Goal: Complete application form: Complete application form

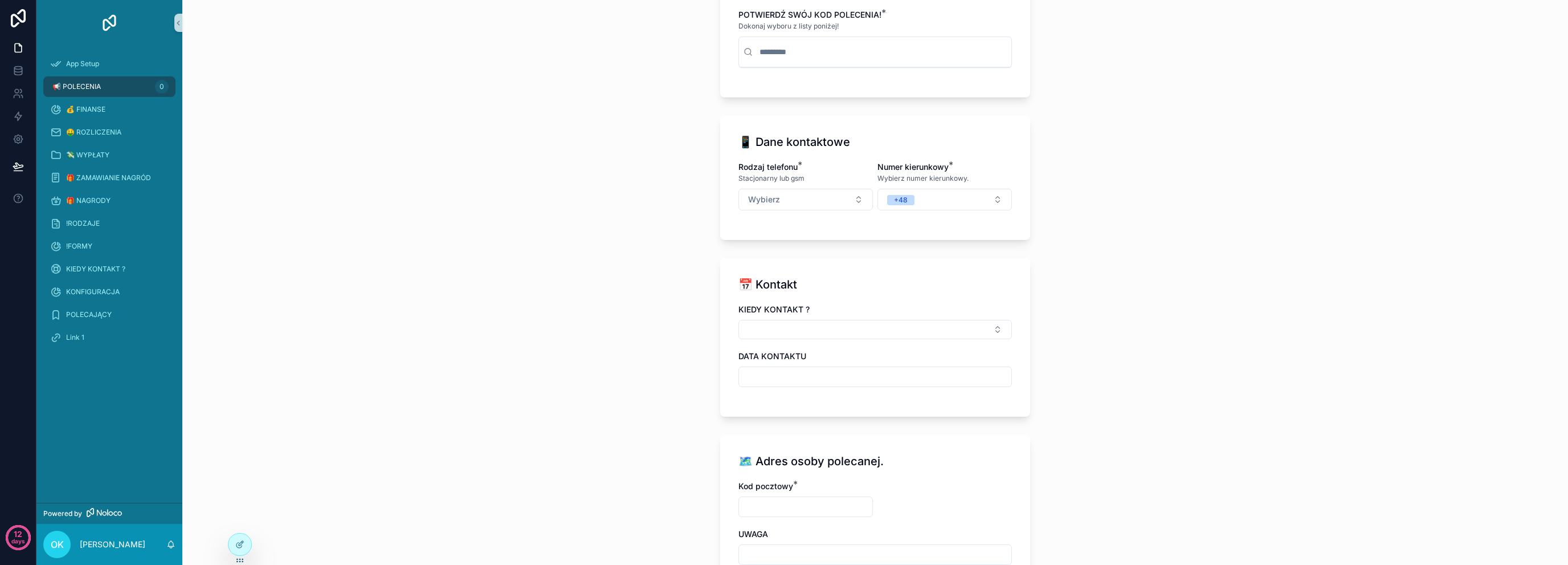
scroll to position [304, 0]
click at [238, 539] on div at bounding box center [240, 545] width 23 height 22
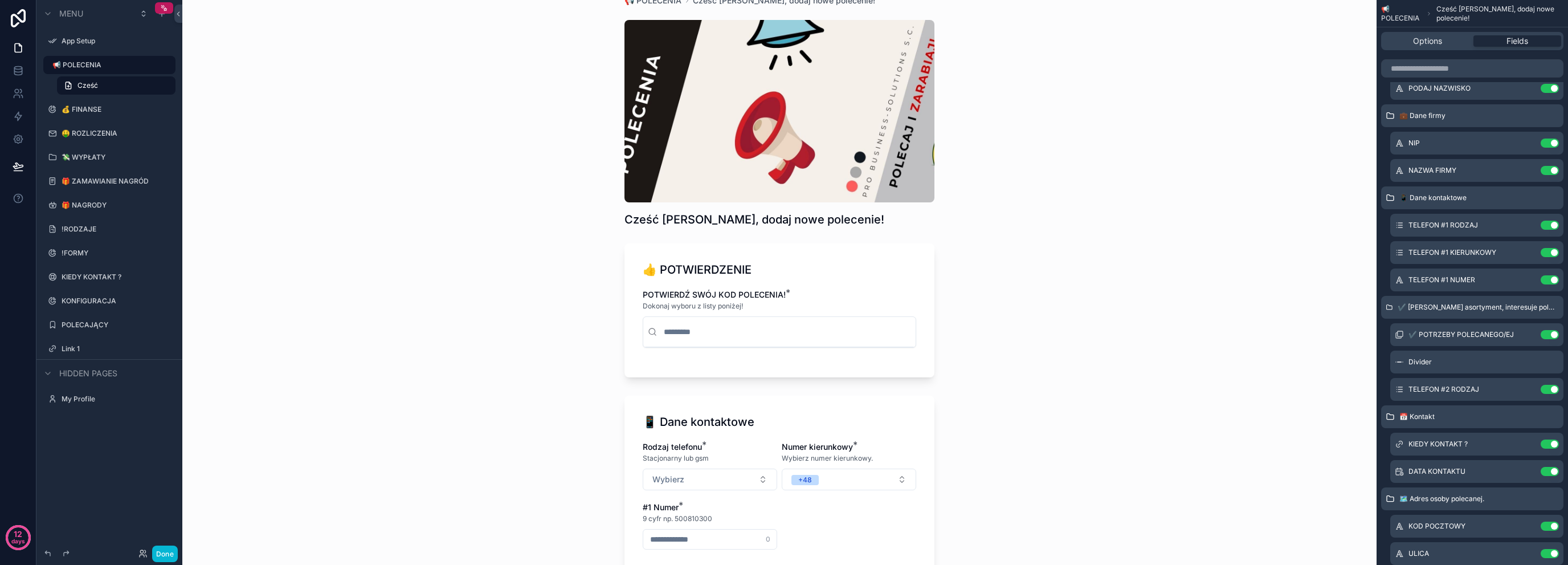
scroll to position [266, 0]
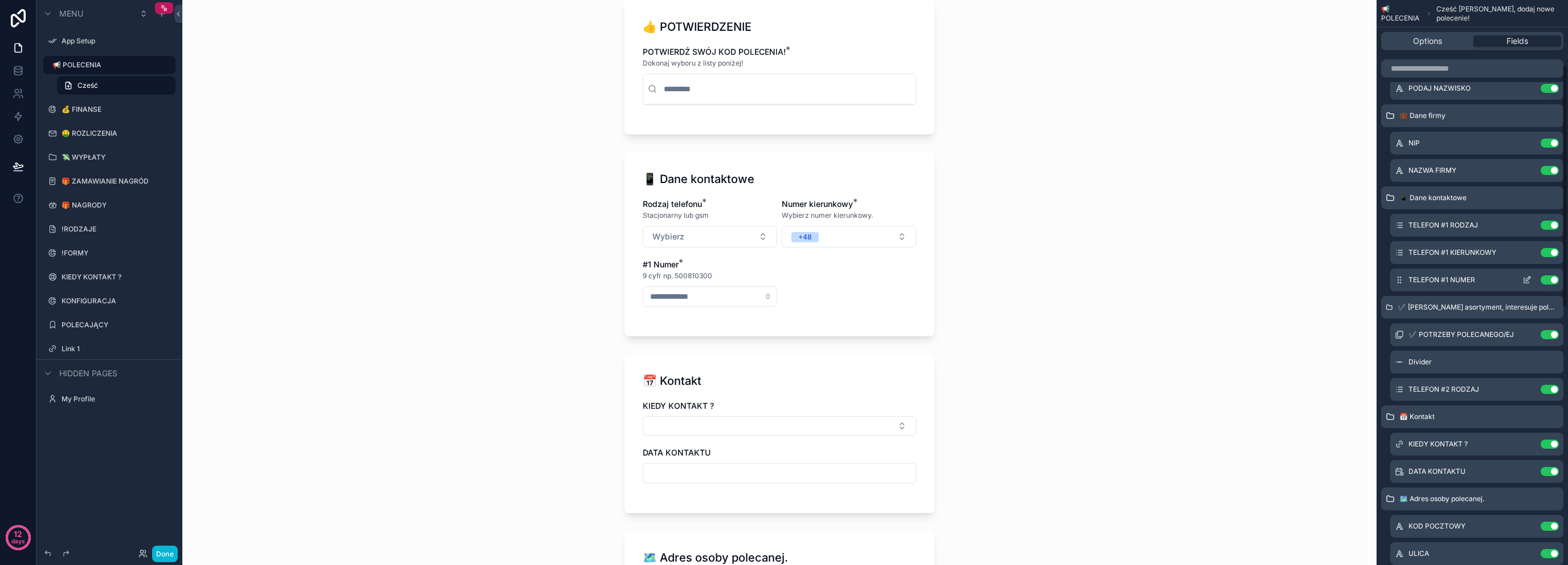
click at [1525, 278] on icon "scrollable content" at bounding box center [1527, 280] width 9 height 9
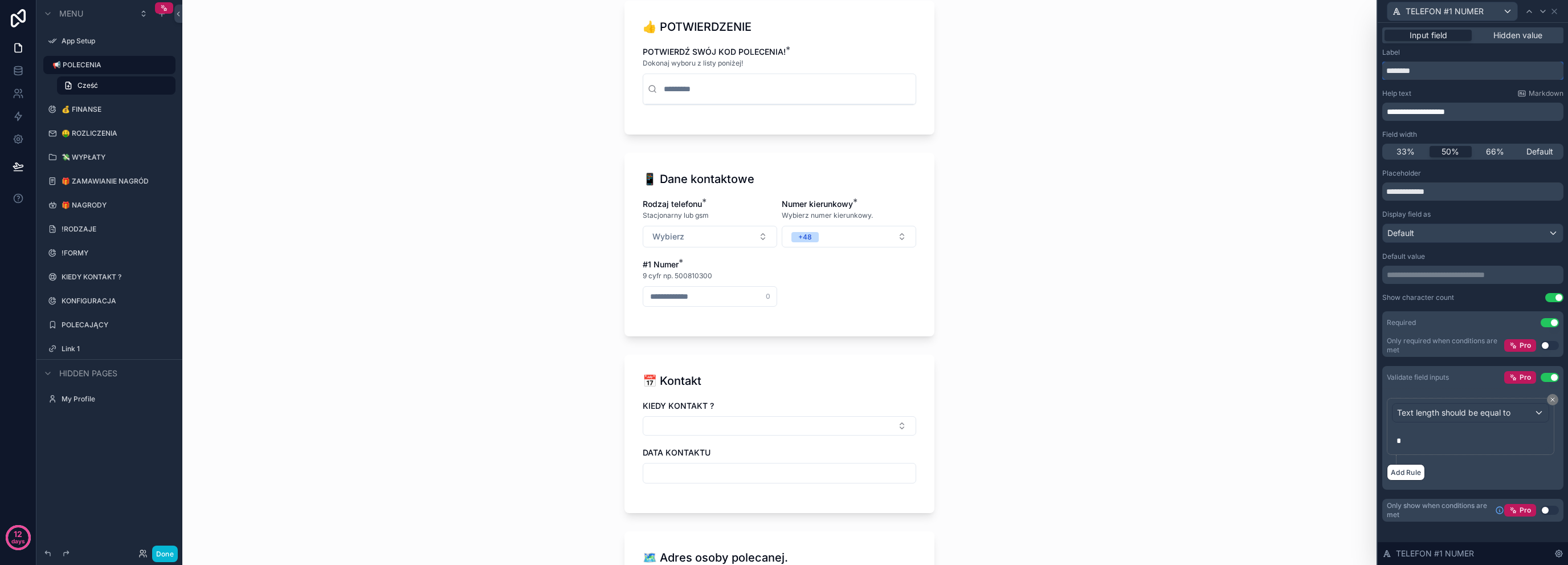
click at [1459, 71] on input "********" at bounding box center [1473, 70] width 181 height 18
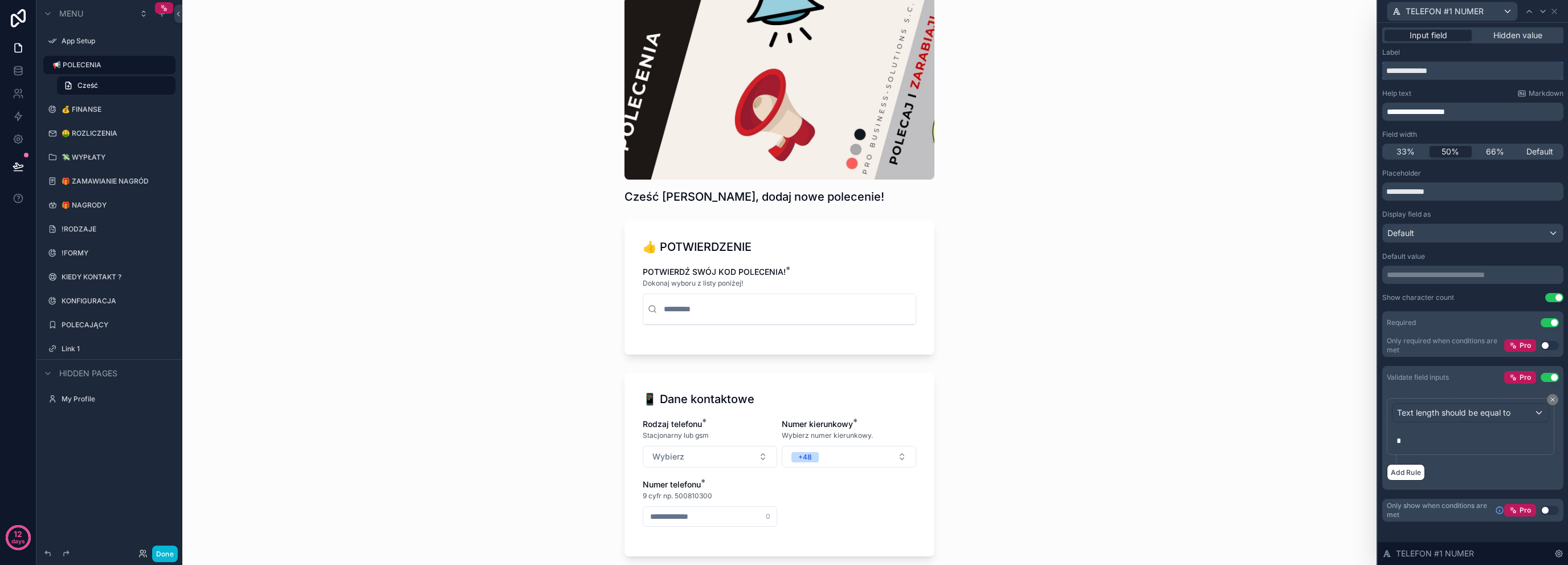
scroll to position [266, 0]
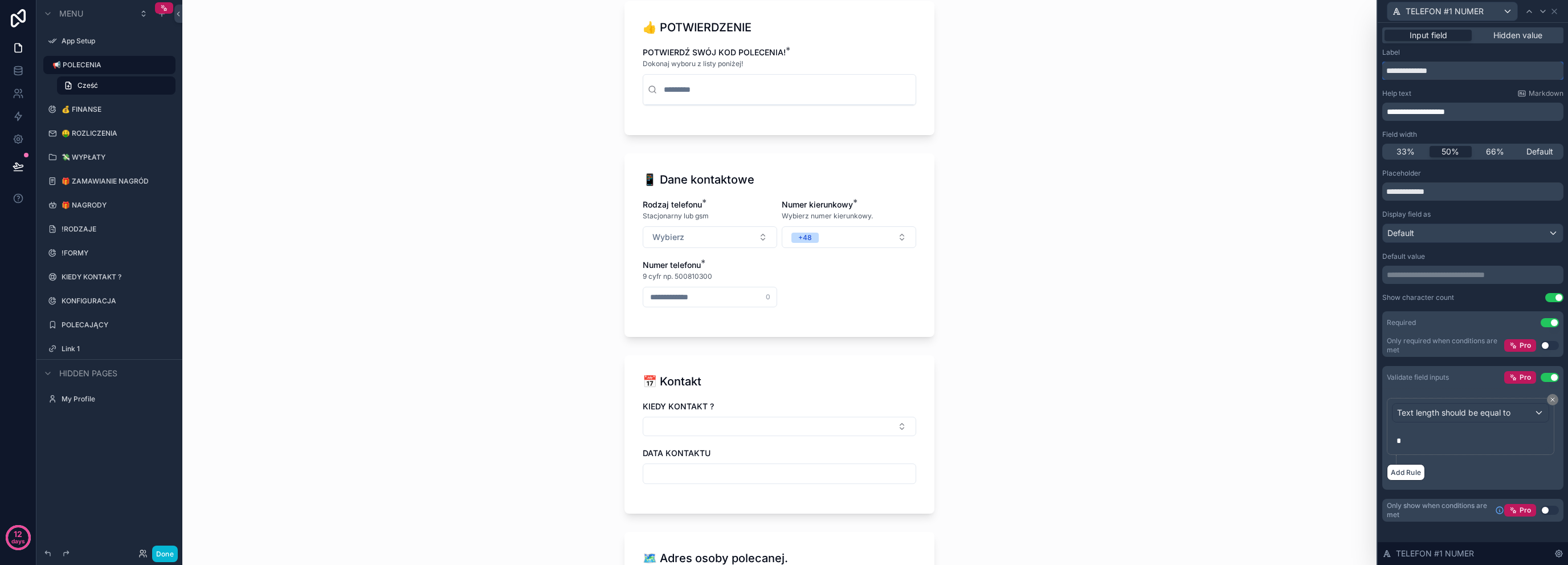
type input "**********"
click at [542, 332] on div "📢 POLECENIA Cześć [PERSON_NAME], dodaj nowe polecenie! Cześć [PERSON_NAME], dod…" at bounding box center [779, 282] width 1195 height 565
click at [498, 309] on div "📢 POLECENIA Cześć [PERSON_NAME], dodaj nowe polecenie! Cześć [PERSON_NAME], dod…" at bounding box center [779, 282] width 1195 height 565
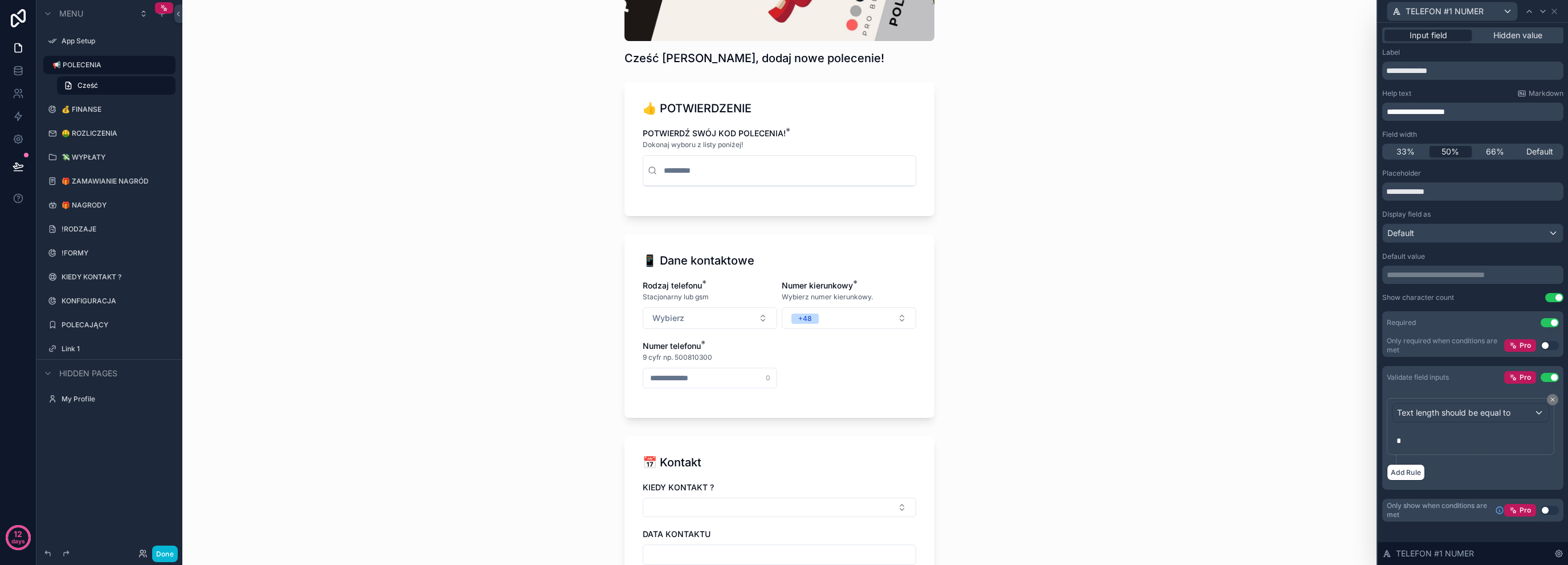
scroll to position [228, 0]
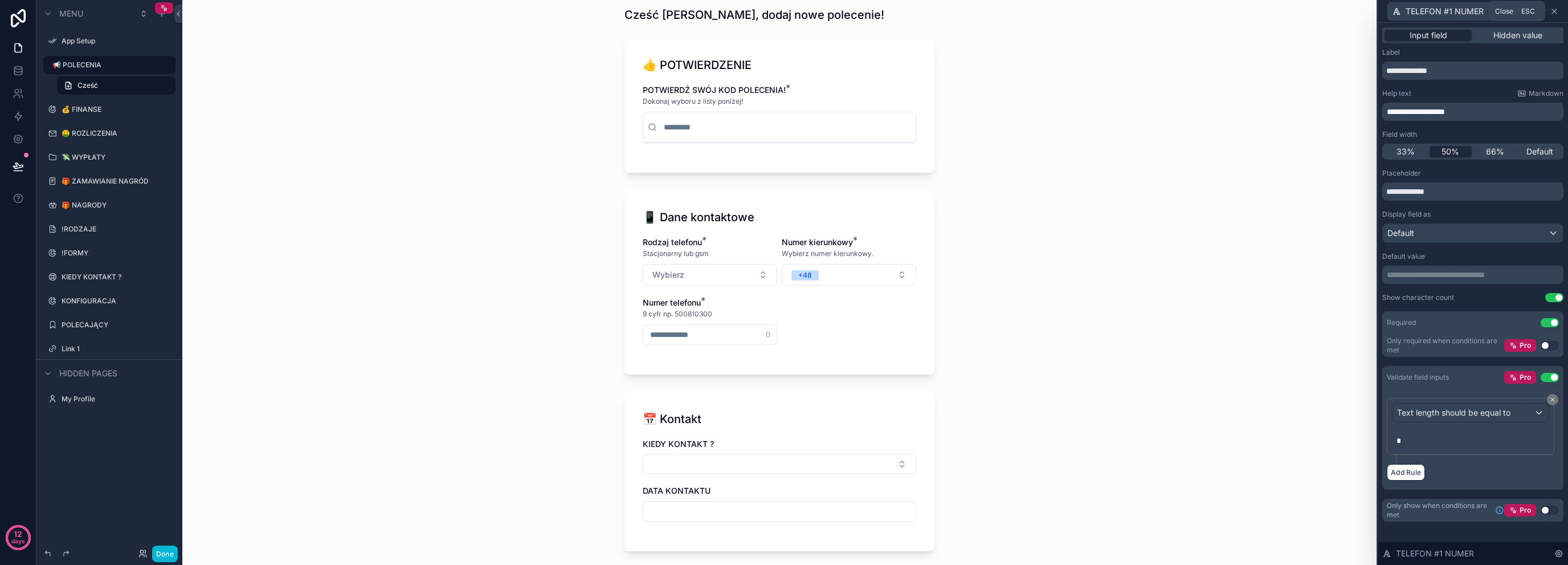
click at [1557, 14] on icon at bounding box center [1554, 11] width 9 height 9
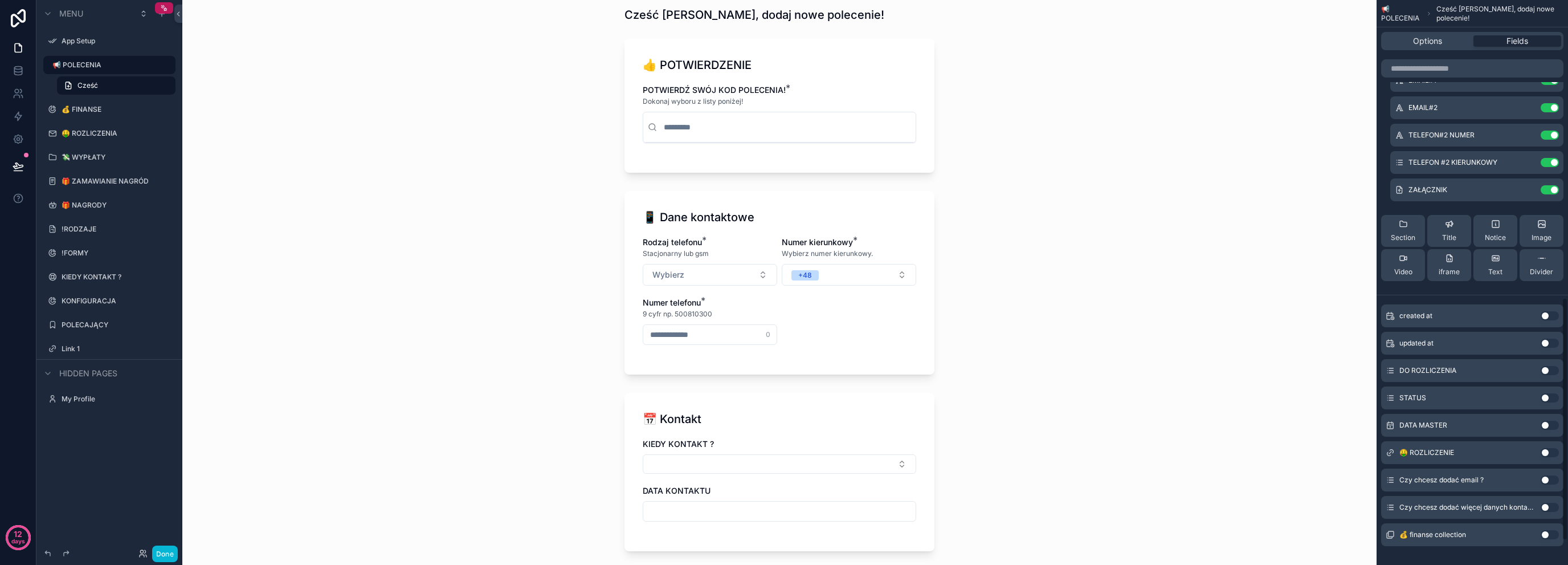
scroll to position [747, 0]
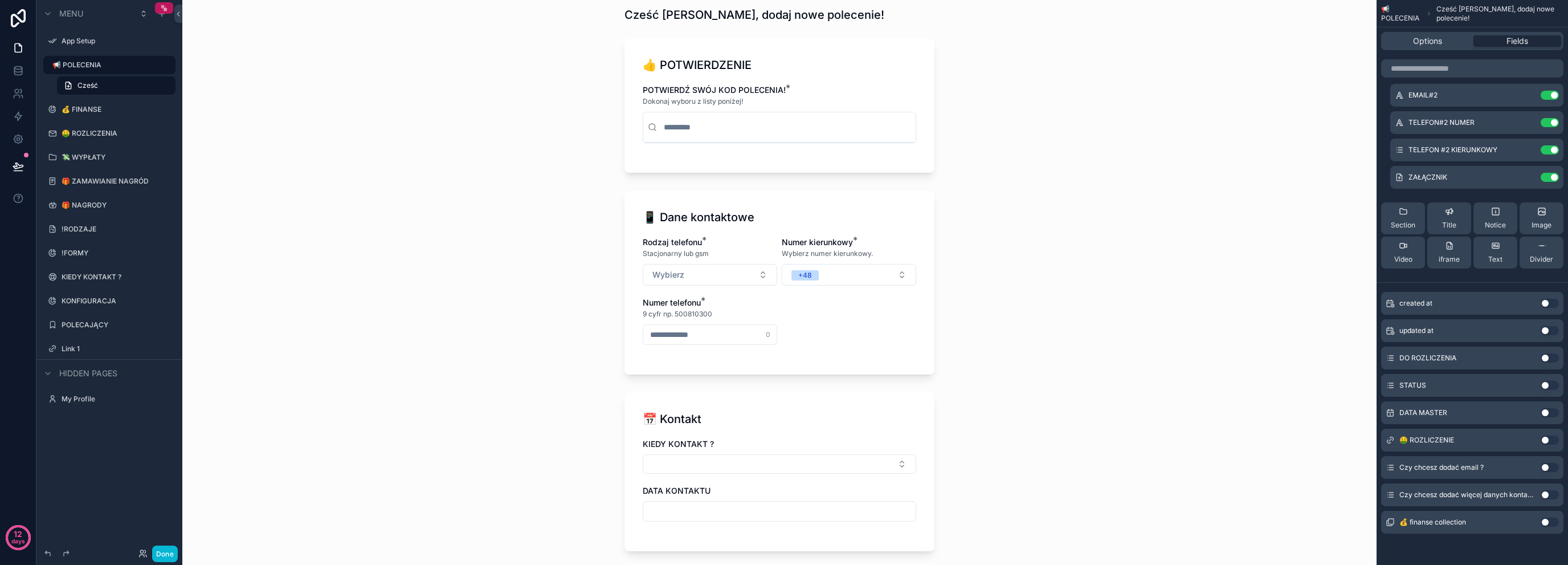
drag, startPoint x: 1388, startPoint y: 468, endPoint x: 1405, endPoint y: 324, distance: 145.0
click at [1405, 324] on div "created at Use setting updated at Use setting DO ROZLICZENIA Use setting STATUS…" at bounding box center [1473, 410] width 192 height 247
click at [1550, 463] on button "Use setting" at bounding box center [1550, 468] width 18 height 9
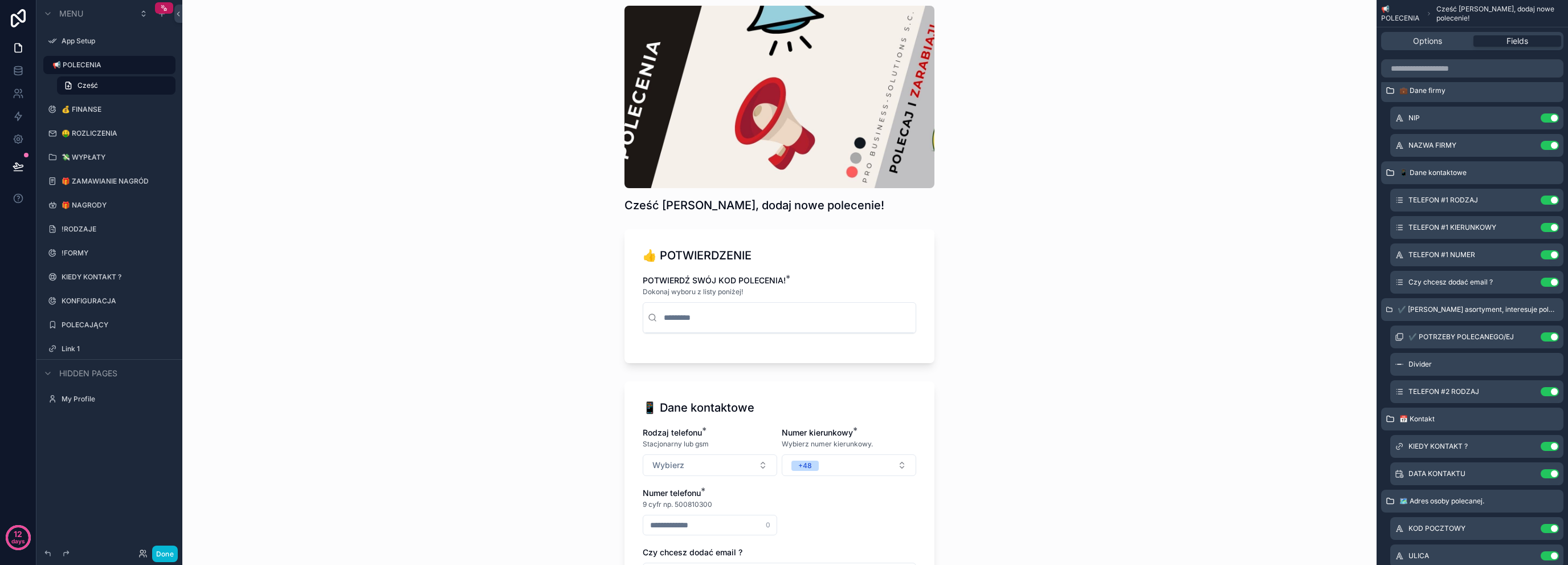
scroll to position [266, 0]
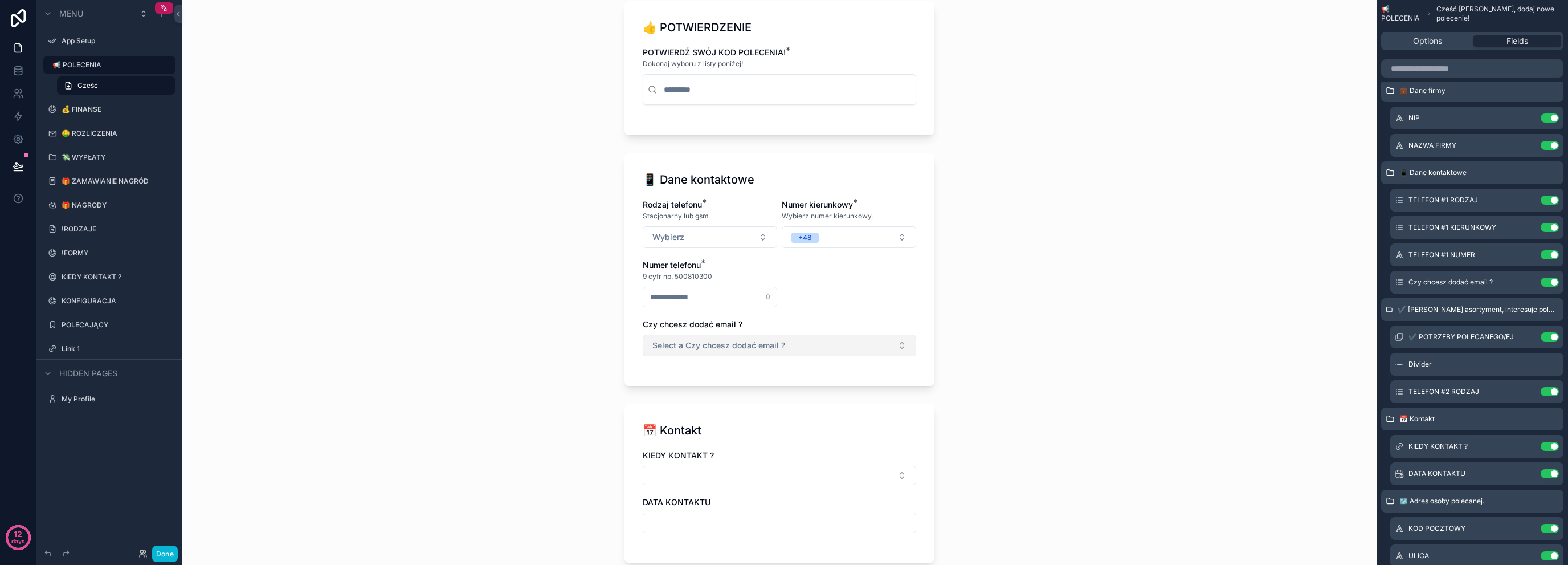
click at [827, 341] on button "Select a Czy chcesz dodać email ?" at bounding box center [779, 345] width 273 height 22
click at [1528, 276] on div "Czy chcesz dodać email ? Use setting" at bounding box center [1477, 282] width 174 height 23
click at [1530, 273] on div "Czy chcesz dodać email ? Use setting" at bounding box center [1477, 282] width 174 height 23
click at [1532, 282] on button "scrollable content" at bounding box center [1527, 282] width 18 height 9
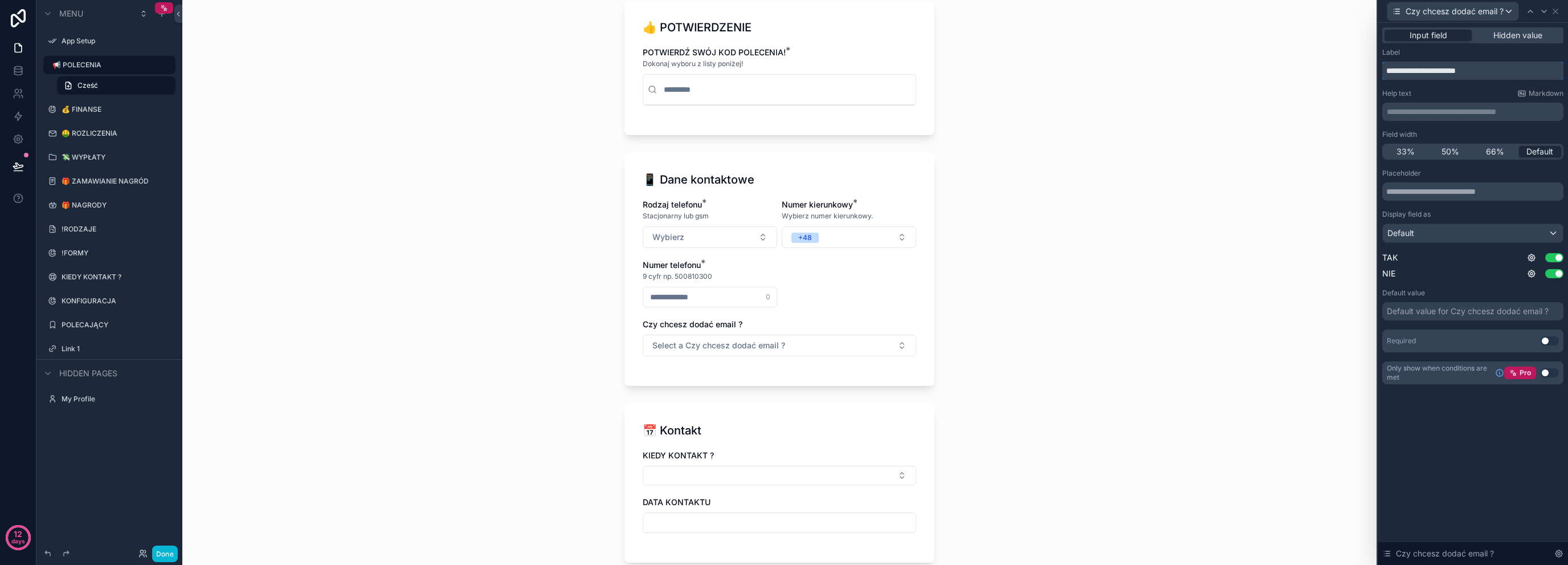
click at [1458, 70] on input "**********" at bounding box center [1473, 70] width 181 height 18
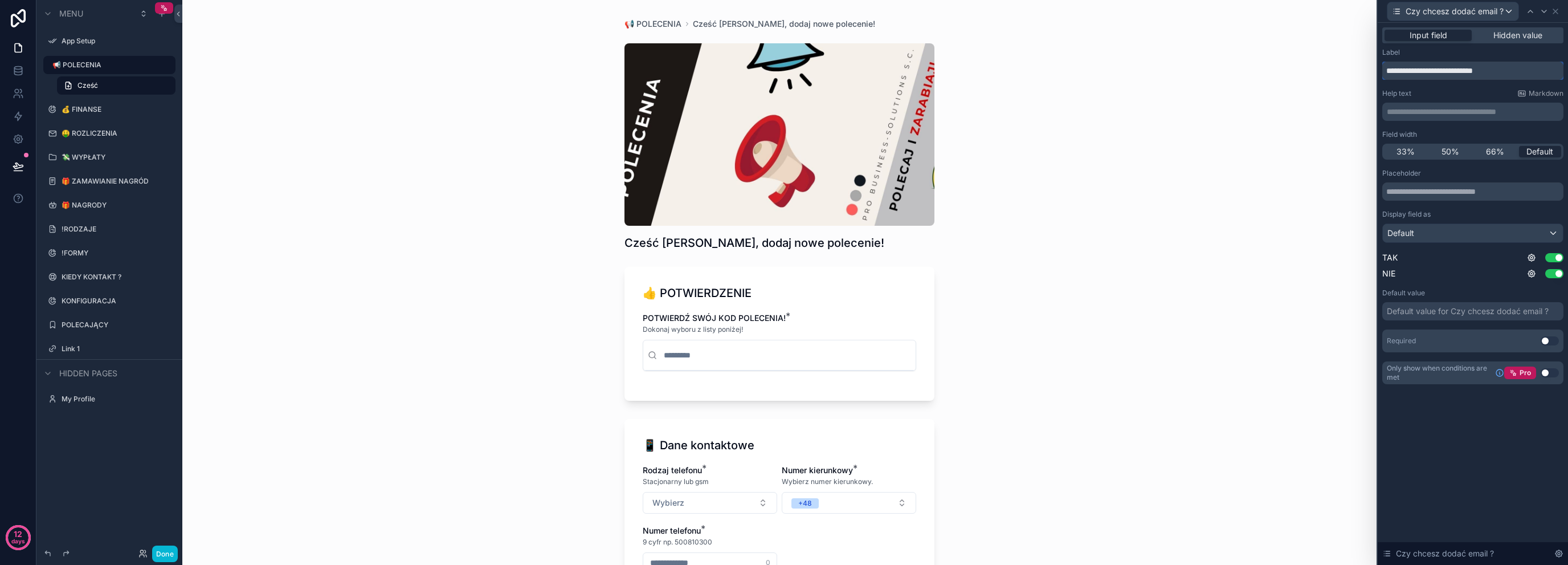
type input "**********"
click at [1428, 191] on input "text" at bounding box center [1473, 191] width 181 height 18
type input "**********"
click at [1217, 326] on div "📢 POLECENIA Cześć [PERSON_NAME], dodaj nowe polecenie! Cześć [PERSON_NAME], dod…" at bounding box center [779, 282] width 1195 height 565
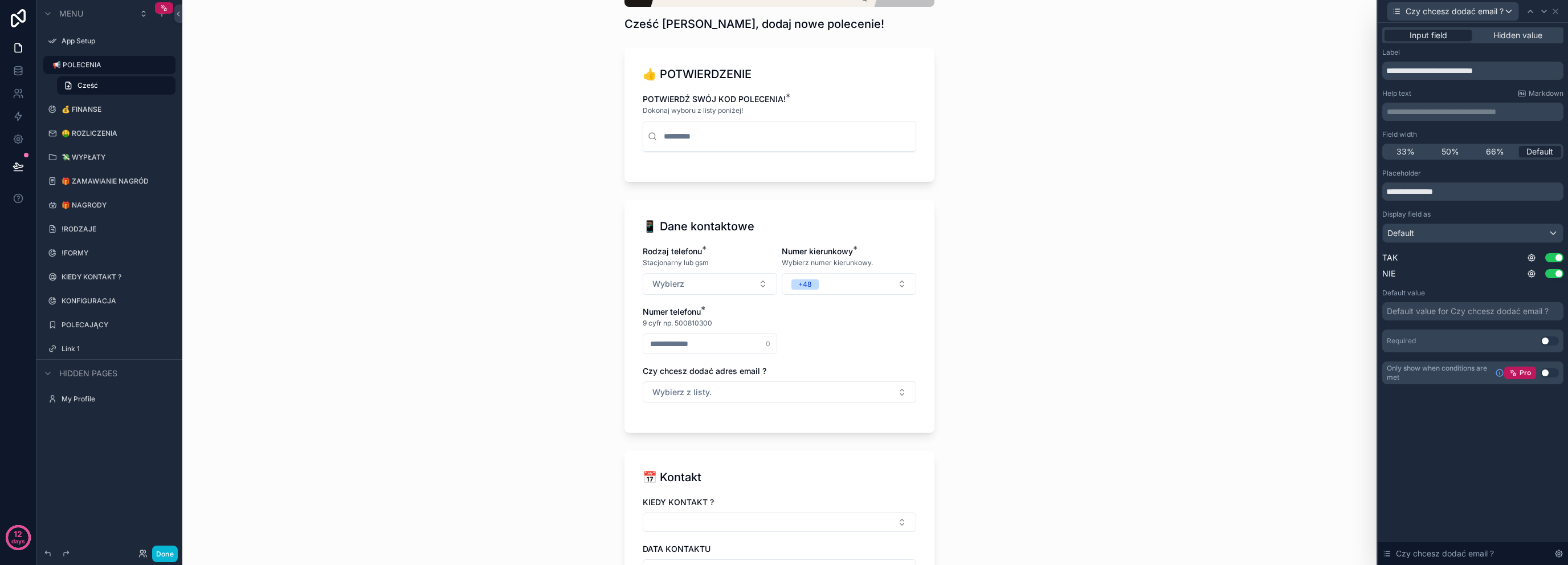
scroll to position [247, 0]
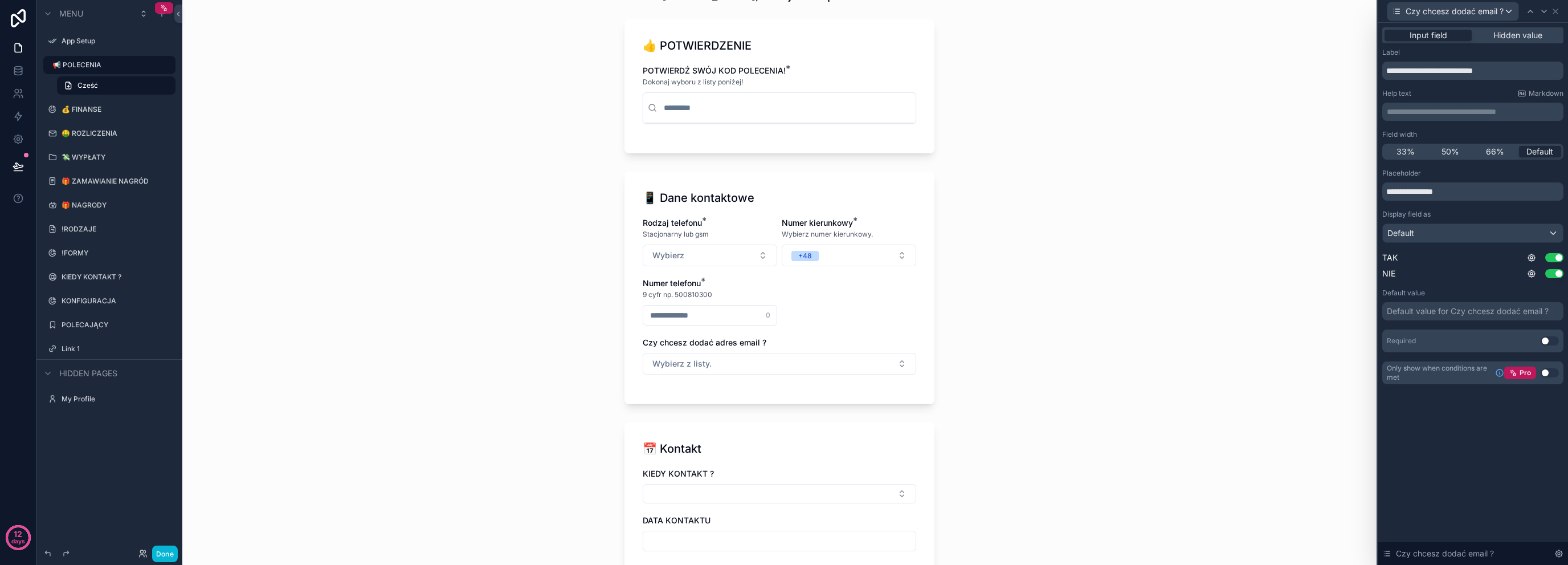
click at [521, 356] on div "📢 POLECENIA Cześć [PERSON_NAME], dodaj nowe polecenie! Cześć [PERSON_NAME], dod…" at bounding box center [779, 282] width 1195 height 565
click at [754, 366] on button "Wybierz z listy." at bounding box center [779, 364] width 273 height 22
click at [451, 360] on div "📢 POLECENIA Cześć [PERSON_NAME], dodaj nowe polecenie! Cześć [PERSON_NAME], dod…" at bounding box center [779, 282] width 1195 height 565
click at [1559, 10] on icon at bounding box center [1556, 11] width 9 height 9
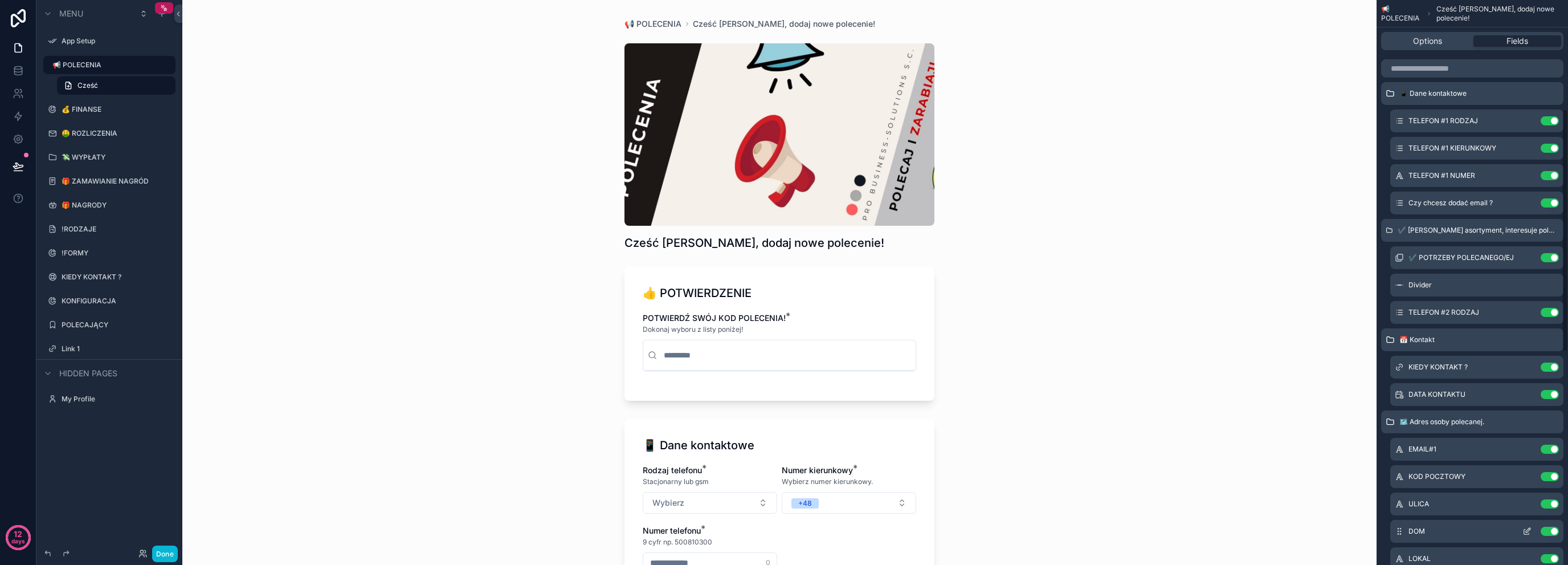
scroll to position [253, 0]
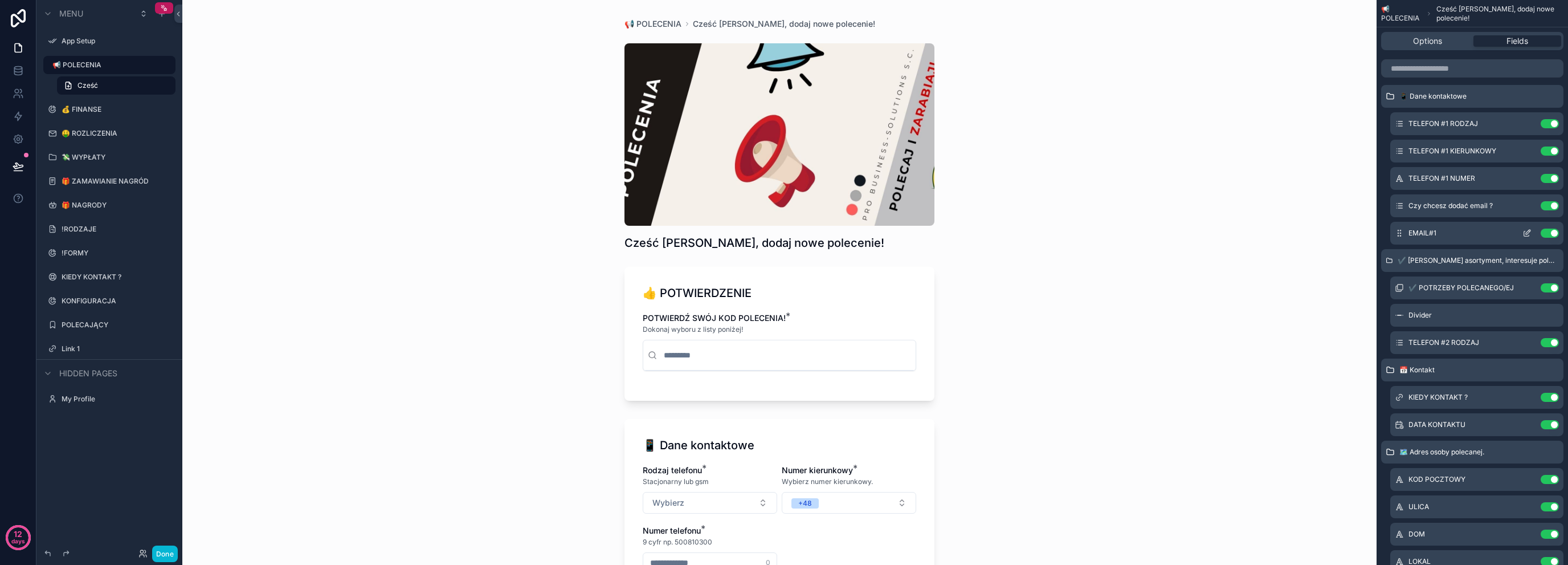
click at [1527, 236] on icon "scrollable content" at bounding box center [1527, 235] width 5 height 5
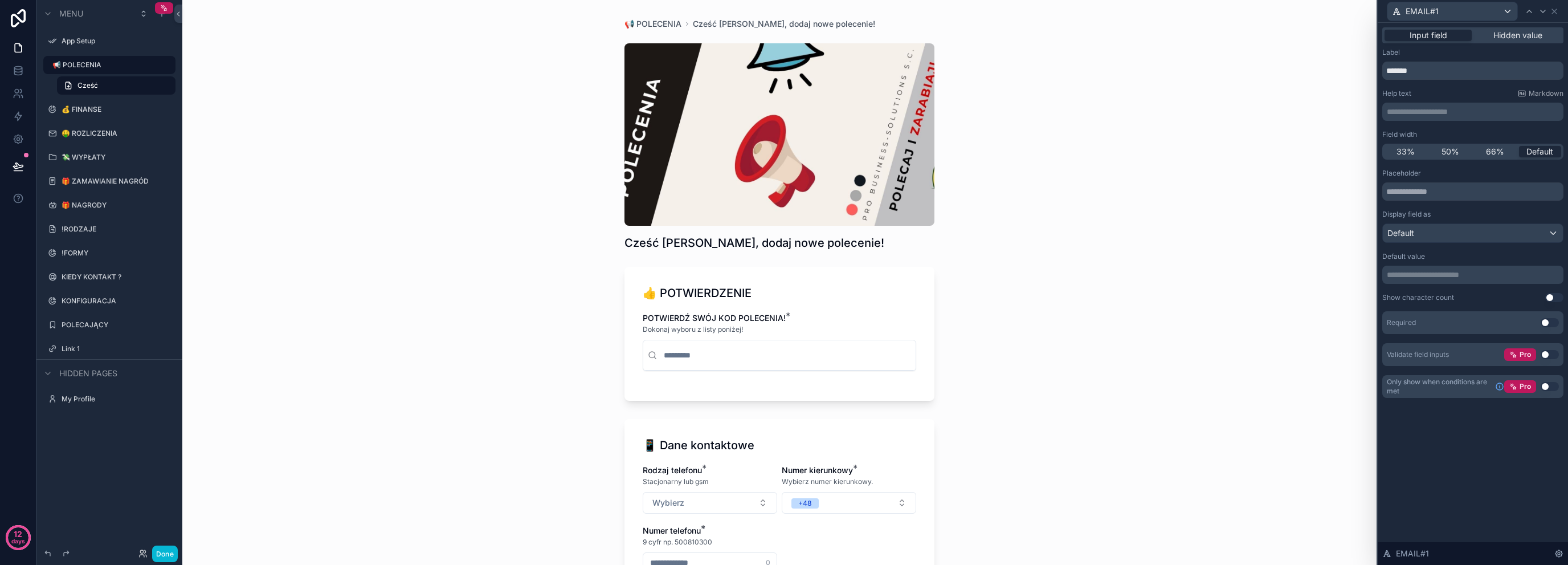
click at [1428, 58] on div "Label *******" at bounding box center [1473, 64] width 181 height 32
click at [1385, 72] on input "*******" at bounding box center [1473, 70] width 181 height 18
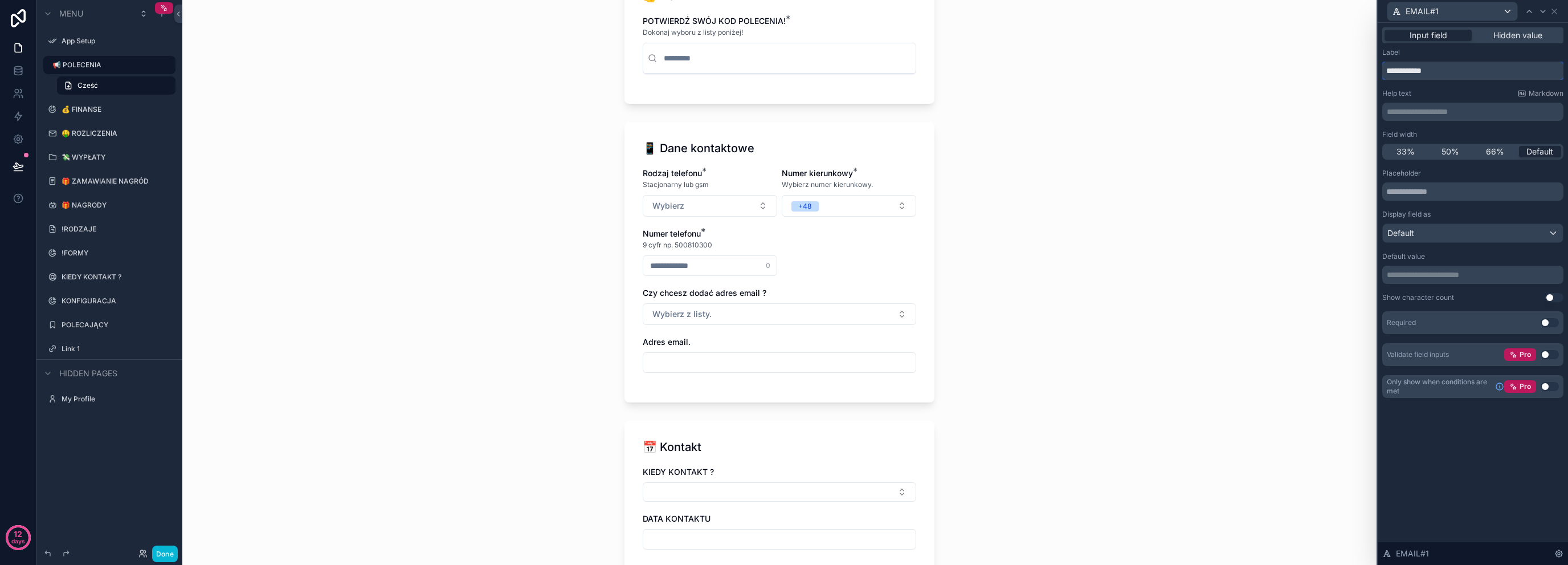
scroll to position [304, 0]
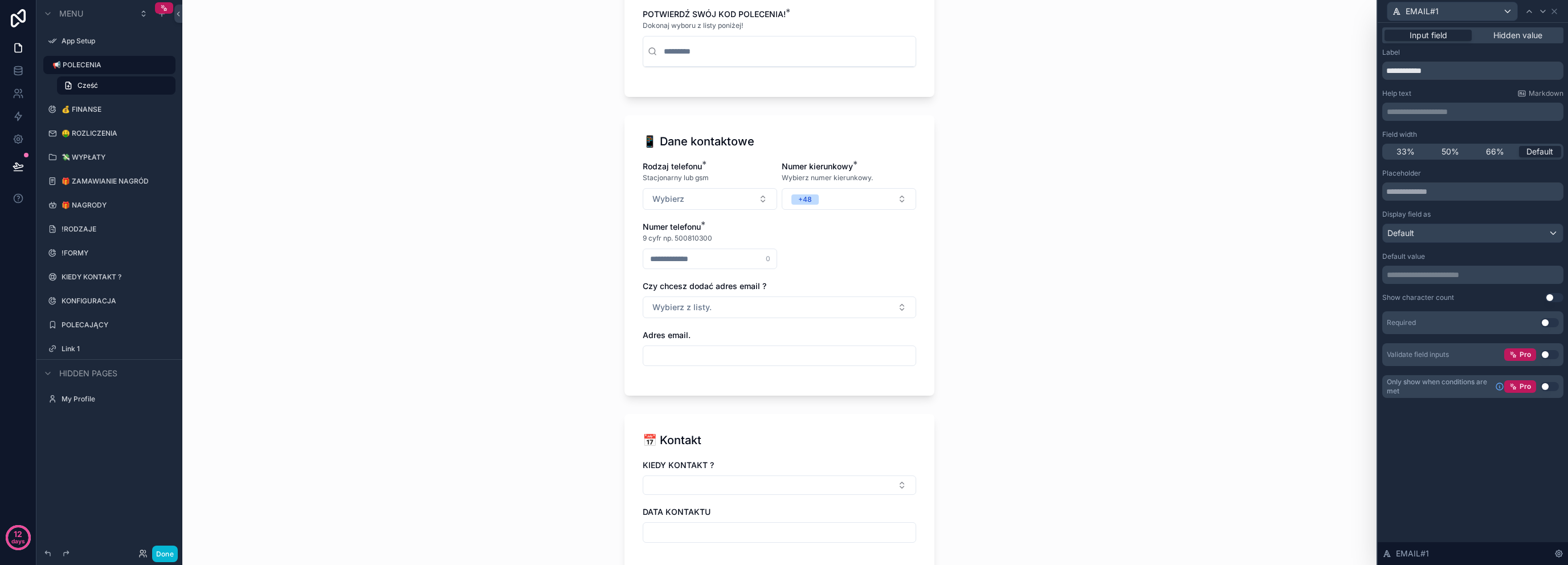
click at [739, 374] on div "Rodzaj telefonu * Stacjonarny lub gsm Wybierz Numer kierunkowy * Wybierz numer …" at bounding box center [779, 269] width 273 height 217
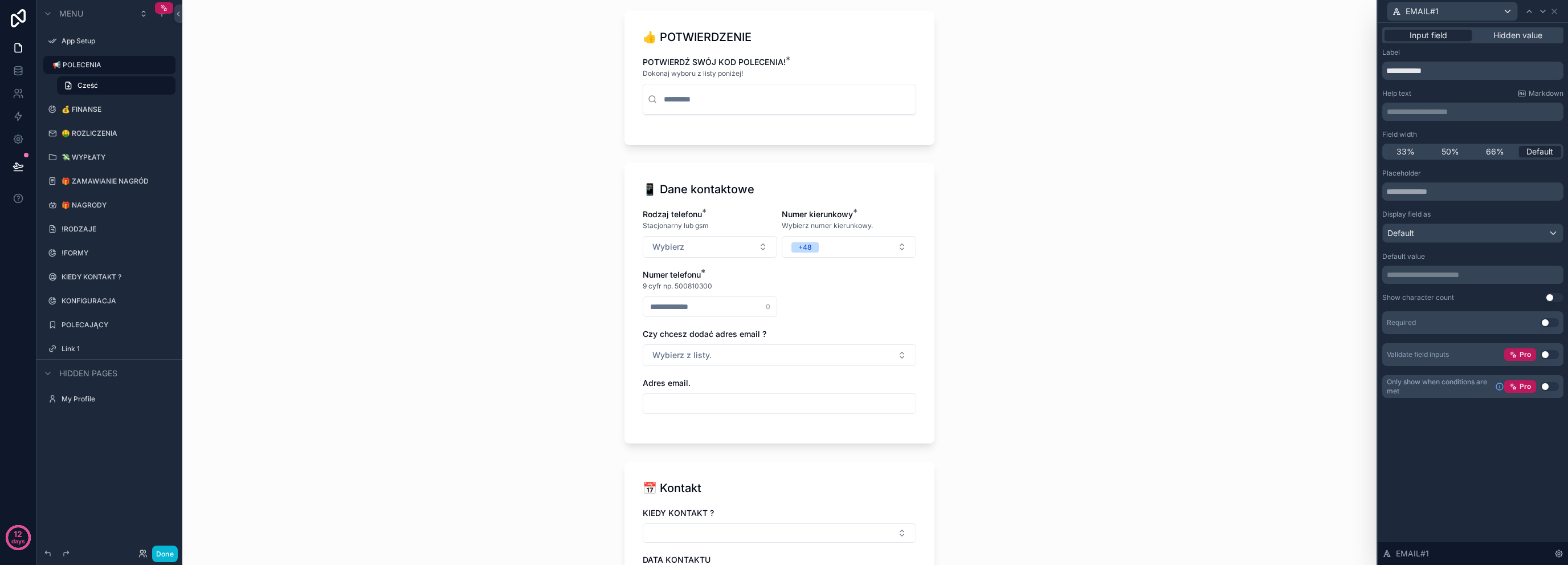
scroll to position [342, 0]
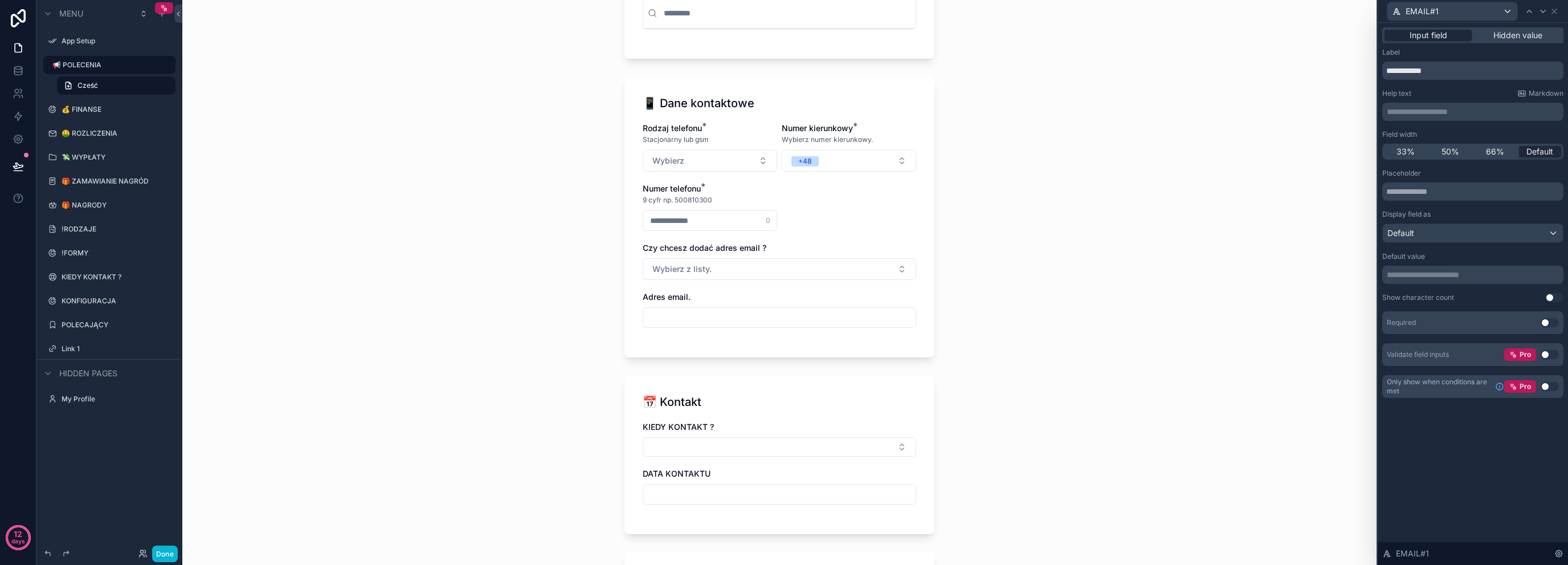
click at [721, 318] on input "scrollable content" at bounding box center [779, 318] width 272 height 16
click at [619, 323] on div "📢 POLECENIA Cześć [PERSON_NAME], dodaj nowe polecenie! Cześć [PERSON_NAME], dod…" at bounding box center [779, 350] width 328 height 1384
click at [1384, 69] on input "**********" at bounding box center [1473, 70] width 181 height 18
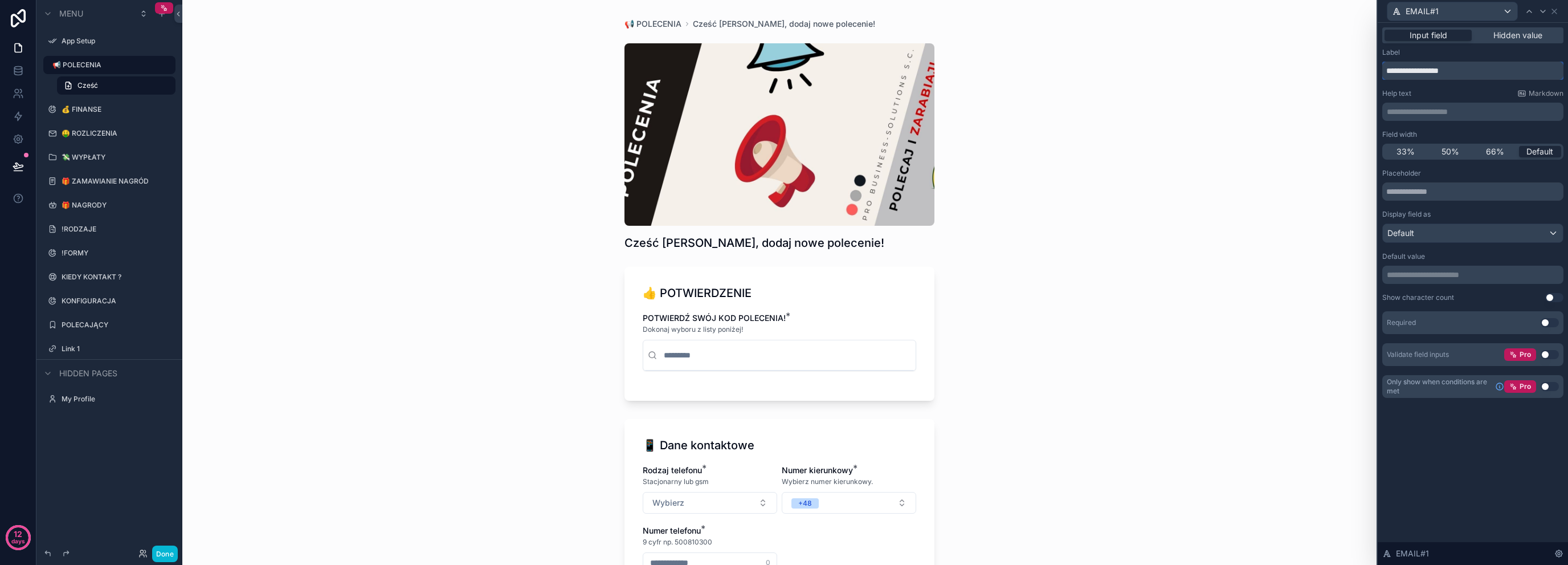
scroll to position [328, 0]
type input "**********"
click at [1446, 226] on div "Default" at bounding box center [1473, 233] width 180 height 18
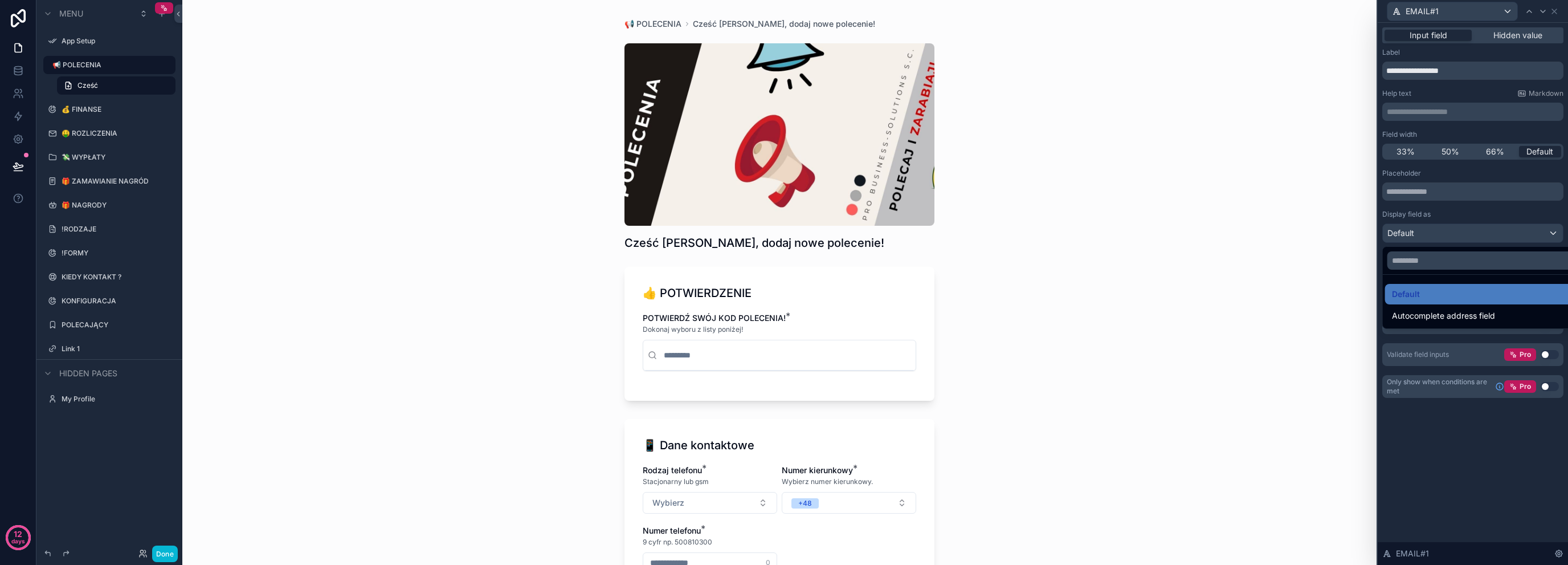
click at [1446, 226] on div at bounding box center [1473, 282] width 190 height 565
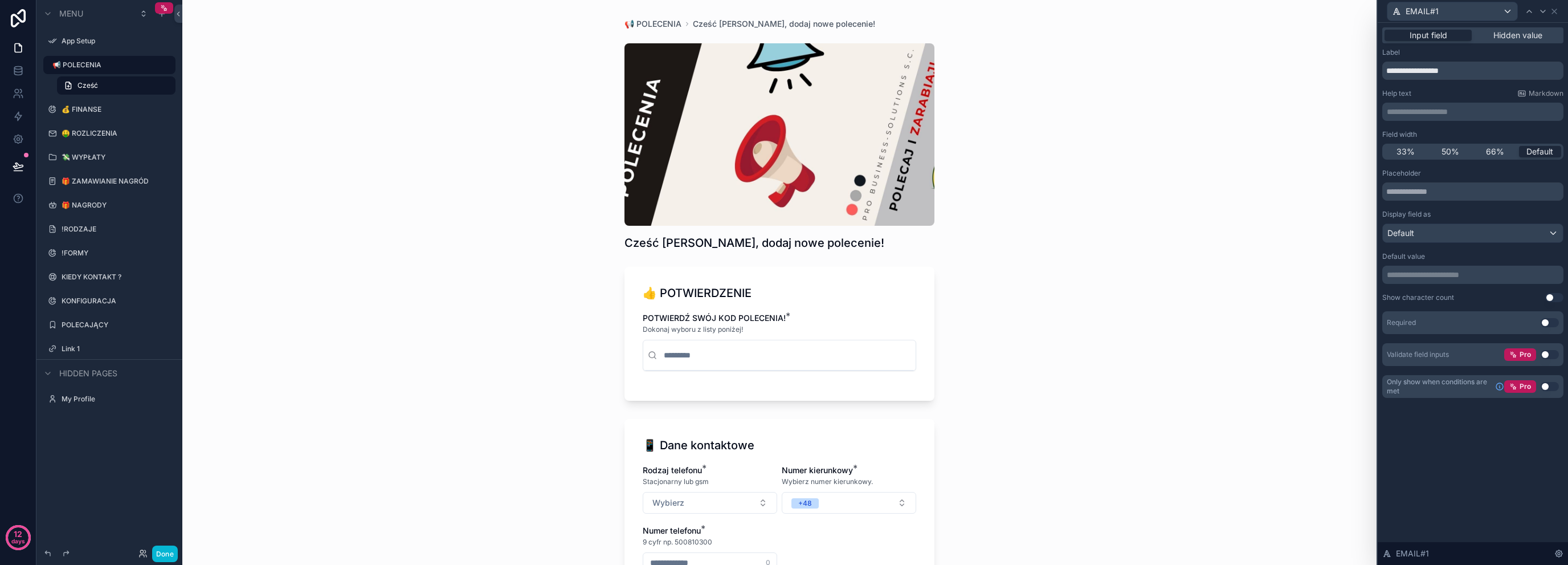
click at [1545, 325] on button "Use setting" at bounding box center [1550, 323] width 18 height 9
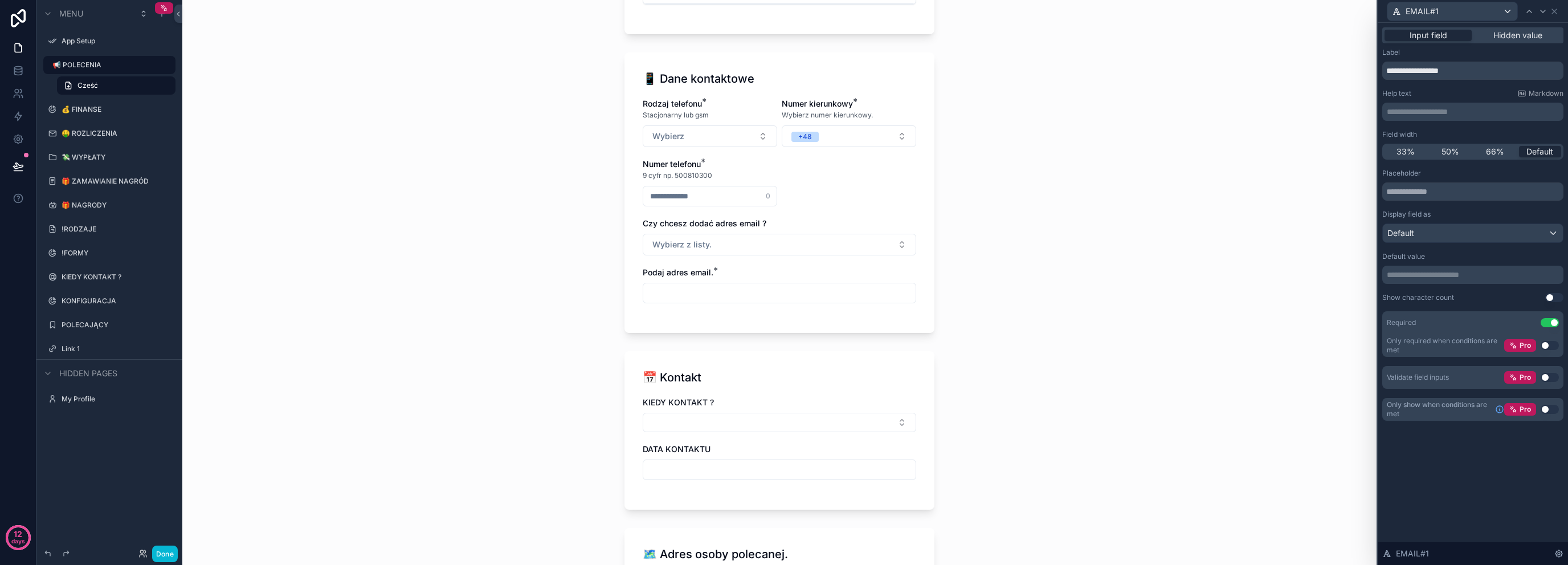
scroll to position [380, 0]
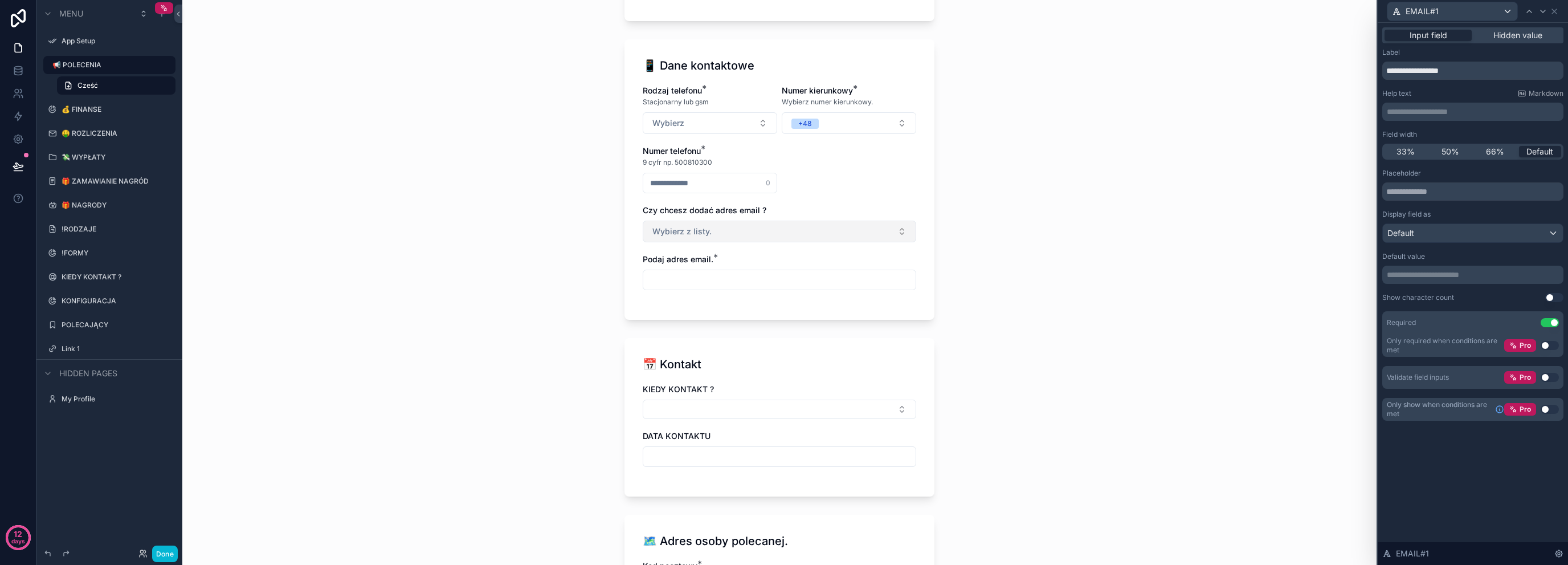
click at [734, 228] on button "Wybierz z listy." at bounding box center [779, 232] width 273 height 22
click at [535, 294] on div "📢 POLECENIA Cześć [PERSON_NAME], dodaj nowe polecenie! Cześć [PERSON_NAME], dod…" at bounding box center [779, 282] width 1195 height 565
click at [1540, 406] on div "Pro Use setting" at bounding box center [1532, 410] width 55 height 13
click at [1550, 408] on button "Use setting" at bounding box center [1550, 410] width 18 height 9
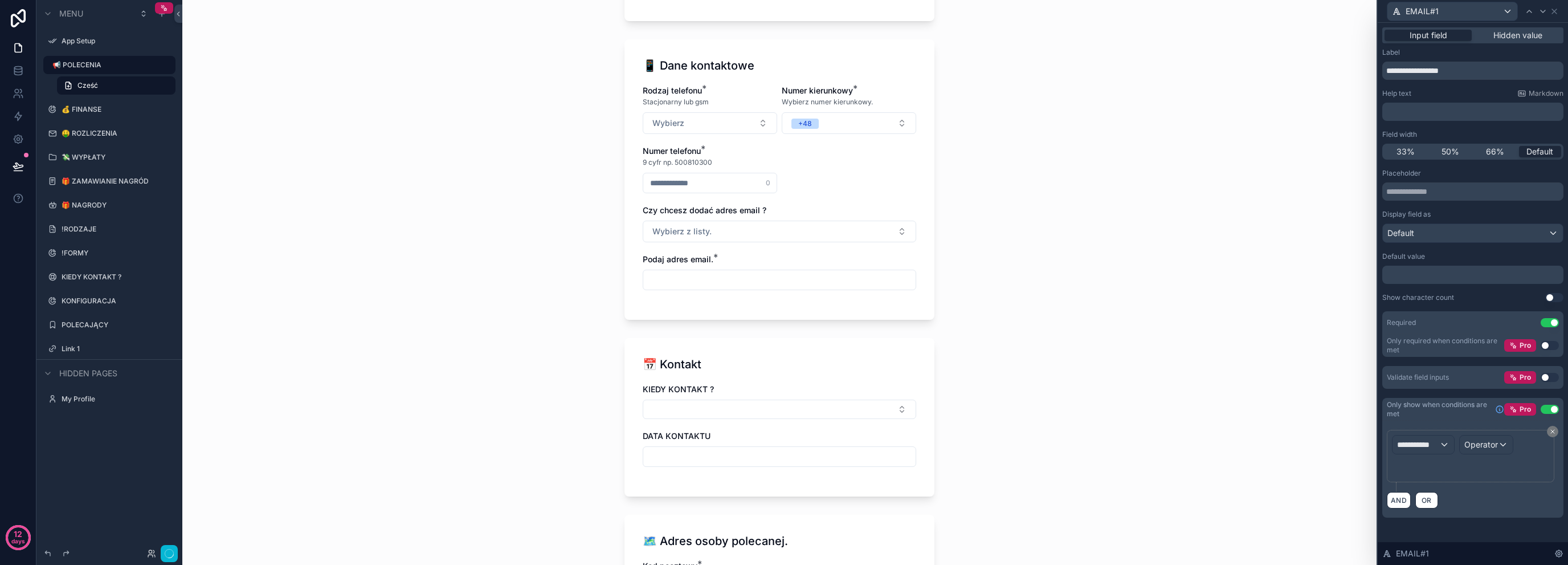
scroll to position [0, 0]
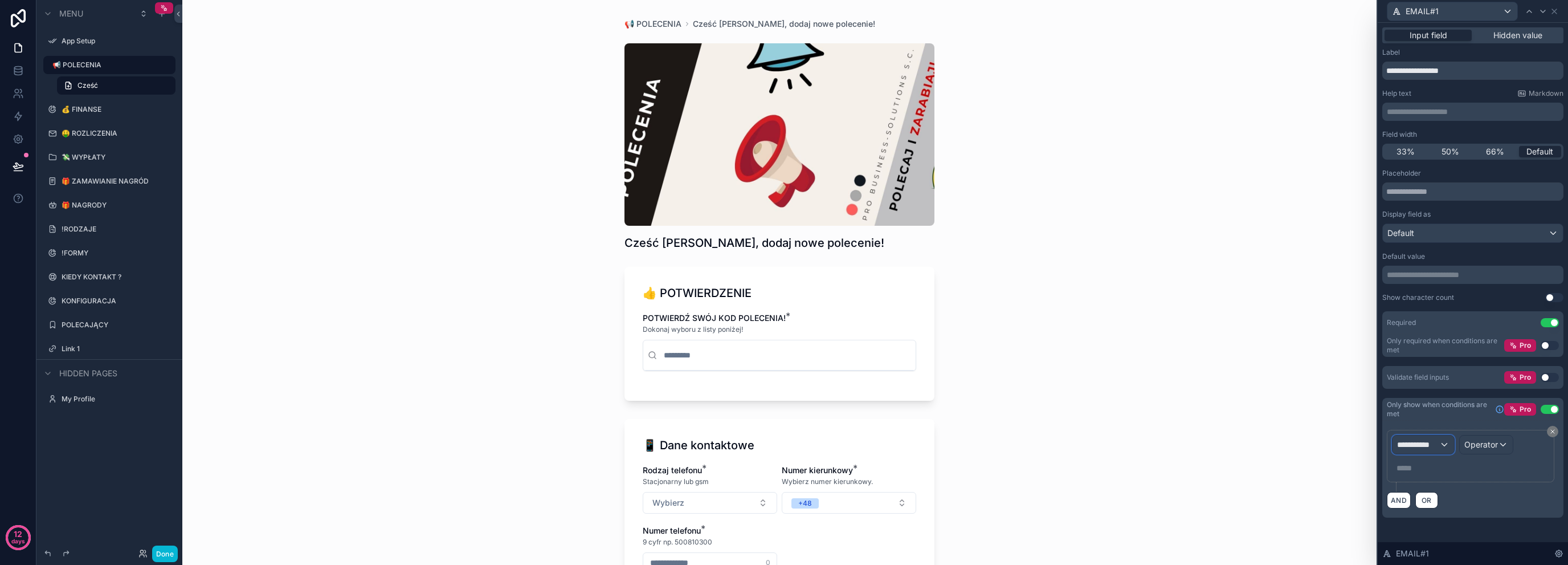
click at [1436, 451] on div "**********" at bounding box center [1423, 445] width 61 height 18
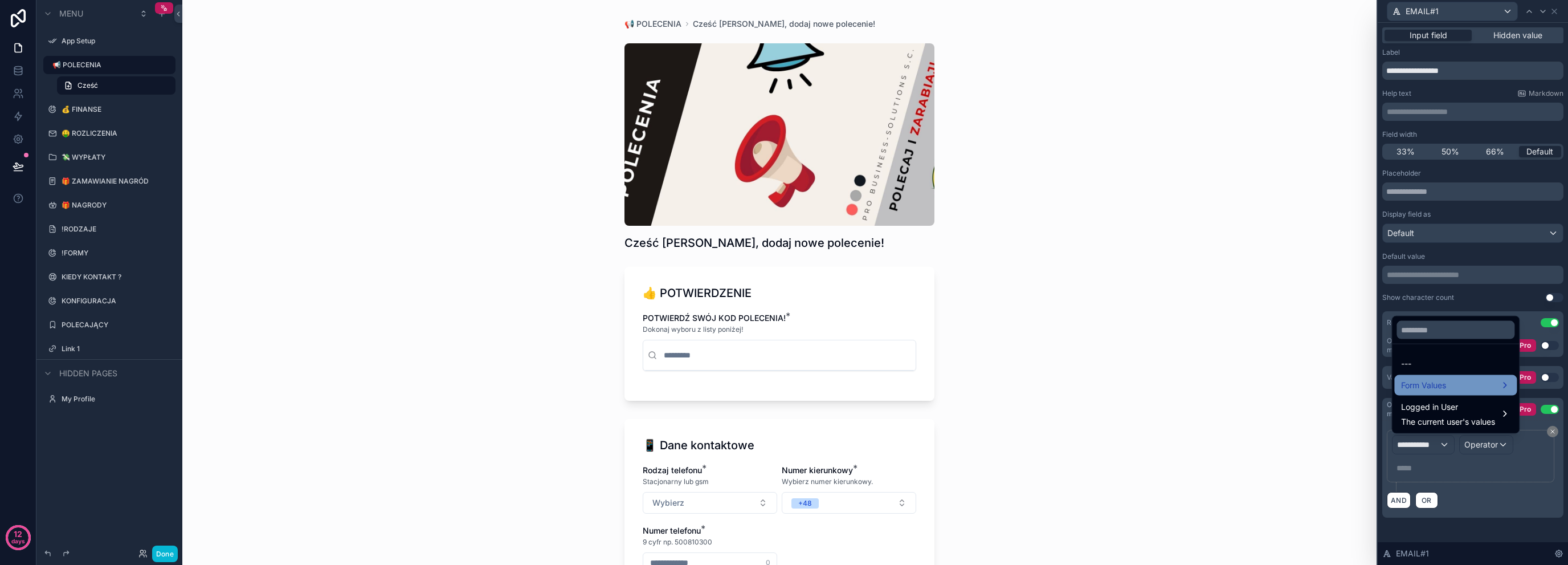
click at [1457, 395] on div "Form Values" at bounding box center [1455, 385] width 122 height 20
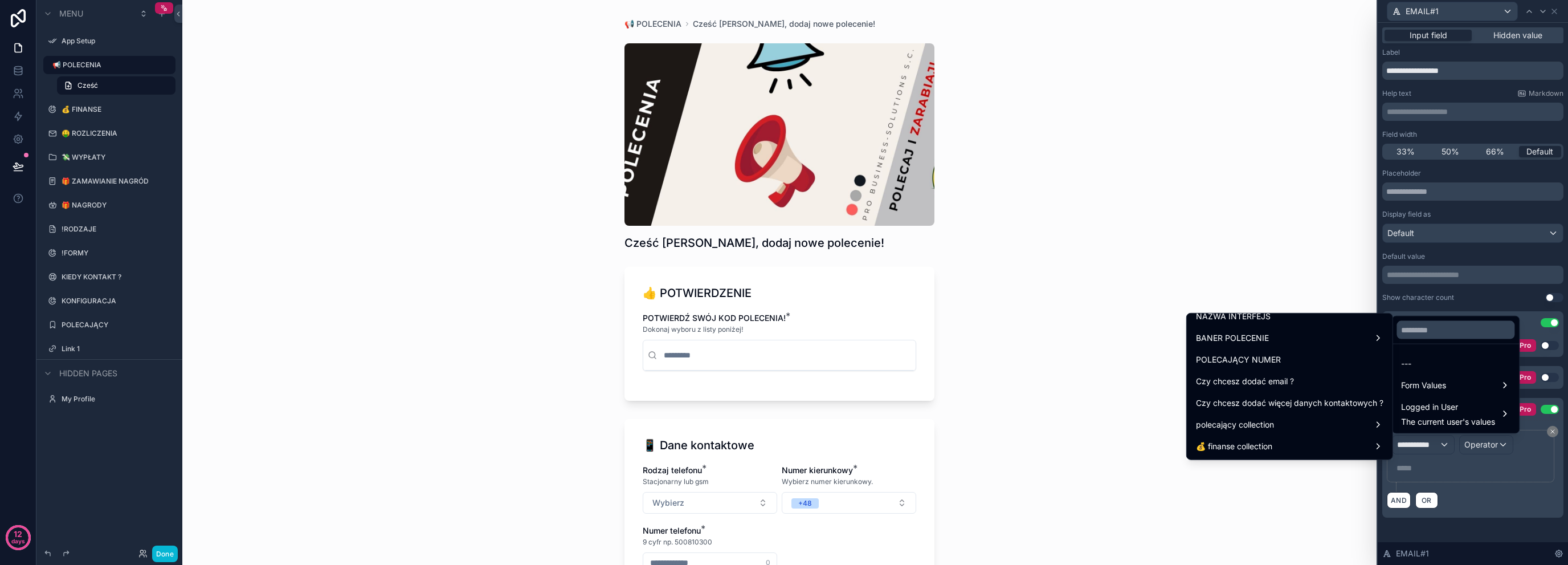
scroll to position [1461, 0]
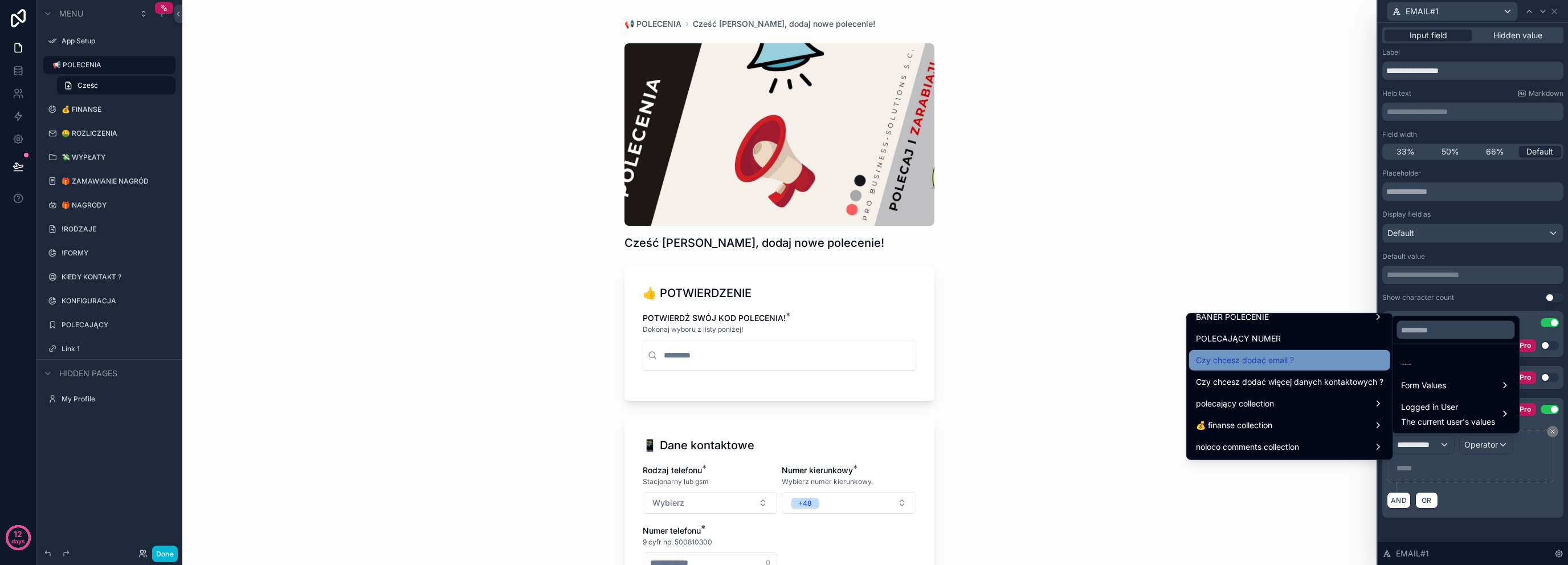
click at [1315, 358] on div "Czy chcesz dodać email ?" at bounding box center [1290, 360] width 188 height 14
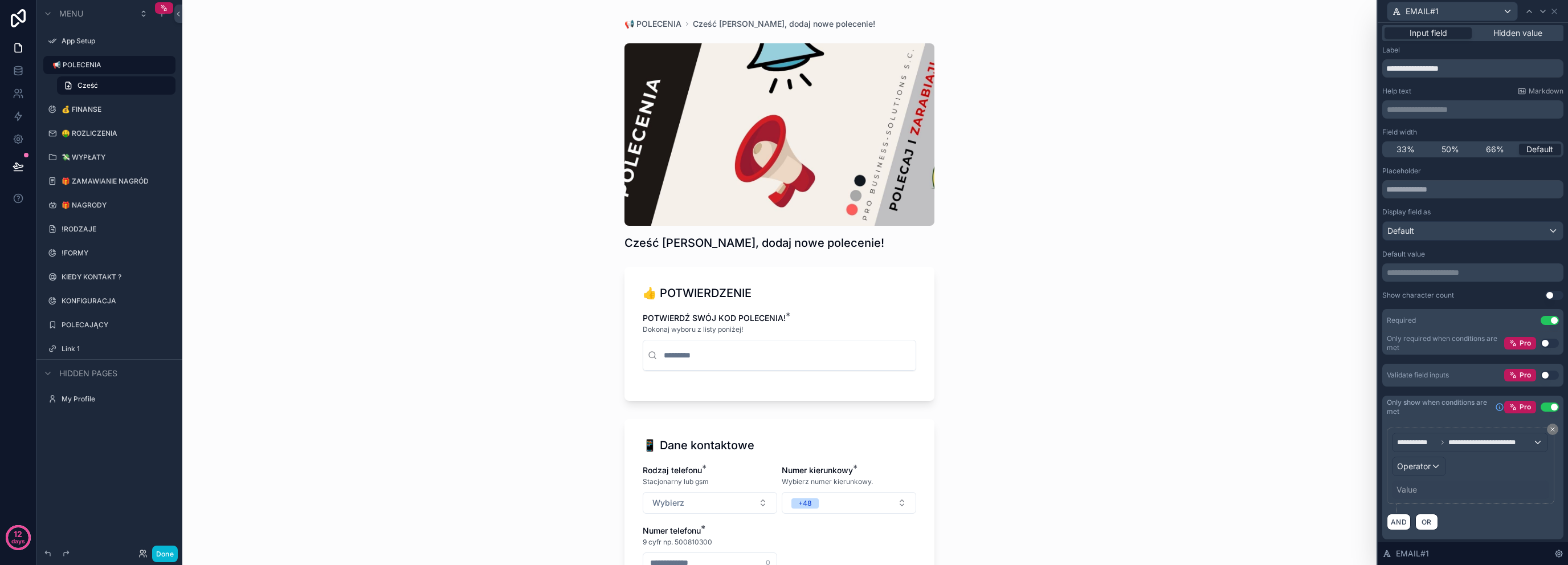
scroll to position [4, 0]
click at [1427, 472] on div "Operator" at bounding box center [1419, 464] width 53 height 18
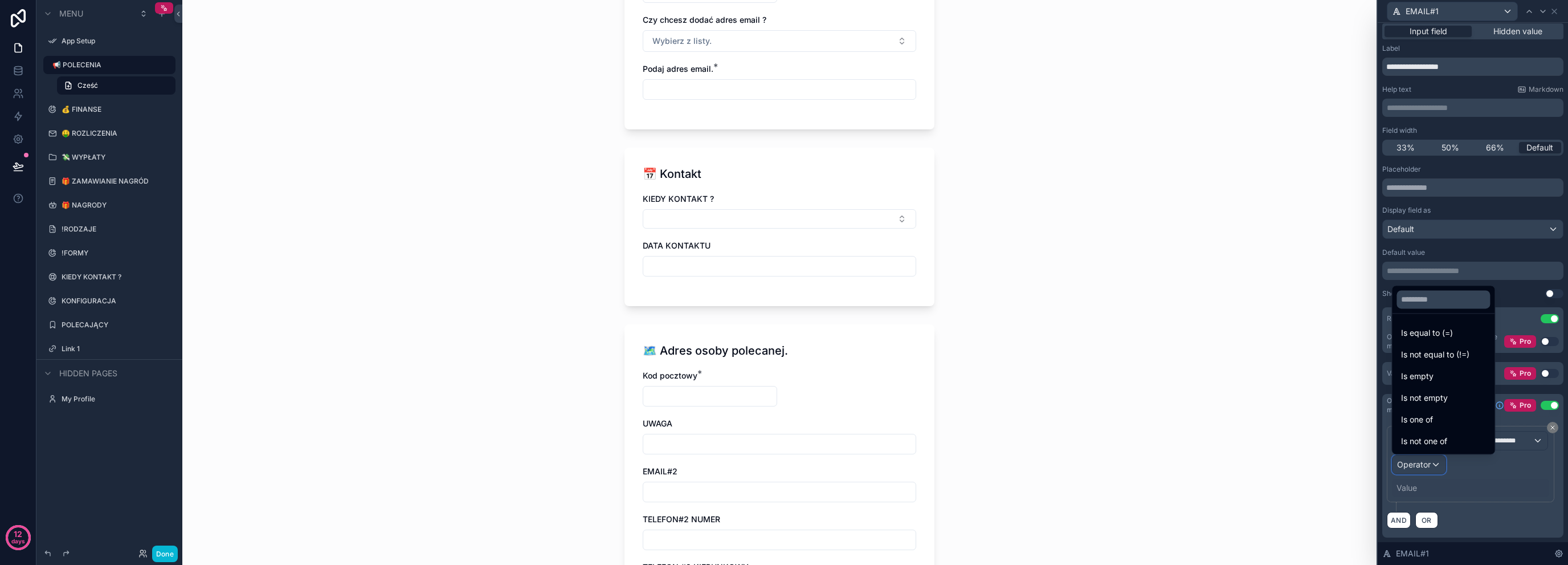
scroll to position [818, 0]
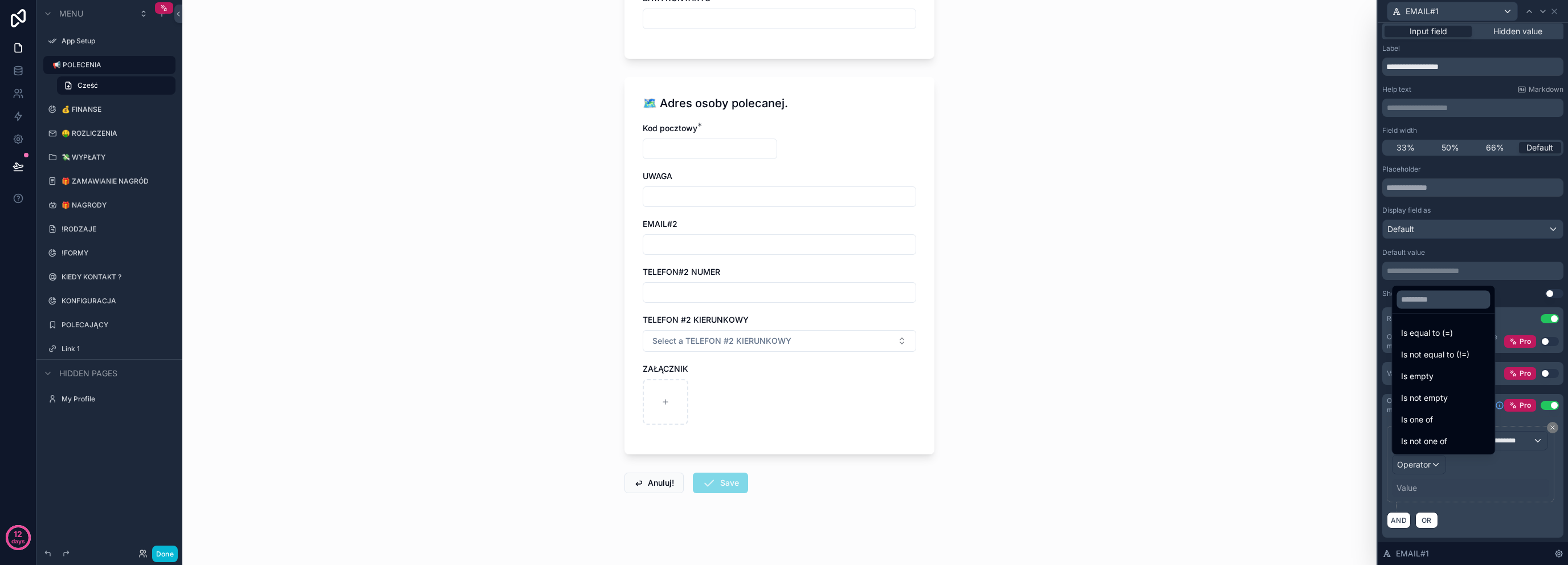
click at [1503, 490] on div at bounding box center [1473, 282] width 190 height 565
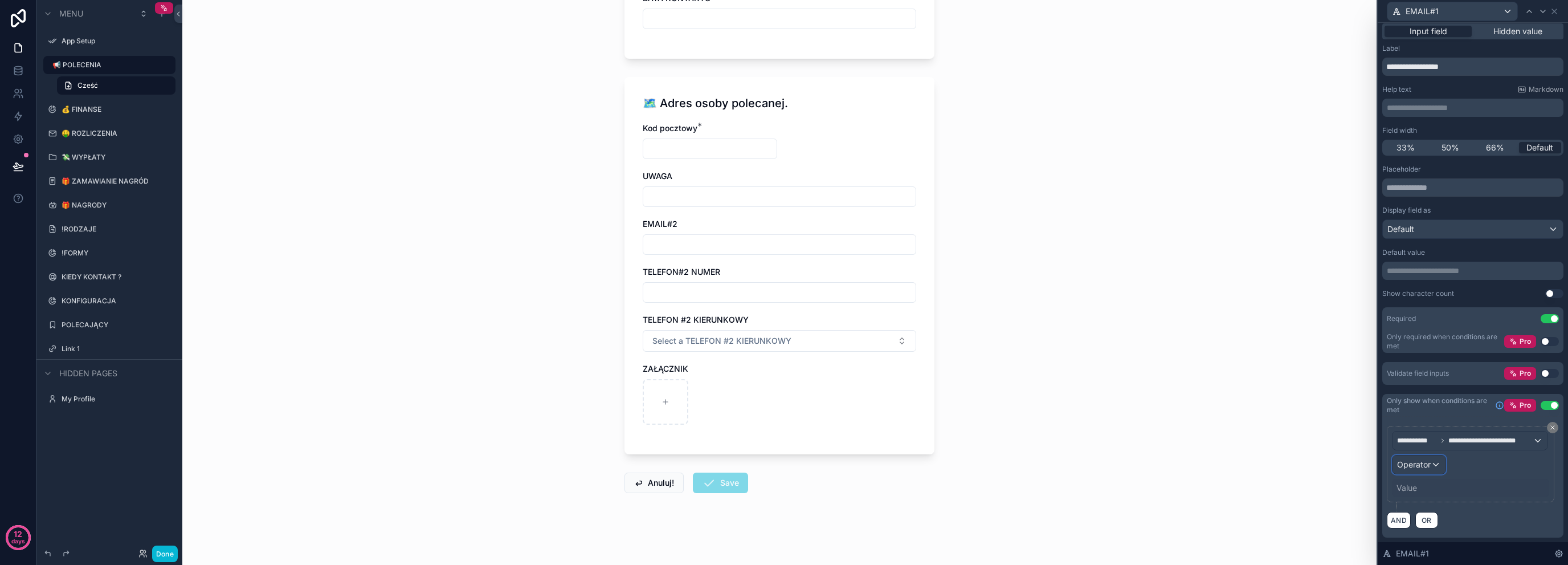
click at [1415, 466] on span "Operator" at bounding box center [1414, 464] width 34 height 9
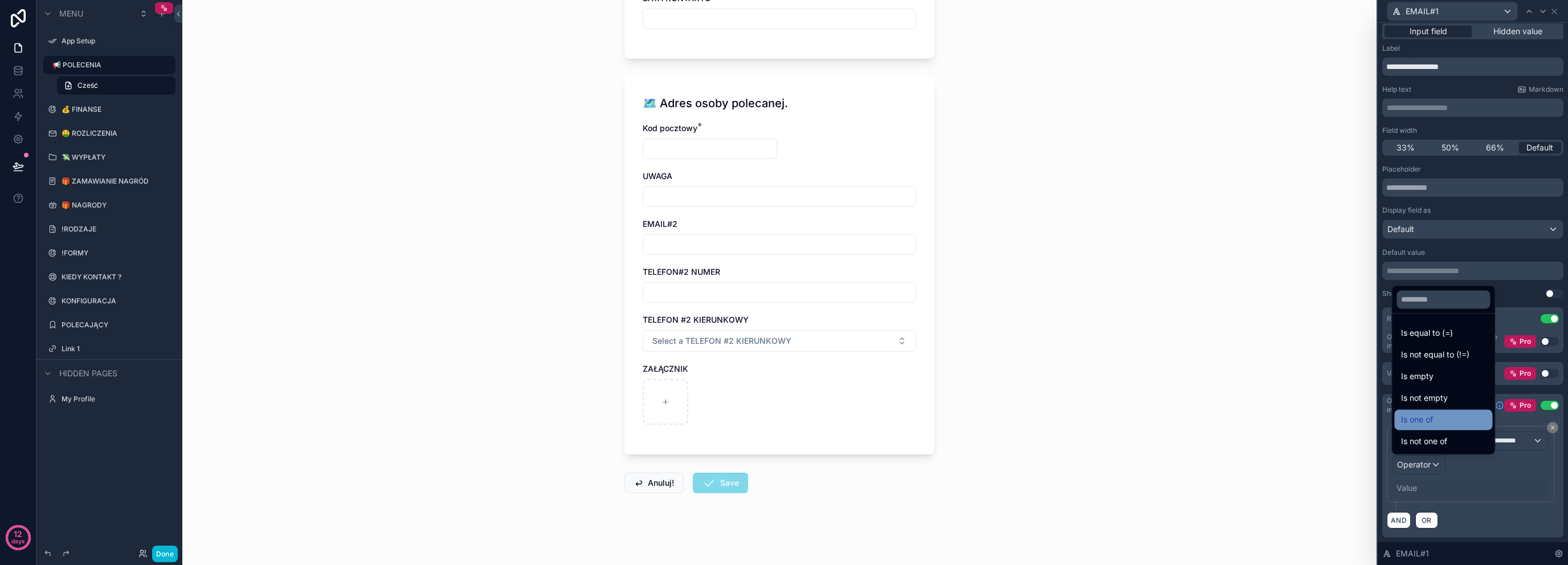
click at [1436, 418] on div "Is one of" at bounding box center [1443, 420] width 84 height 14
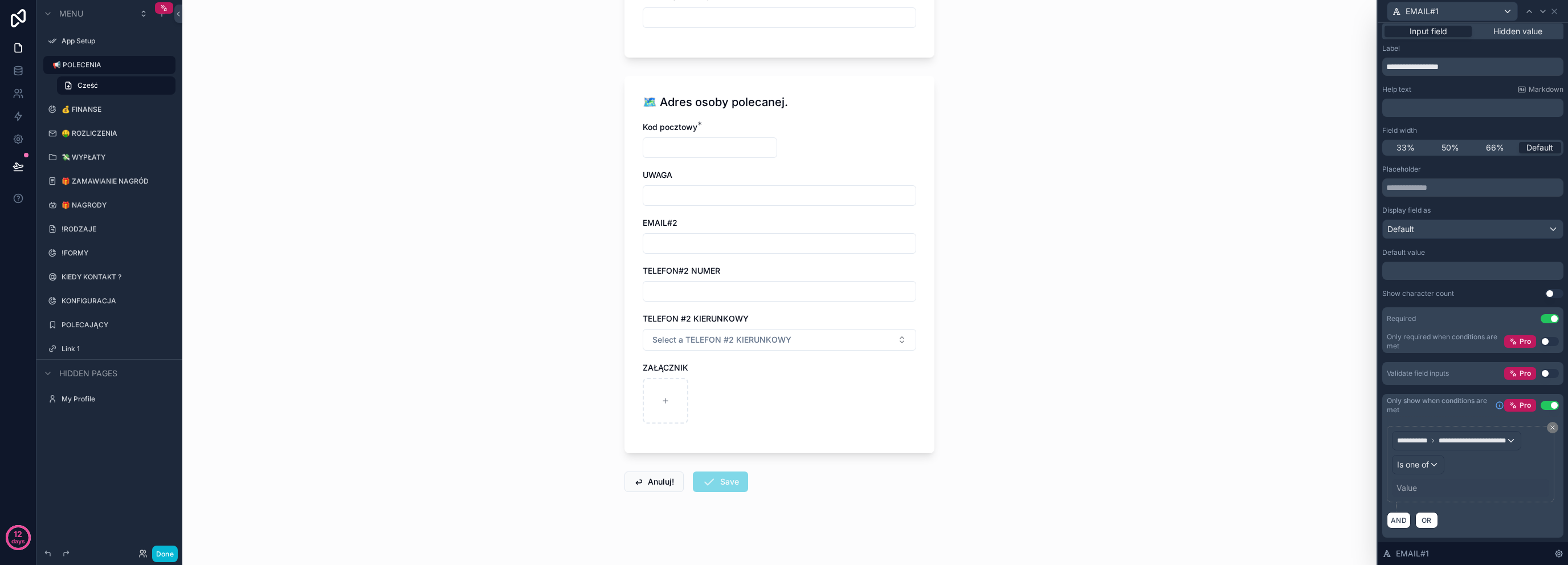
scroll to position [0, 0]
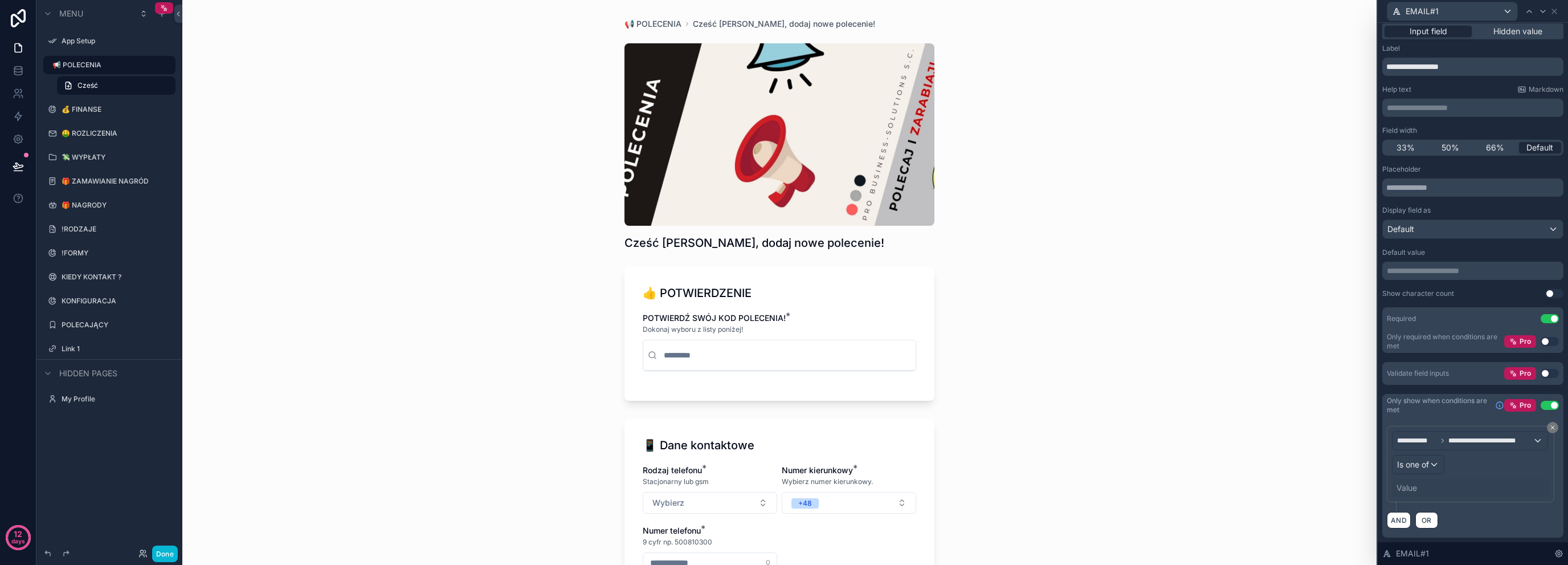
click at [1396, 483] on div "Value" at bounding box center [1471, 488] width 157 height 18
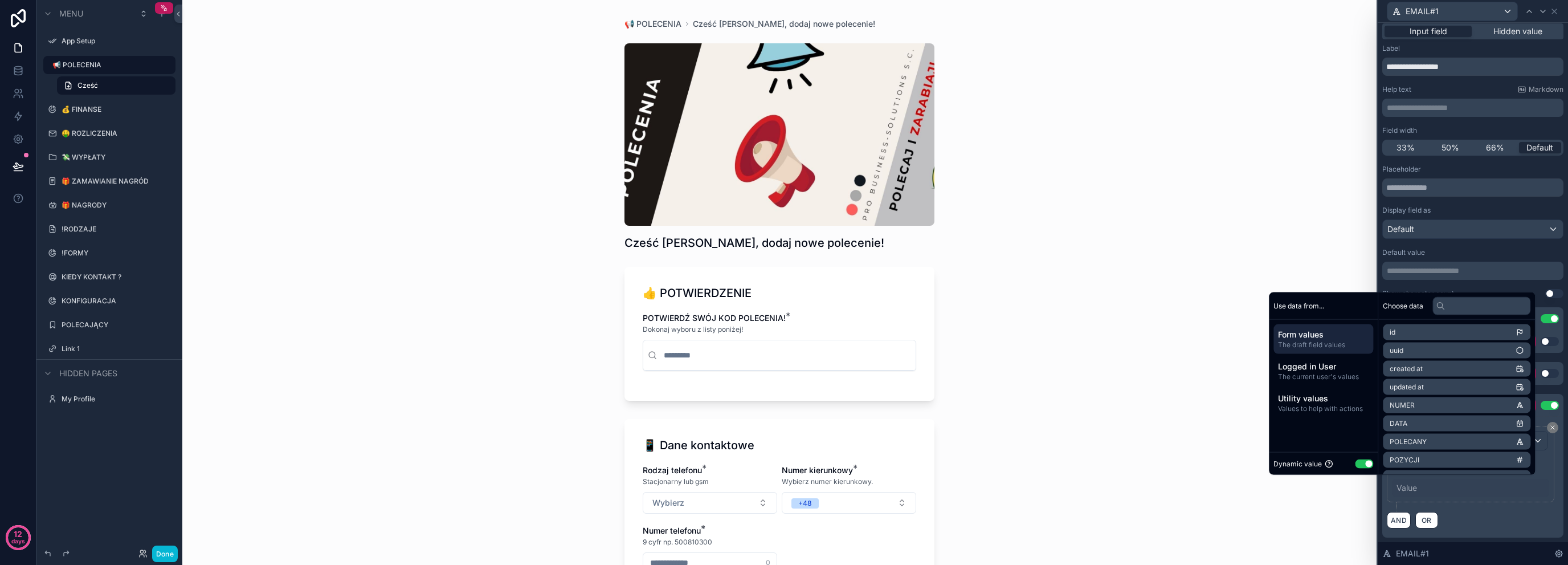
click at [1359, 466] on button "Use setting" at bounding box center [1364, 464] width 18 height 9
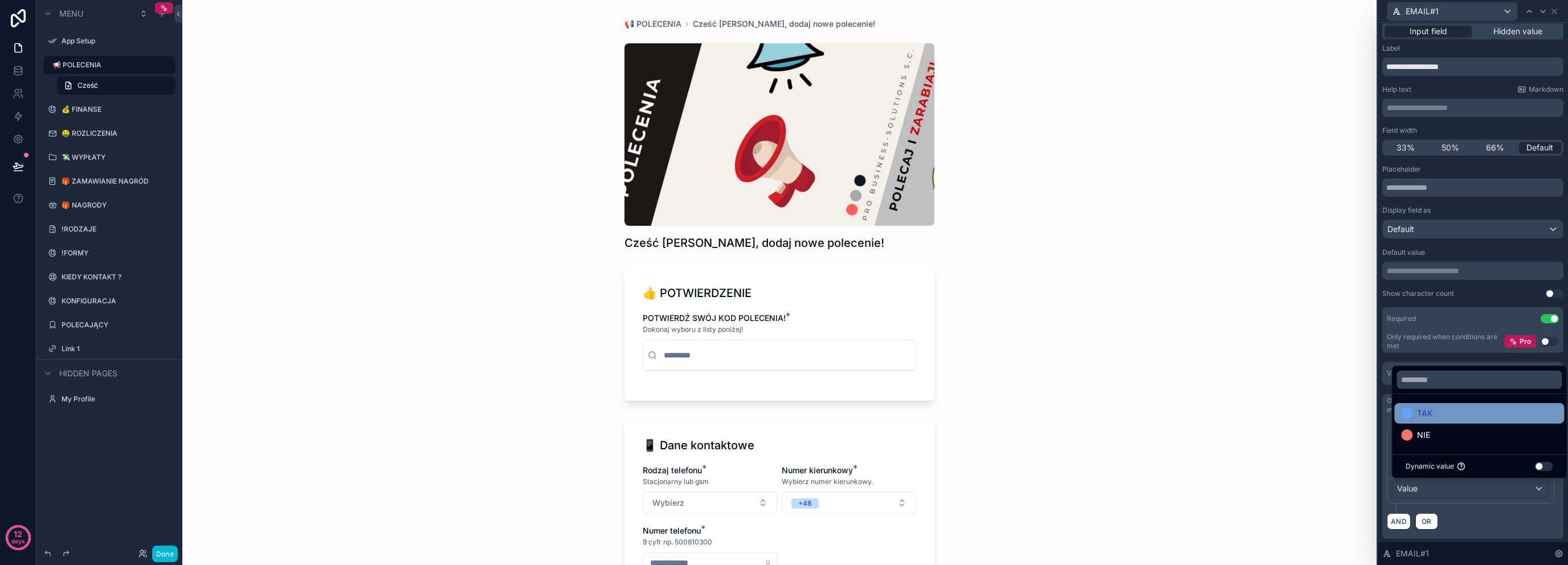
click at [1444, 422] on div "TAK" at bounding box center [1479, 414] width 169 height 20
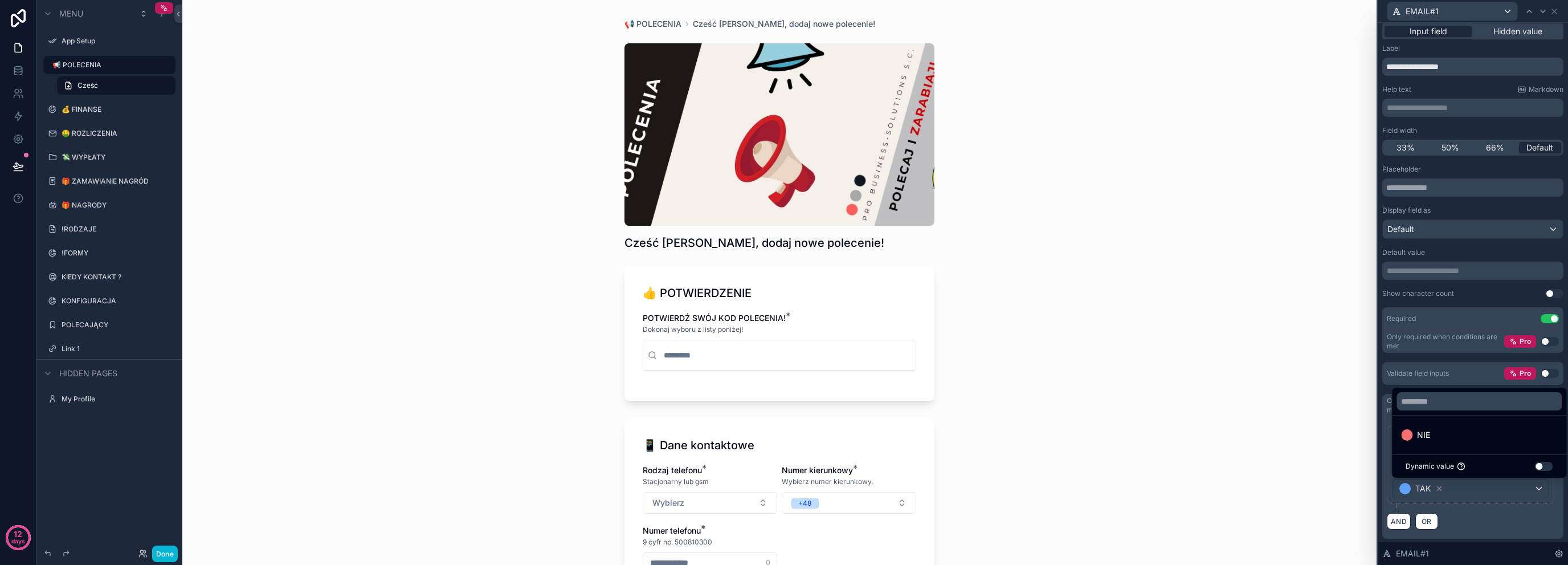
click at [1473, 526] on div "AND OR" at bounding box center [1473, 521] width 172 height 17
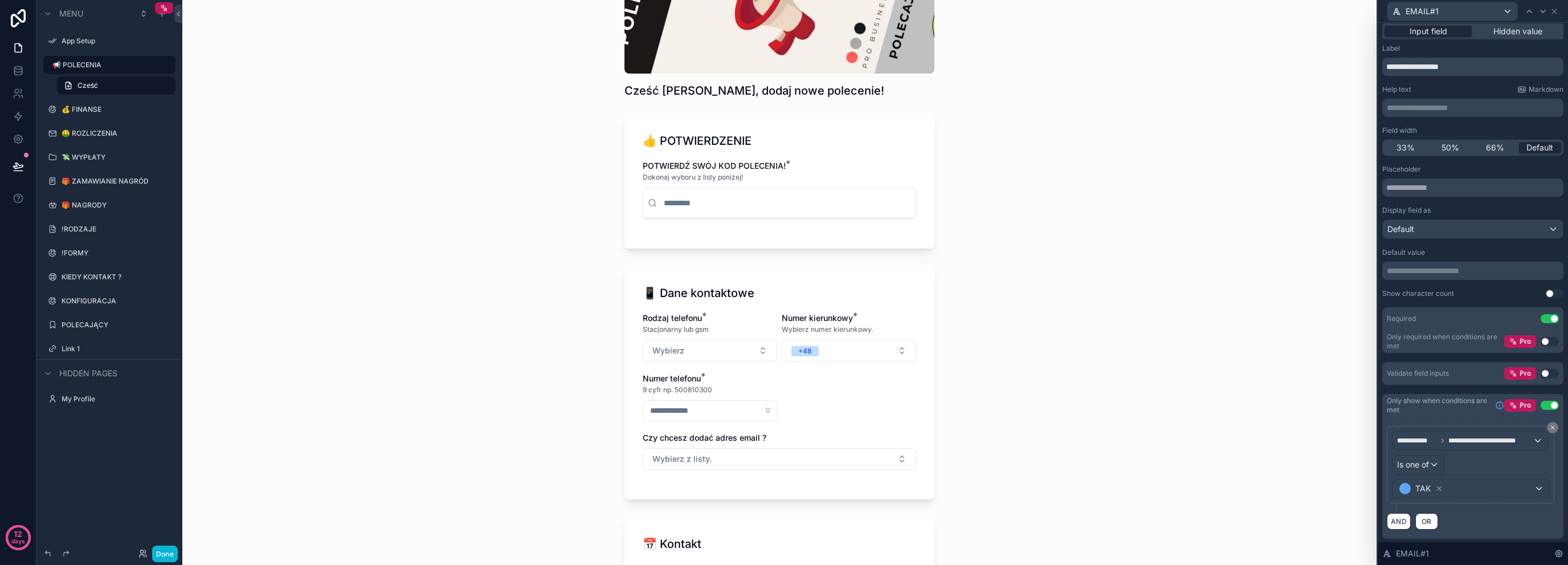
scroll to position [228, 0]
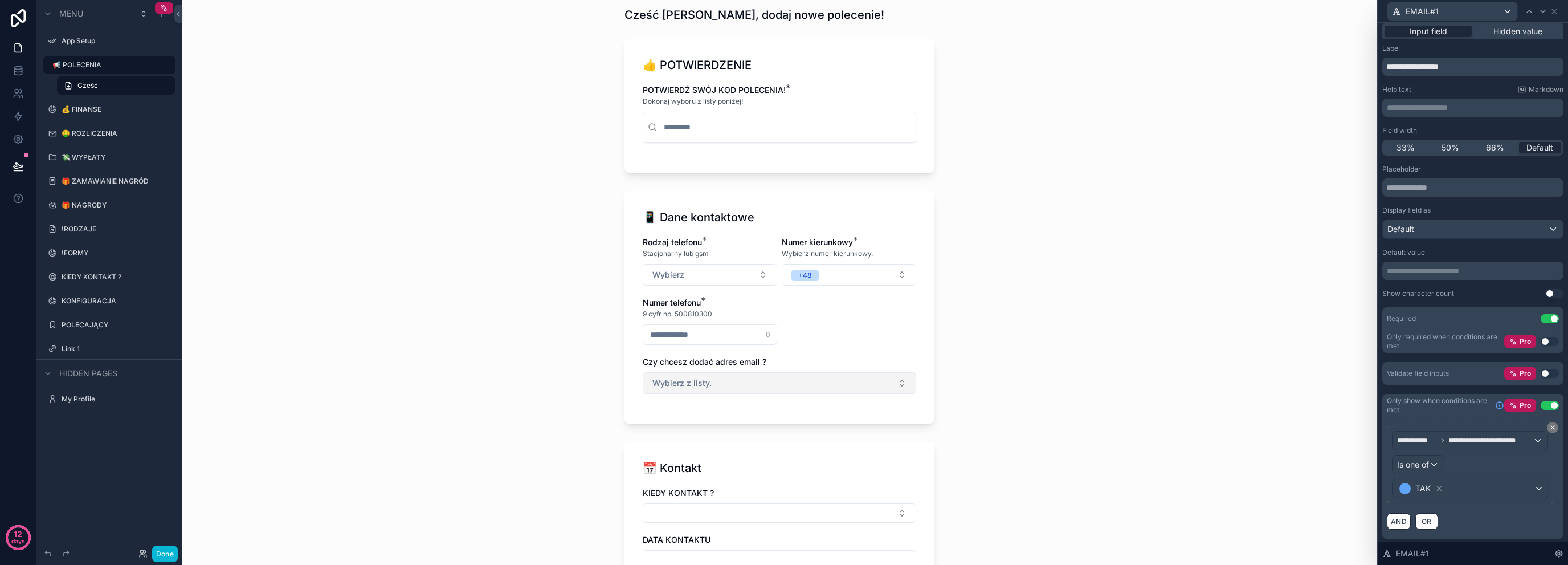
click at [751, 382] on button "Wybierz z listy." at bounding box center [779, 383] width 273 height 22
click at [694, 426] on div "TAK" at bounding box center [775, 428] width 268 height 17
click at [694, 426] on input "scrollable content" at bounding box center [779, 432] width 272 height 16
click at [552, 401] on div "📢 POLECENIA Cześć [PERSON_NAME], dodaj nowe polecenie! Cześć [PERSON_NAME], dod…" at bounding box center [779, 282] width 1195 height 565
click at [758, 430] on input "scrollable content" at bounding box center [779, 432] width 272 height 16
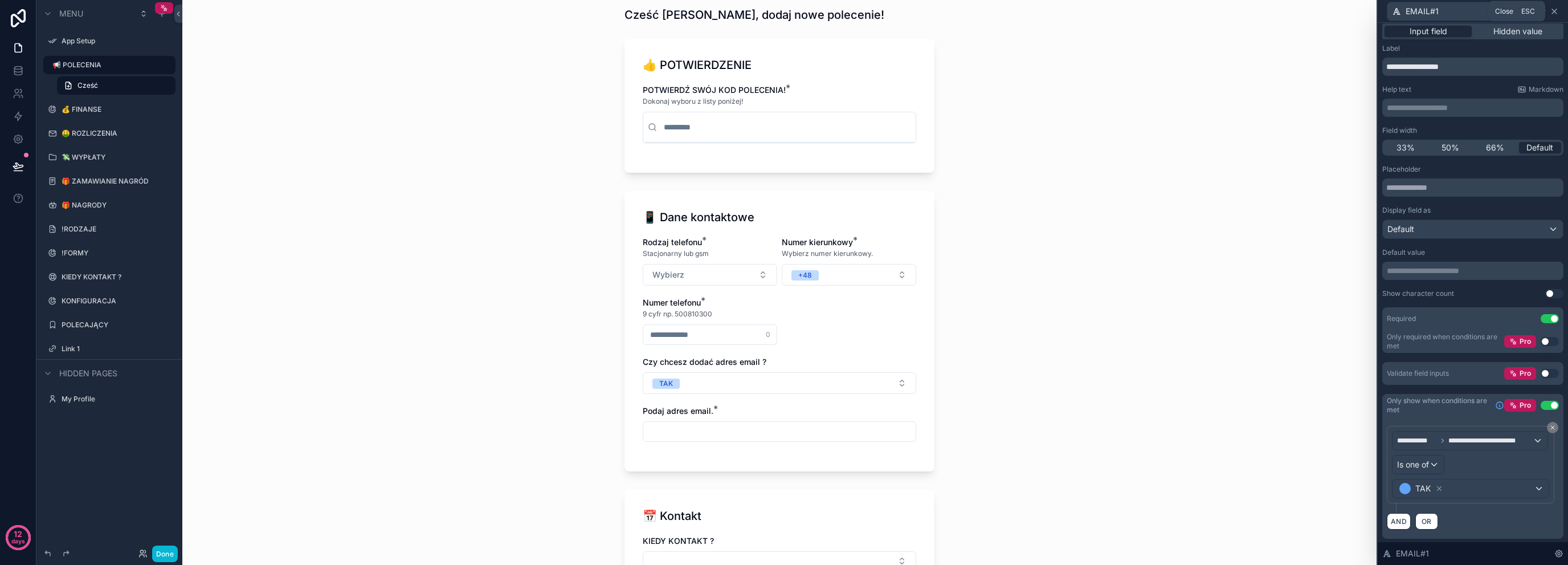
click at [1558, 7] on icon at bounding box center [1554, 11] width 9 height 9
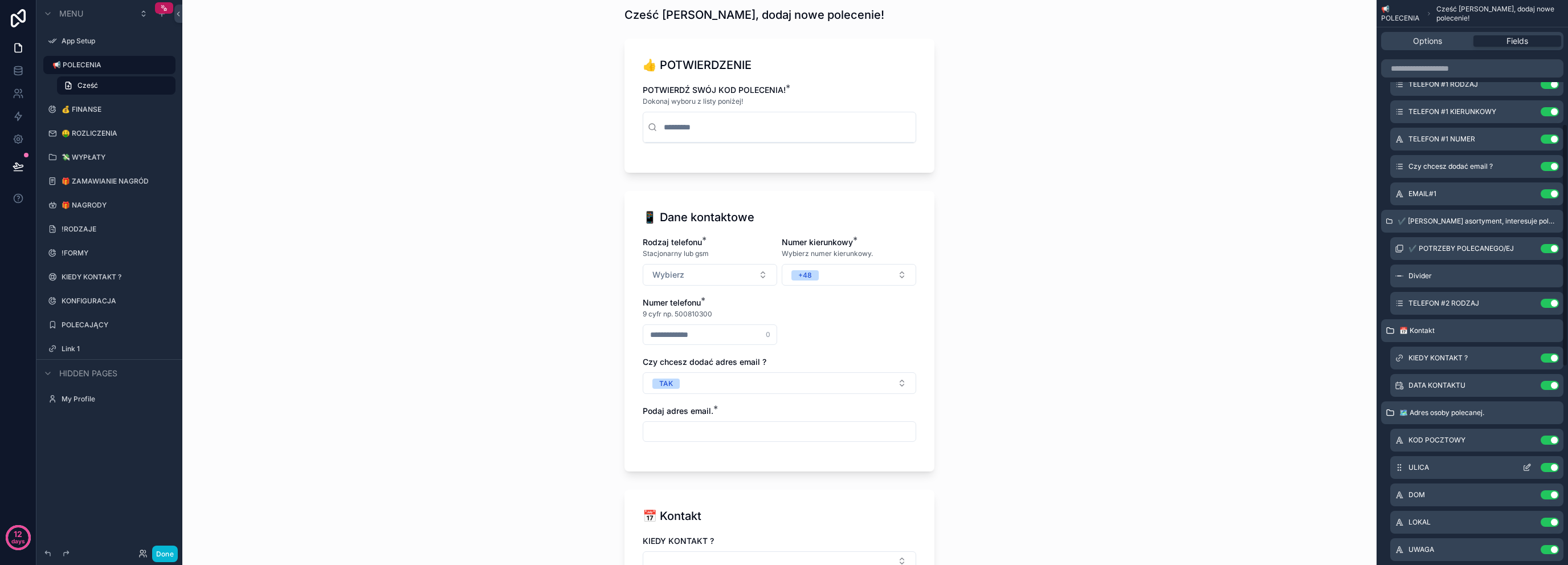
scroll to position [253, 0]
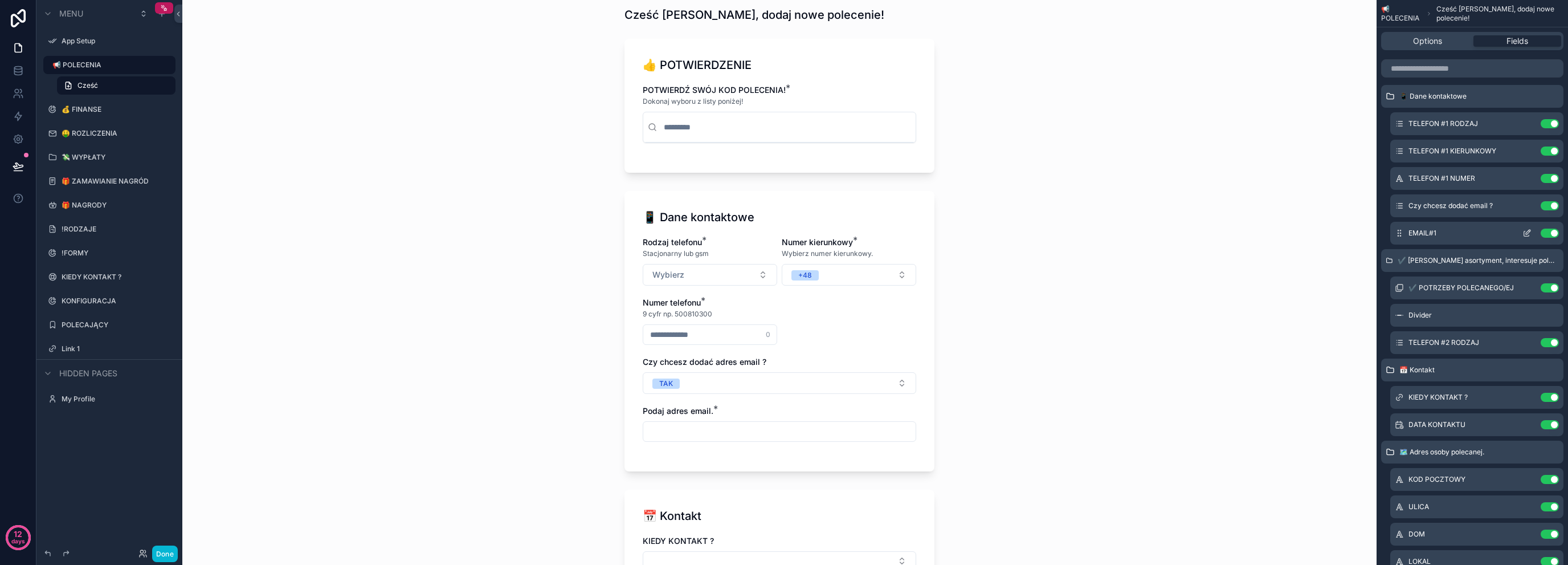
click at [1531, 235] on icon "scrollable content" at bounding box center [1527, 233] width 9 height 9
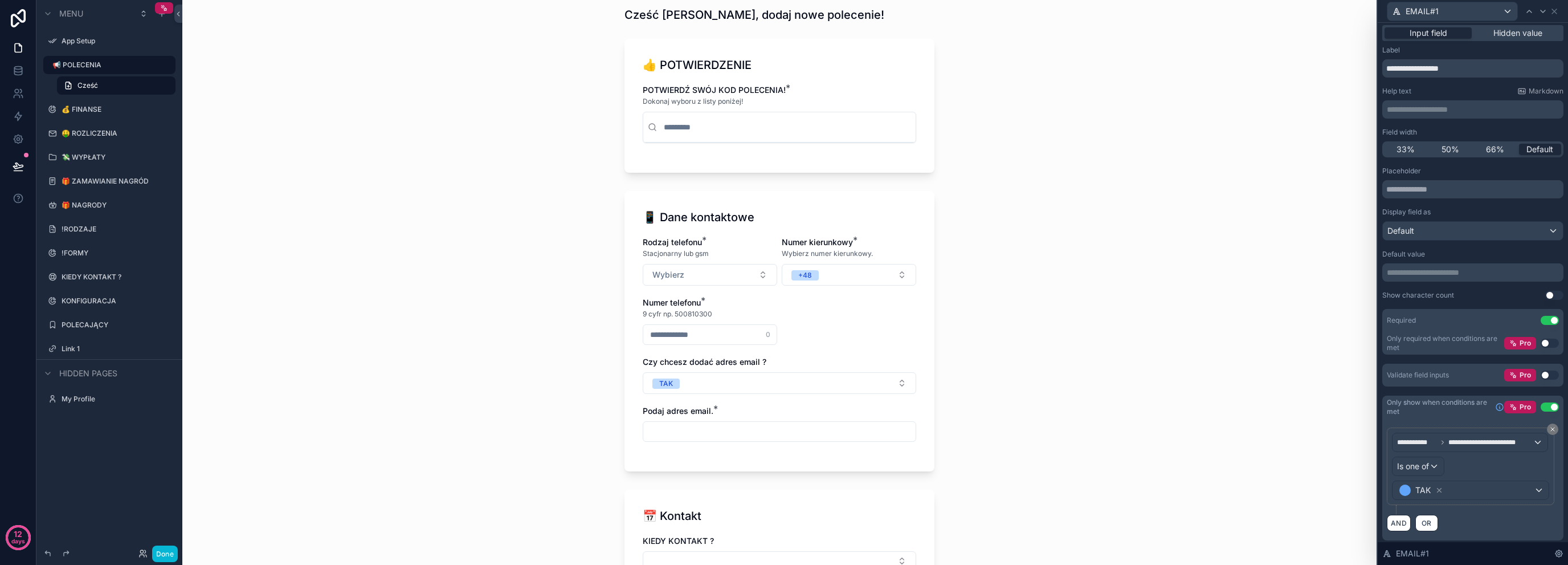
scroll to position [5, 0]
click at [1541, 374] on button "Use setting" at bounding box center [1550, 373] width 18 height 9
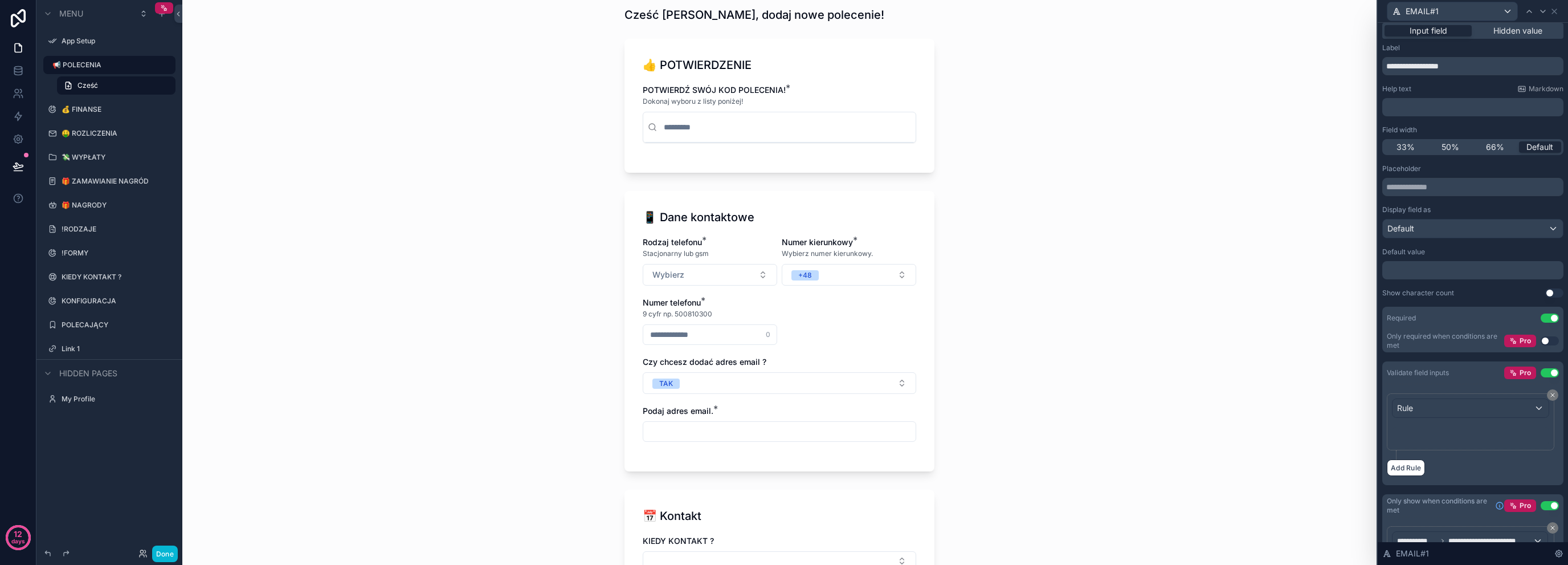
scroll to position [0, 0]
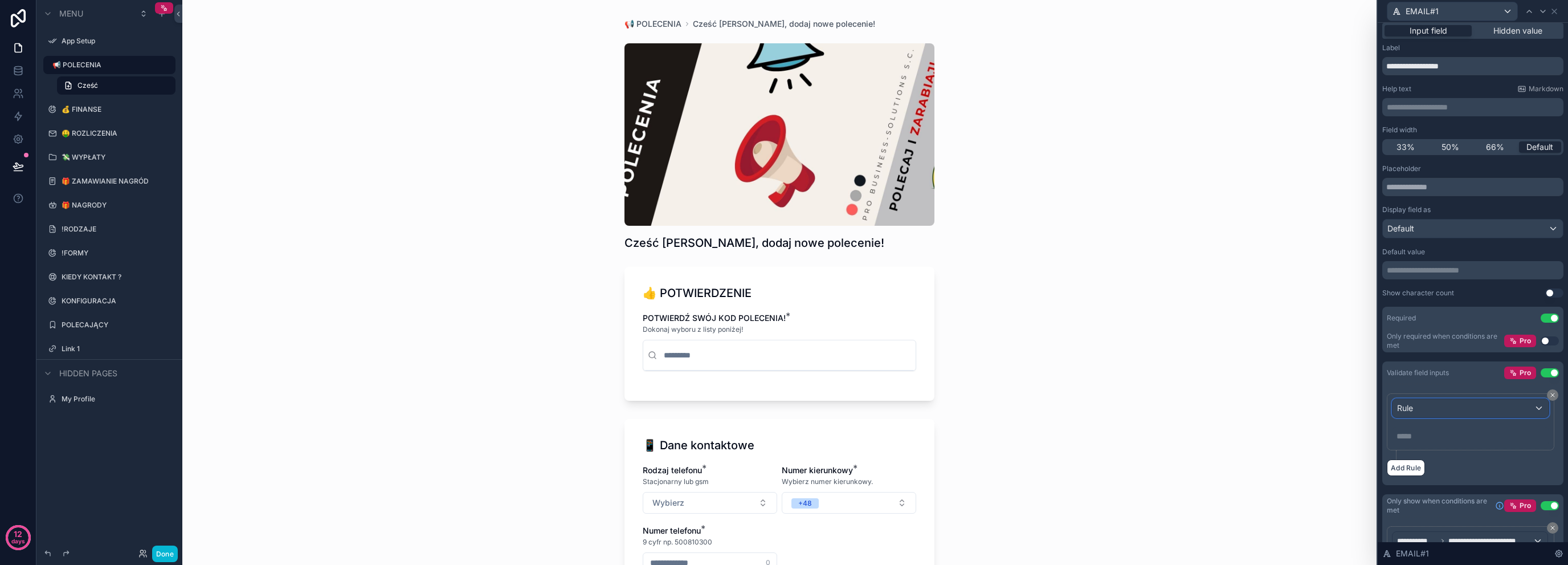
click at [1488, 416] on div "Rule" at bounding box center [1470, 408] width 156 height 18
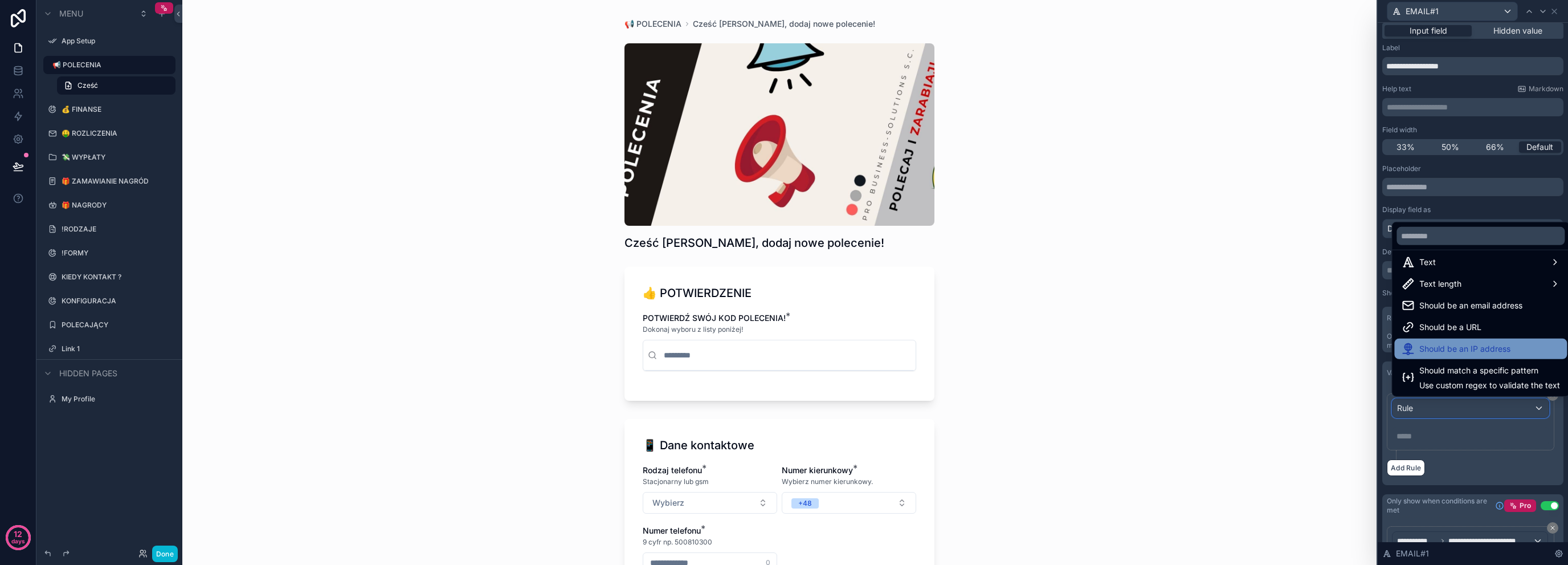
scroll to position [8, 0]
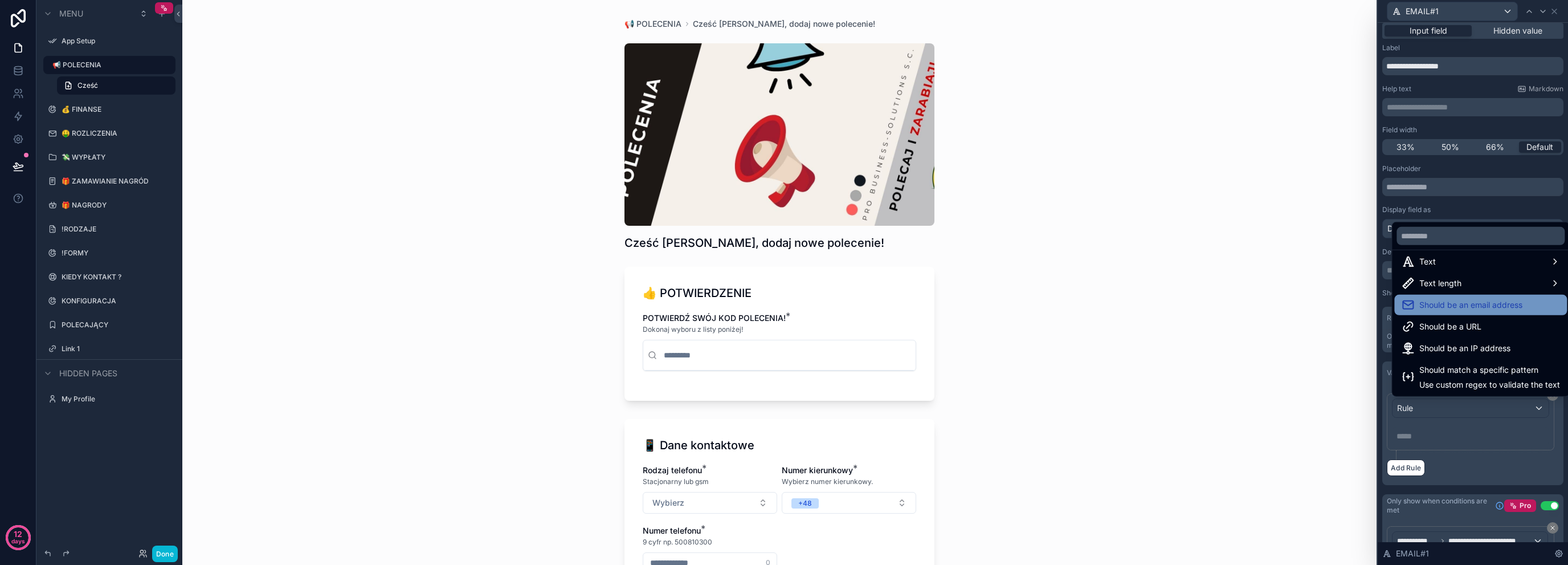
click at [1513, 303] on span "Should be an email address" at bounding box center [1471, 305] width 103 height 14
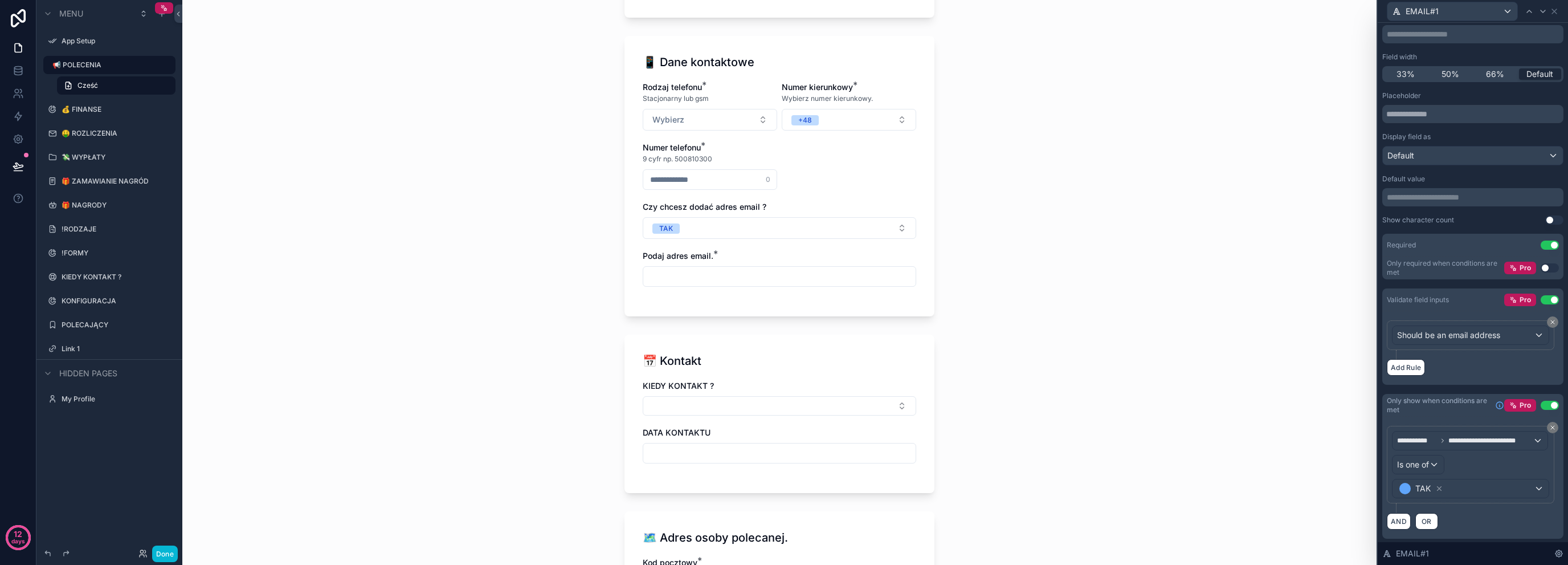
scroll to position [380, 0]
click at [1554, 15] on icon at bounding box center [1554, 11] width 9 height 9
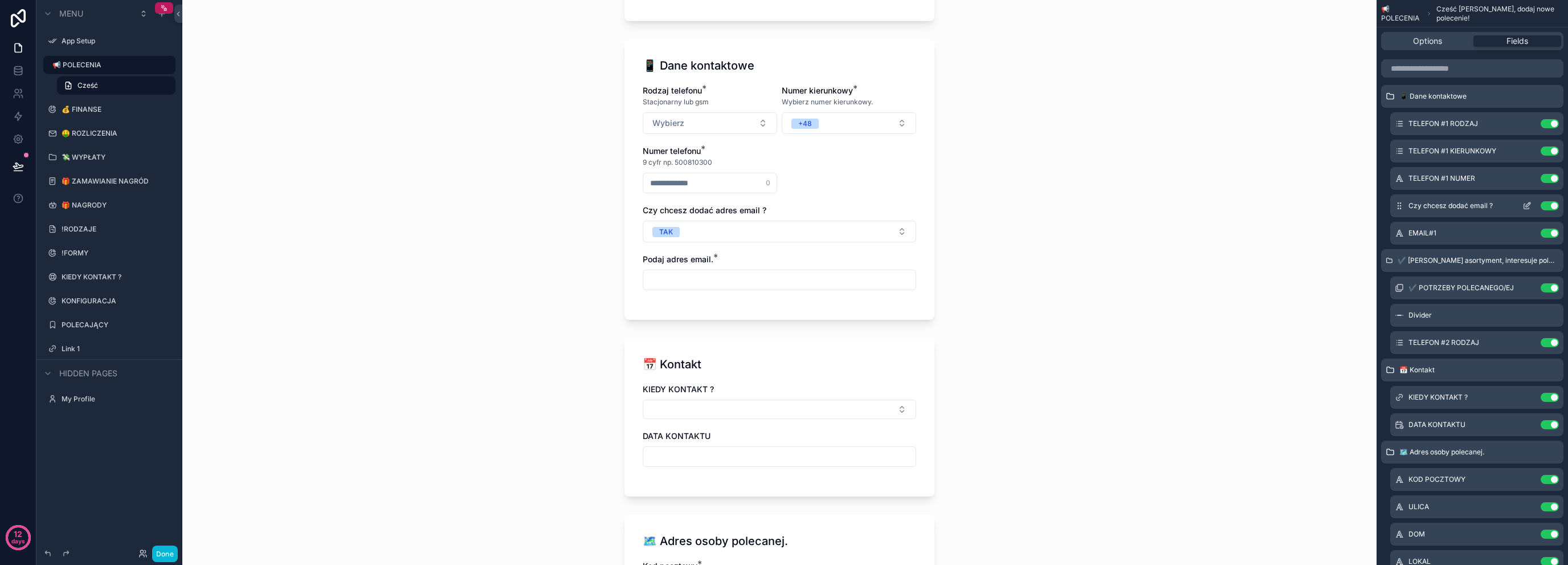
click at [1528, 205] on icon "scrollable content" at bounding box center [1528, 205] width 5 height 5
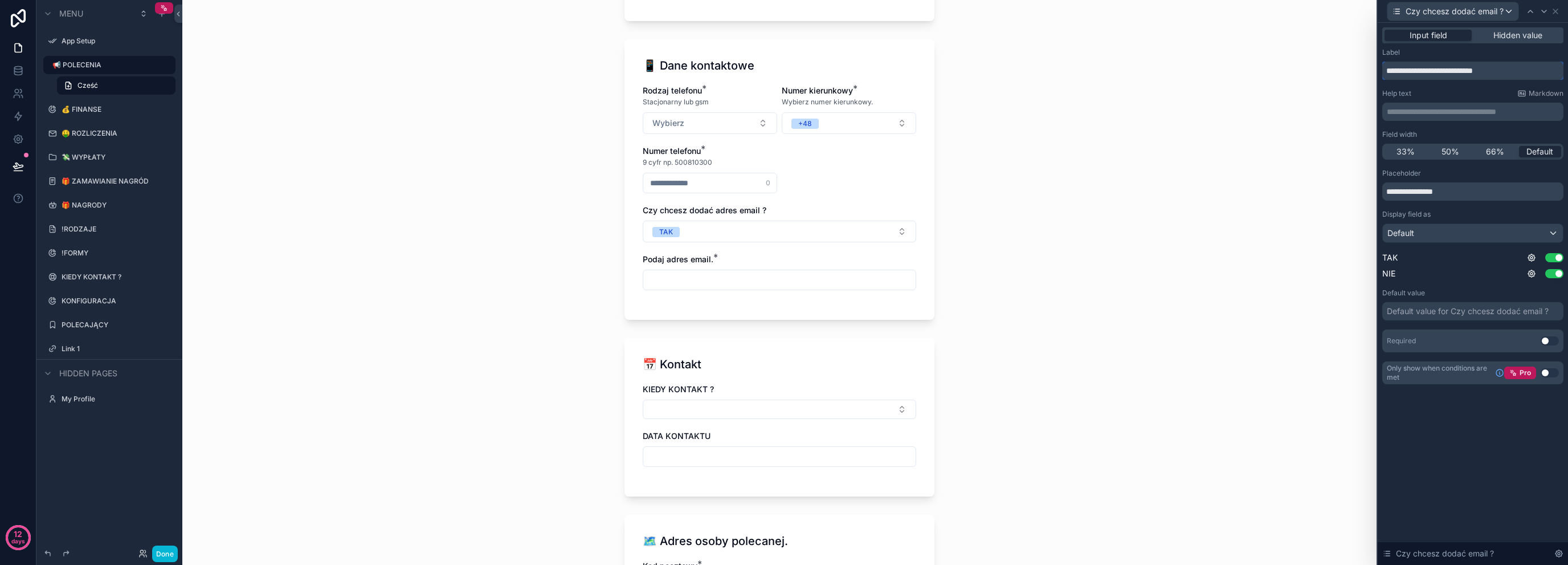
click at [1519, 74] on input "**********" at bounding box center [1473, 70] width 181 height 18
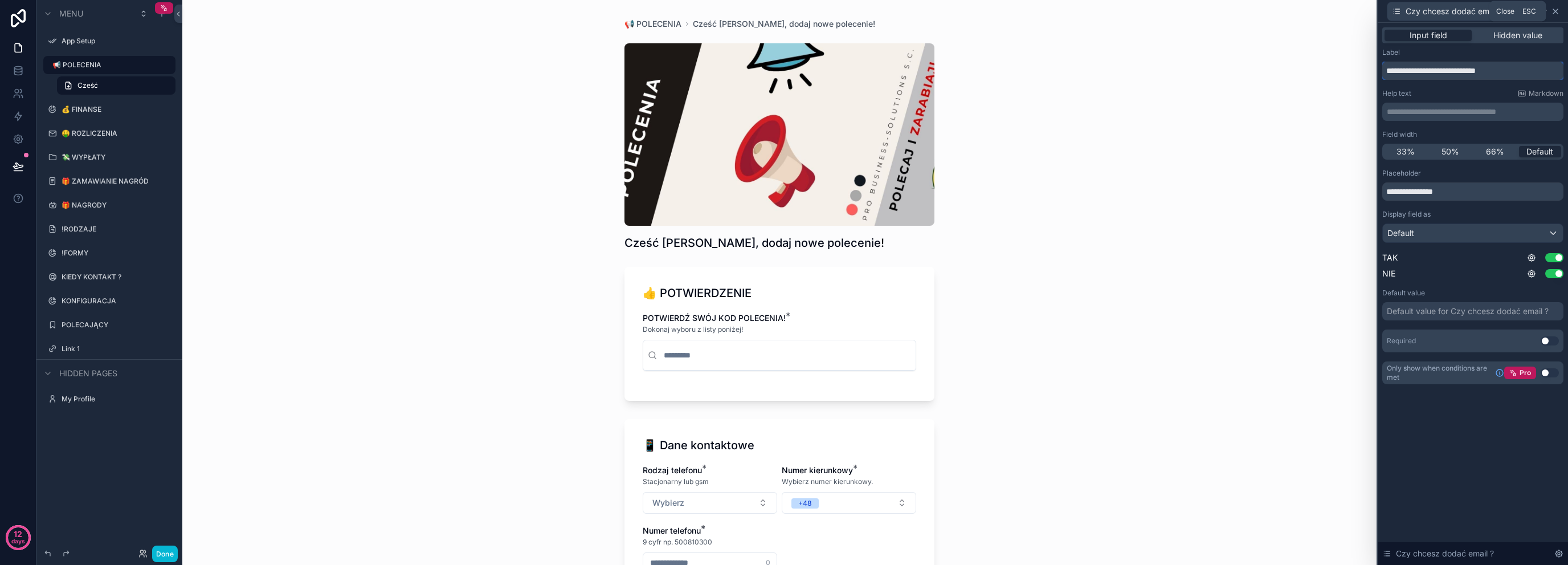
type input "**********"
click at [1553, 10] on icon at bounding box center [1556, 11] width 9 height 9
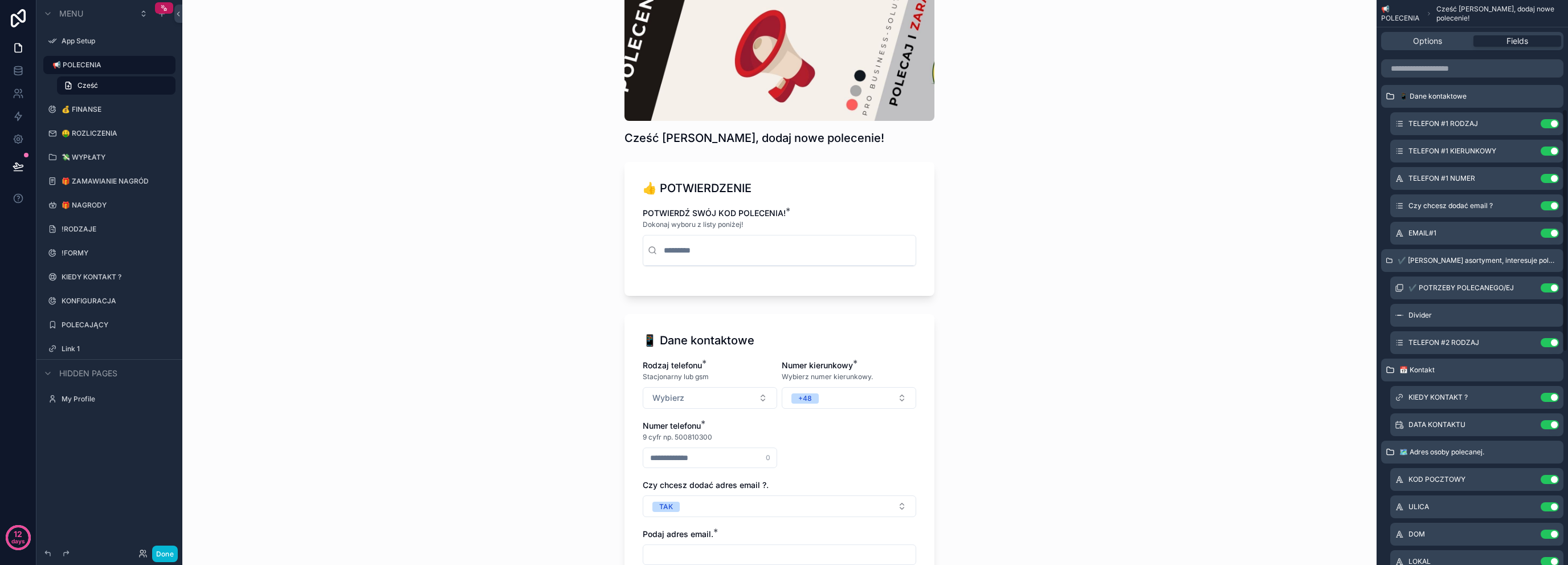
scroll to position [190, 0]
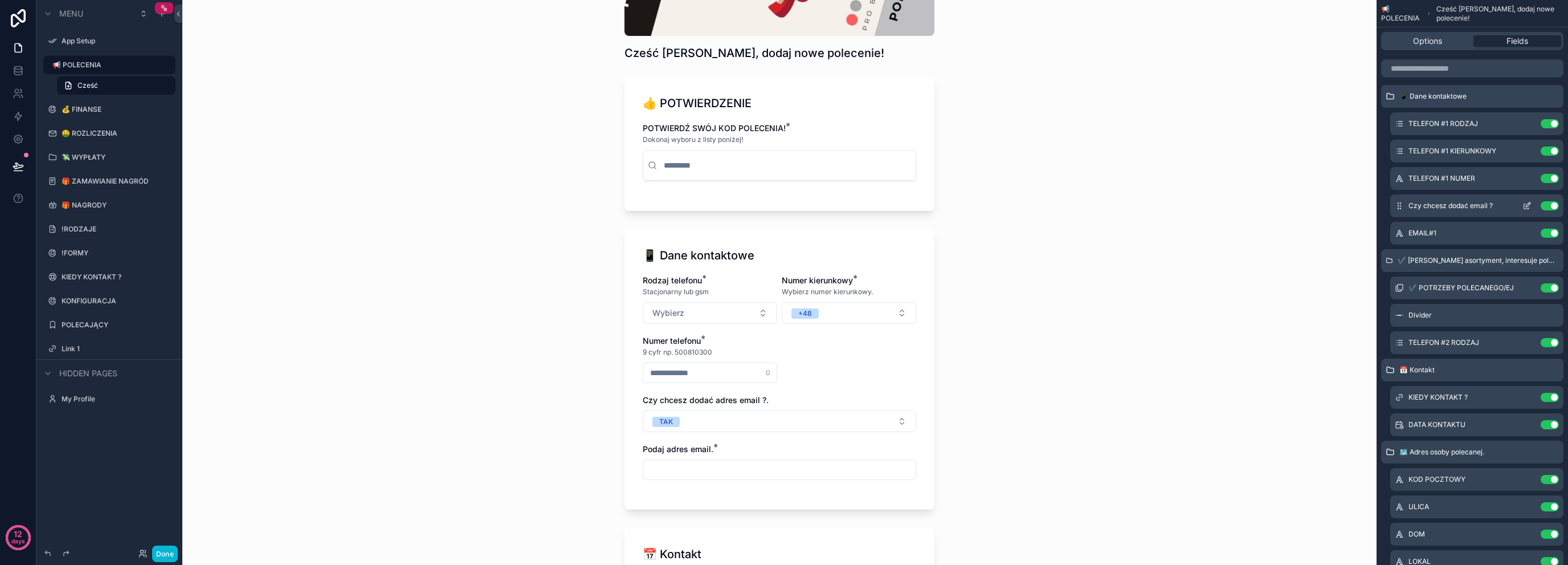
click at [1528, 203] on icon "scrollable content" at bounding box center [1527, 206] width 9 height 9
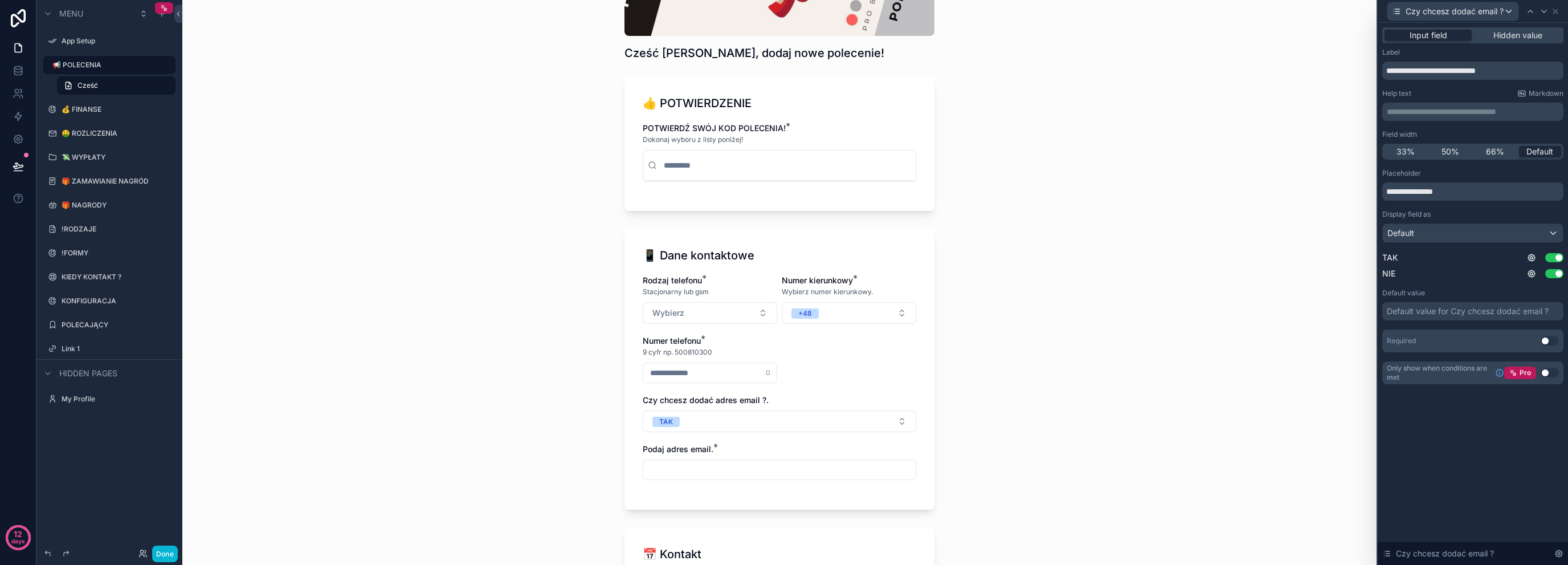
click at [1547, 343] on button "Use setting" at bounding box center [1550, 341] width 18 height 9
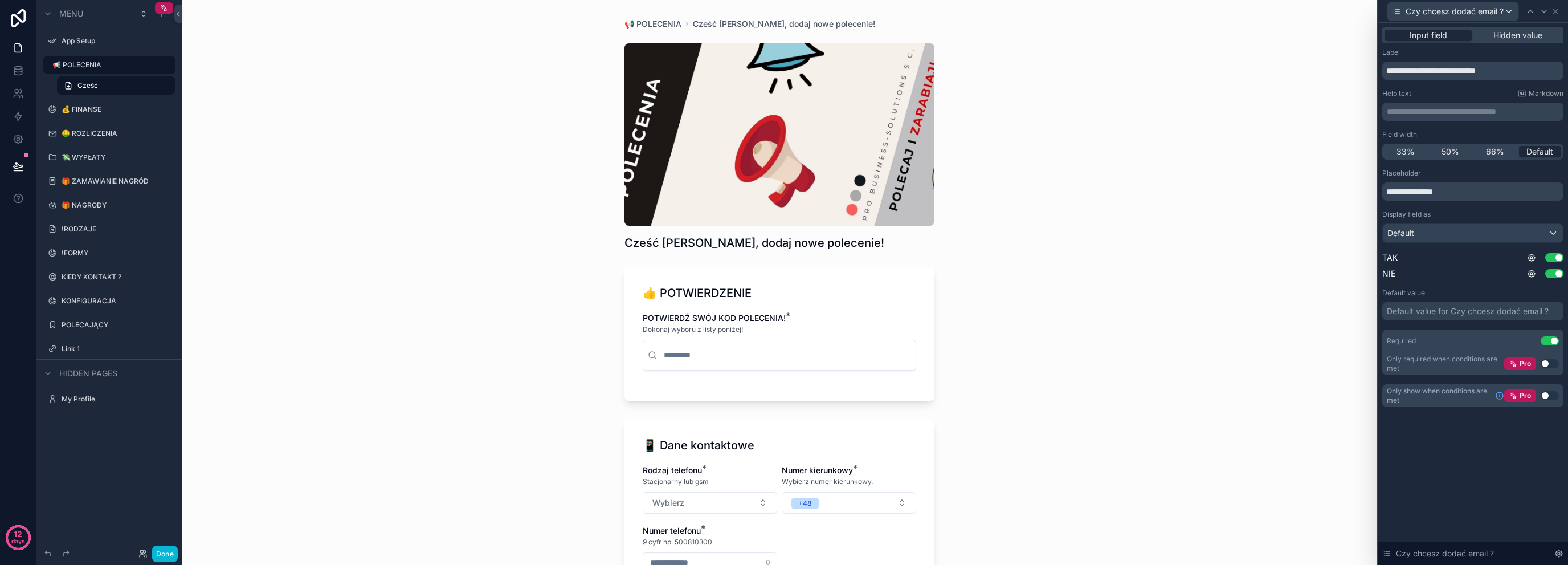
click at [1549, 394] on button "Use setting" at bounding box center [1550, 396] width 18 height 9
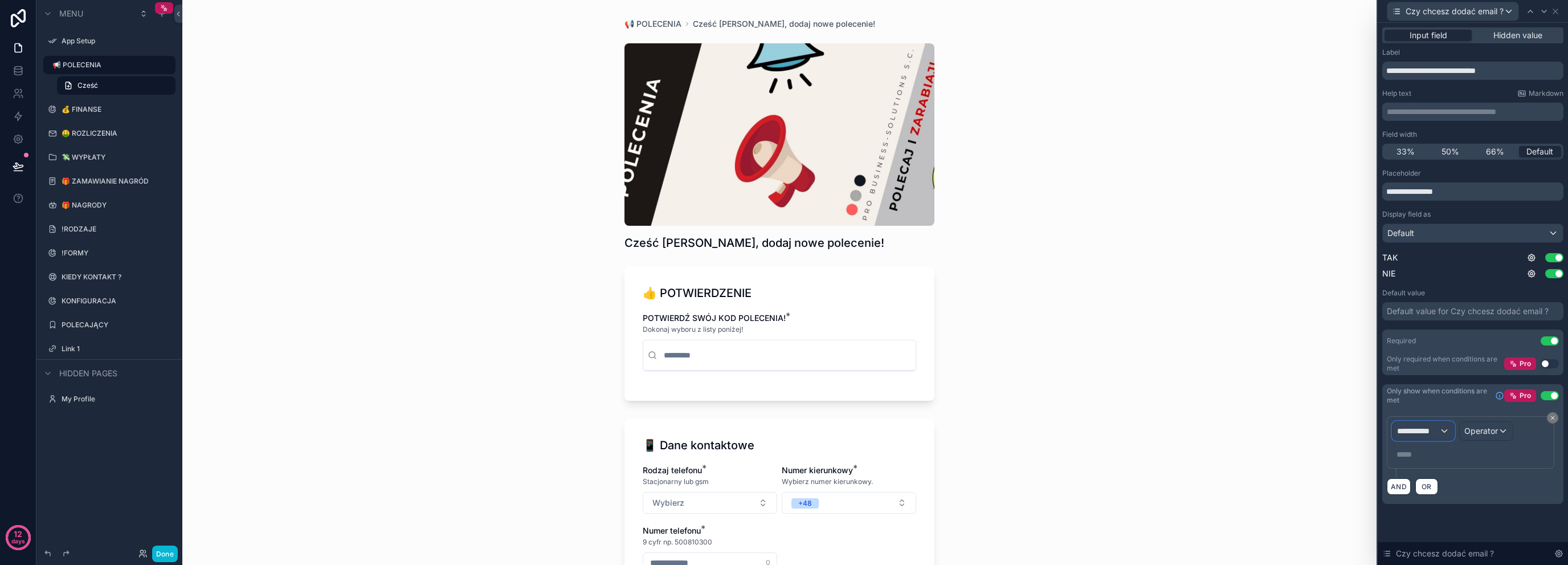
click at [1427, 431] on span "**********" at bounding box center [1418, 431] width 42 height 11
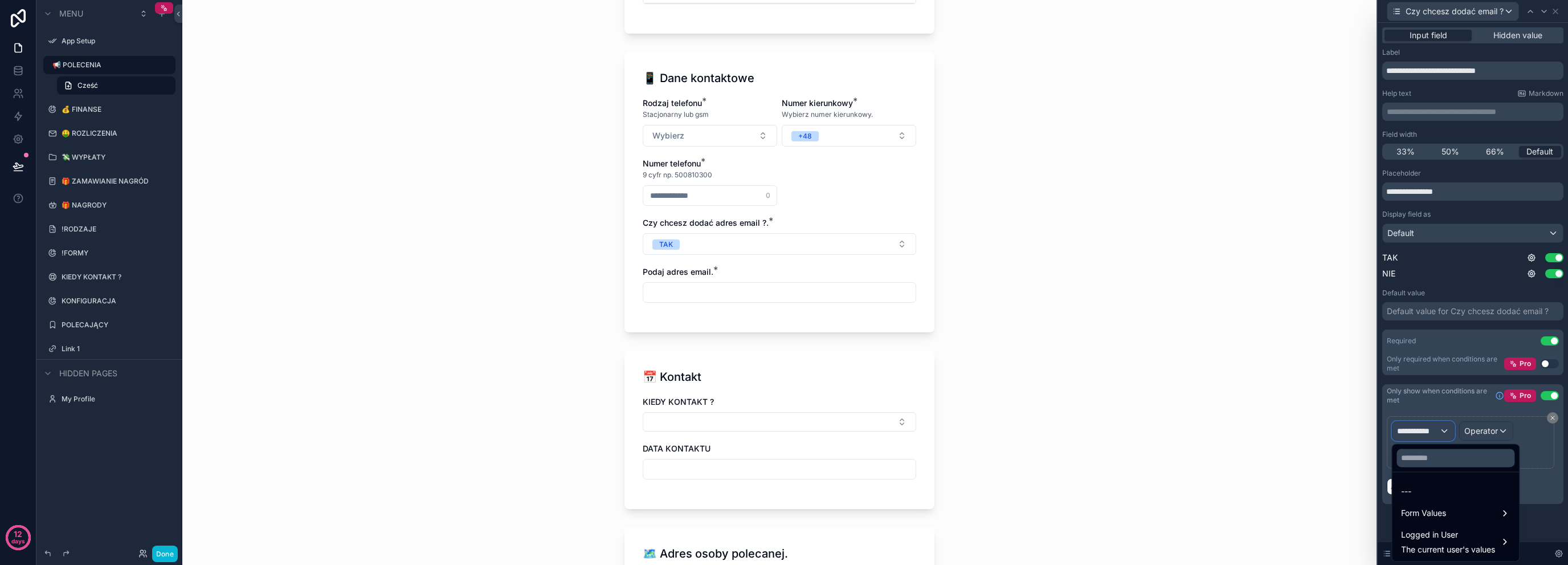
scroll to position [342, 0]
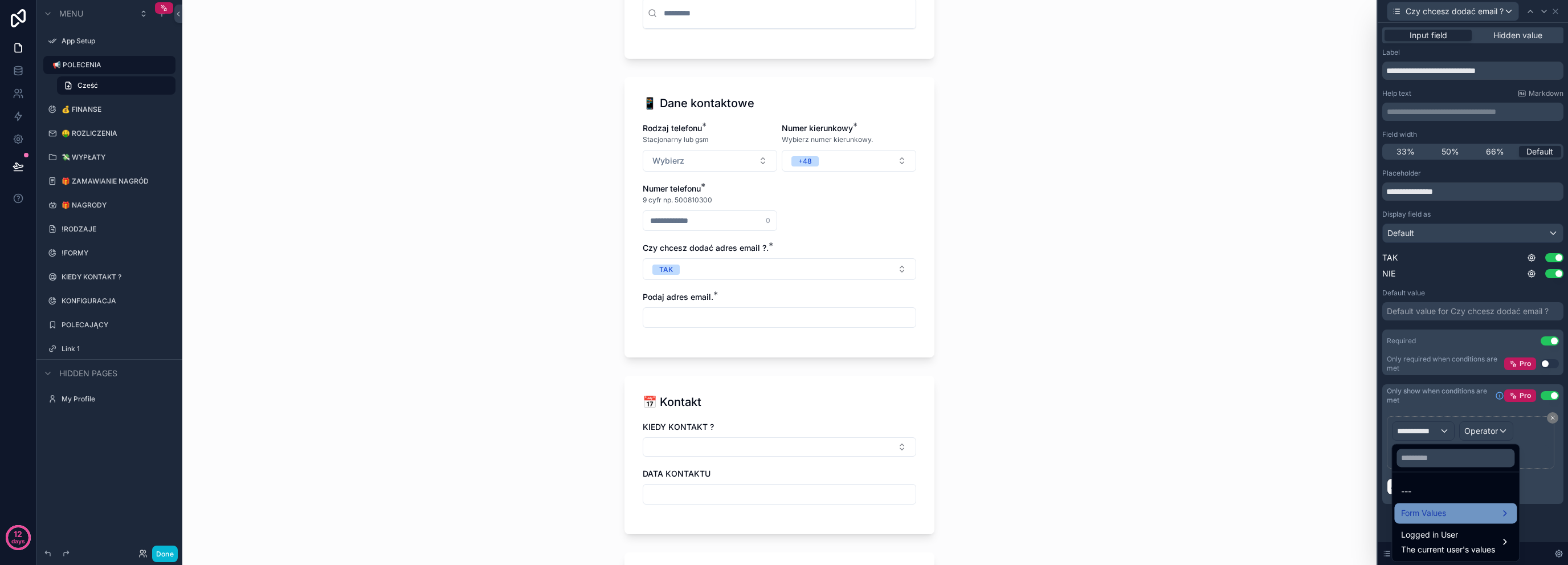
click at [1484, 518] on div "Form Values" at bounding box center [1455, 513] width 109 height 14
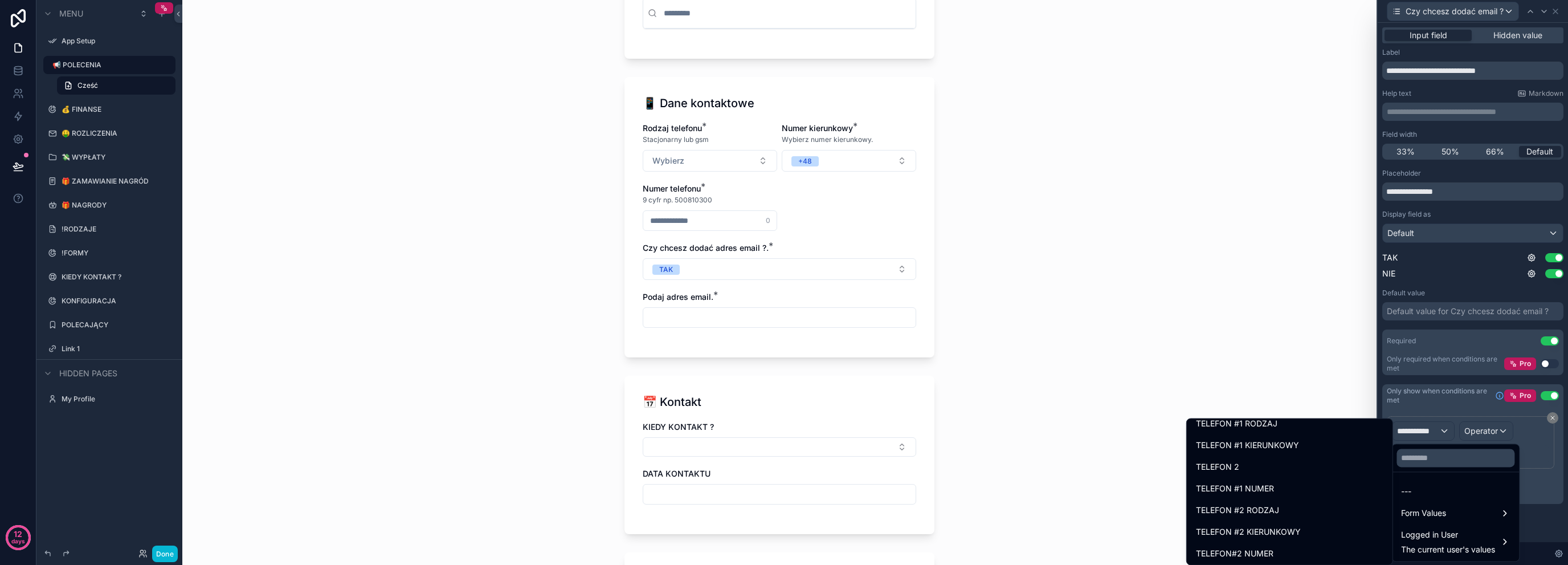
scroll to position [418, 0]
click at [1265, 493] on span "TELEFON #1 NUMER" at bounding box center [1235, 491] width 78 height 14
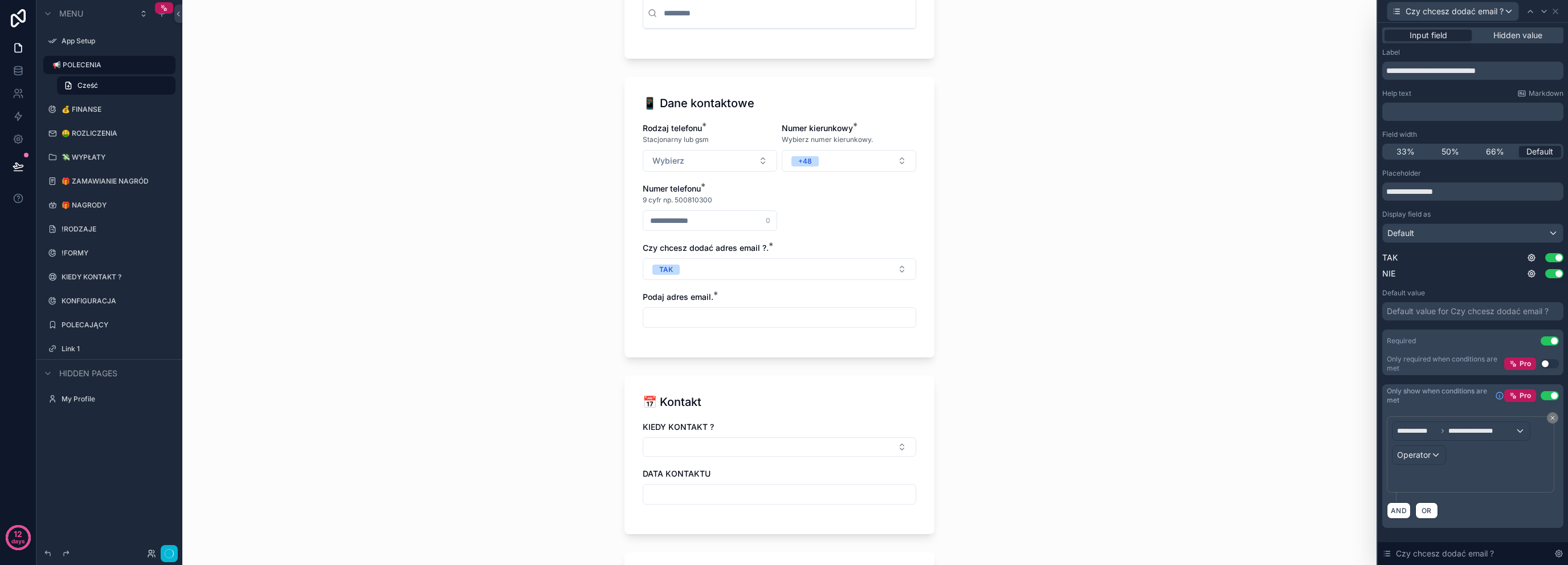
scroll to position [0, 0]
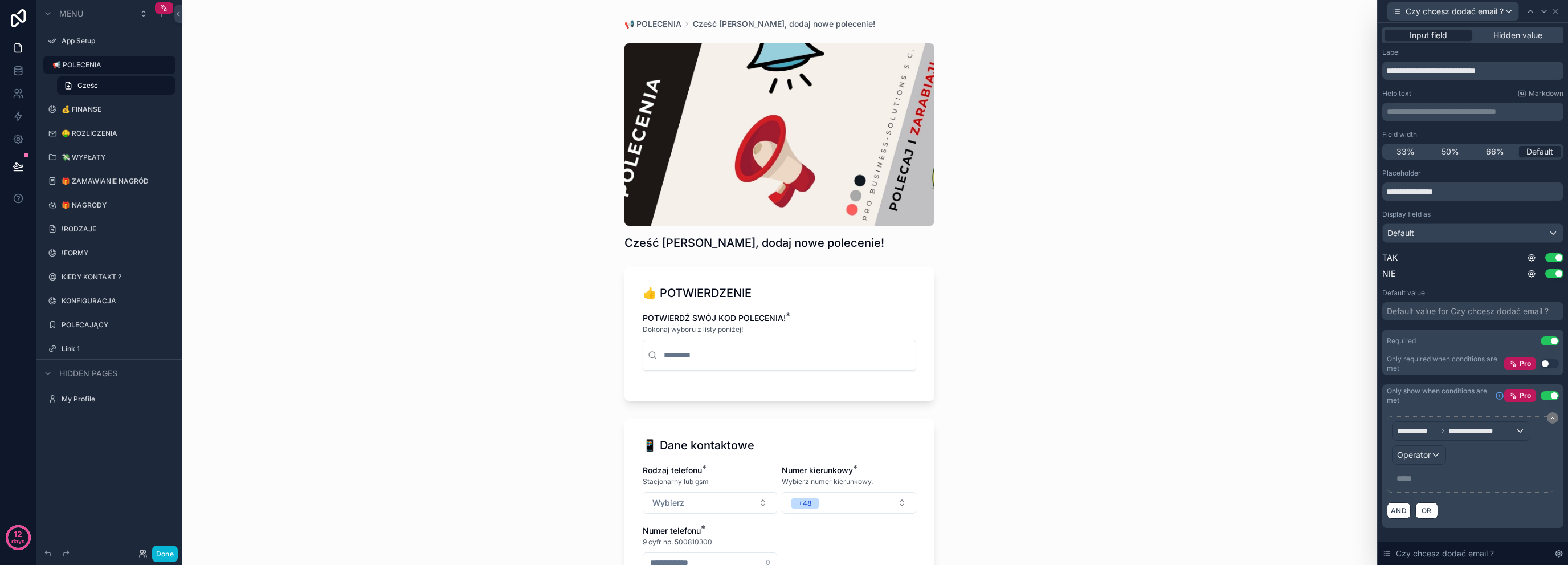
click at [1425, 464] on div "**********" at bounding box center [1471, 455] width 157 height 66
click at [1425, 462] on div "Operator" at bounding box center [1419, 455] width 53 height 18
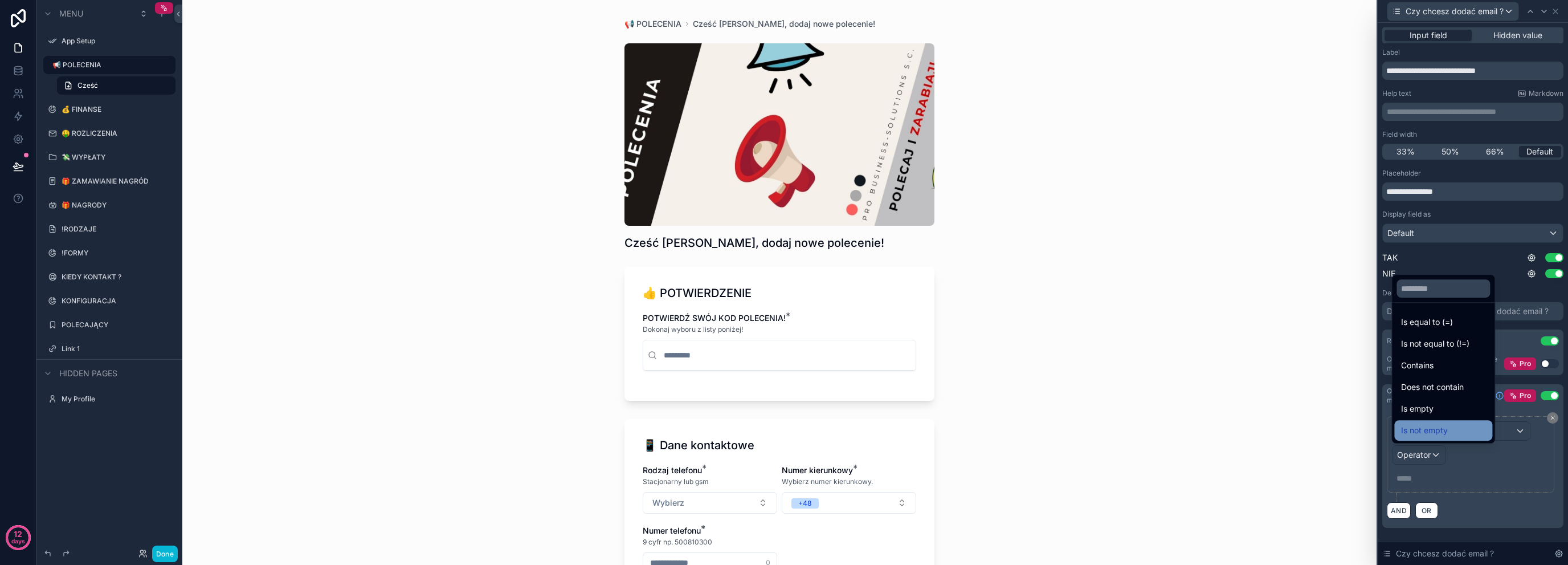
click at [1461, 433] on div "Is not empty" at bounding box center [1443, 431] width 84 height 14
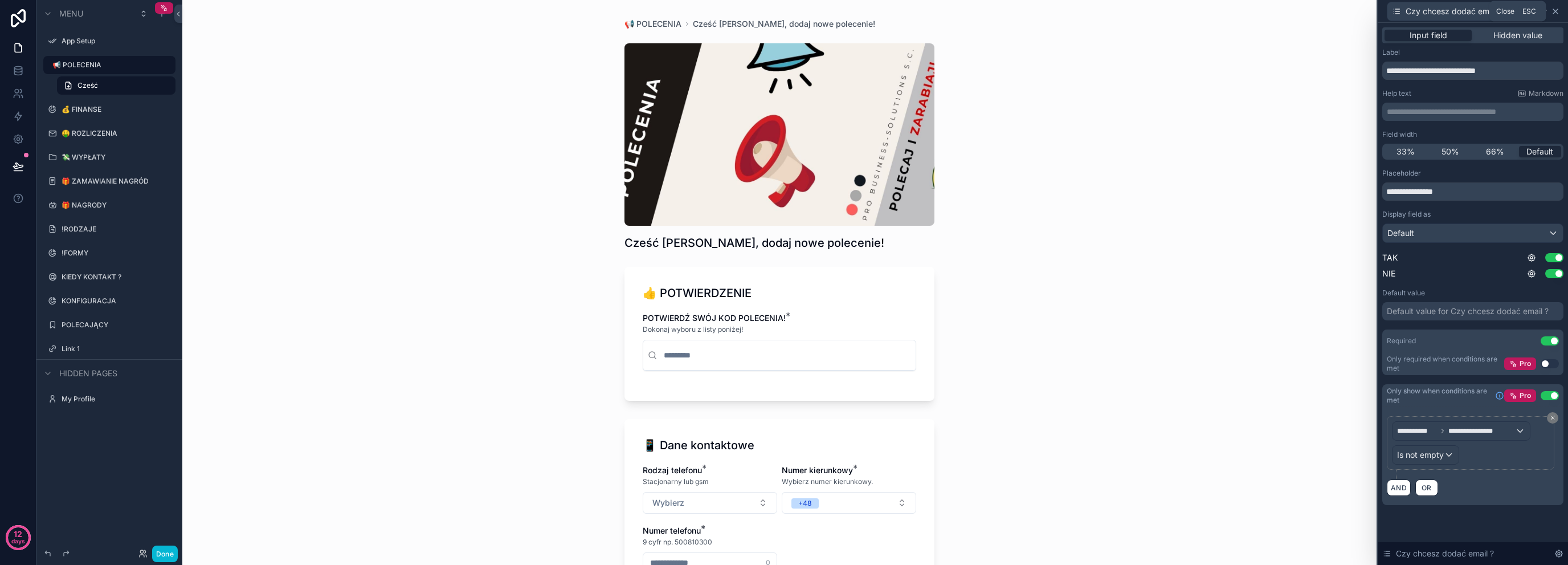
click at [1559, 9] on icon at bounding box center [1556, 11] width 9 height 9
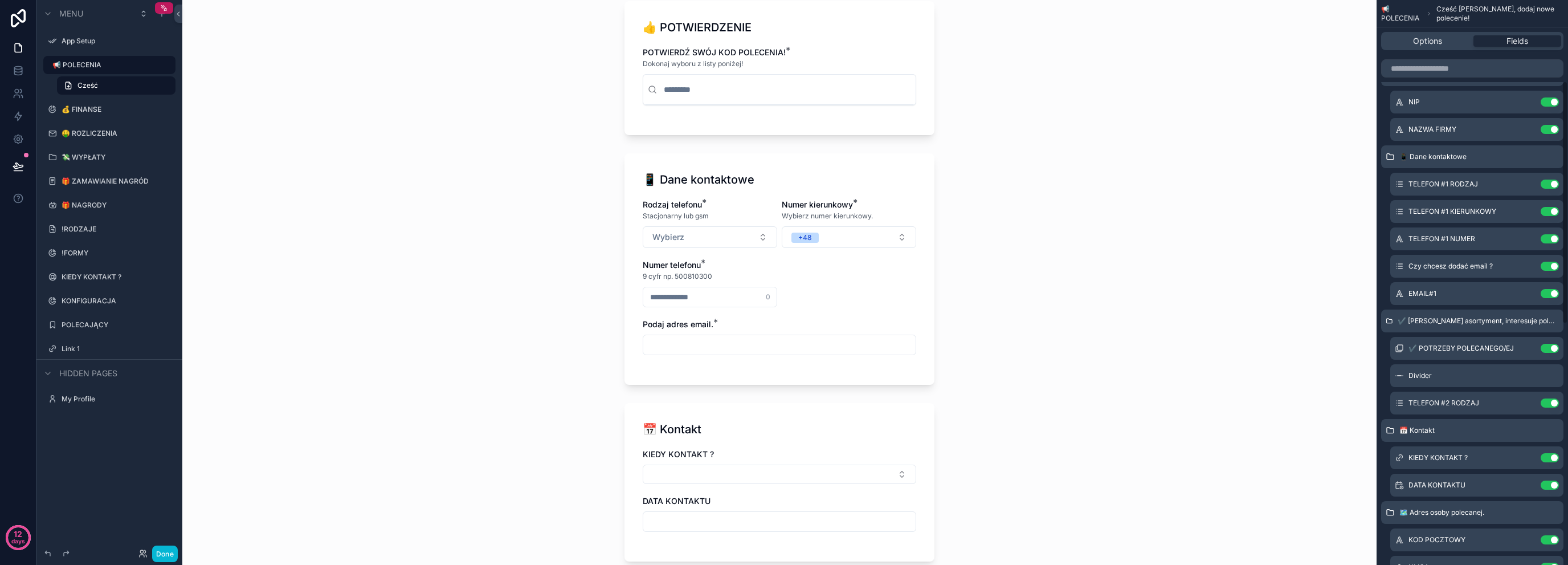
scroll to position [139, 0]
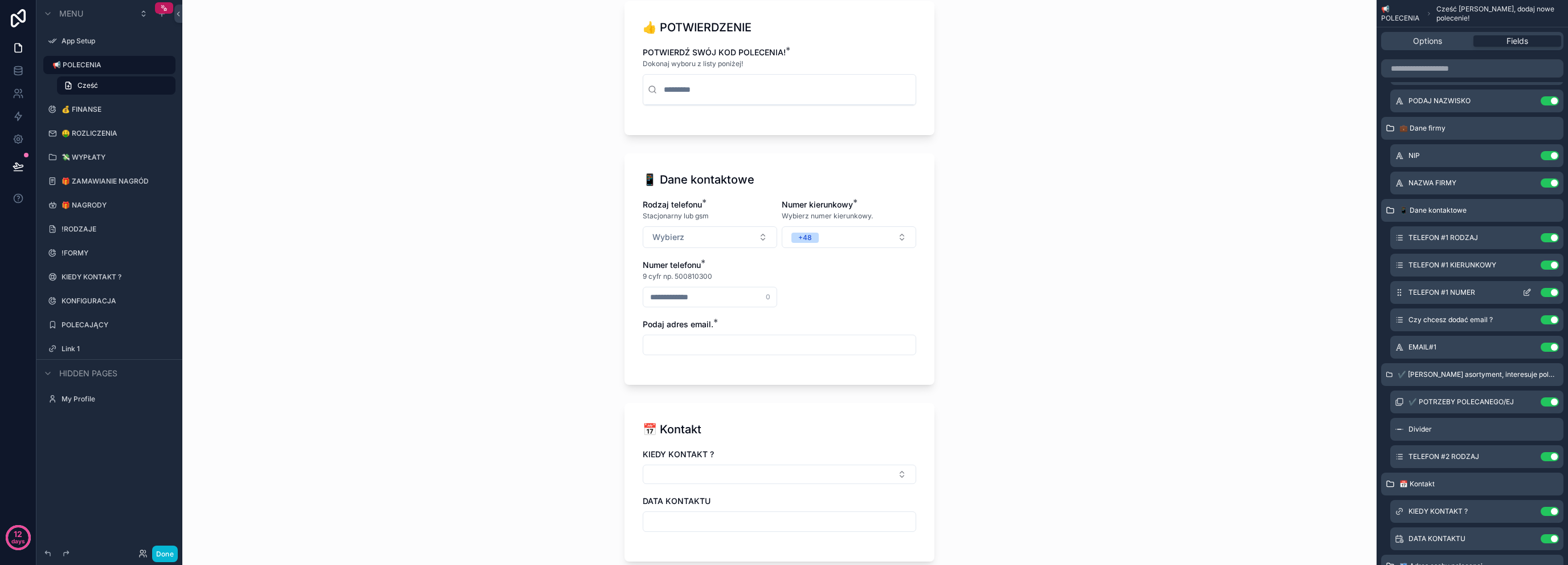
click at [1525, 291] on icon "scrollable content" at bounding box center [1527, 293] width 9 height 9
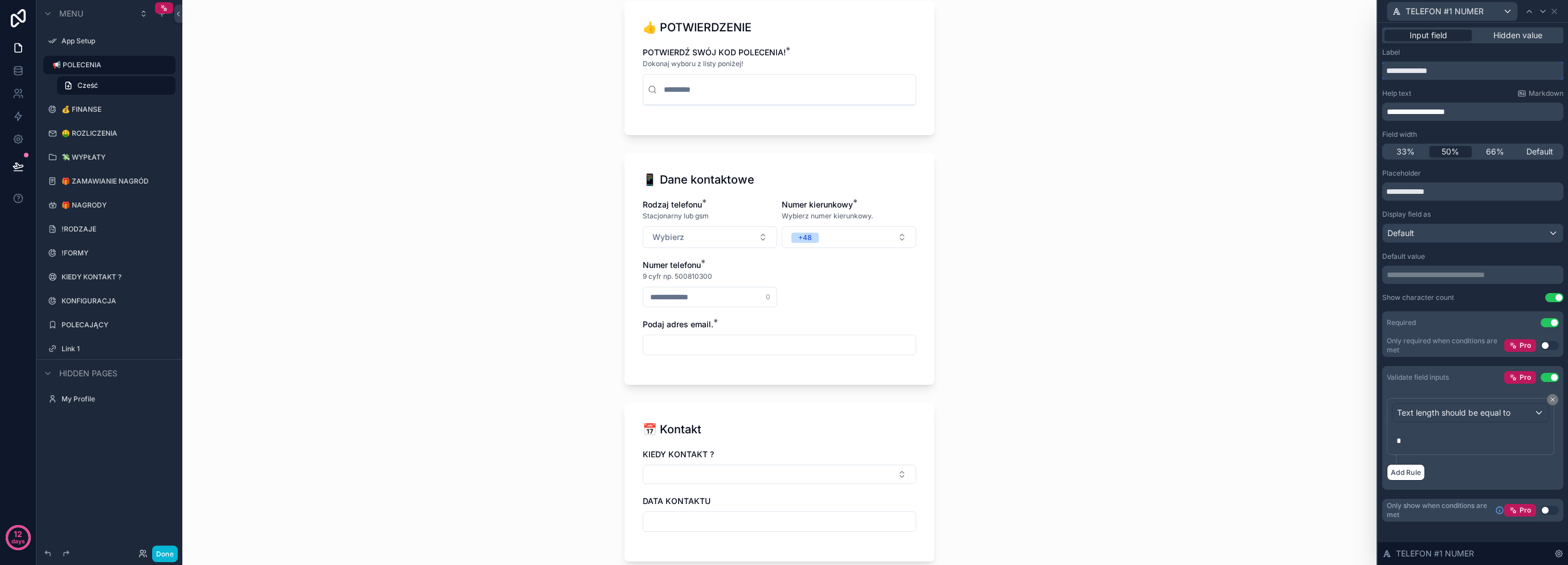
click at [1383, 66] on input "**********" at bounding box center [1473, 70] width 181 height 18
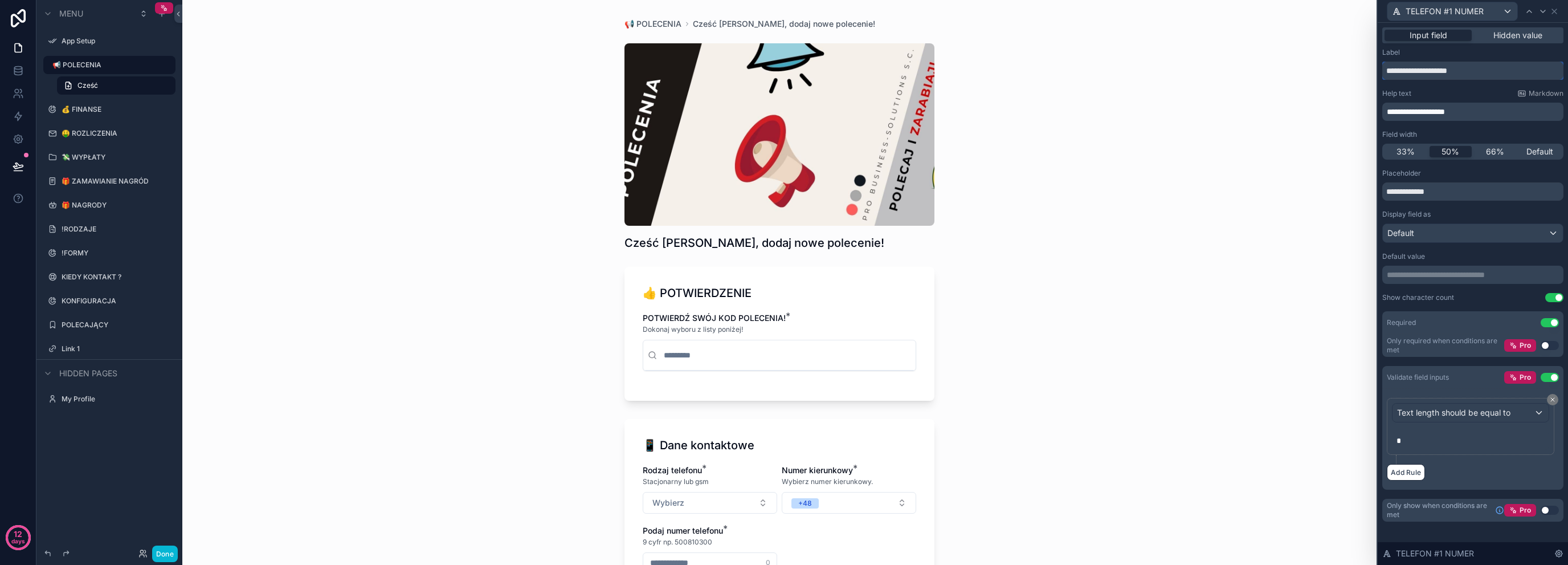
type input "**********"
click at [1453, 191] on input "**********" at bounding box center [1473, 191] width 181 height 18
type input "**********"
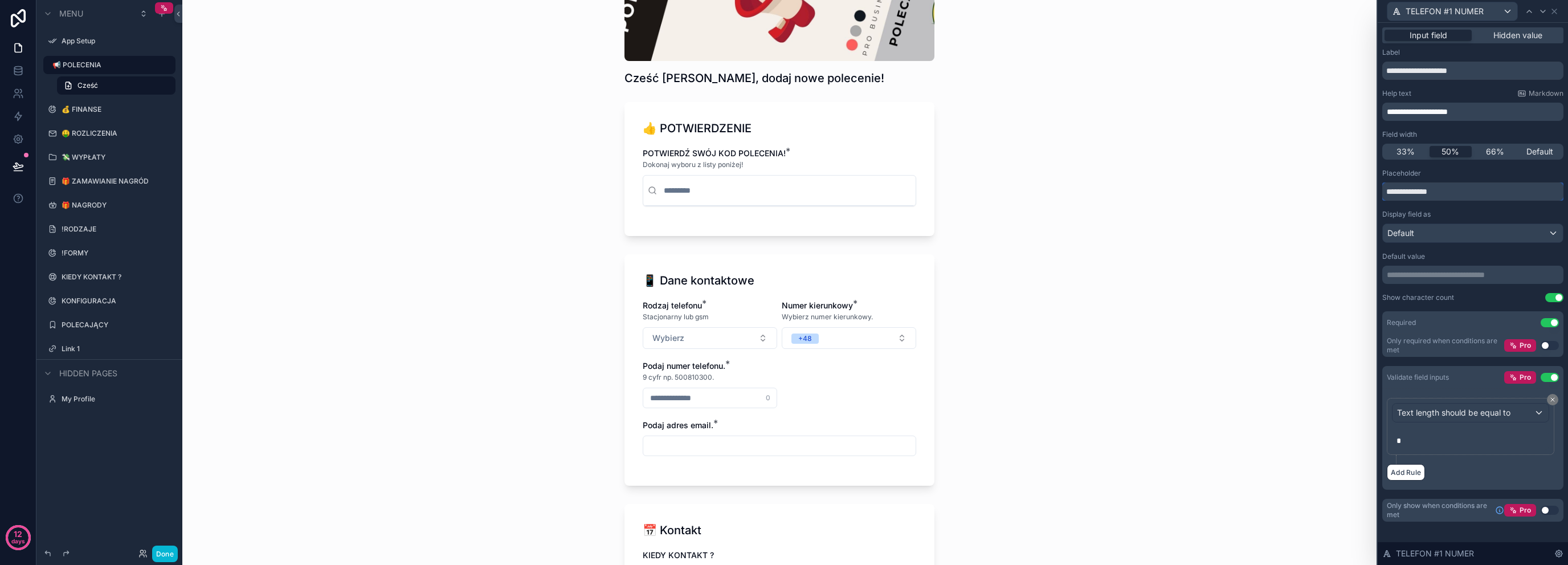
scroll to position [190, 0]
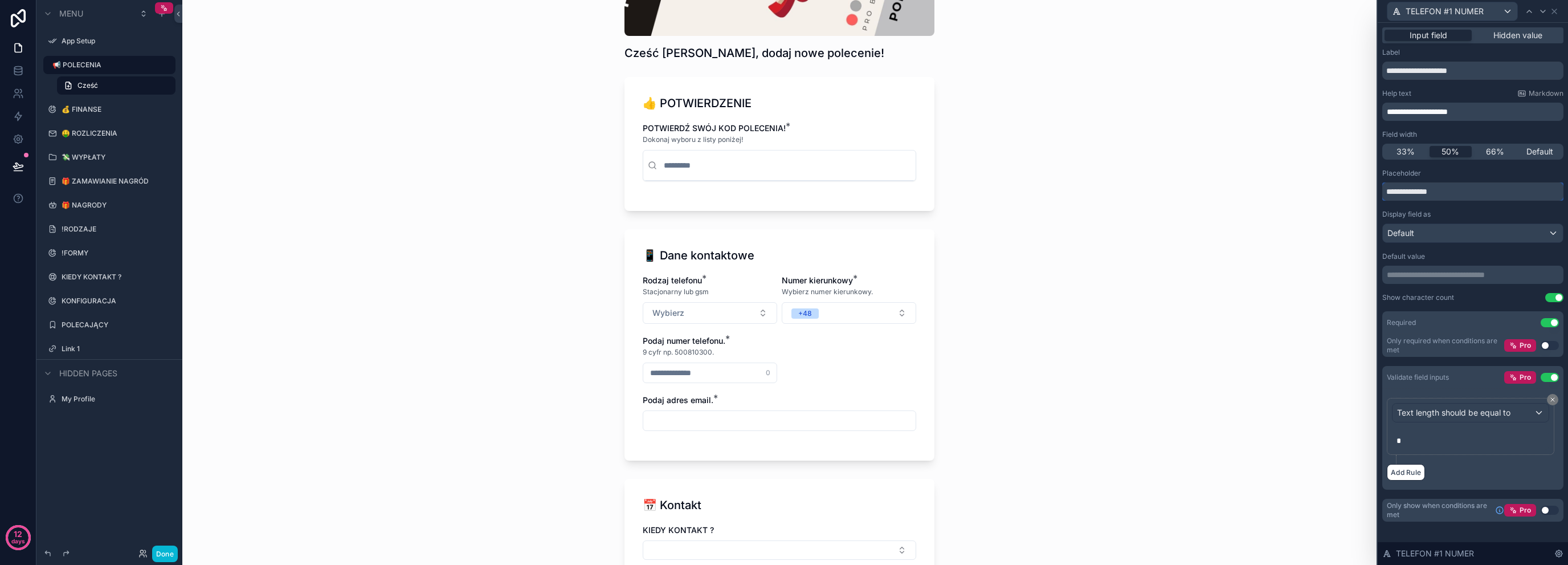
click at [1476, 192] on input "**********" at bounding box center [1473, 191] width 181 height 18
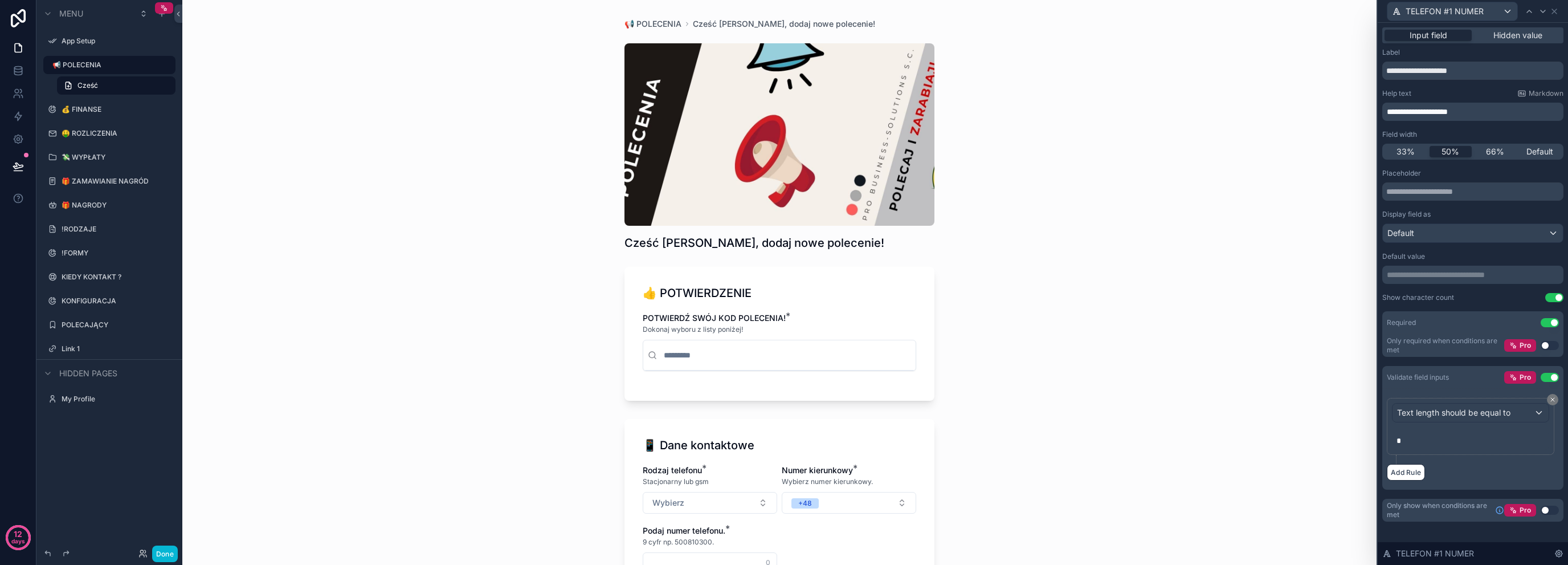
click at [1448, 214] on div "Display field as" at bounding box center [1473, 215] width 181 height 9
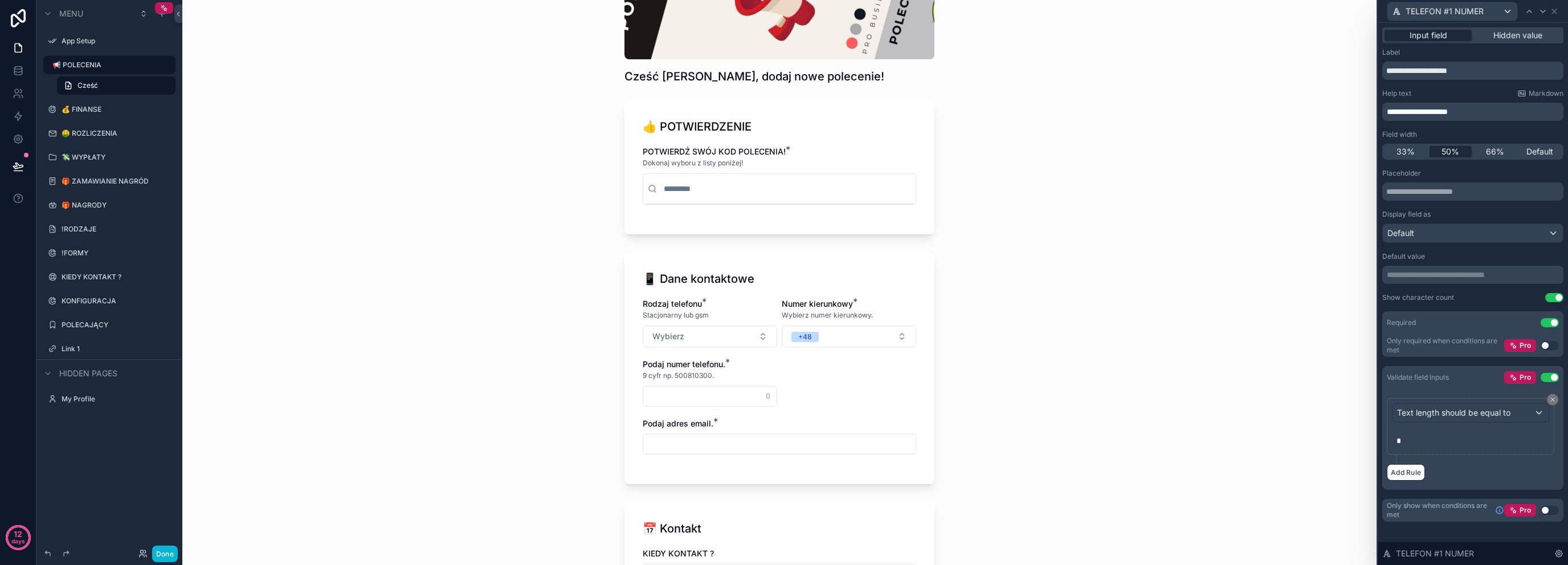
scroll to position [266, 0]
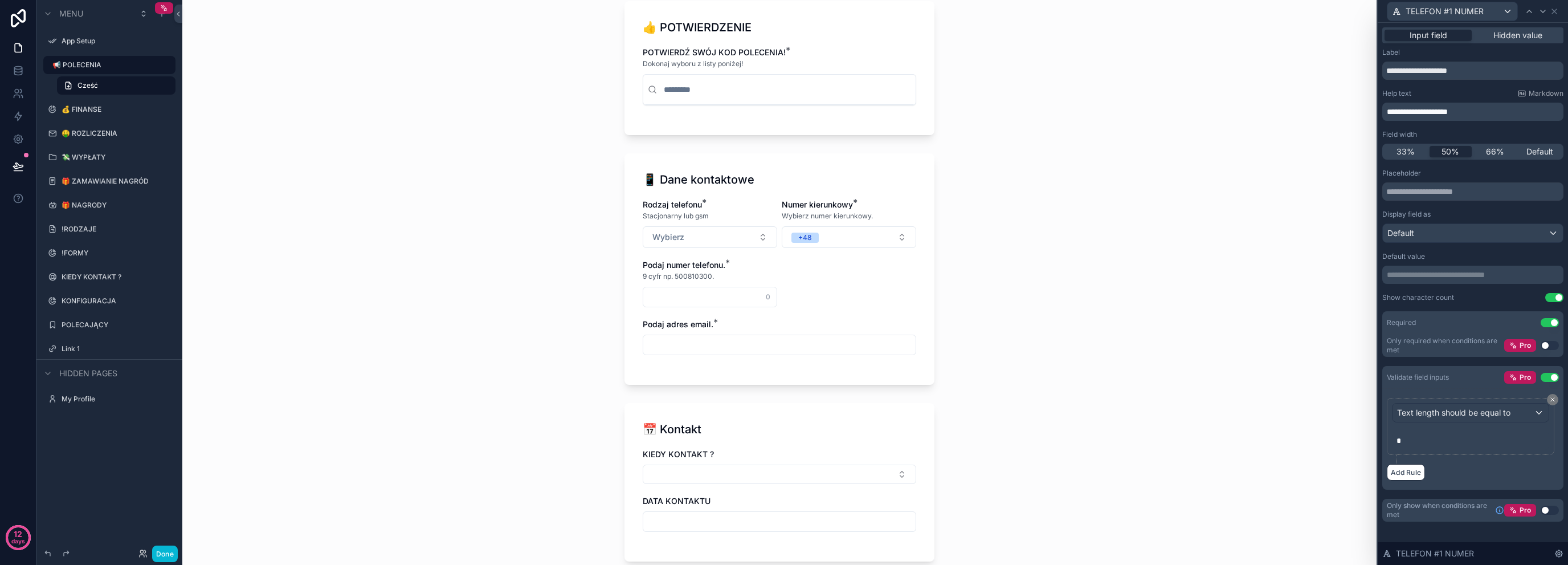
click at [567, 341] on div "📢 POLECENIA Cześć [PERSON_NAME], dodaj nowe polecenie! Cześć [PERSON_NAME], dod…" at bounding box center [779, 282] width 1195 height 565
click at [754, 241] on button "Wybierz" at bounding box center [710, 237] width 134 height 22
click at [1556, 11] on icon at bounding box center [1554, 11] width 9 height 9
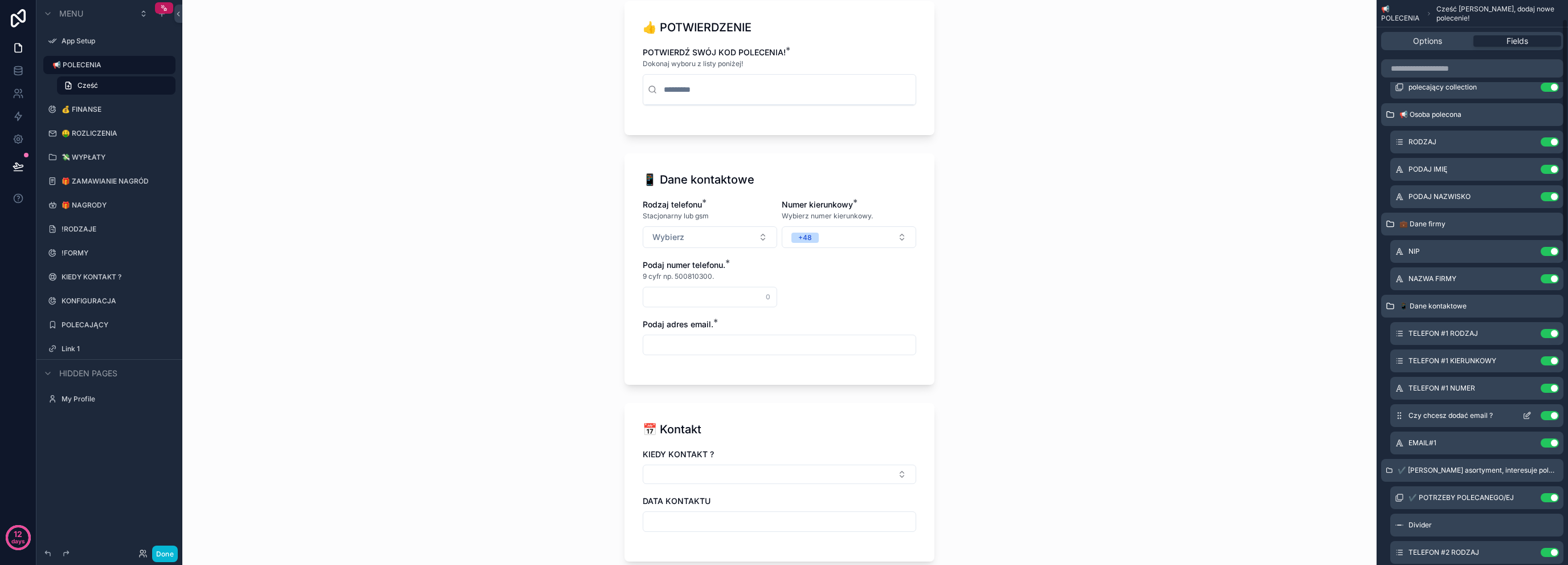
scroll to position [25, 0]
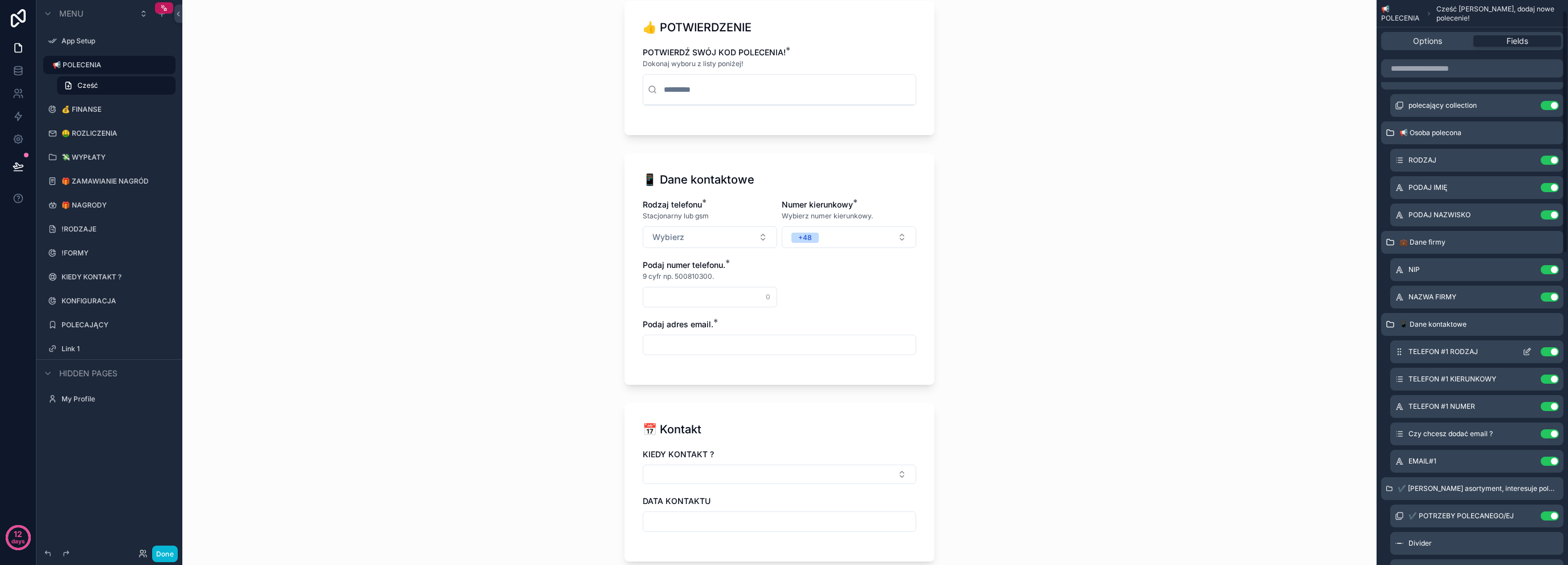
click at [1530, 349] on icon "scrollable content" at bounding box center [1528, 351] width 5 height 5
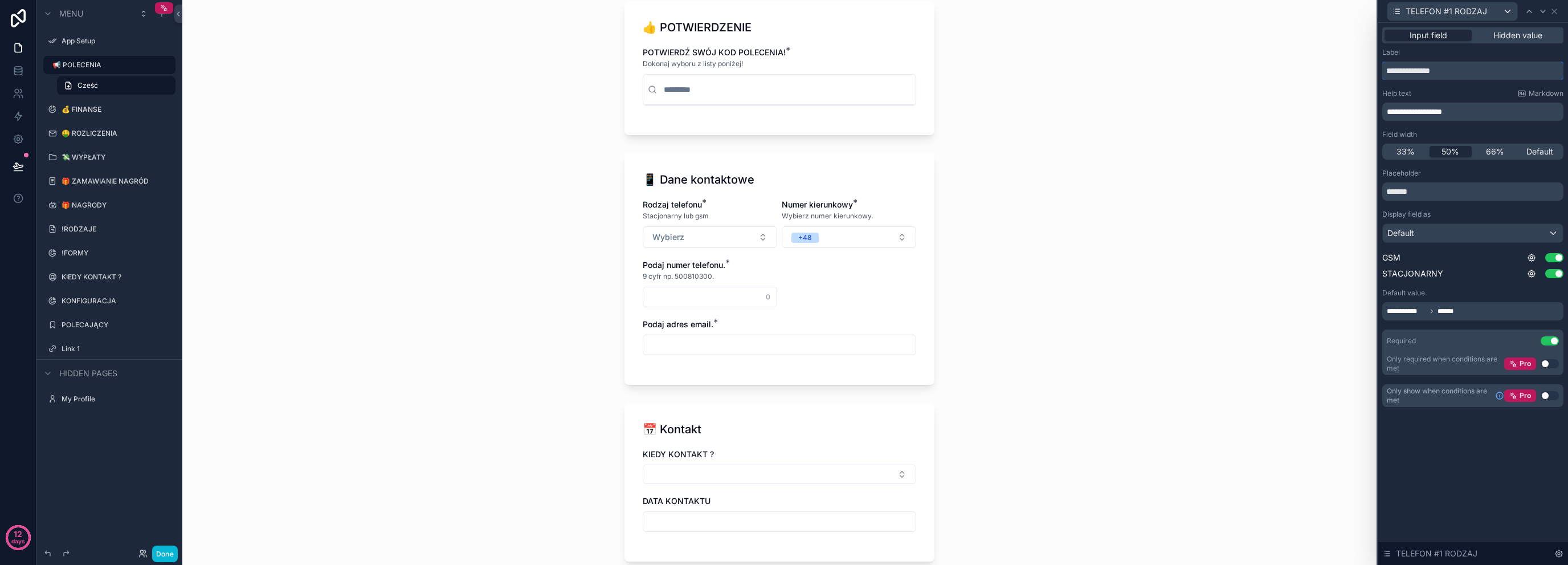
click at [1498, 68] on input "**********" at bounding box center [1473, 70] width 181 height 18
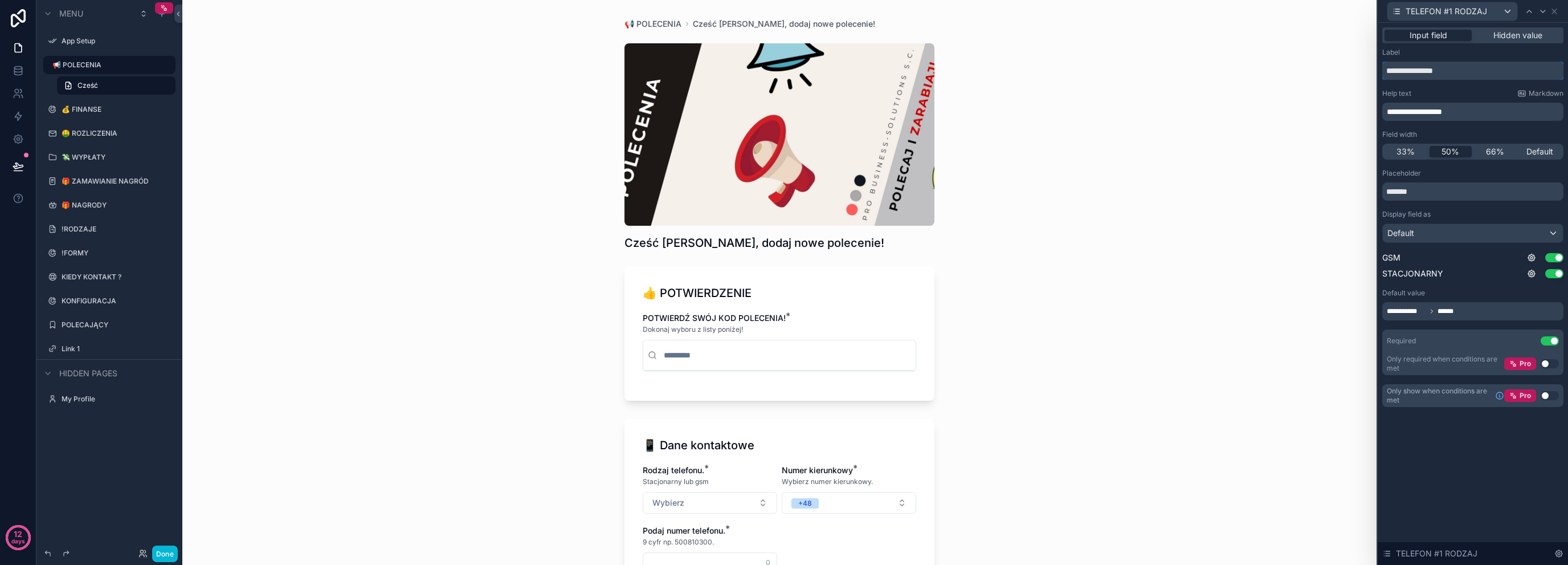
type input "**********"
click at [1365, 222] on div "📢 POLECENIA Cześć [PERSON_NAME], dodaj nowe polecenie! Cześć [PERSON_NAME], dod…" at bounding box center [779, 282] width 1195 height 565
click at [1316, 210] on div "📢 POLECENIA Cześć [PERSON_NAME], dodaj nowe polecenie! Cześć [PERSON_NAME], dod…" at bounding box center [779, 282] width 1195 height 565
click at [1554, 13] on icon at bounding box center [1554, 11] width 9 height 9
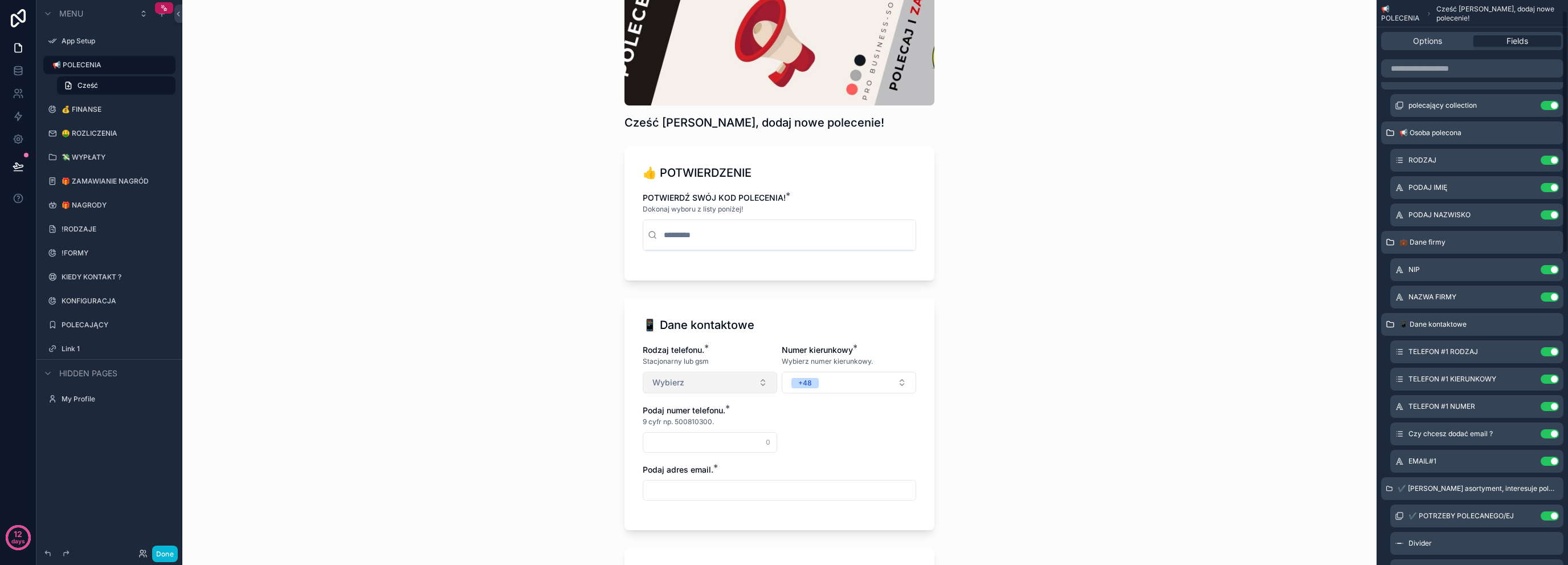
scroll to position [190, 0]
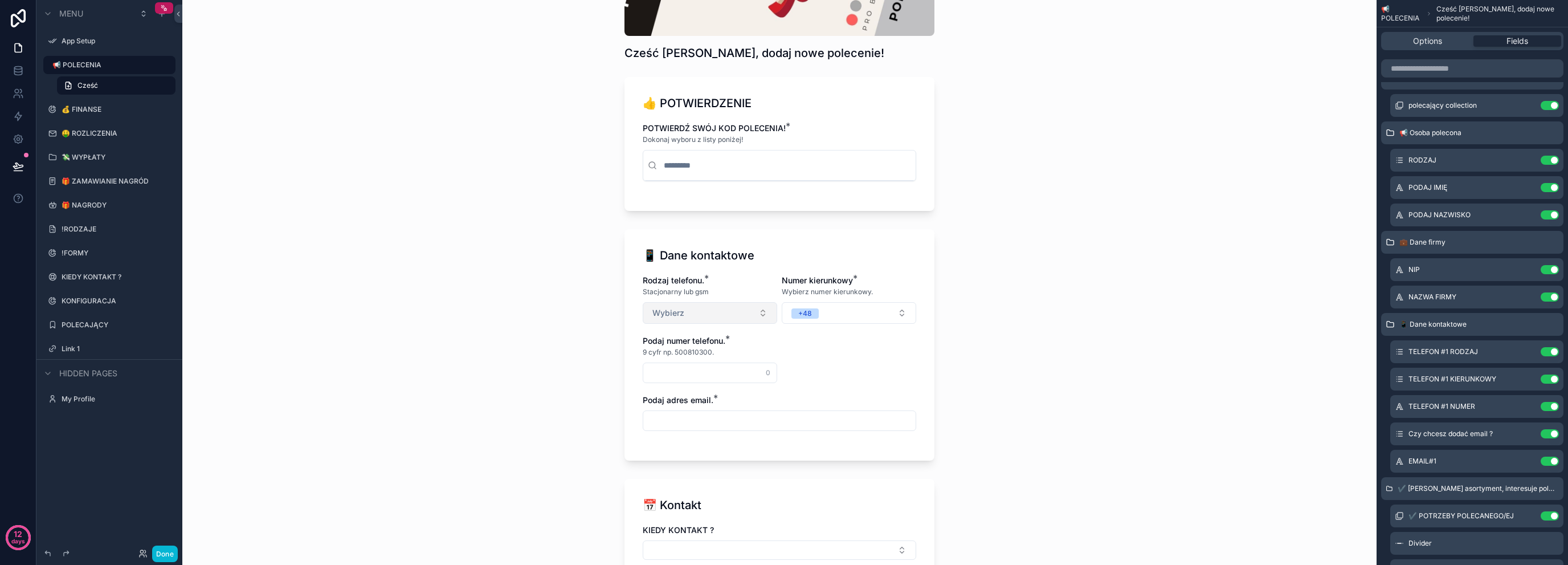
click at [746, 305] on button "Wybierz" at bounding box center [710, 313] width 134 height 22
click at [513, 311] on div "📢 POLECENIA Cześć [PERSON_NAME], dodaj nowe polecenie! Cześć [PERSON_NAME], dod…" at bounding box center [779, 93] width 1195 height 565
click at [1527, 406] on icon "scrollable content" at bounding box center [1527, 407] width 9 height 9
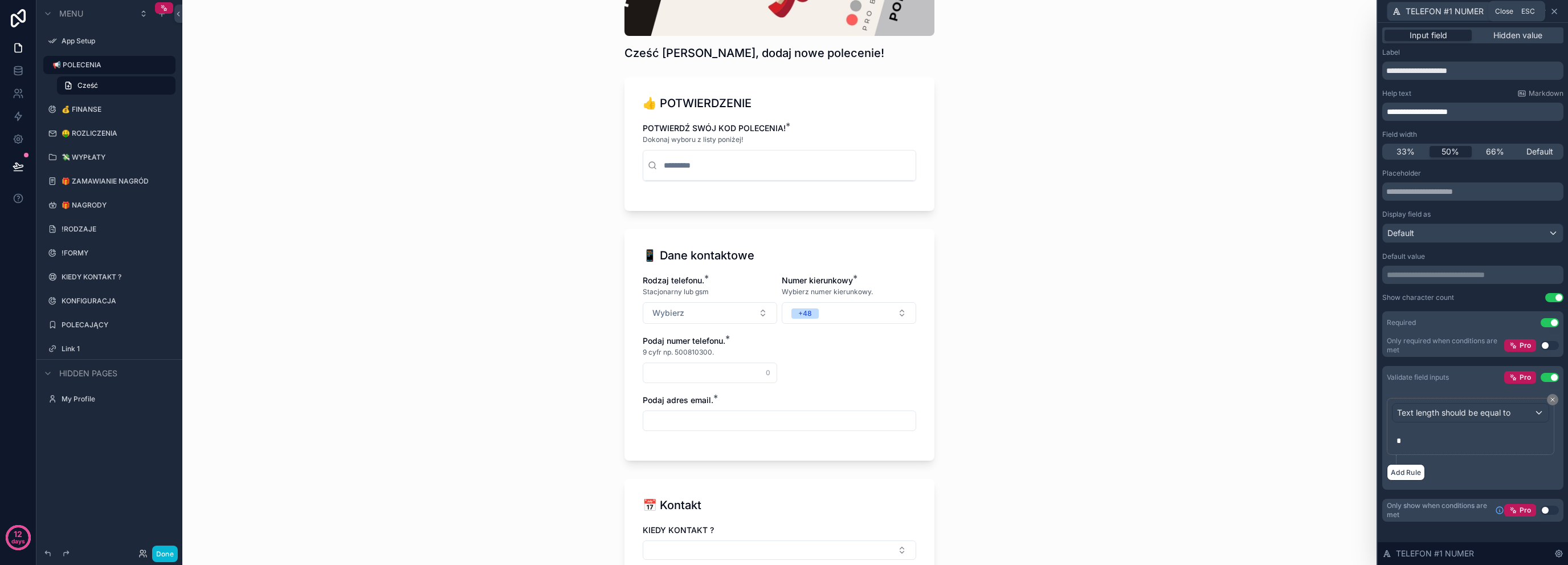
click at [1557, 15] on icon at bounding box center [1554, 11] width 9 height 9
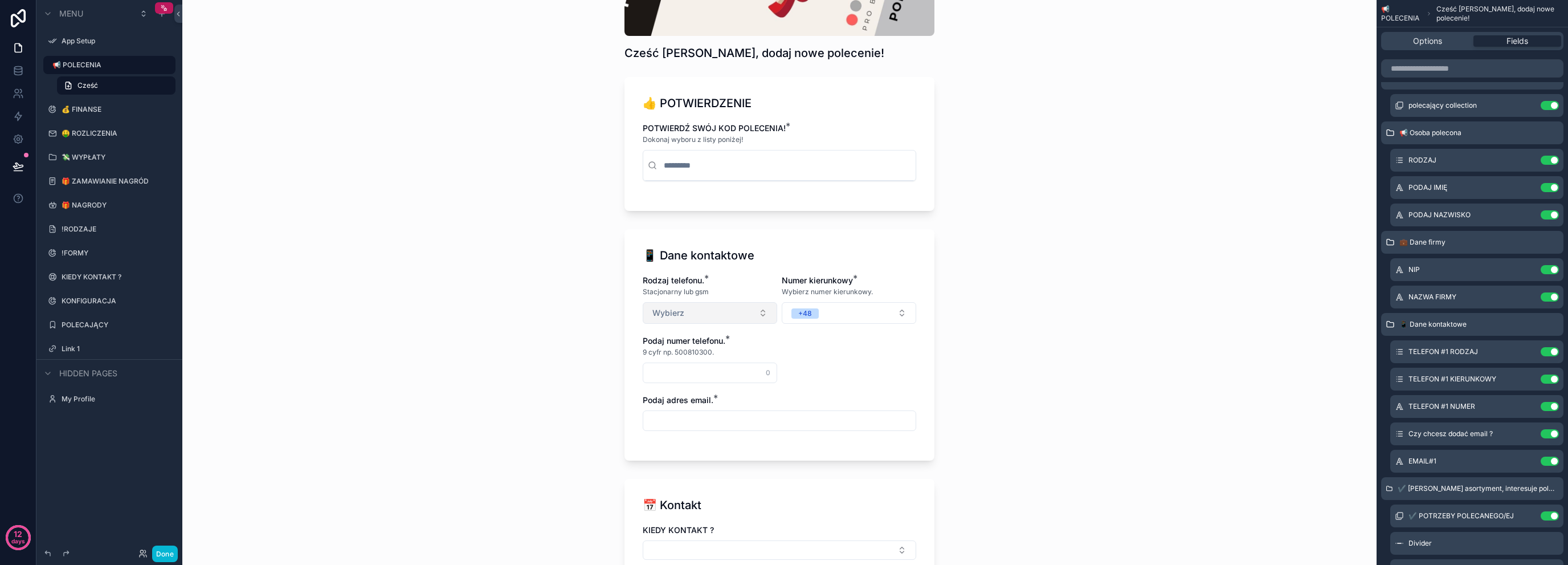
click at [706, 303] on button "Wybierz" at bounding box center [710, 313] width 134 height 22
click at [465, 335] on div "📢 POLECENIA Cześć [PERSON_NAME], dodaj nowe polecenie! Cześć [PERSON_NAME], dod…" at bounding box center [779, 93] width 1195 height 565
click at [496, 374] on div "📢 POLECENIA Cześć [PERSON_NAME], dodaj nowe polecenie! Cześć [PERSON_NAME], dod…" at bounding box center [779, 93] width 1195 height 565
click at [711, 309] on button "Wybierz" at bounding box center [710, 313] width 134 height 22
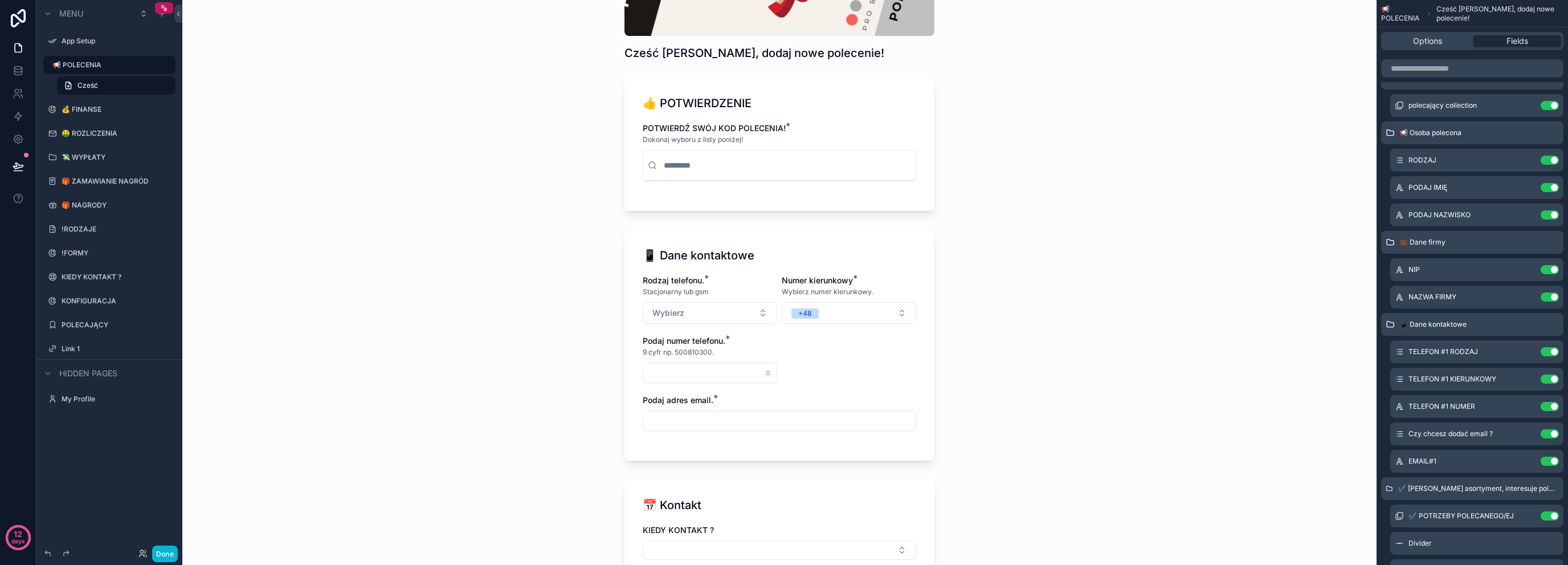
click at [590, 322] on div "📢 POLECENIA Cześć [PERSON_NAME], dodaj nowe polecenie! Cześć [PERSON_NAME], dod…" at bounding box center [779, 93] width 1195 height 565
click at [918, 335] on div "📱 Dane kontaktowe Rodzaj telefonu. * Stacjonarny lub gsm Wybierz Numer kierunko…" at bounding box center [779, 345] width 310 height 232
click at [652, 313] on span "Wybierz" at bounding box center [668, 313] width 32 height 11
click at [564, 323] on div "📢 POLECENIA Cześć [PERSON_NAME], dodaj nowe polecenie! Cześć [PERSON_NAME], dod…" at bounding box center [779, 93] width 1195 height 565
click at [795, 318] on button "+48" at bounding box center [849, 313] width 134 height 22
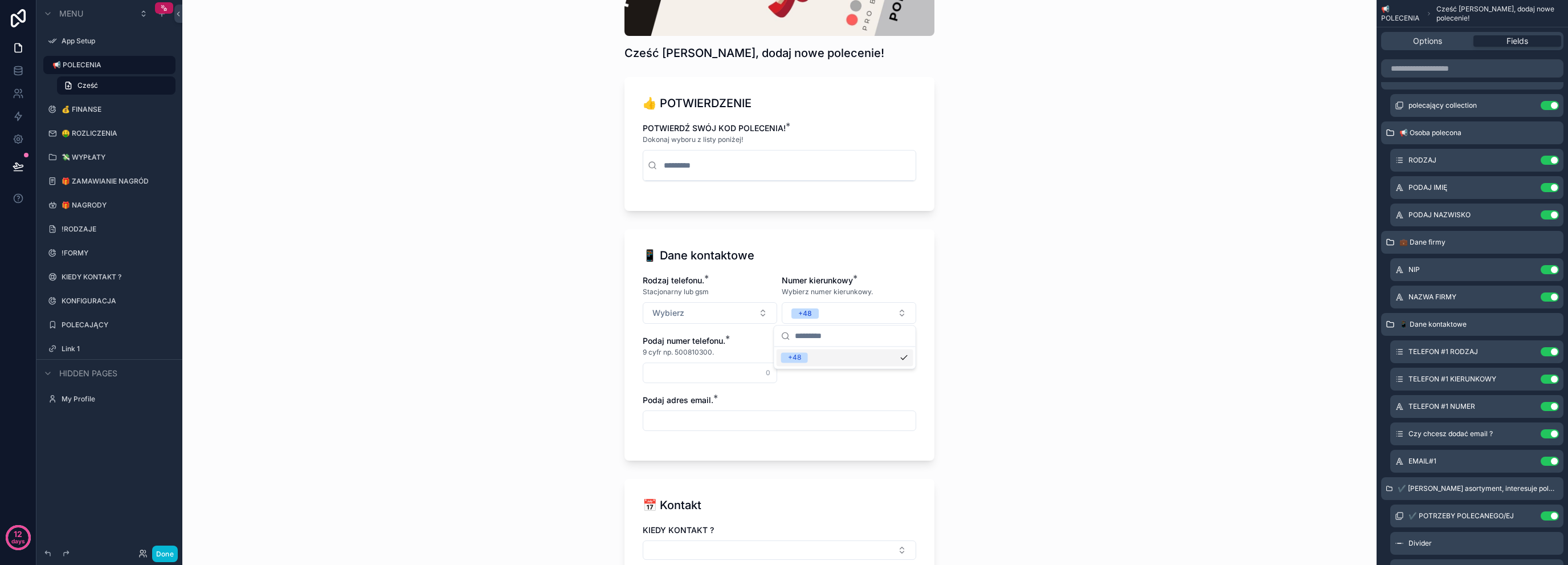
click at [544, 387] on div "📢 POLECENIA Cześć [PERSON_NAME], dodaj nowe polecenie! Cześć [PERSON_NAME], dod…" at bounding box center [779, 282] width 1195 height 565
click at [720, 384] on div "Rodzaj telefonu. * Stacjonarny lub gsm Wybierz Numer kierunkowy * Wybierz numer…" at bounding box center [779, 359] width 273 height 168
click at [723, 369] on input "scrollable content" at bounding box center [710, 373] width 133 height 16
click at [477, 382] on div "📢 POLECENIA Cześć [PERSON_NAME], dodaj nowe polecenie! Cześć [PERSON_NAME], dod…" at bounding box center [779, 282] width 1195 height 565
click at [703, 426] on input "scrollable content" at bounding box center [779, 421] width 272 height 16
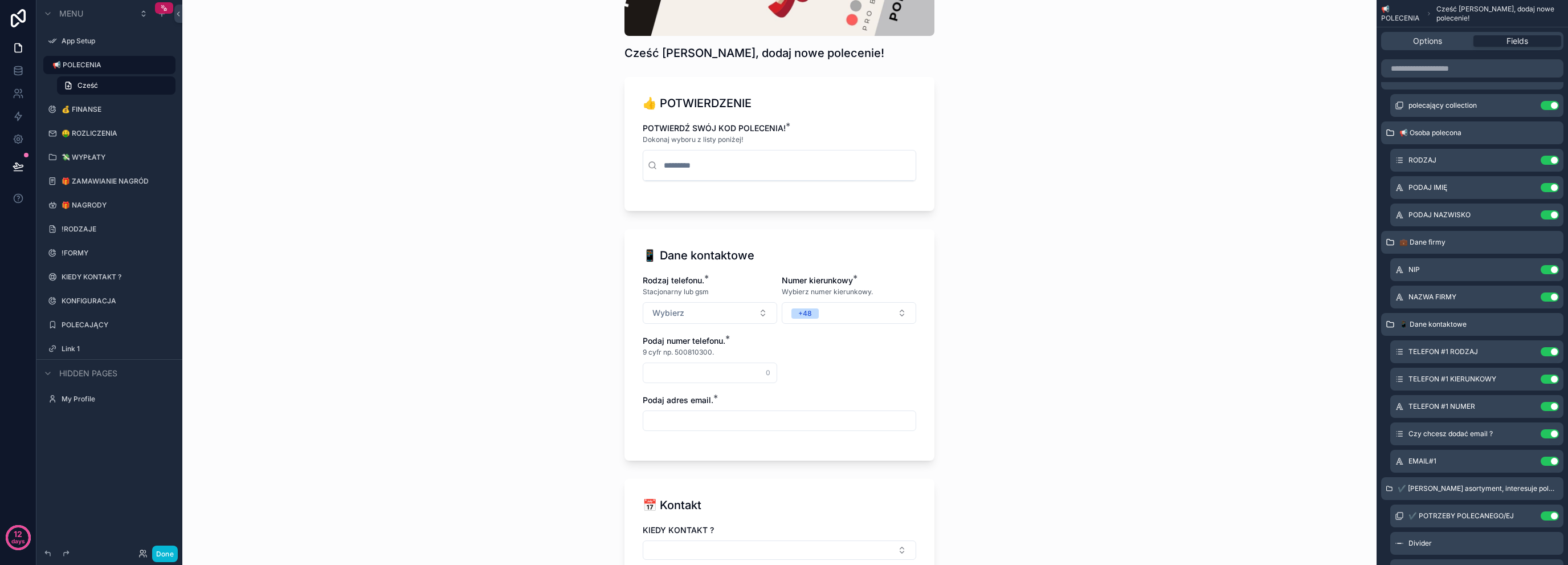
click at [522, 418] on div "📢 POLECENIA Cześć [PERSON_NAME], dodaj nowe polecenie! Cześć [PERSON_NAME], dod…" at bounding box center [779, 282] width 1195 height 565
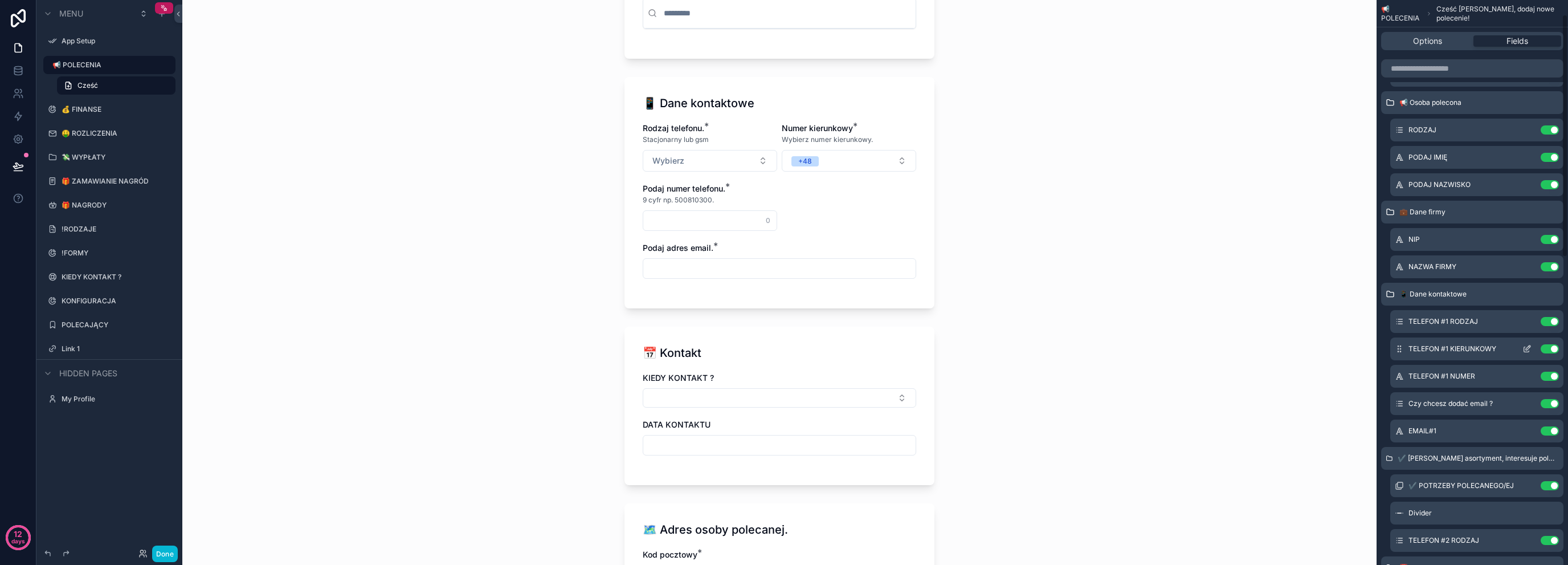
scroll to position [76, 0]
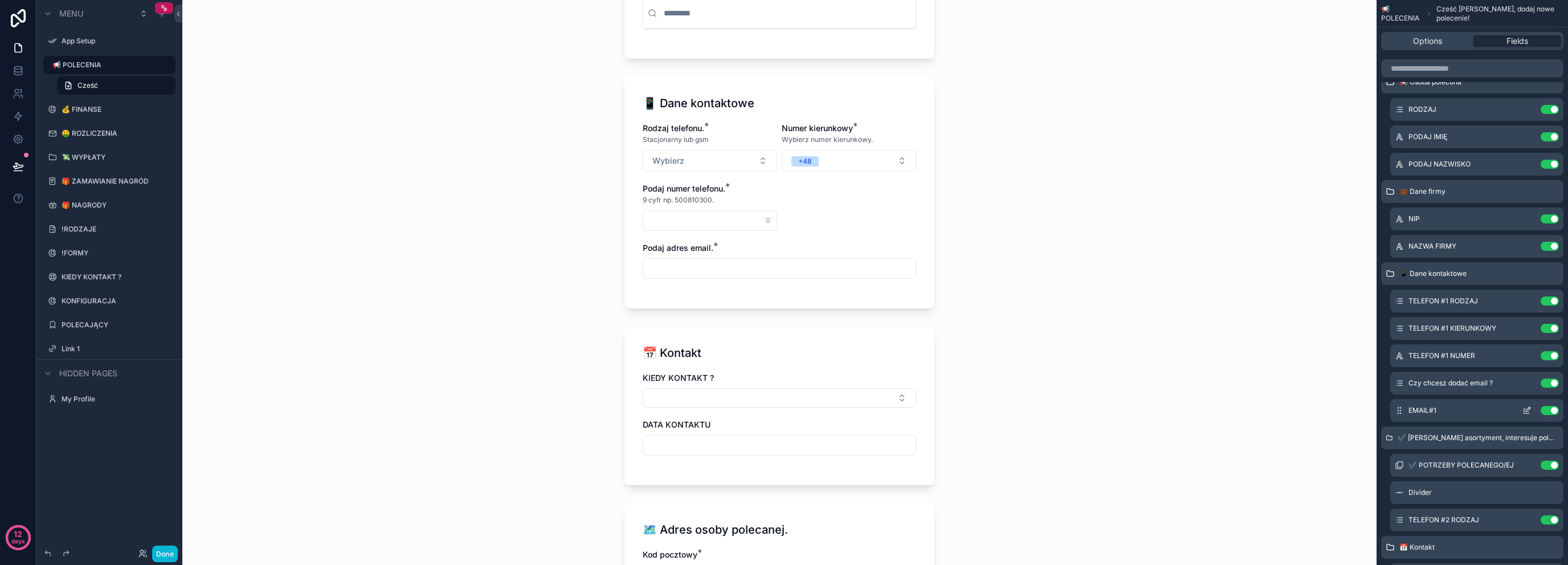
click at [1529, 414] on icon "scrollable content" at bounding box center [1527, 411] width 9 height 9
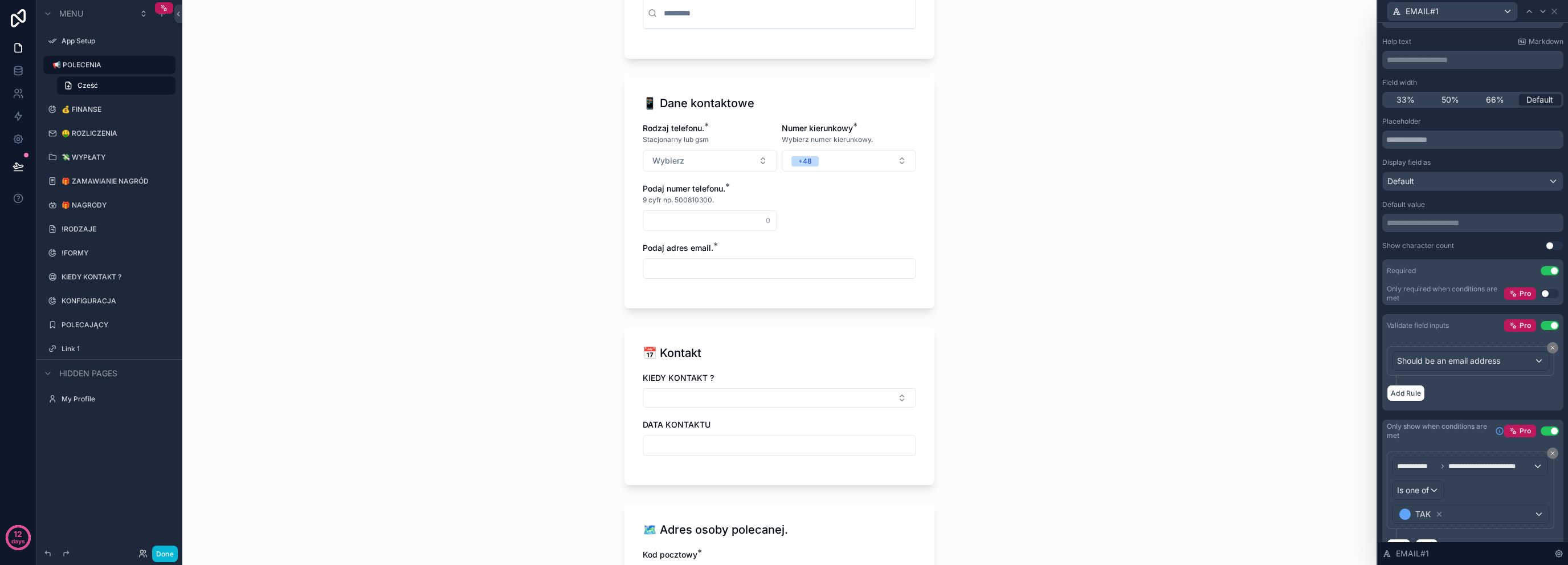
scroll to position [78, 0]
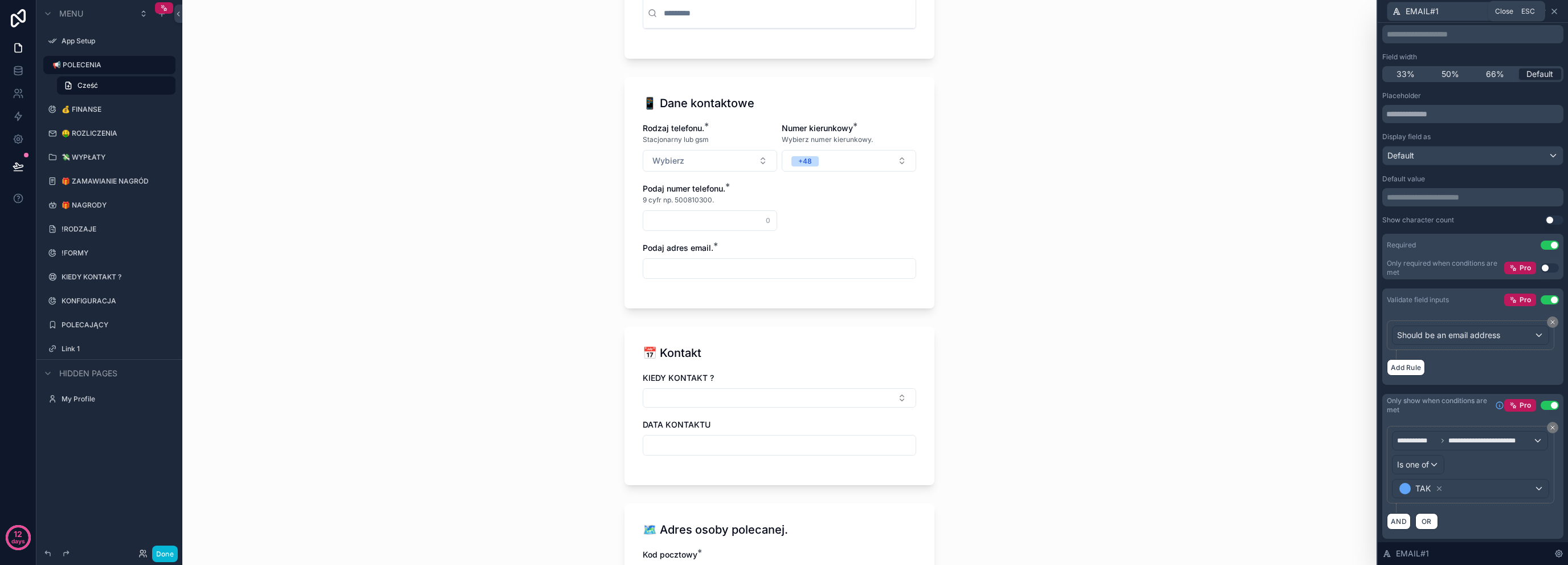
click at [1557, 13] on icon at bounding box center [1554, 11] width 9 height 9
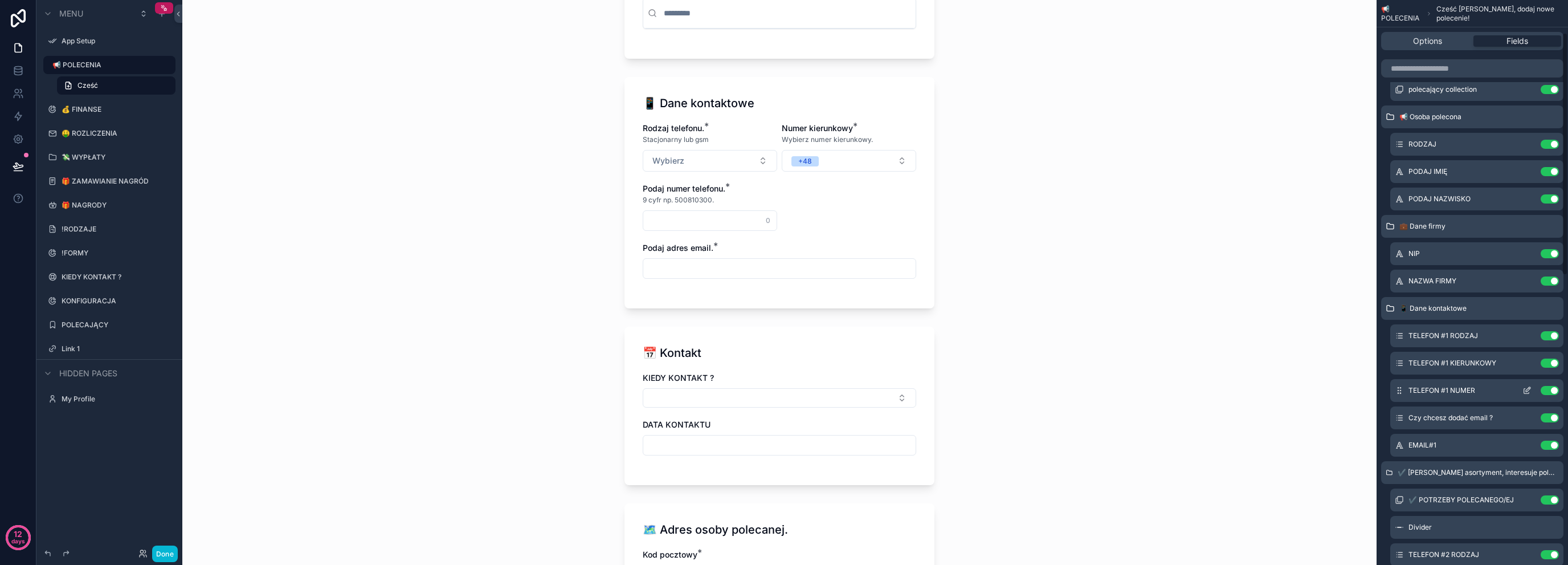
scroll to position [38, 0]
click at [1530, 397] on icon "scrollable content" at bounding box center [1527, 394] width 9 height 9
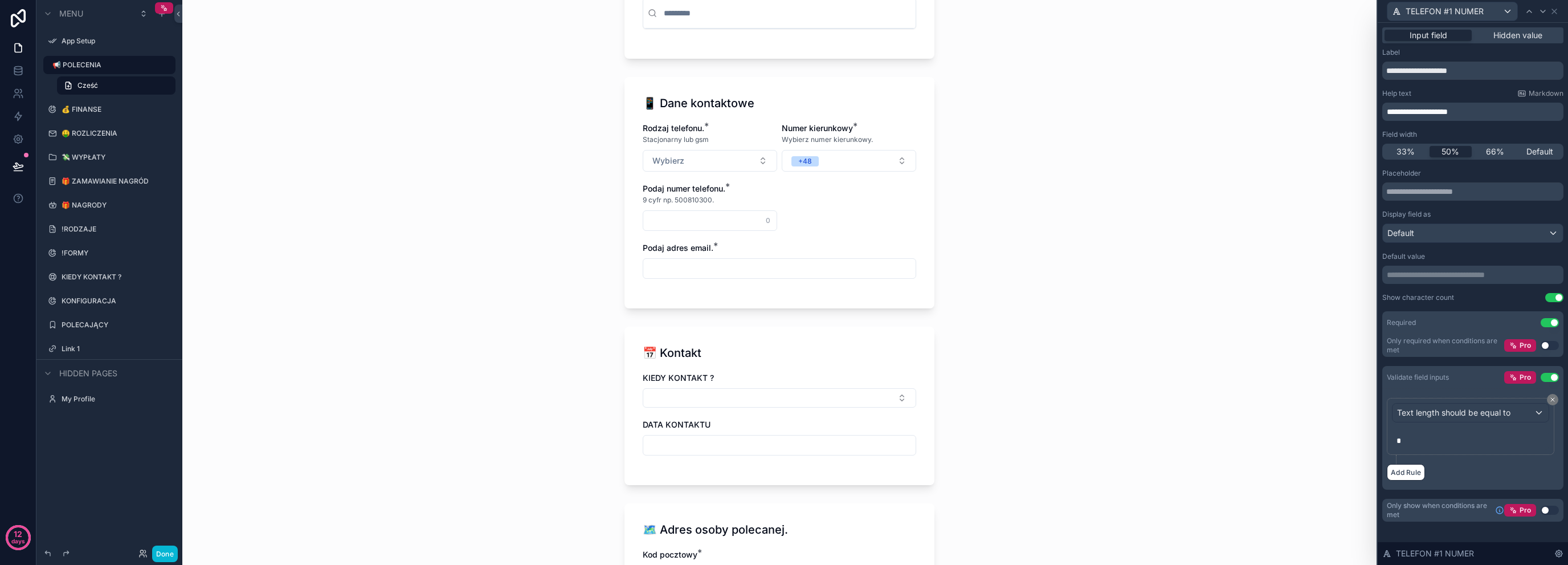
scroll to position [228, 0]
click at [1550, 508] on button "Use setting" at bounding box center [1550, 510] width 18 height 9
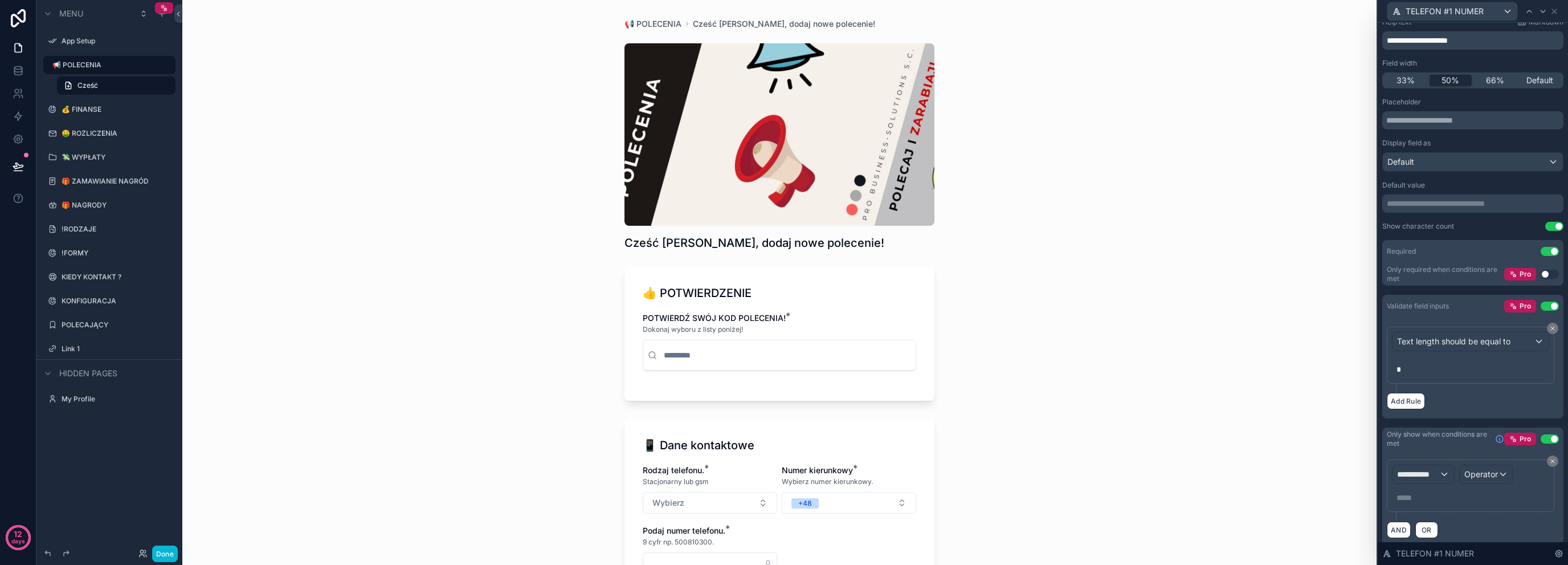
scroll to position [79, 0]
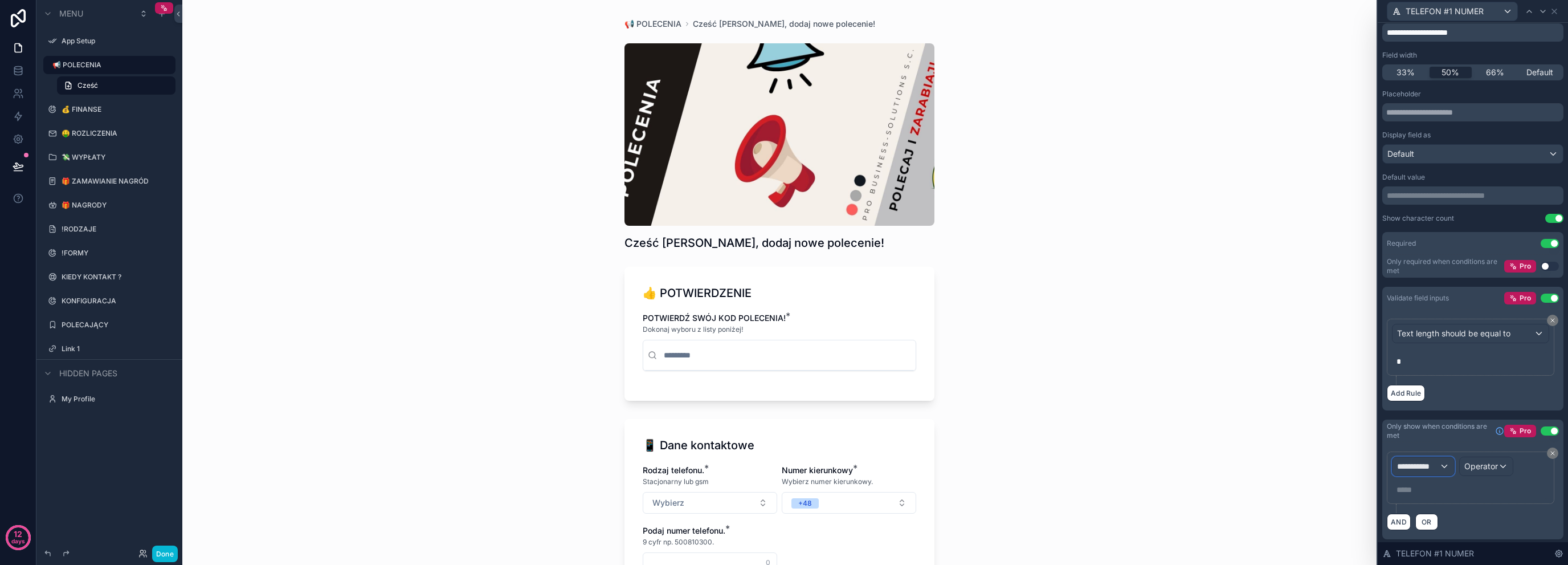
click at [1440, 468] on div "**********" at bounding box center [1423, 466] width 61 height 18
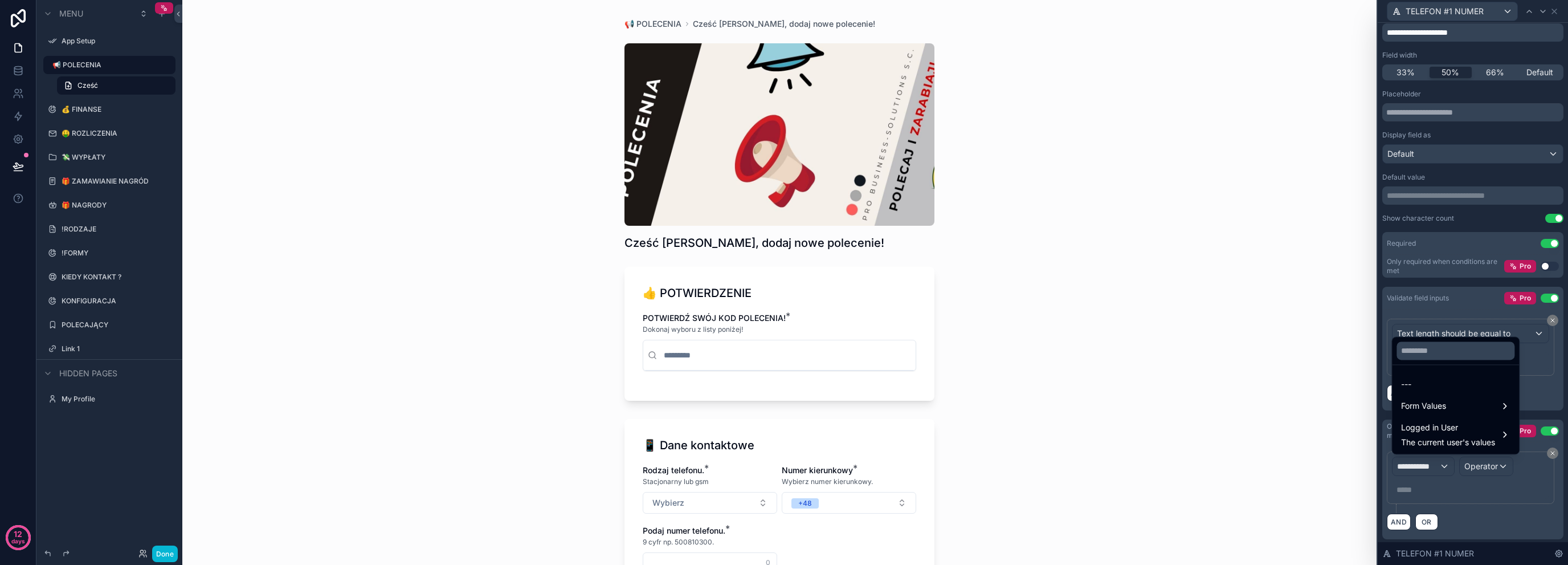
click at [1440, 417] on ul "--- Form Values Logged in User The current user's values" at bounding box center [1456, 410] width 127 height 89
click at [1446, 409] on span "Form Values" at bounding box center [1423, 406] width 45 height 14
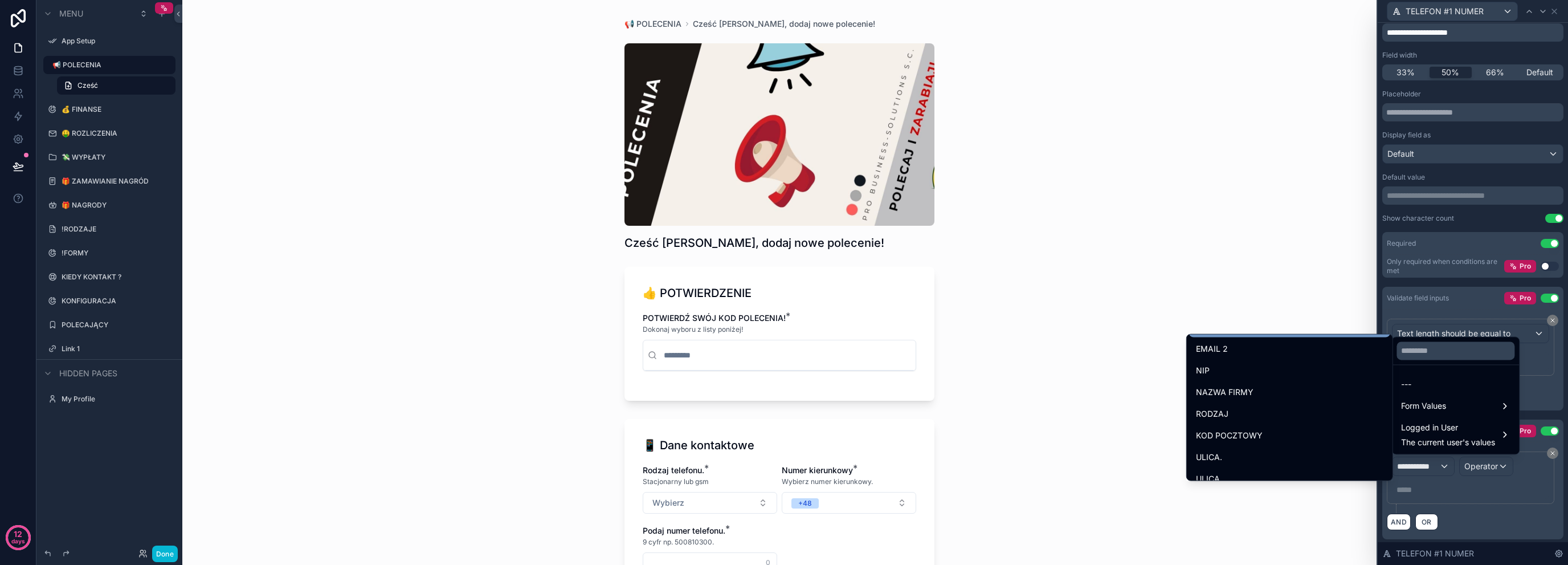
scroll to position [646, 0]
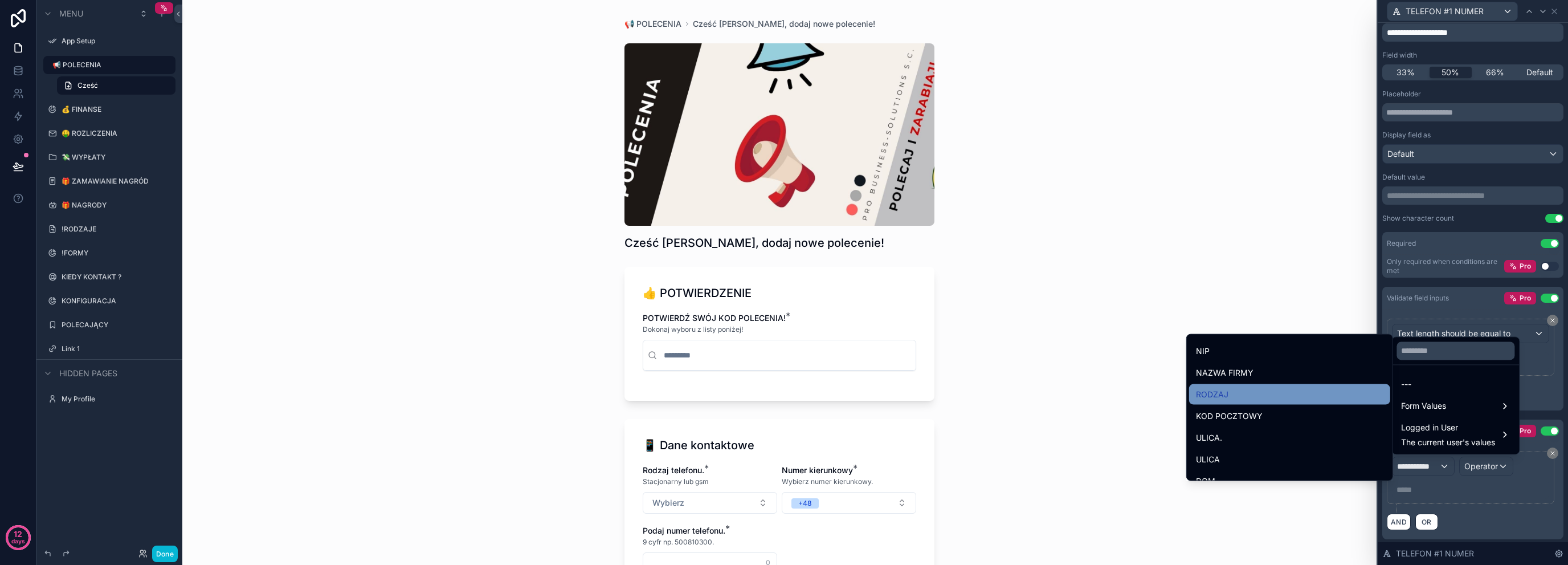
click at [1239, 395] on div "RODZAJ" at bounding box center [1290, 395] width 188 height 14
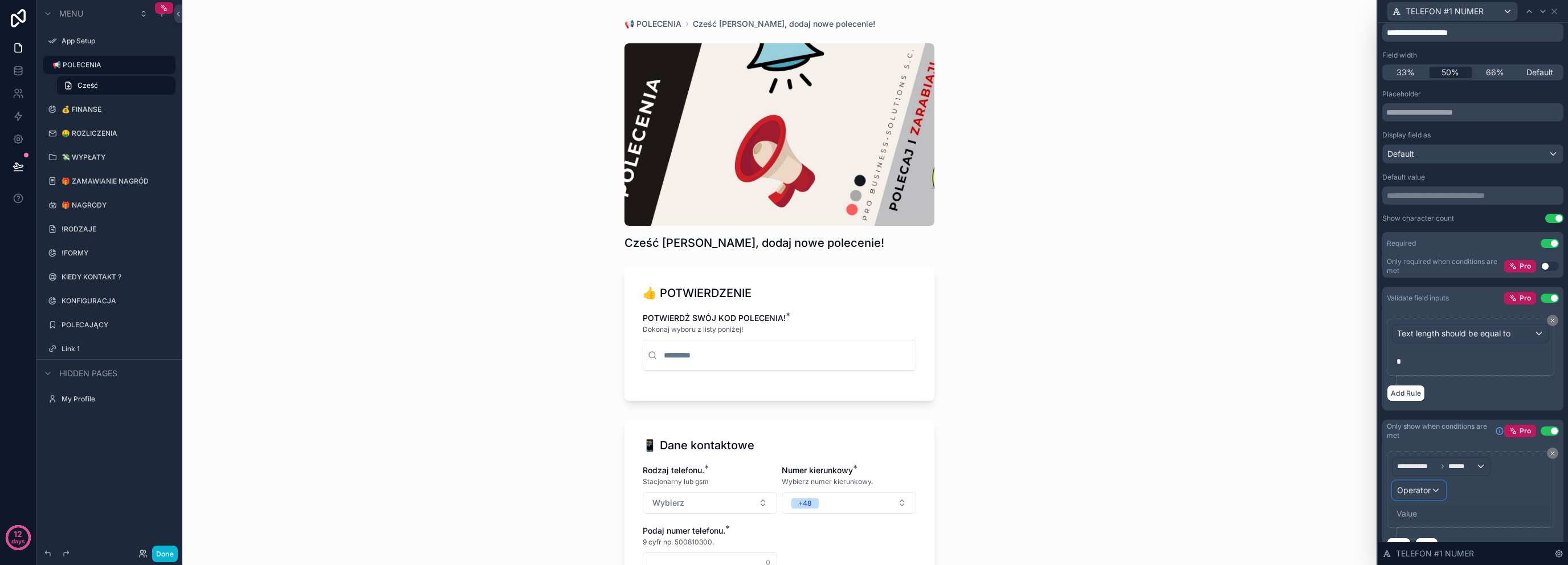
click at [1434, 484] on div "Operator" at bounding box center [1419, 490] width 53 height 18
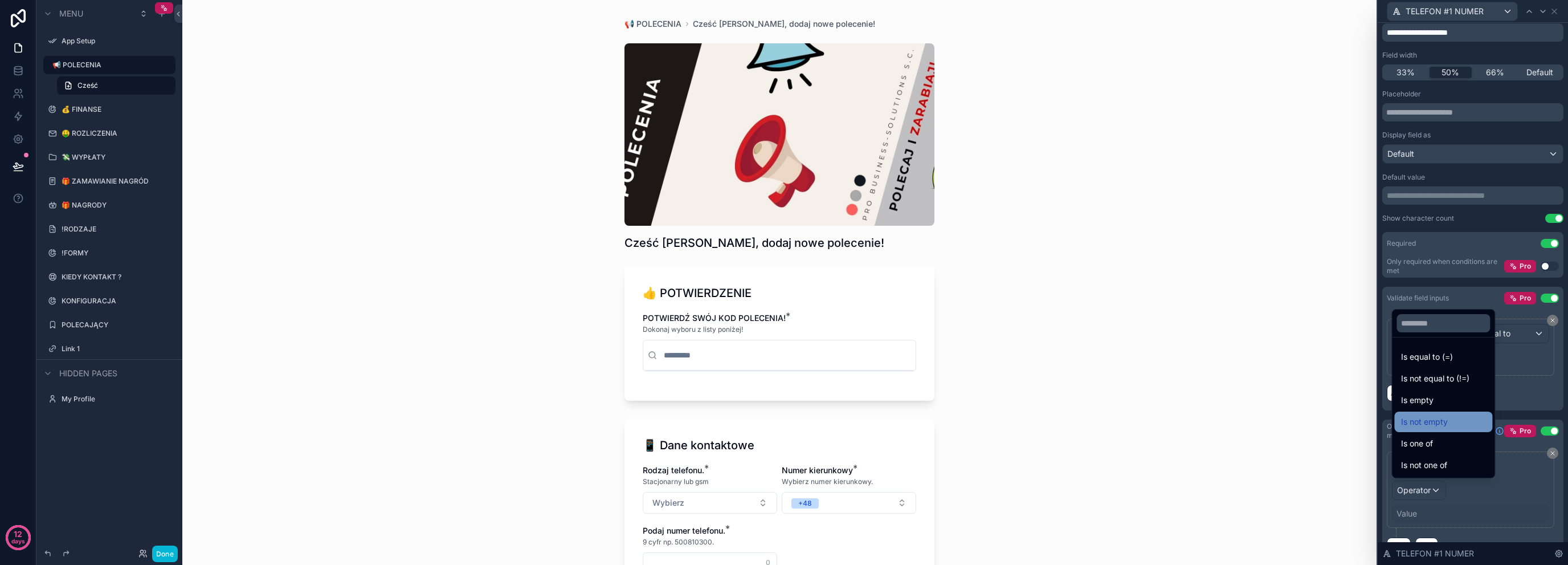
click at [1452, 429] on div "Is not empty" at bounding box center [1443, 422] width 98 height 20
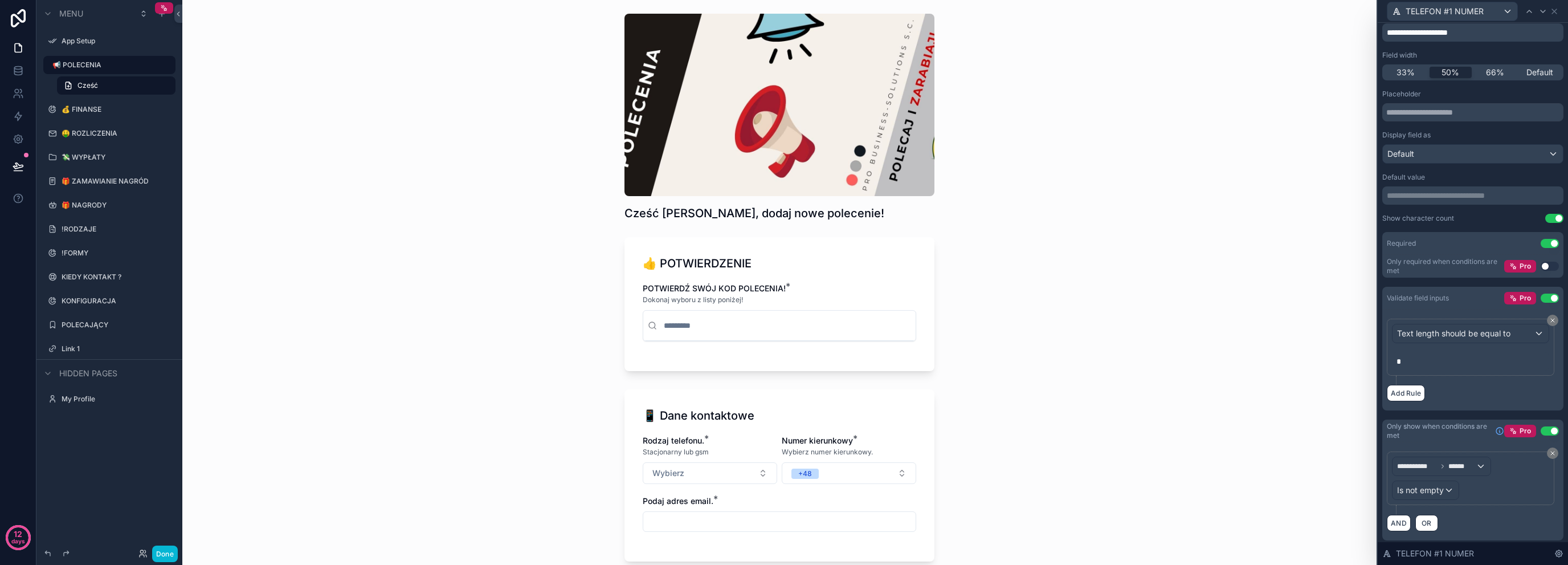
scroll to position [190, 0]
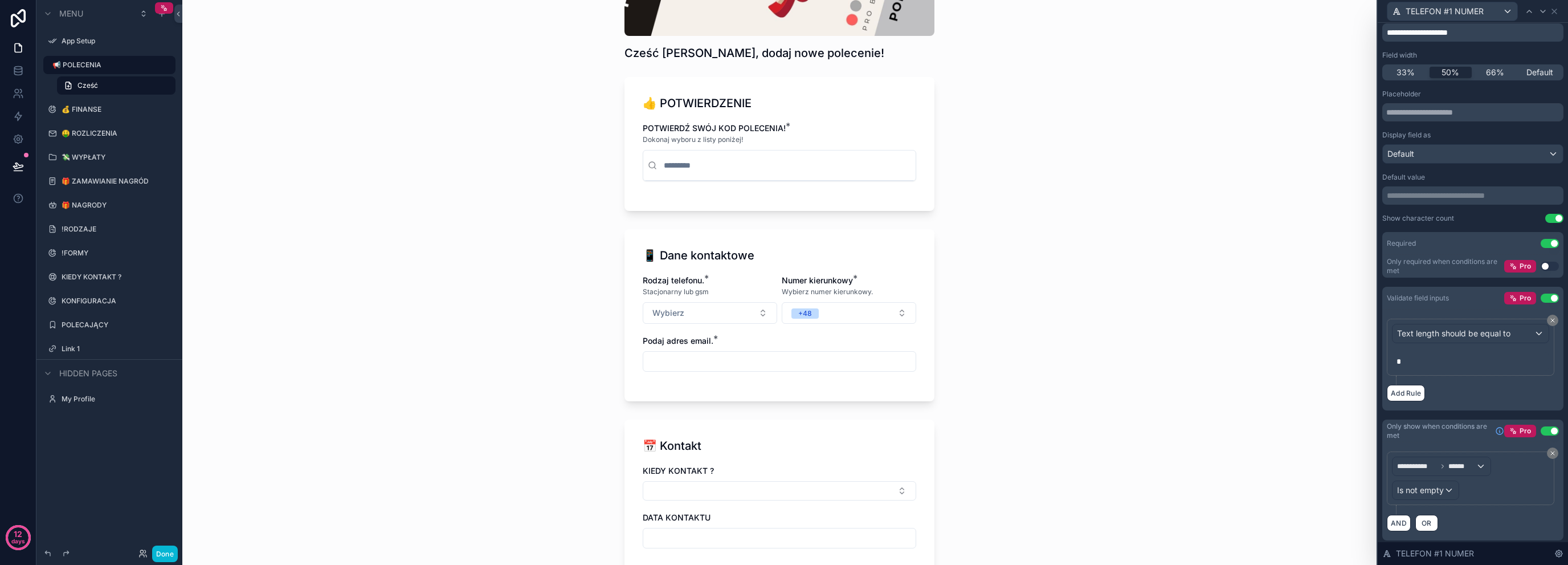
click at [725, 327] on div "Rodzaj telefonu. * Stacjonarny lub gsm Wybierz Numer kierunkowy * Wybierz numer…" at bounding box center [779, 329] width 273 height 108
click at [723, 317] on button "Wybierz" at bounding box center [710, 313] width 134 height 22
click at [702, 360] on div "GSM" at bounding box center [706, 357] width 137 height 17
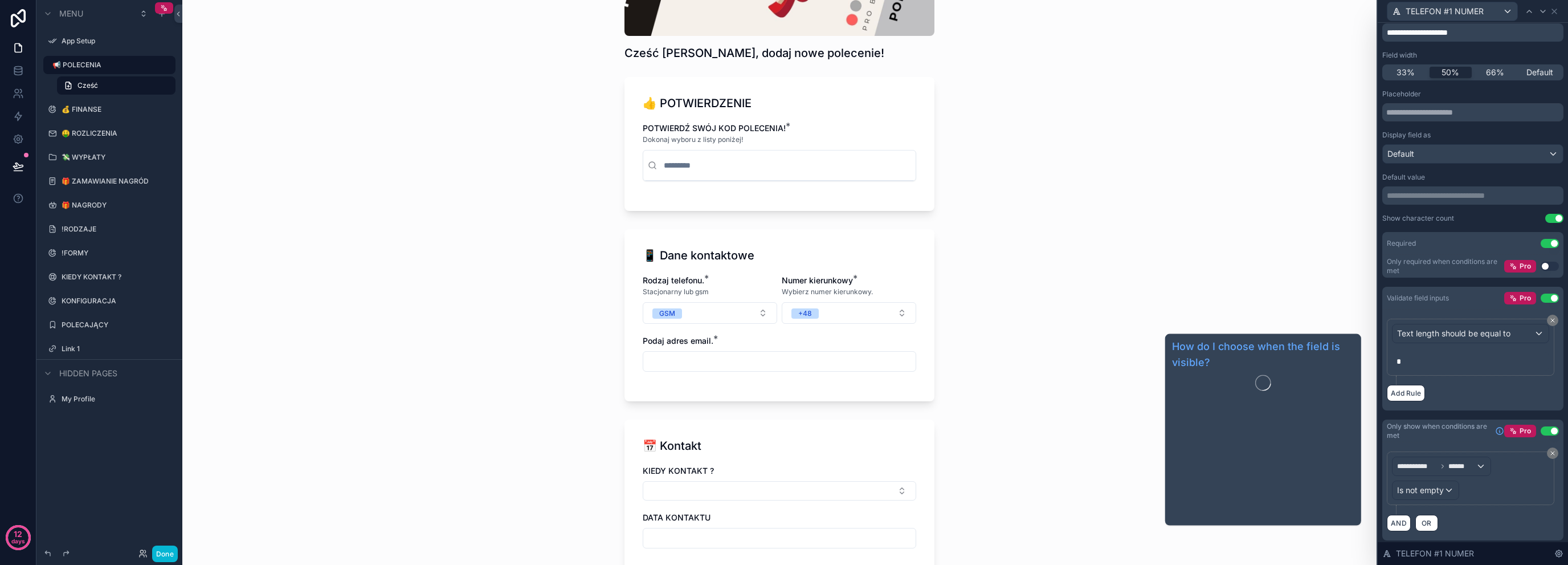
scroll to position [80, 0]
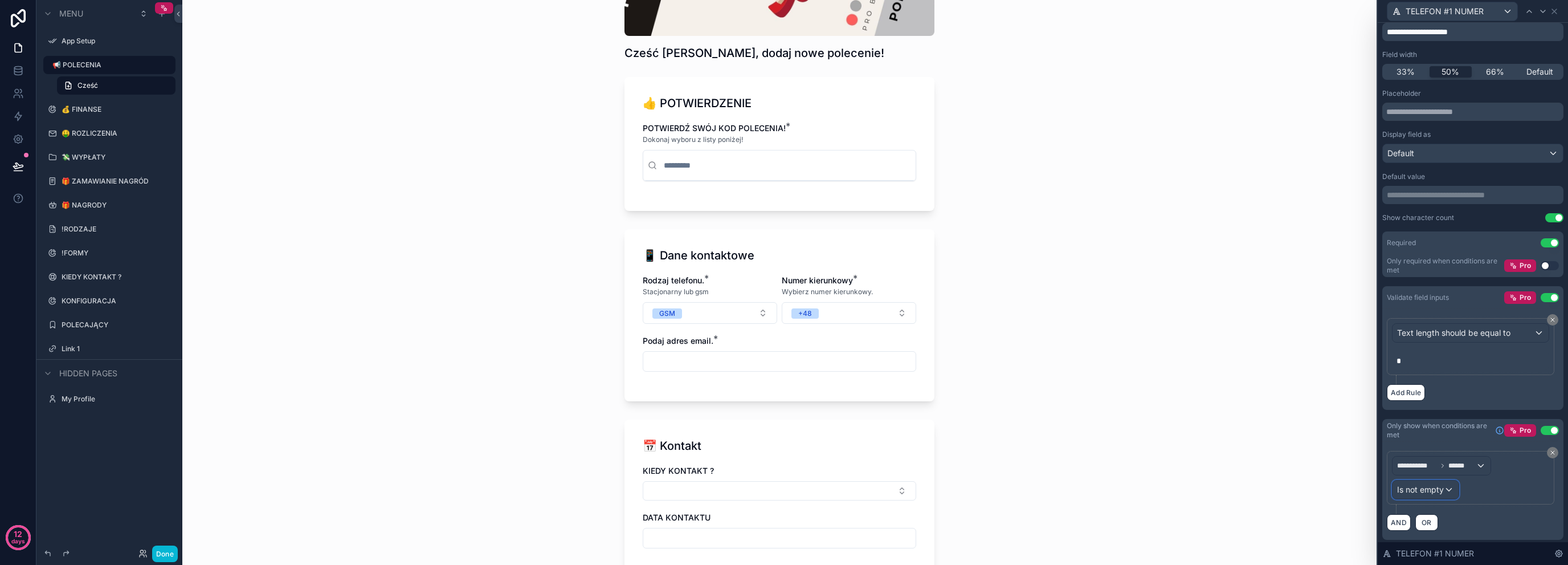
click at [1442, 489] on span "Is not empty" at bounding box center [1420, 489] width 47 height 11
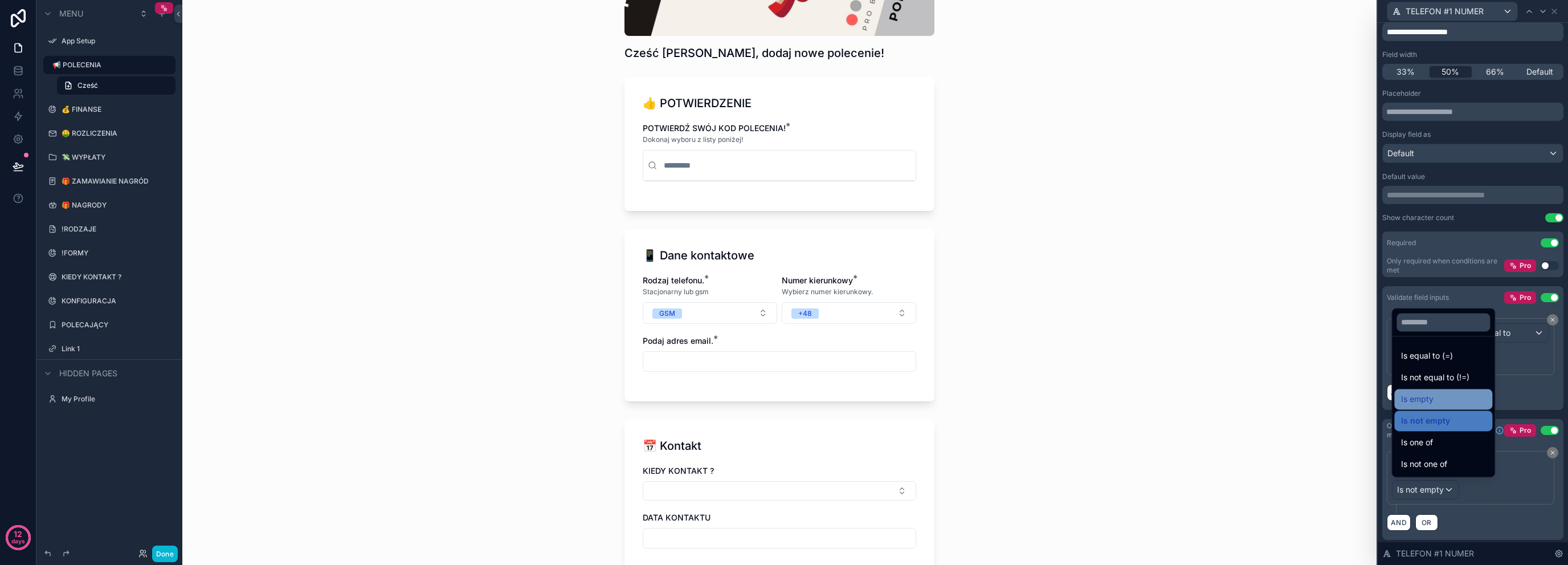
click at [1469, 401] on div "Is empty" at bounding box center [1443, 399] width 84 height 14
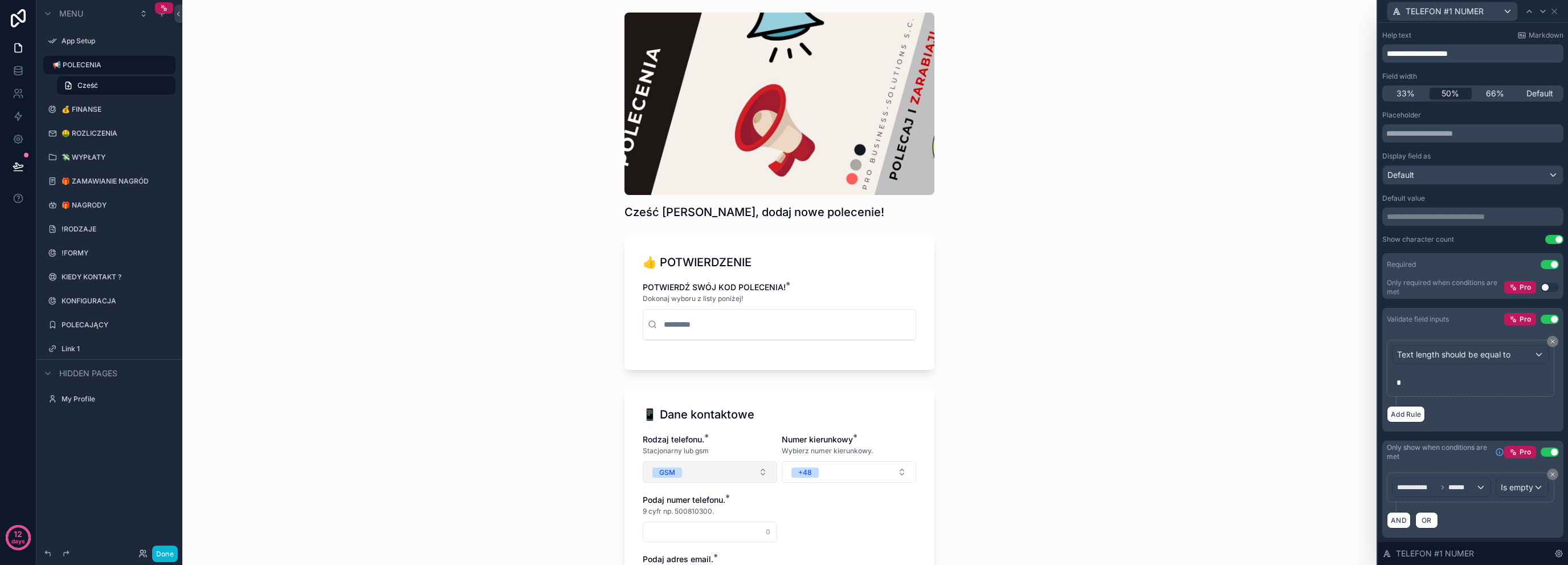
scroll to position [189, 0]
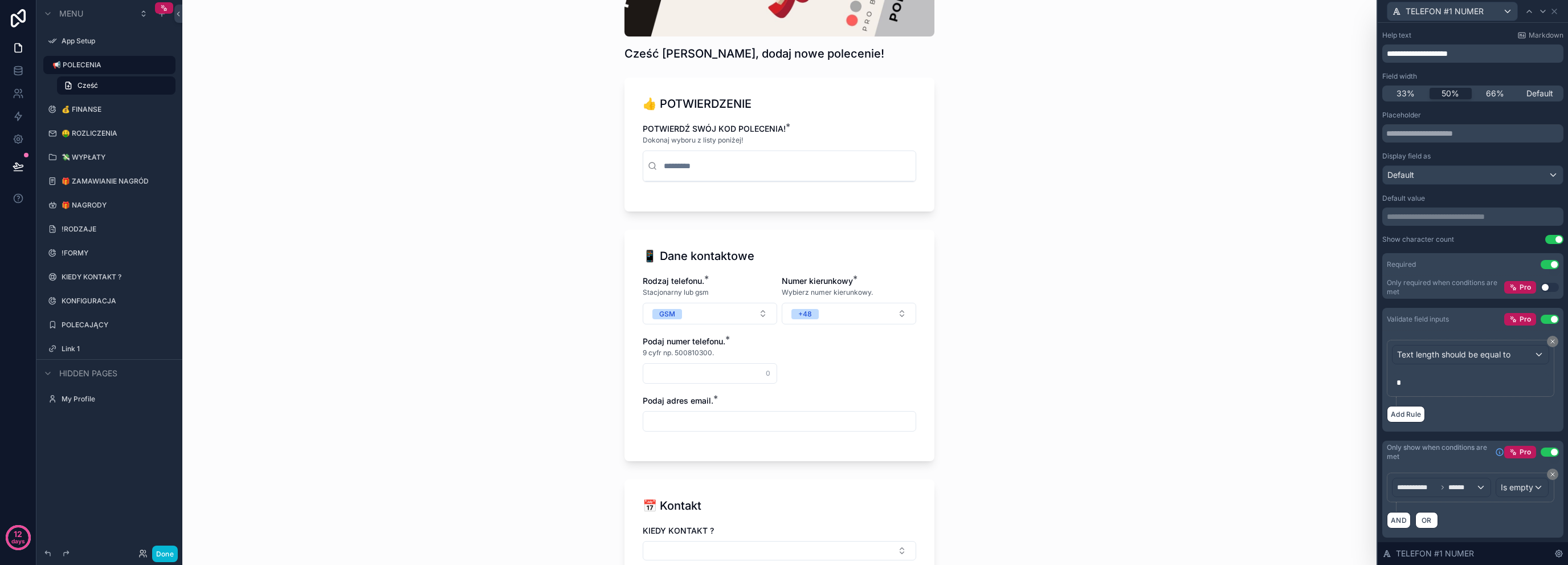
click at [714, 376] on input "scrollable content" at bounding box center [710, 374] width 133 height 16
type input "*********"
click at [585, 401] on div "📢 POLECENIA Cześć [PERSON_NAME], dodaj nowe polecenie! Cześć [PERSON_NAME], dod…" at bounding box center [779, 282] width 1195 height 565
click at [689, 412] on button "TAK" at bounding box center [779, 422] width 273 height 22
click at [710, 476] on div "NIE" at bounding box center [775, 484] width 268 height 17
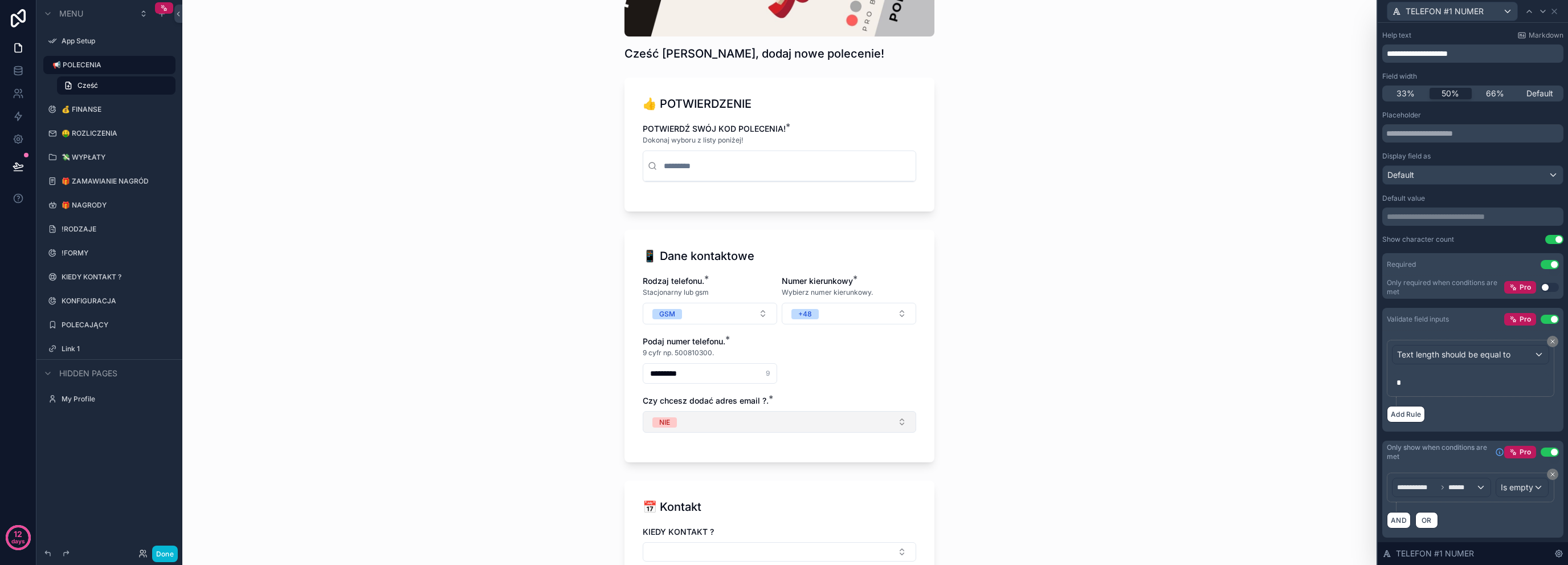
click at [710, 424] on button "NIE" at bounding box center [779, 422] width 273 height 22
click at [687, 481] on div "NIE" at bounding box center [775, 484] width 268 height 17
click at [527, 452] on div "📢 POLECENIA Cześć [PERSON_NAME], dodaj nowe polecenie! Cześć [PERSON_NAME], dod…" at bounding box center [779, 282] width 1195 height 565
click at [698, 437] on p "Czy chcesz dodać adres email ?. is required" at bounding box center [779, 443] width 273 height 11
click at [708, 417] on button "Wybierz z listy." at bounding box center [779, 422] width 273 height 22
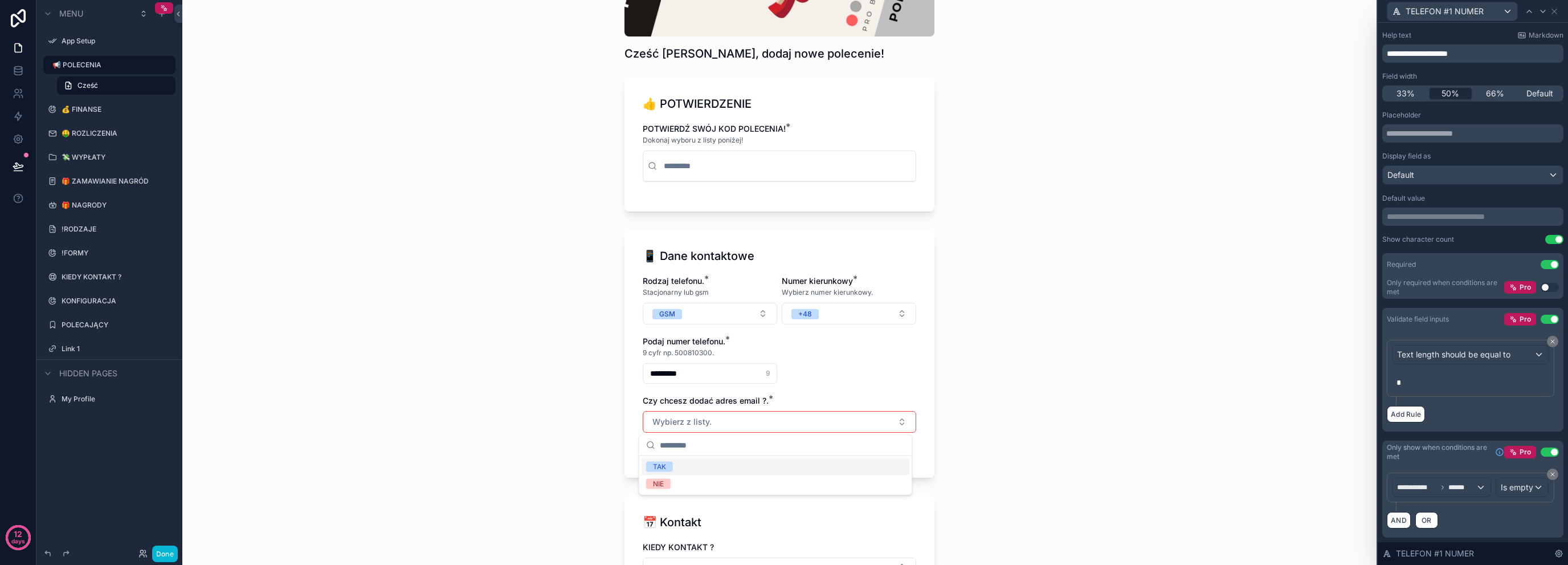
click at [689, 468] on div "TAK" at bounding box center [775, 466] width 268 height 17
click at [534, 449] on div "📢 POLECENIA Cześć [PERSON_NAME], dodaj nowe polecenie! Cześć [PERSON_NAME], dod…" at bounding box center [779, 282] width 1195 height 565
click at [678, 469] on input "scrollable content" at bounding box center [779, 470] width 272 height 16
click at [531, 457] on div "📢 POLECENIA Cześć [PERSON_NAME], dodaj nowe polecenie! Cześć [PERSON_NAME], dod…" at bounding box center [779, 282] width 1195 height 565
click at [776, 461] on div "scrollable content" at bounding box center [779, 470] width 273 height 20
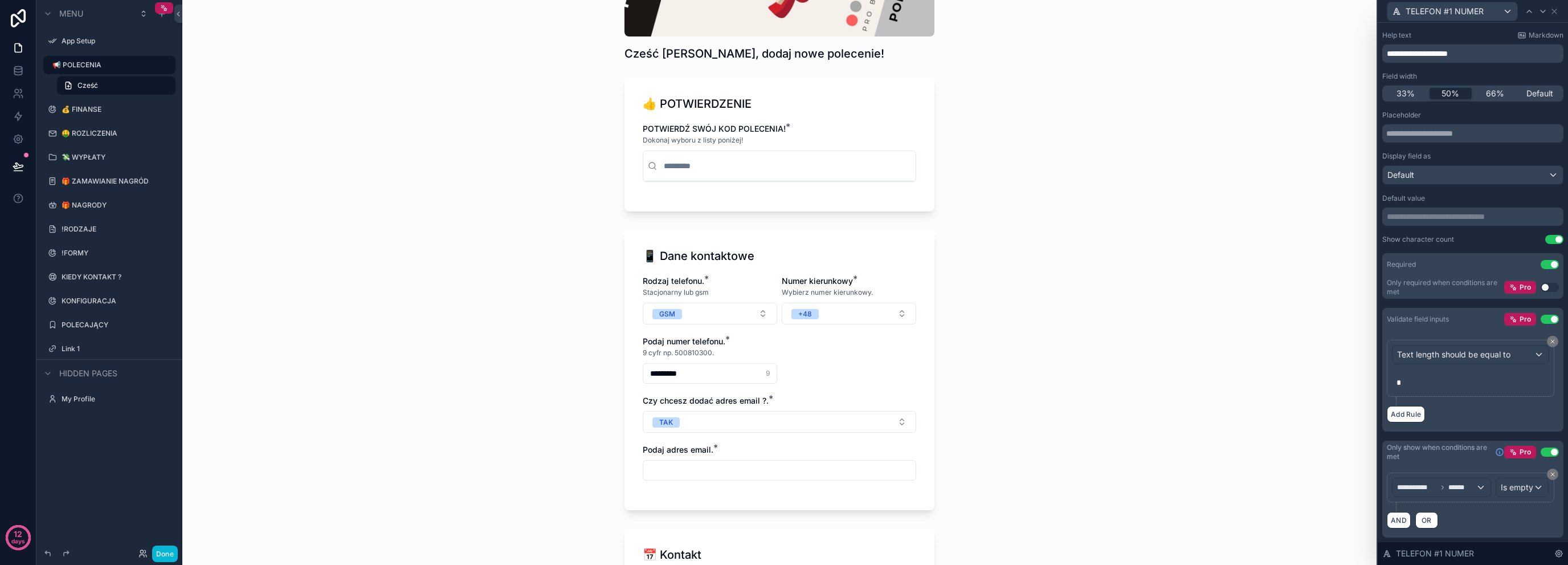
click at [773, 472] on input "scrollable content" at bounding box center [779, 470] width 272 height 16
type input "**********"
click at [593, 462] on div "**********" at bounding box center [779, 282] width 1195 height 565
click at [1556, 11] on icon at bounding box center [1554, 11] width 9 height 9
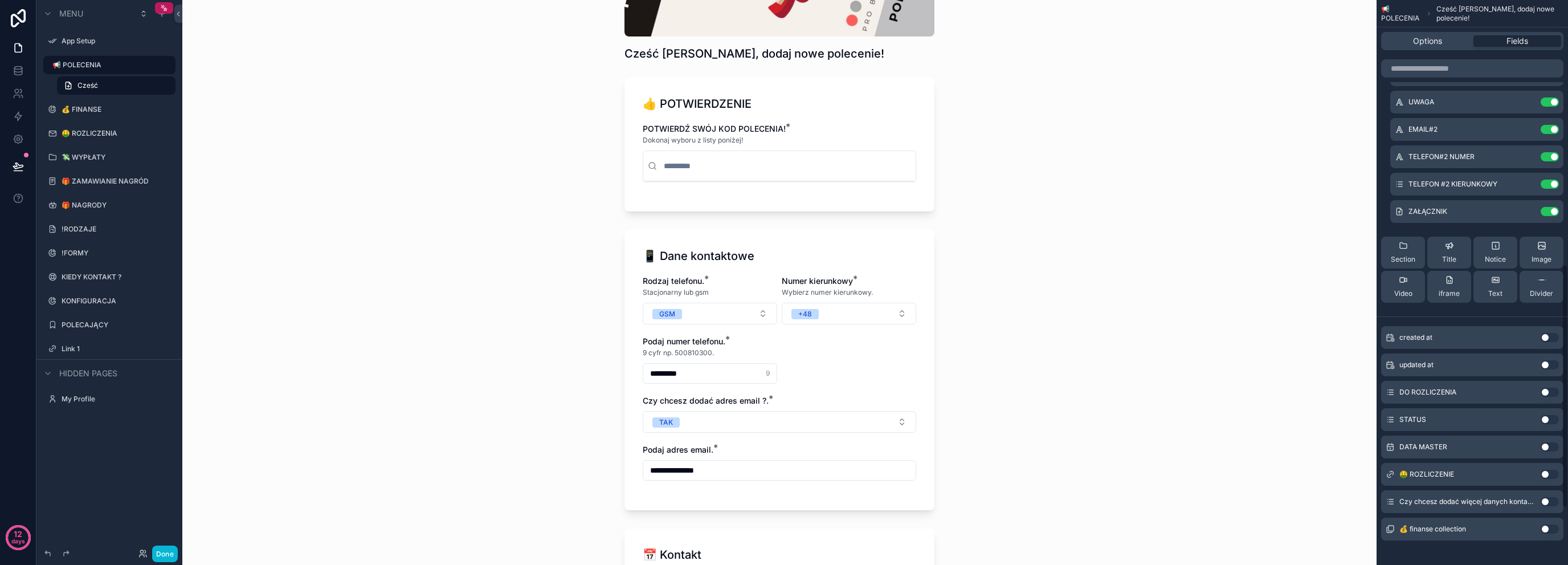
scroll to position [747, 0]
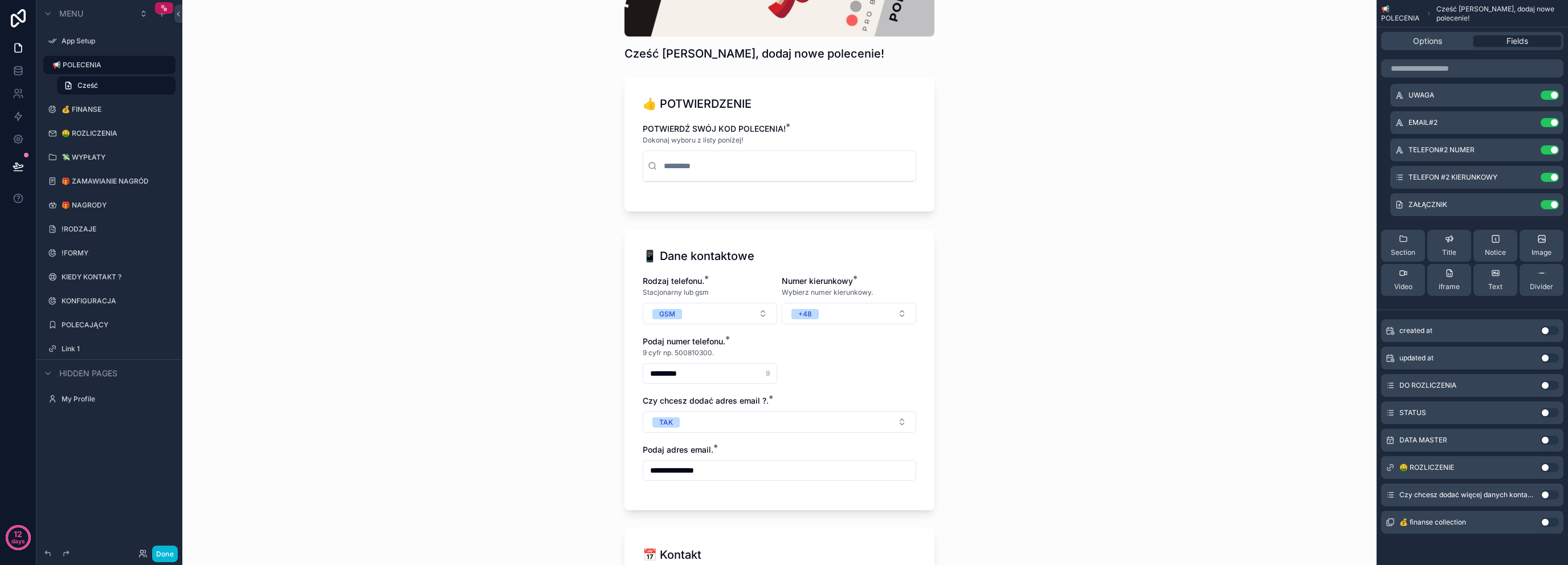
click at [1548, 491] on button "Use setting" at bounding box center [1550, 495] width 18 height 9
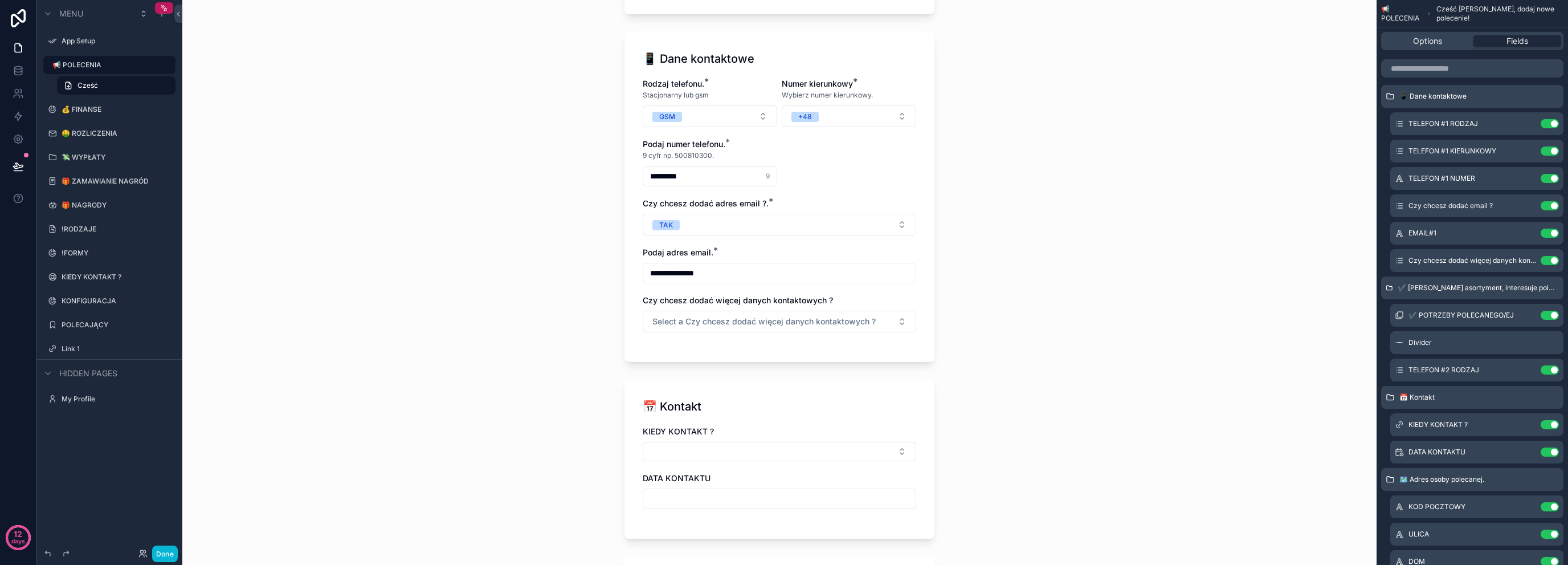
scroll to position [456, 0]
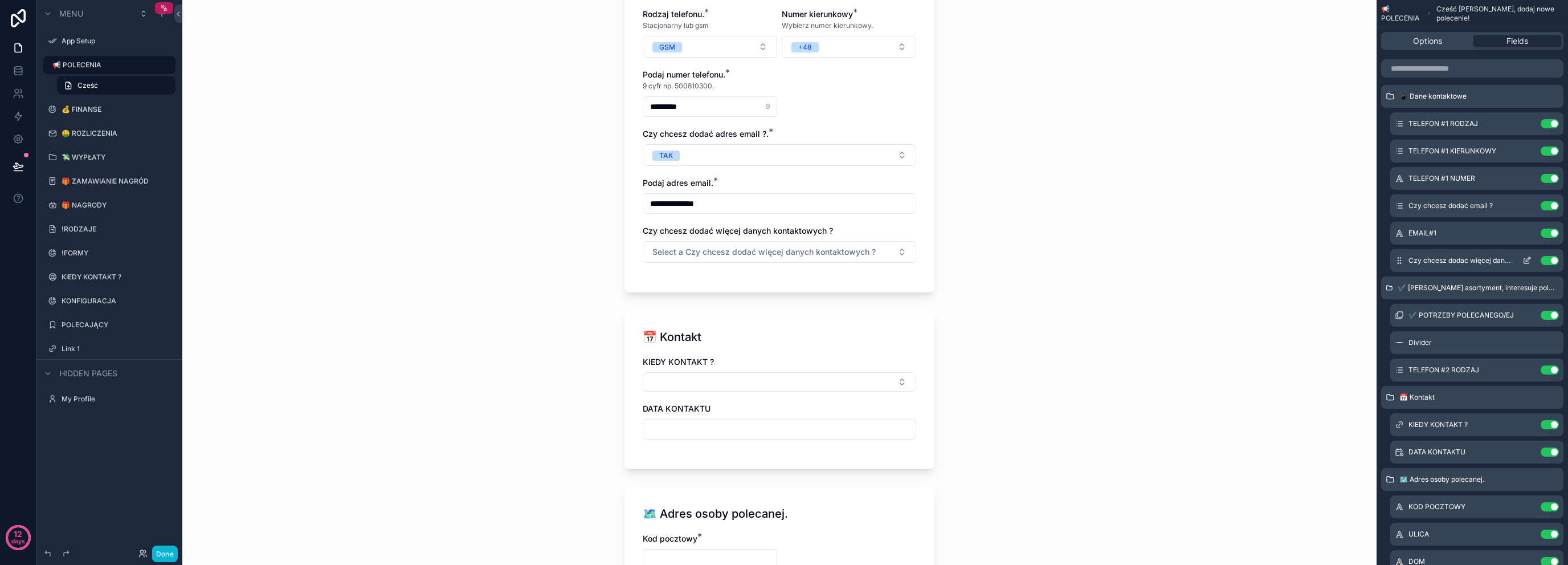
click at [1531, 256] on icon "scrollable content" at bounding box center [1527, 261] width 9 height 9
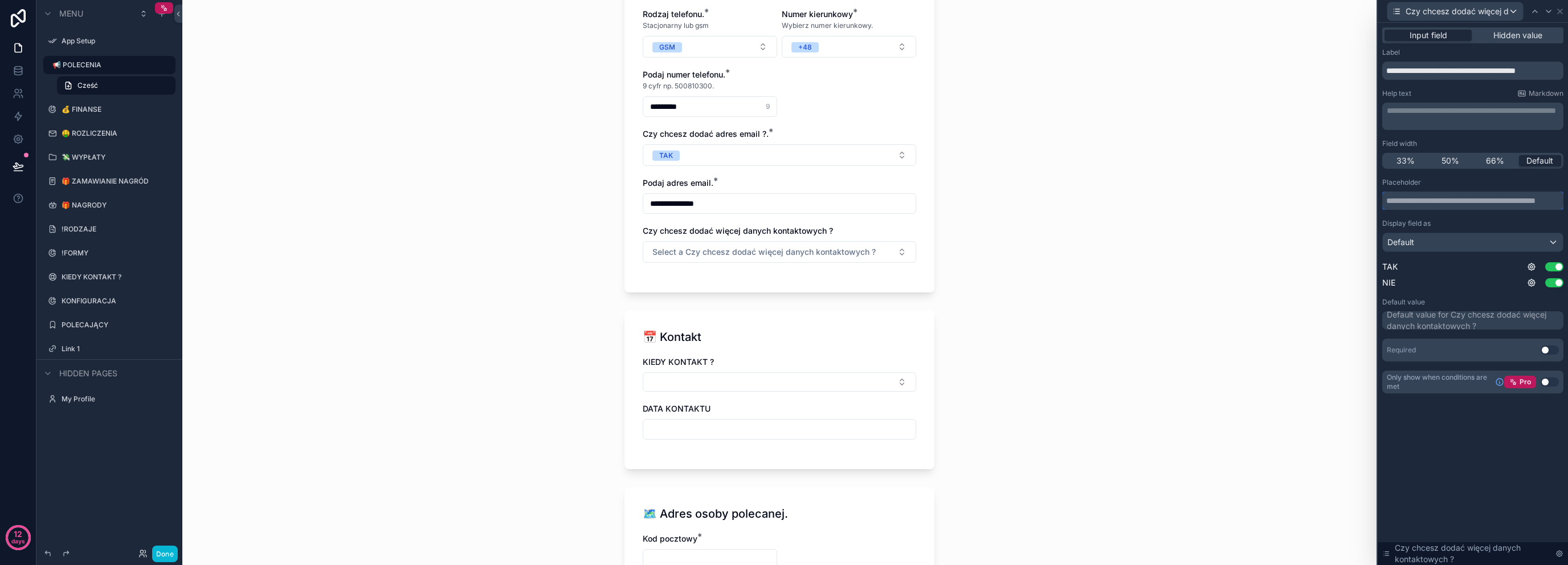
click at [1449, 205] on input "text" at bounding box center [1473, 201] width 181 height 18
type input "*"
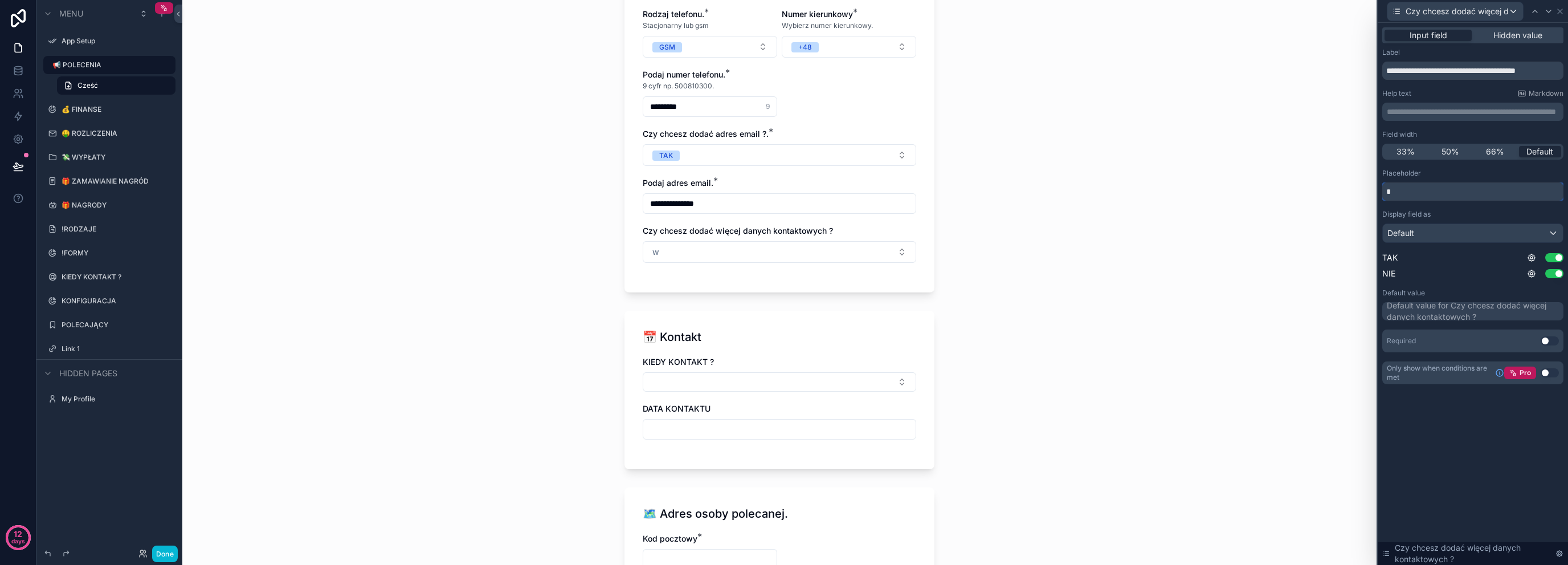
scroll to position [0, 0]
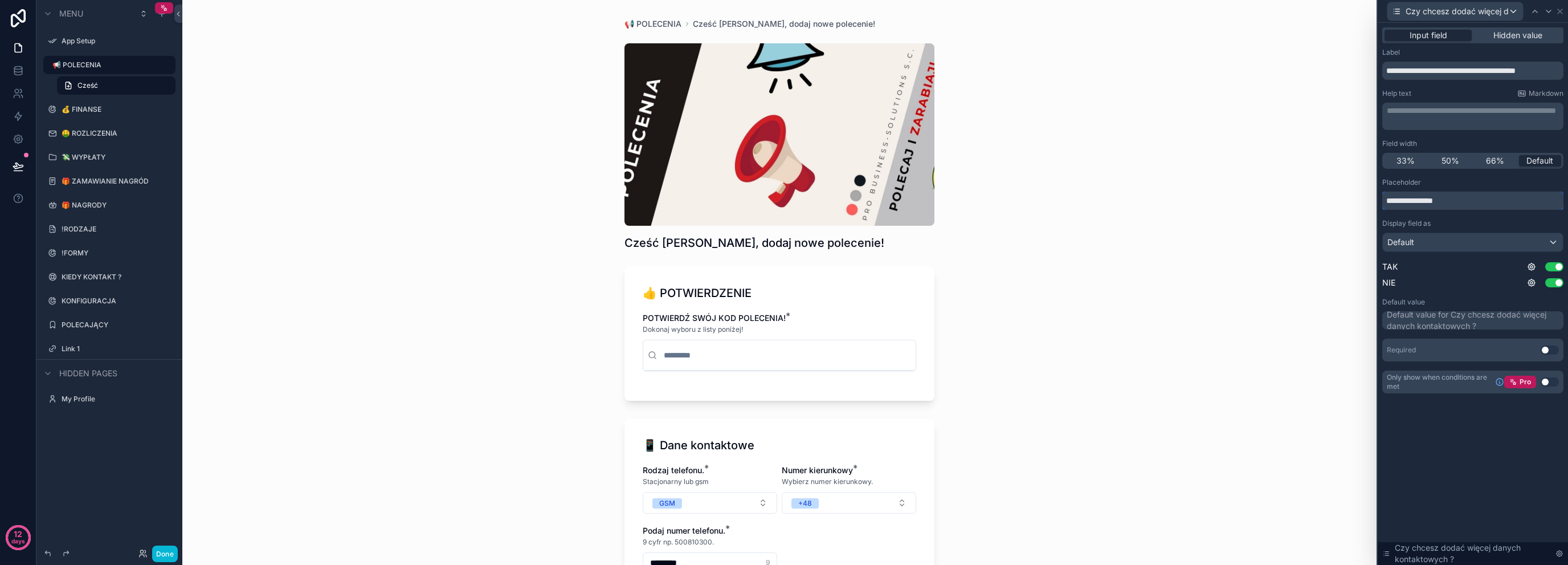
type input "**********"
click at [1469, 412] on div "**********" at bounding box center [1473, 222] width 190 height 398
click at [1547, 345] on div "Use setting" at bounding box center [1550, 350] width 18 height 9
click at [1547, 349] on button "Use setting" at bounding box center [1550, 350] width 18 height 9
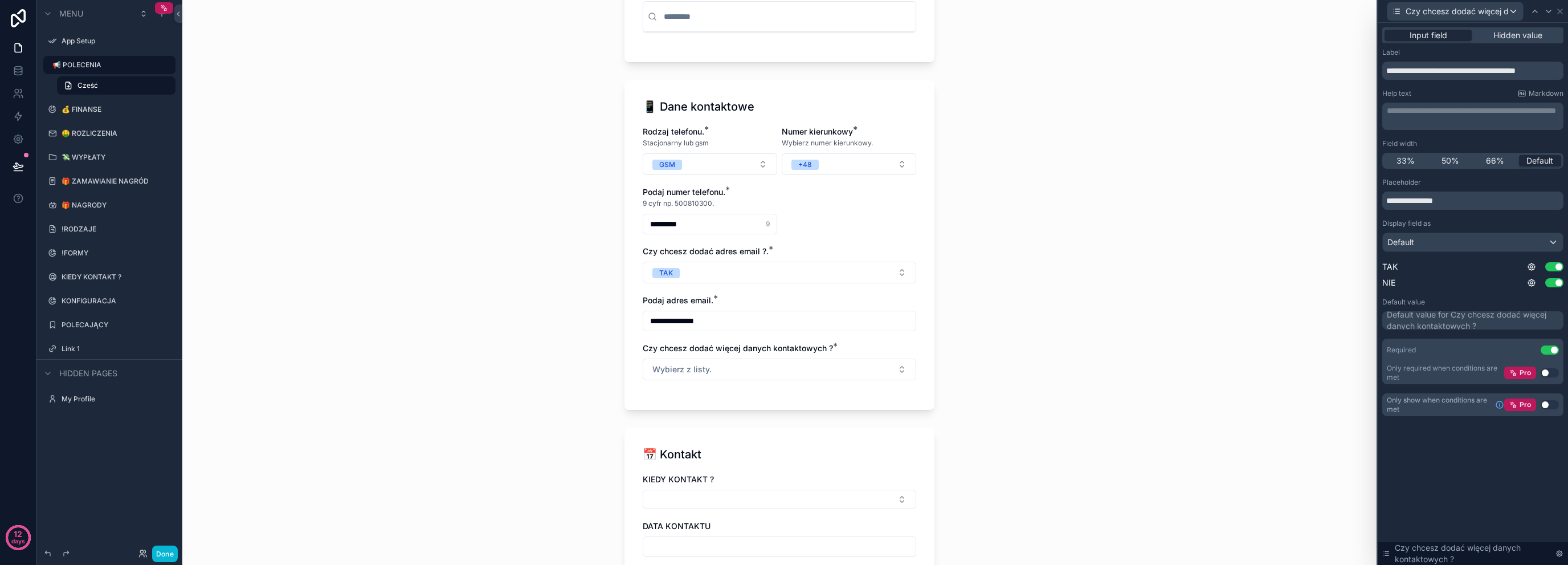
scroll to position [342, 0]
click at [1545, 401] on button "Use setting" at bounding box center [1550, 405] width 18 height 9
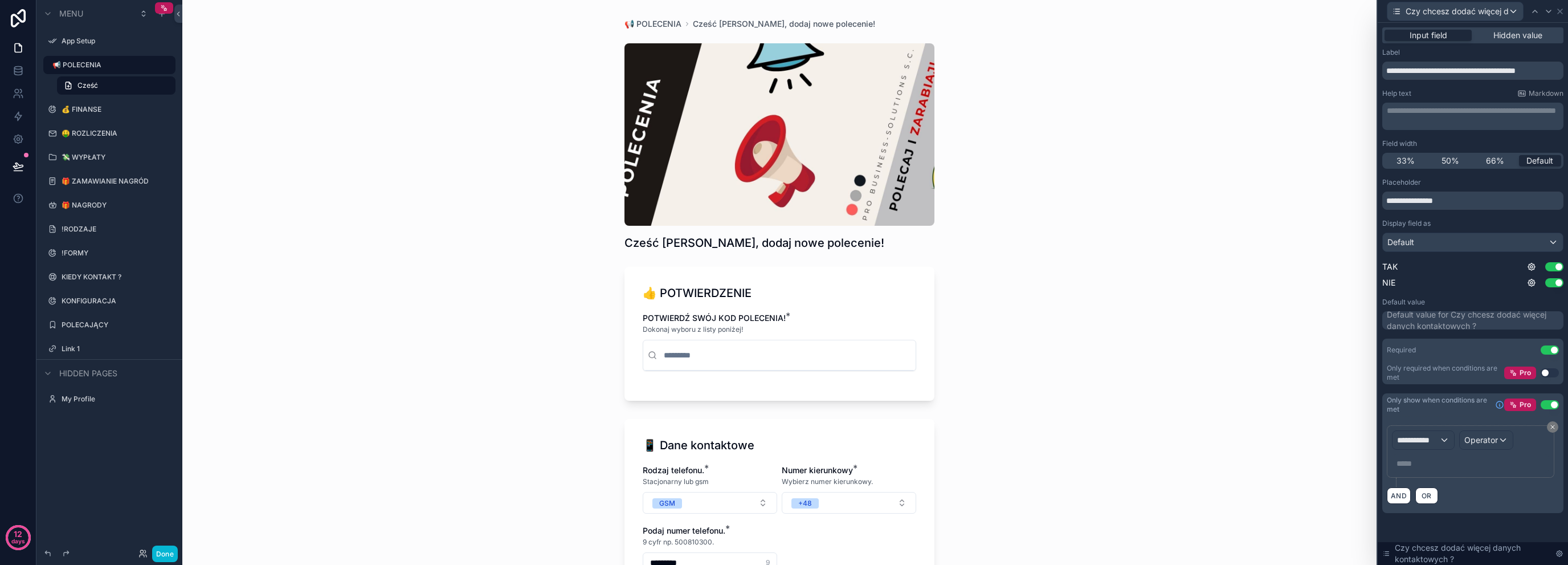
scroll to position [367, 0]
click at [1440, 432] on div "**********" at bounding box center [1423, 440] width 61 height 18
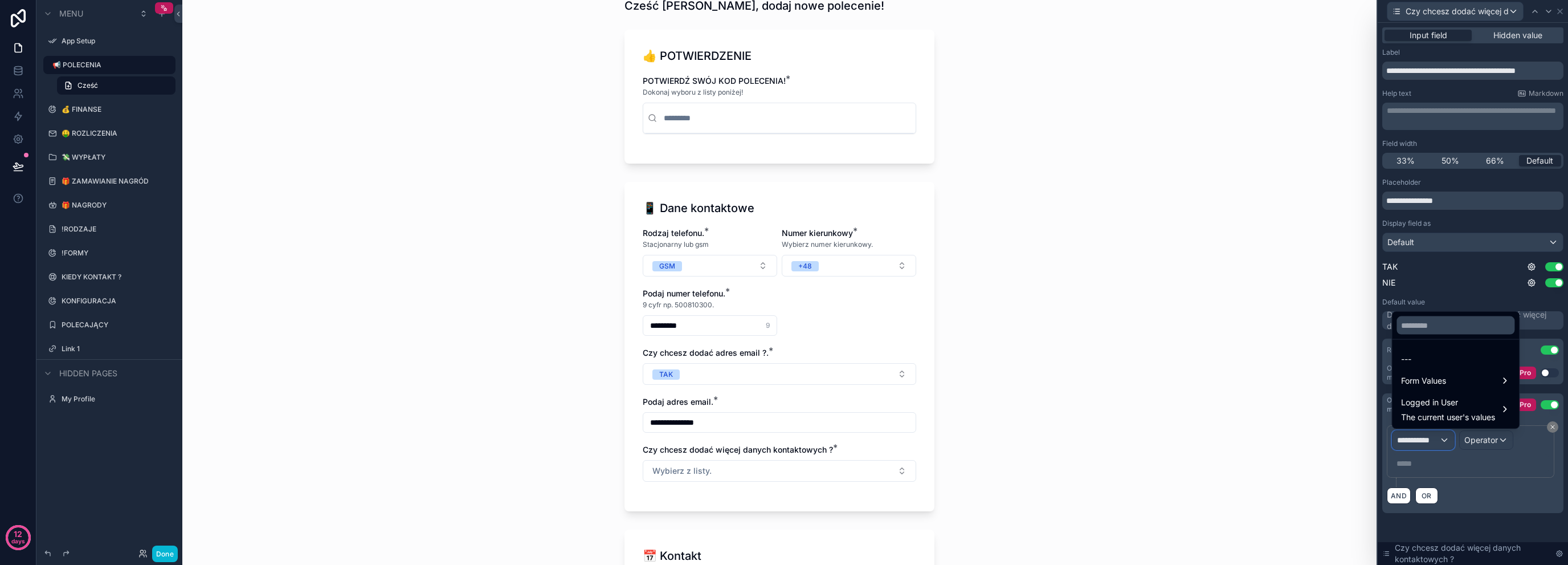
scroll to position [304, 0]
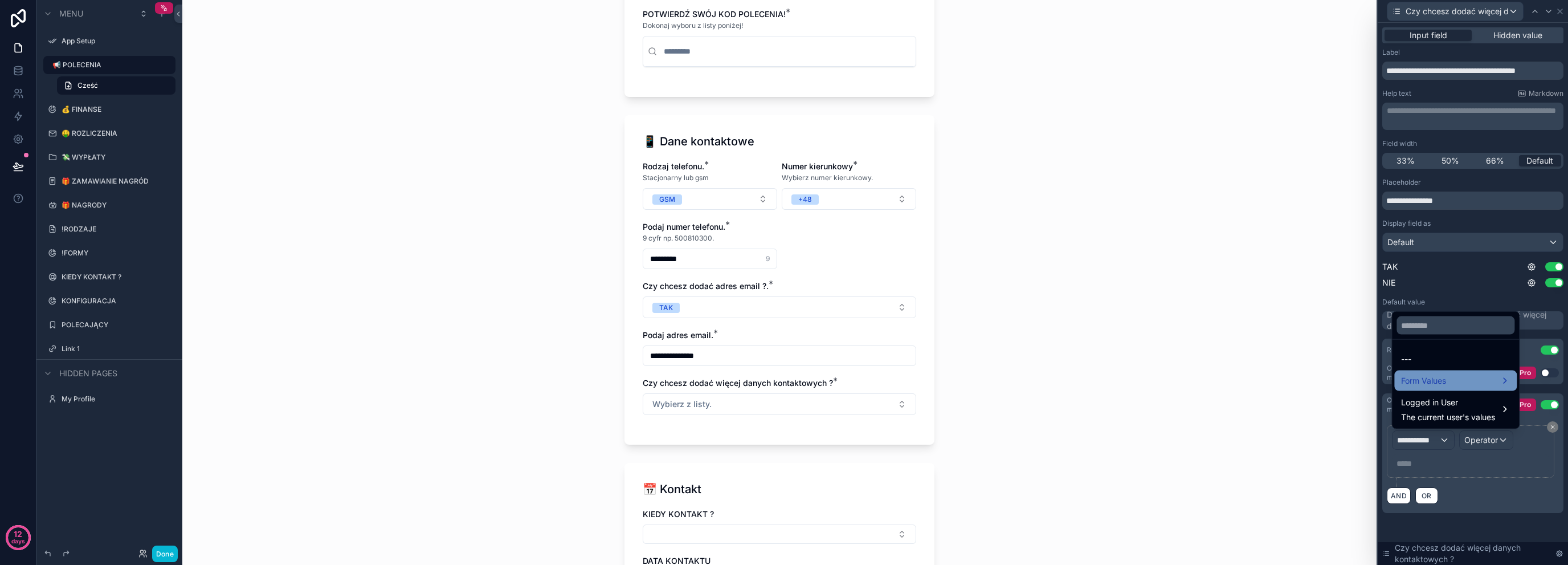
click at [1468, 376] on div "Form Values" at bounding box center [1455, 381] width 109 height 14
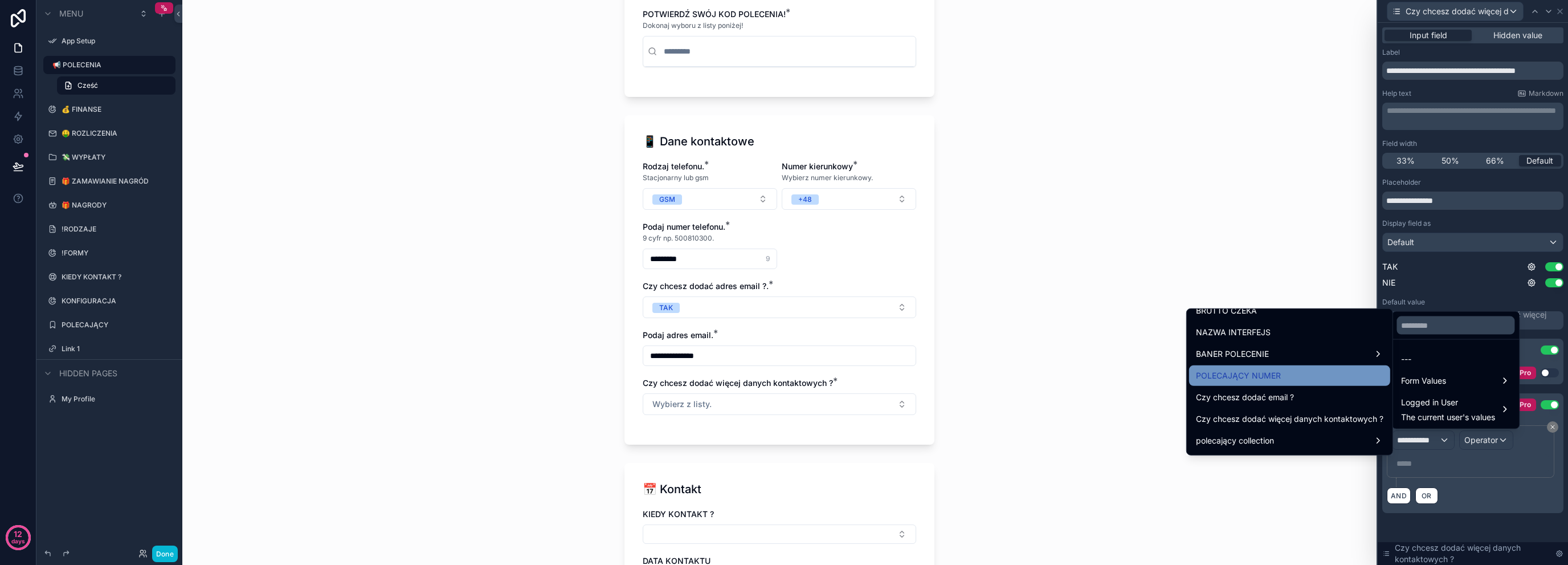
scroll to position [1423, 0]
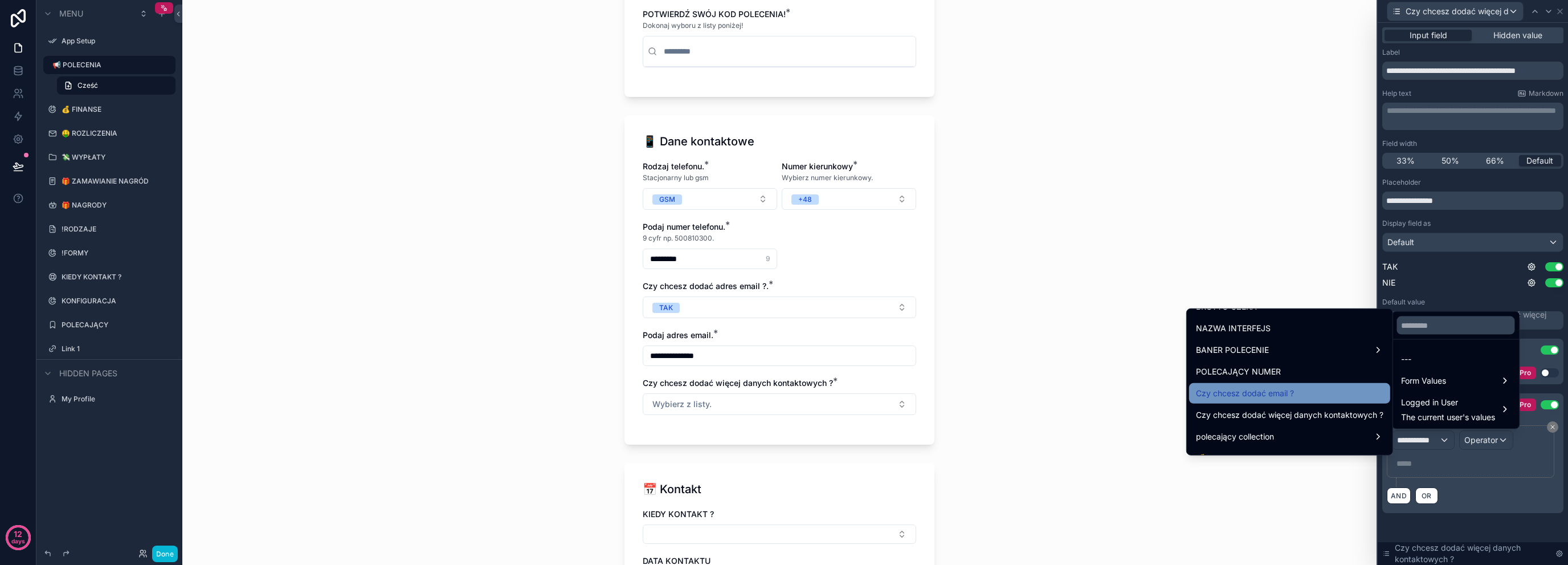
click at [1300, 391] on div "Czy chcesz dodać email ?" at bounding box center [1290, 393] width 188 height 14
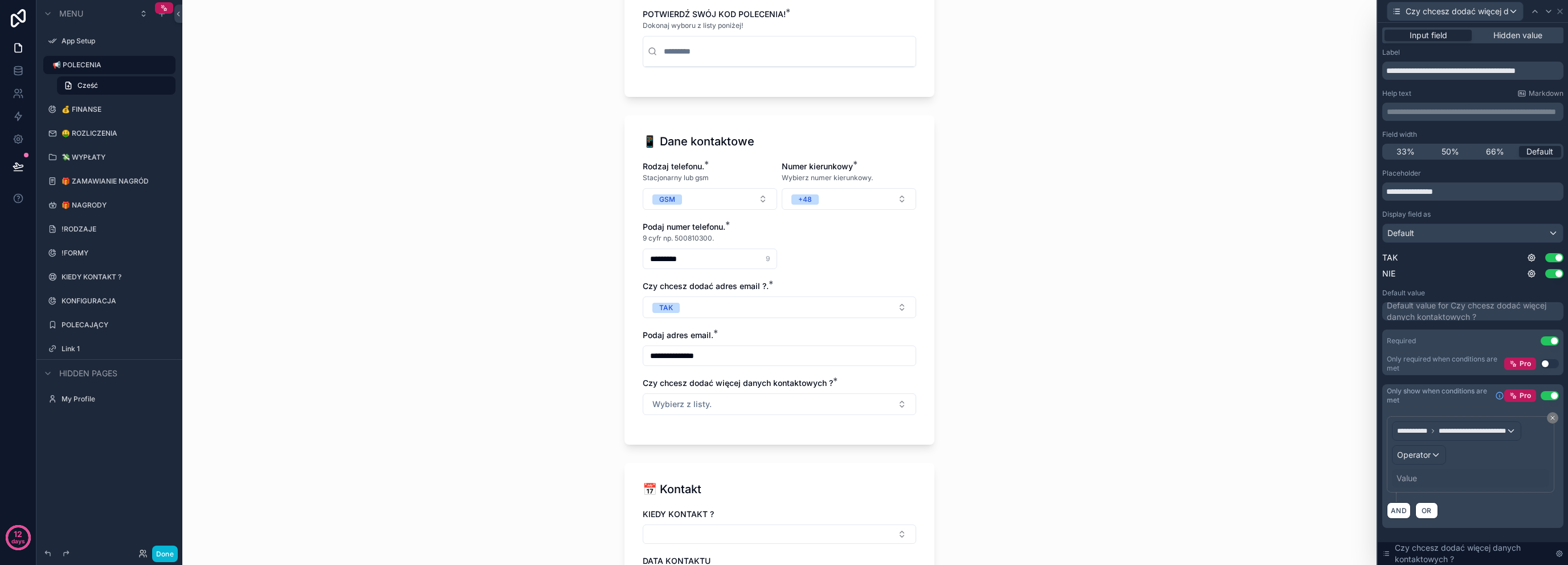
scroll to position [0, 0]
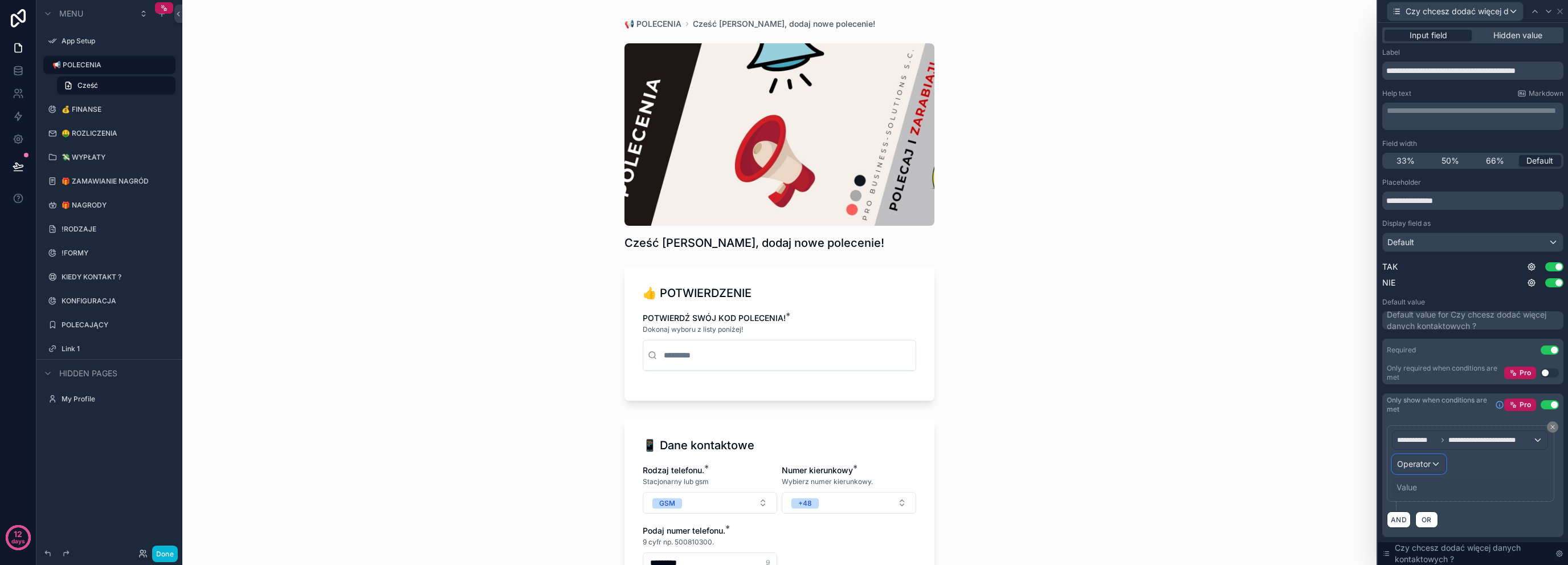
click at [1440, 462] on div "Operator" at bounding box center [1419, 464] width 53 height 18
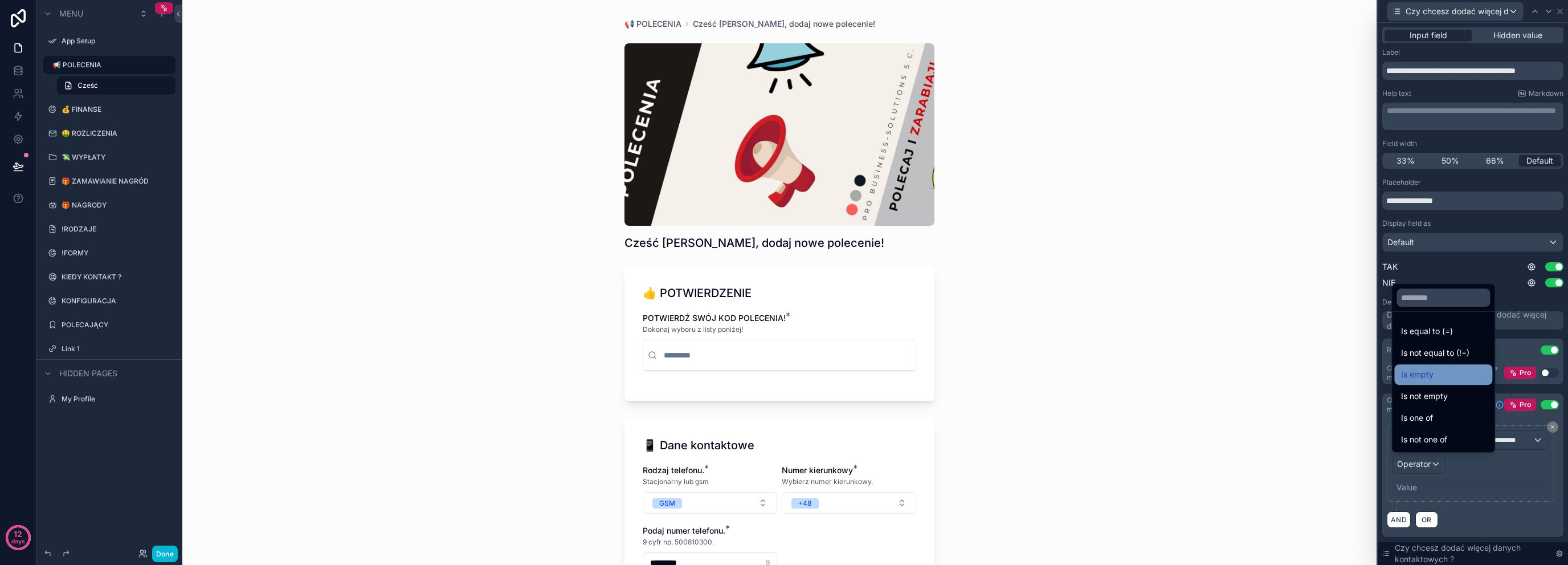
click at [1486, 378] on div "Is empty" at bounding box center [1443, 374] width 84 height 14
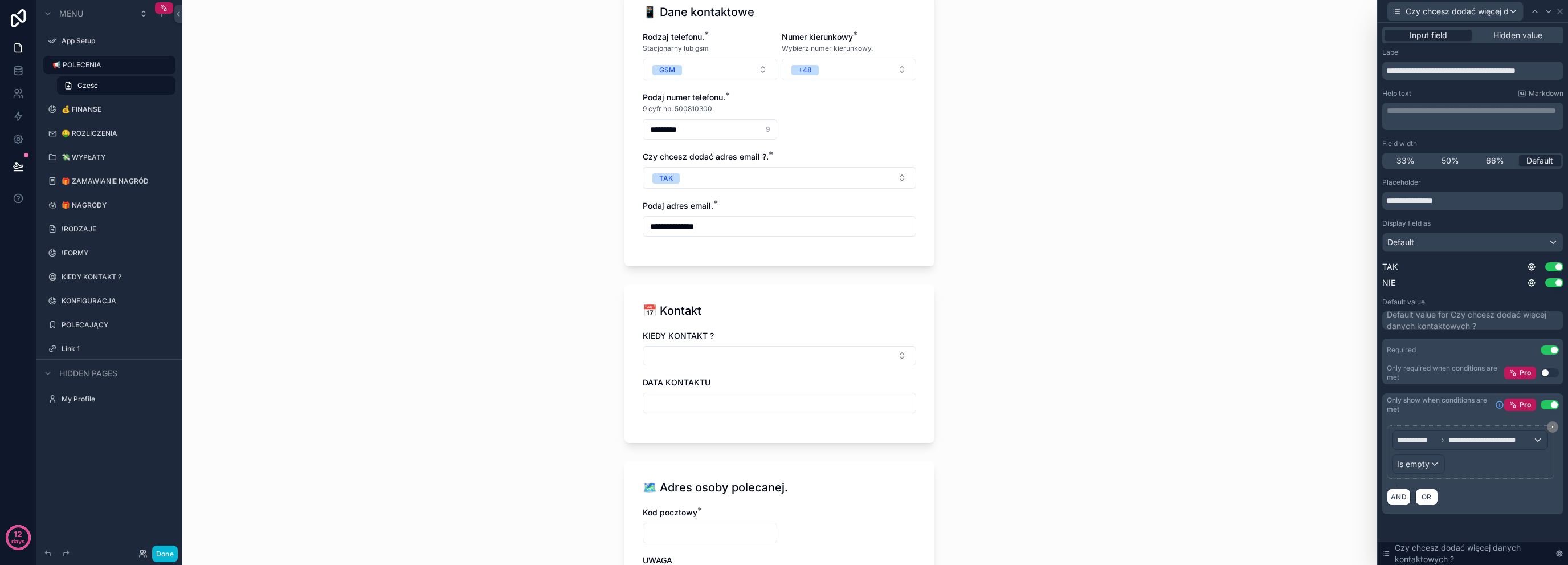
scroll to position [418, 0]
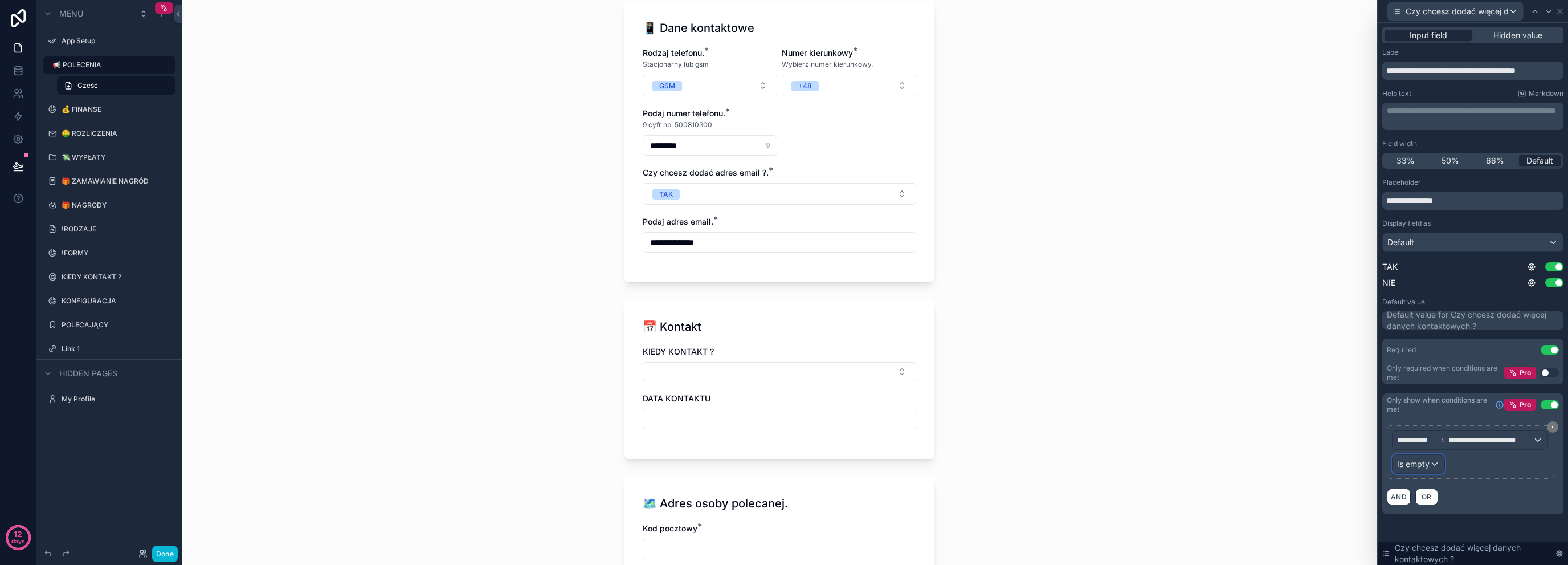
click at [1421, 464] on span "Is empty" at bounding box center [1413, 464] width 32 height 11
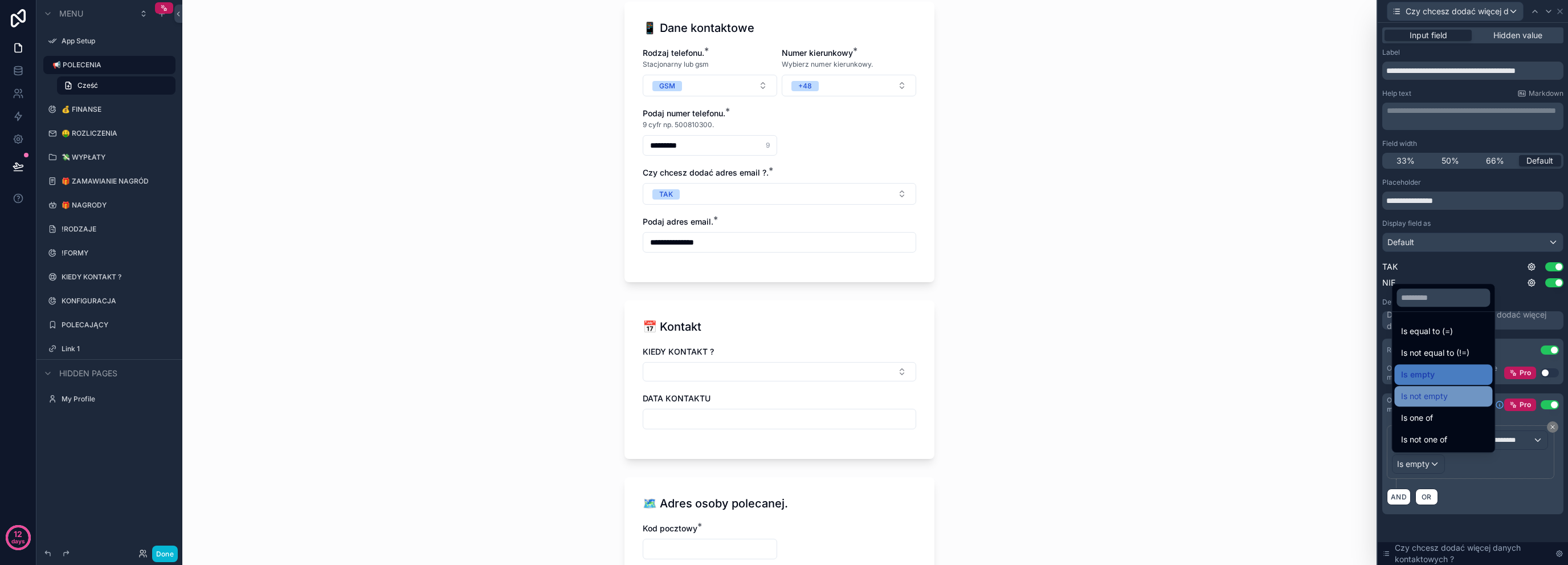
click at [1461, 399] on div "Is not empty" at bounding box center [1443, 396] width 84 height 14
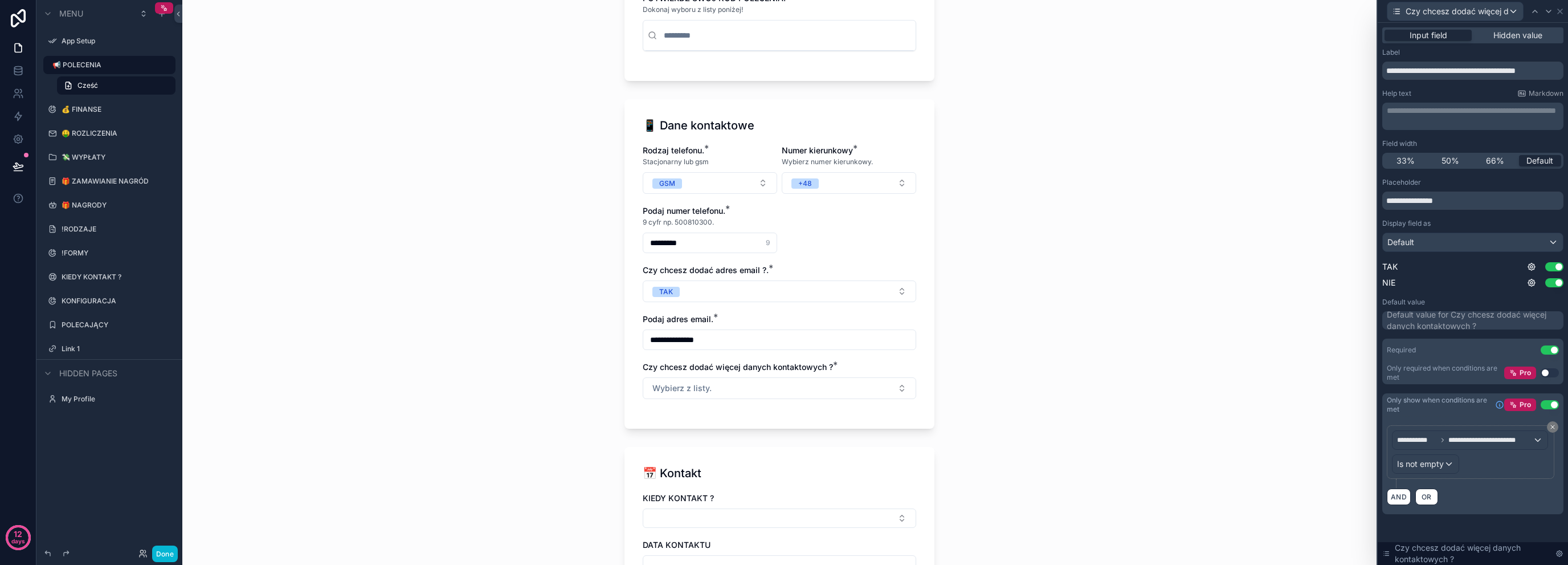
scroll to position [342, 0]
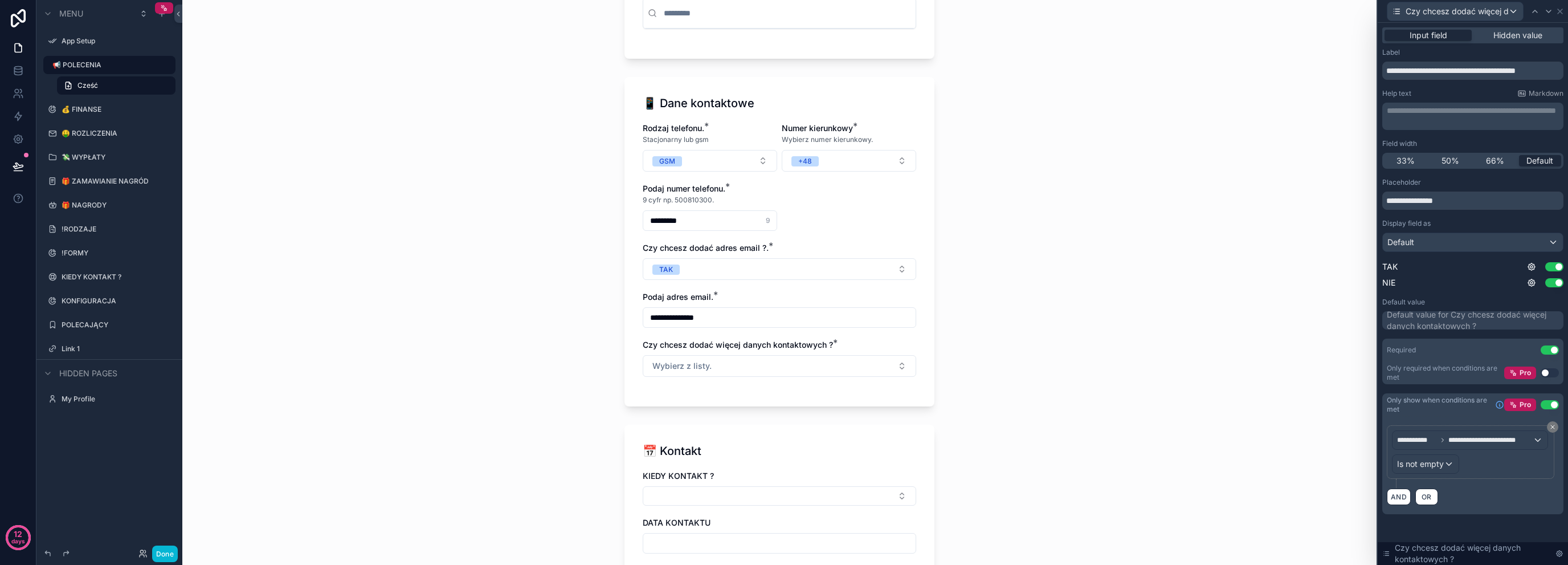
click at [1567, 5] on div "Czy chcesz dodać więcej danych kontaktowych ?" at bounding box center [1473, 11] width 190 height 23
click at [715, 362] on button "Wybierz z listy." at bounding box center [779, 366] width 273 height 22
click at [1561, 5] on div "Czy chcesz dodać więcej danych kontaktowych ?" at bounding box center [1473, 11] width 181 height 22
click at [1562, 13] on icon at bounding box center [1560, 11] width 5 height 5
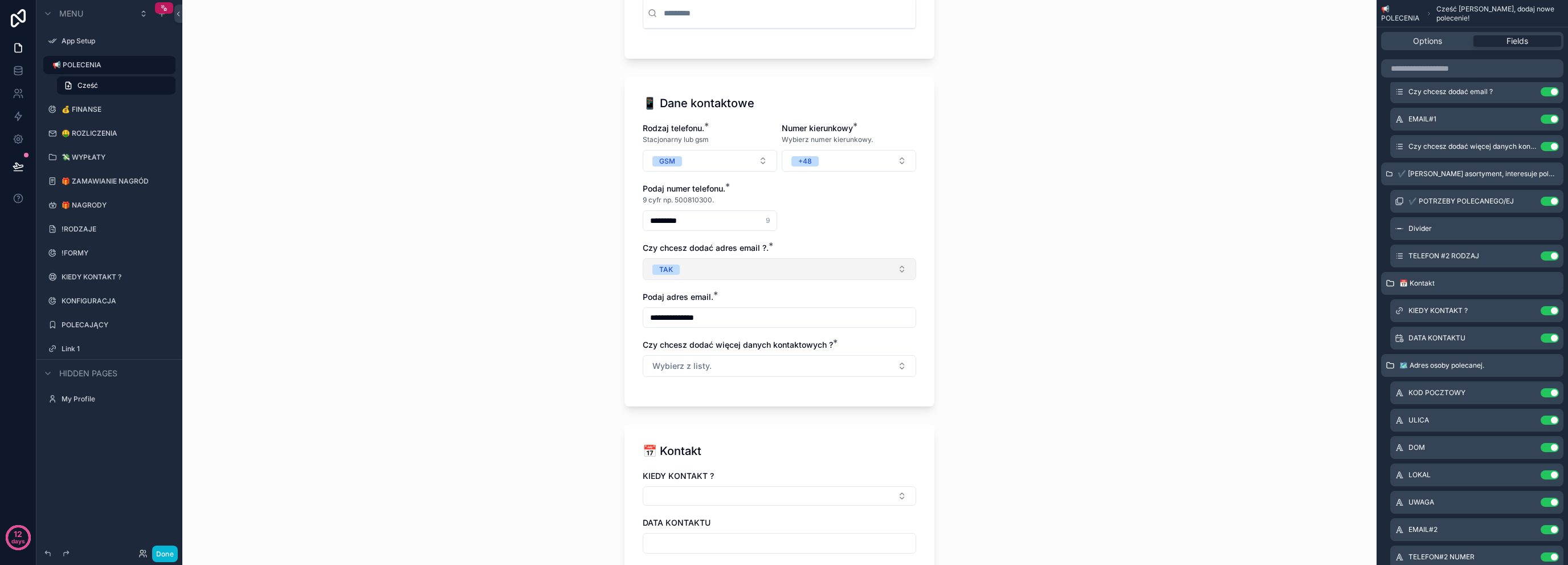
click at [744, 268] on button "TAK" at bounding box center [779, 269] width 273 height 22
click at [558, 296] on div "**********" at bounding box center [779, 282] width 1195 height 565
click at [677, 353] on div "Czy chcesz dodać więcej danych kontaktowych ? * Wybierz z listy." at bounding box center [779, 358] width 273 height 38
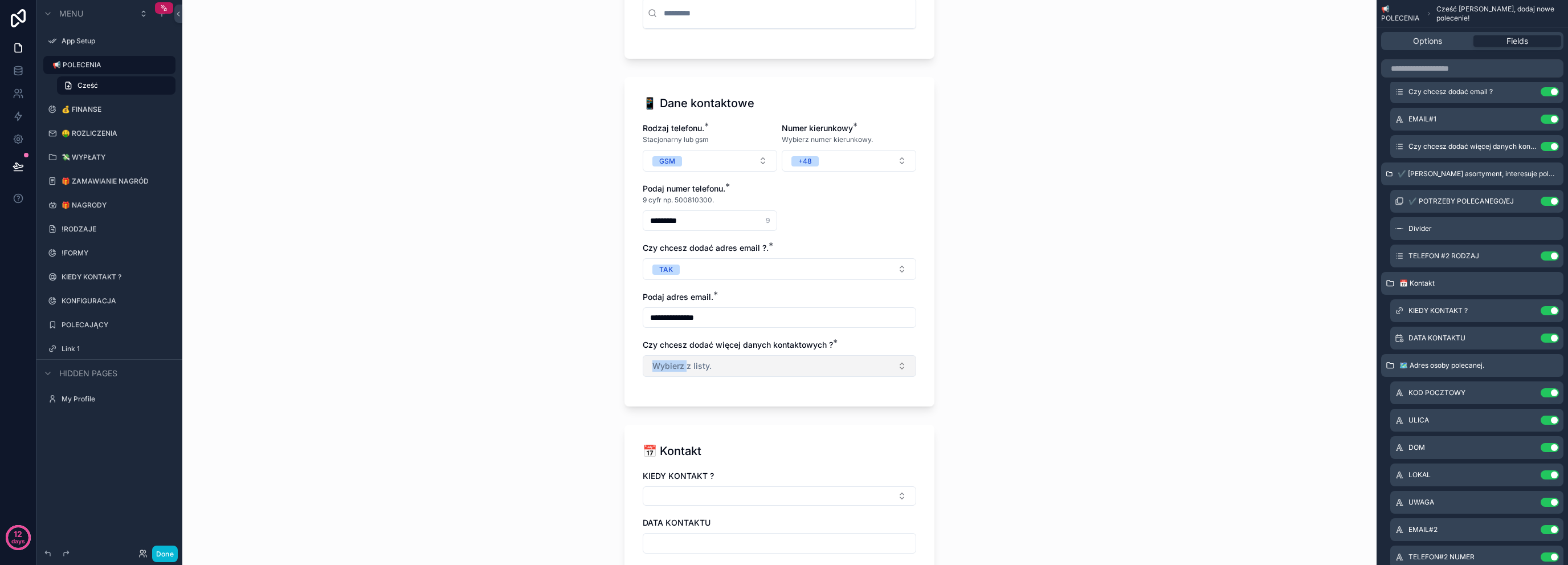
click at [677, 355] on button "Wybierz z listy." at bounding box center [779, 366] width 273 height 22
click at [558, 323] on div "**********" at bounding box center [779, 282] width 1195 height 565
click at [522, 321] on div "**********" at bounding box center [779, 282] width 1195 height 565
click at [440, 416] on div "**********" at bounding box center [779, 282] width 1195 height 565
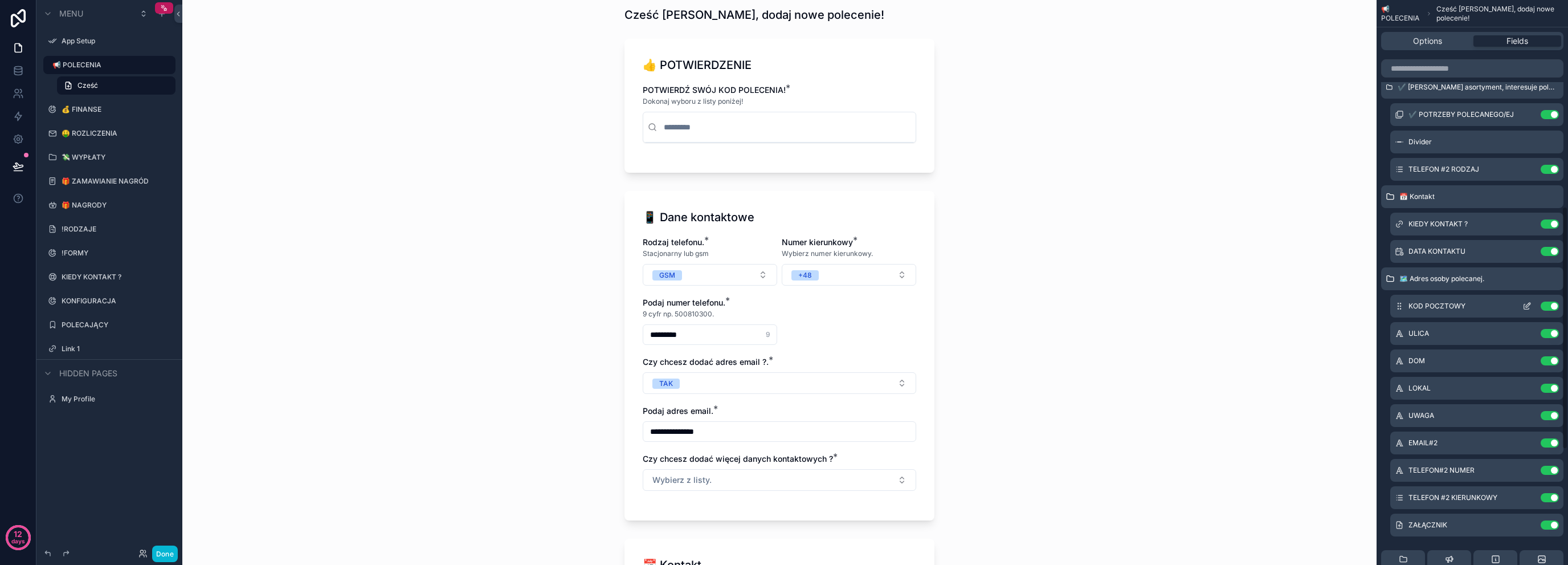
scroll to position [291, 0]
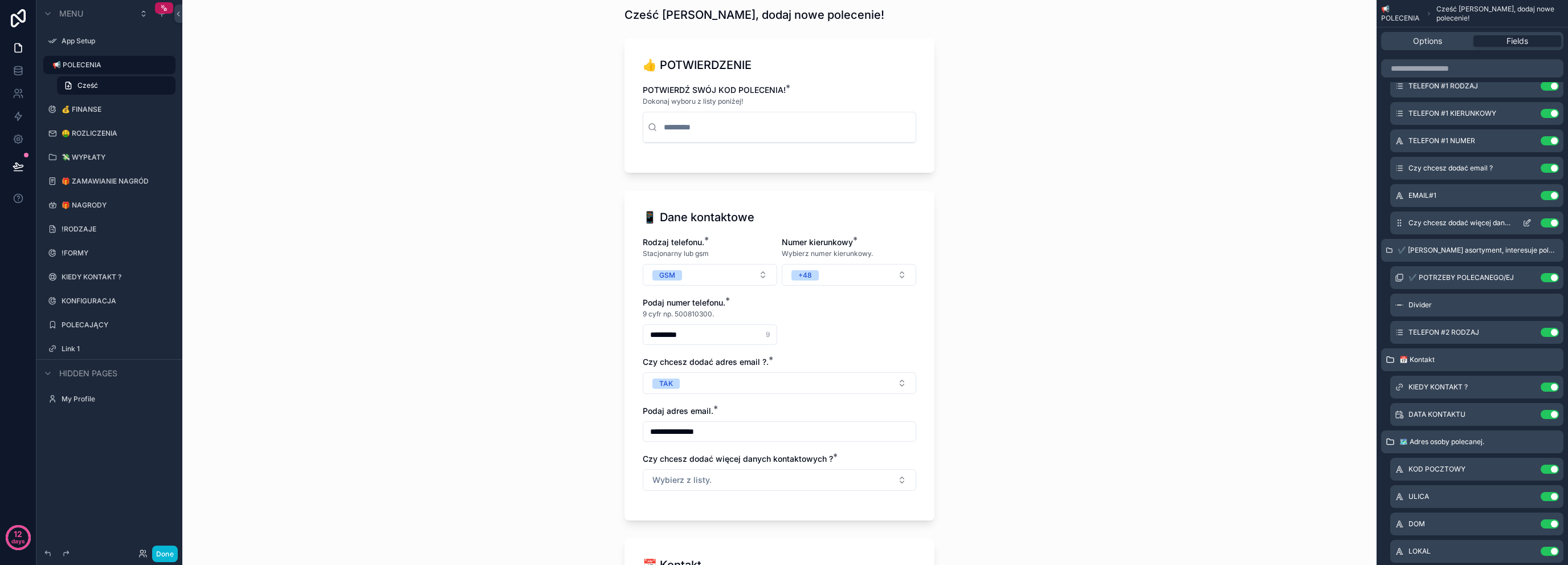
click at [1526, 225] on icon "scrollable content" at bounding box center [1527, 224] width 5 height 5
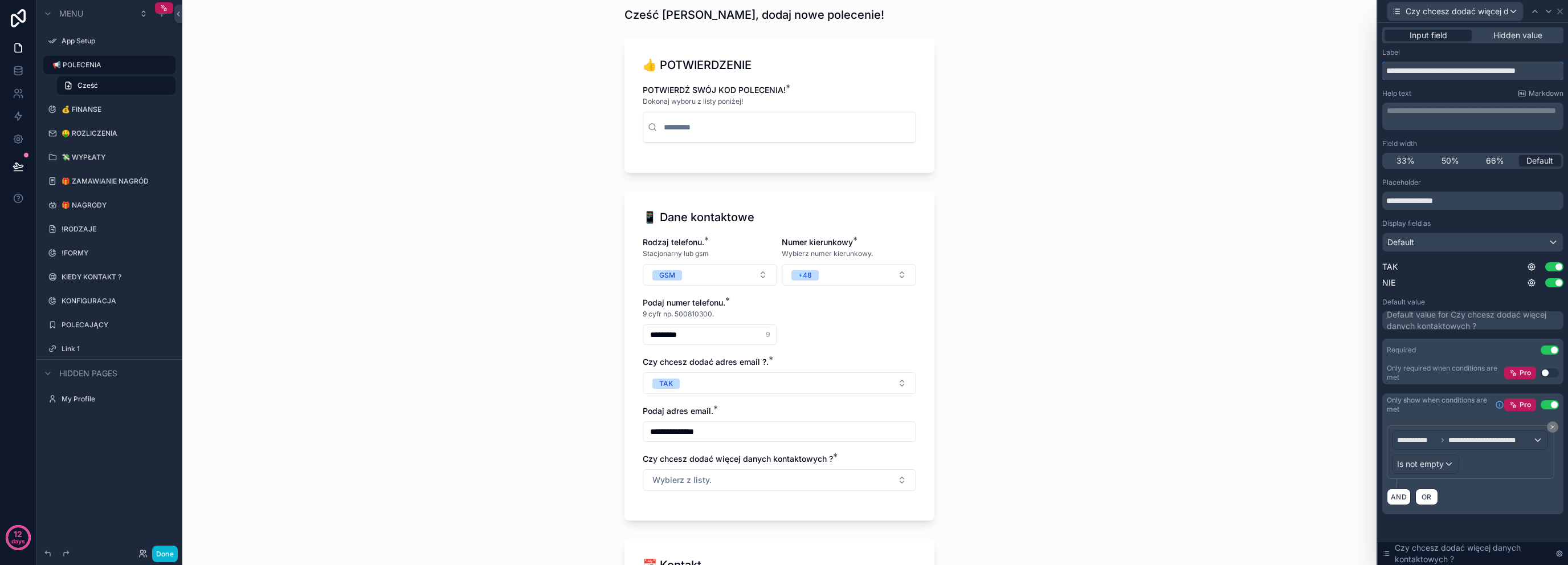
click at [1517, 79] on input "**********" at bounding box center [1473, 70] width 181 height 18
drag, startPoint x: 1515, startPoint y: 70, endPoint x: 1567, endPoint y: 81, distance: 53.2
click at [1567, 81] on div "**********" at bounding box center [1473, 282] width 190 height 519
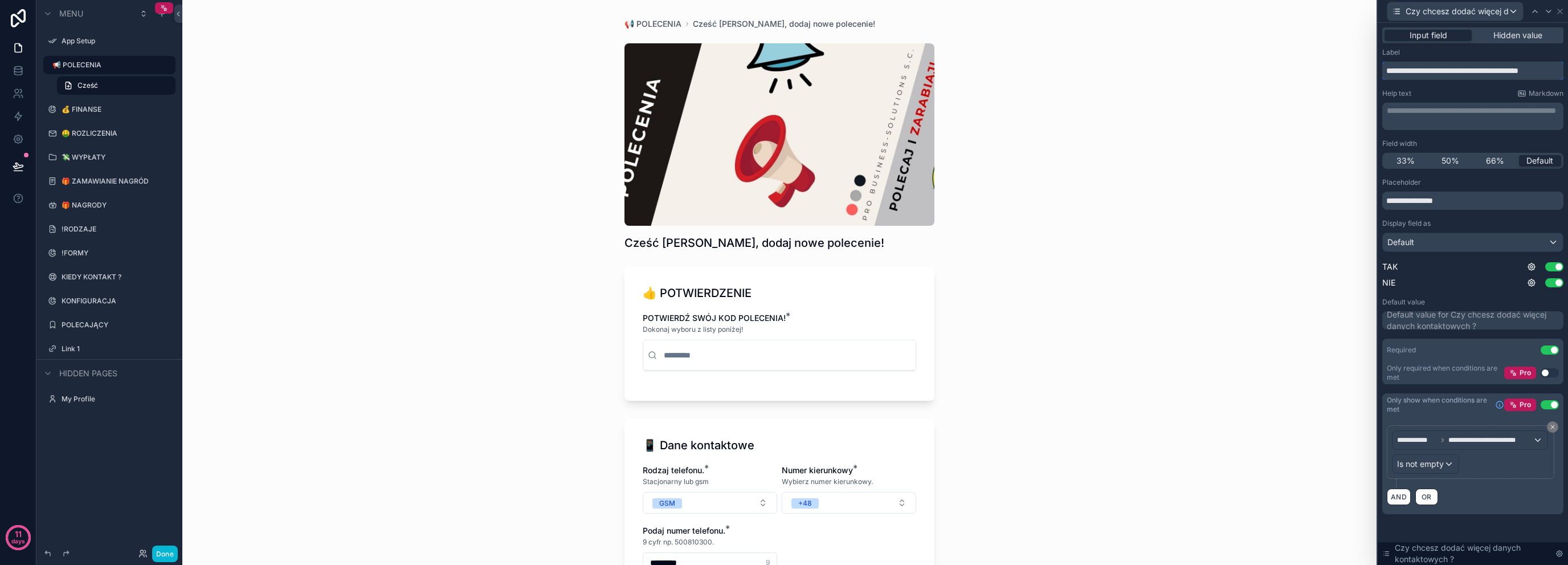
type input "**********"
click at [1141, 283] on div "**********" at bounding box center [779, 282] width 1195 height 565
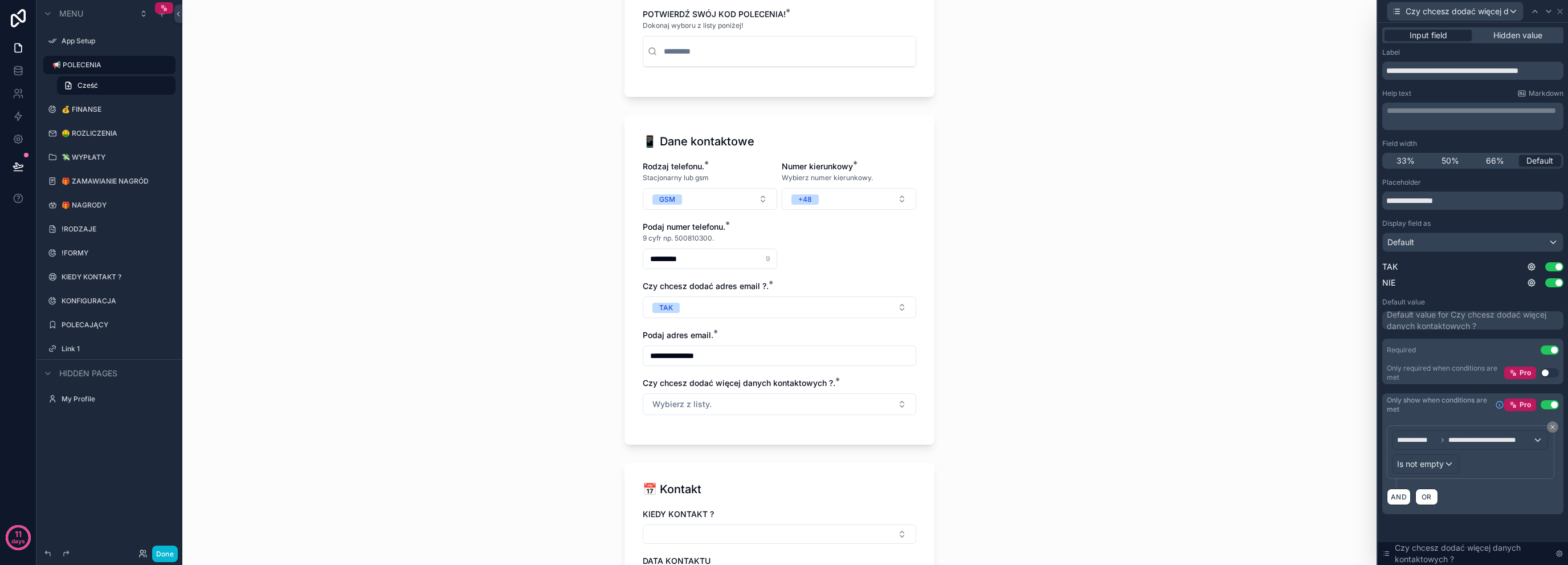
scroll to position [342, 0]
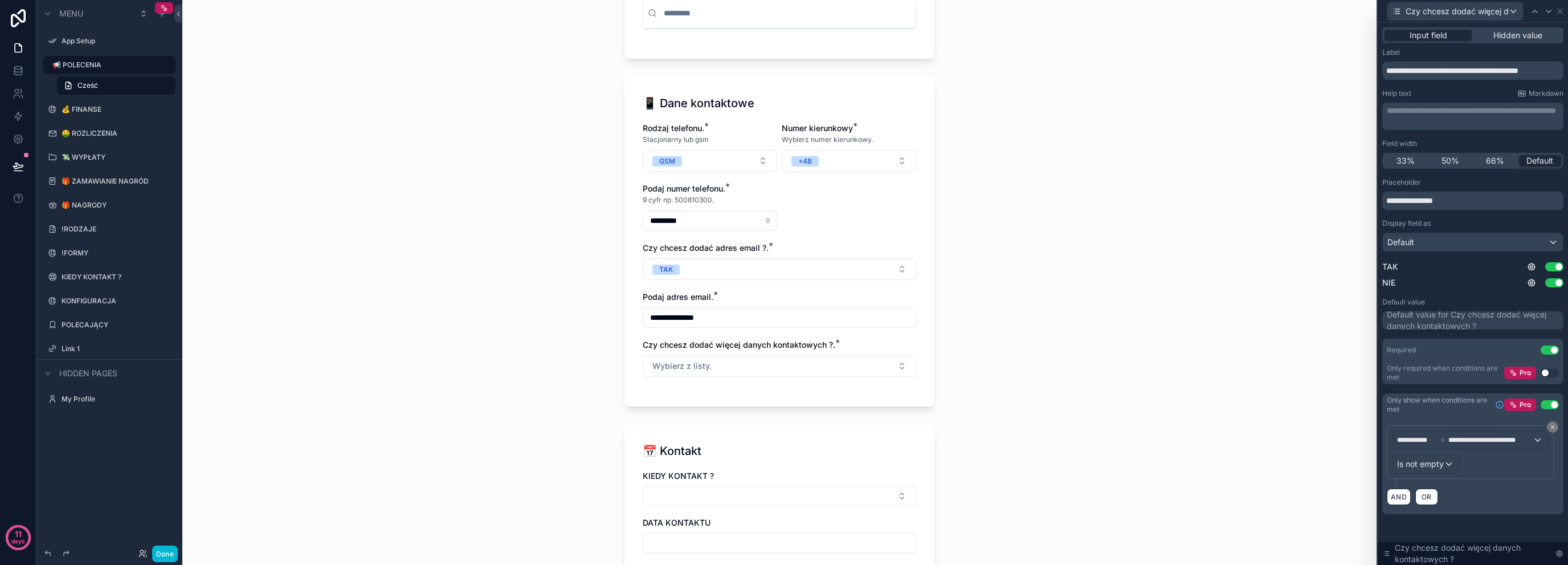
click at [583, 413] on div "**********" at bounding box center [779, 282] width 1195 height 565
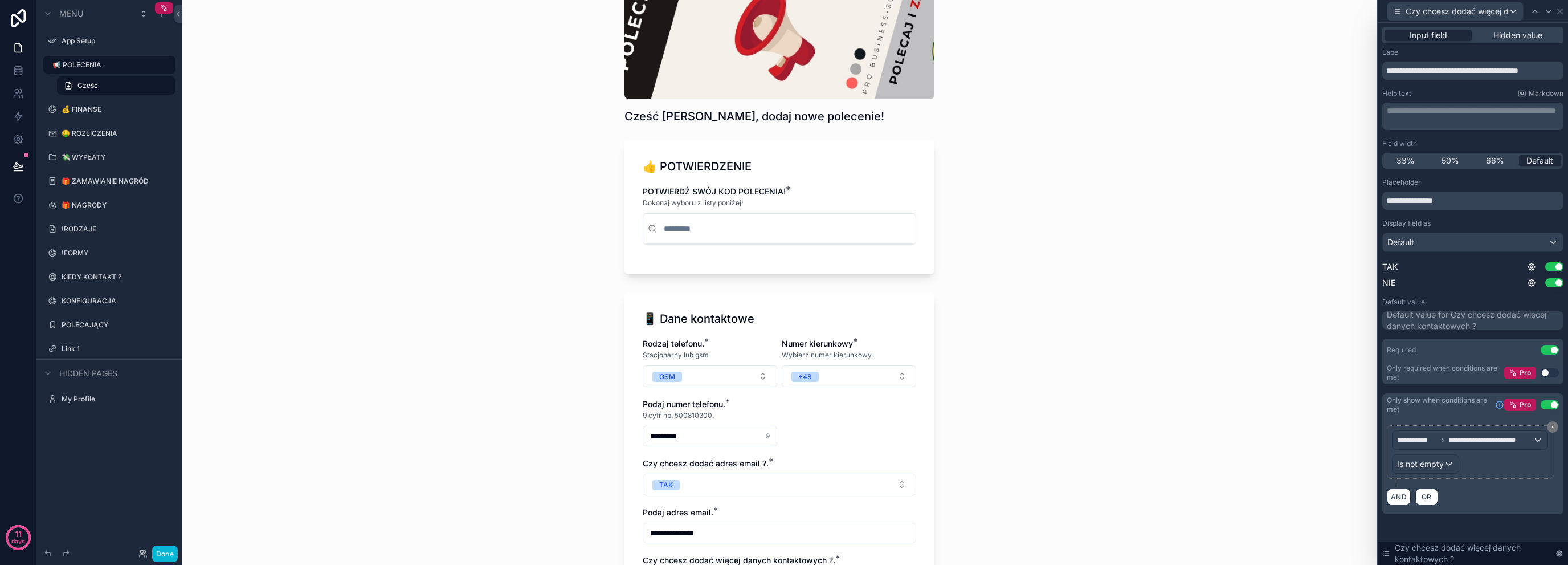
scroll to position [106, 0]
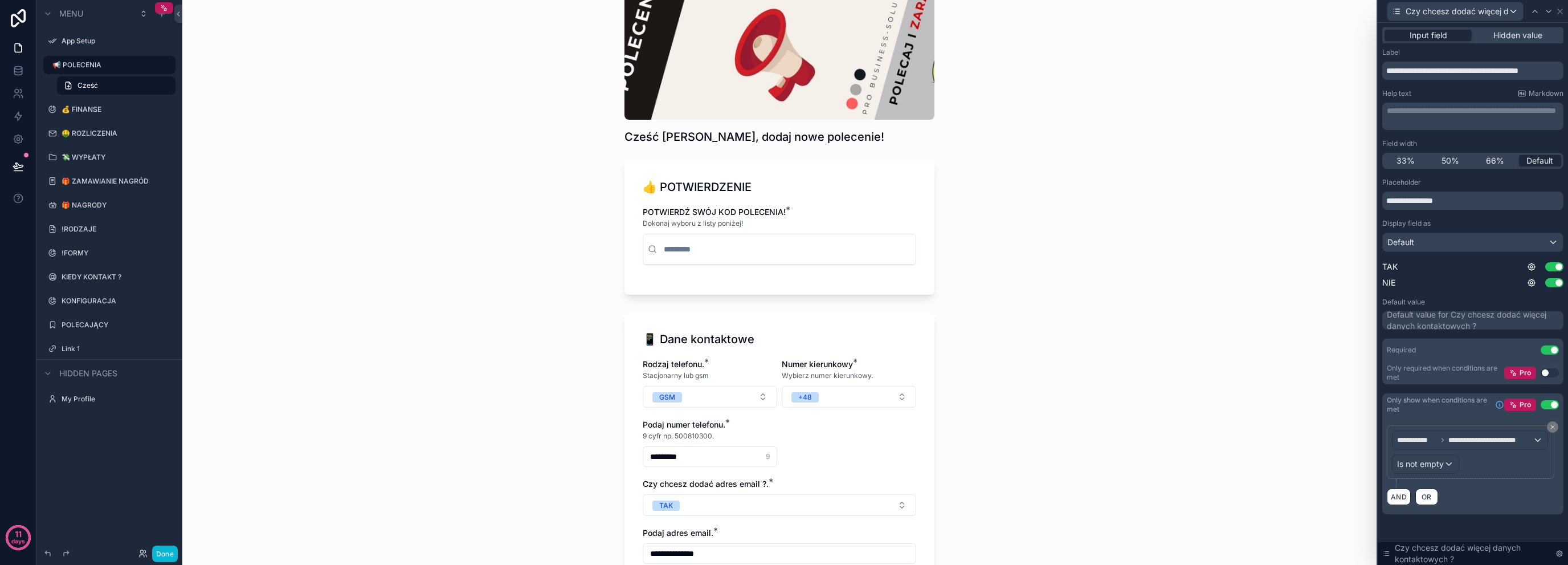
click at [1259, 155] on div "**********" at bounding box center [779, 176] width 1195 height 565
click at [1560, 7] on icon at bounding box center [1561, 11] width 9 height 9
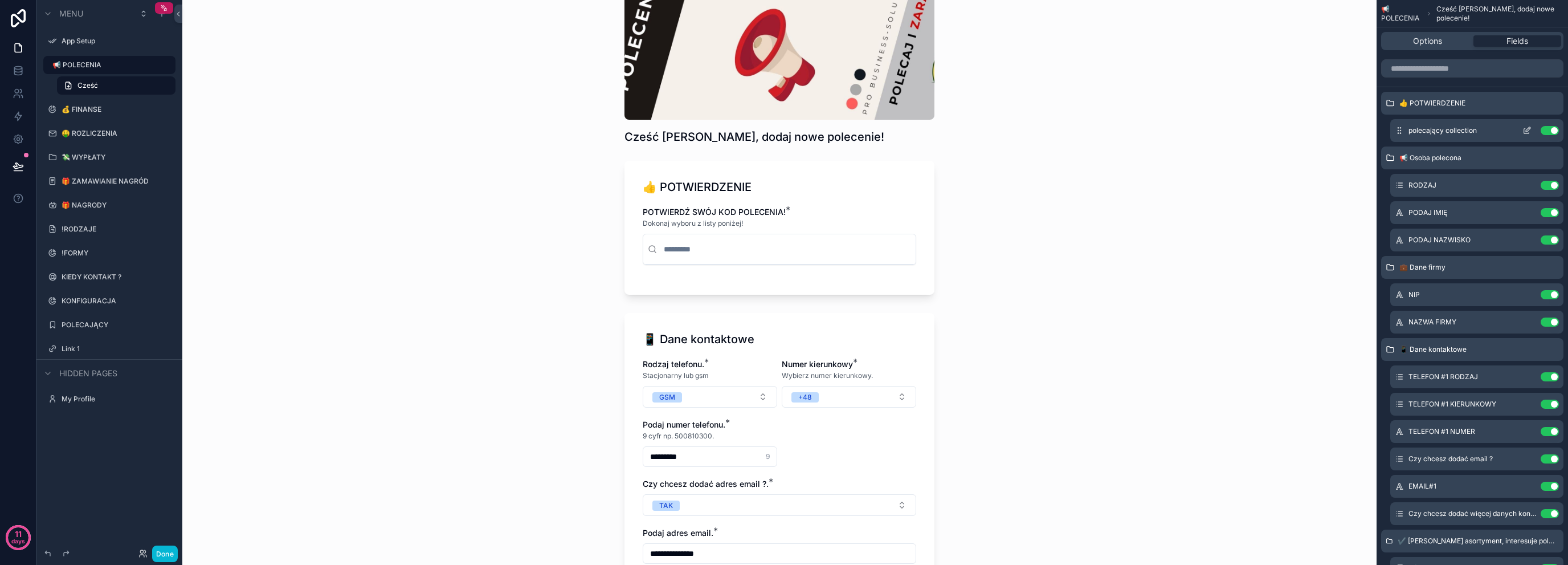
click at [1523, 129] on icon "scrollable content" at bounding box center [1527, 130] width 9 height 9
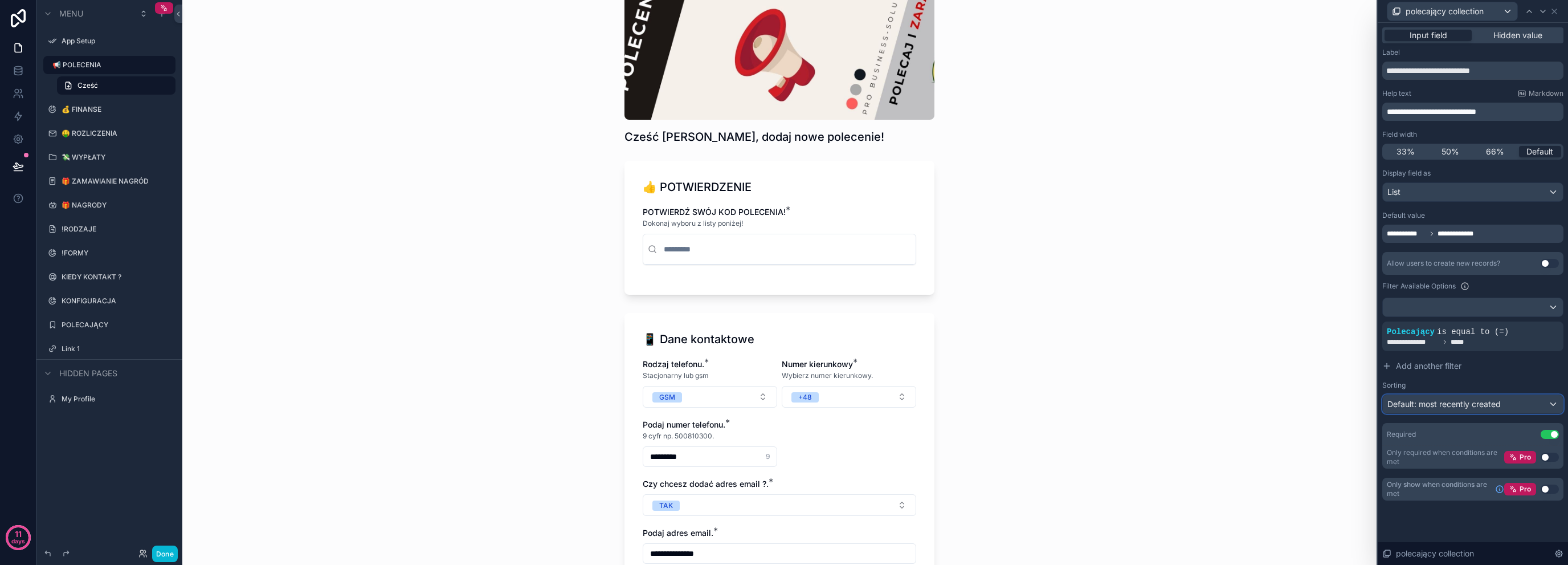
click at [1478, 406] on span "Default: most recently created" at bounding box center [1444, 404] width 113 height 9
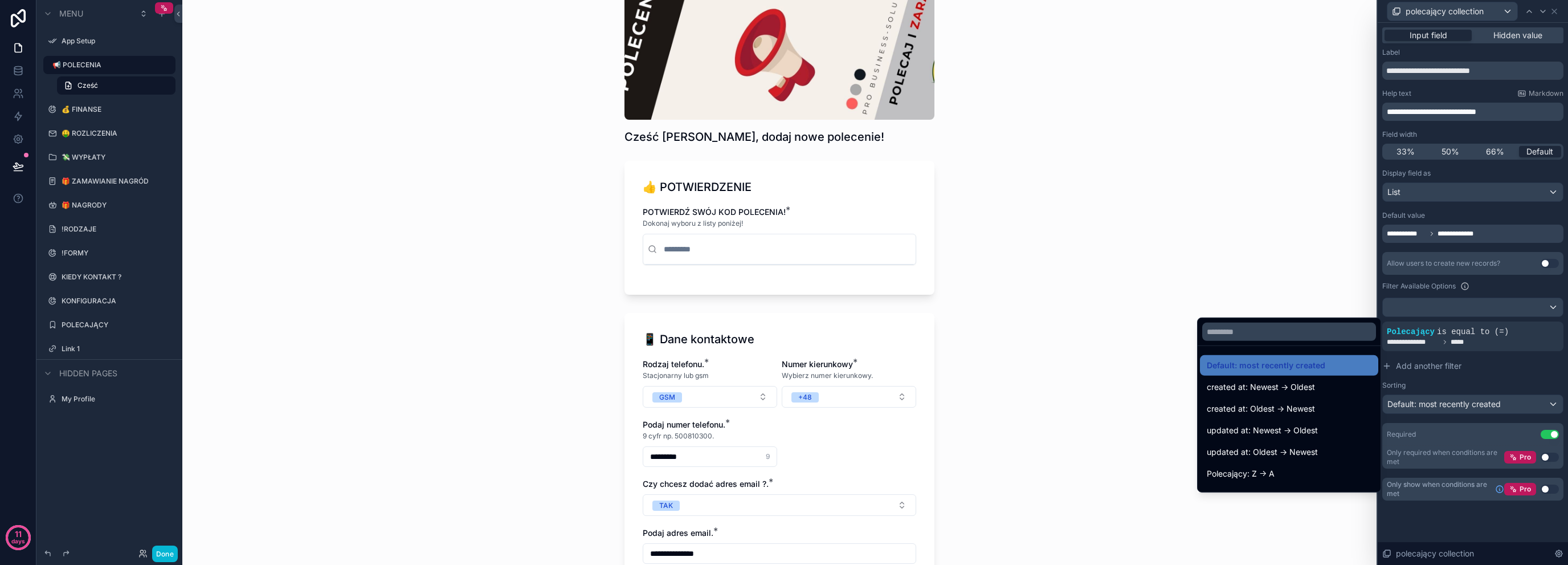
click at [1508, 370] on div at bounding box center [1473, 282] width 190 height 565
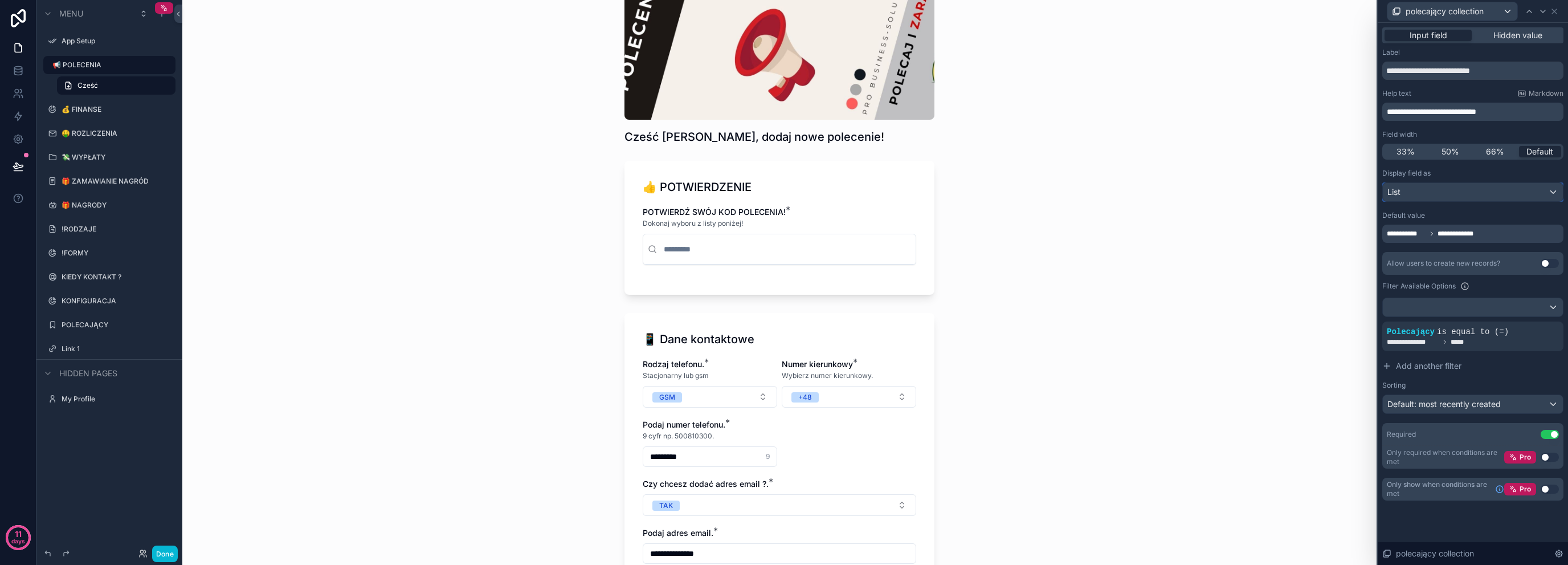
click at [1447, 195] on div "List" at bounding box center [1473, 192] width 180 height 18
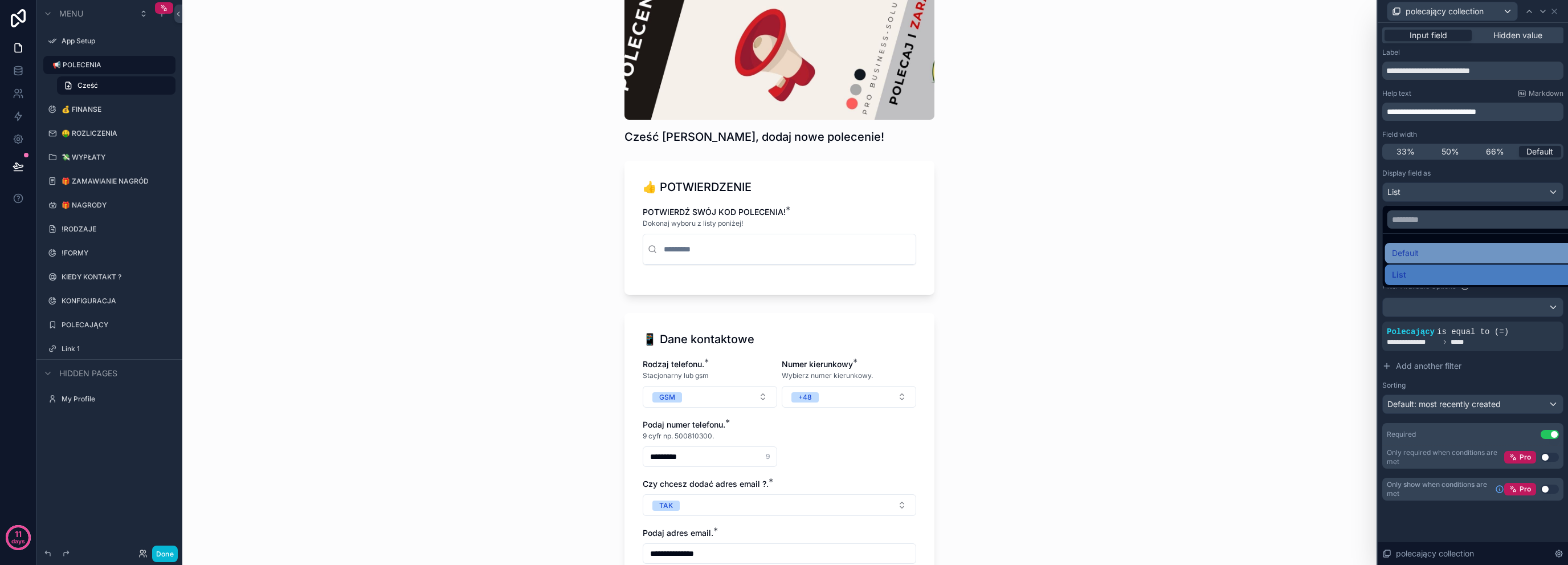
click at [1425, 260] on div "Default" at bounding box center [1486, 253] width 203 height 20
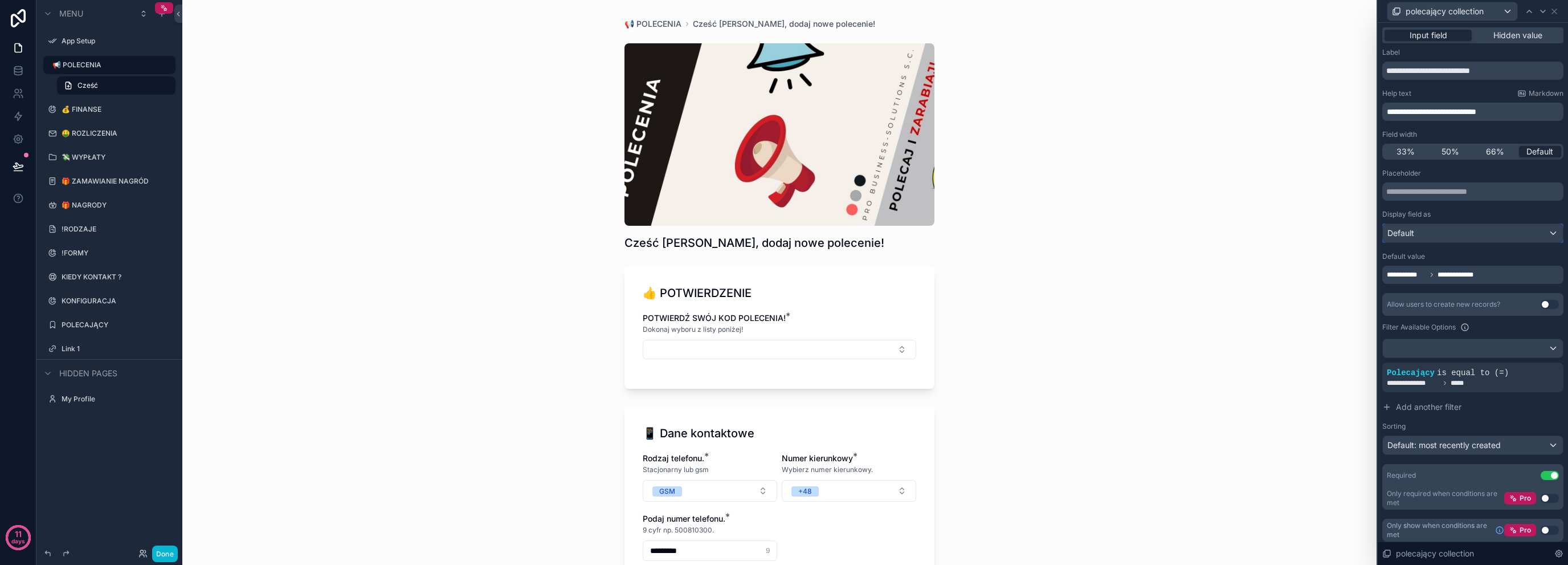
click at [1436, 228] on div "Default" at bounding box center [1473, 233] width 180 height 18
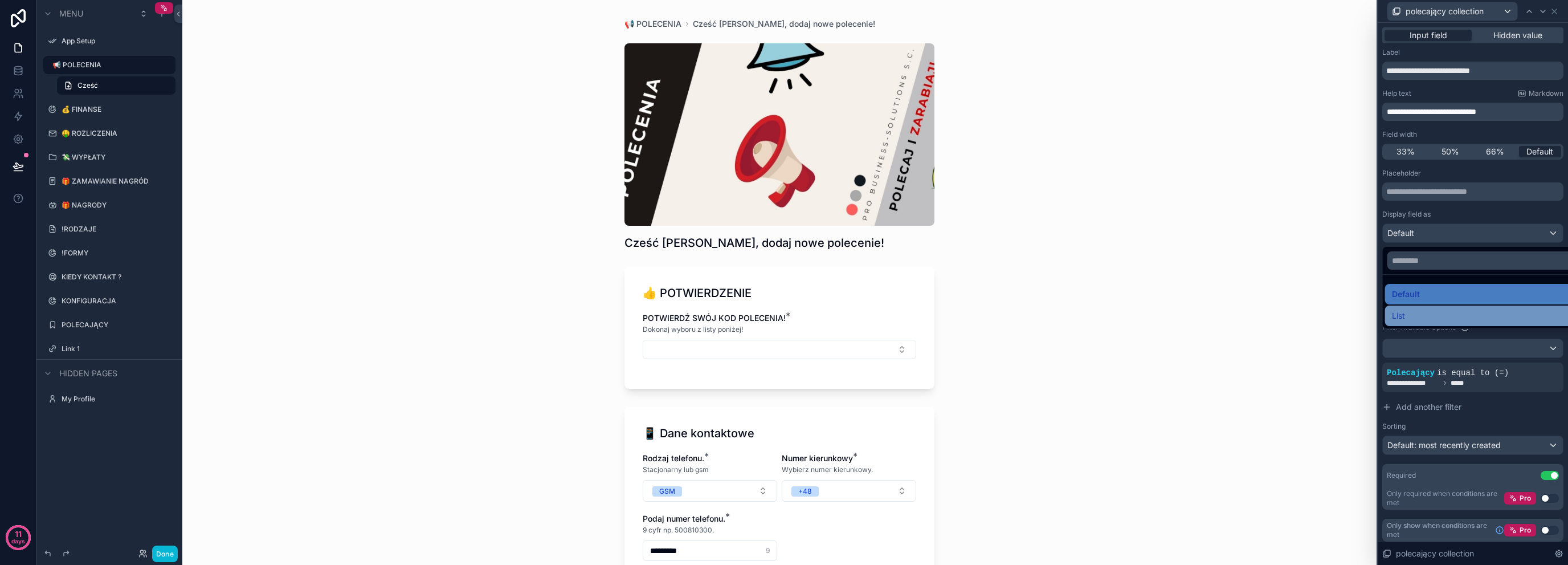
click at [1414, 315] on div "List" at bounding box center [1482, 316] width 180 height 14
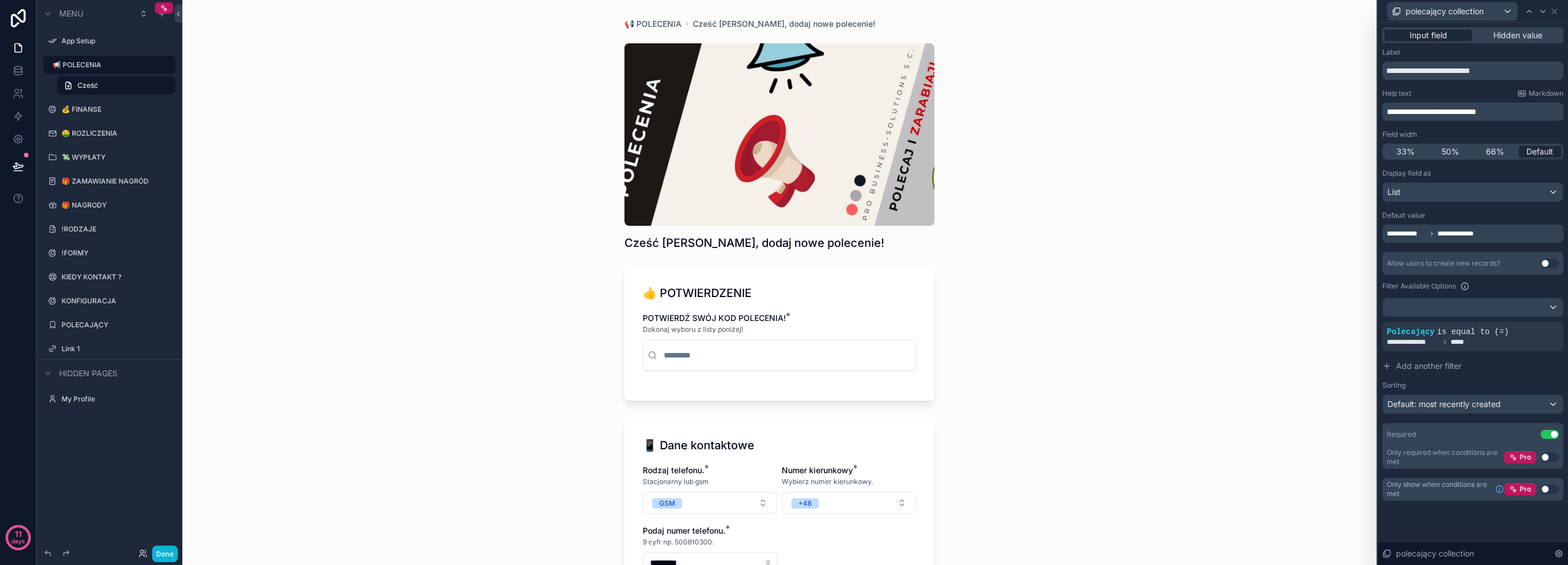
click at [723, 347] on input "scrollable content" at bounding box center [787, 355] width 250 height 20
click at [739, 360] on input "scrollable content" at bounding box center [787, 355] width 250 height 20
click at [464, 303] on div "**********" at bounding box center [779, 282] width 1195 height 565
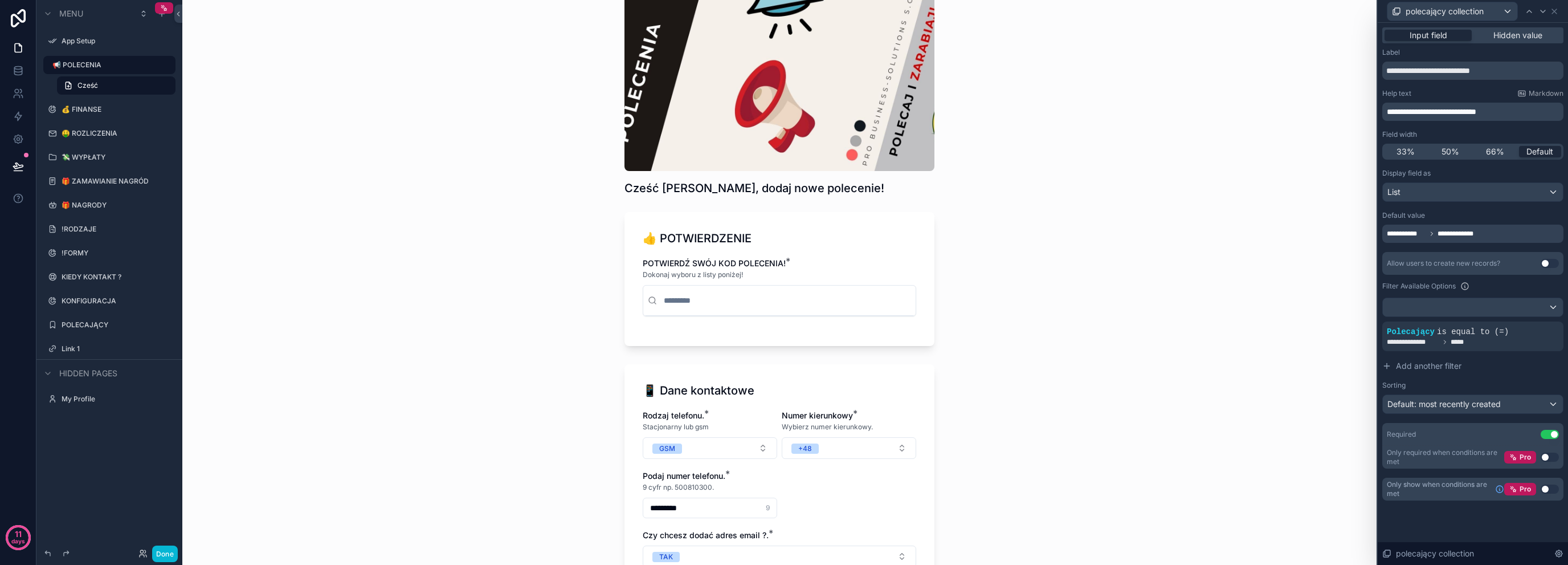
scroll to position [39, 0]
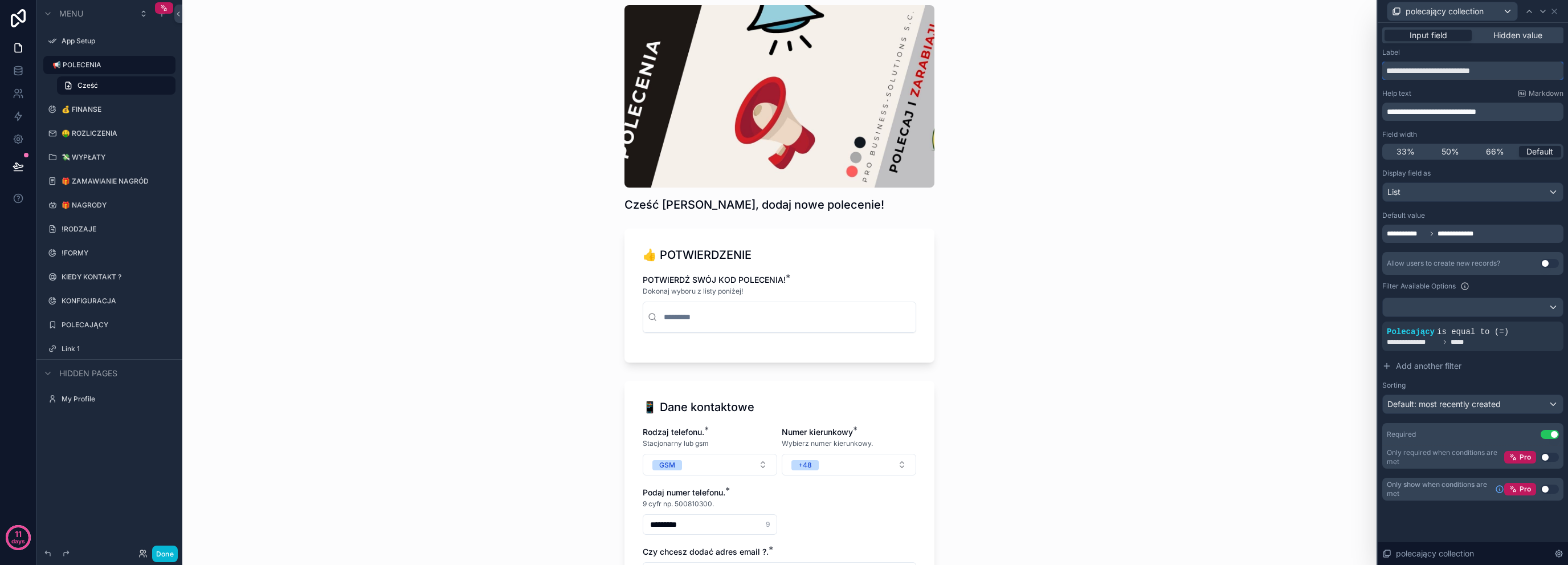
click at [1399, 66] on input "**********" at bounding box center [1473, 70] width 181 height 18
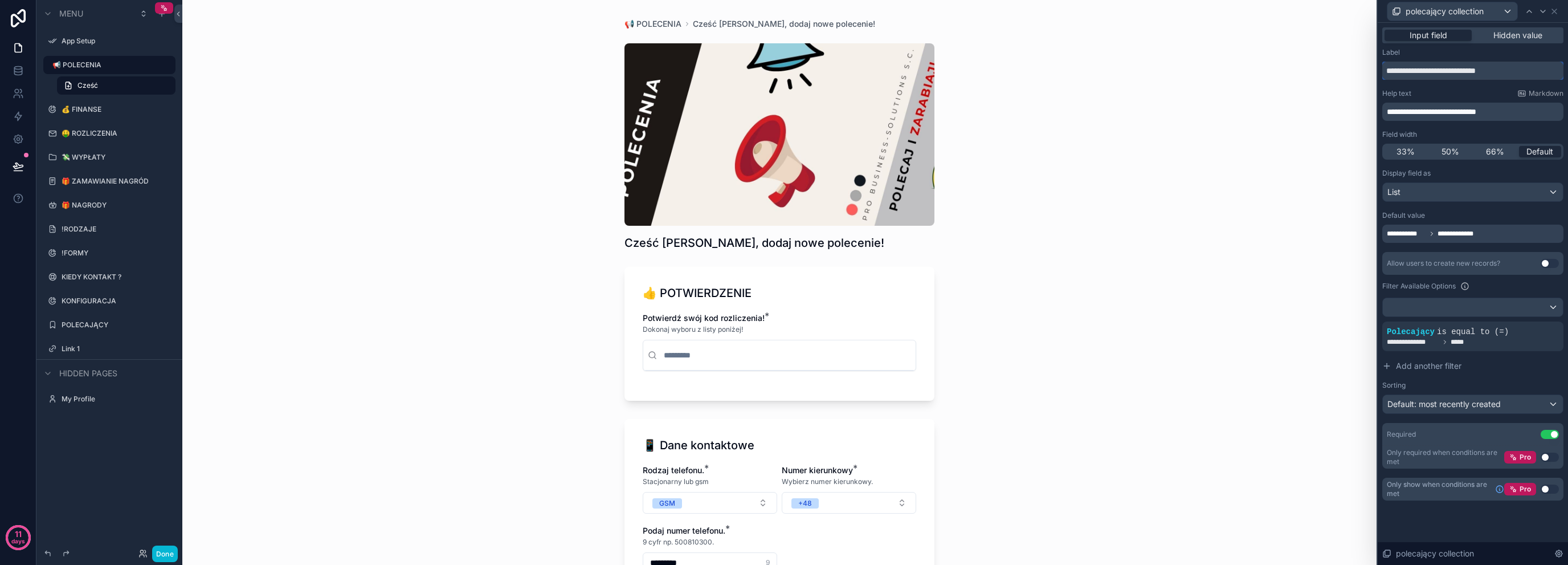
type input "**********"
click at [432, 273] on div "**********" at bounding box center [779, 282] width 1195 height 565
click at [1523, 112] on p "**********" at bounding box center [1474, 112] width 174 height 11
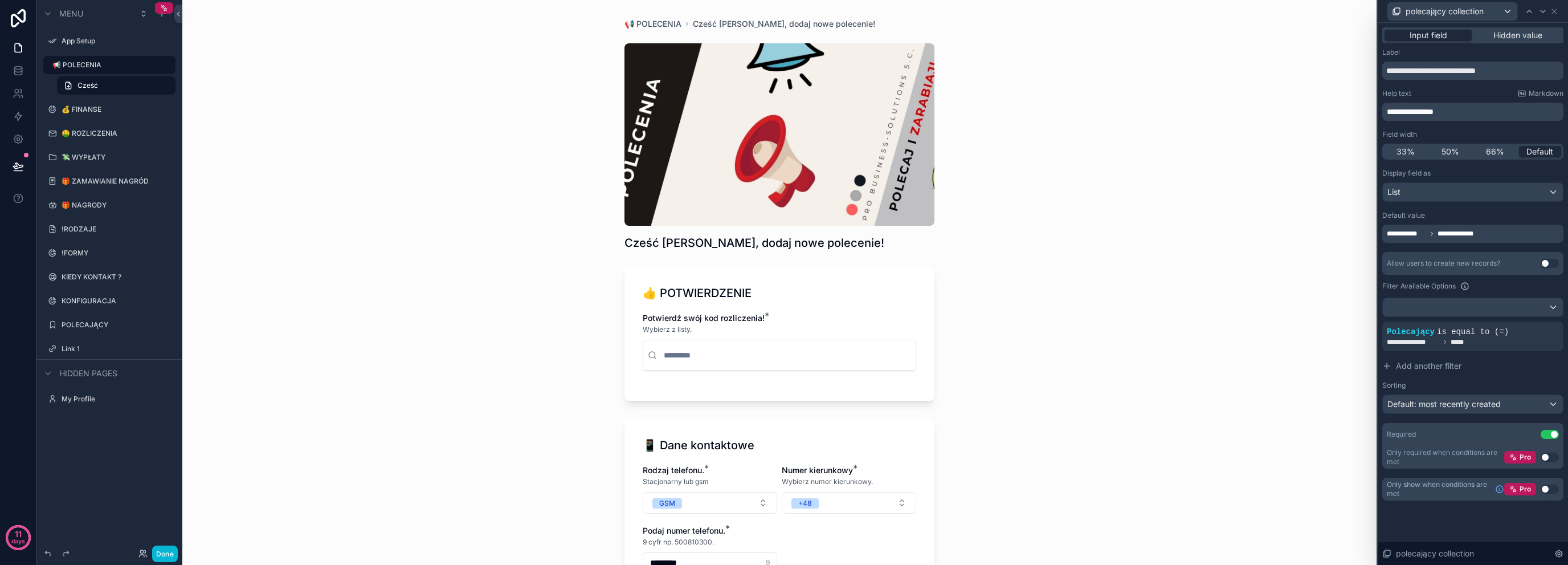
click at [1130, 176] on div "**********" at bounding box center [779, 282] width 1195 height 565
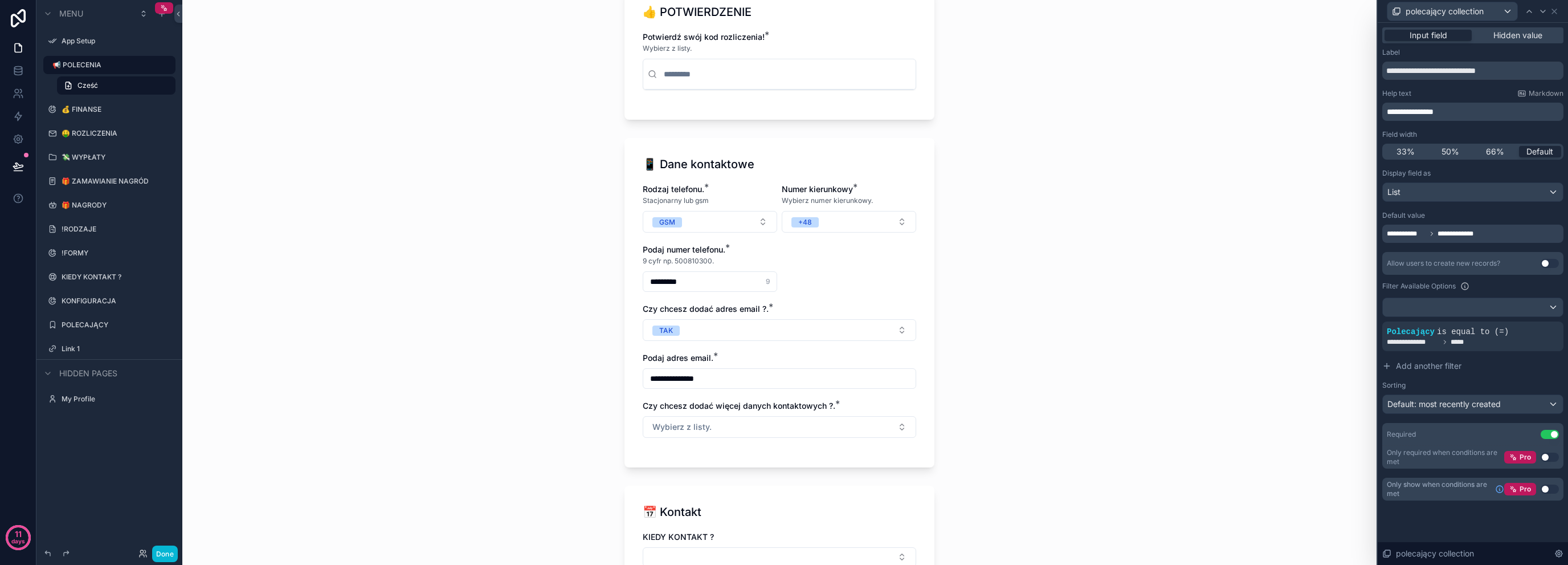
scroll to position [380, 0]
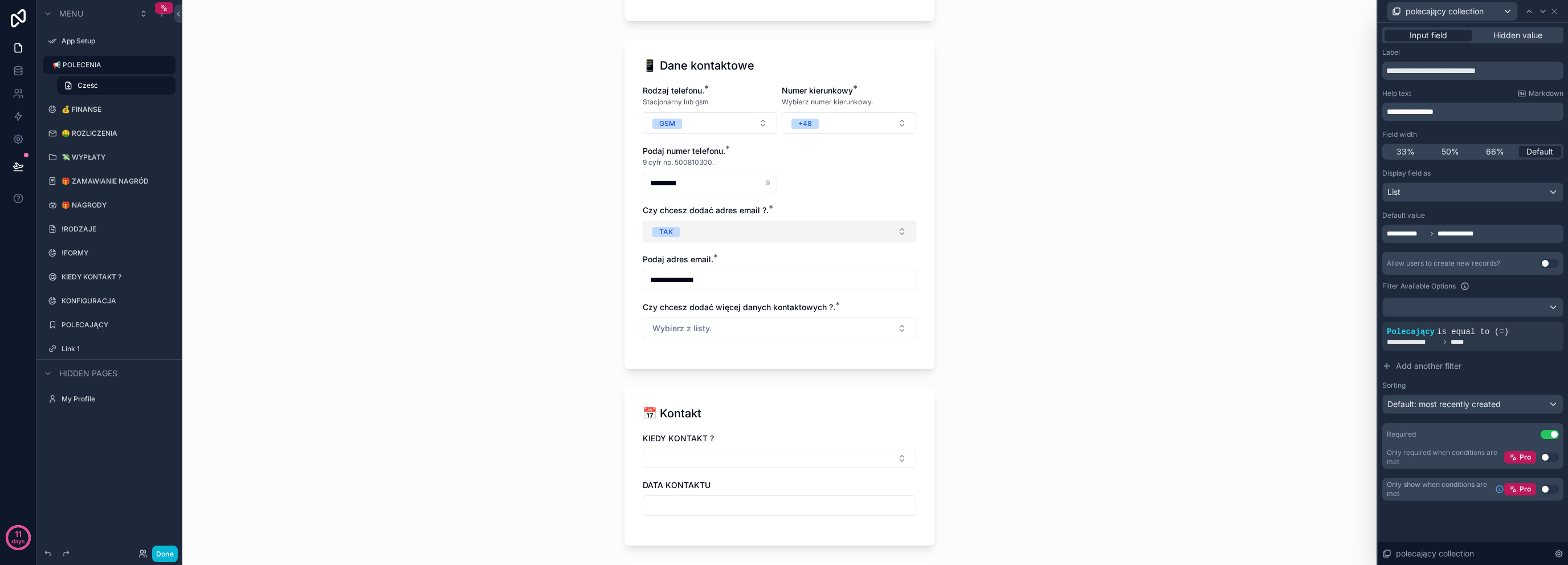
click at [818, 234] on button "TAK" at bounding box center [779, 232] width 273 height 22
click at [773, 280] on div "TAK" at bounding box center [775, 276] width 268 height 17
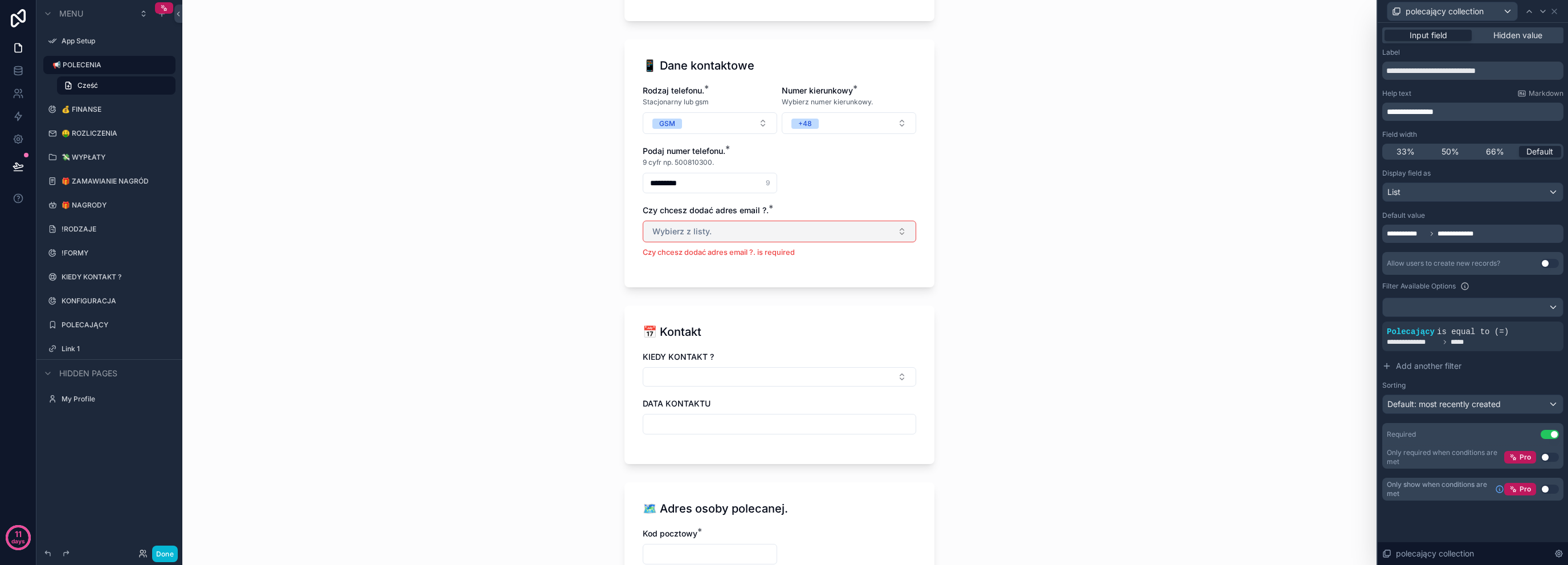
click at [784, 239] on button "Wybierz z listy." at bounding box center [779, 232] width 273 height 22
click at [746, 280] on div "TAK" at bounding box center [775, 276] width 268 height 17
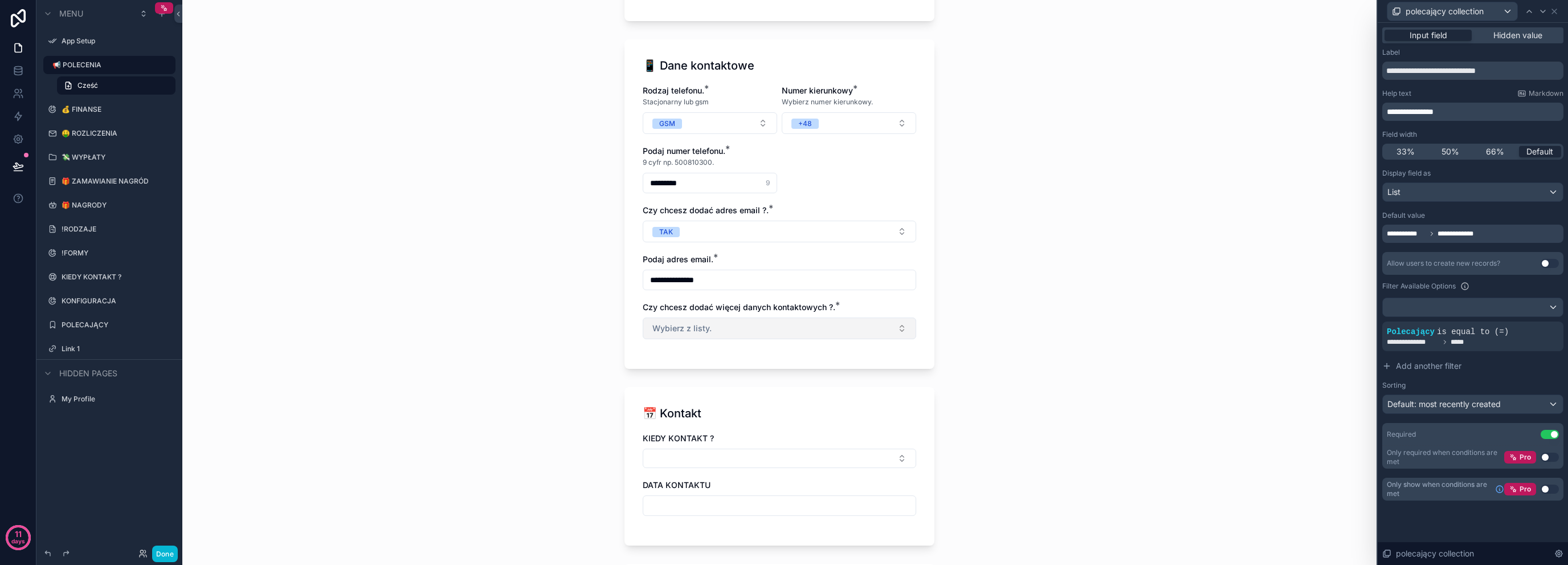
click at [706, 330] on button "Wybierz z listy." at bounding box center [779, 328] width 273 height 22
click at [707, 322] on button "Wybierz z listy." at bounding box center [779, 328] width 273 height 22
click at [1557, 16] on div "polecający collection" at bounding box center [1473, 11] width 181 height 22
click at [1552, 14] on icon at bounding box center [1554, 11] width 9 height 9
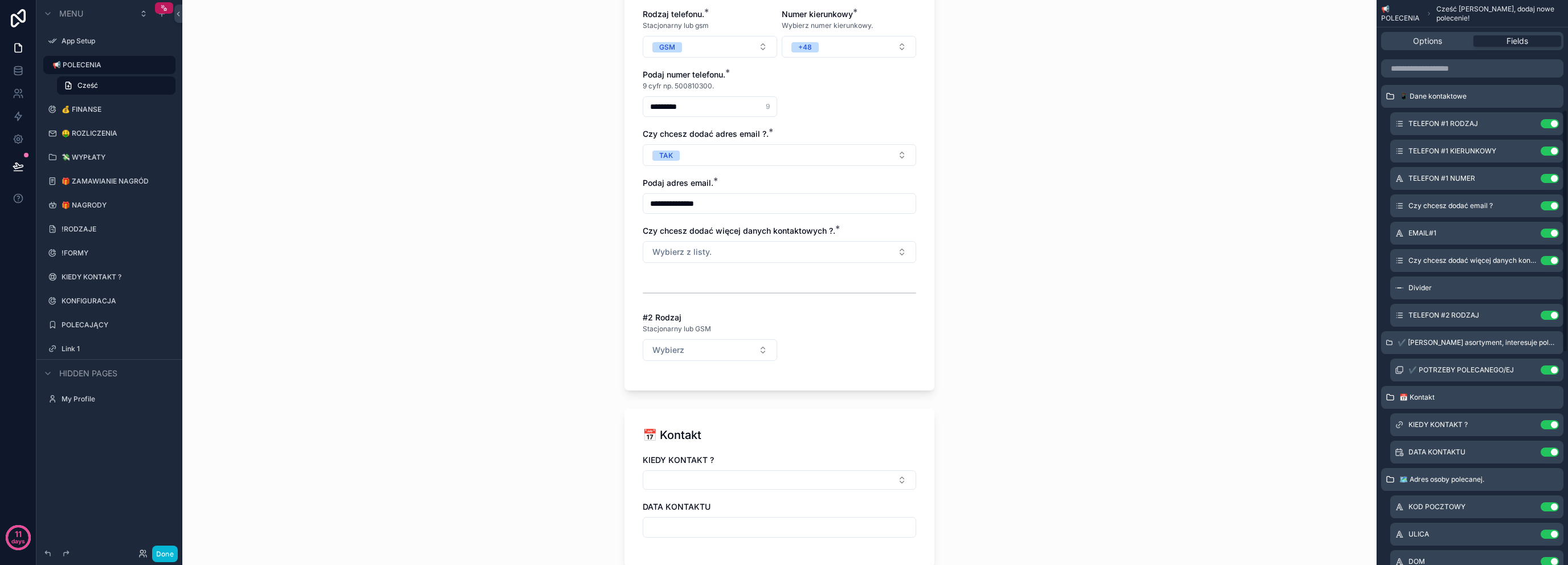
scroll to position [253, 0]
click at [1527, 288] on icon "scrollable content" at bounding box center [1527, 288] width 9 height 9
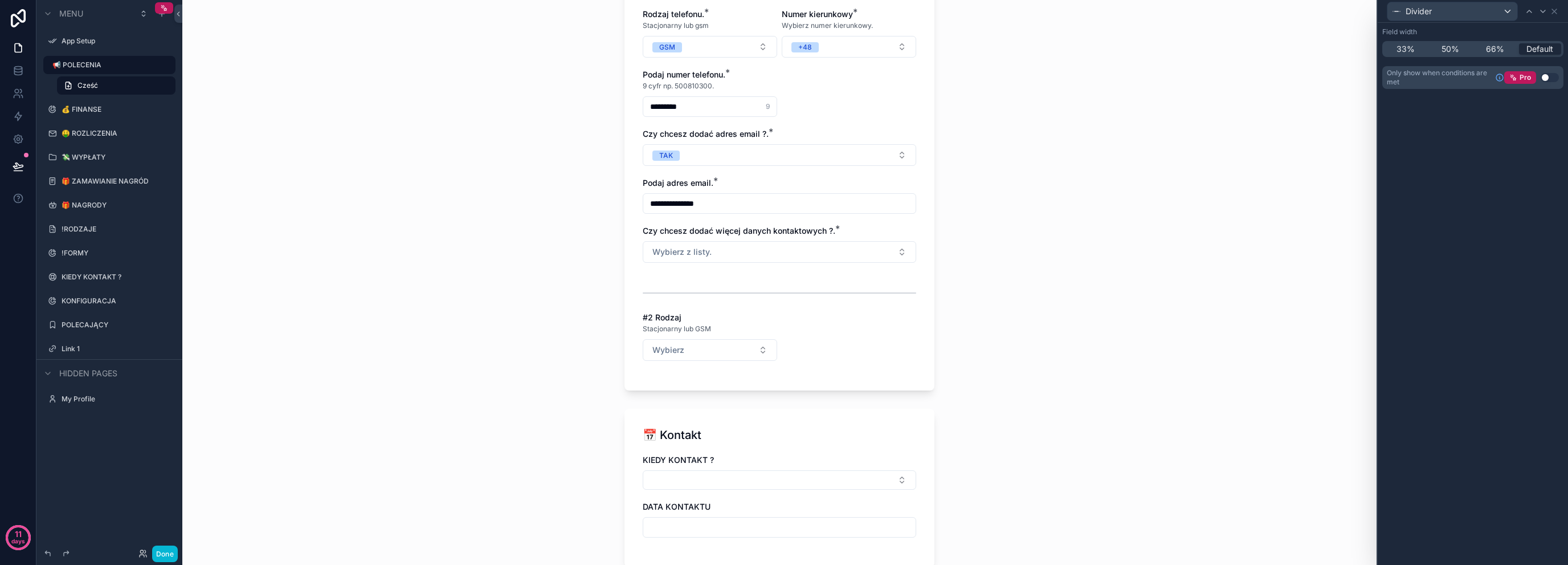
click at [1546, 85] on div "Only show when conditions are met Pro Use setting" at bounding box center [1473, 78] width 181 height 23
click at [1546, 78] on button "Use setting" at bounding box center [1550, 78] width 18 height 9
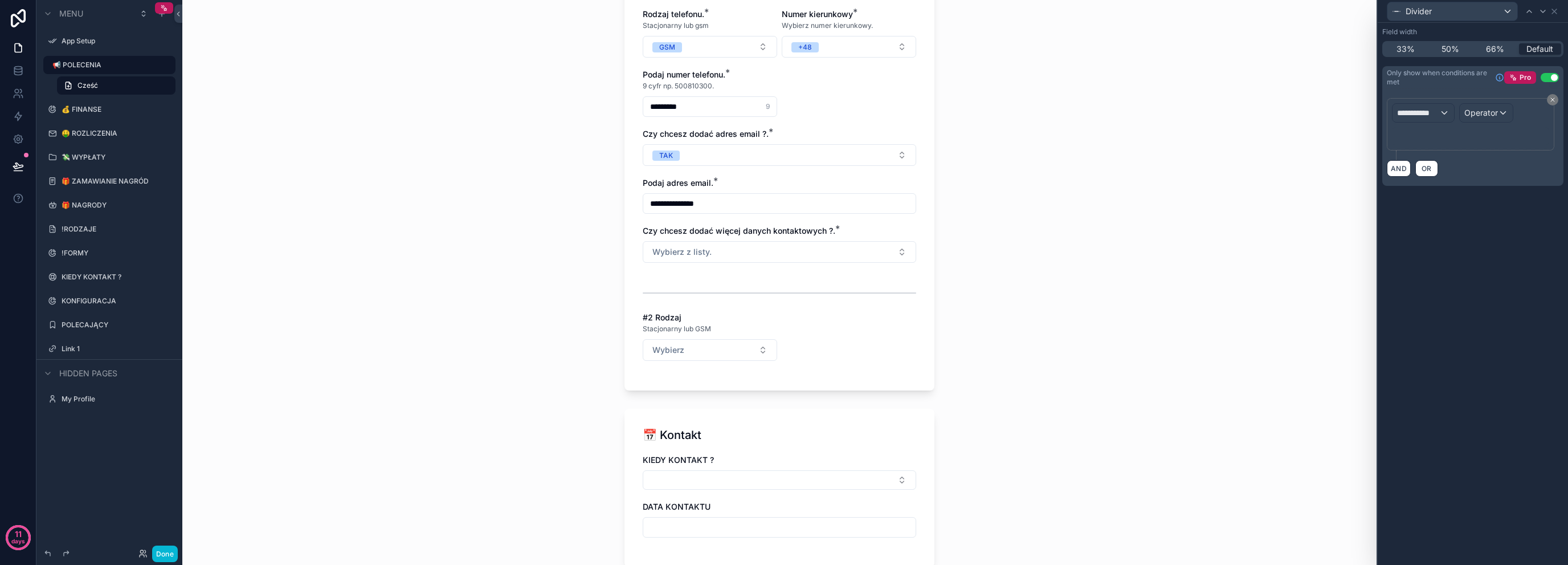
scroll to position [0, 0]
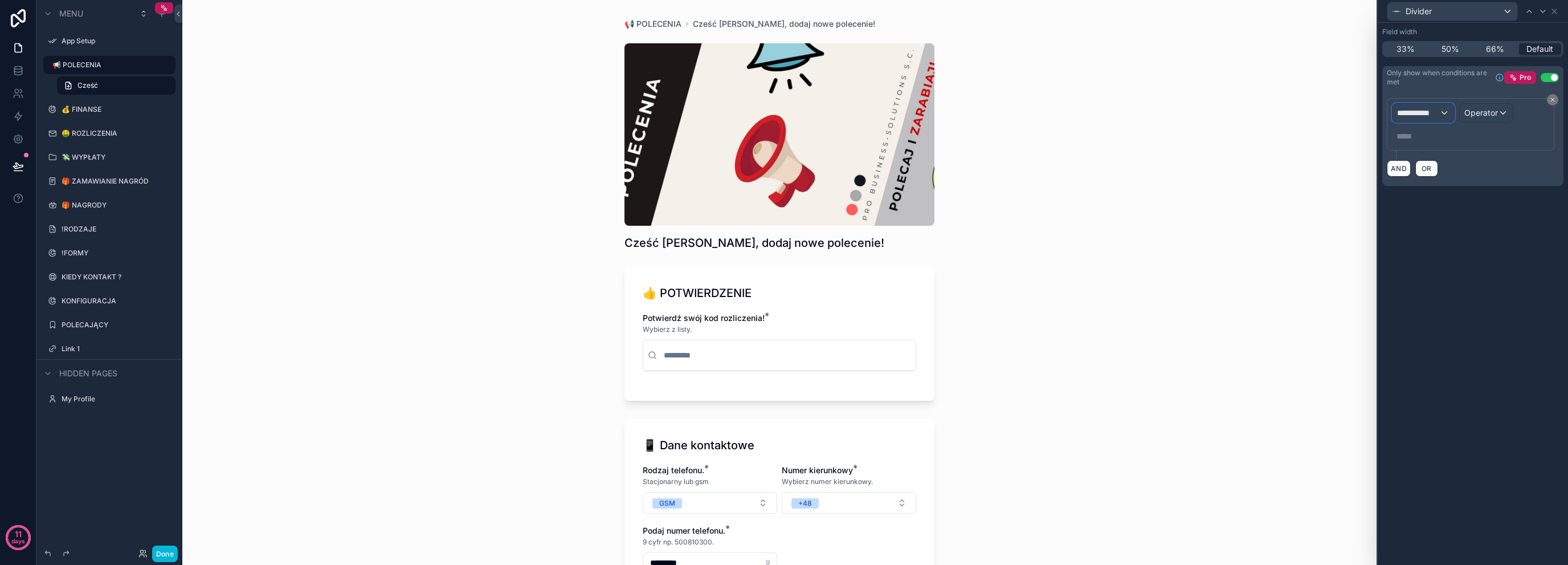
click at [1415, 120] on div "**********" at bounding box center [1423, 113] width 61 height 18
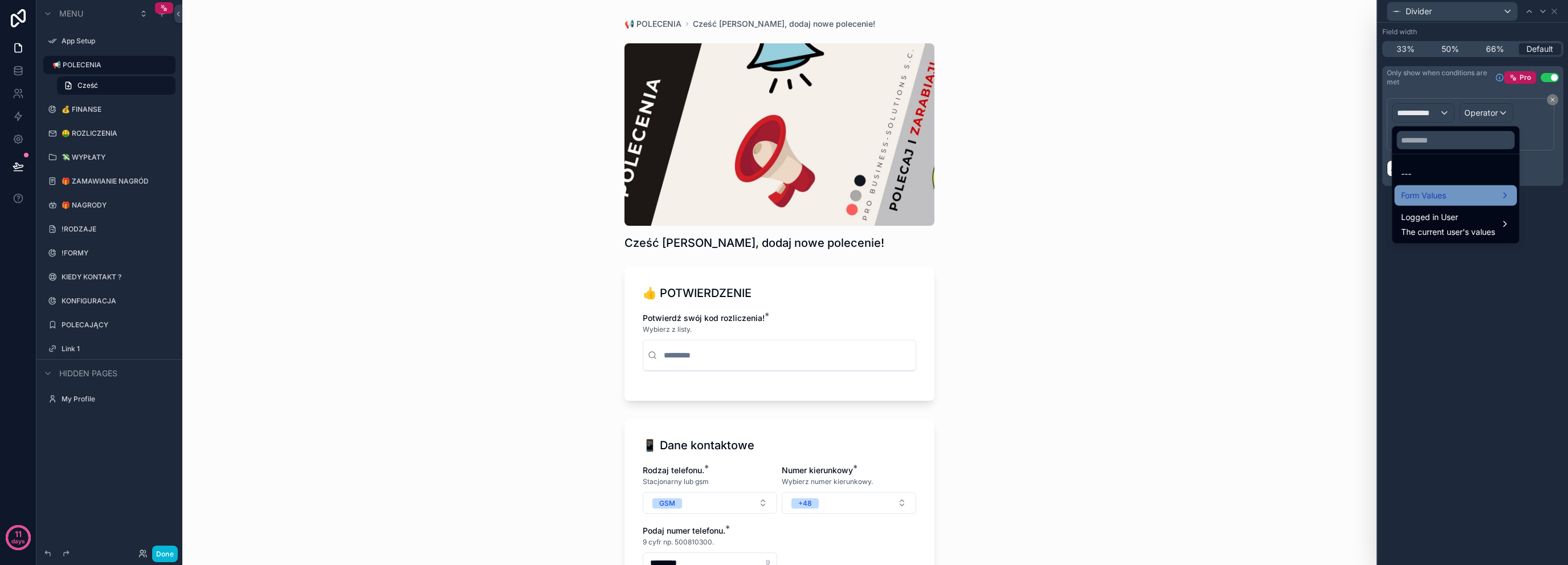
click at [1436, 195] on span "Form Values" at bounding box center [1423, 195] width 45 height 14
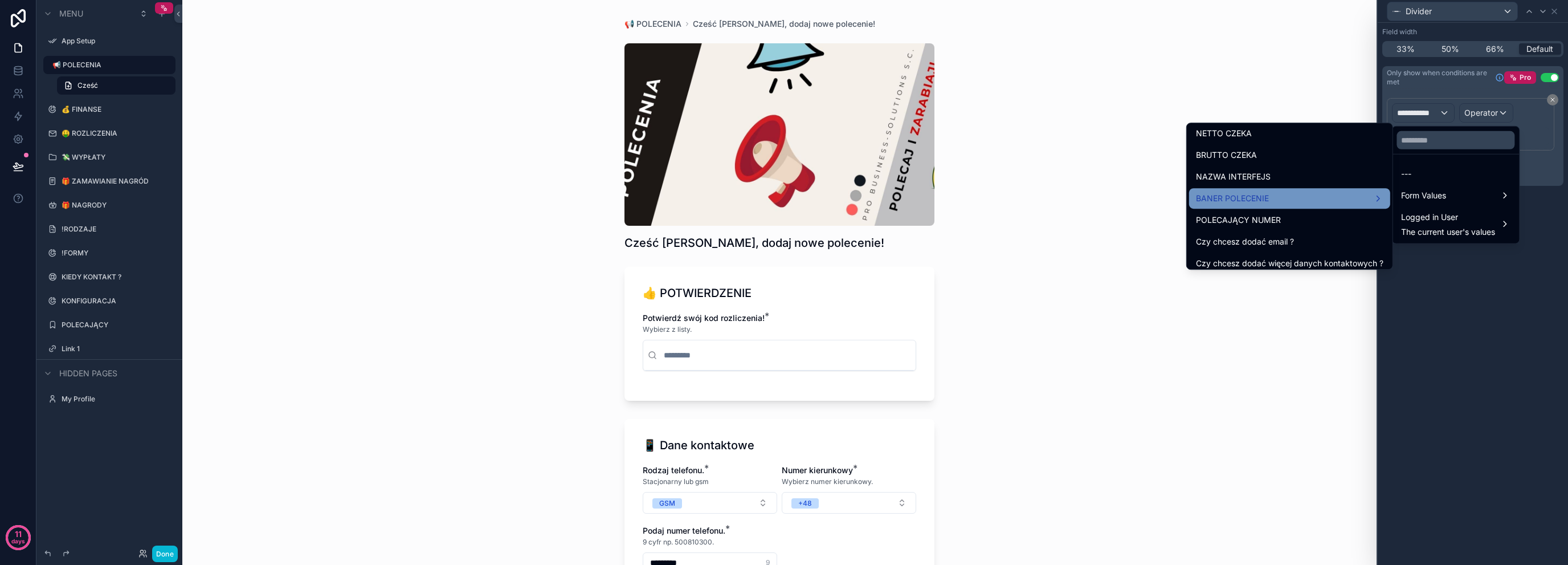
scroll to position [1444, 0]
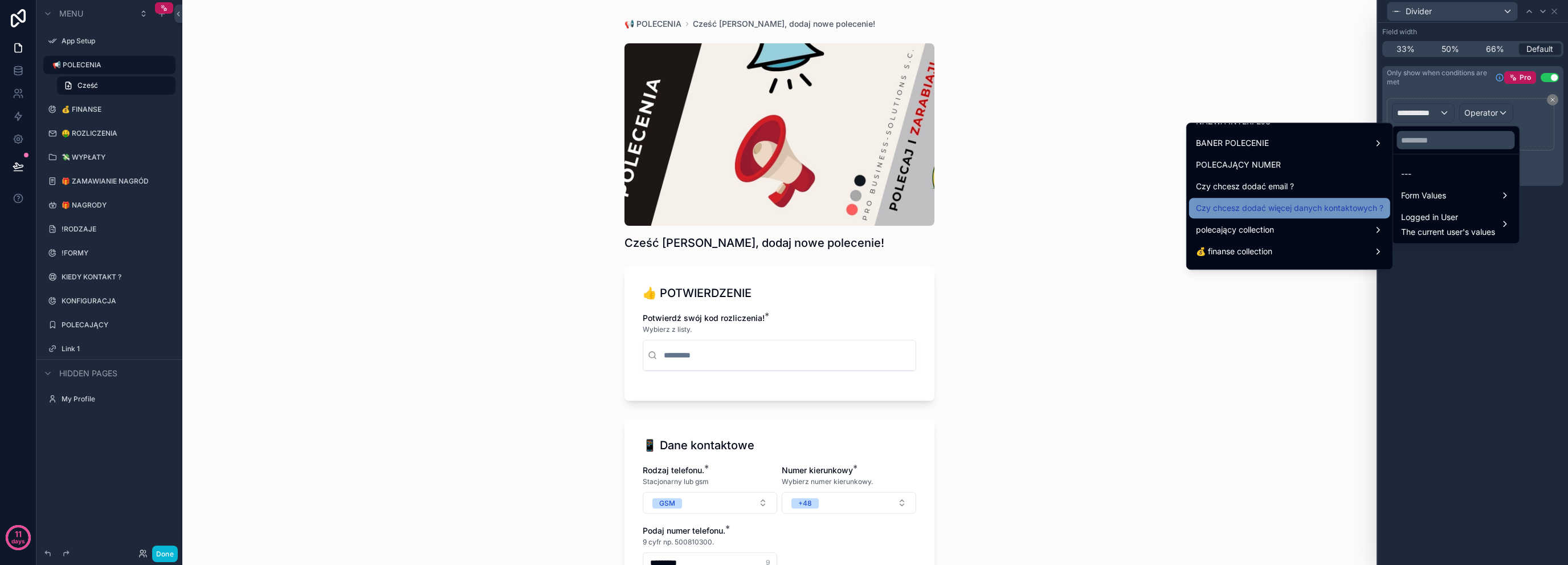
click at [1324, 206] on span "Czy chcesz dodać więcej danych kontaktowych ?" at bounding box center [1290, 208] width 188 height 14
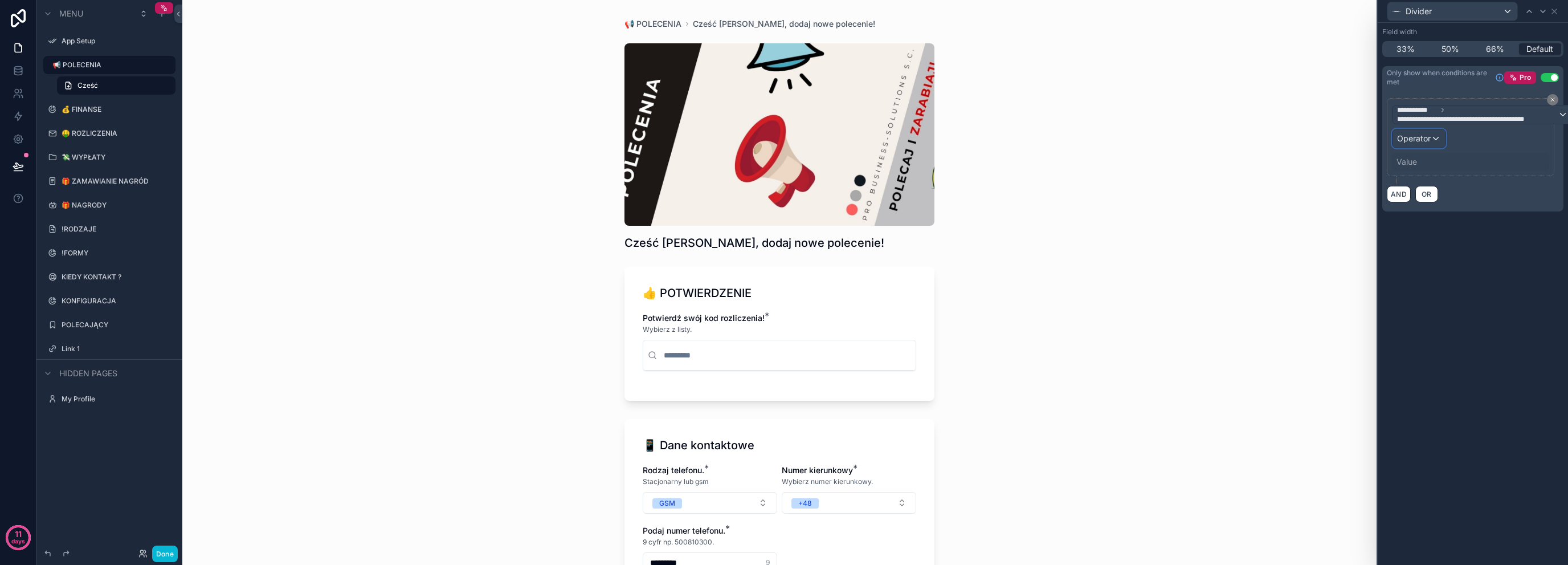
click at [1432, 139] on div "Operator" at bounding box center [1419, 139] width 53 height 18
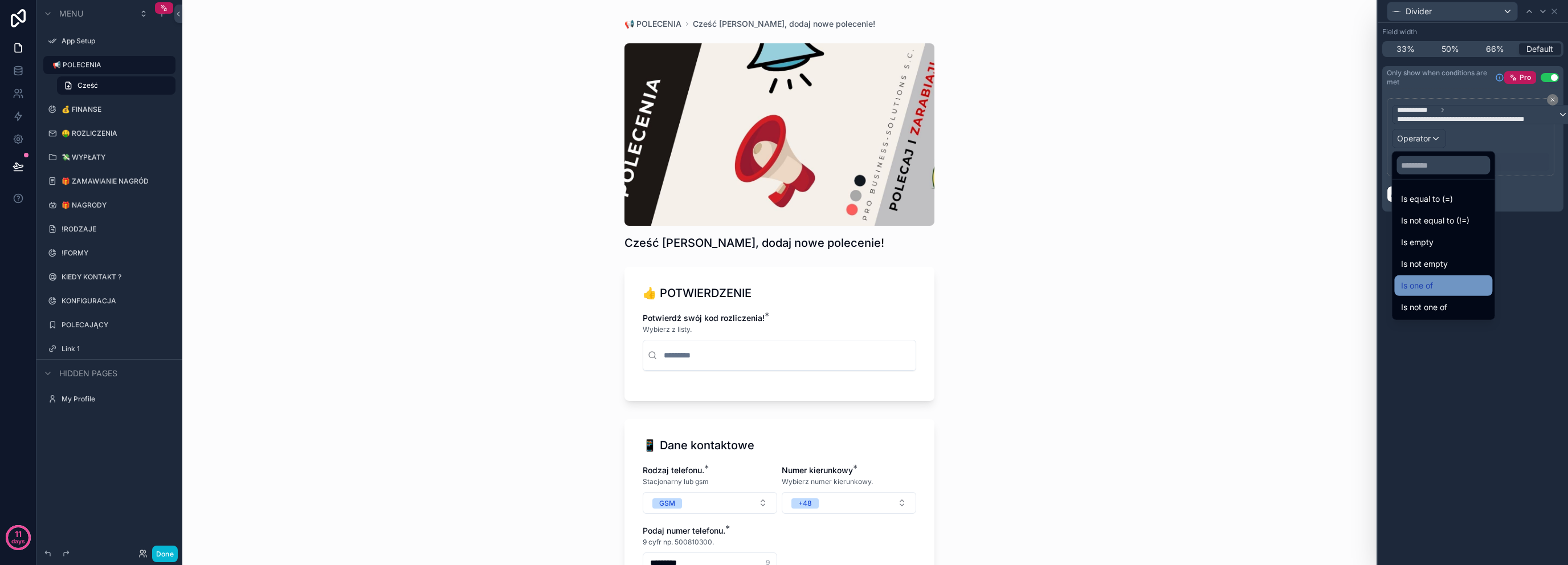
click at [1429, 283] on span "Is one of" at bounding box center [1417, 286] width 32 height 14
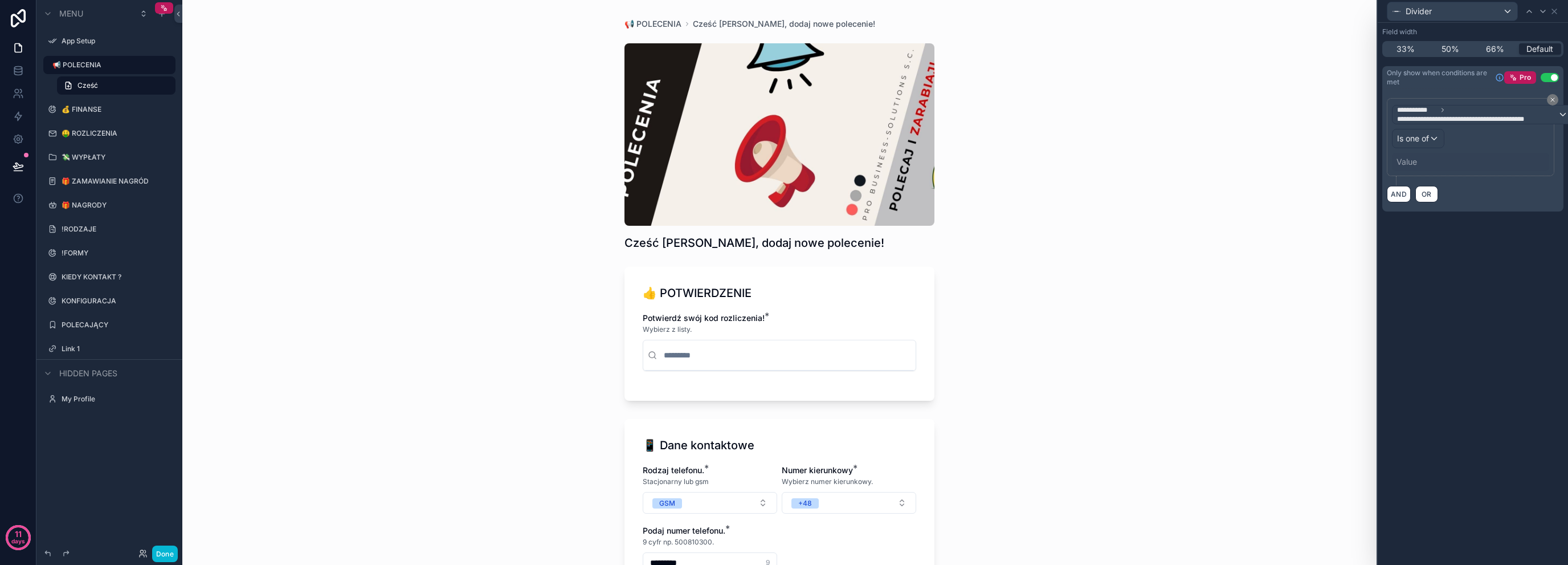
click at [1415, 161] on div "Value" at bounding box center [1407, 162] width 20 height 11
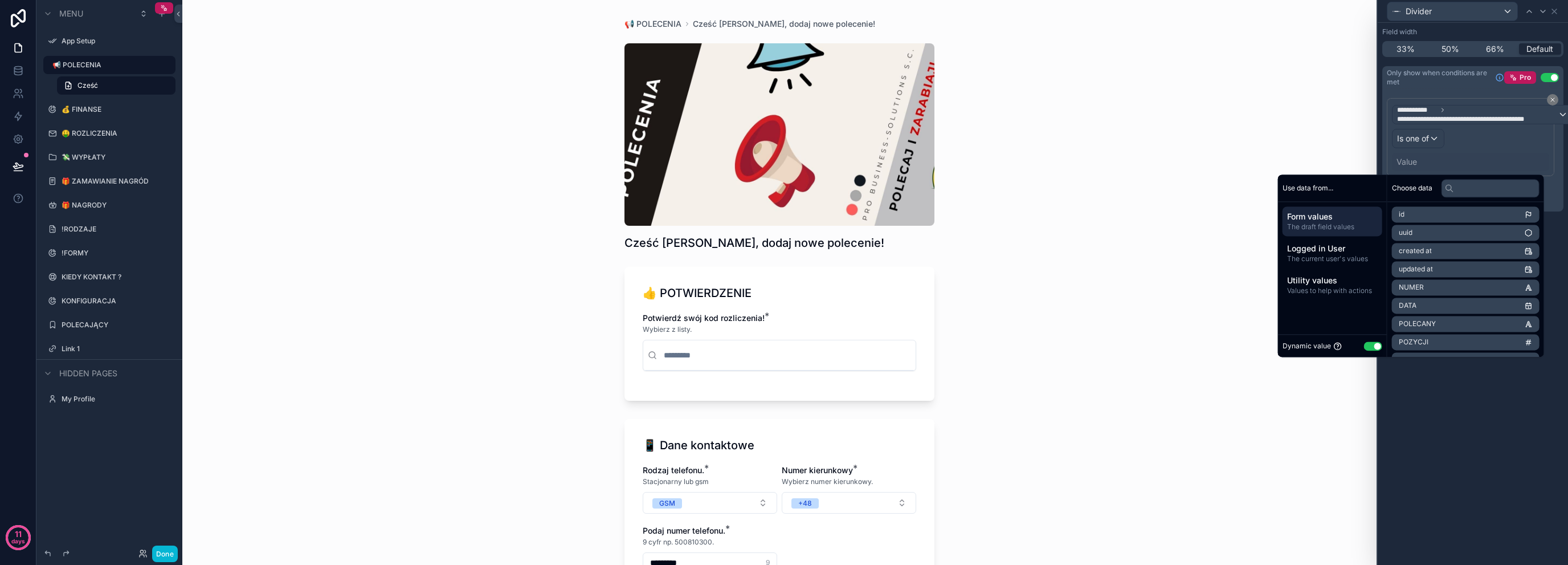
click at [1367, 342] on button "Use setting" at bounding box center [1373, 346] width 18 height 9
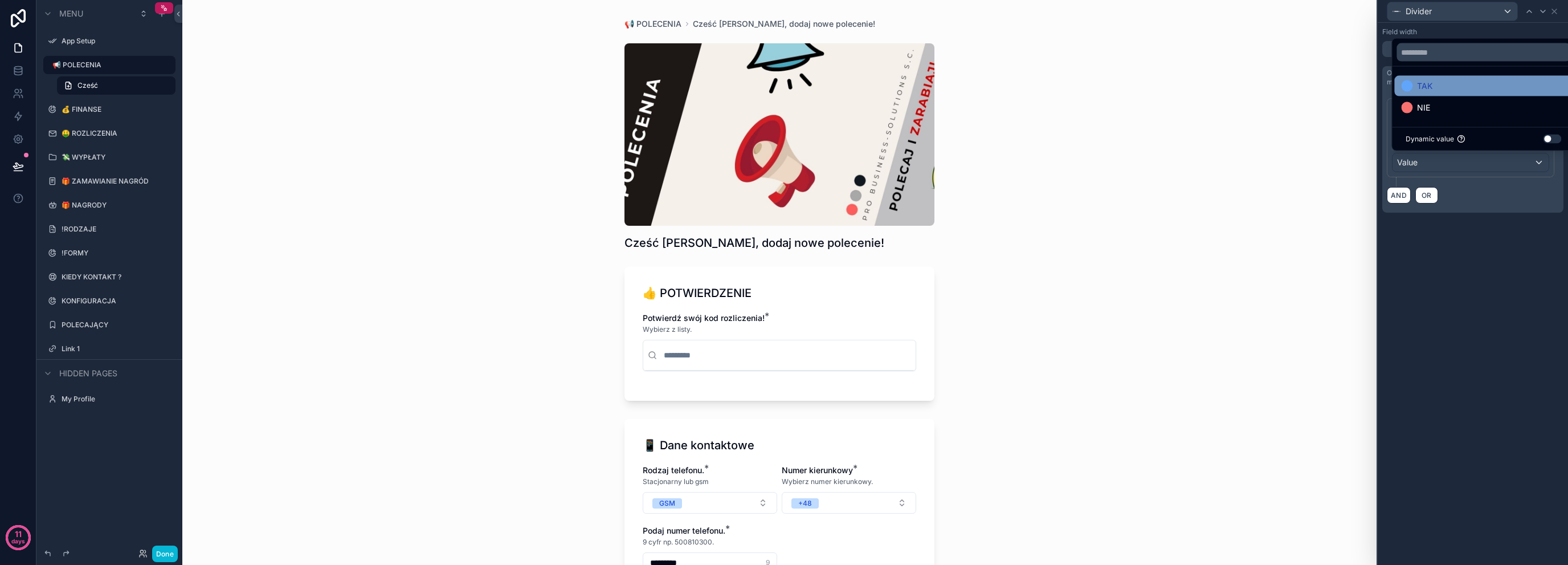
click at [1418, 91] on span "TAK" at bounding box center [1425, 86] width 16 height 14
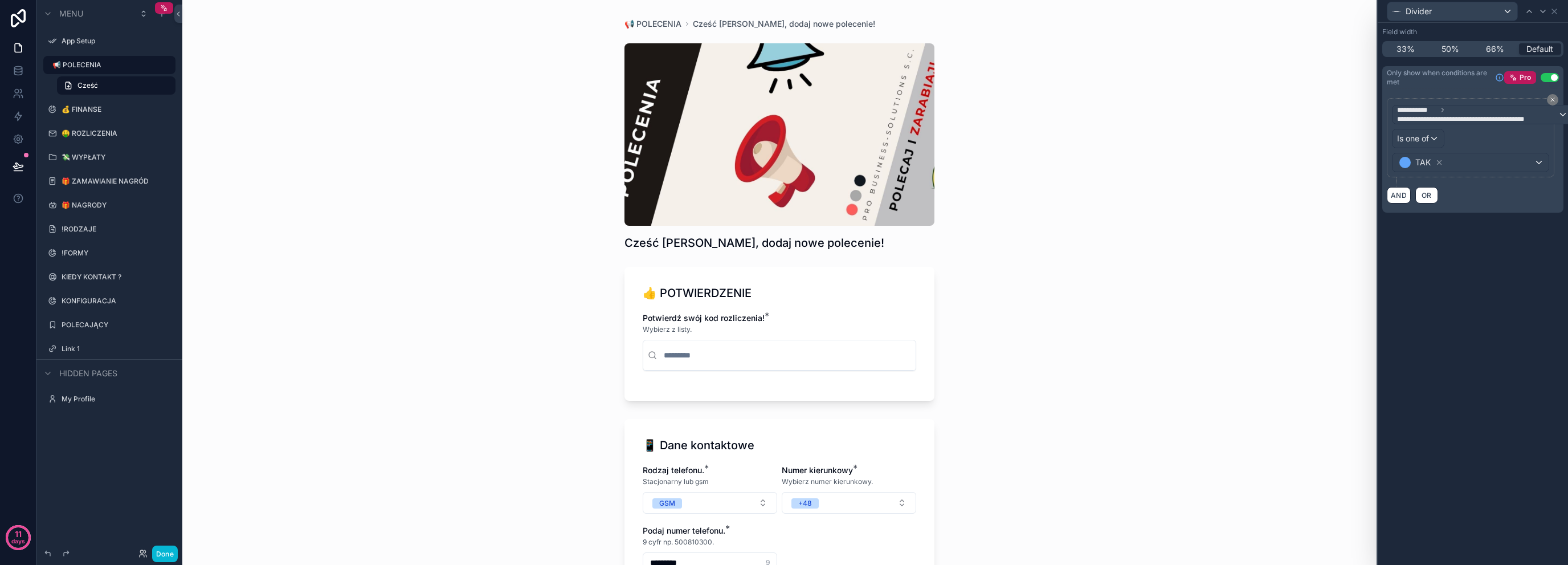
click at [1425, 245] on div "**********" at bounding box center [1473, 294] width 190 height 543
click at [1557, 15] on icon at bounding box center [1554, 11] width 9 height 9
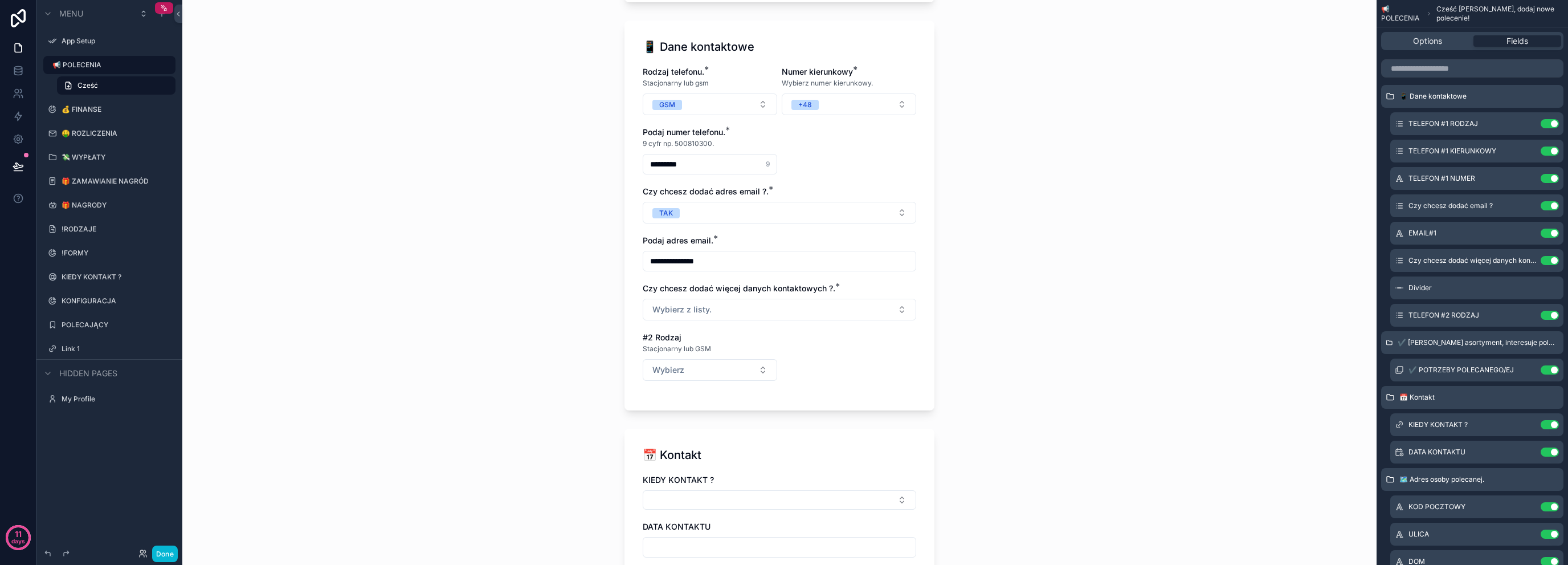
scroll to position [456, 0]
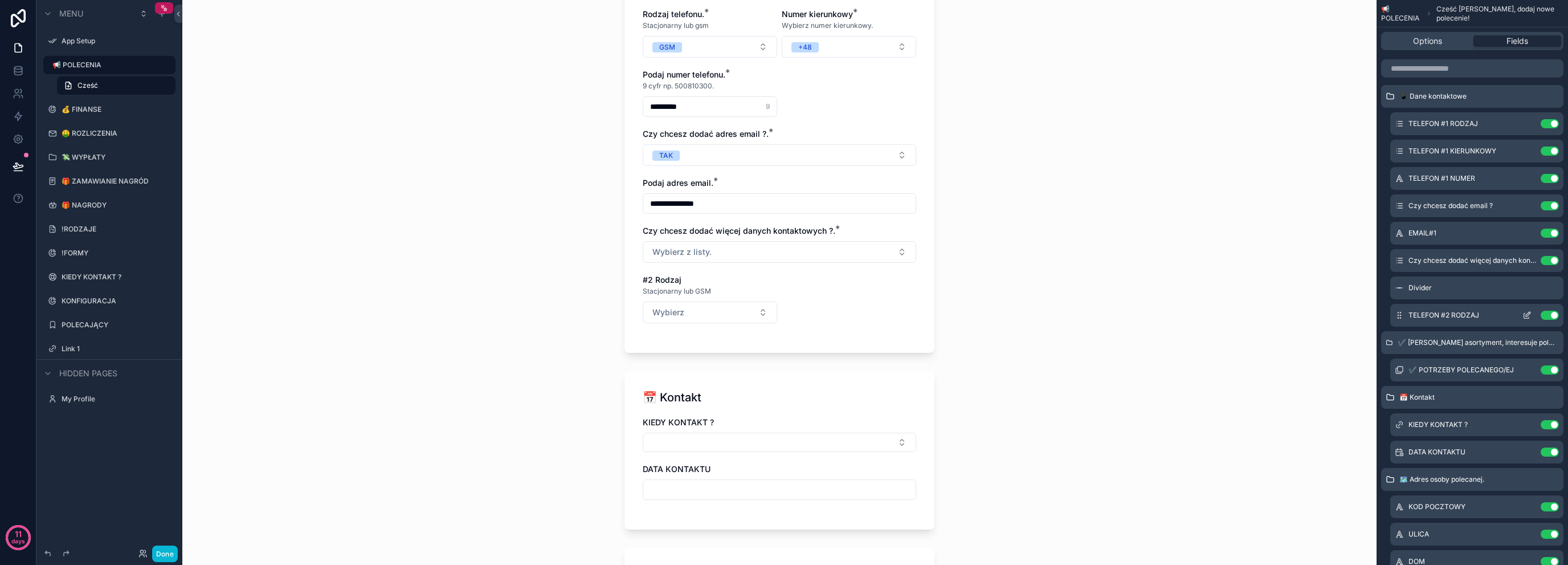
click at [1527, 314] on icon "scrollable content" at bounding box center [1527, 316] width 9 height 9
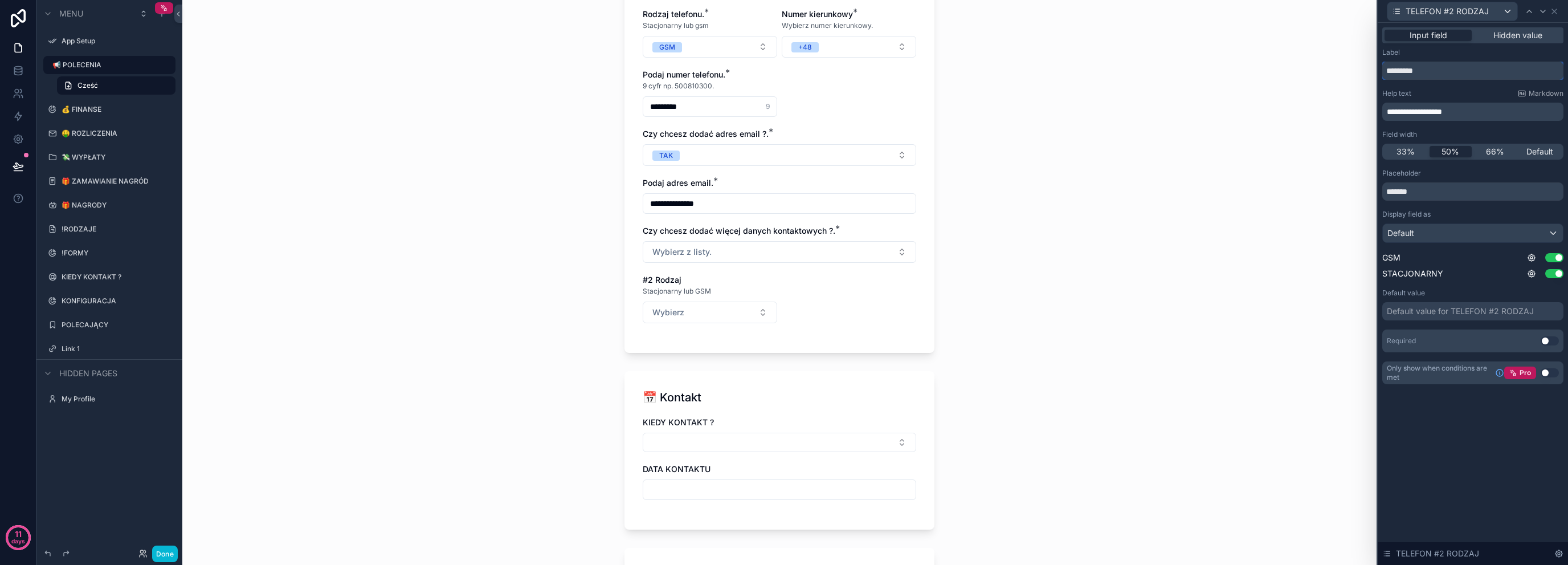
click at [1459, 78] on input "*********" at bounding box center [1473, 70] width 181 height 18
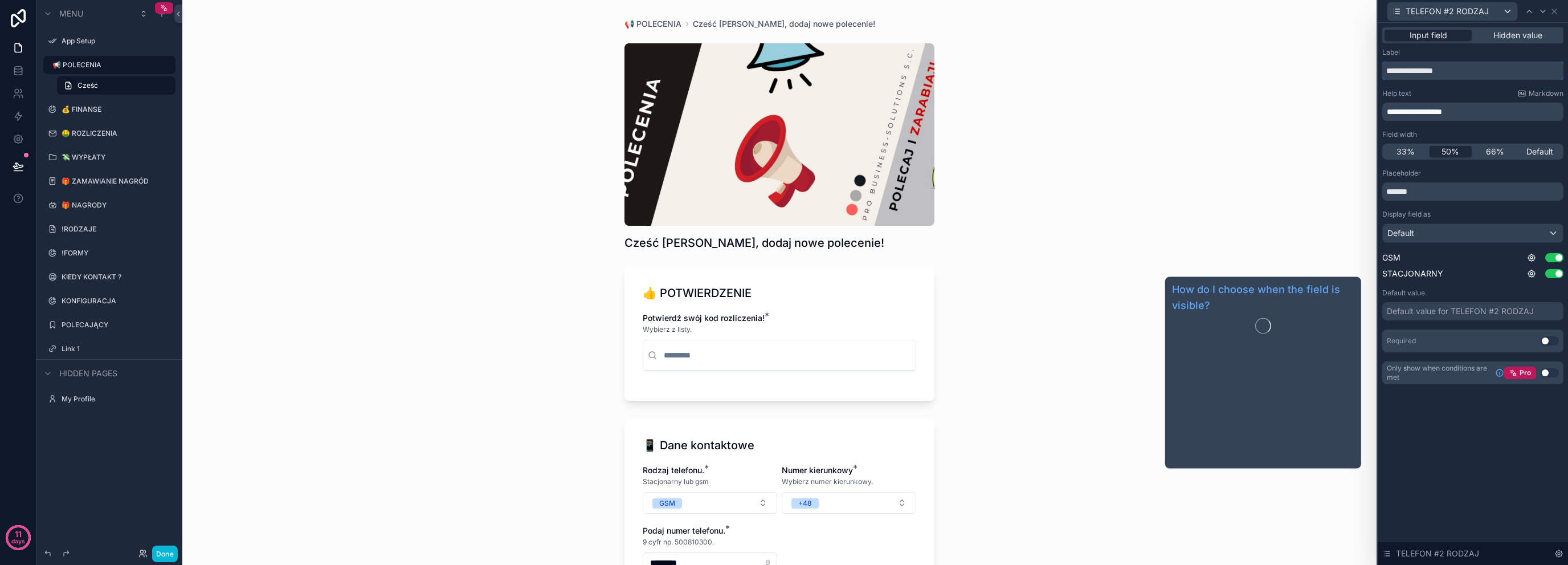
type input "**********"
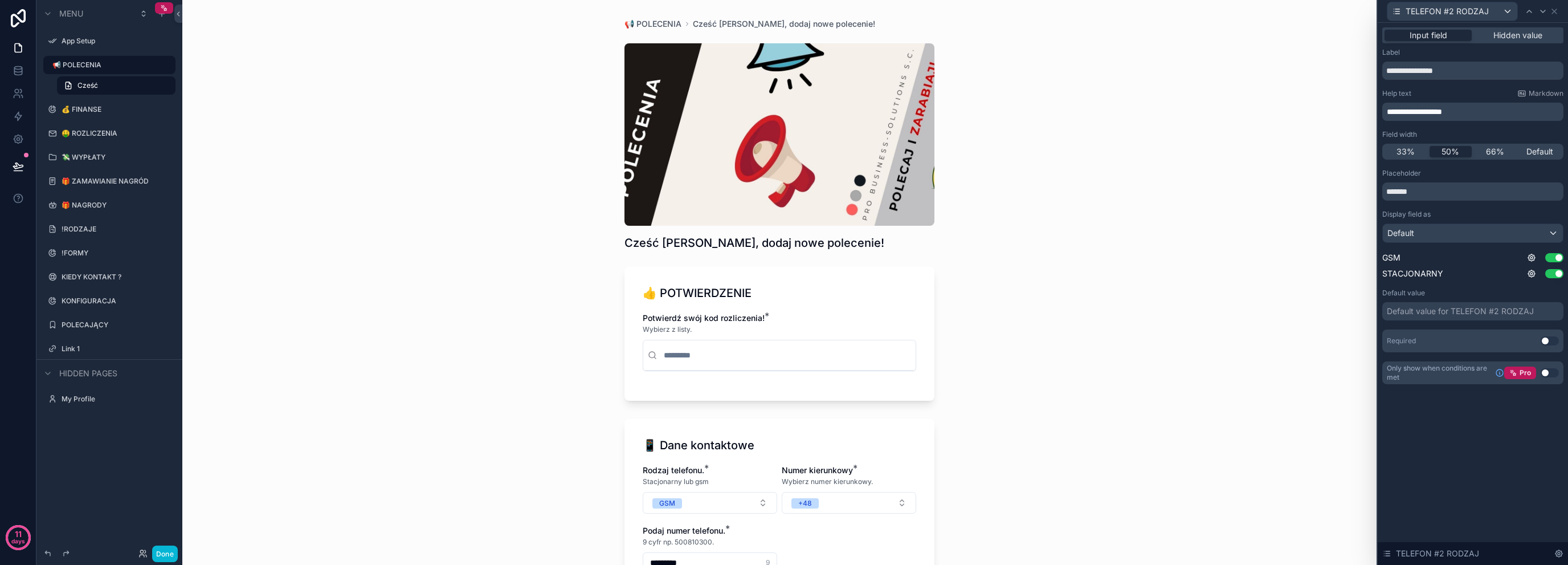
click at [1459, 412] on div "**********" at bounding box center [1473, 294] width 190 height 543
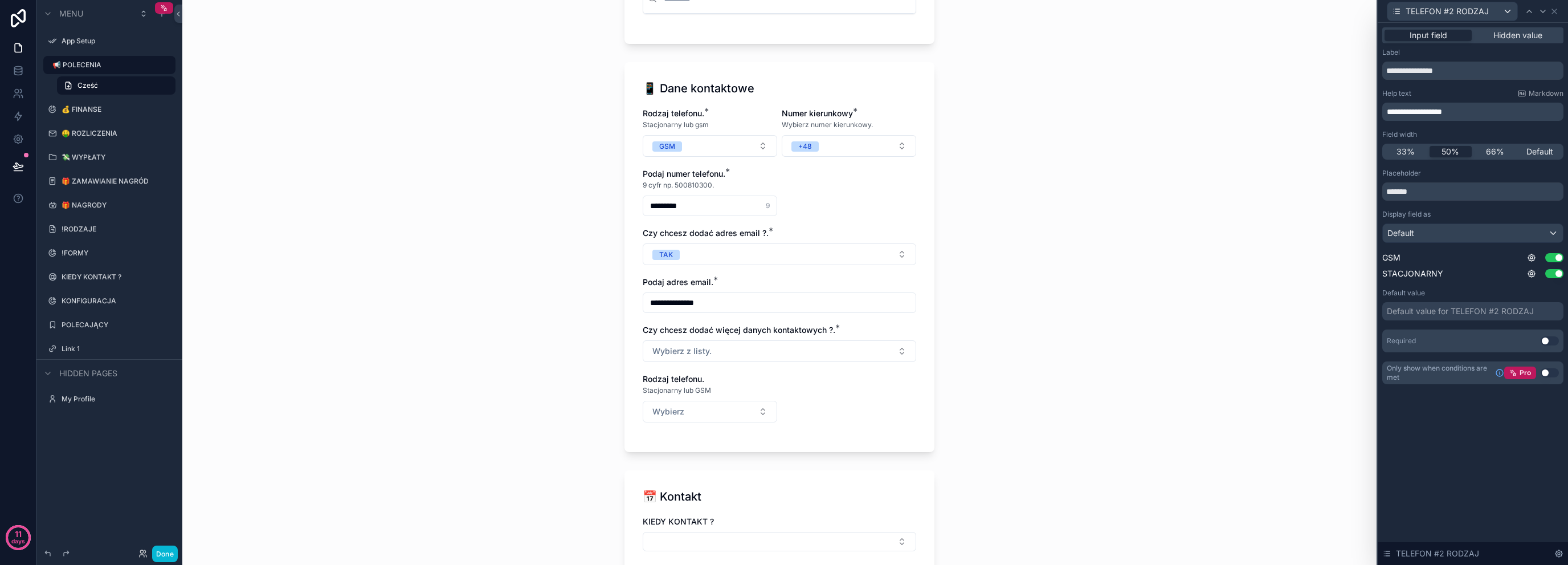
scroll to position [380, 0]
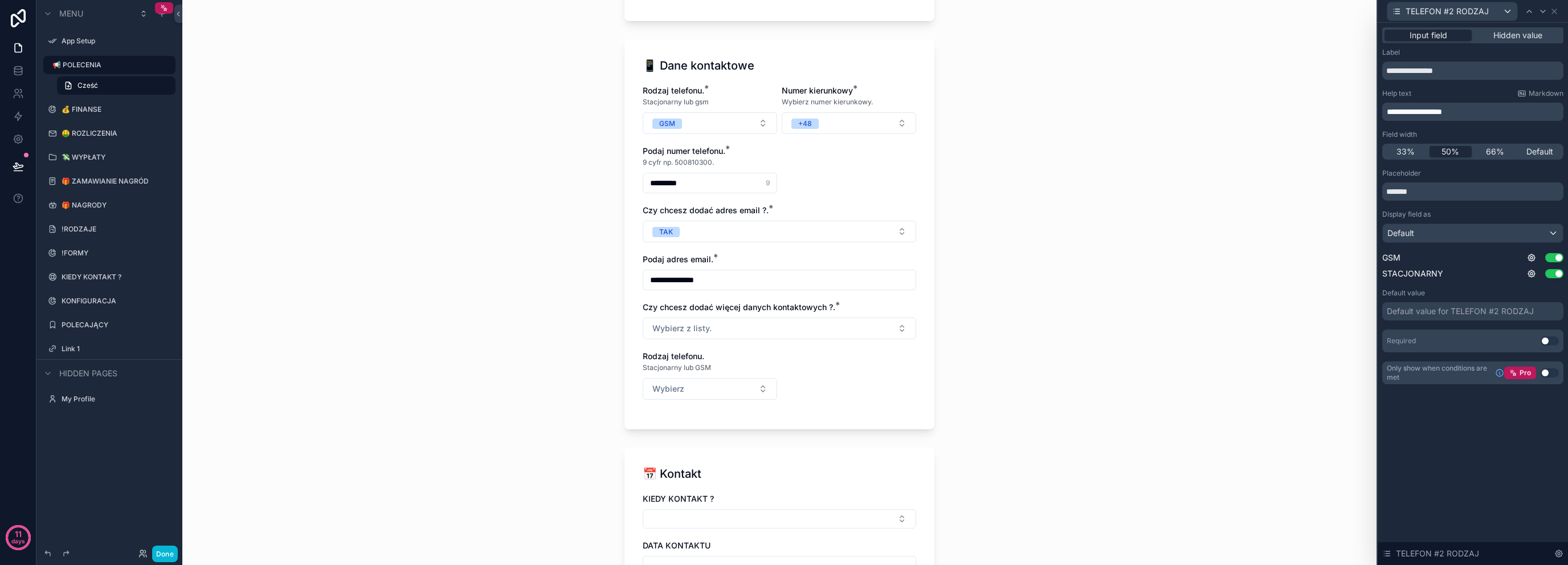
click at [1495, 106] on p "**********" at bounding box center [1474, 112] width 174 height 11
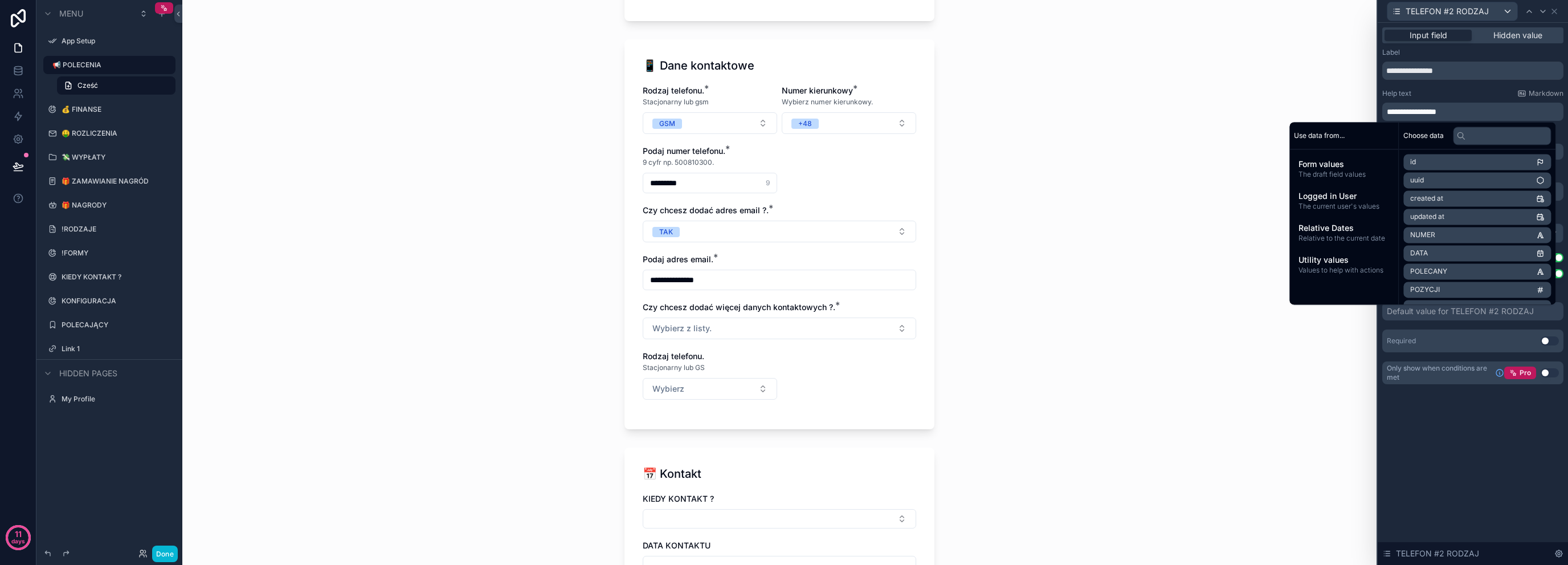
scroll to position [0, 0]
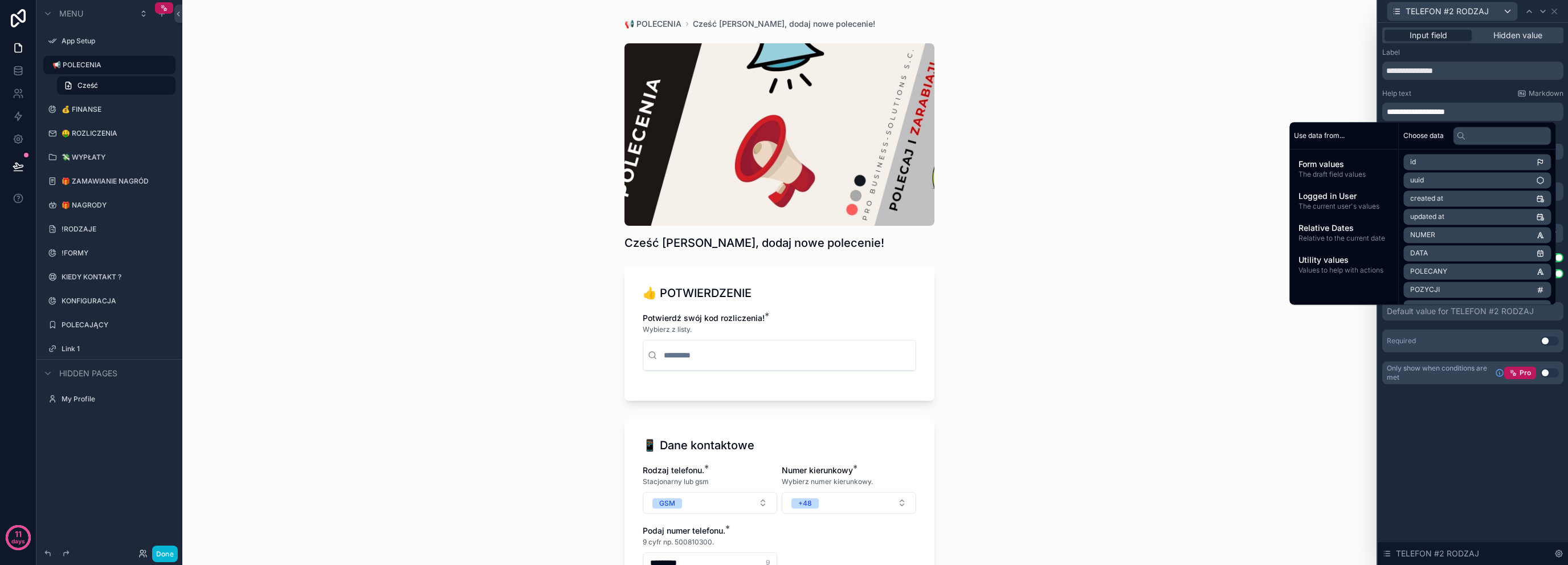
click at [1453, 487] on div "**********" at bounding box center [1473, 294] width 190 height 543
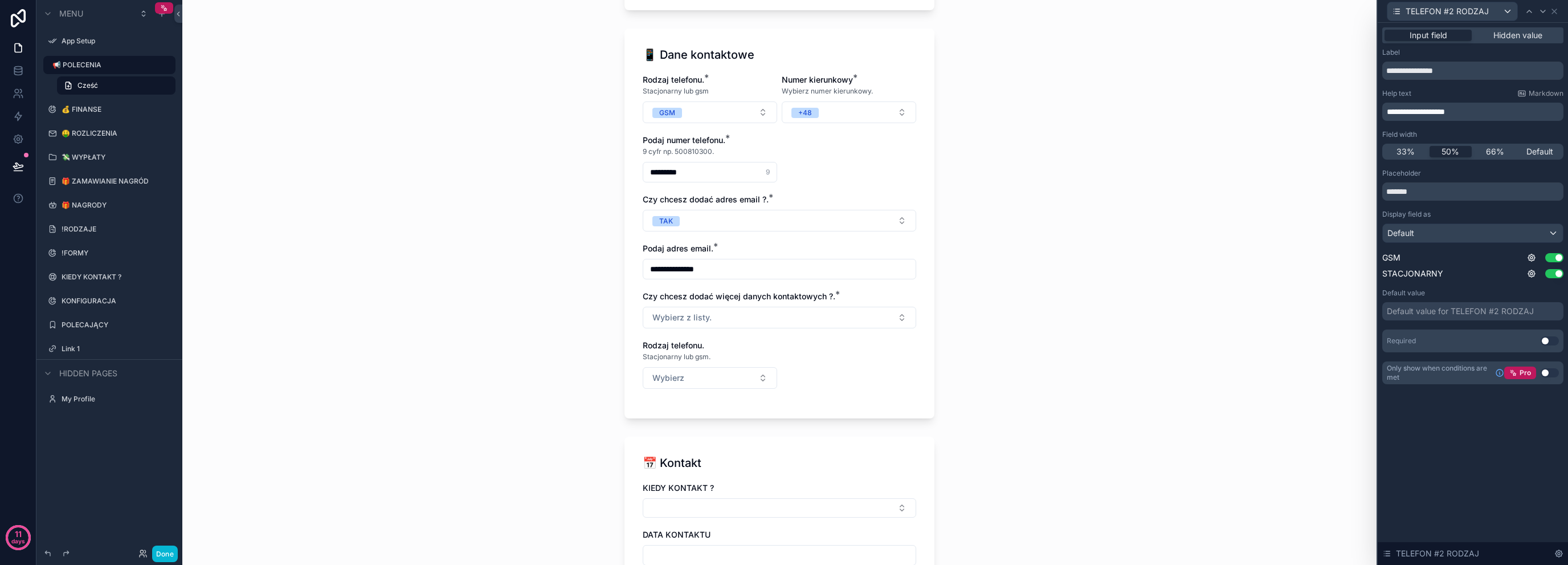
scroll to position [342, 0]
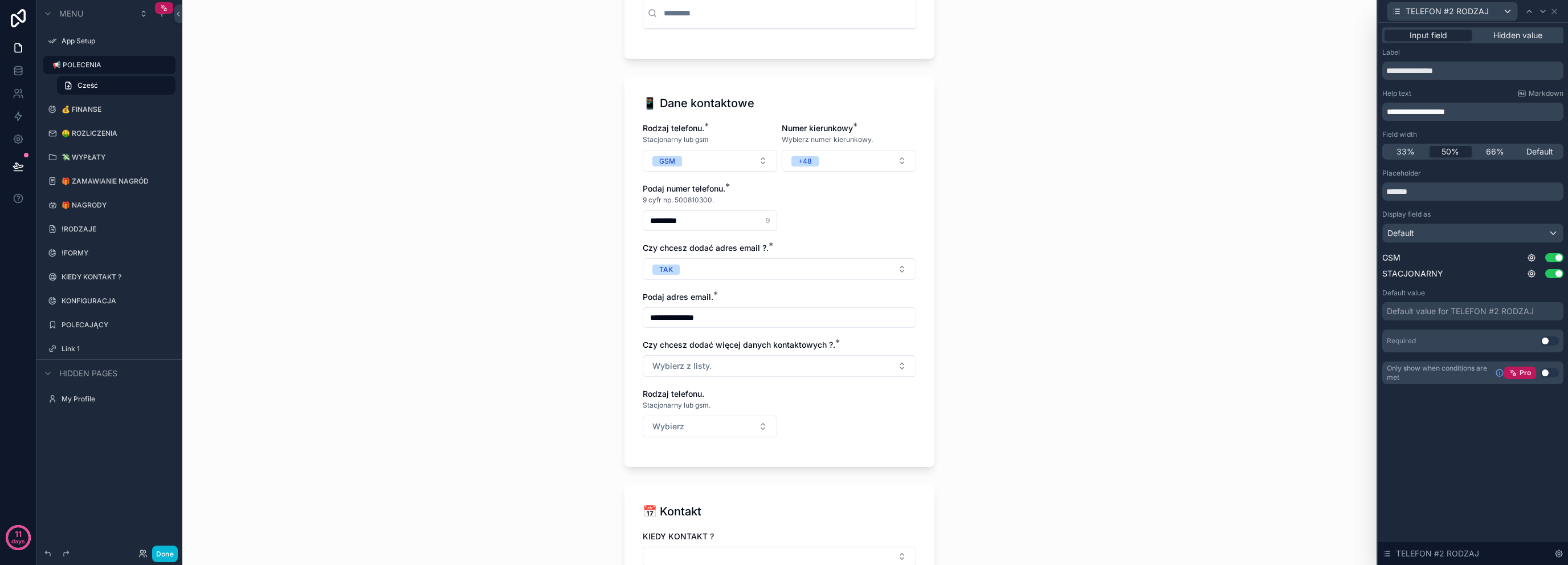
click at [1484, 362] on div "Only show when conditions are met Pro Use setting" at bounding box center [1473, 373] width 181 height 23
click at [1557, 11] on icon at bounding box center [1554, 11] width 9 height 9
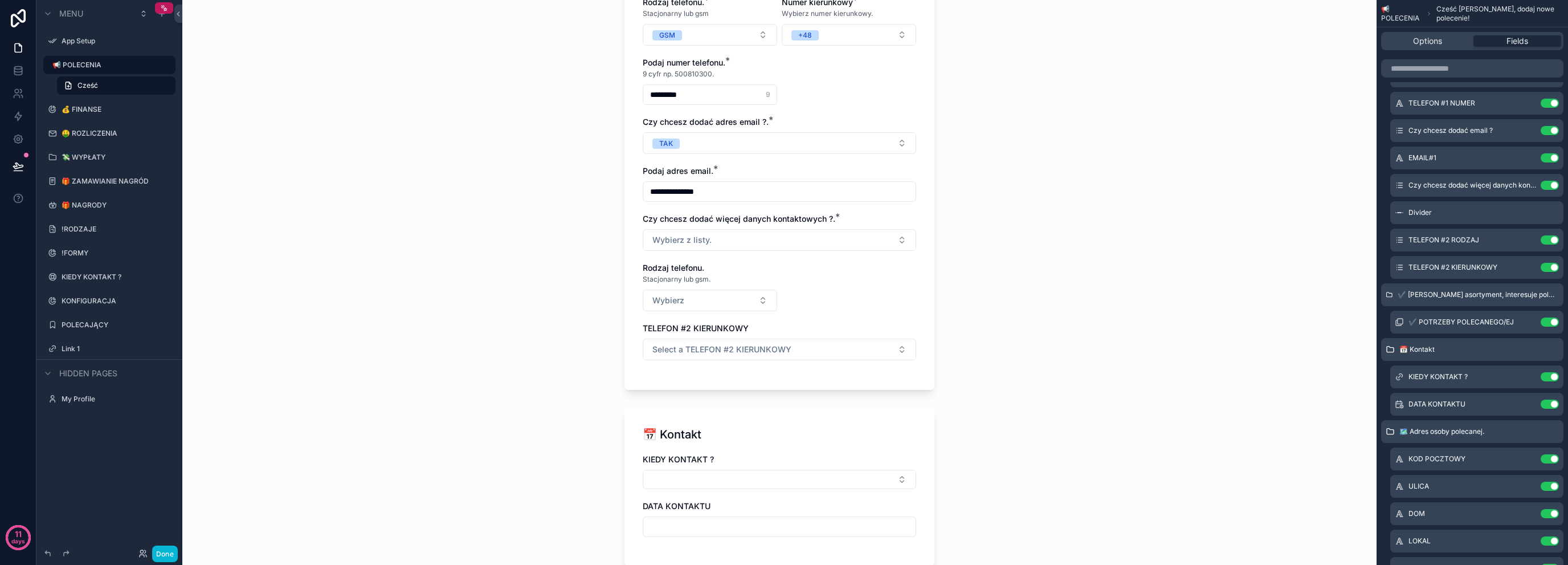
scroll to position [433, 0]
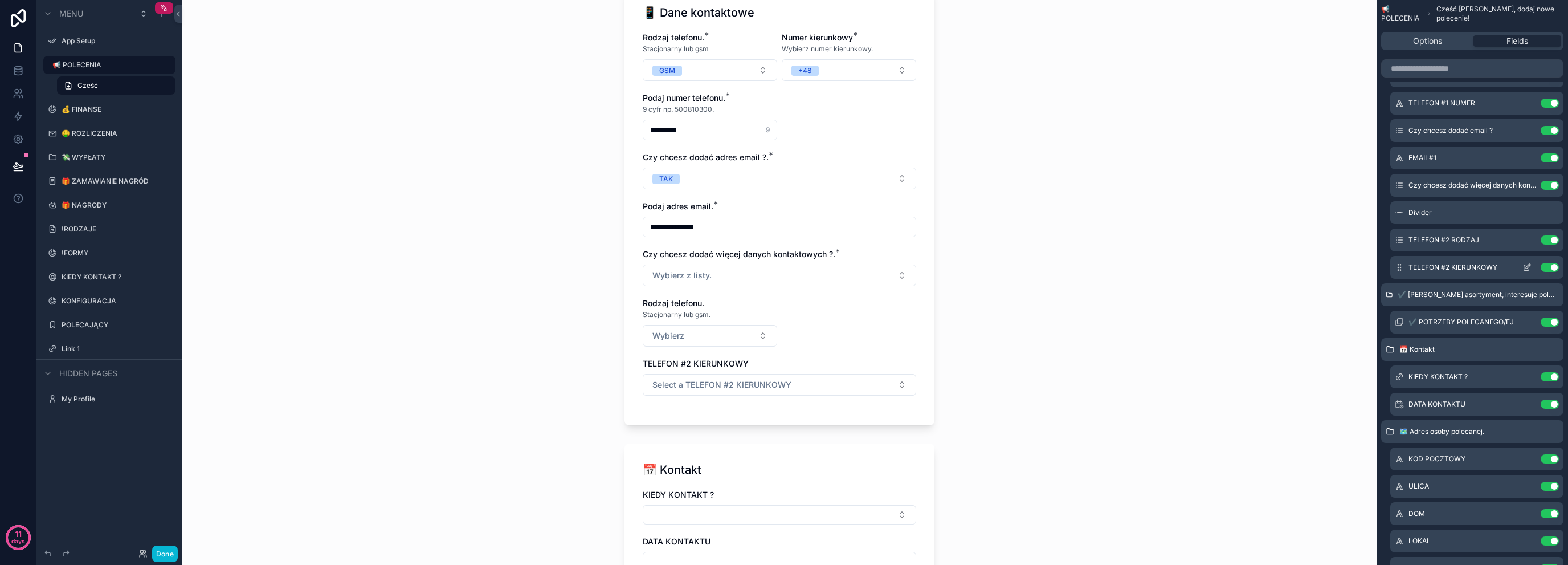
click at [1527, 265] on icon "scrollable content" at bounding box center [1527, 268] width 9 height 9
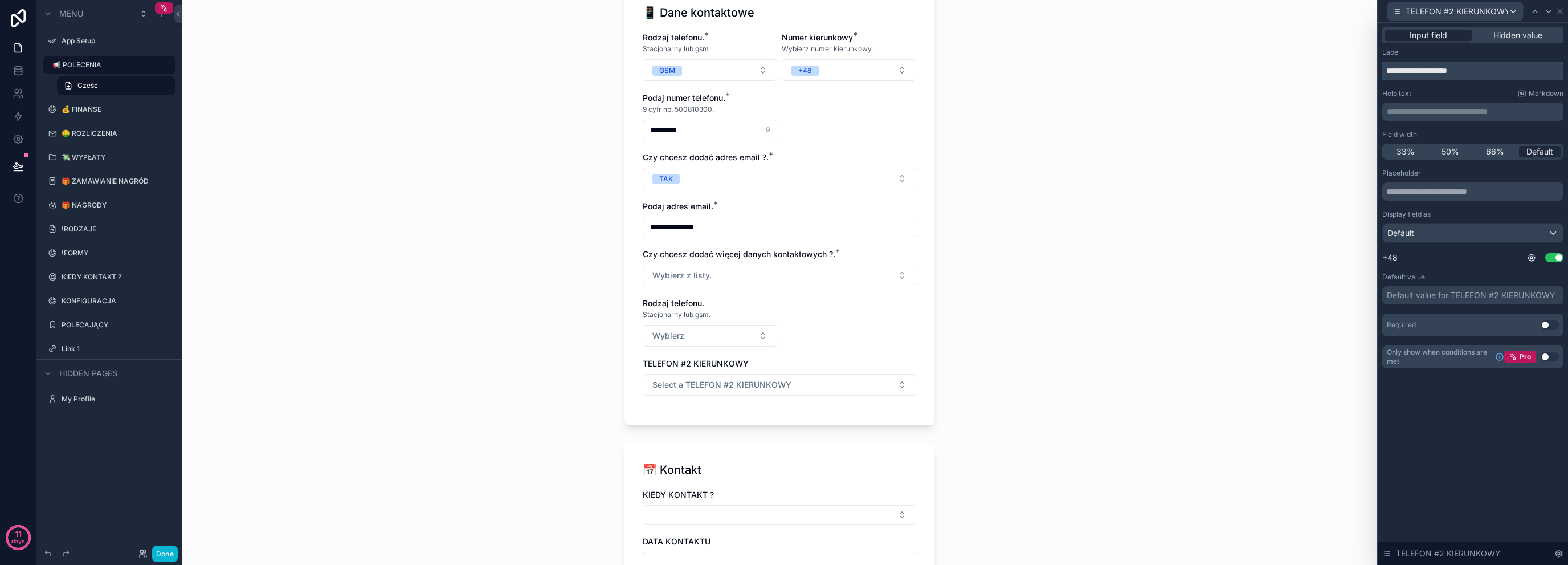
click at [1513, 73] on input "**********" at bounding box center [1473, 70] width 181 height 18
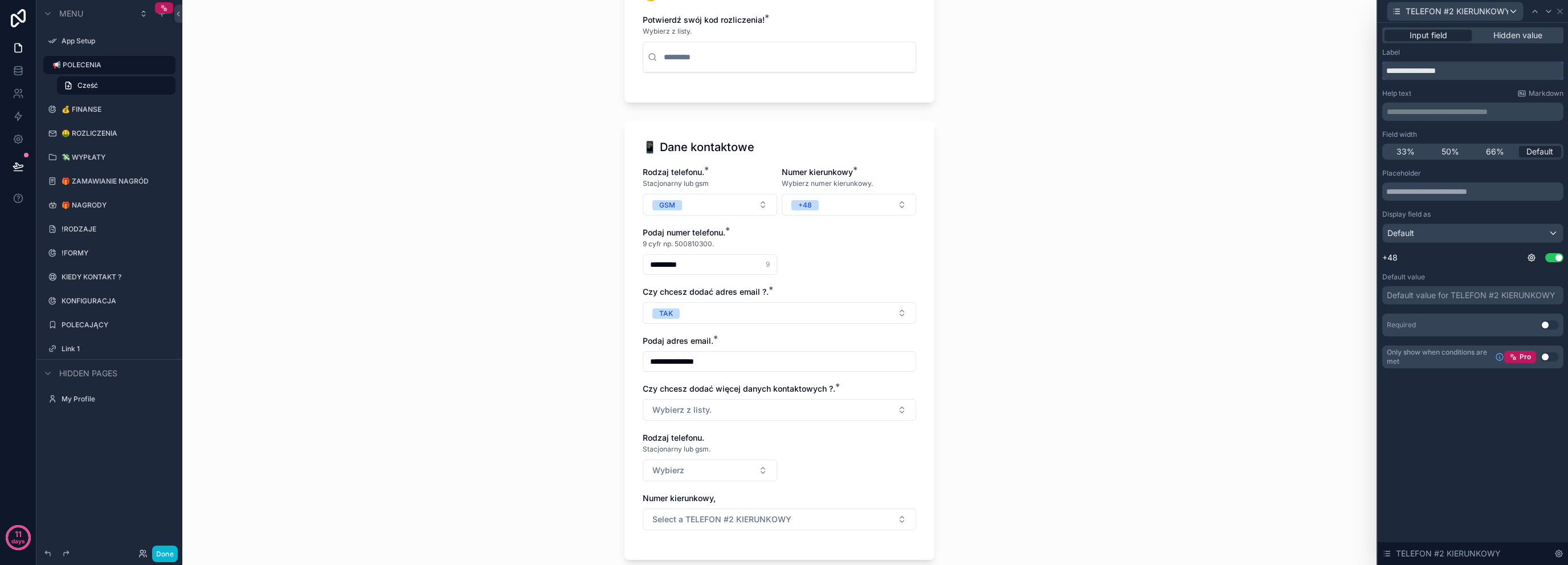
scroll to position [342, 0]
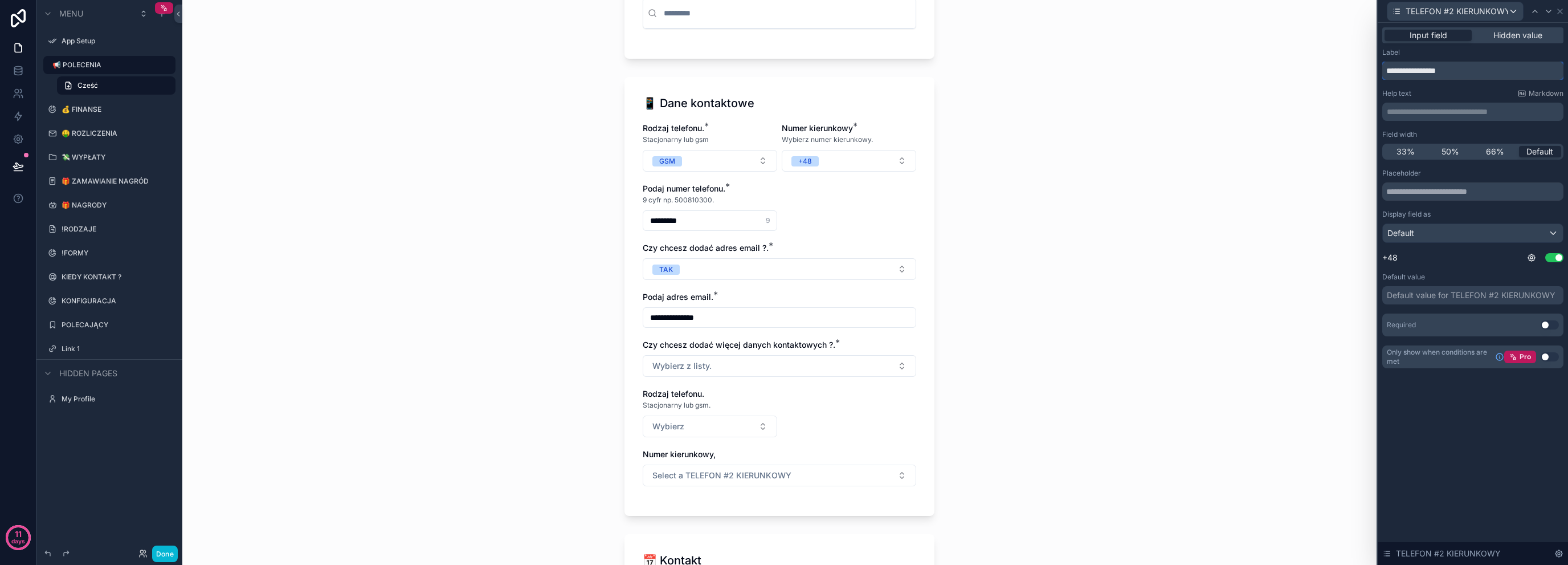
type input "**********"
click at [1465, 114] on p "**********" at bounding box center [1474, 112] width 174 height 11
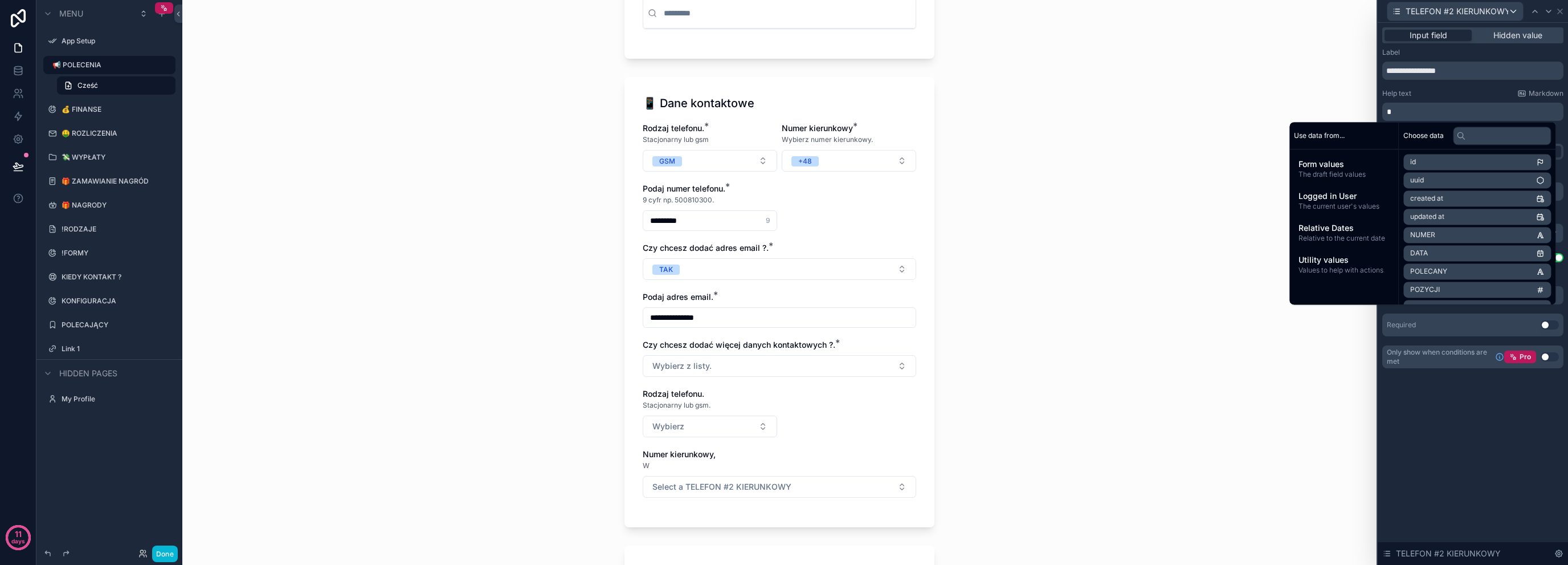
scroll to position [0, 0]
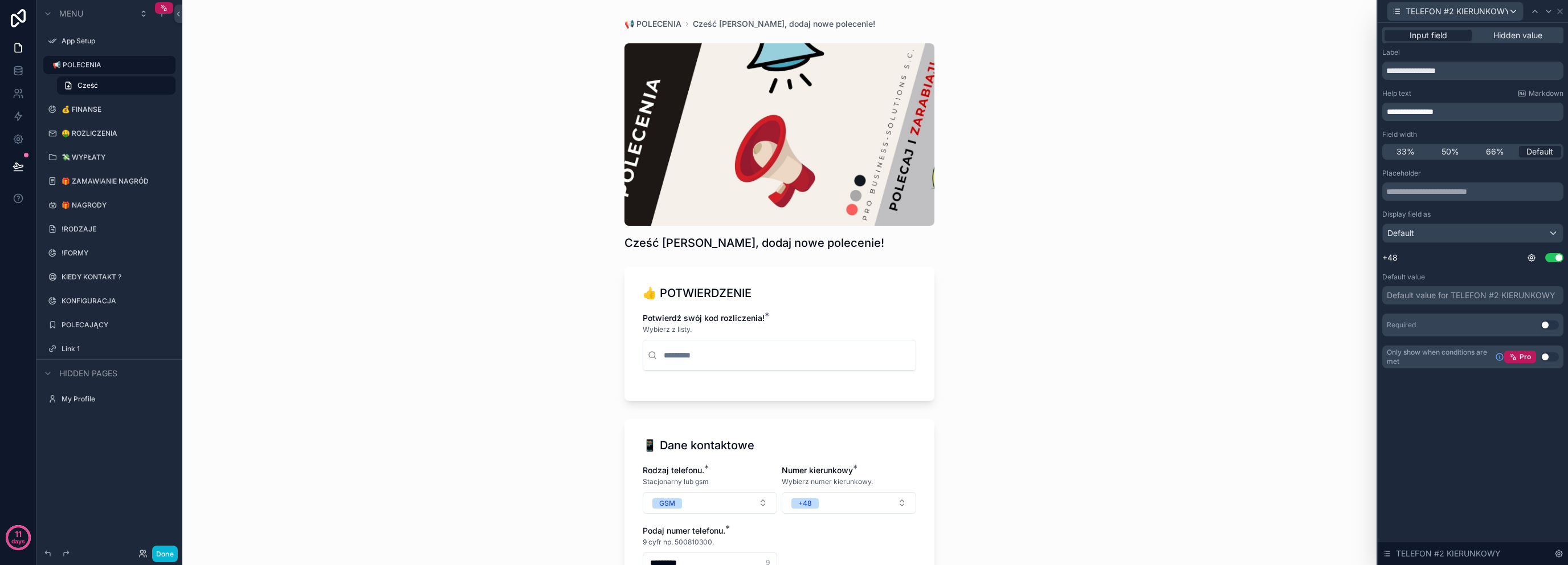
click at [1424, 109] on span "**********" at bounding box center [1410, 112] width 47 height 8
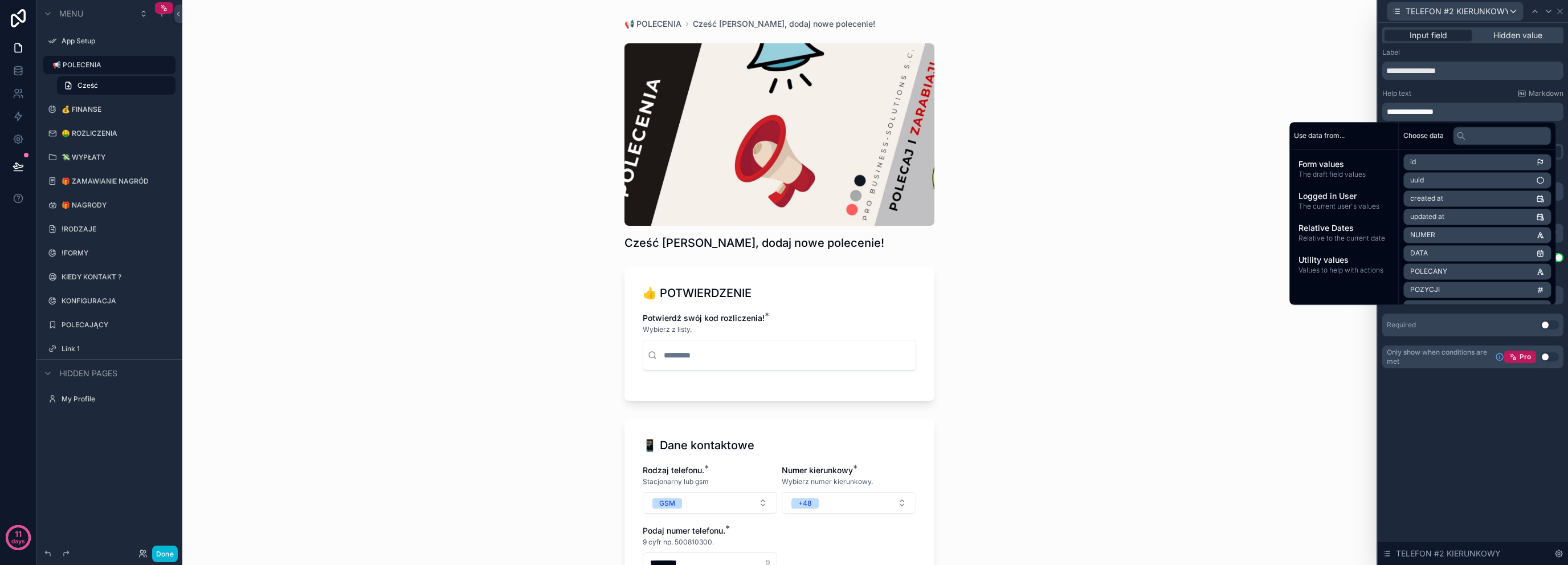
click at [1405, 438] on div "**********" at bounding box center [1473, 294] width 190 height 543
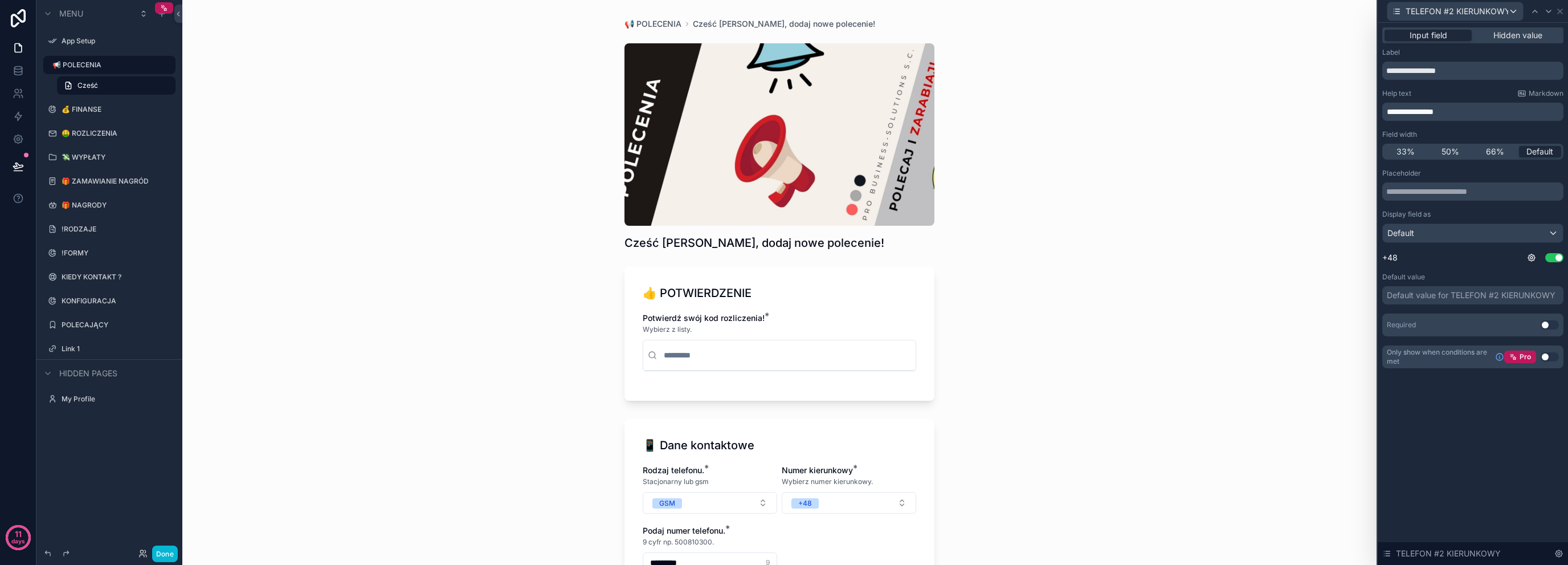
click at [1540, 321] on div "Required Use setting" at bounding box center [1473, 325] width 181 height 23
click at [1547, 327] on button "Use setting" at bounding box center [1550, 325] width 18 height 9
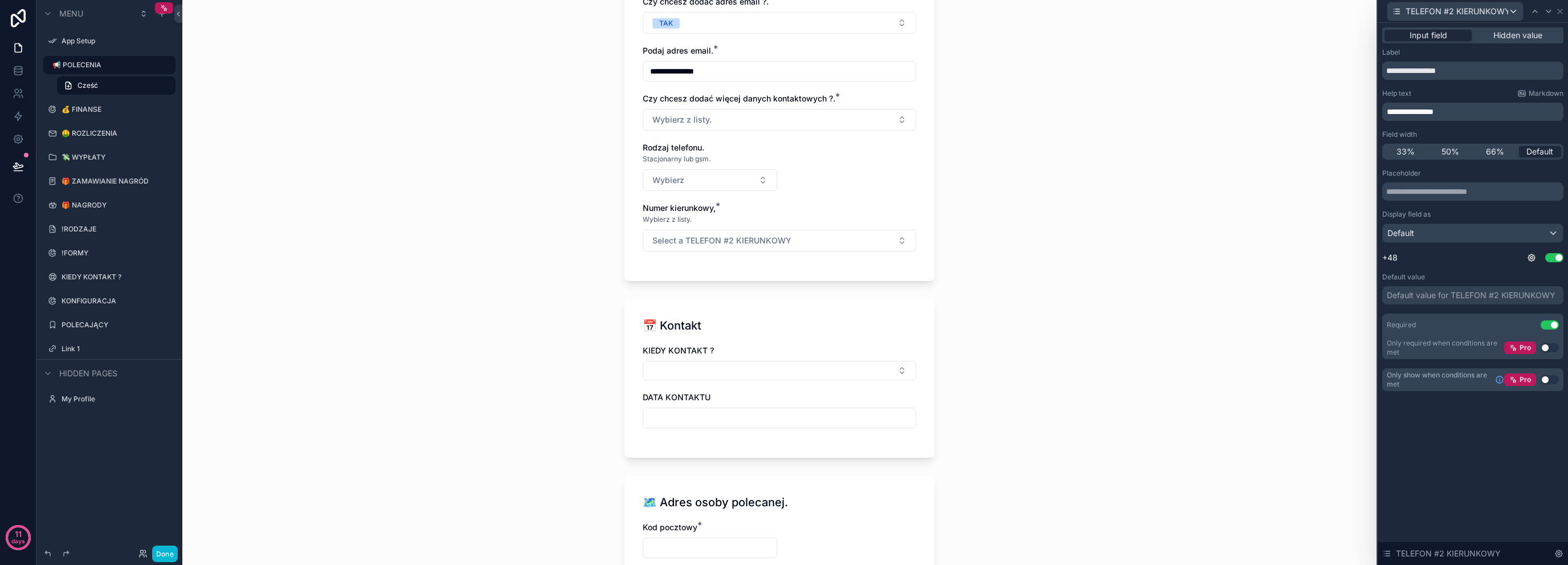
scroll to position [494, 0]
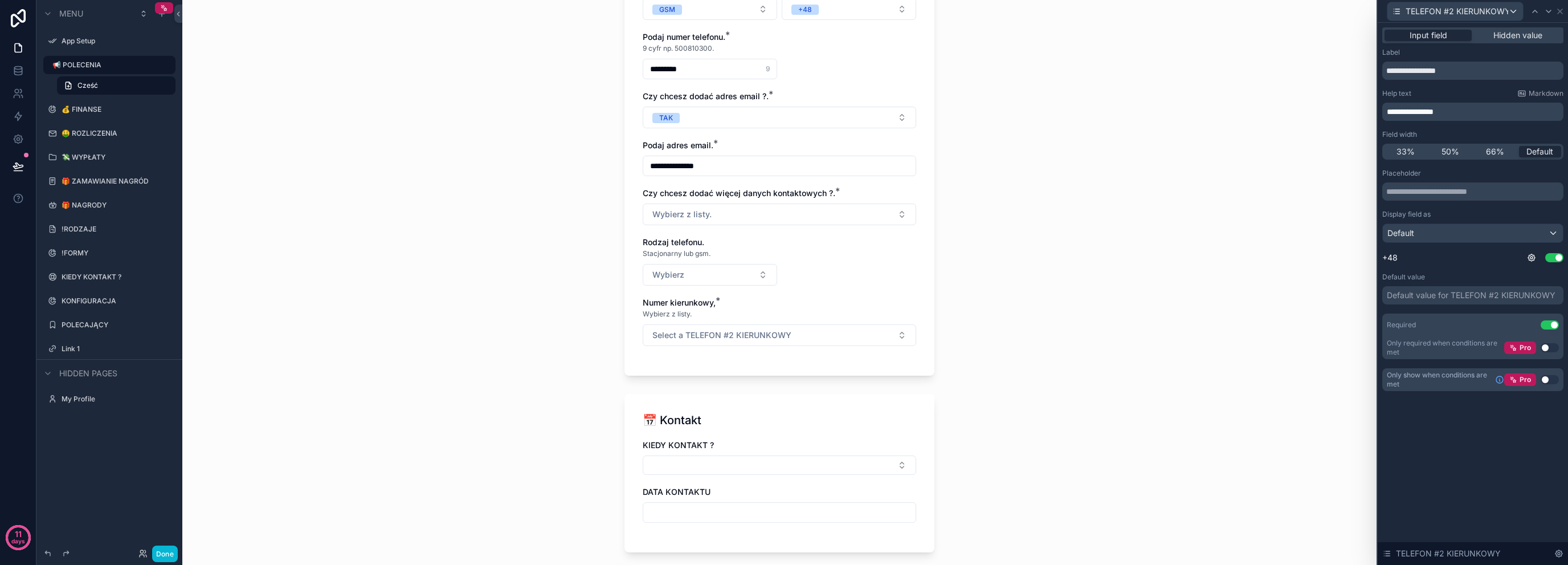
click at [1459, 157] on div "33% 50% 66% Default" at bounding box center [1473, 152] width 181 height 16
click at [1455, 151] on span "50%" at bounding box center [1451, 151] width 18 height 11
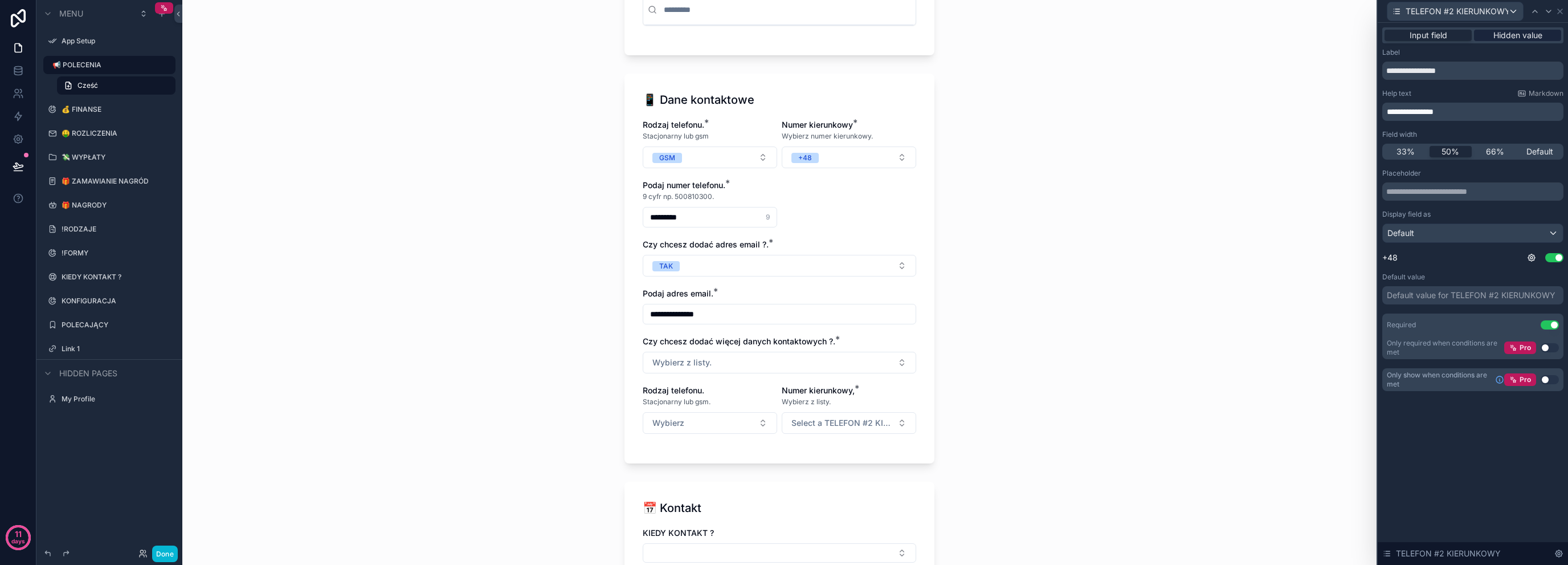
scroll to position [177, 0]
click at [1561, 7] on icon at bounding box center [1561, 11] width 9 height 9
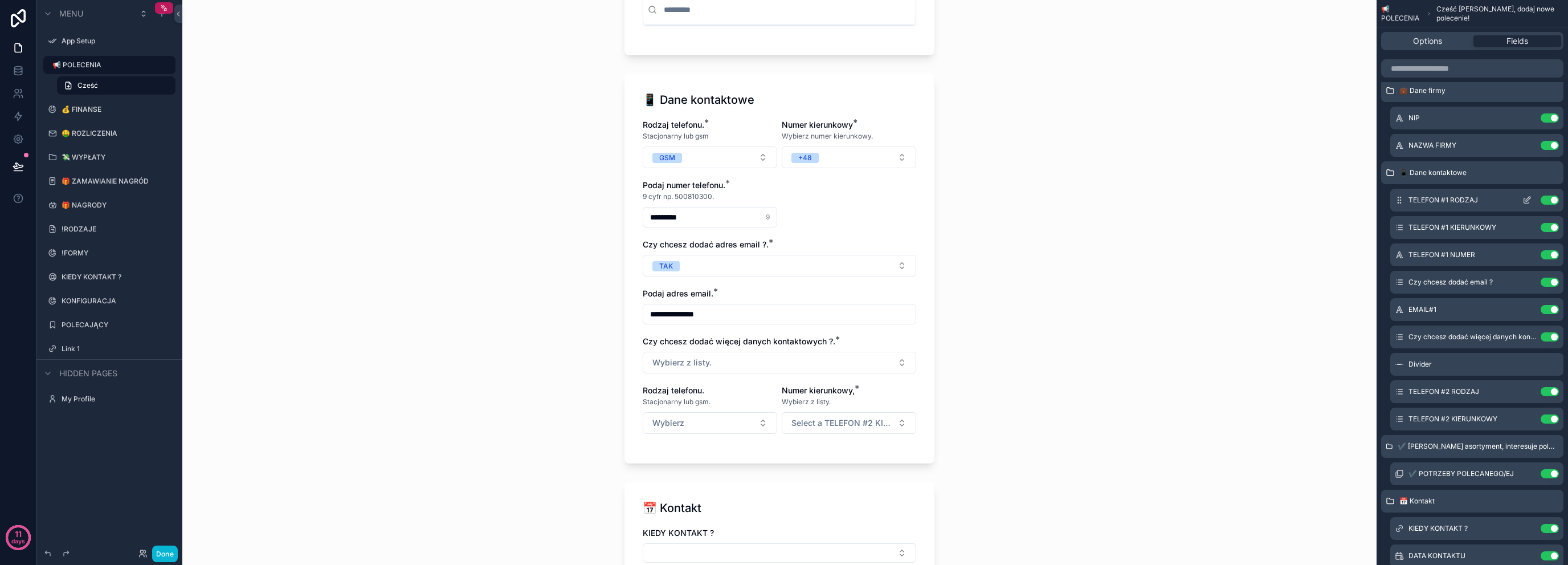
click at [1527, 195] on icon "scrollable content" at bounding box center [1527, 200] width 9 height 9
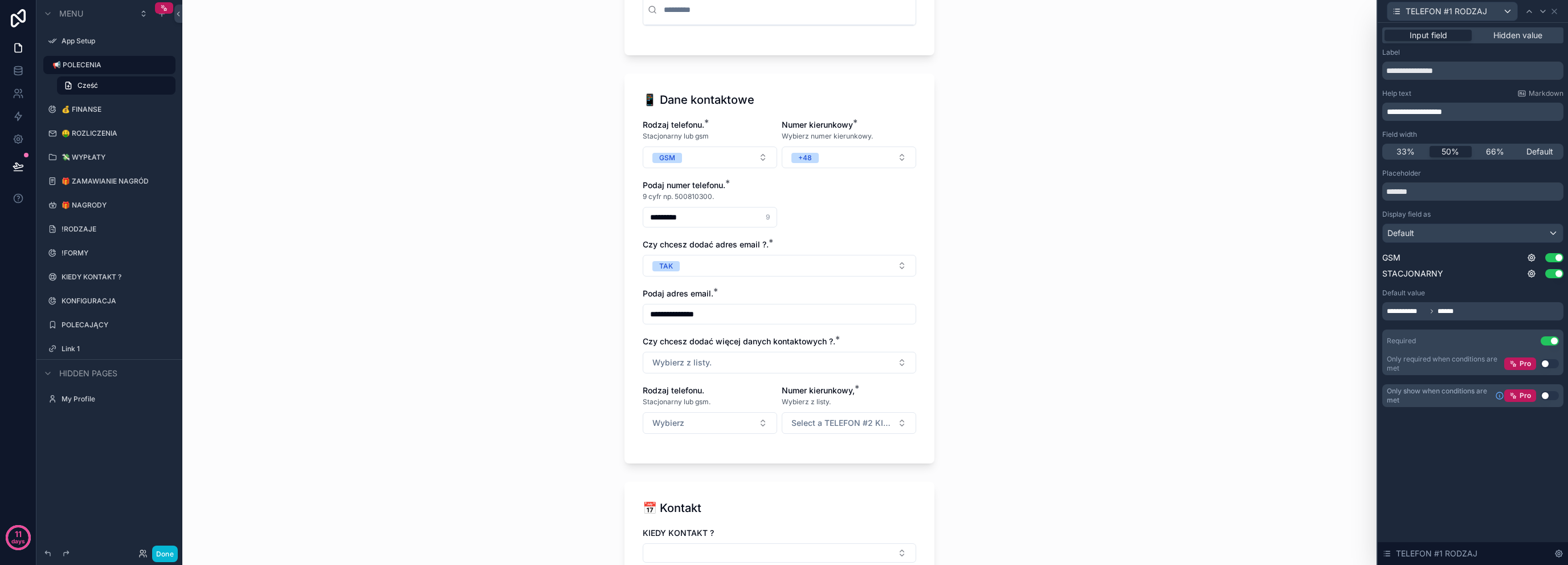
click at [1488, 112] on p "**********" at bounding box center [1474, 112] width 174 height 11
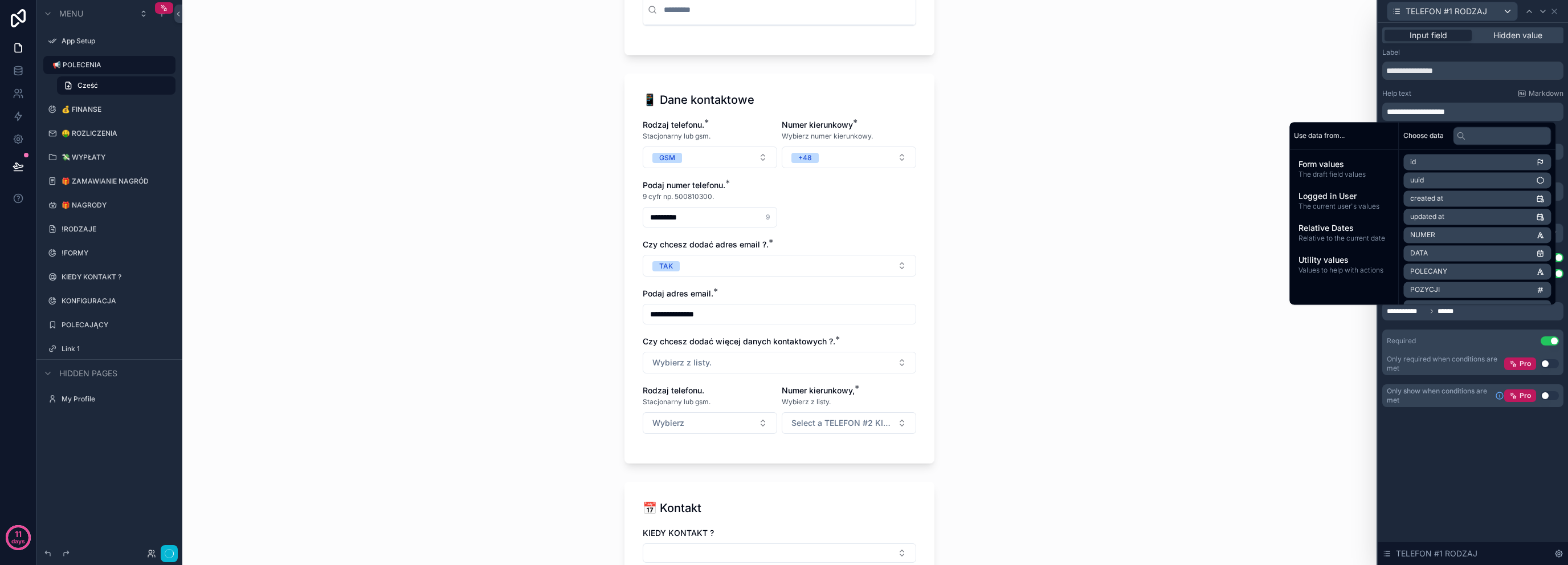
scroll to position [0, 0]
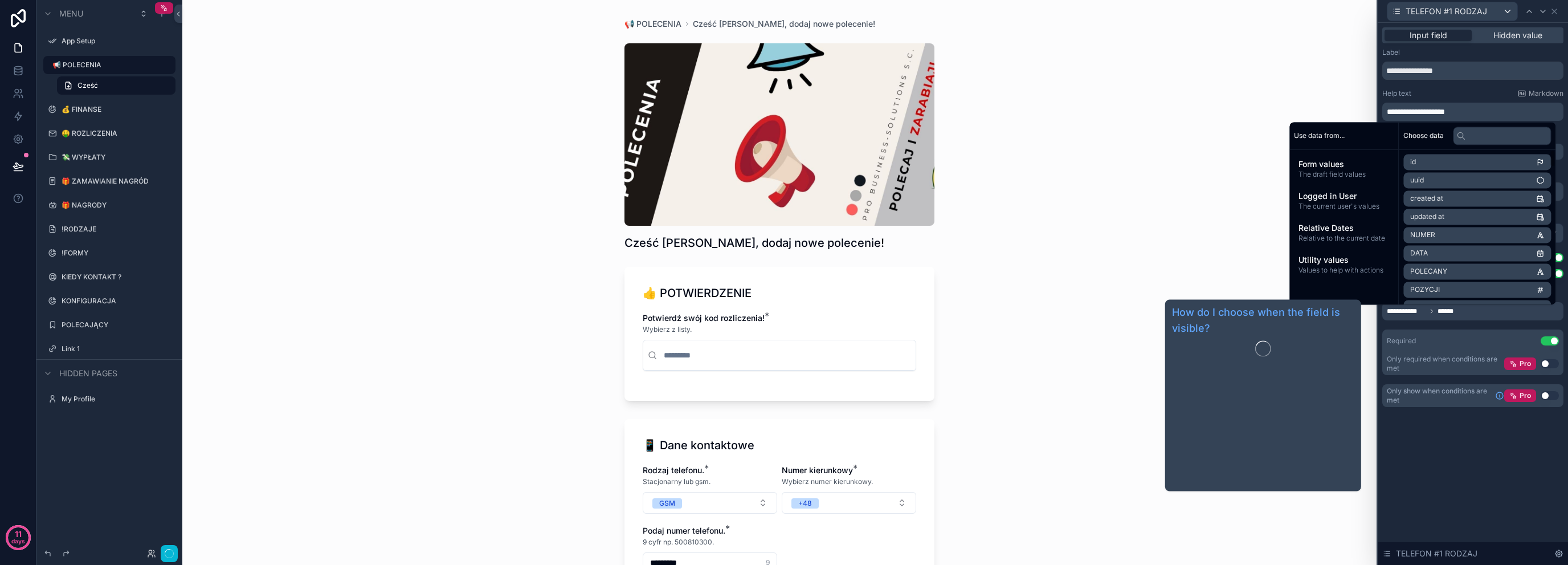
click at [1464, 440] on div "**********" at bounding box center [1473, 294] width 190 height 543
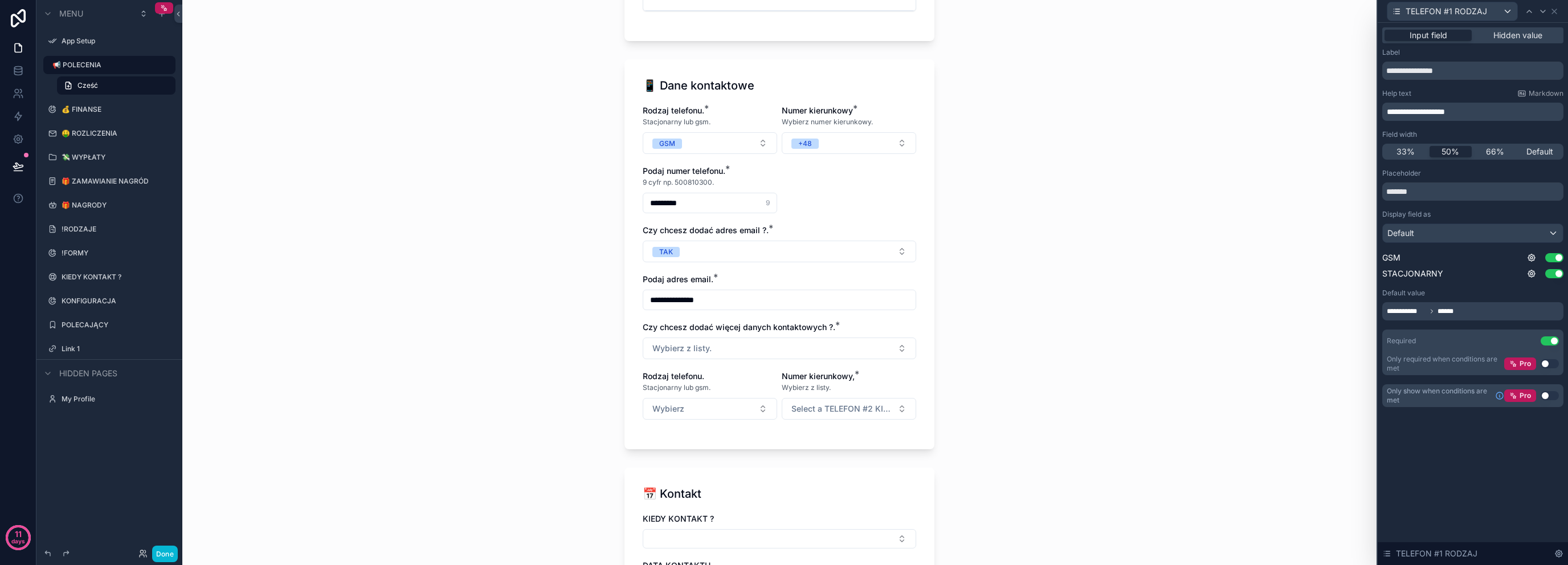
scroll to position [380, 0]
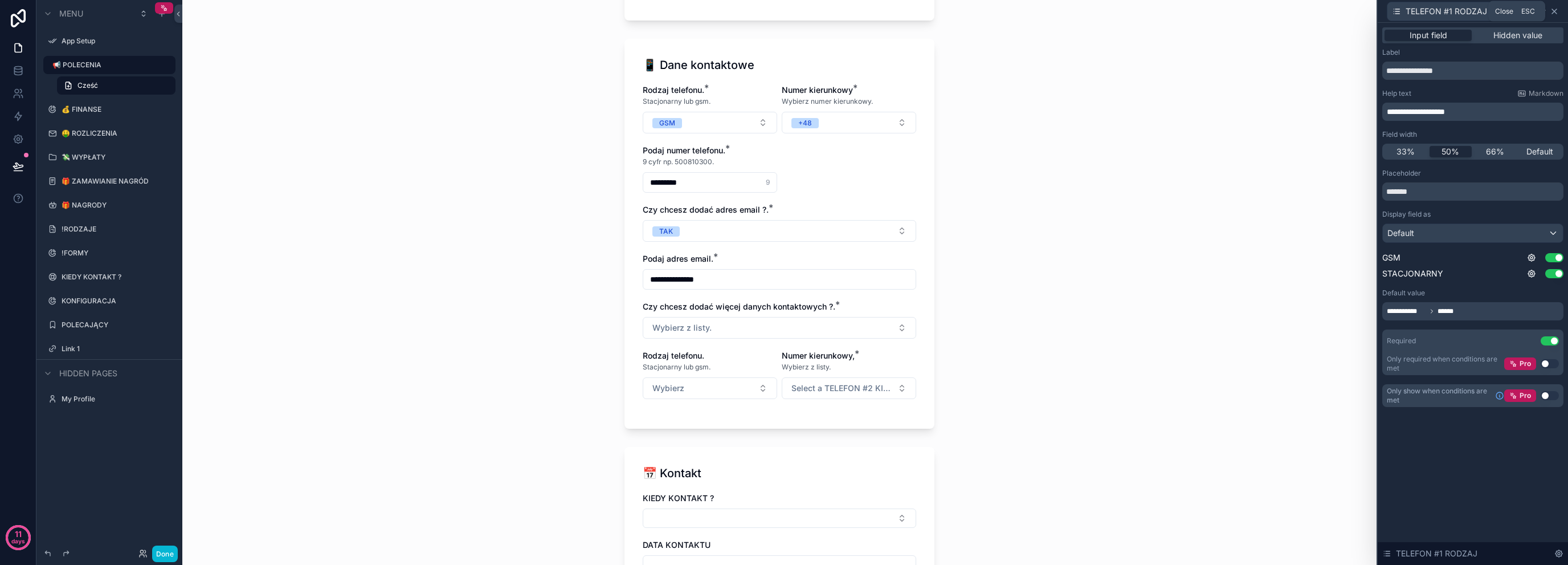
click at [1556, 13] on icon at bounding box center [1554, 11] width 9 height 9
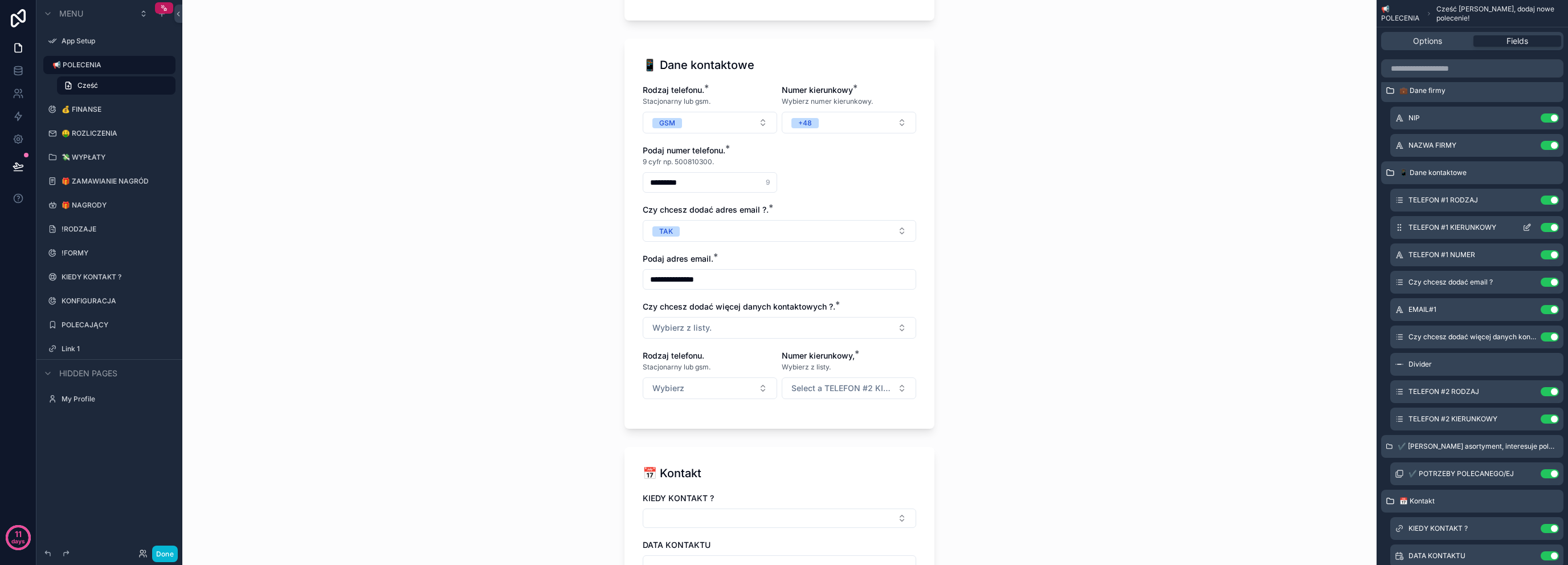
click at [1527, 223] on icon "scrollable content" at bounding box center [1527, 228] width 9 height 9
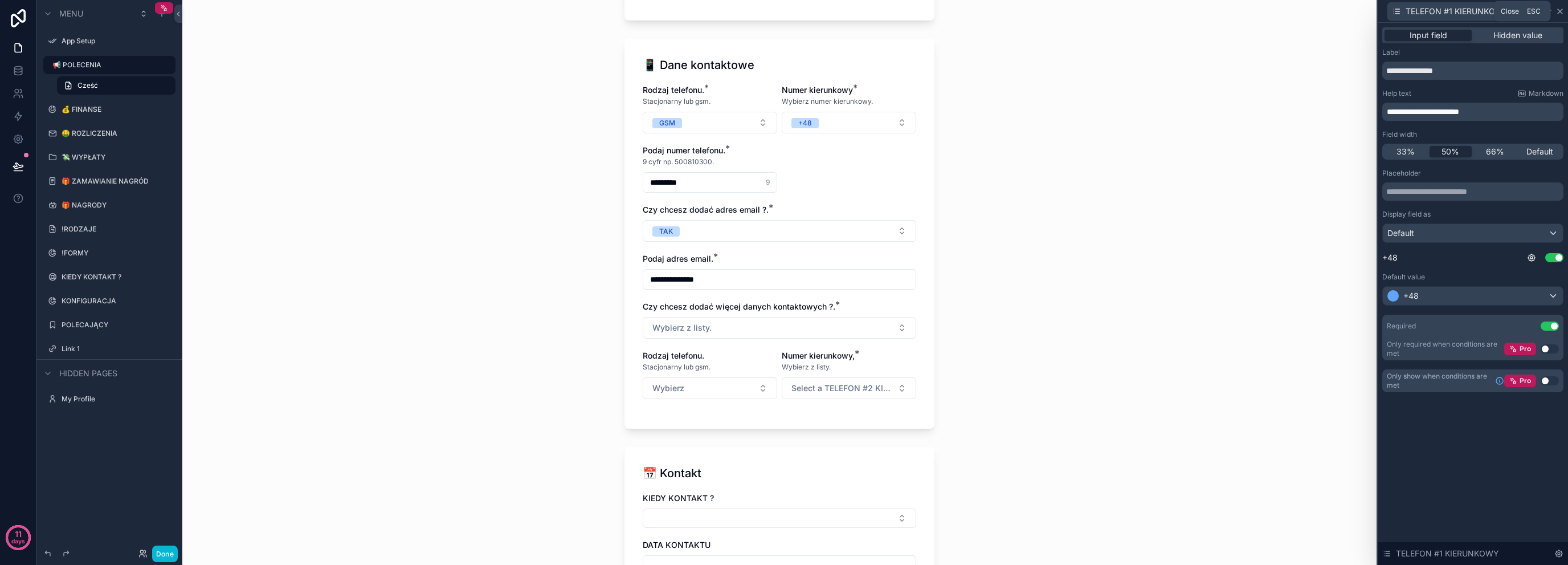
click at [1564, 15] on icon at bounding box center [1561, 11] width 9 height 9
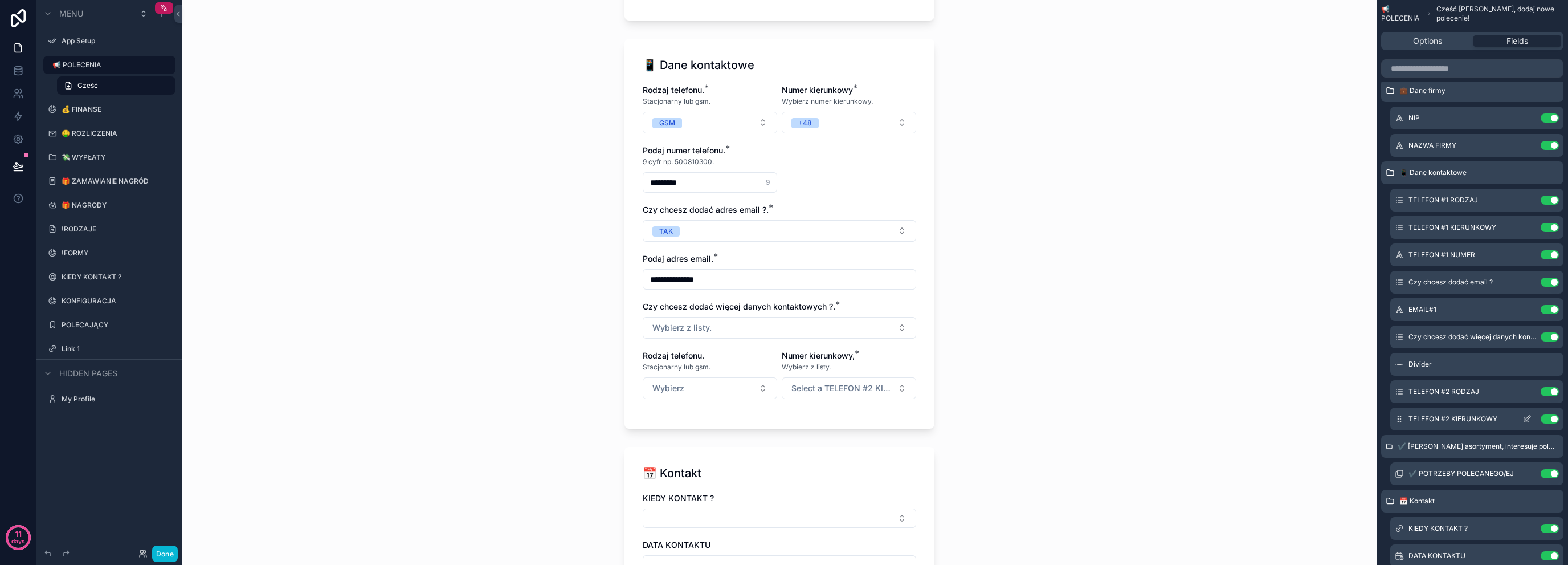
click at [1530, 419] on icon "scrollable content" at bounding box center [1527, 419] width 9 height 9
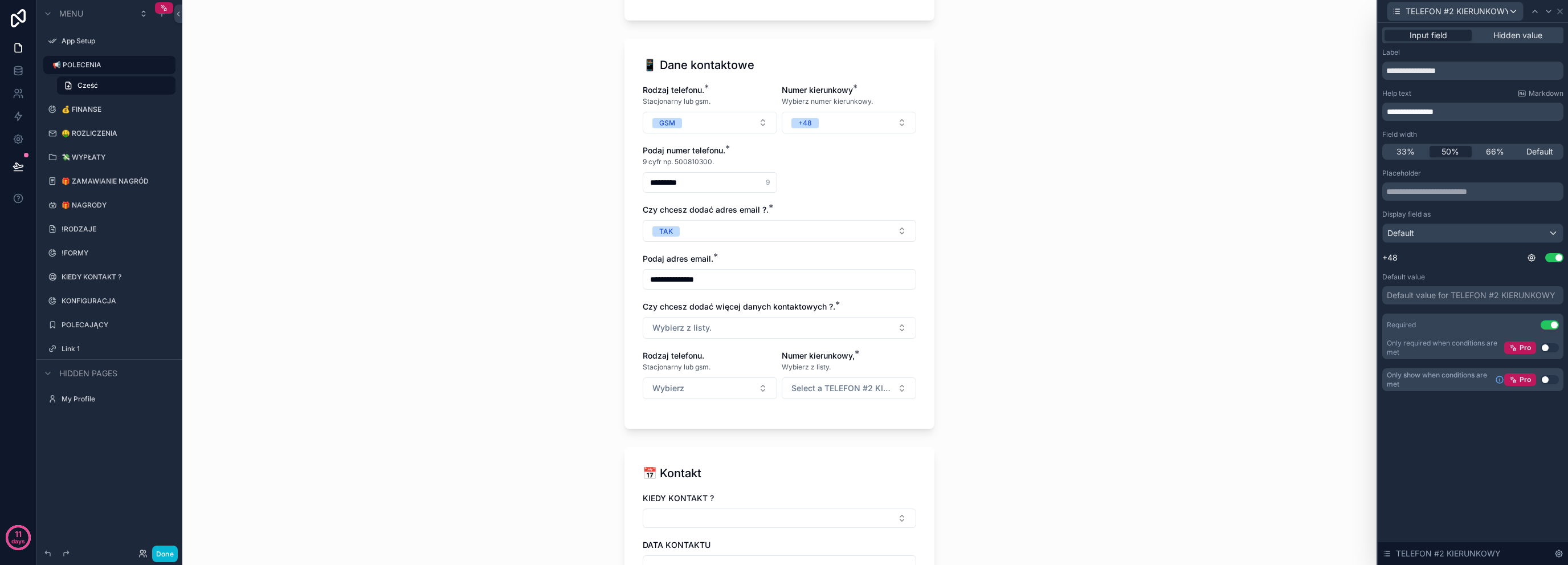
click at [1443, 292] on div "Default value for TELEFON #2 KIERUNKOWY" at bounding box center [1471, 295] width 169 height 11
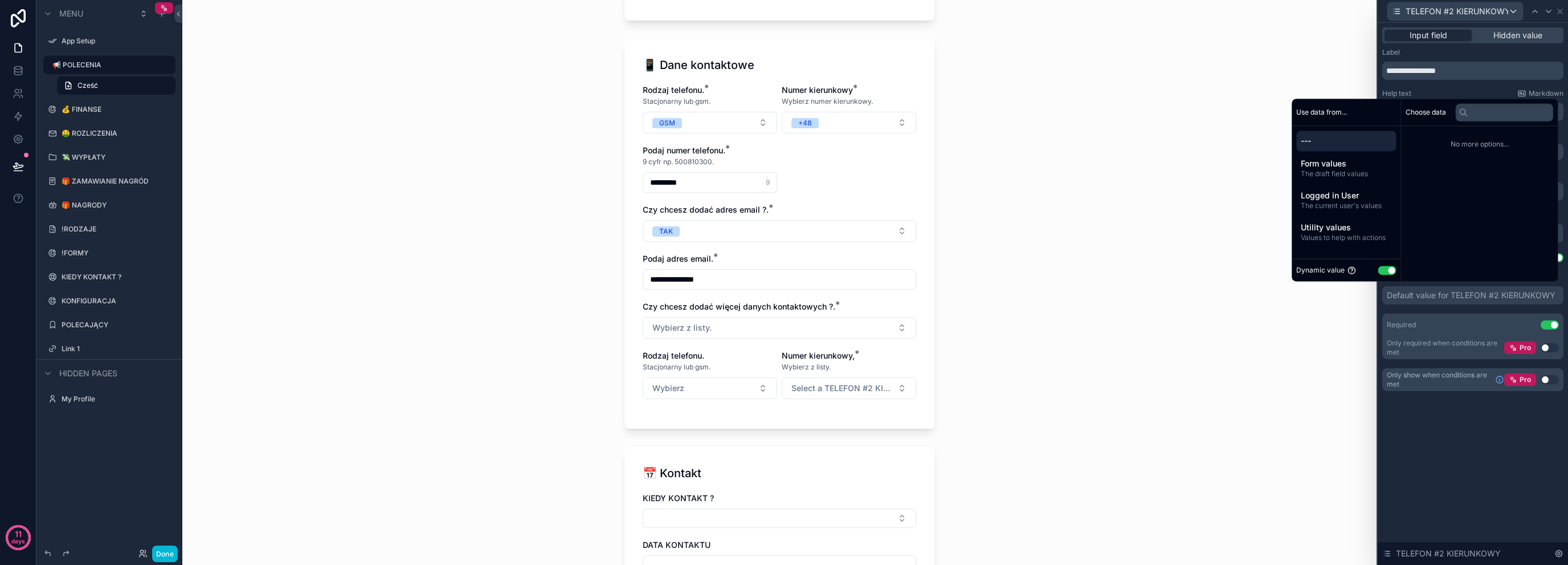
click at [1386, 273] on button "Use setting" at bounding box center [1386, 270] width 18 height 9
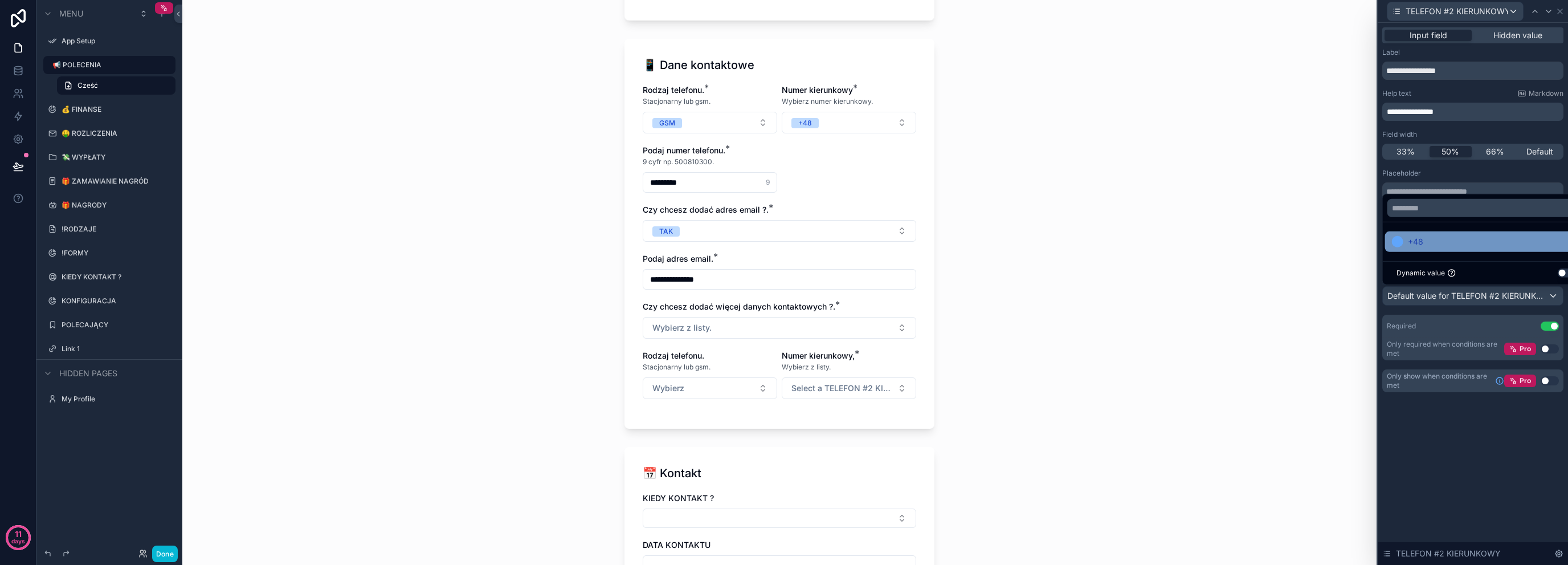
click at [1425, 247] on div "+48" at bounding box center [1486, 242] width 188 height 14
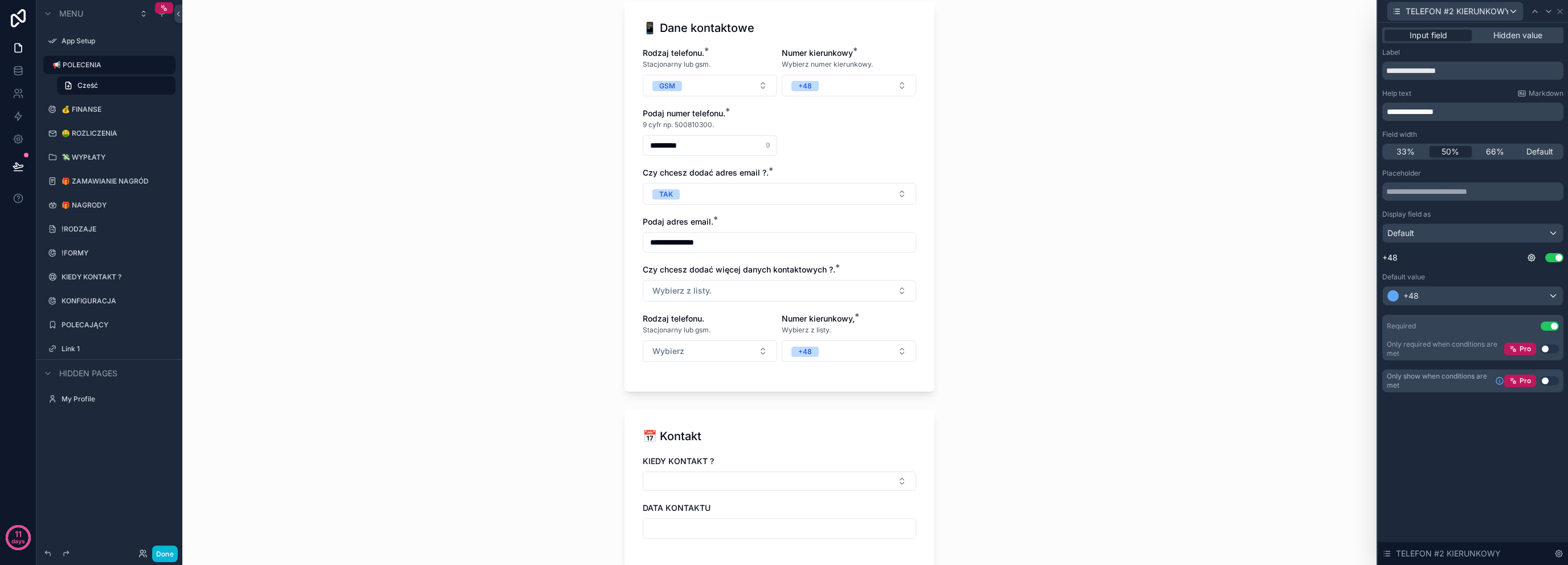
click at [424, 376] on div "**********" at bounding box center [779, 282] width 1195 height 565
click at [1470, 187] on input "text" at bounding box center [1473, 191] width 181 height 18
click at [1563, 9] on icon at bounding box center [1561, 11] width 9 height 9
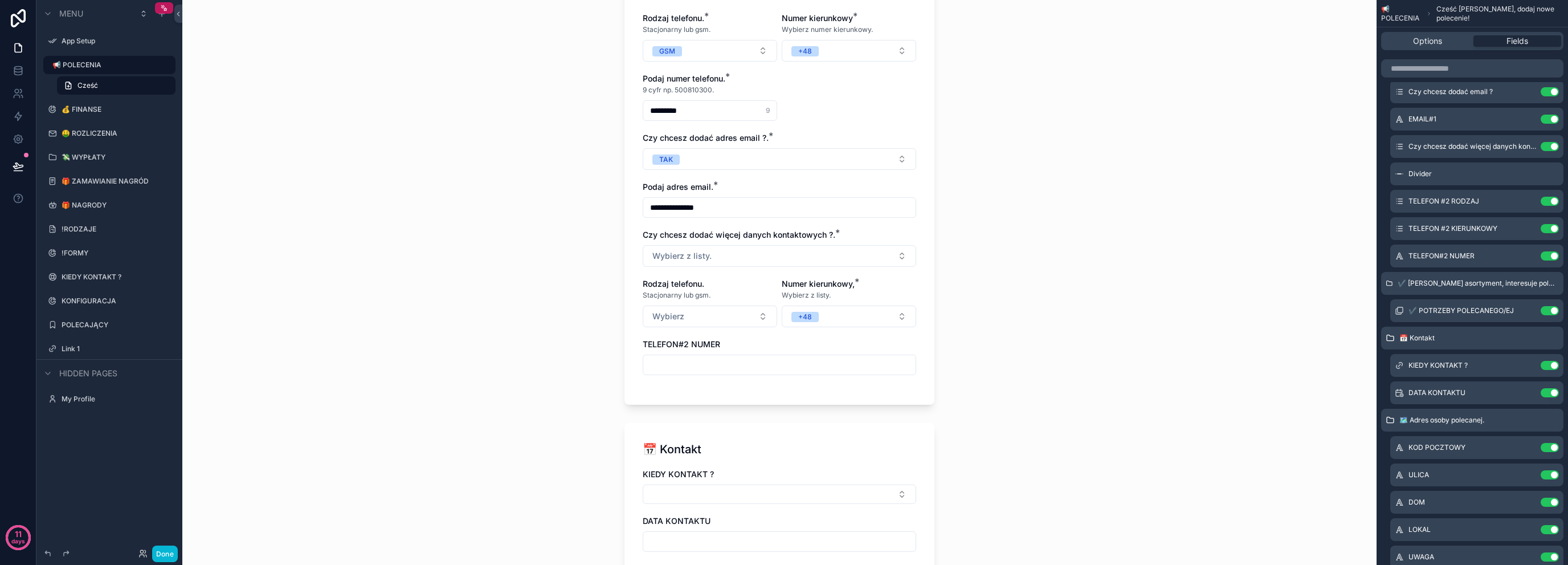
scroll to position [495, 0]
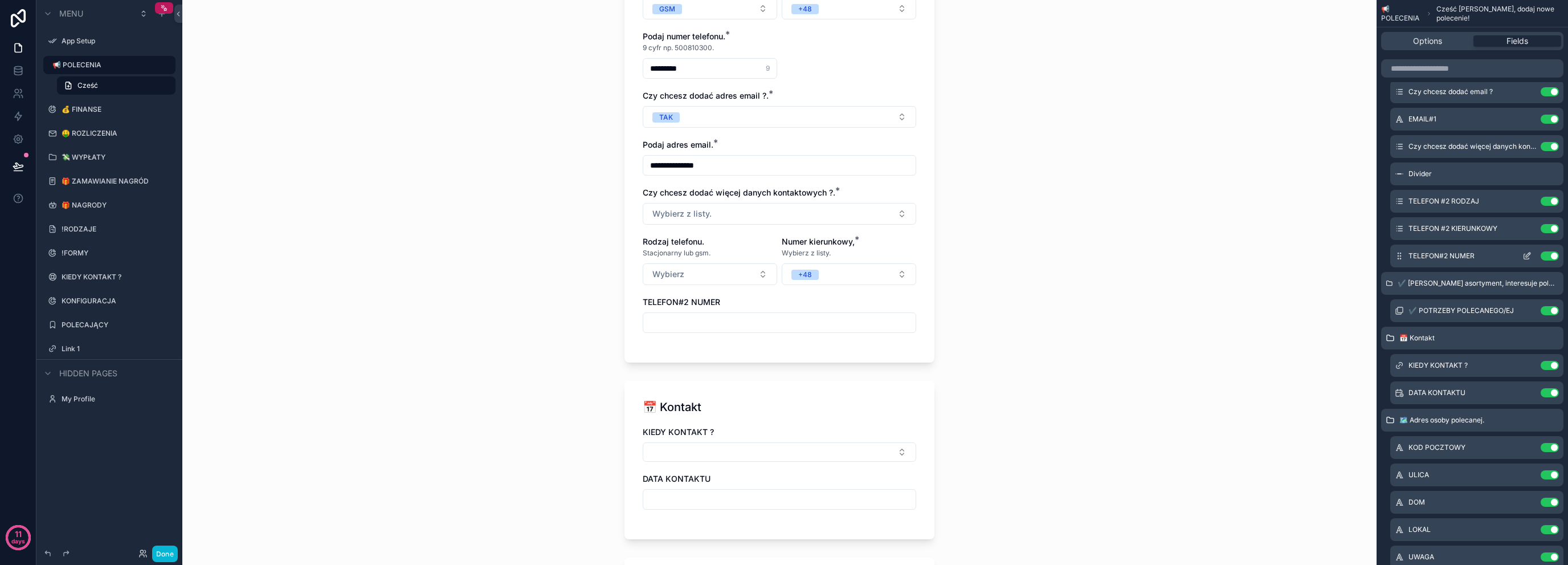
click at [1525, 253] on icon "scrollable content" at bounding box center [1527, 256] width 9 height 9
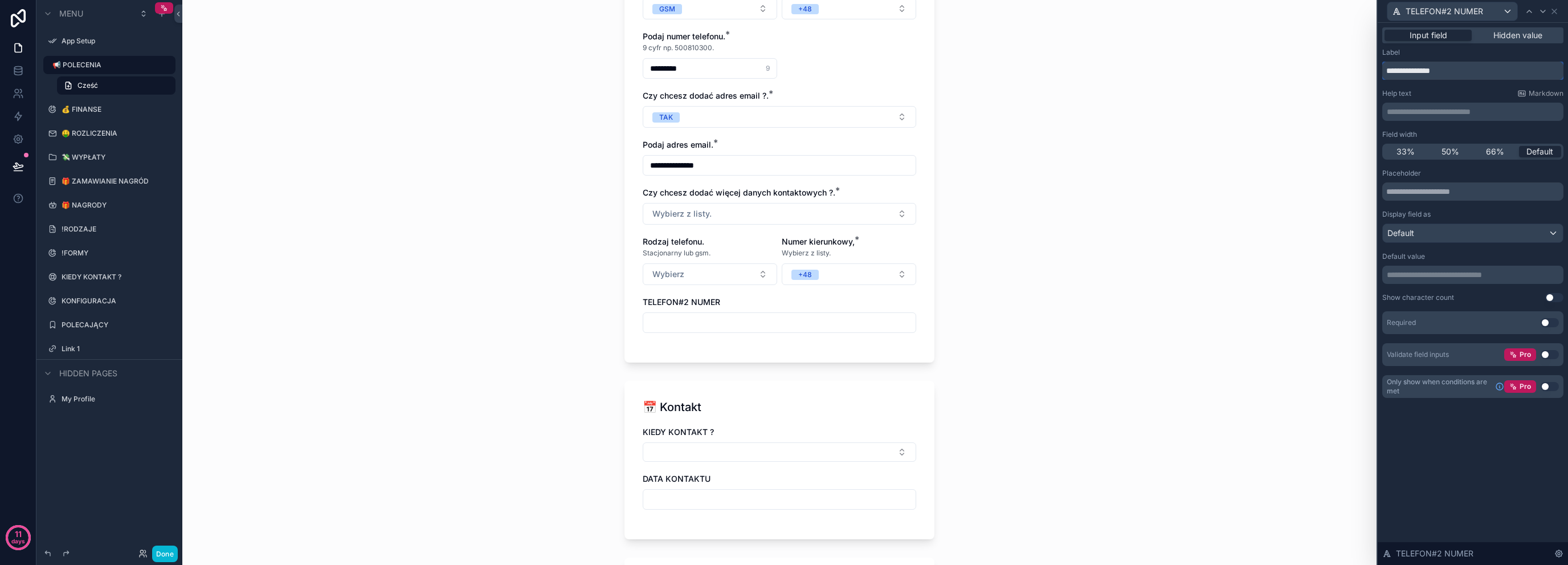
click at [1477, 71] on input "**********" at bounding box center [1473, 70] width 181 height 18
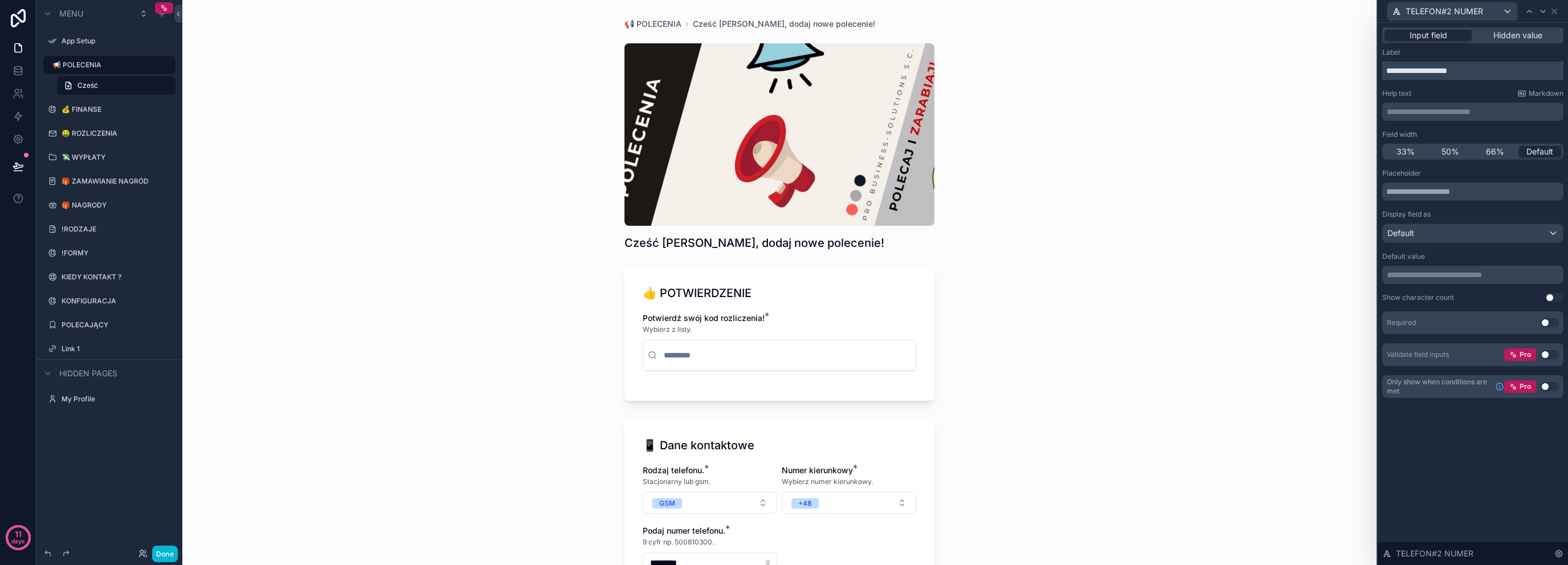
type input "**********"
click at [1418, 108] on p "**********" at bounding box center [1474, 112] width 174 height 11
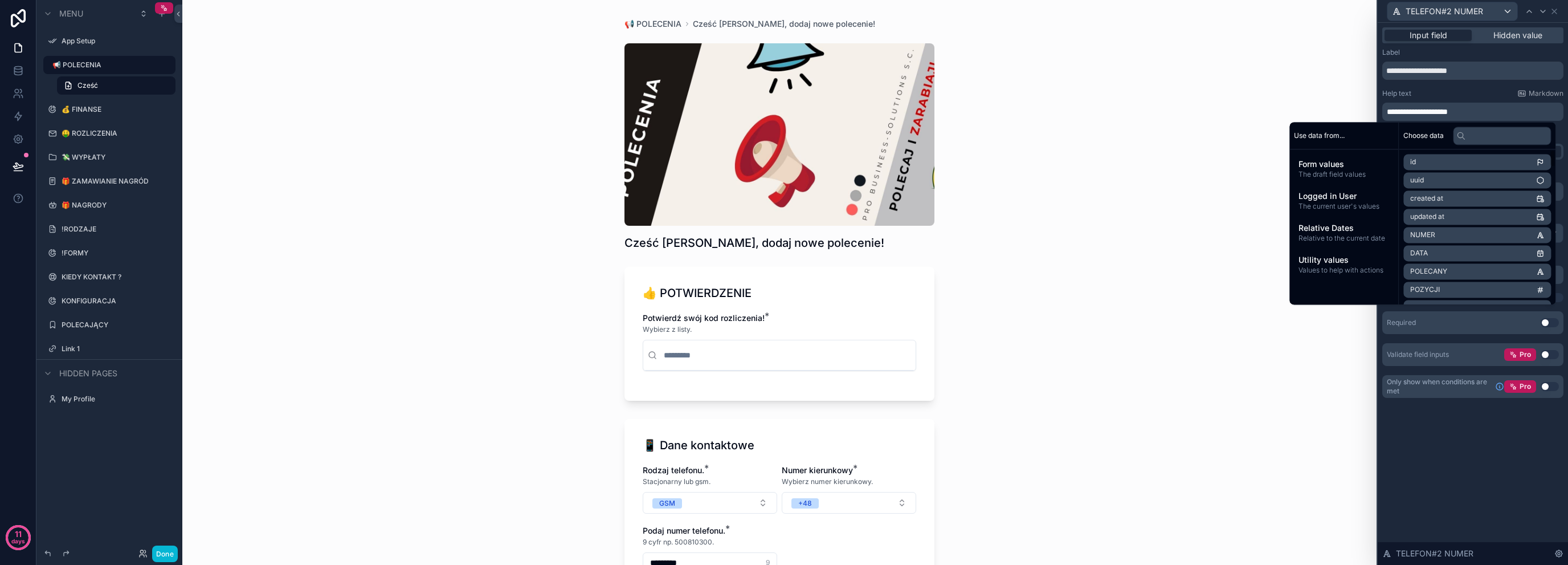
click at [1546, 326] on button "Use setting" at bounding box center [1550, 323] width 18 height 9
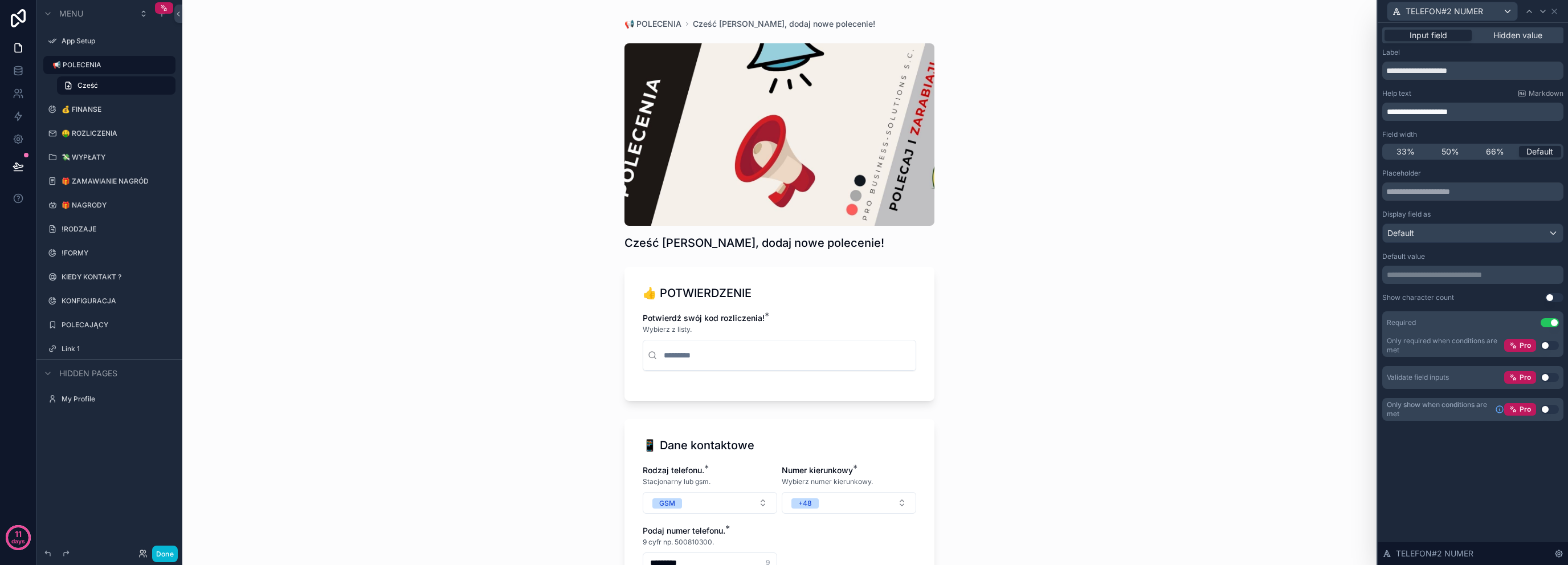
click at [1460, 476] on div "**********" at bounding box center [1473, 294] width 190 height 543
click at [1548, 299] on button "Use setting" at bounding box center [1554, 298] width 18 height 9
click at [1543, 378] on button "Use setting" at bounding box center [1550, 378] width 18 height 9
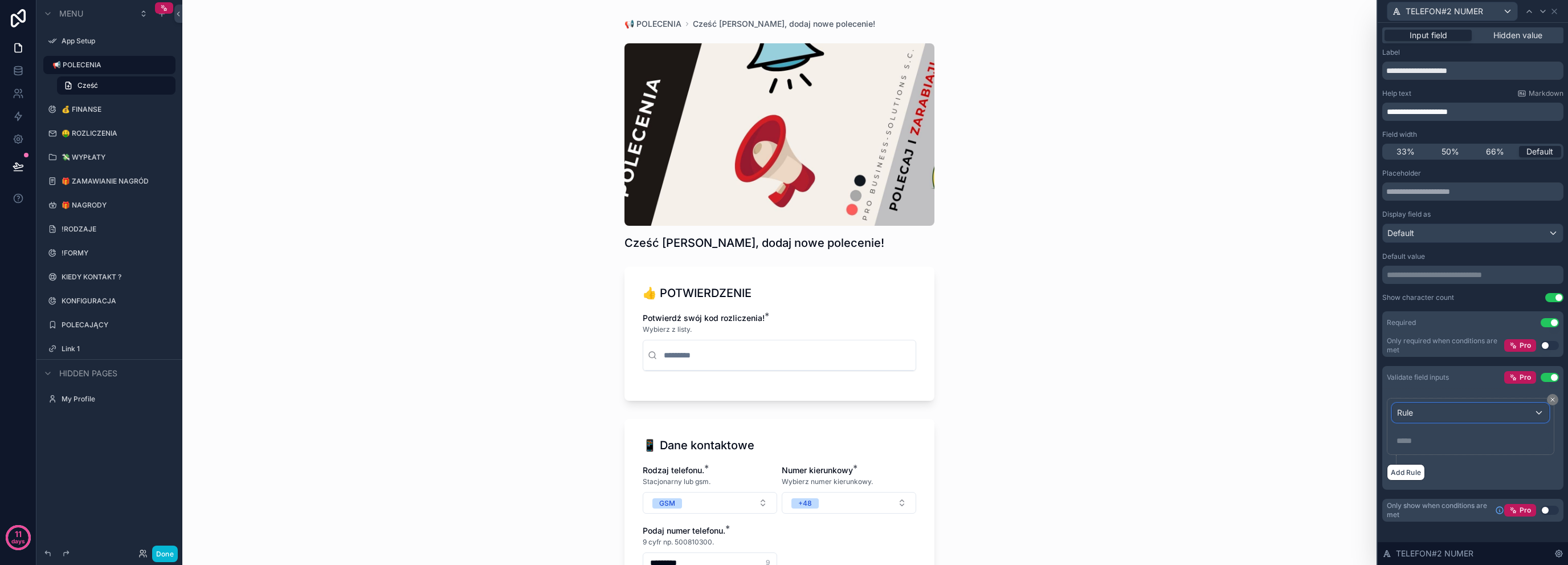
click at [1455, 418] on div "Rule" at bounding box center [1470, 412] width 156 height 18
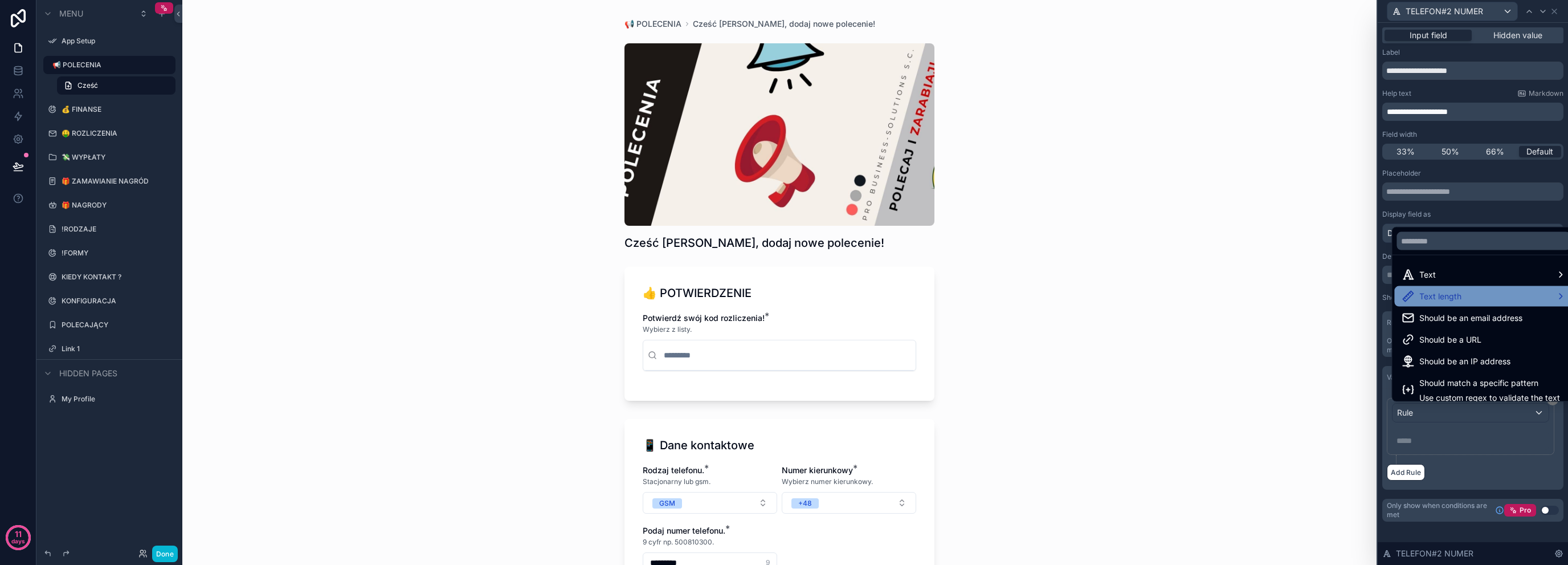
click at [1476, 303] on div "Text length" at bounding box center [1484, 297] width 165 height 14
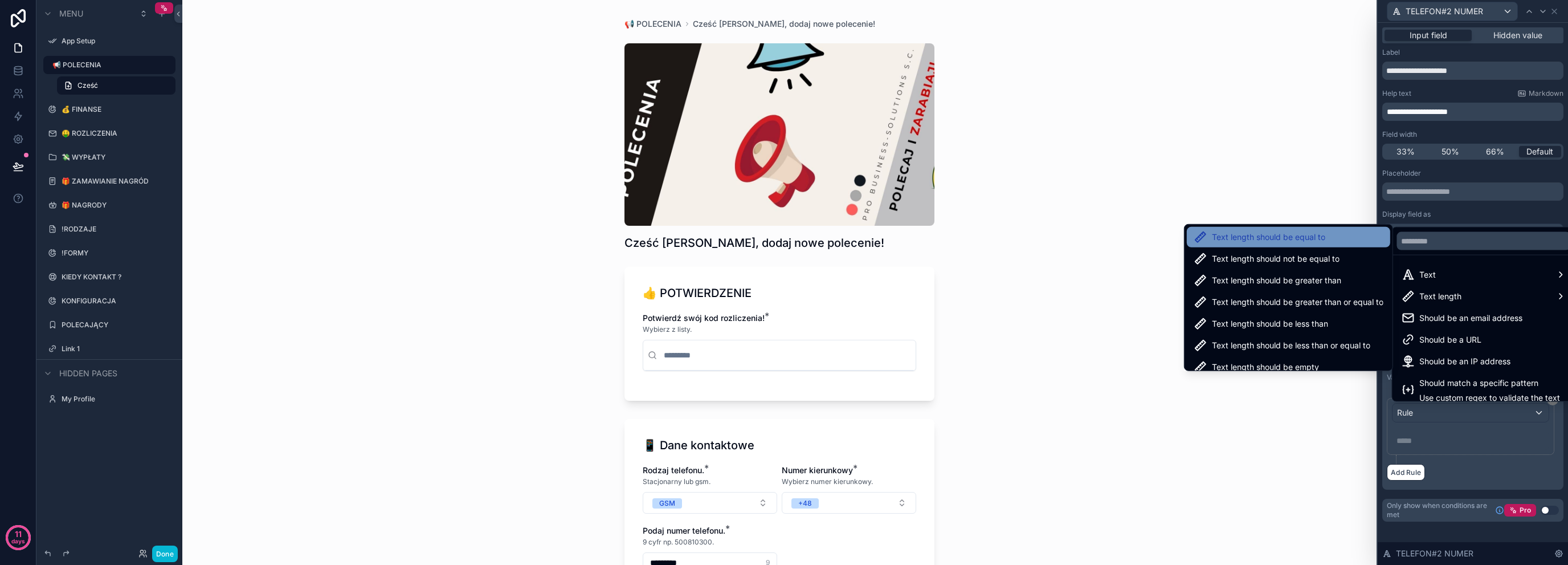
click at [1299, 240] on span "Text length should be equal to" at bounding box center [1269, 237] width 113 height 14
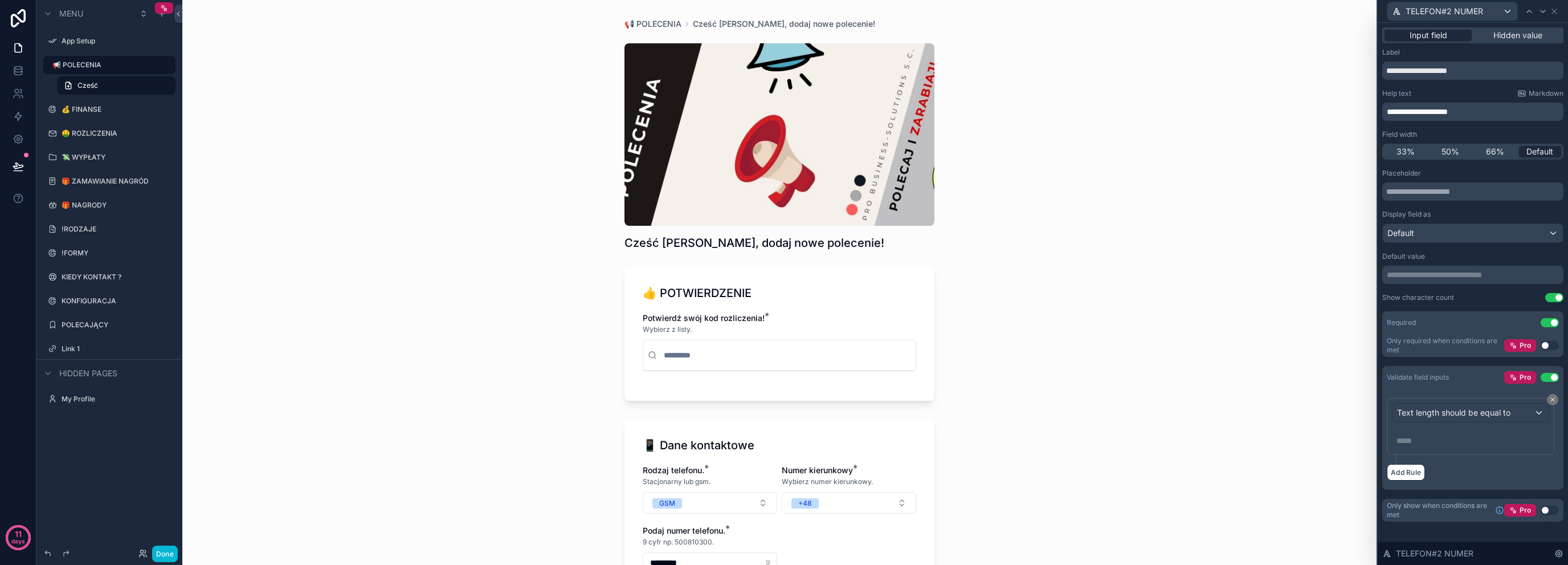
click at [1436, 435] on p "***** ﻿" at bounding box center [1471, 441] width 151 height 11
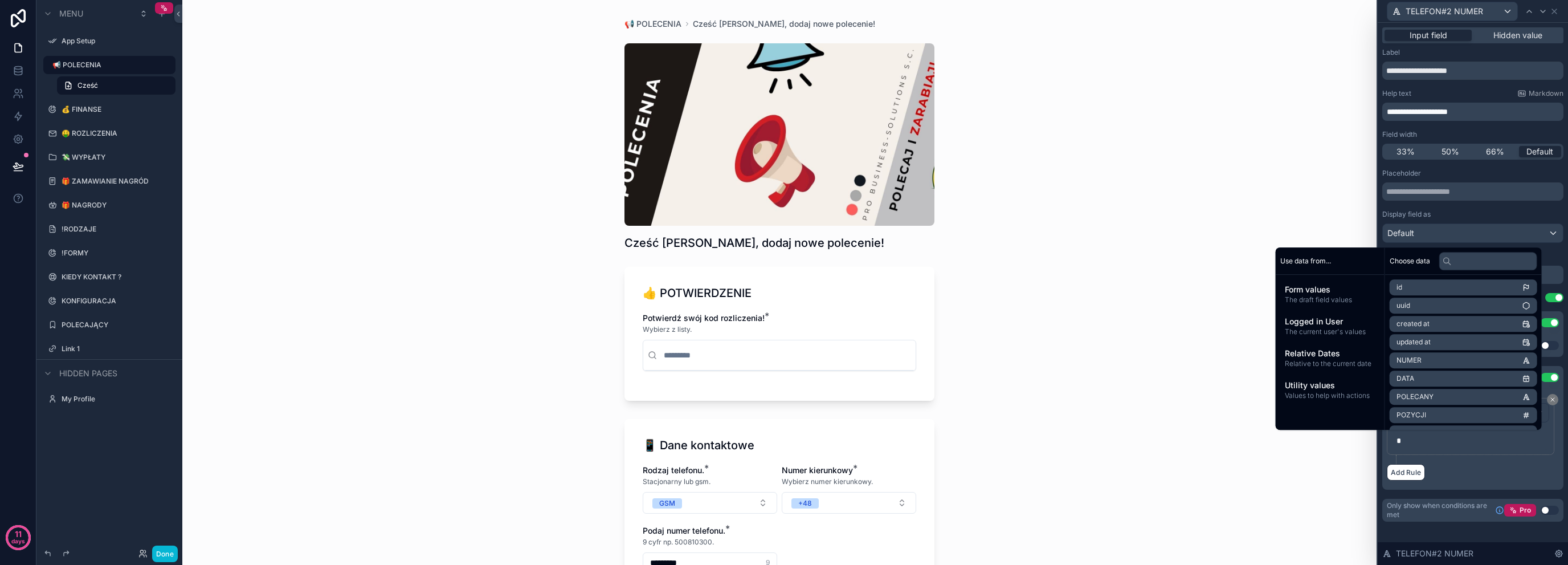
click at [1495, 476] on div "Add Rule" at bounding box center [1473, 472] width 172 height 16
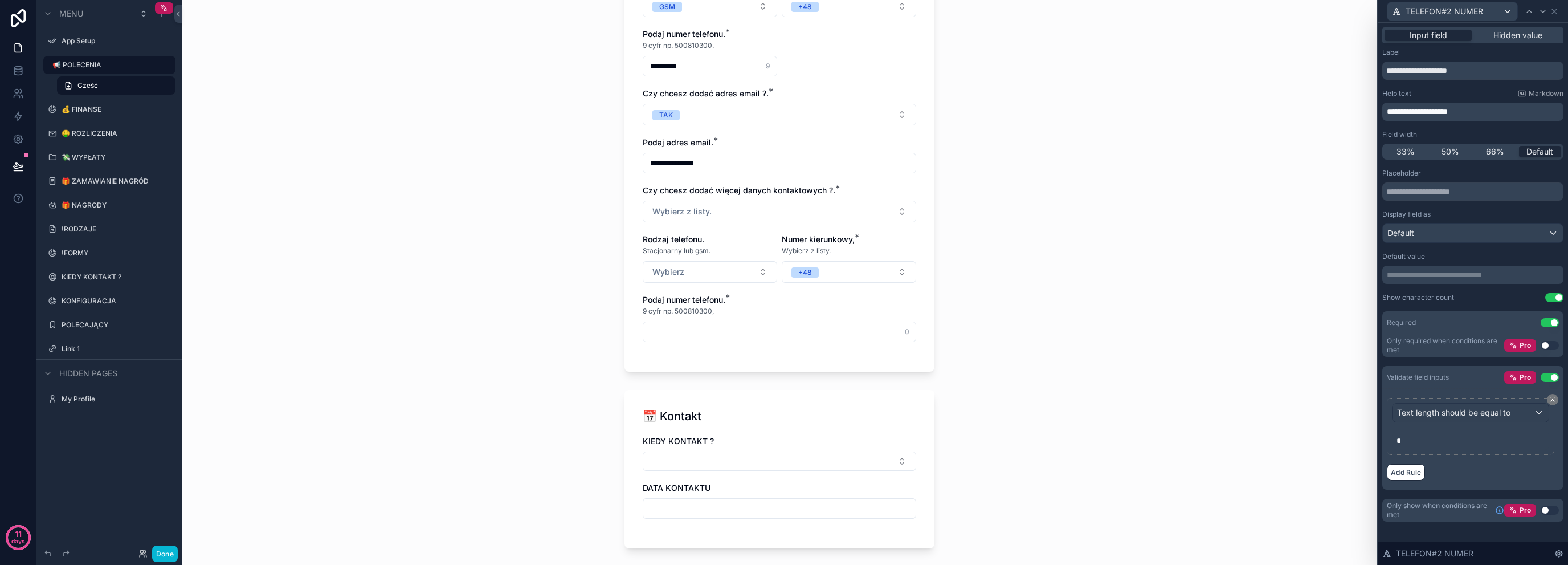
scroll to position [494, 0]
click at [528, 387] on div "**********" at bounding box center [779, 282] width 1195 height 565
click at [1488, 114] on p "**********" at bounding box center [1474, 112] width 174 height 11
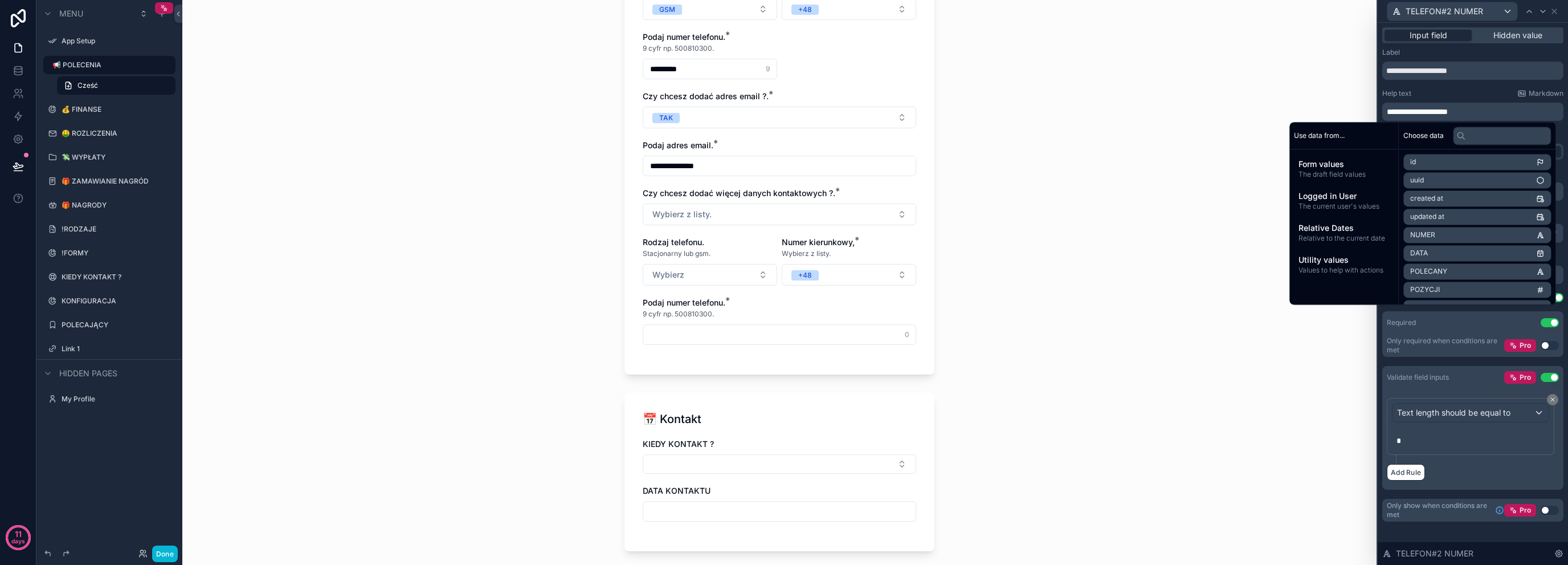
scroll to position [0, 0]
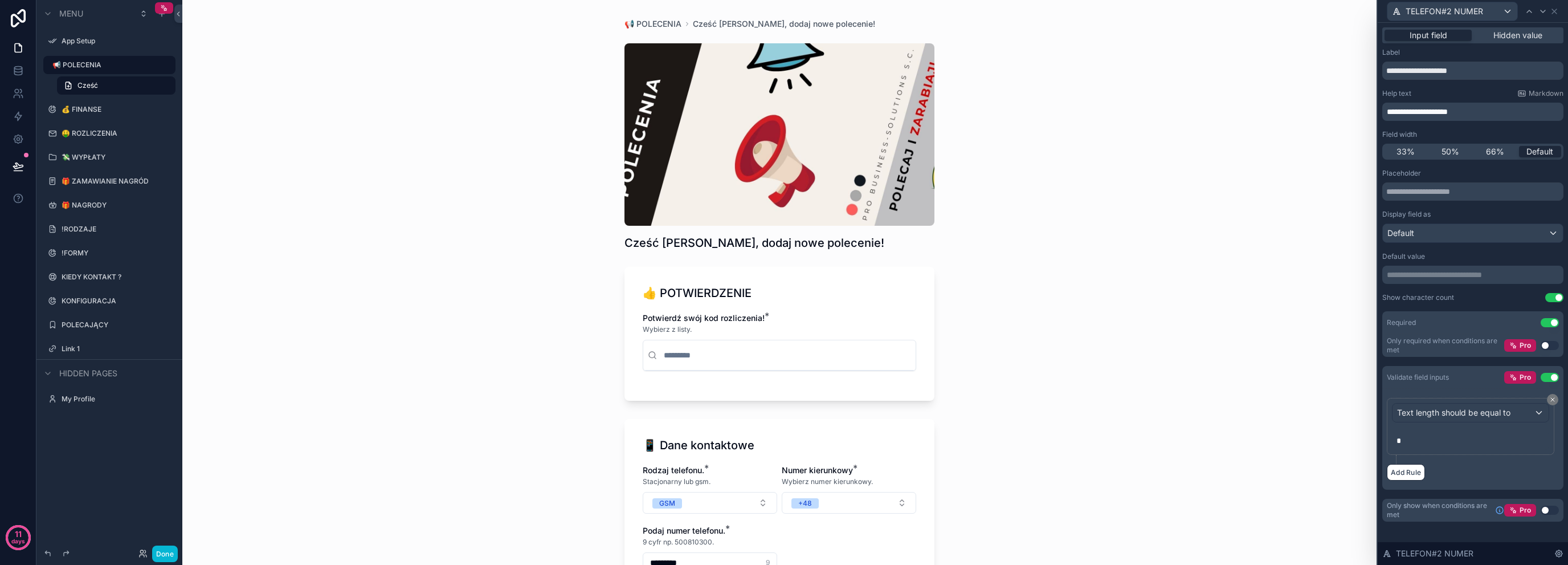
click at [1232, 225] on div "**********" at bounding box center [779, 282] width 1195 height 565
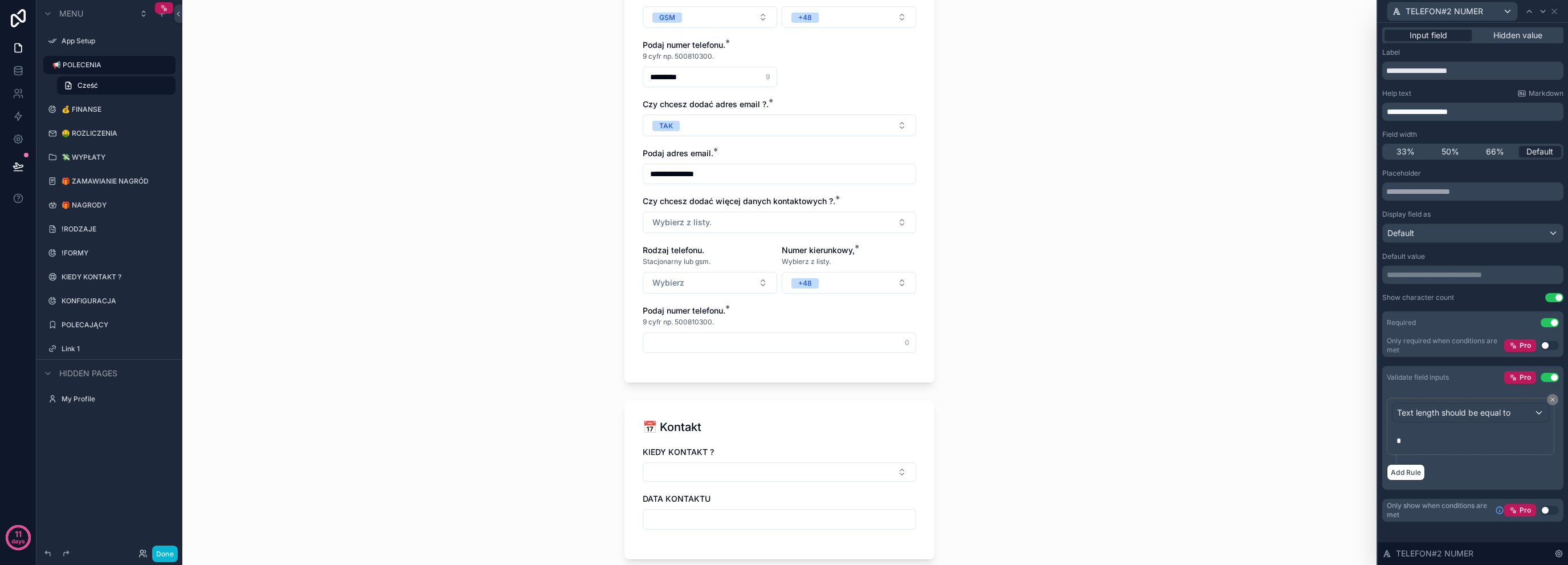
scroll to position [532, 0]
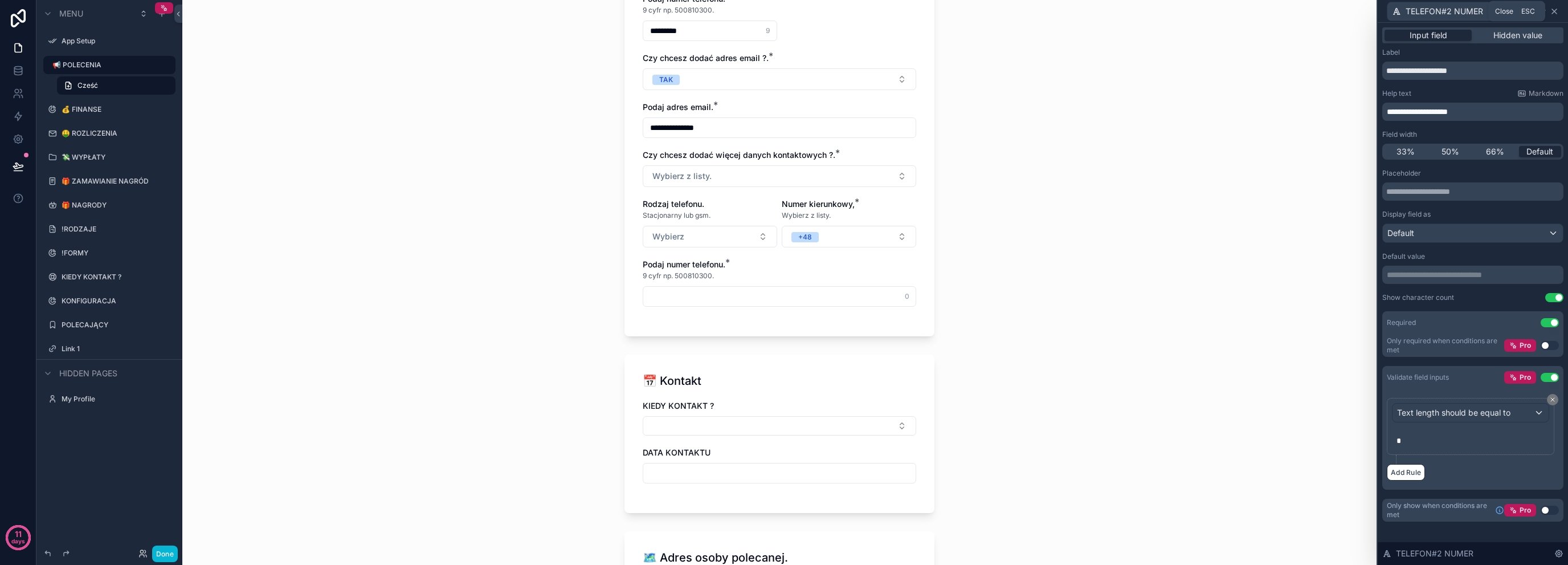
click at [1556, 11] on icon at bounding box center [1554, 11] width 9 height 9
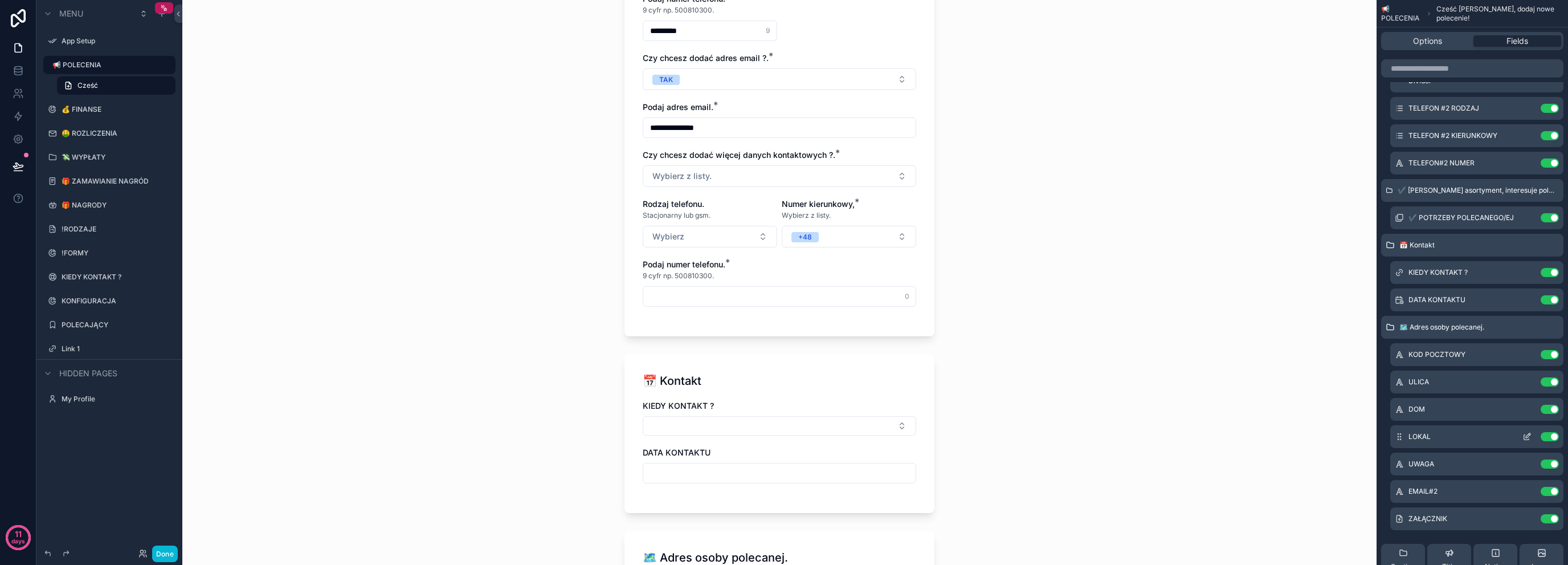
scroll to position [328, 0]
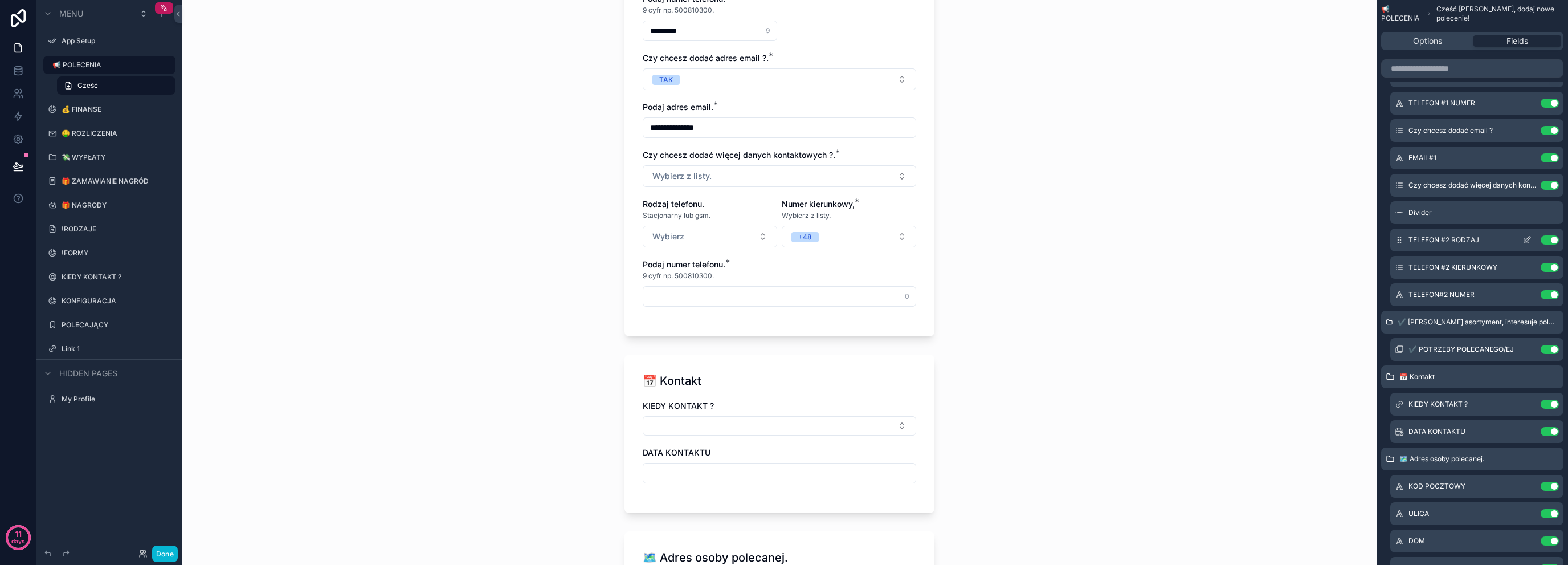
click at [1531, 241] on icon "scrollable content" at bounding box center [1527, 241] width 9 height 9
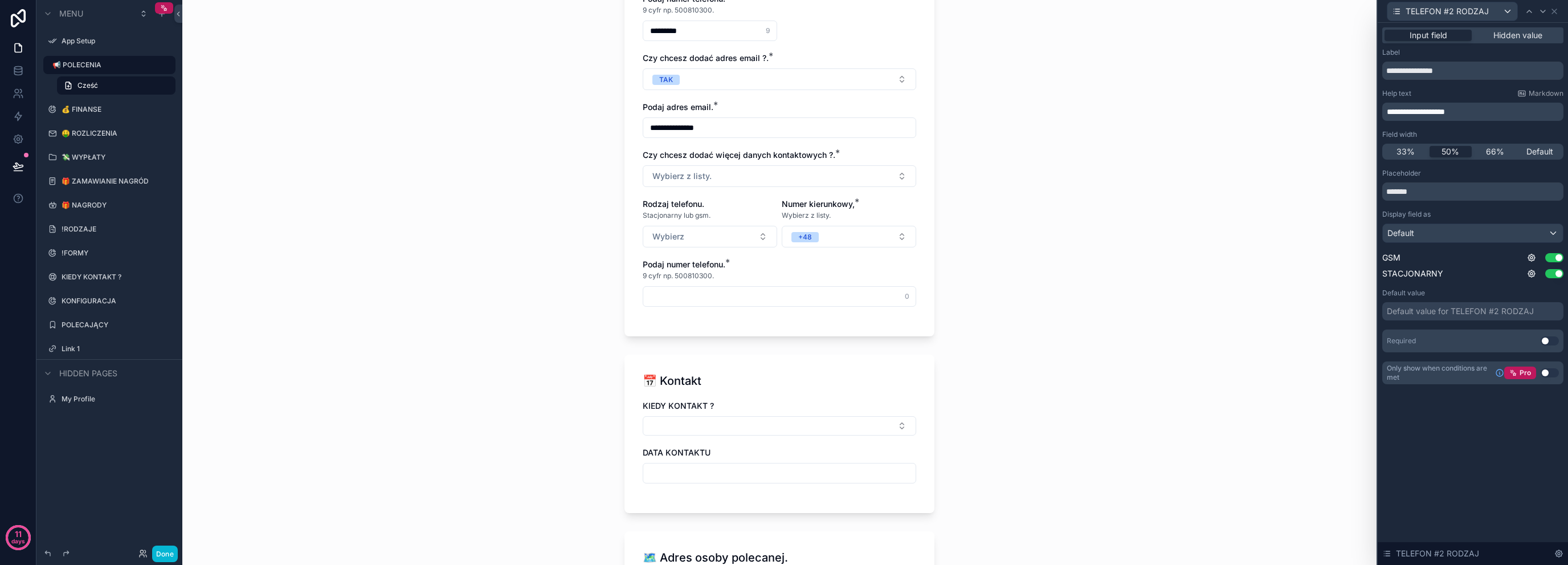
click at [1546, 339] on button "Use setting" at bounding box center [1550, 341] width 18 height 9
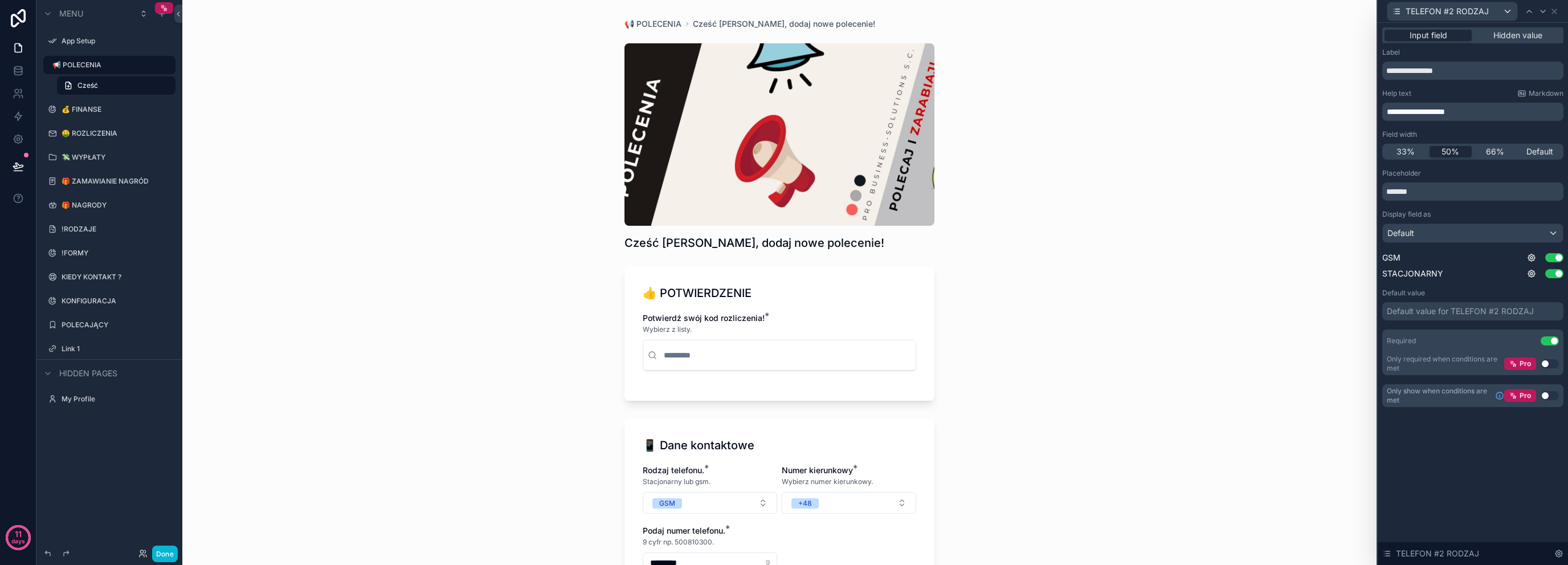
click at [1550, 397] on button "Use setting" at bounding box center [1550, 396] width 18 height 9
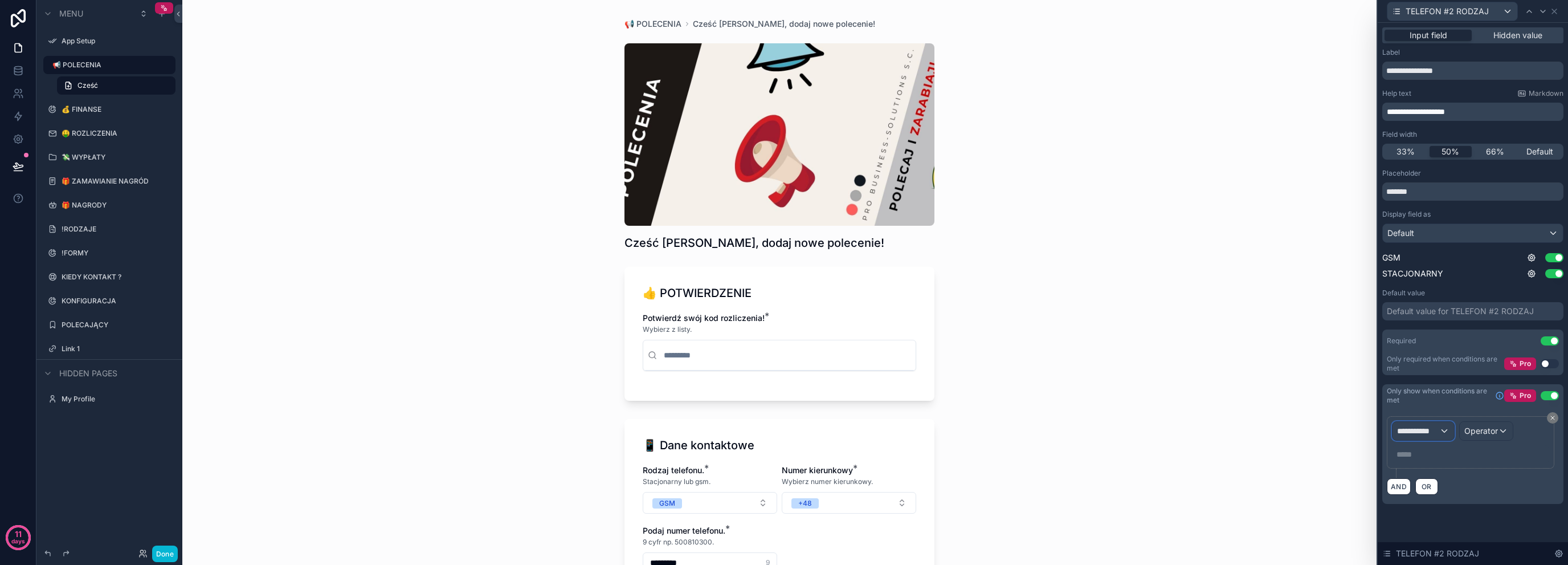
click at [1440, 426] on div "**********" at bounding box center [1423, 431] width 61 height 18
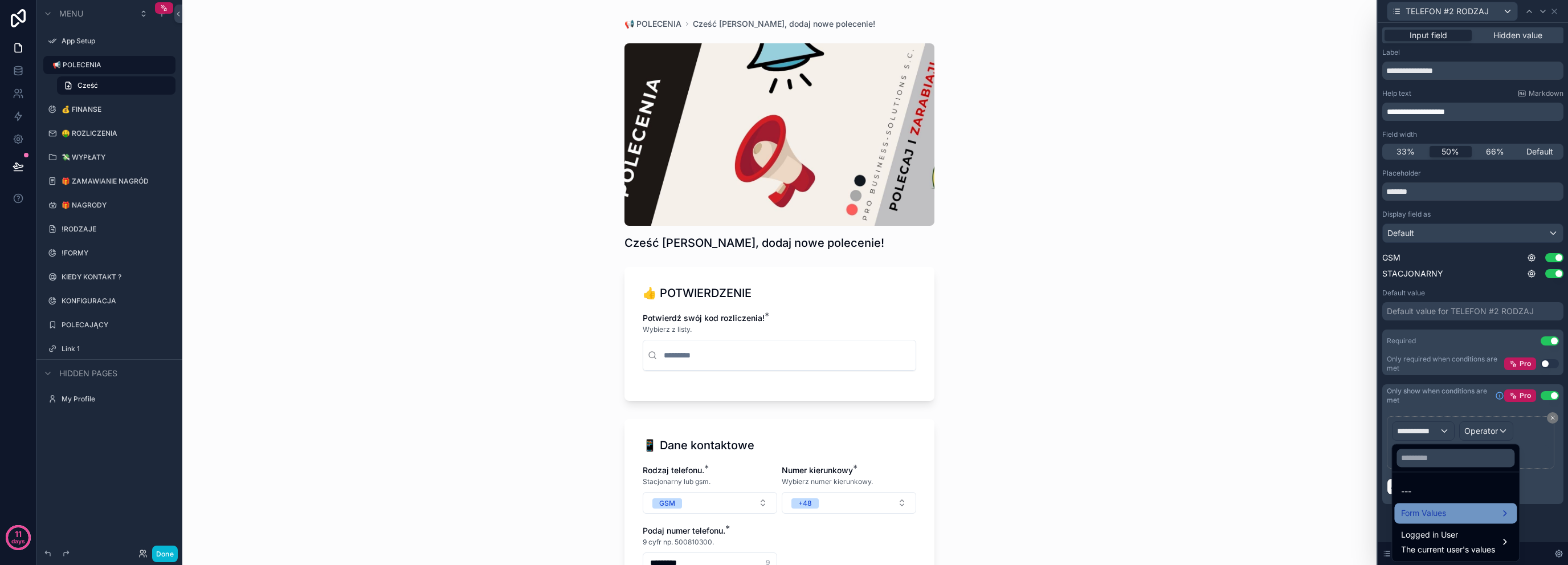
click at [1461, 503] on div "Form Values" at bounding box center [1455, 513] width 122 height 20
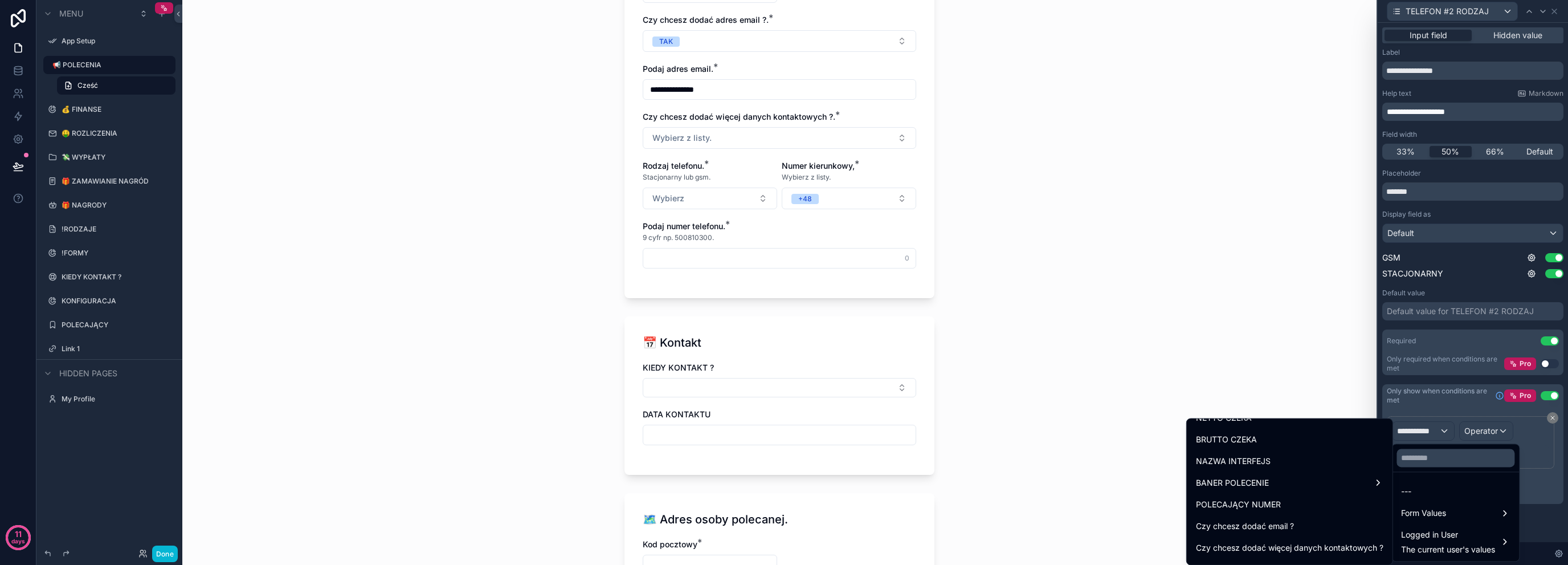
scroll to position [1461, 0]
click at [1303, 494] on div "Czy chcesz dodać więcej danych kontaktowych ?" at bounding box center [1290, 487] width 201 height 20
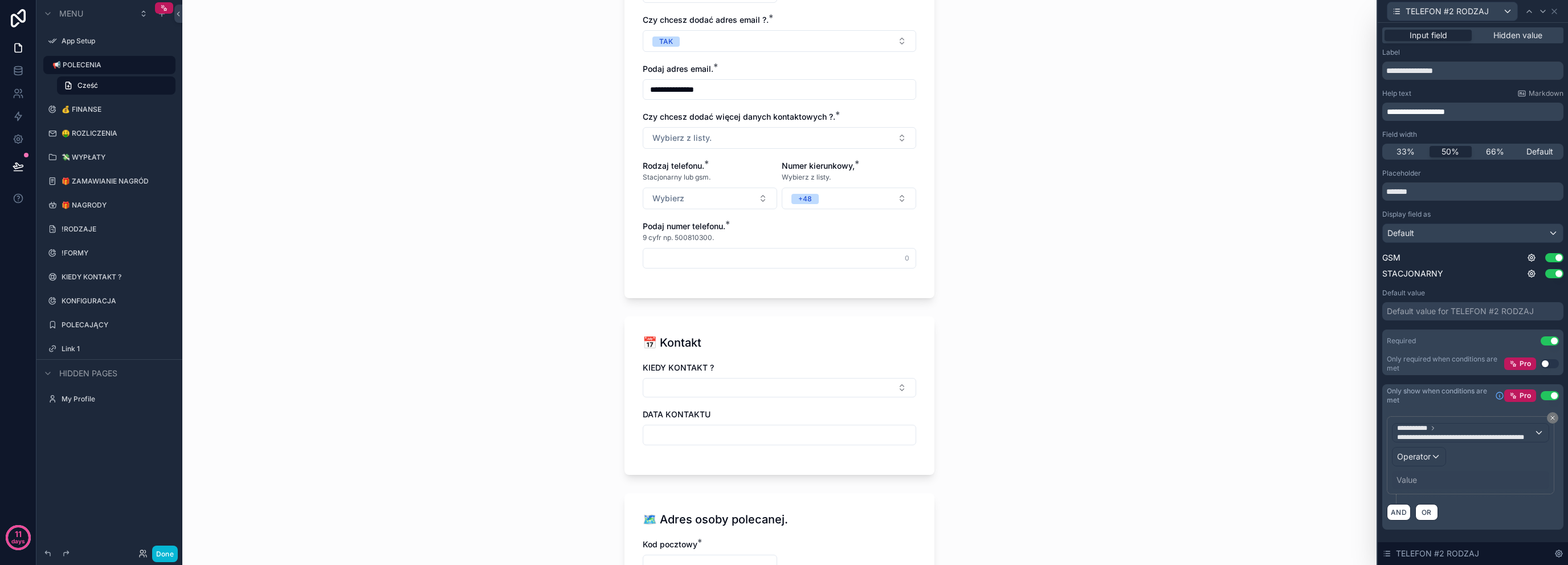
scroll to position [0, 0]
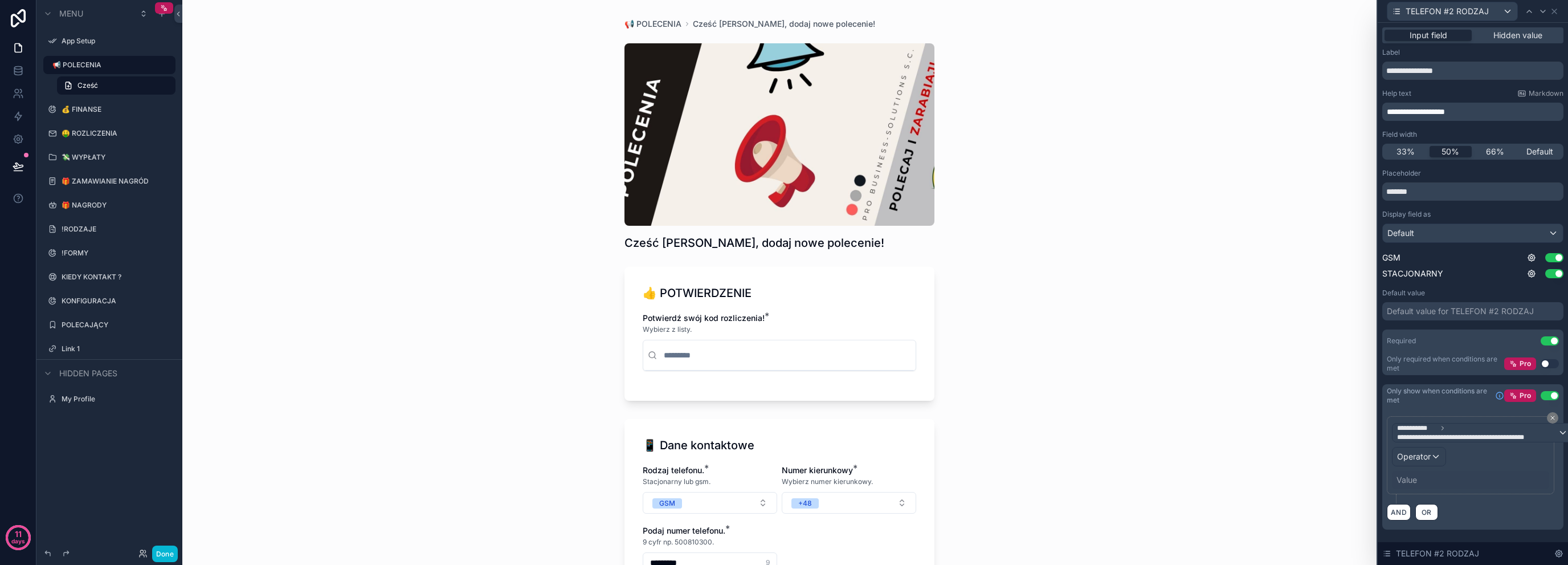
click at [1408, 480] on div "Value" at bounding box center [1407, 480] width 20 height 11
click at [1411, 479] on div "Value" at bounding box center [1407, 480] width 20 height 11
click at [1429, 458] on span "Operator" at bounding box center [1414, 456] width 34 height 9
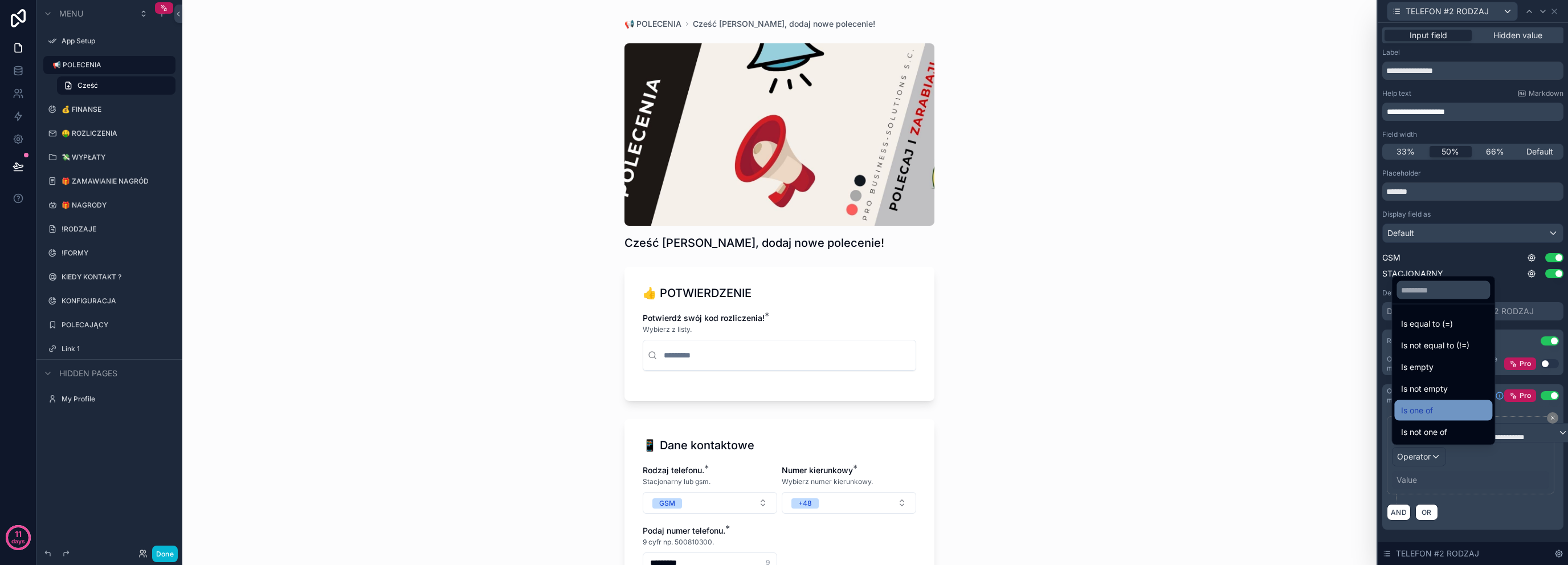
click at [1486, 409] on div "Is one of" at bounding box center [1443, 410] width 84 height 14
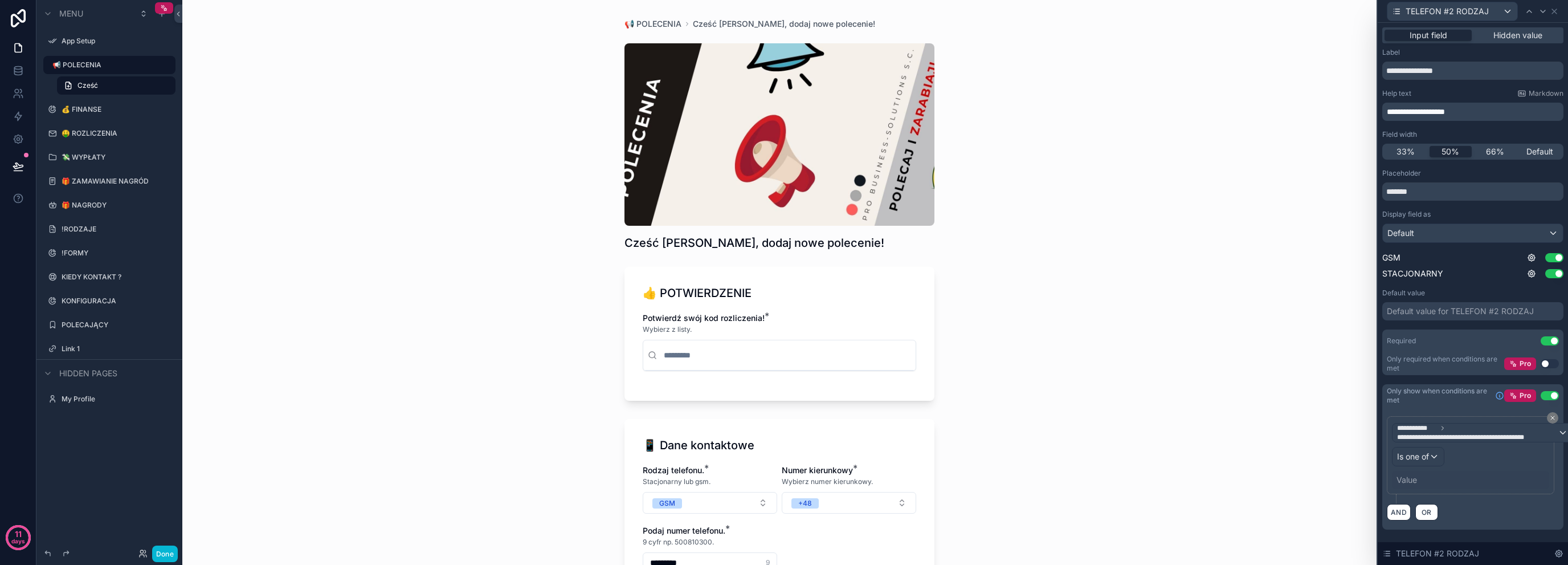
click at [1418, 481] on div "Value" at bounding box center [1471, 480] width 157 height 18
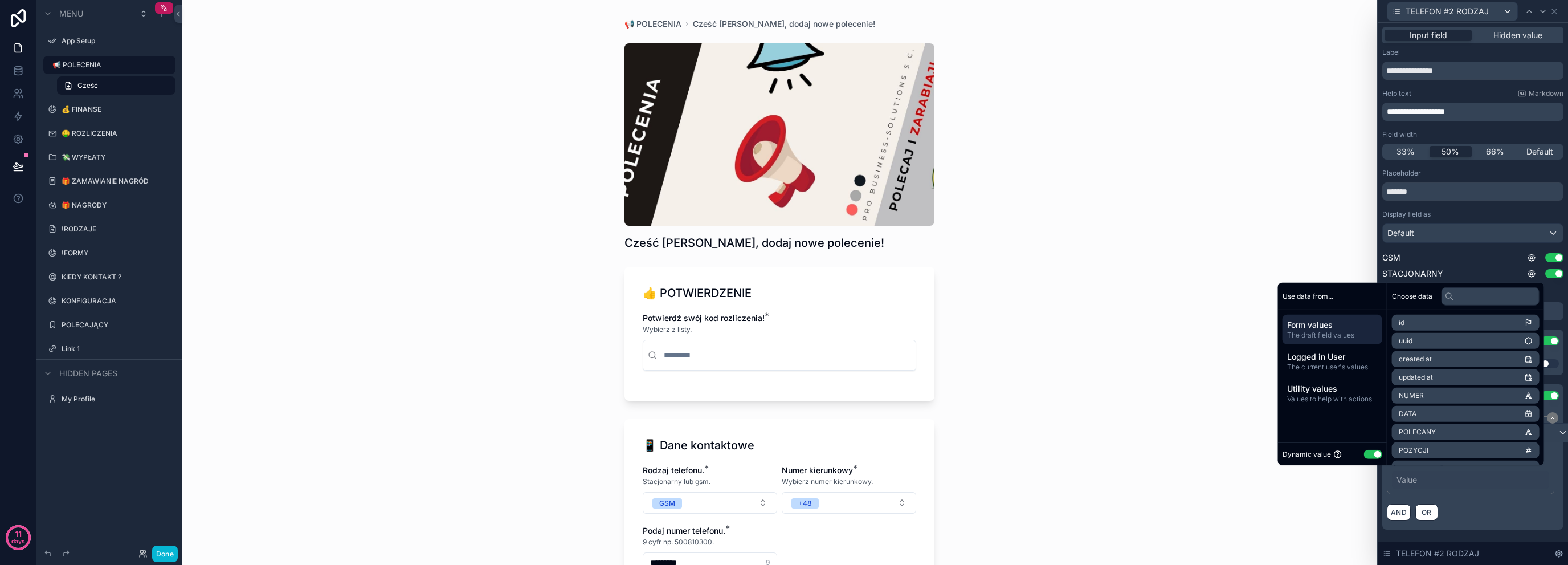
click at [1372, 449] on button "Use setting" at bounding box center [1373, 454] width 18 height 9
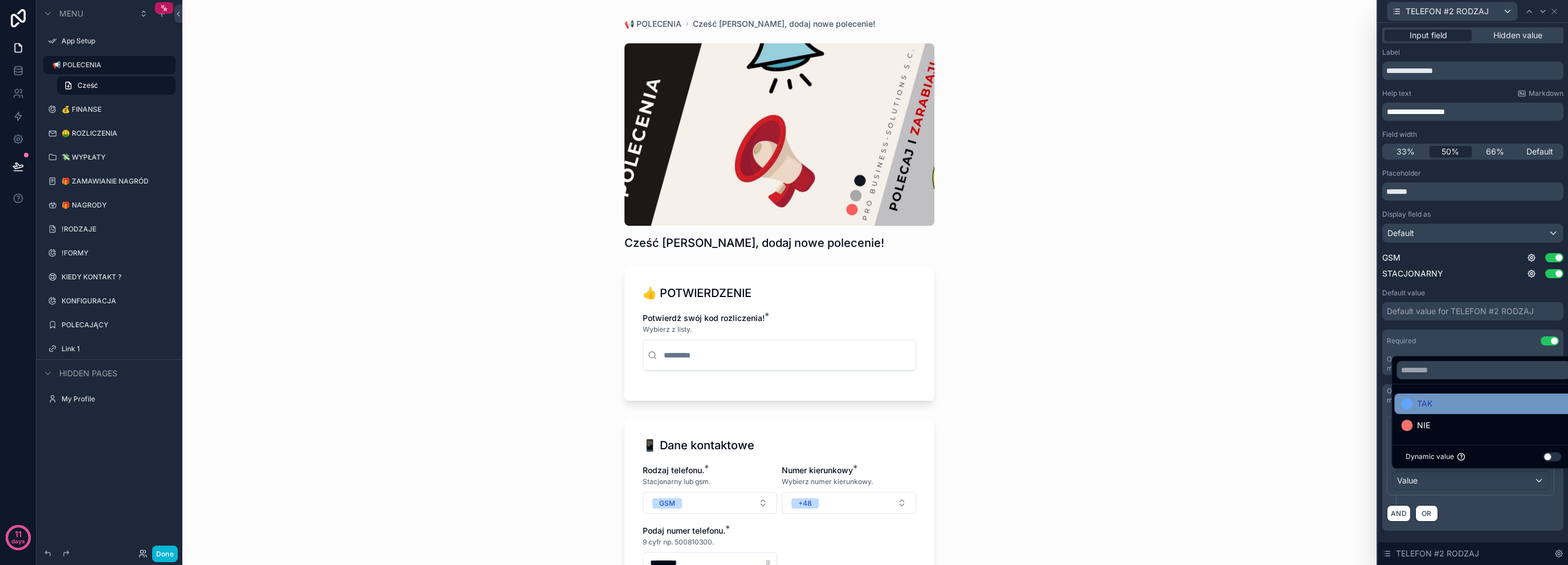
drag, startPoint x: 1434, startPoint y: 422, endPoint x: 1444, endPoint y: 410, distance: 15.6
click at [1444, 410] on ul "TAK NIE" at bounding box center [1484, 414] width 183 height 60
click at [1444, 410] on div "TAK" at bounding box center [1484, 403] width 165 height 14
click at [1478, 520] on div "AND OR" at bounding box center [1473, 513] width 172 height 17
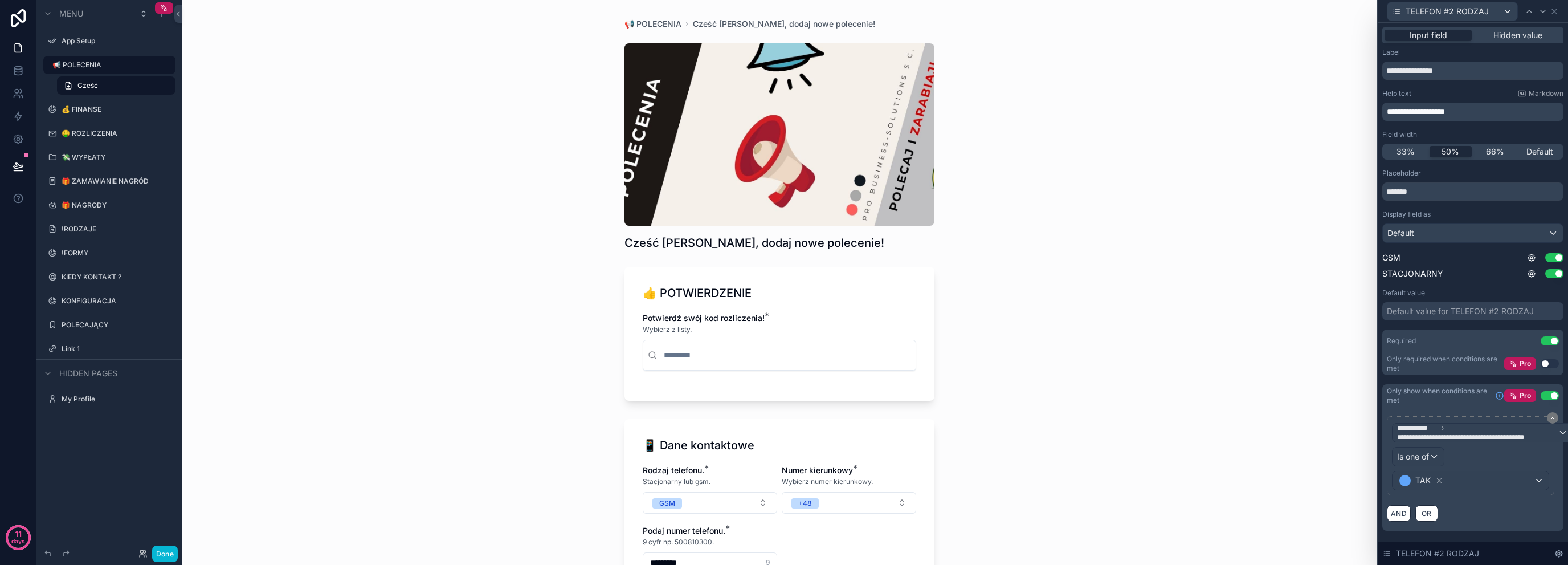
click at [1014, 487] on div "**********" at bounding box center [779, 282] width 1195 height 565
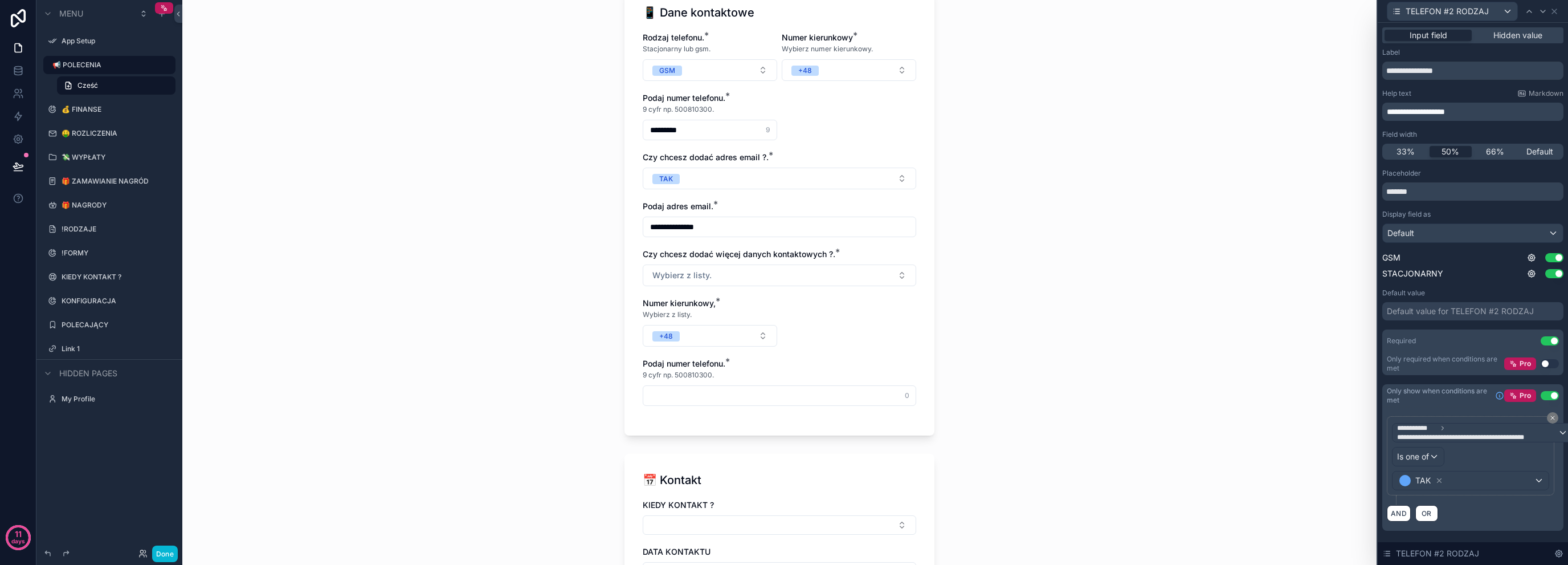
scroll to position [380, 0]
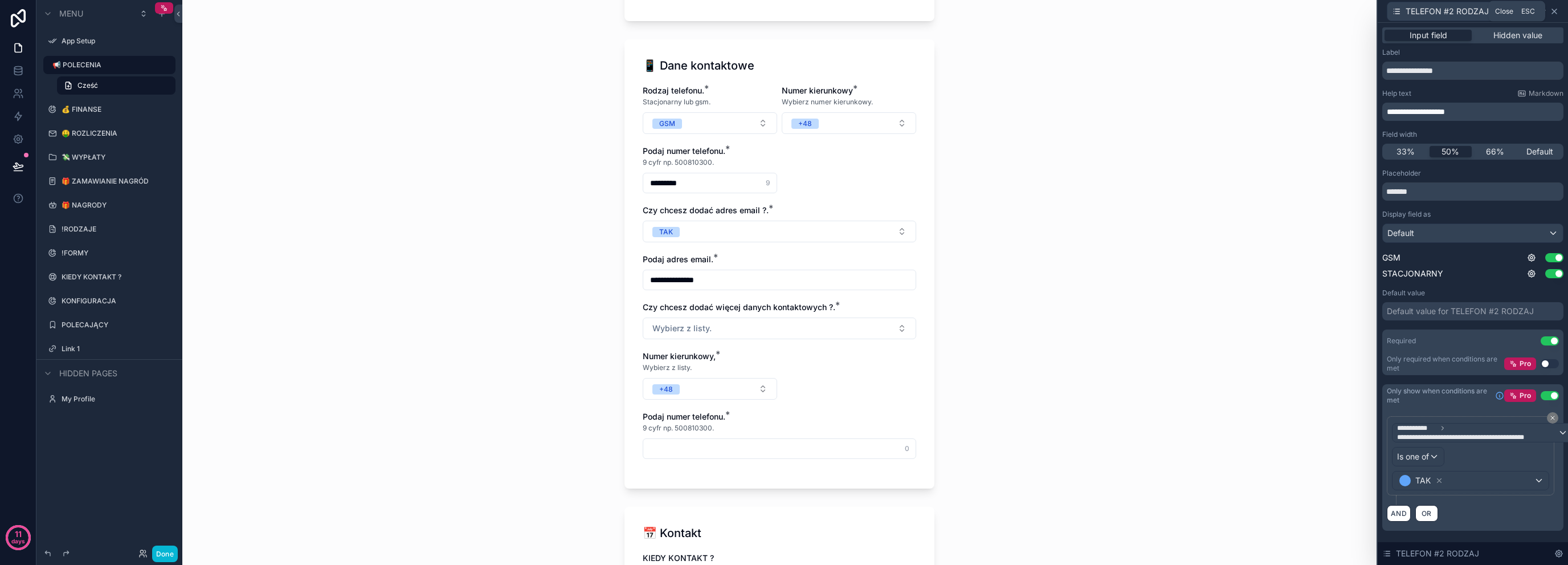
click at [1554, 11] on icon at bounding box center [1554, 11] width 5 height 5
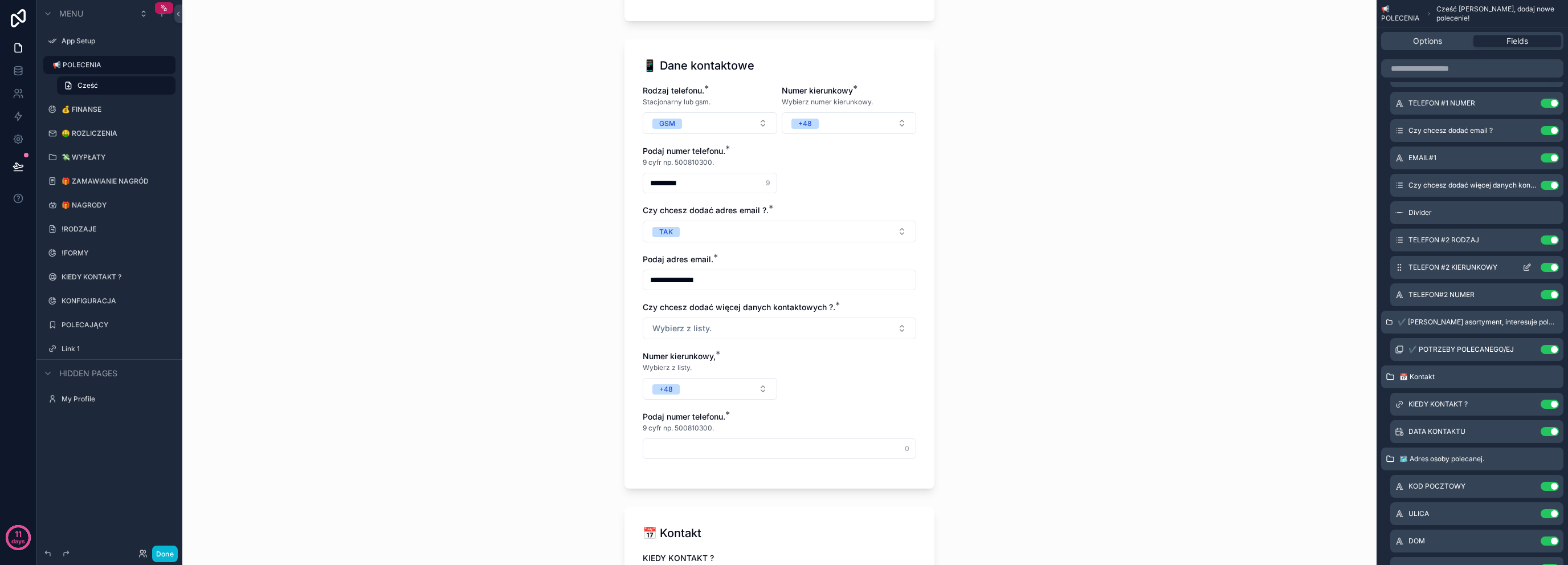
click at [1527, 268] on icon "scrollable content" at bounding box center [1527, 268] width 9 height 9
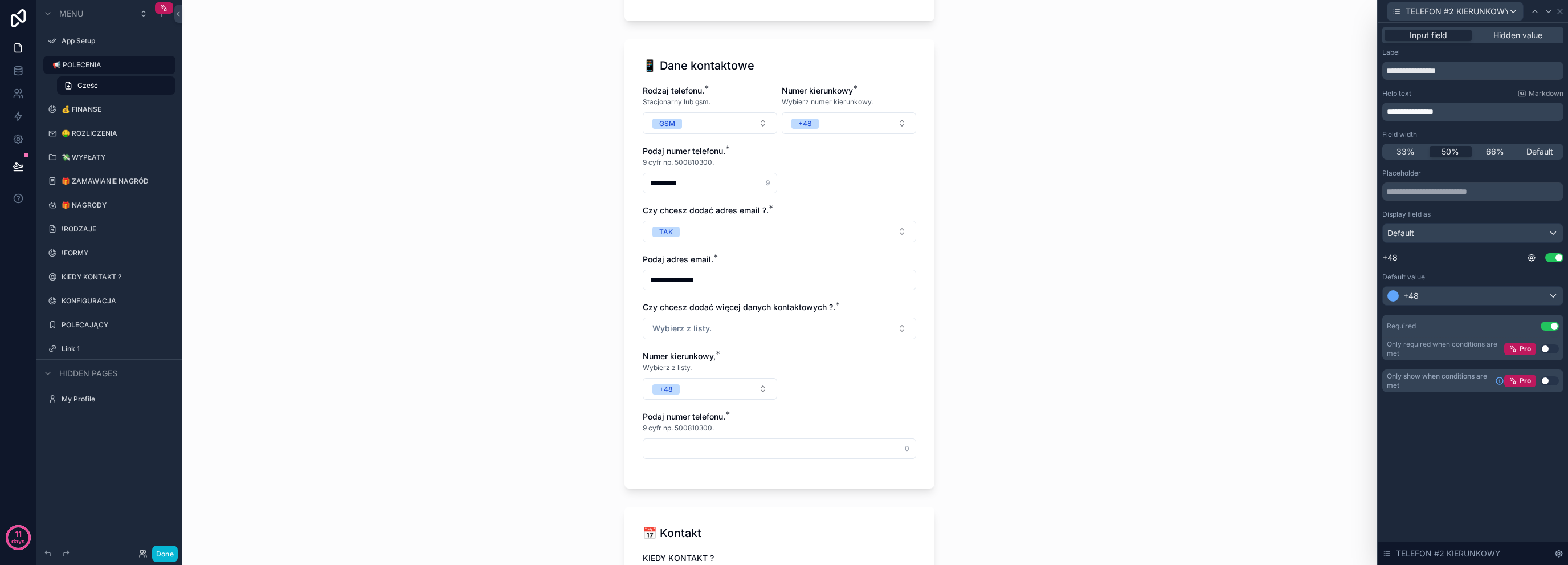
click at [1552, 378] on button "Use setting" at bounding box center [1550, 381] width 18 height 9
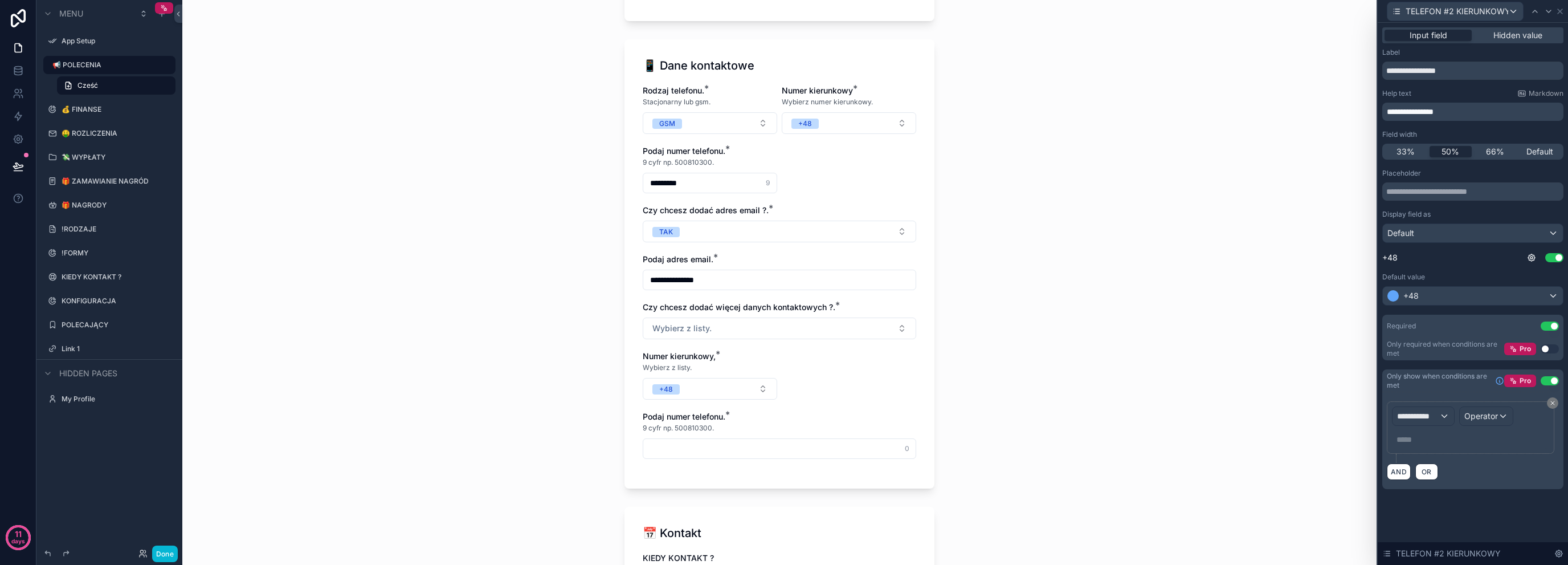
scroll to position [0, 0]
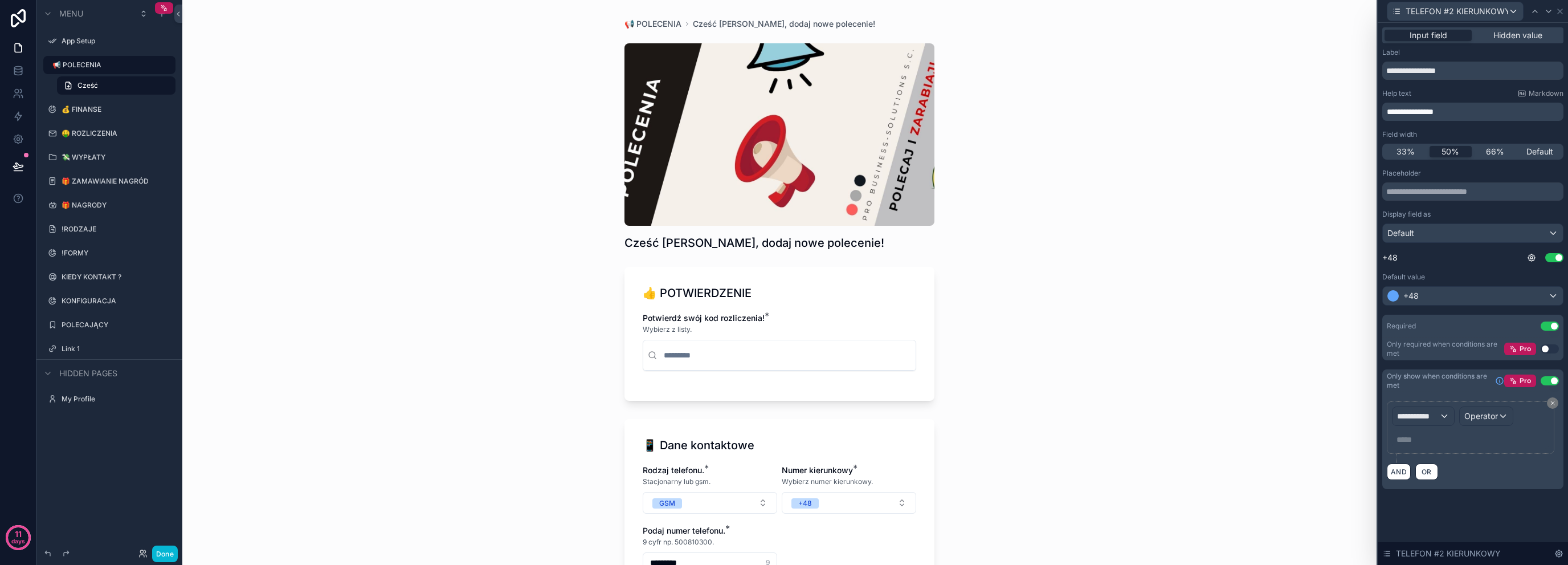
click at [1457, 408] on div "**********" at bounding box center [1471, 428] width 157 height 42
click at [1451, 414] on div "**********" at bounding box center [1423, 416] width 61 height 18
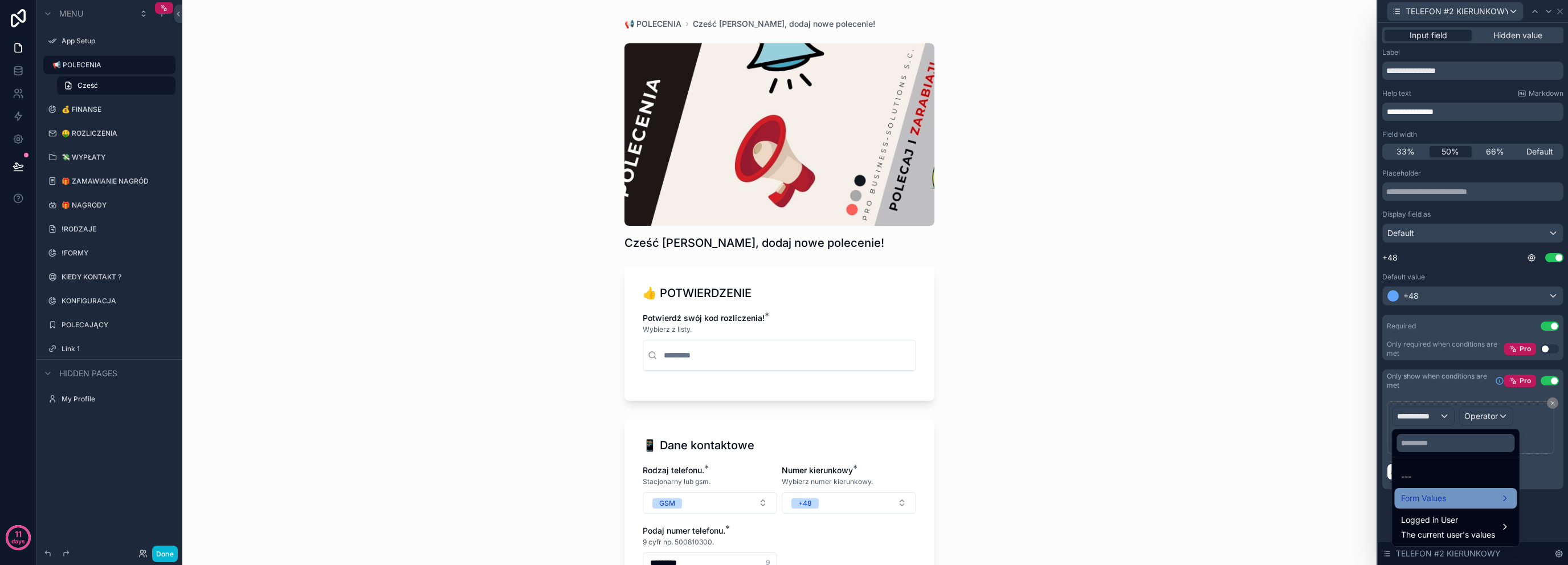
click at [1483, 503] on div "Form Values" at bounding box center [1455, 498] width 109 height 14
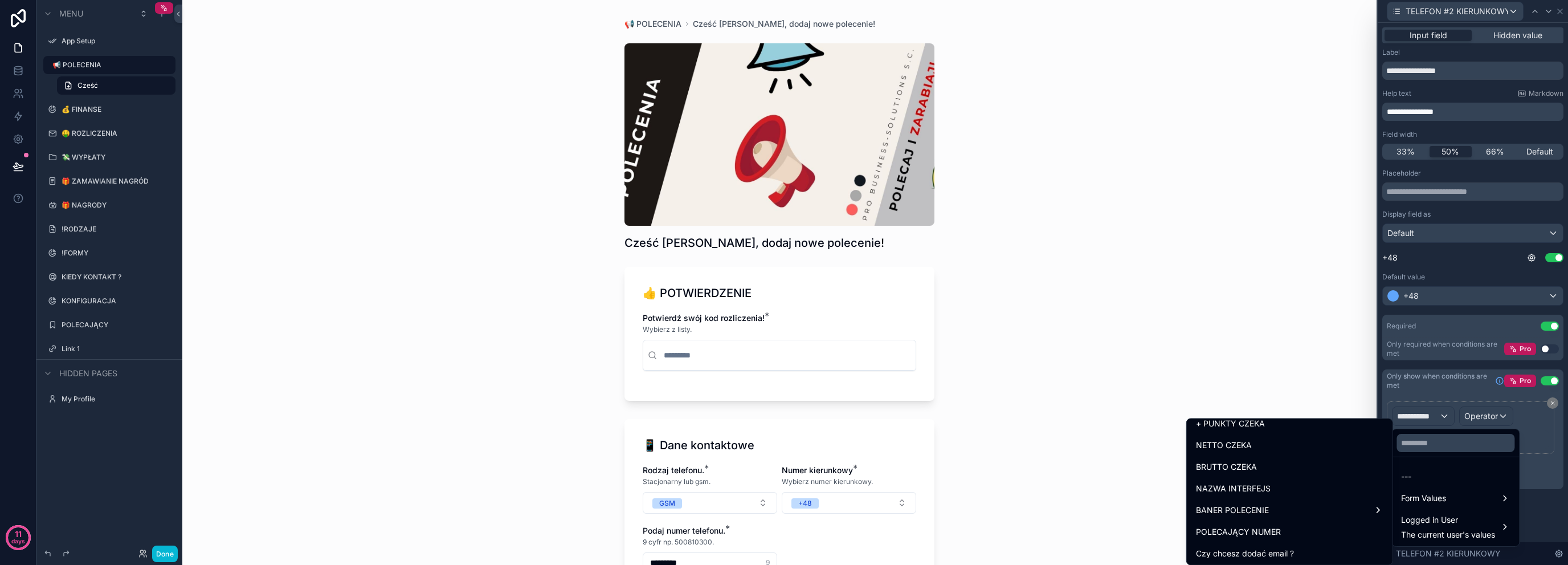
scroll to position [1461, 0]
click at [1328, 487] on span "Czy chcesz dodać więcej danych kontaktowych ?" at bounding box center [1290, 487] width 188 height 14
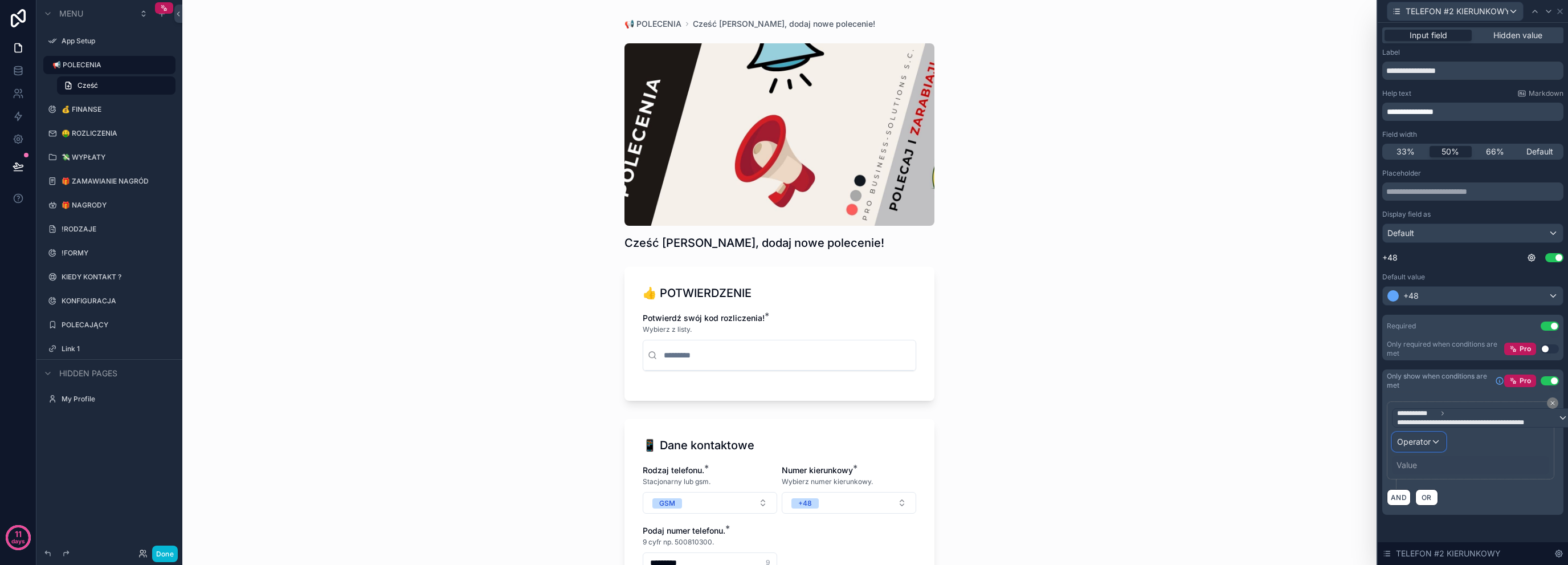
click at [1418, 445] on span "Operator" at bounding box center [1414, 441] width 34 height 9
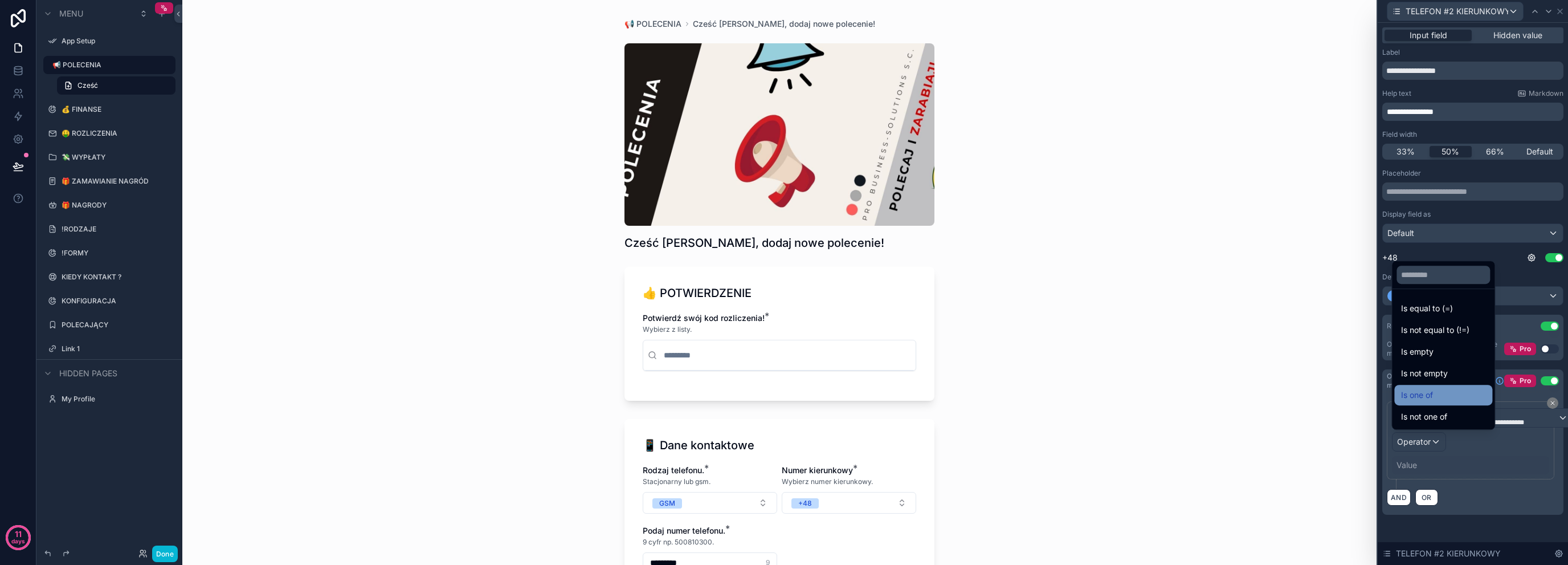
click at [1463, 403] on div "Is one of" at bounding box center [1443, 395] width 98 height 20
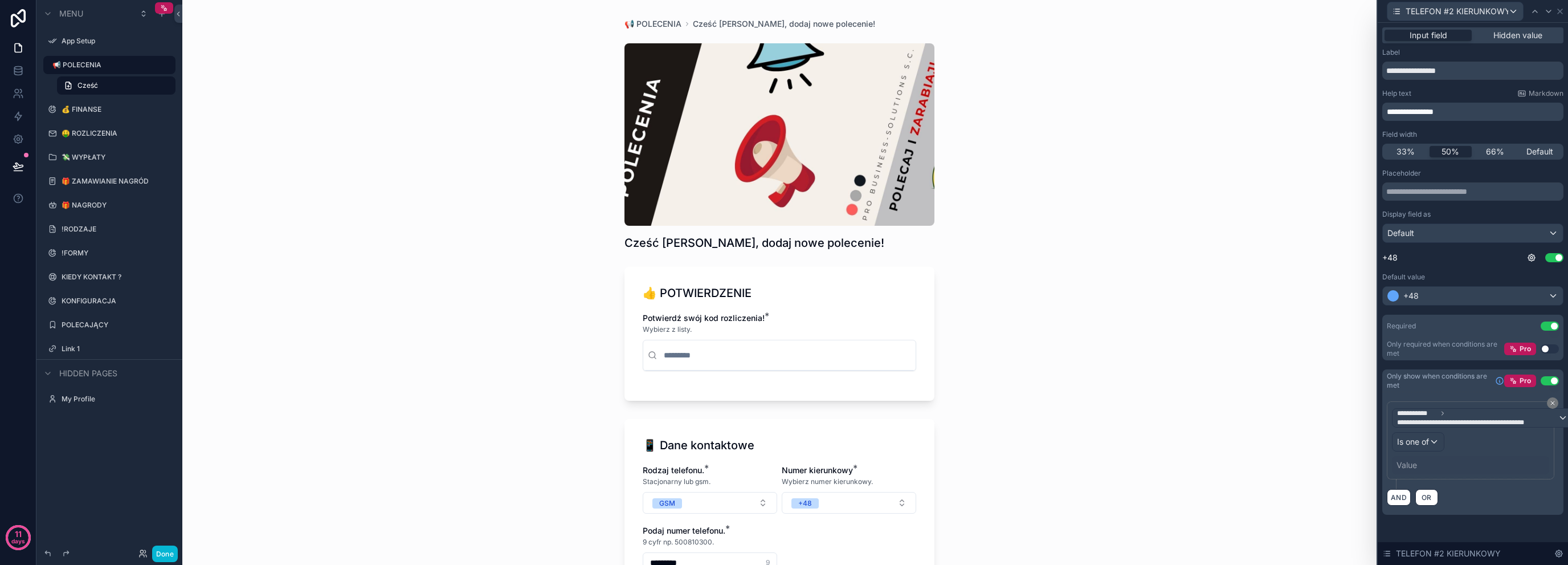
click at [1412, 469] on div "Value" at bounding box center [1407, 465] width 20 height 11
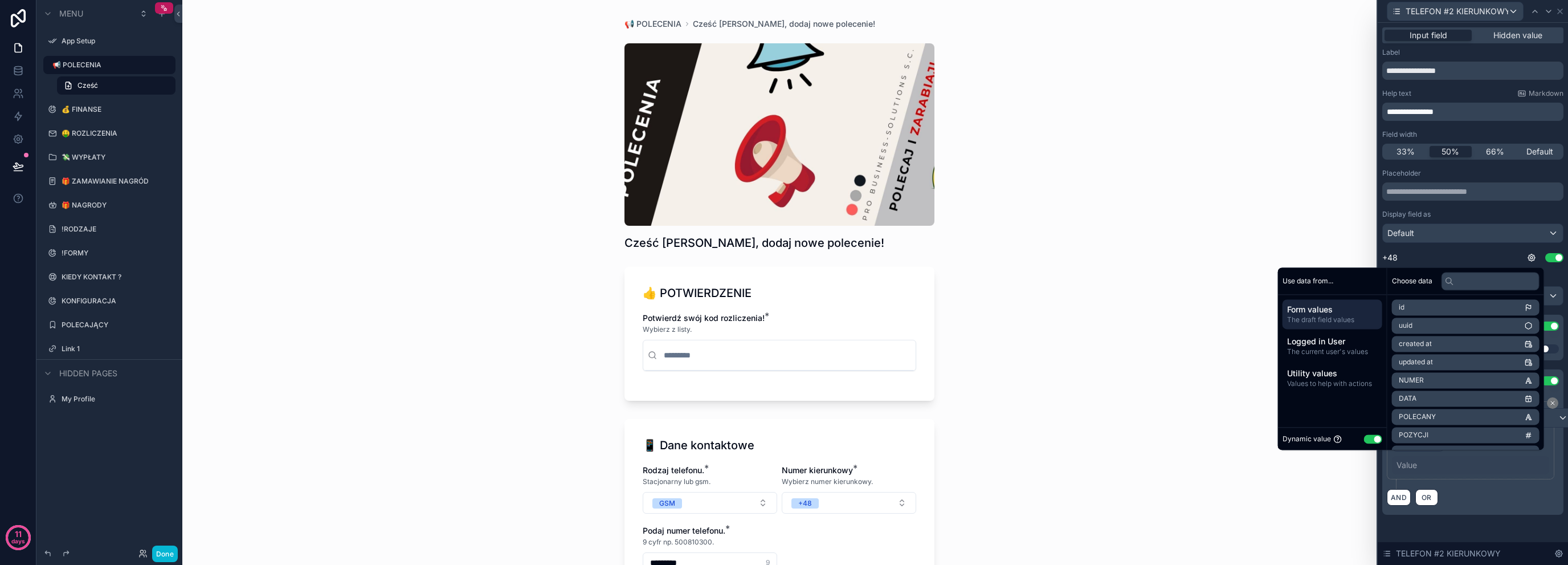
click at [1374, 443] on div "Dynamic value Use setting" at bounding box center [1333, 439] width 100 height 13
click at [1367, 441] on button "Use setting" at bounding box center [1373, 439] width 18 height 9
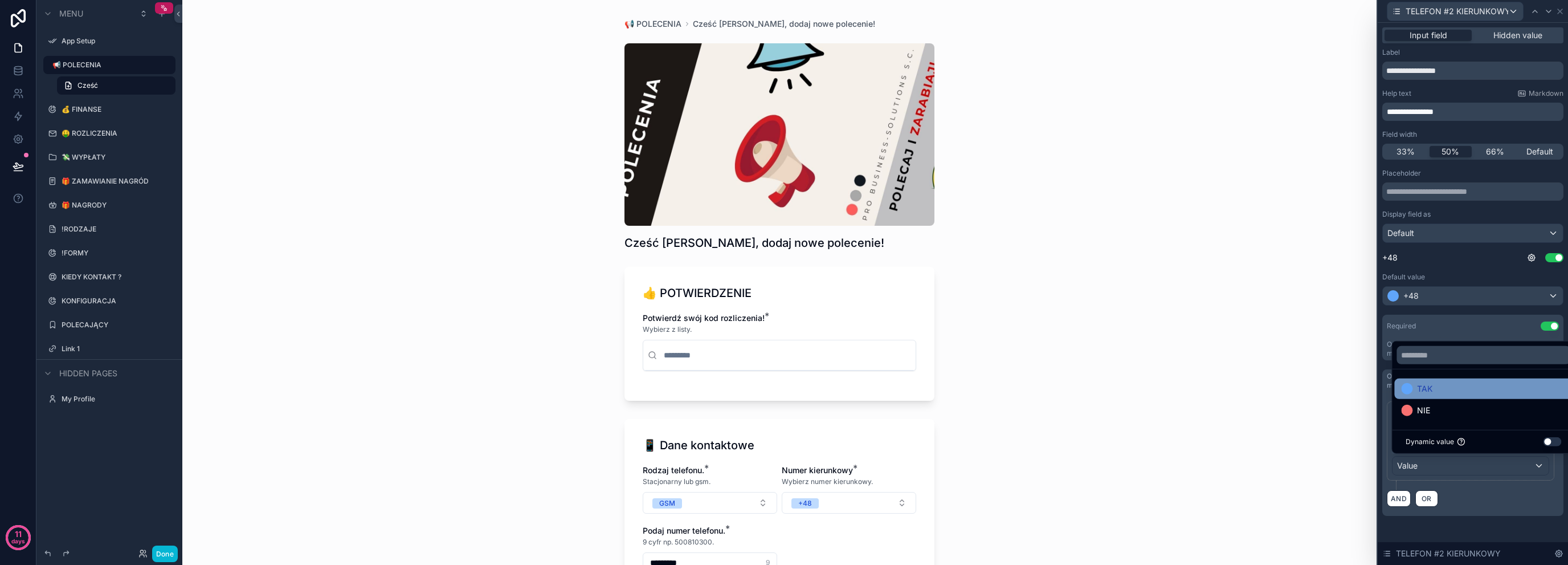
click at [1422, 391] on span "TAK" at bounding box center [1425, 389] width 16 height 14
click at [1465, 513] on div "**********" at bounding box center [1473, 454] width 181 height 124
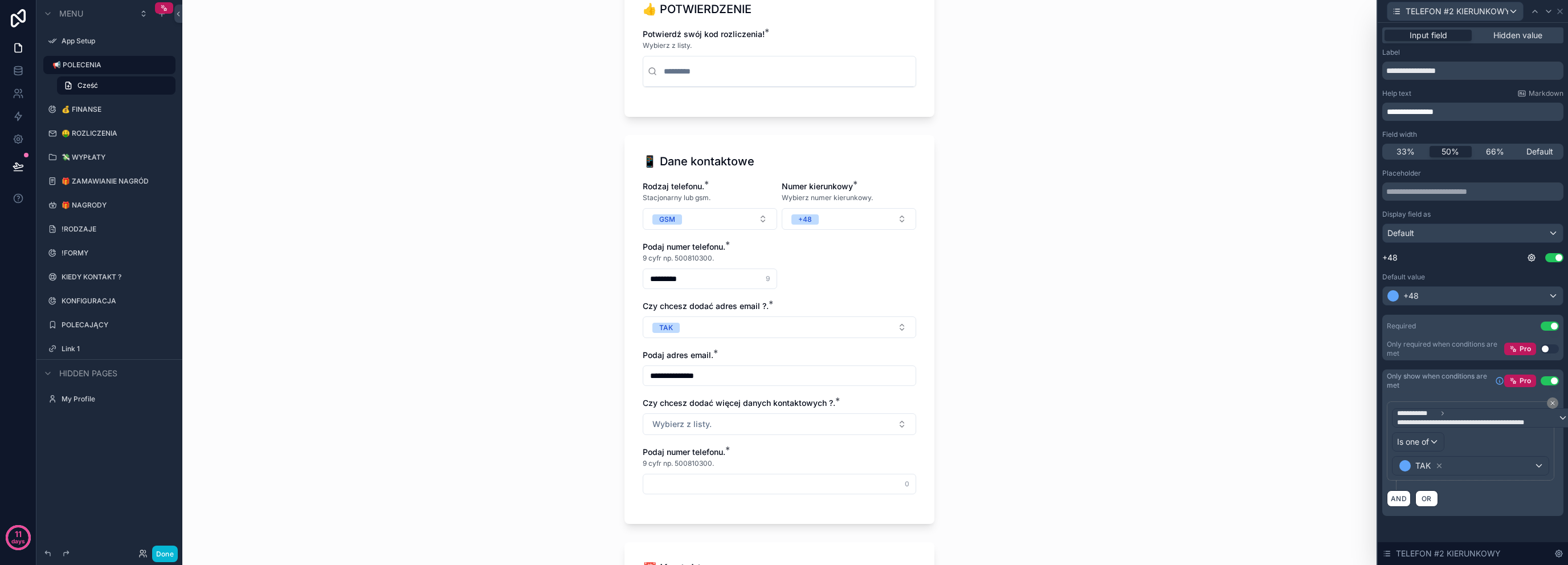
scroll to position [266, 0]
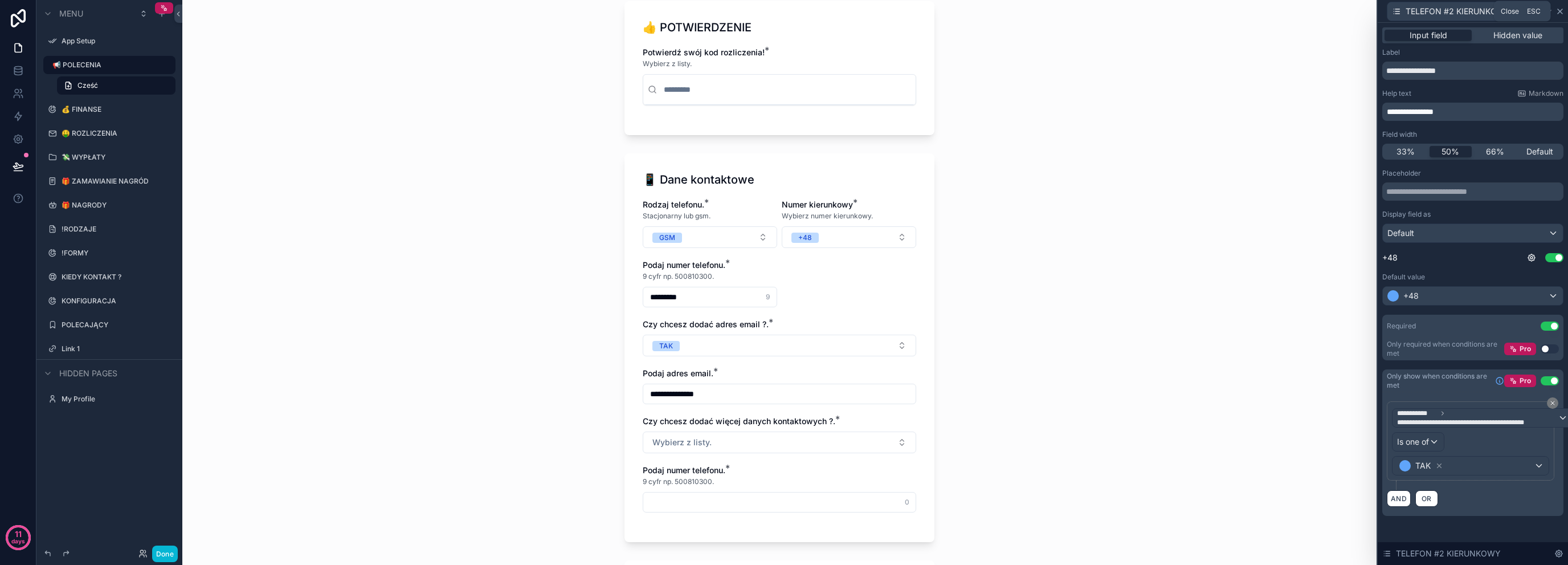
click at [1559, 13] on icon at bounding box center [1560, 11] width 5 height 5
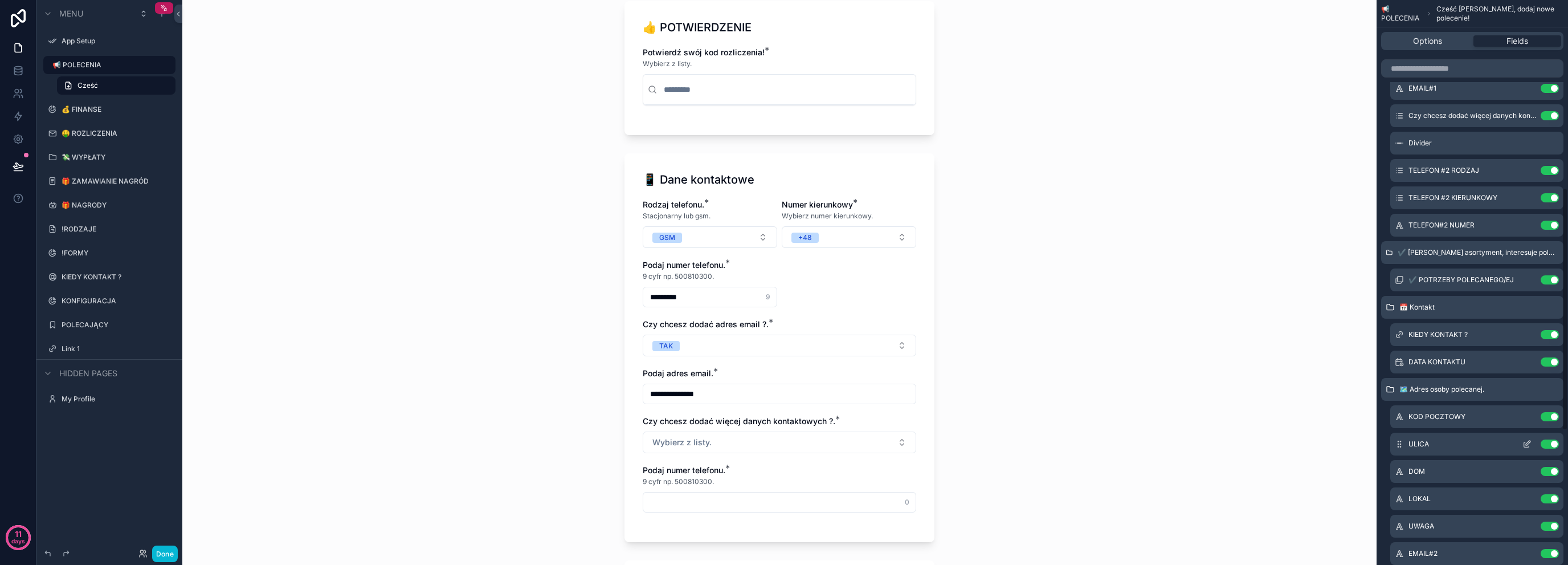
scroll to position [443, 0]
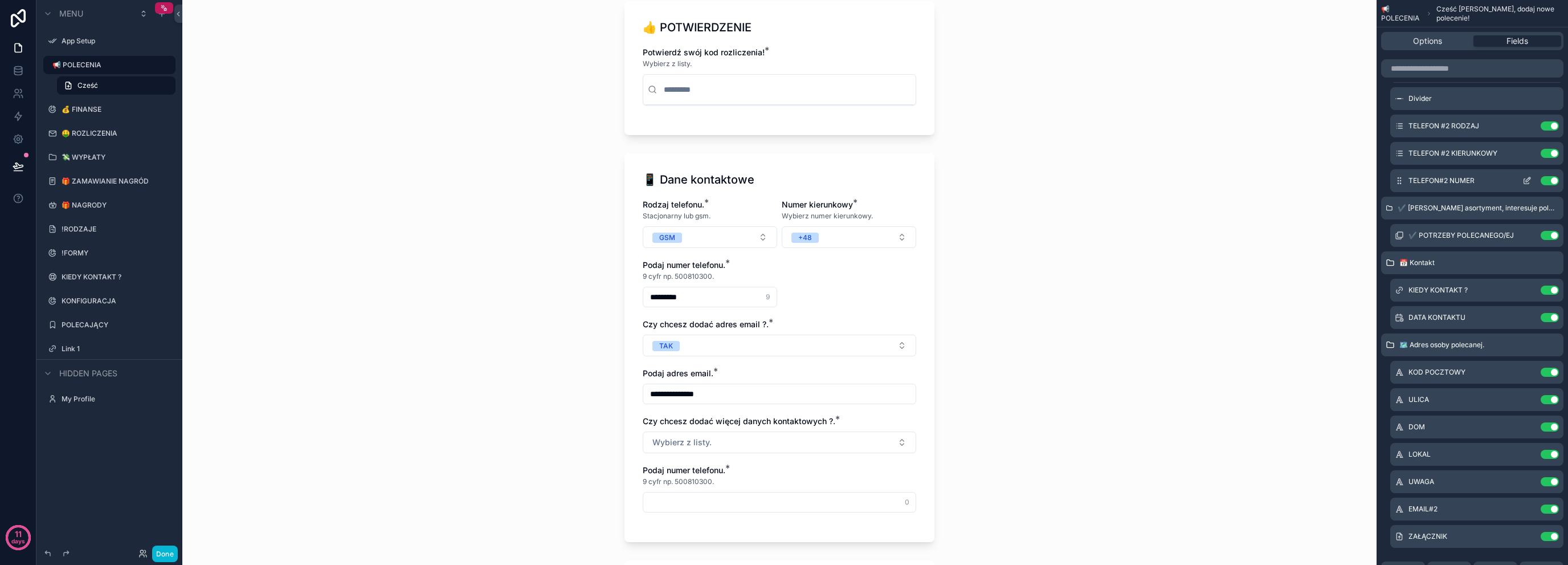
click at [1527, 180] on icon "scrollable content" at bounding box center [1527, 181] width 9 height 9
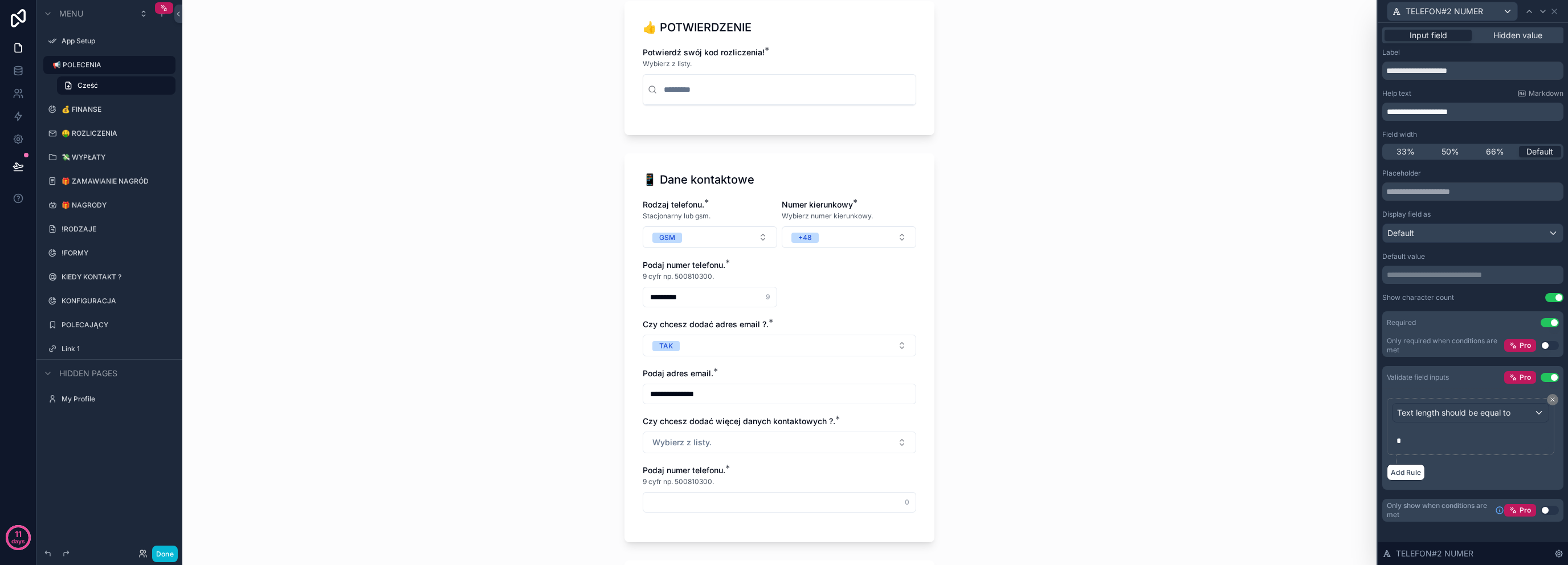
scroll to position [633, 0]
click at [1552, 507] on button "Use setting" at bounding box center [1550, 510] width 18 height 9
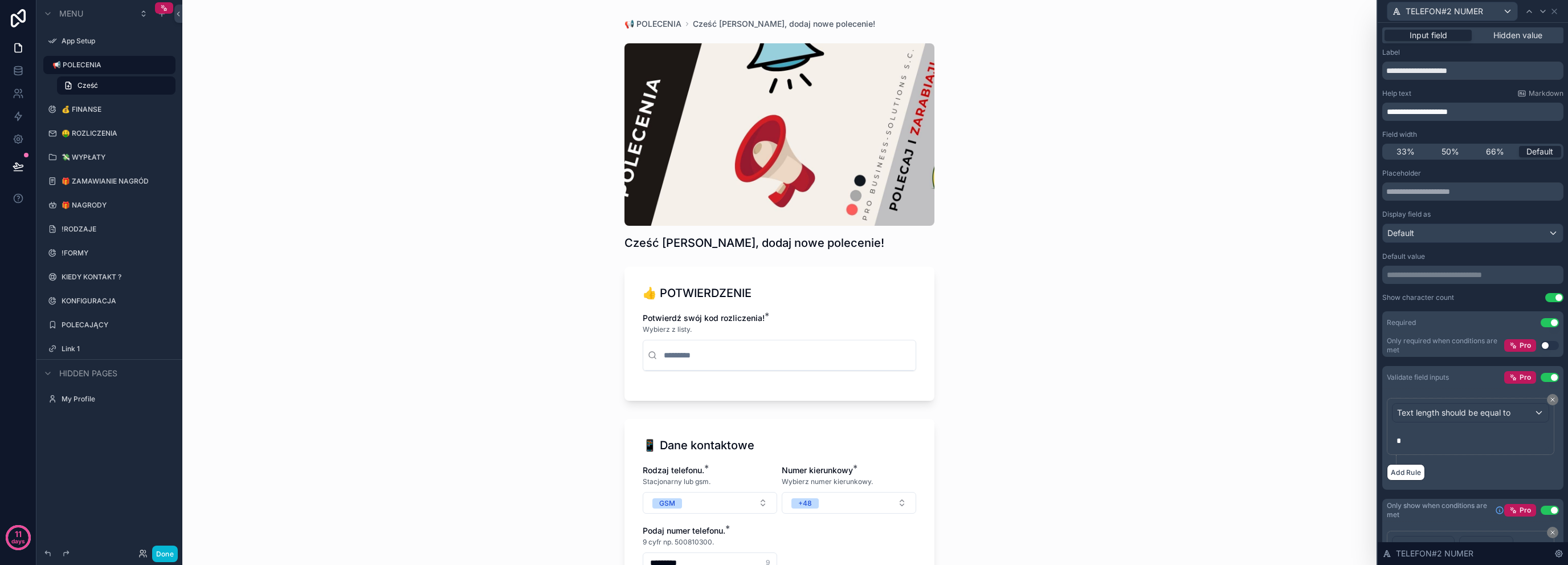
click at [1503, 474] on div "Add Rule" at bounding box center [1473, 472] width 172 height 16
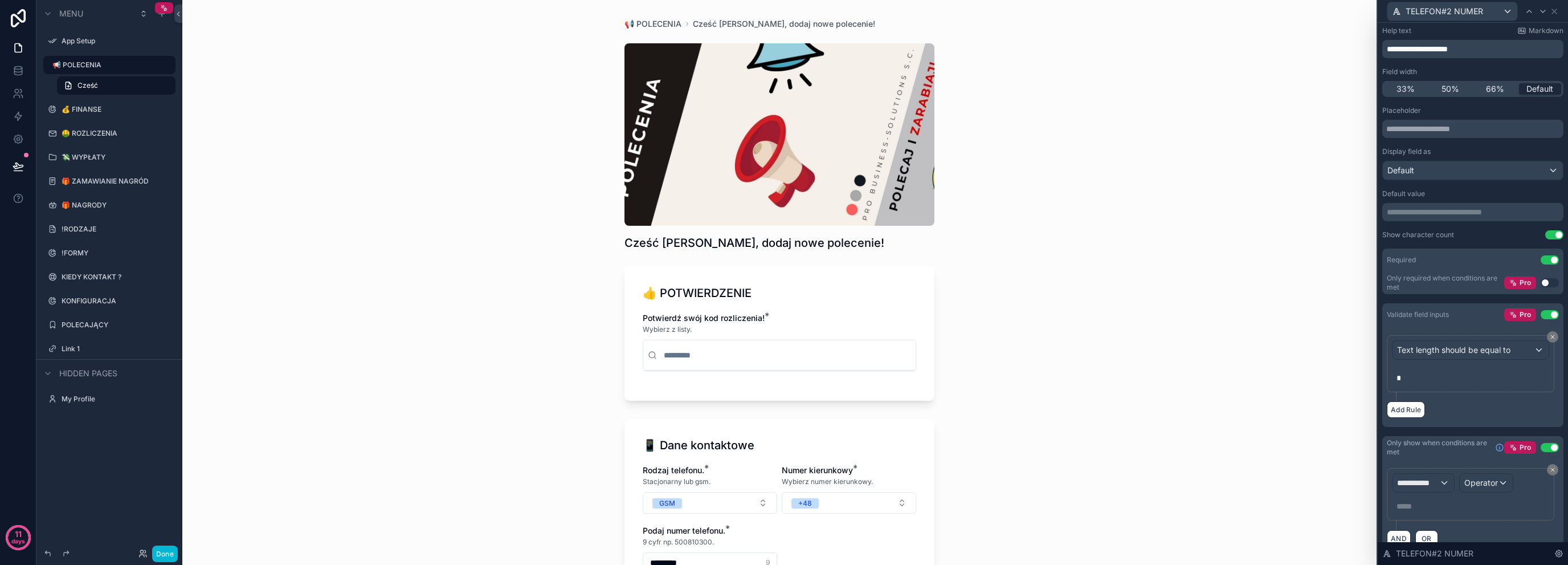
scroll to position [79, 0]
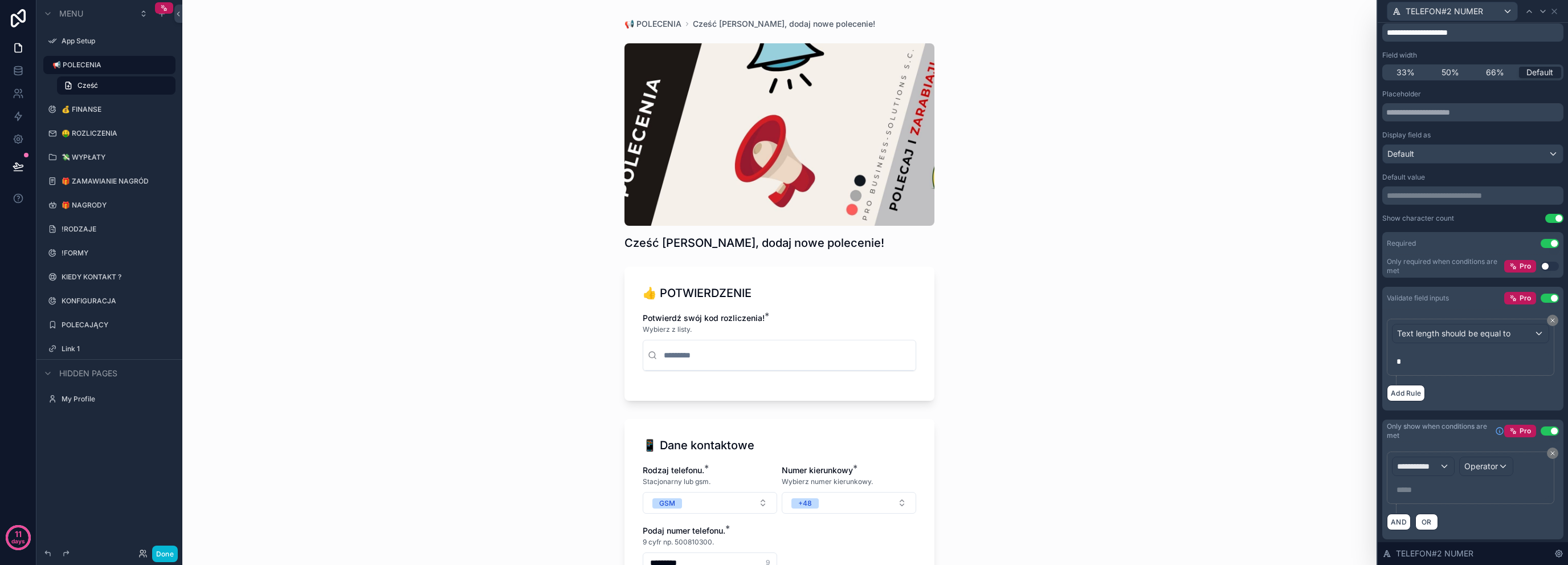
drag, startPoint x: 1419, startPoint y: 476, endPoint x: 1420, endPoint y: 468, distance: 8.1
click at [1419, 476] on div "**********" at bounding box center [1471, 478] width 157 height 42
click at [1420, 467] on span "**********" at bounding box center [1418, 466] width 42 height 11
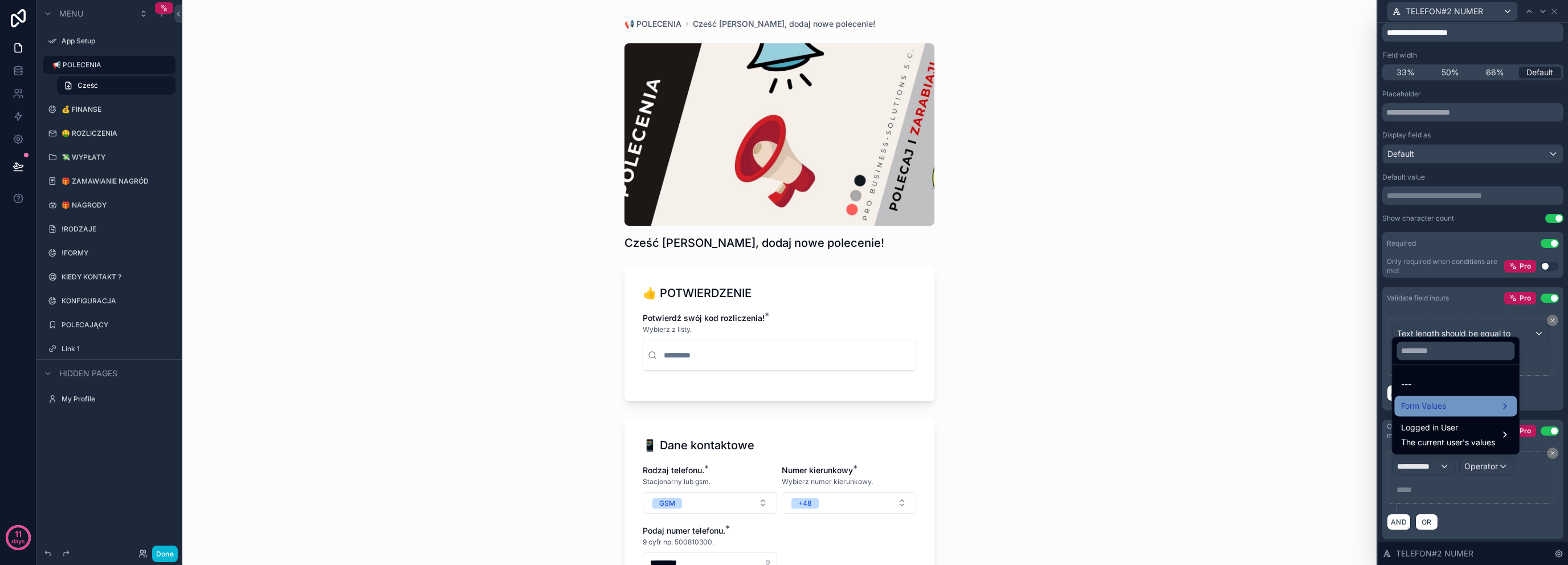
click at [1440, 408] on span "Form Values" at bounding box center [1423, 406] width 45 height 14
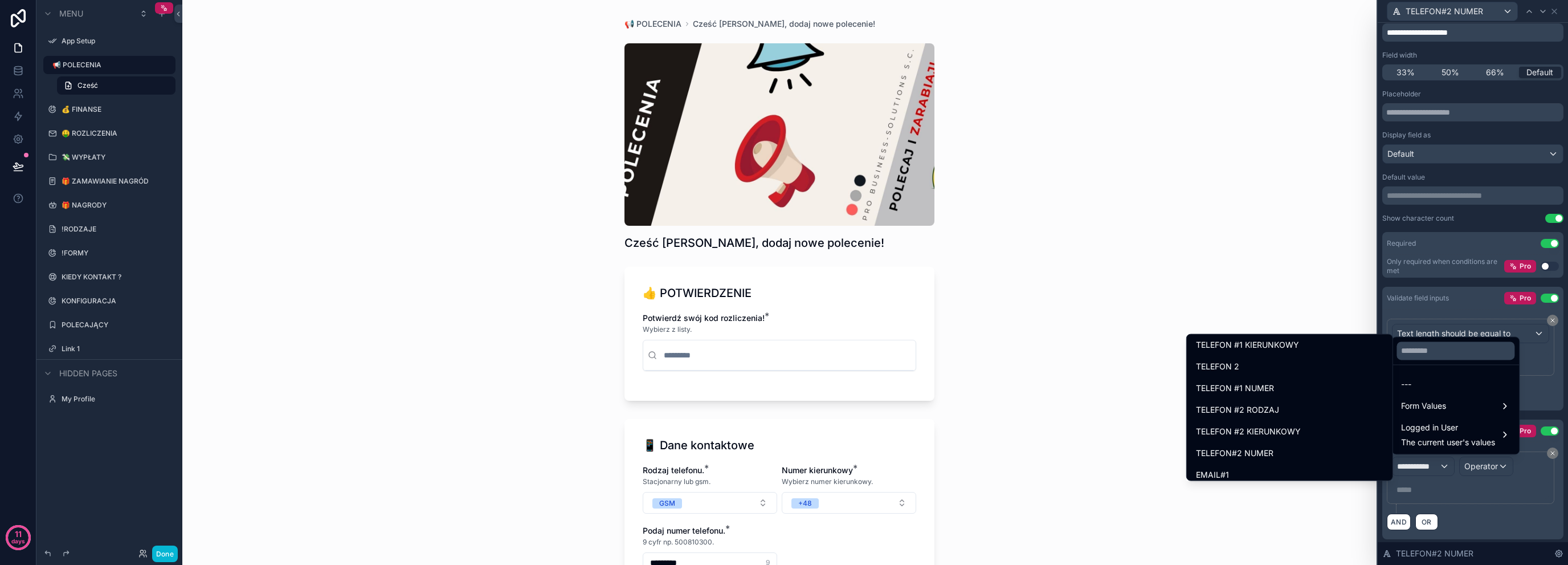
scroll to position [435, 0]
click at [1299, 409] on div "TELEFON #2 RODZAJ" at bounding box center [1290, 411] width 188 height 14
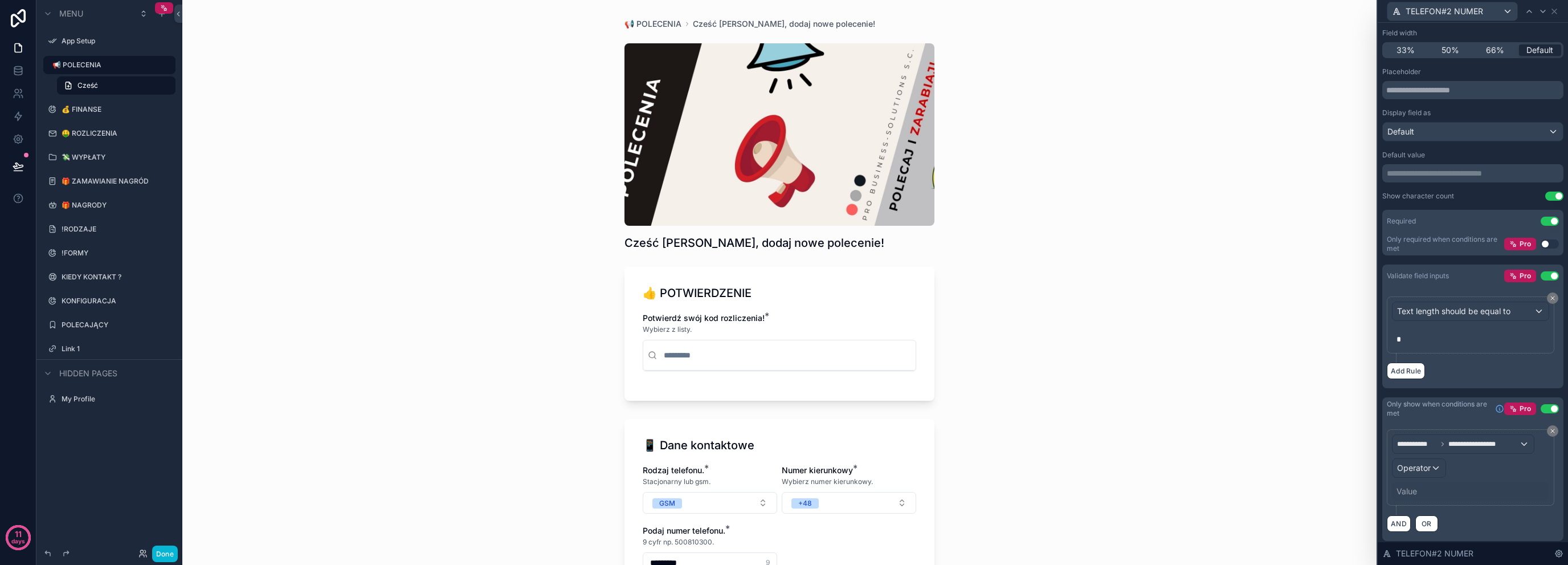
scroll to position [103, 0]
click at [1417, 466] on span "Operator" at bounding box center [1414, 467] width 34 height 9
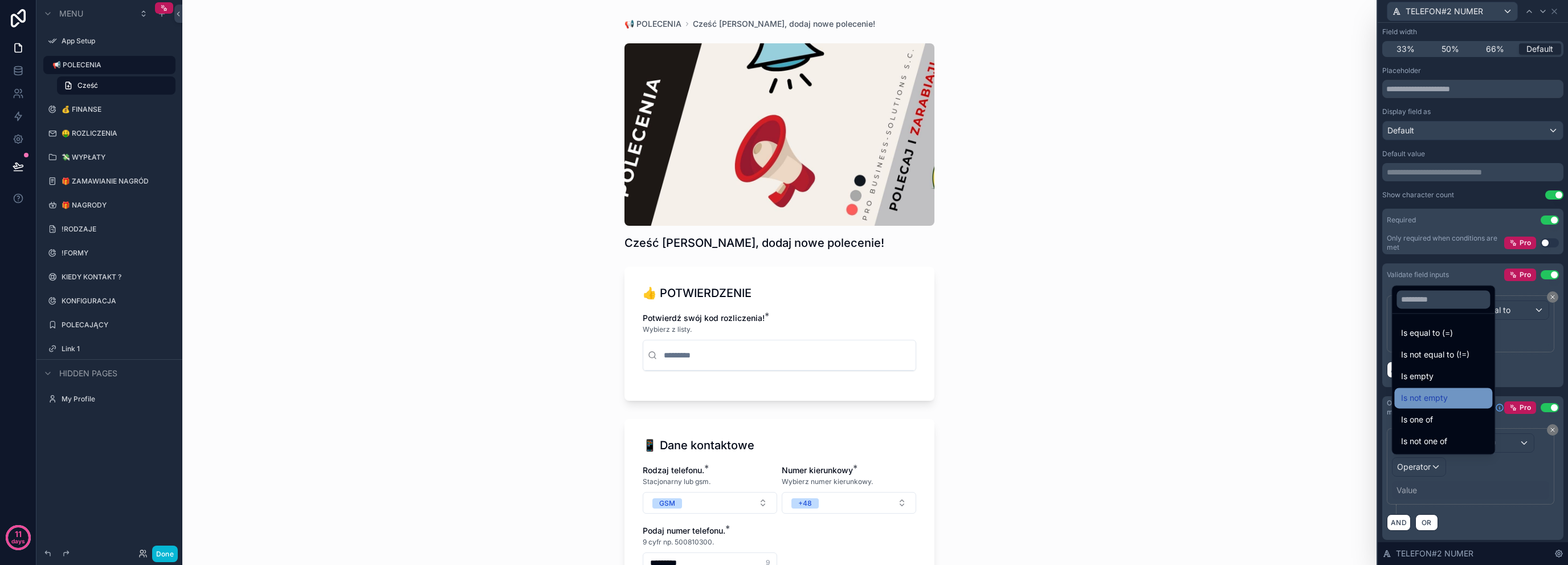
click at [1475, 408] on div "Is not empty" at bounding box center [1443, 398] width 98 height 20
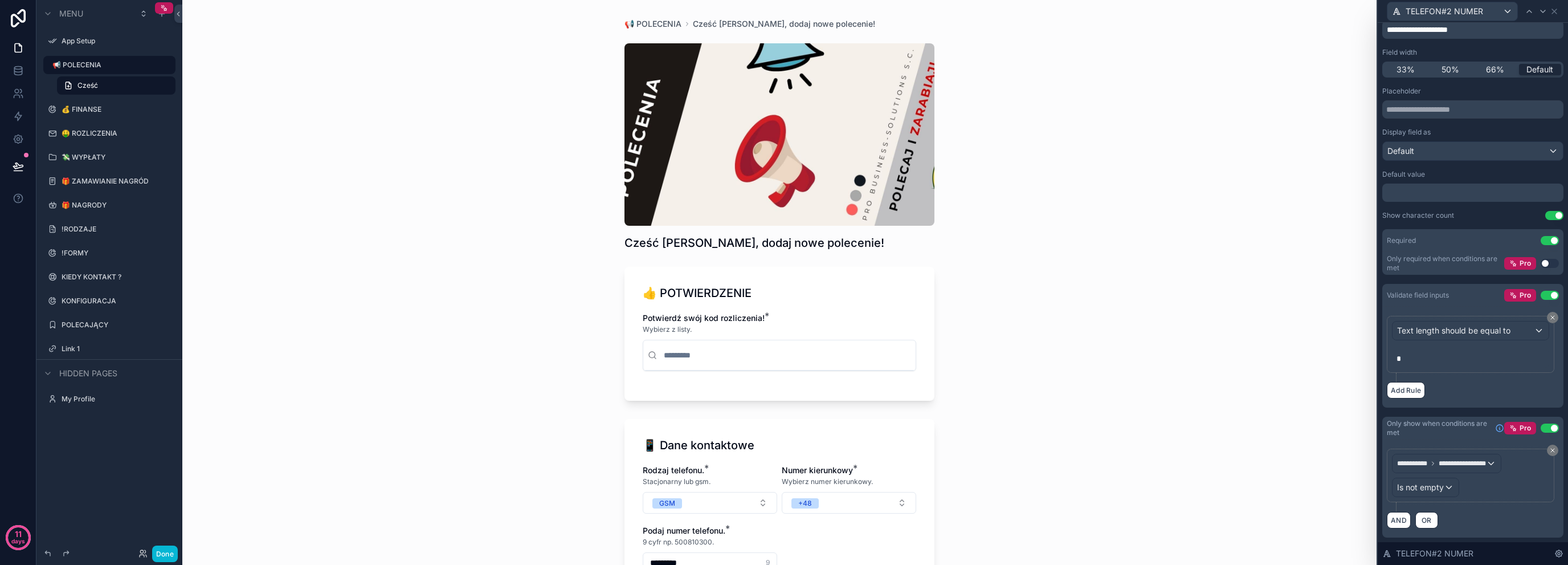
scroll to position [80, 0]
click at [1020, 470] on div "**********" at bounding box center [779, 282] width 1195 height 565
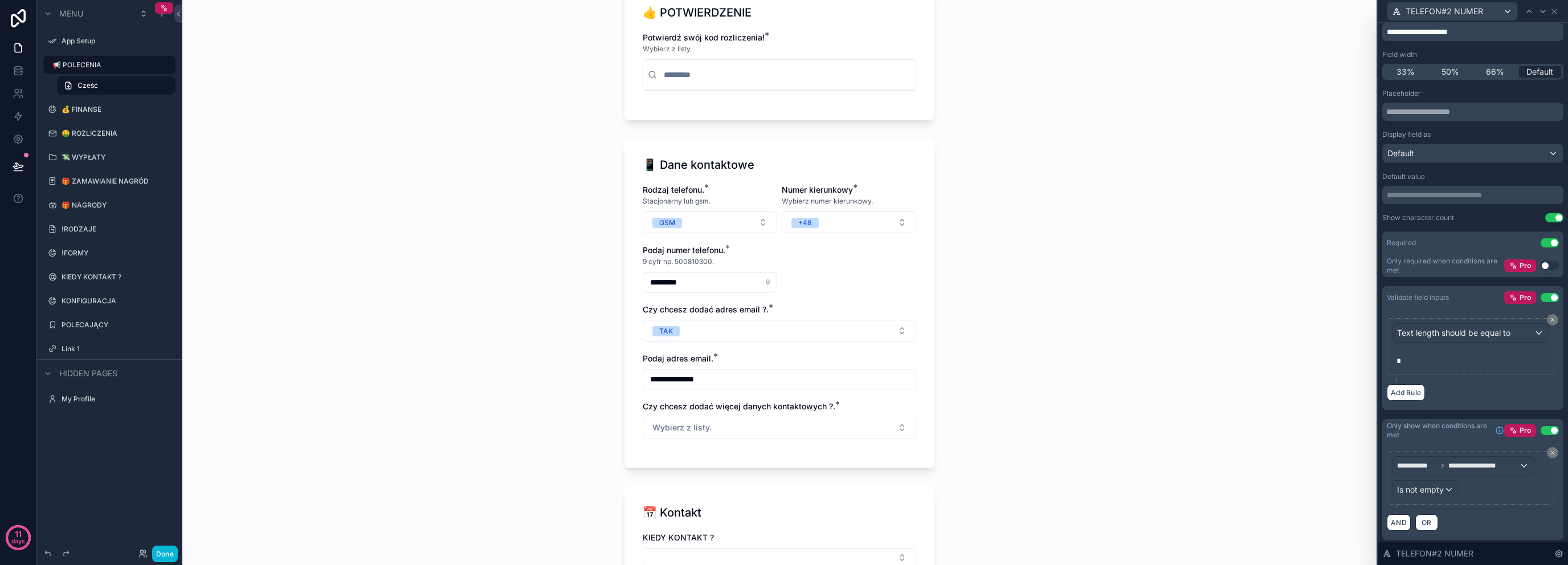
scroll to position [276, 0]
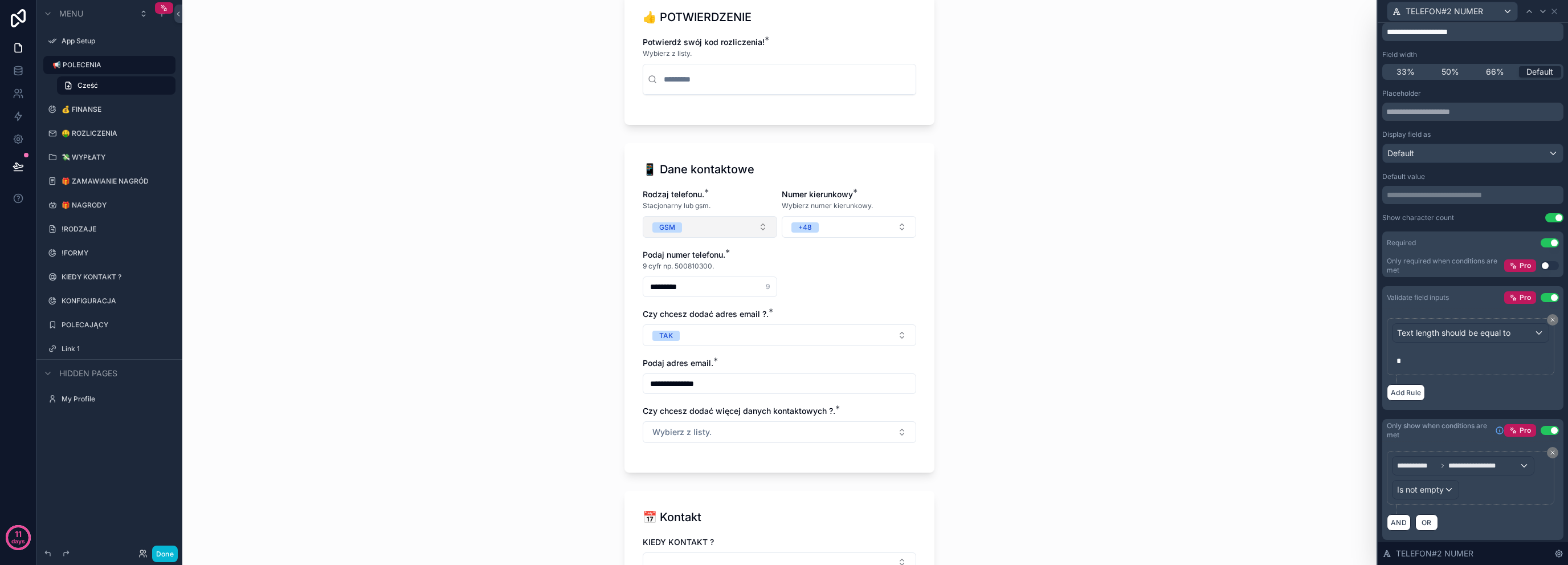
click at [752, 224] on button "GSM" at bounding box center [710, 227] width 134 height 22
click at [718, 276] on div "GSM" at bounding box center [706, 272] width 137 height 17
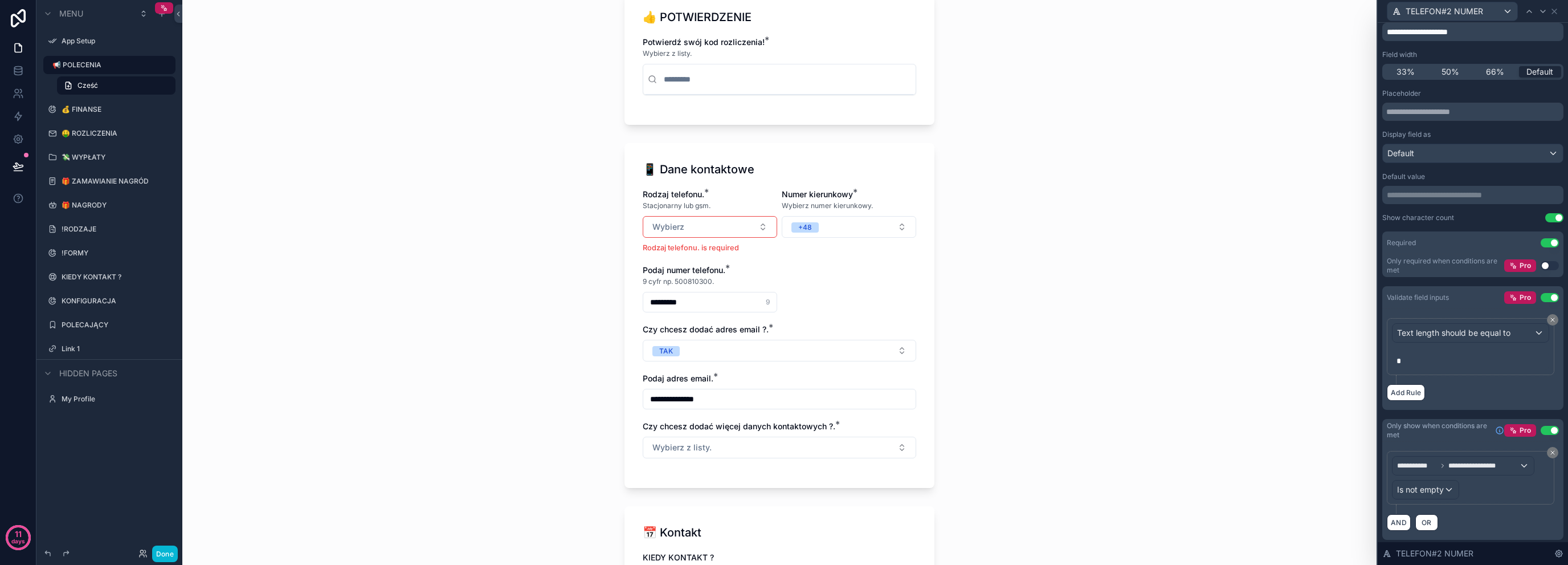
click at [552, 321] on div "**********" at bounding box center [779, 282] width 1195 height 565
click at [1555, 13] on icon at bounding box center [1554, 11] width 9 height 9
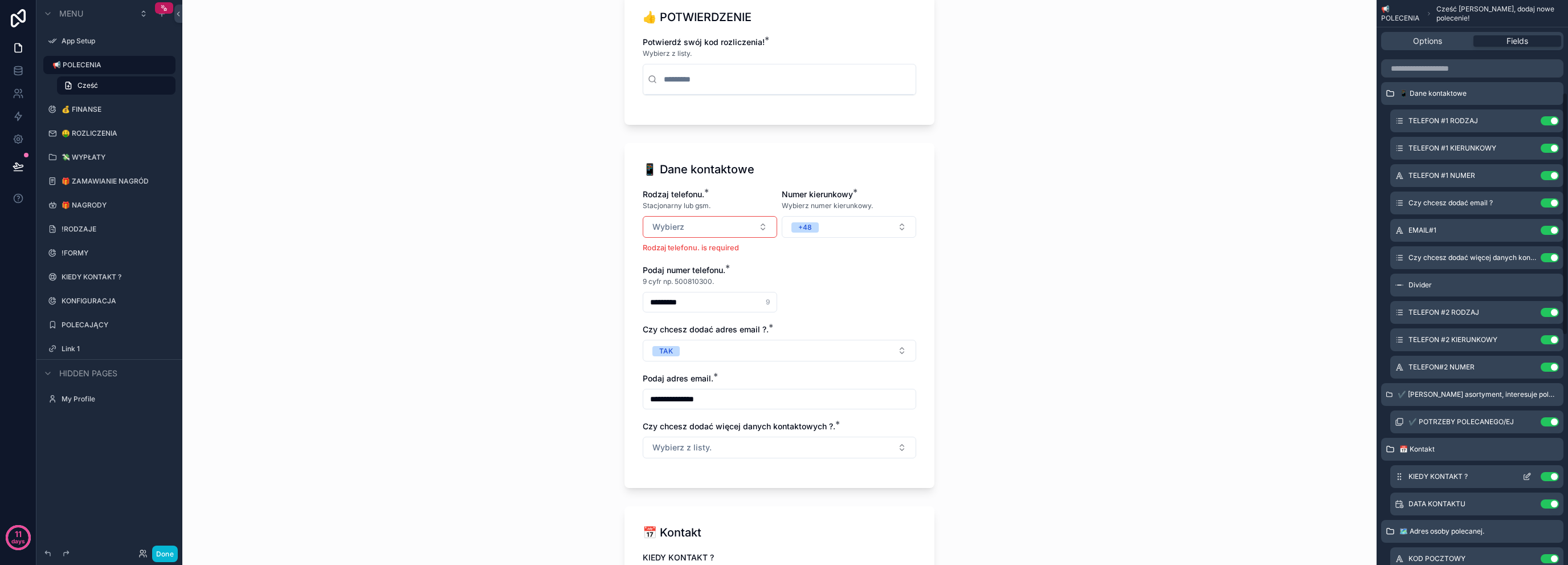
scroll to position [214, 0]
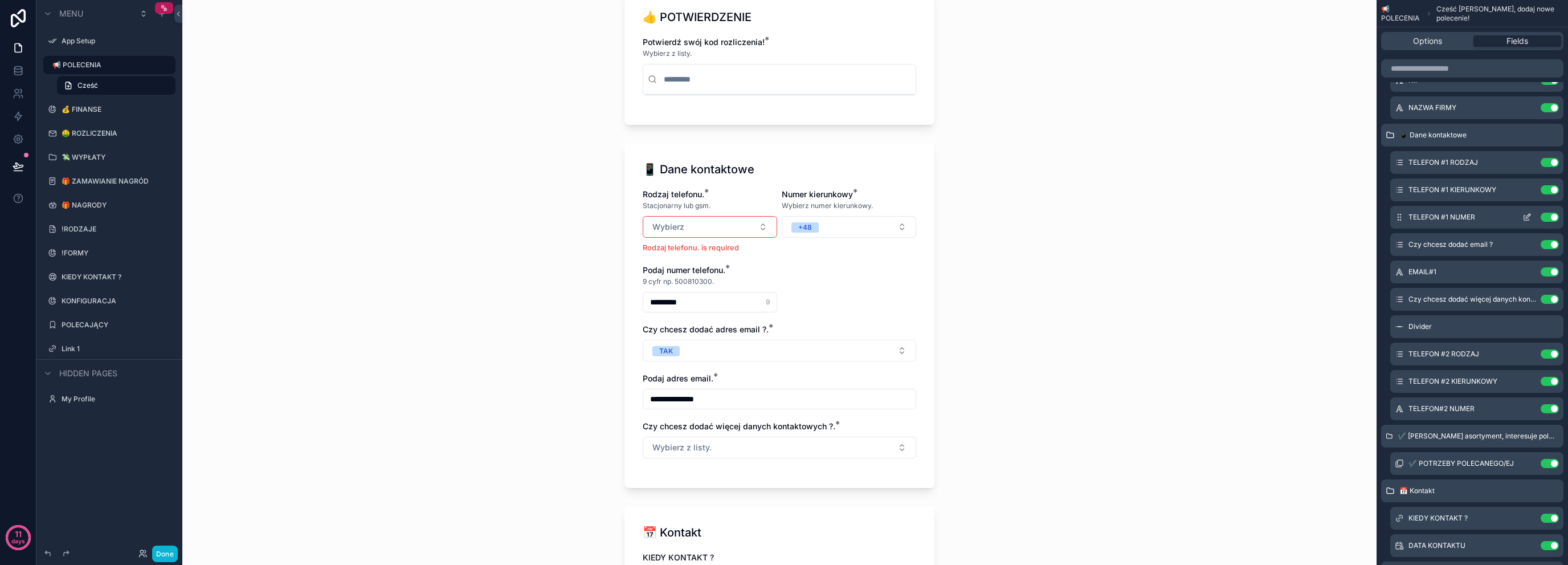
click at [1530, 216] on icon "scrollable content" at bounding box center [1527, 218] width 9 height 9
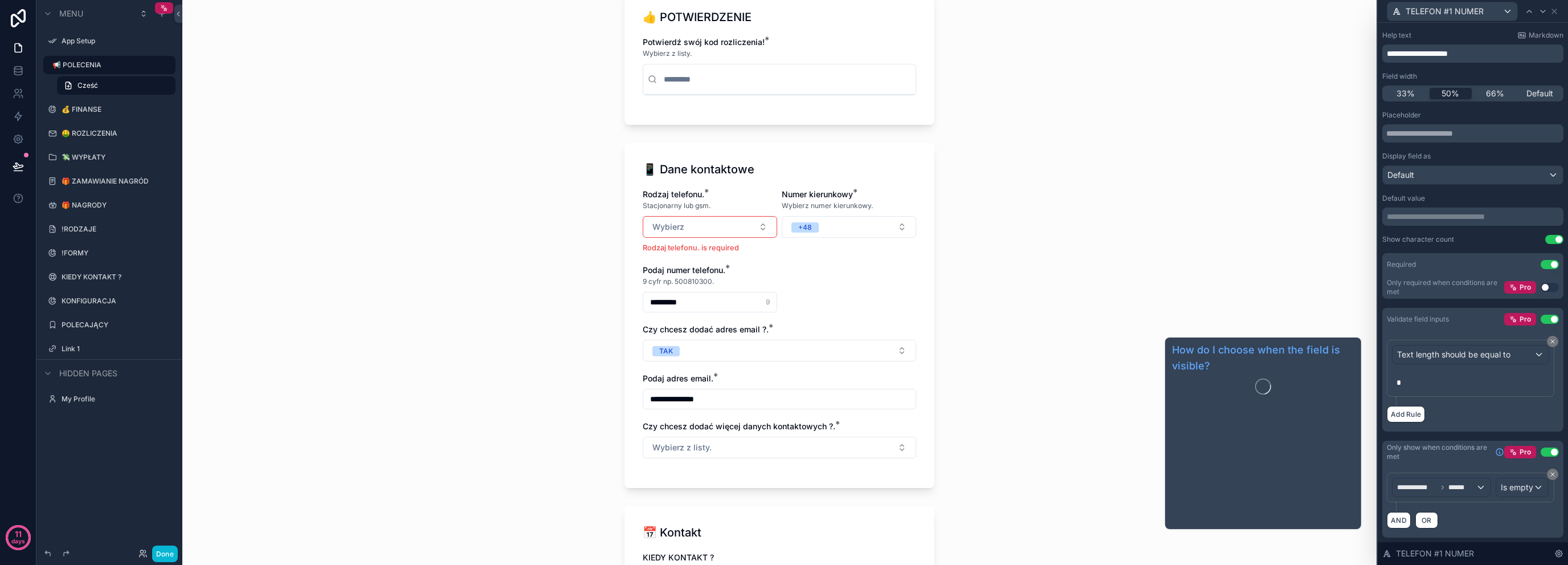
scroll to position [80, 0]
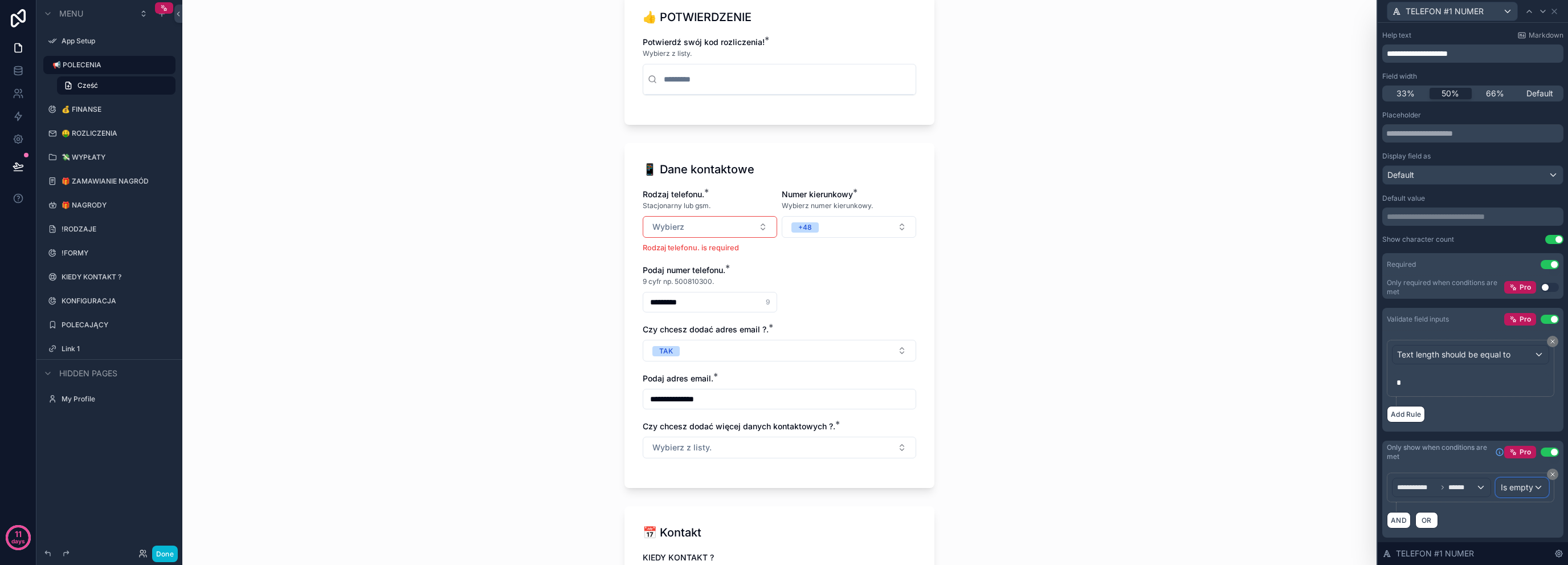
click at [1501, 491] on span "Is empty" at bounding box center [1517, 487] width 32 height 11
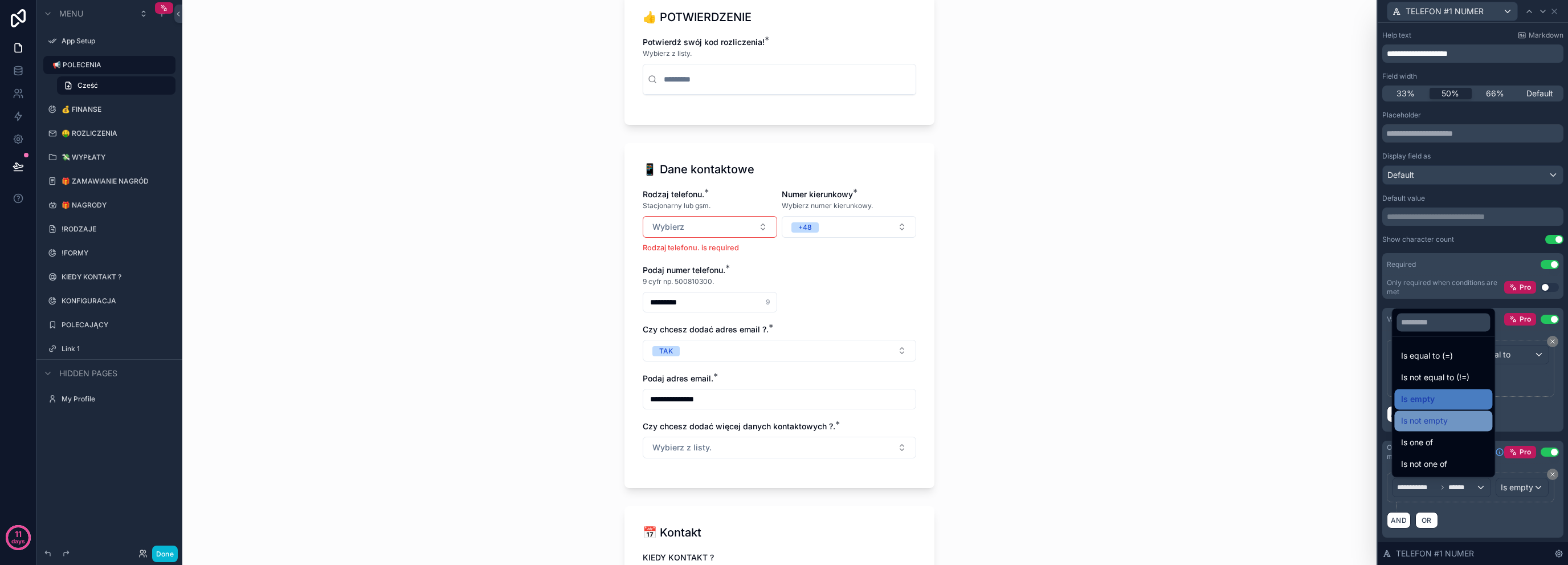
click at [1452, 424] on div "Is not empty" at bounding box center [1443, 421] width 84 height 14
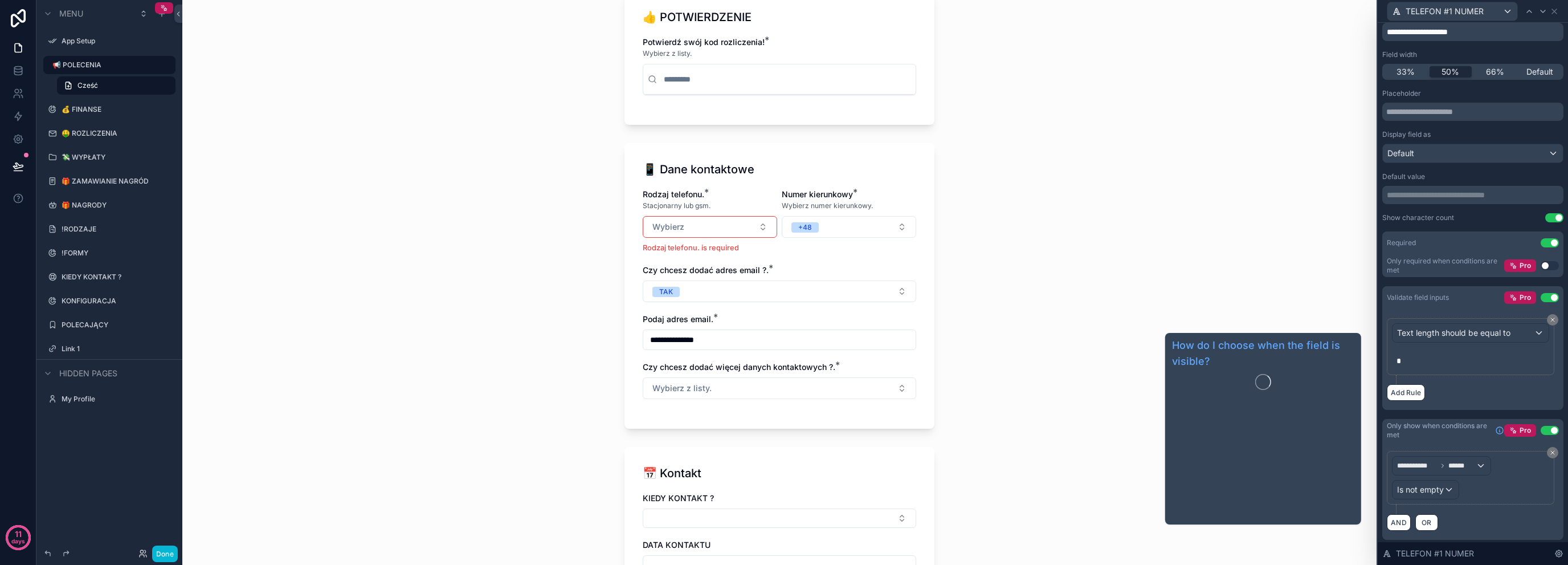
scroll to position [0, 0]
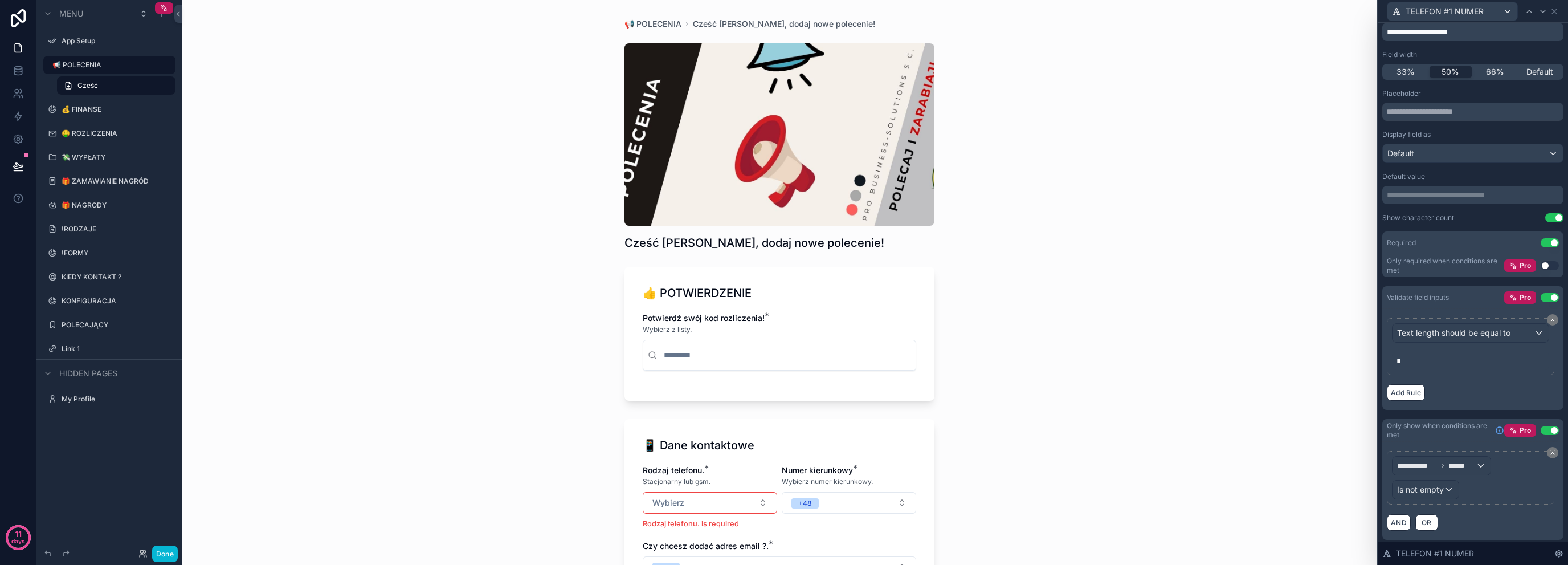
click at [599, 398] on div "**********" at bounding box center [779, 282] width 1195 height 565
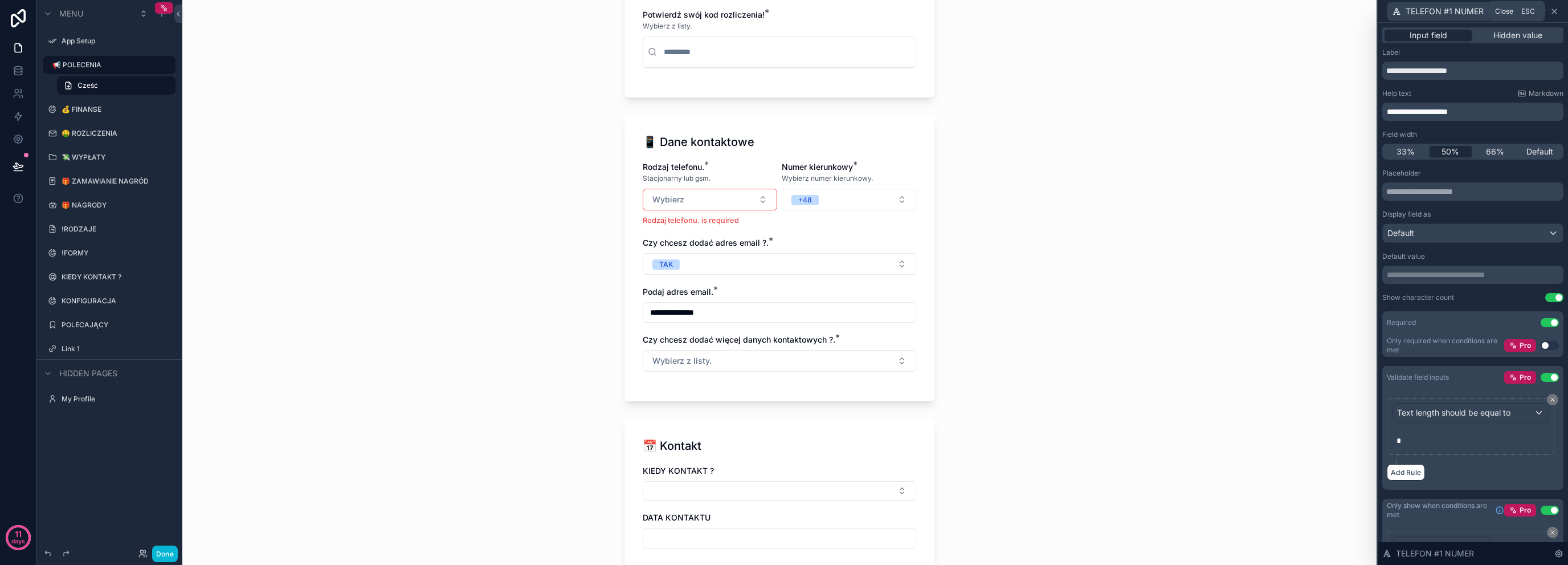
click at [1554, 10] on icon at bounding box center [1554, 11] width 5 height 5
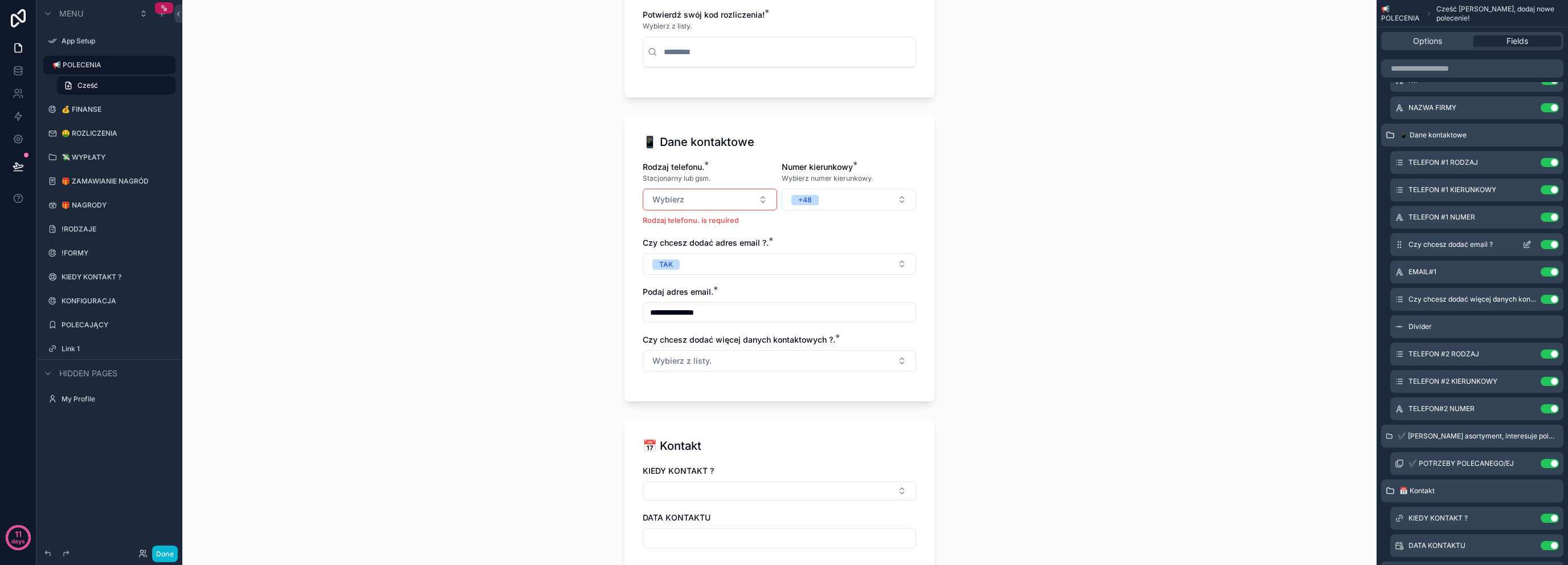
click at [1530, 242] on icon "scrollable content" at bounding box center [1530, 243] width 1 height 1
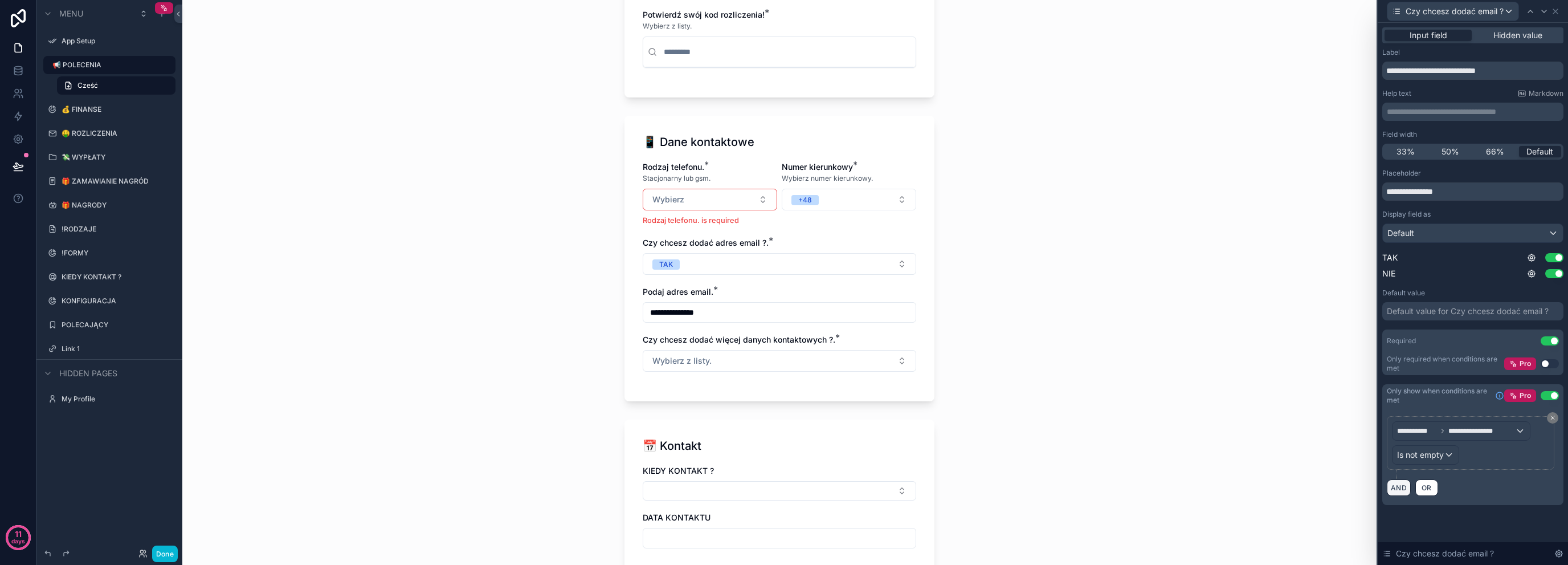
click at [1396, 491] on button "AND" at bounding box center [1399, 488] width 24 height 16
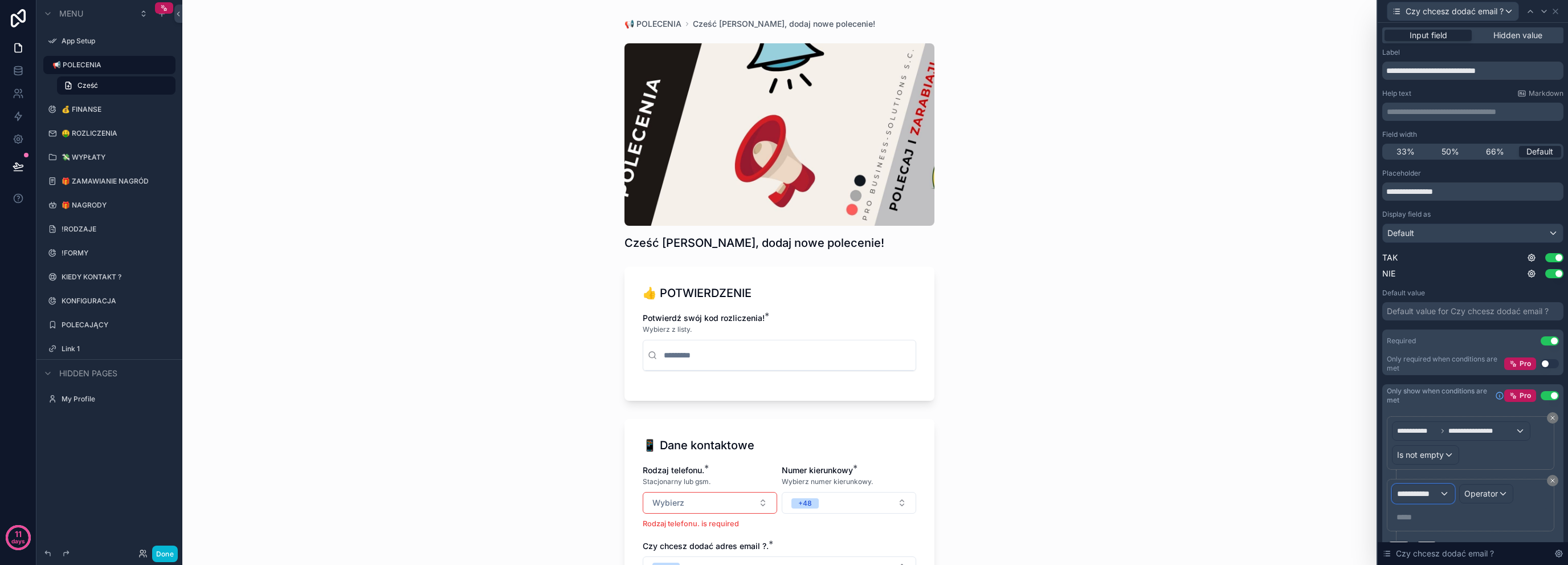
click at [1432, 501] on div "**********" at bounding box center [1423, 493] width 61 height 18
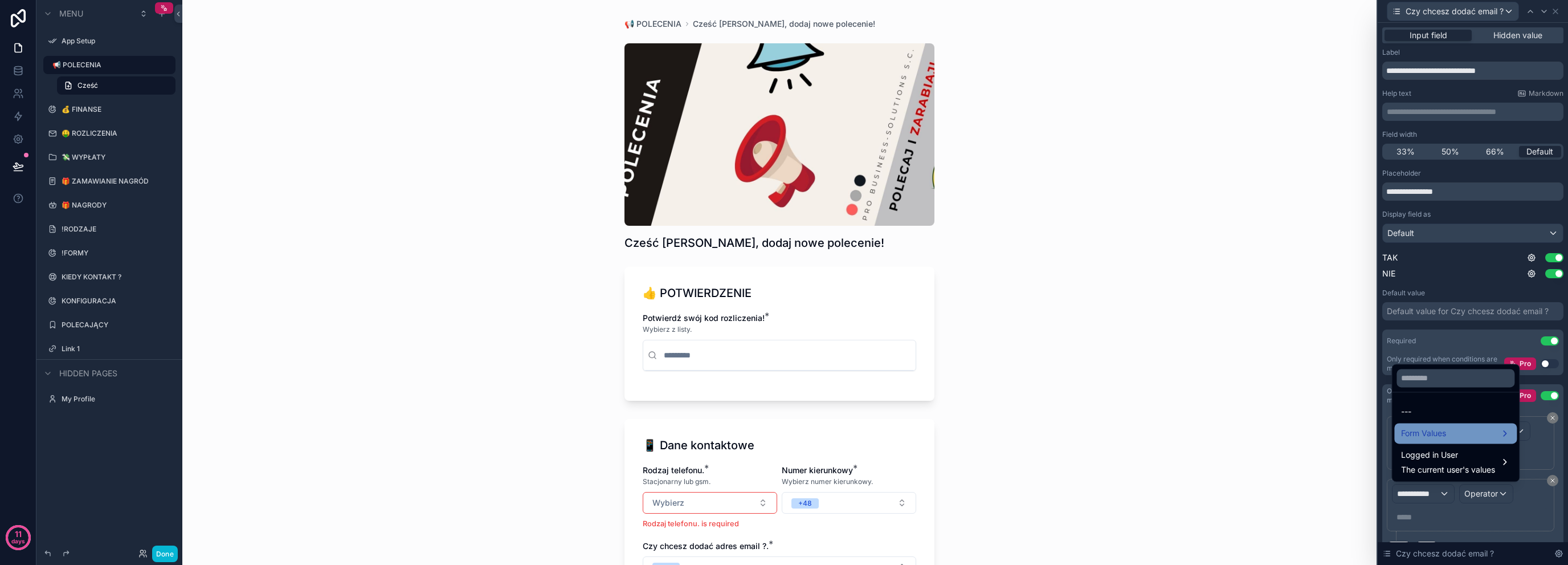
click at [1459, 437] on div "Form Values" at bounding box center [1455, 433] width 109 height 14
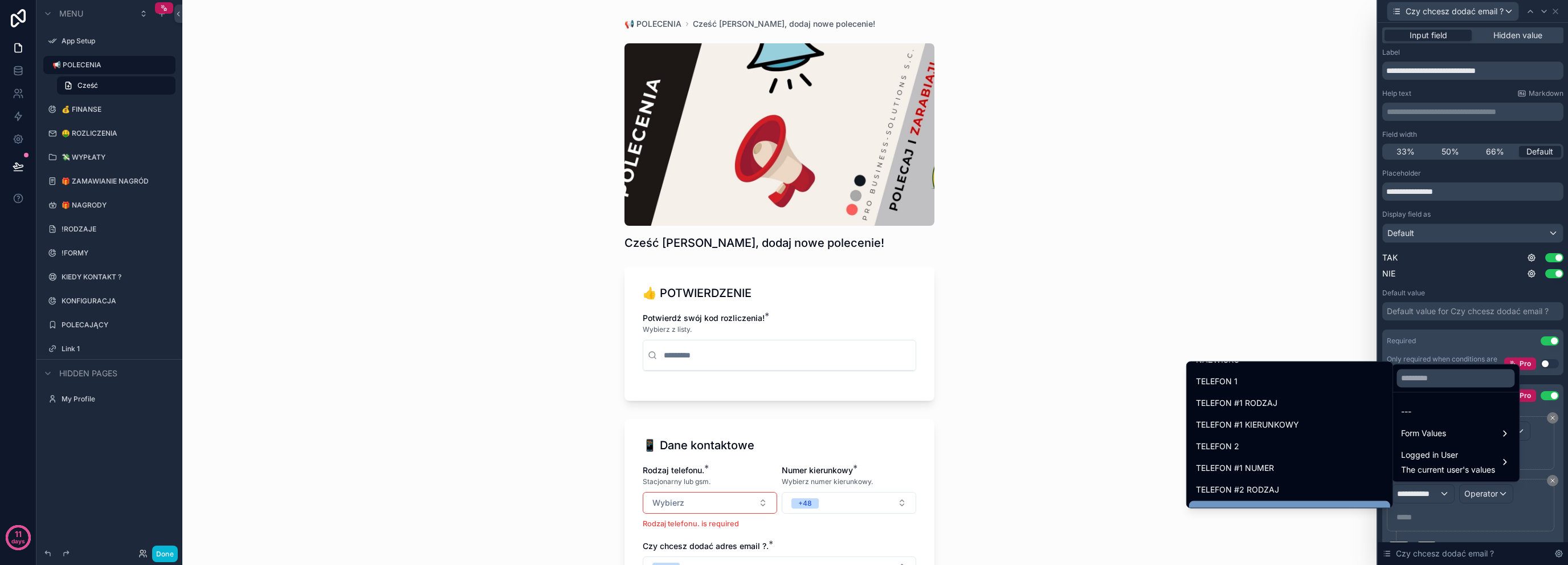
scroll to position [380, 0]
click at [1301, 412] on div "TELEFON #1 RODZAJ" at bounding box center [1290, 407] width 188 height 14
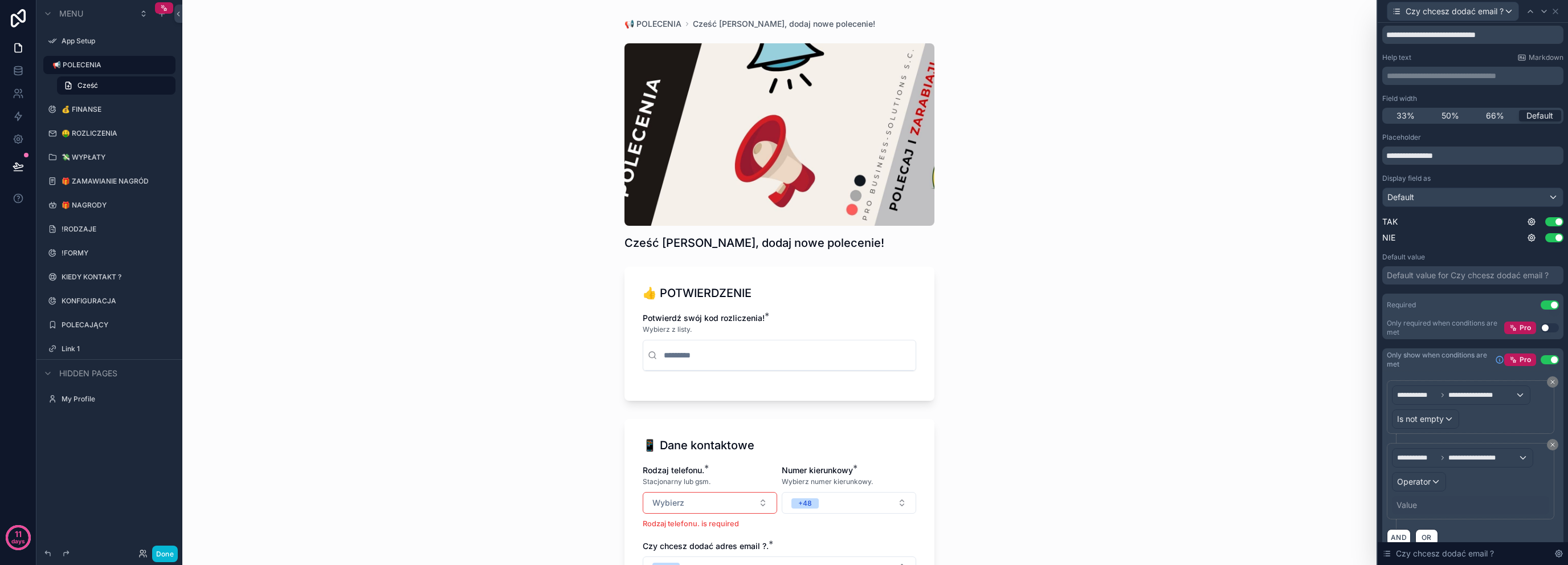
scroll to position [51, 0]
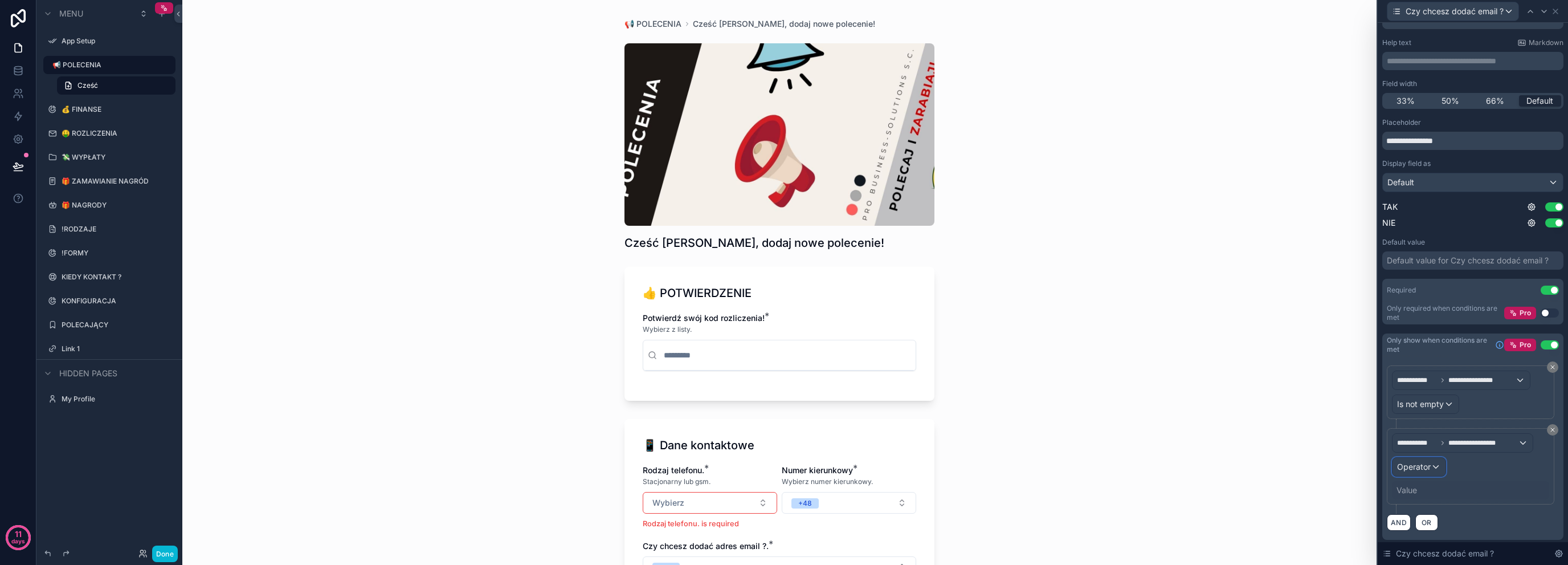
click at [1434, 462] on div "Operator" at bounding box center [1419, 467] width 53 height 18
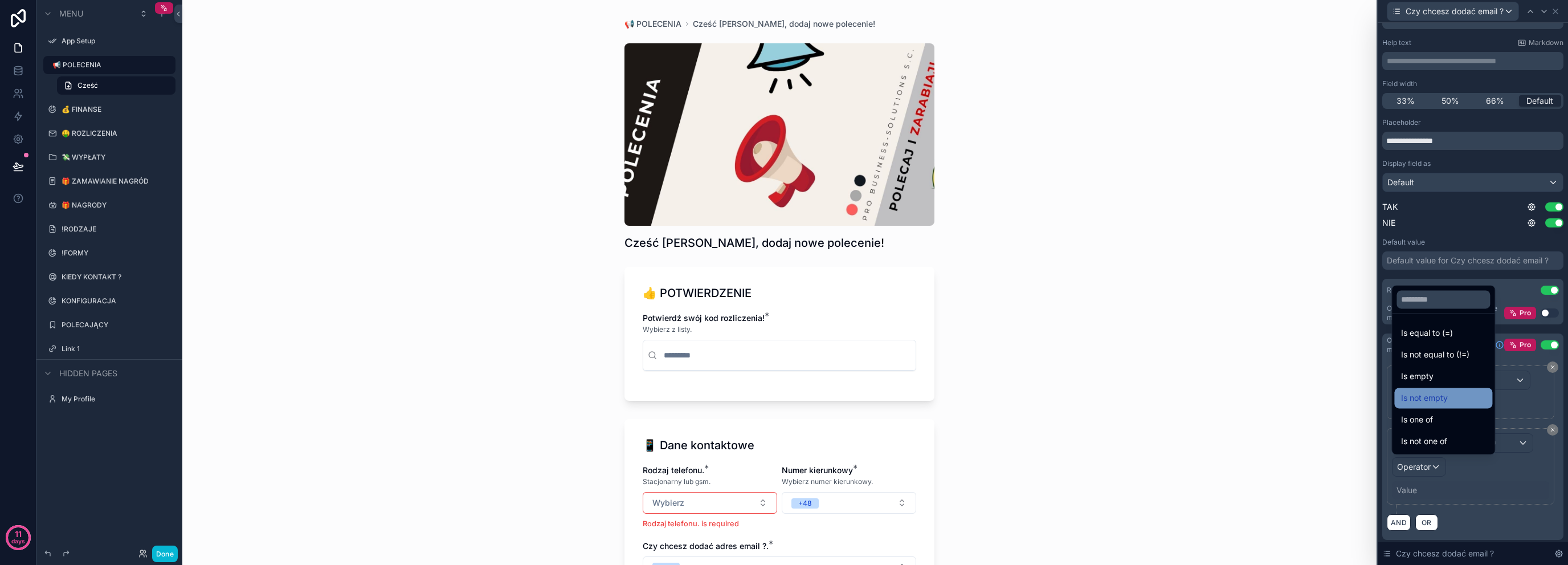
click at [1486, 399] on div "Is not empty" at bounding box center [1443, 398] width 84 height 14
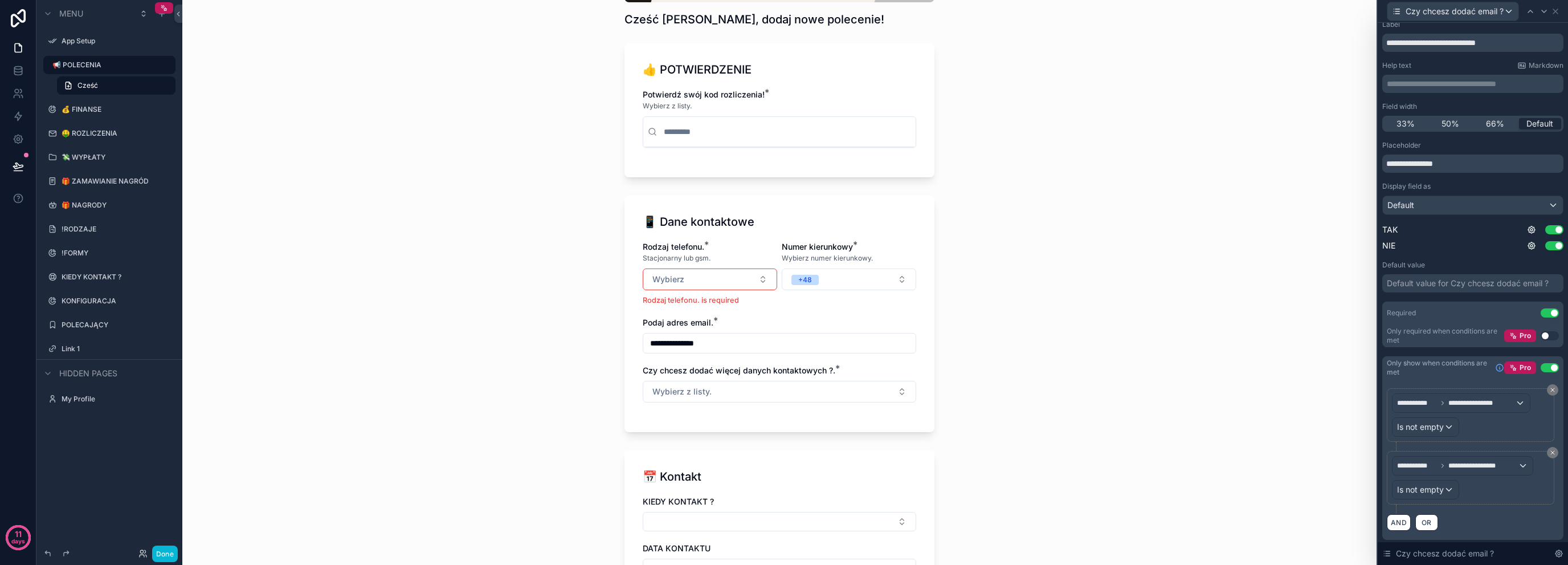
scroll to position [228, 0]
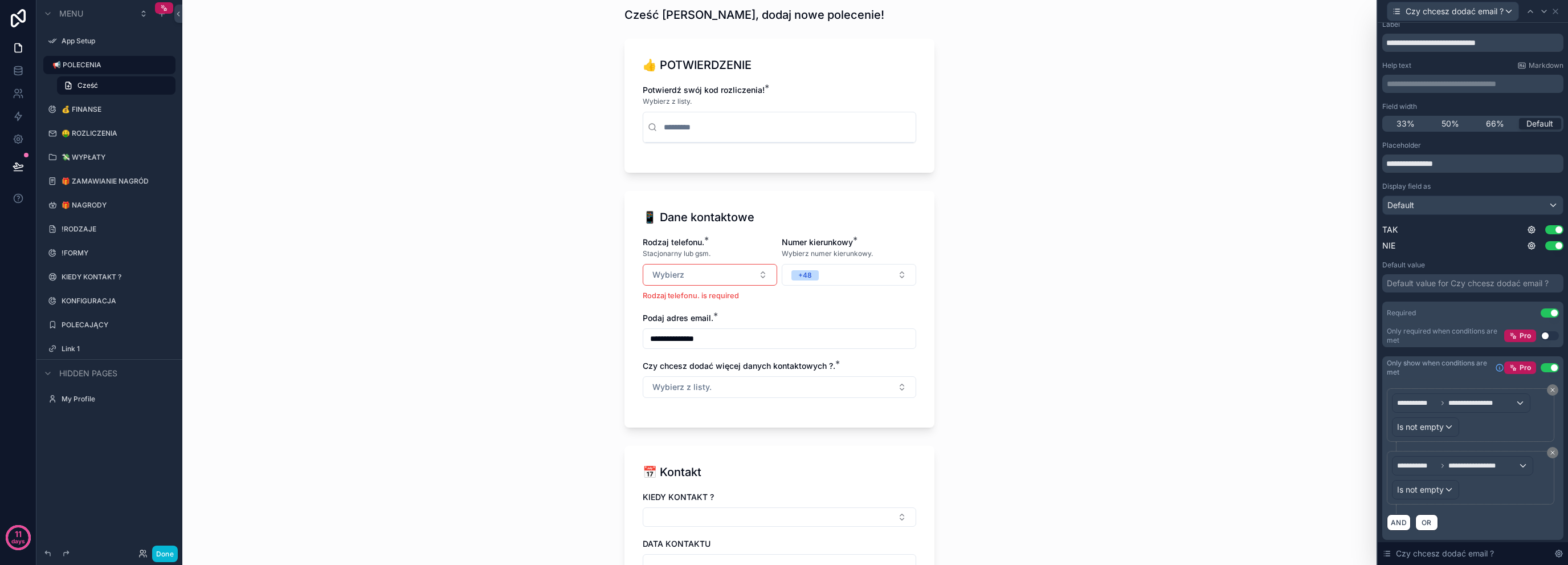
click at [507, 287] on div "**********" at bounding box center [779, 54] width 1195 height 565
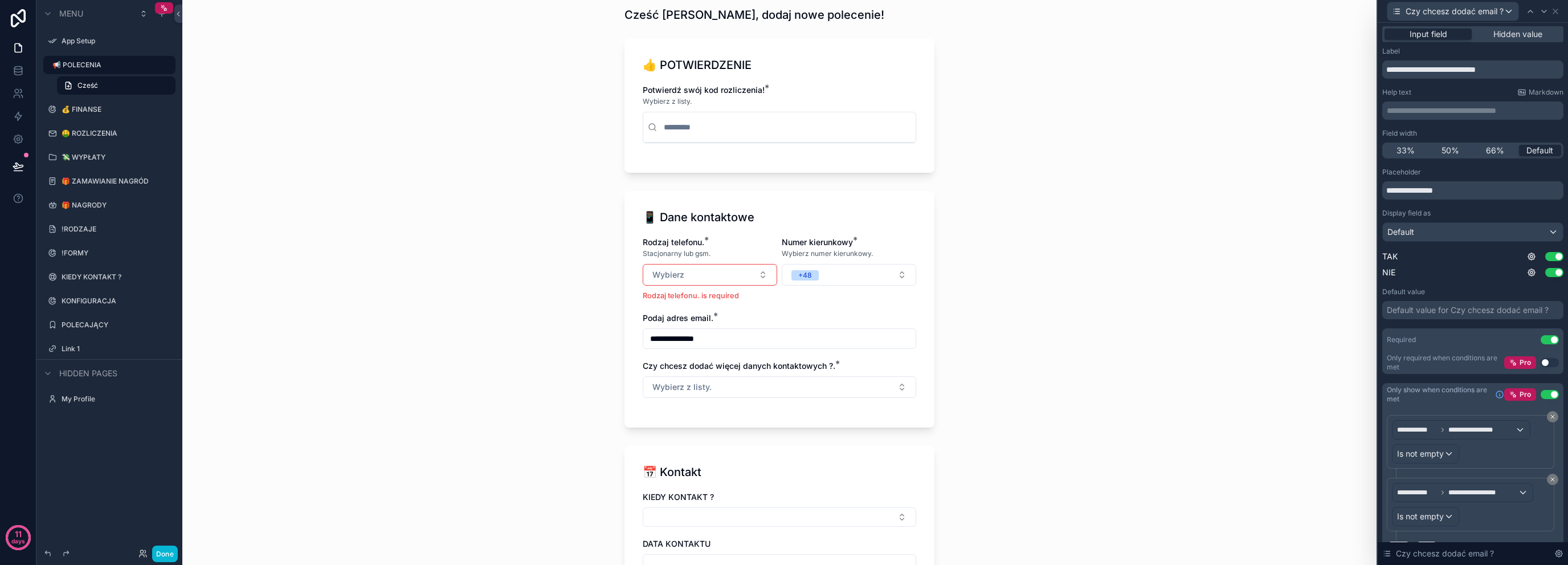
scroll to position [0, 0]
click at [1560, 13] on div "Czy chcesz dodać email ?" at bounding box center [1473, 11] width 181 height 22
click at [1557, 13] on icon at bounding box center [1555, 11] width 5 height 5
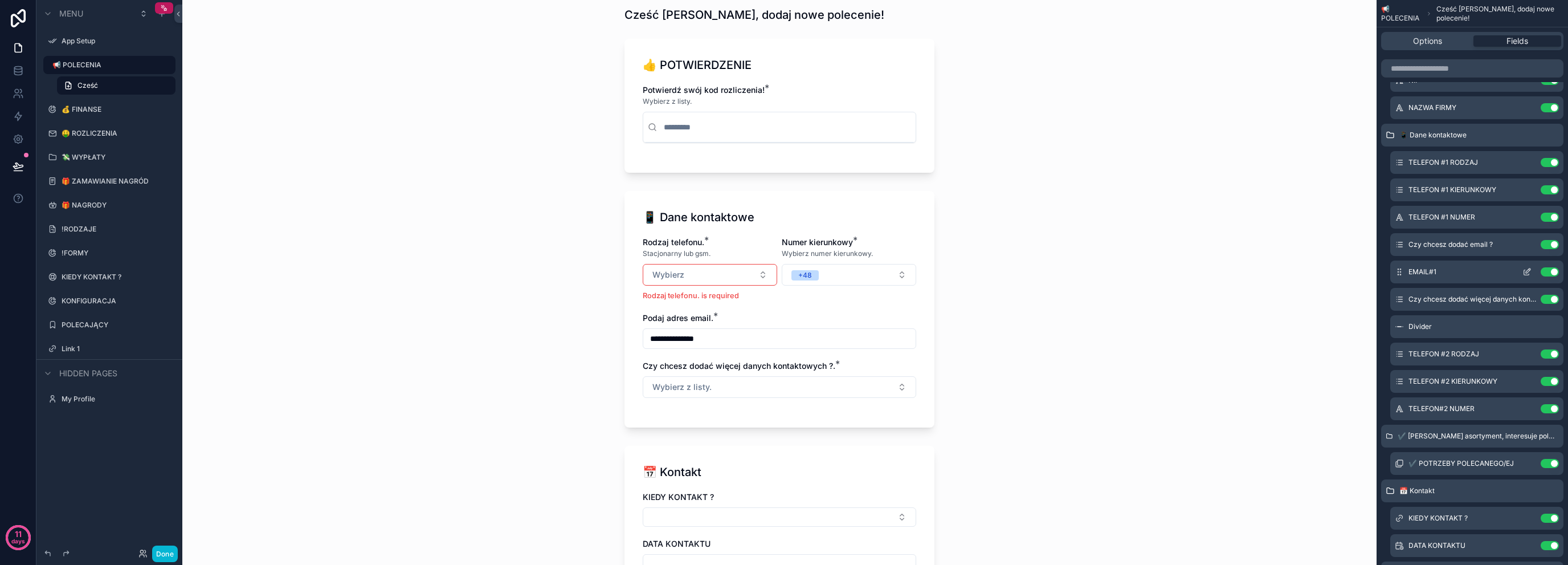
click at [1527, 268] on icon "scrollable content" at bounding box center [1527, 272] width 9 height 9
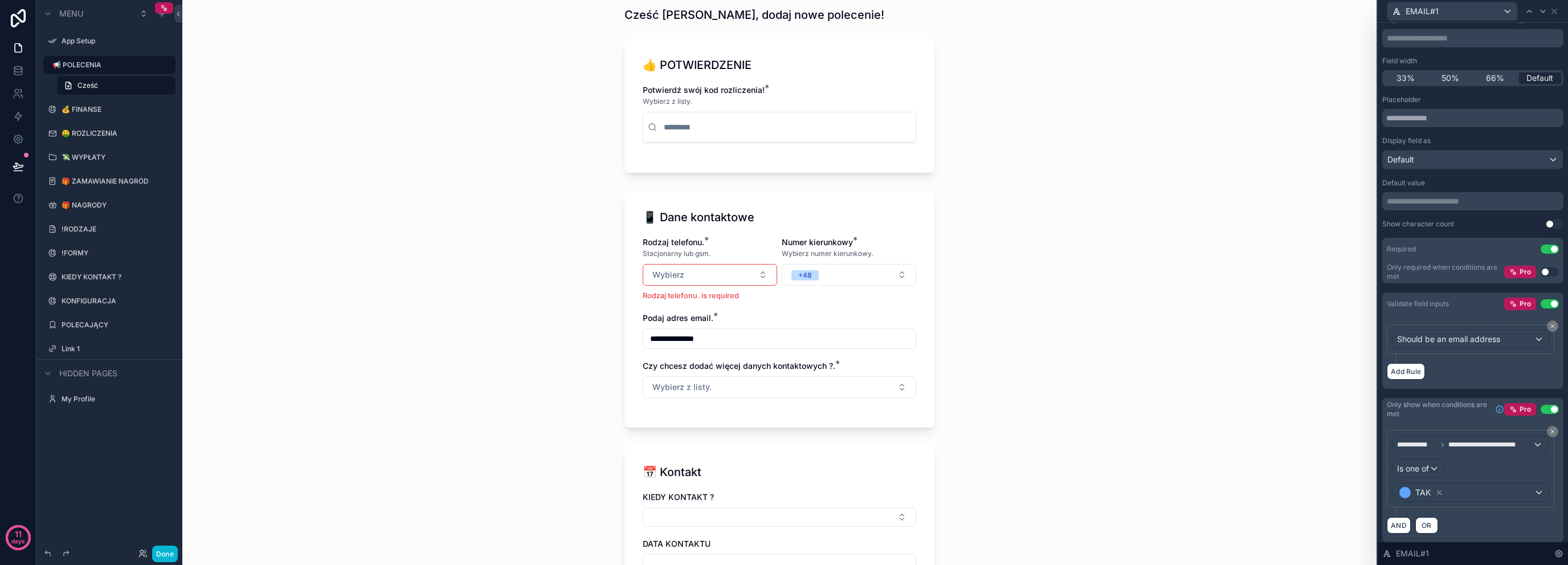
scroll to position [78, 0]
click at [1396, 526] on button "AND" at bounding box center [1399, 521] width 24 height 16
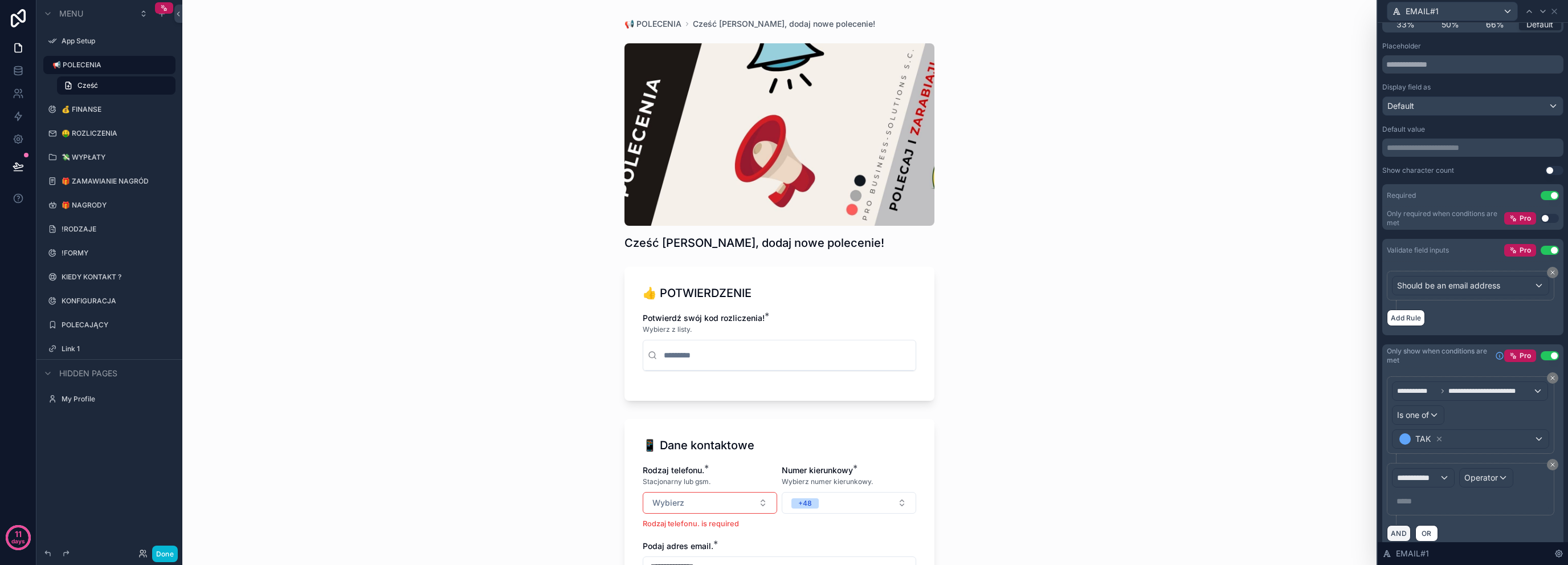
scroll to position [139, 0]
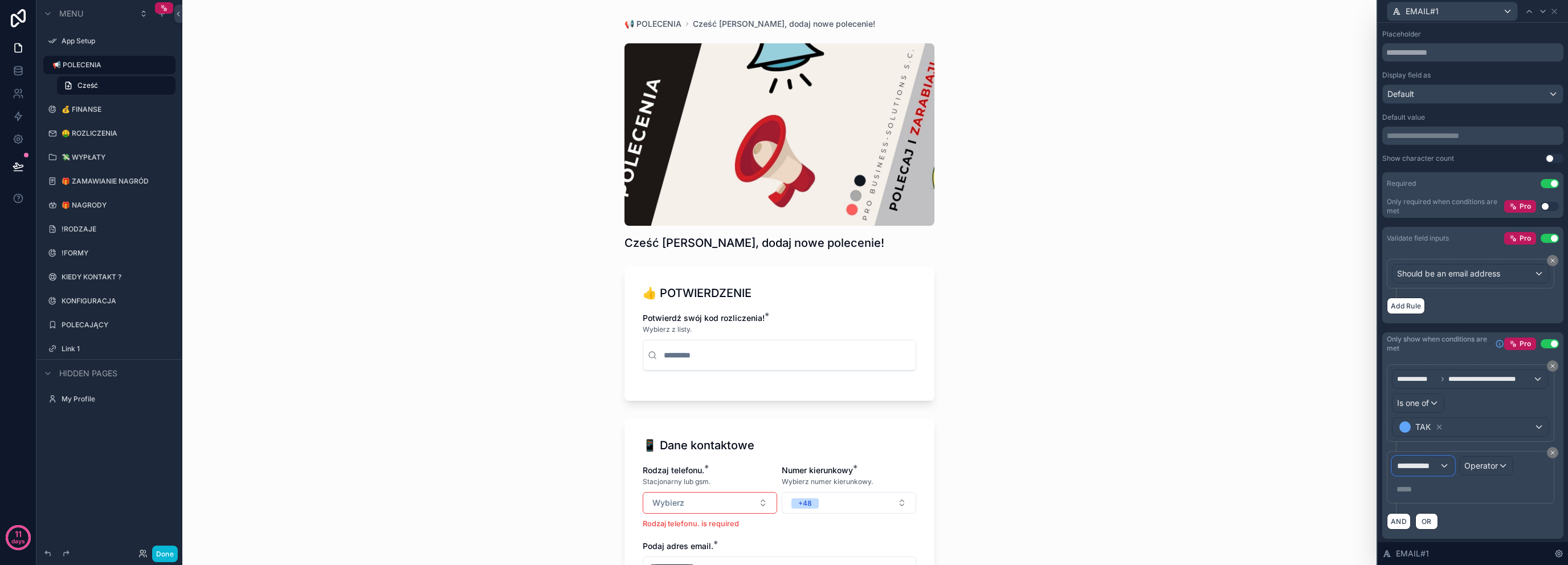
click at [1432, 471] on div "**********" at bounding box center [1423, 466] width 61 height 18
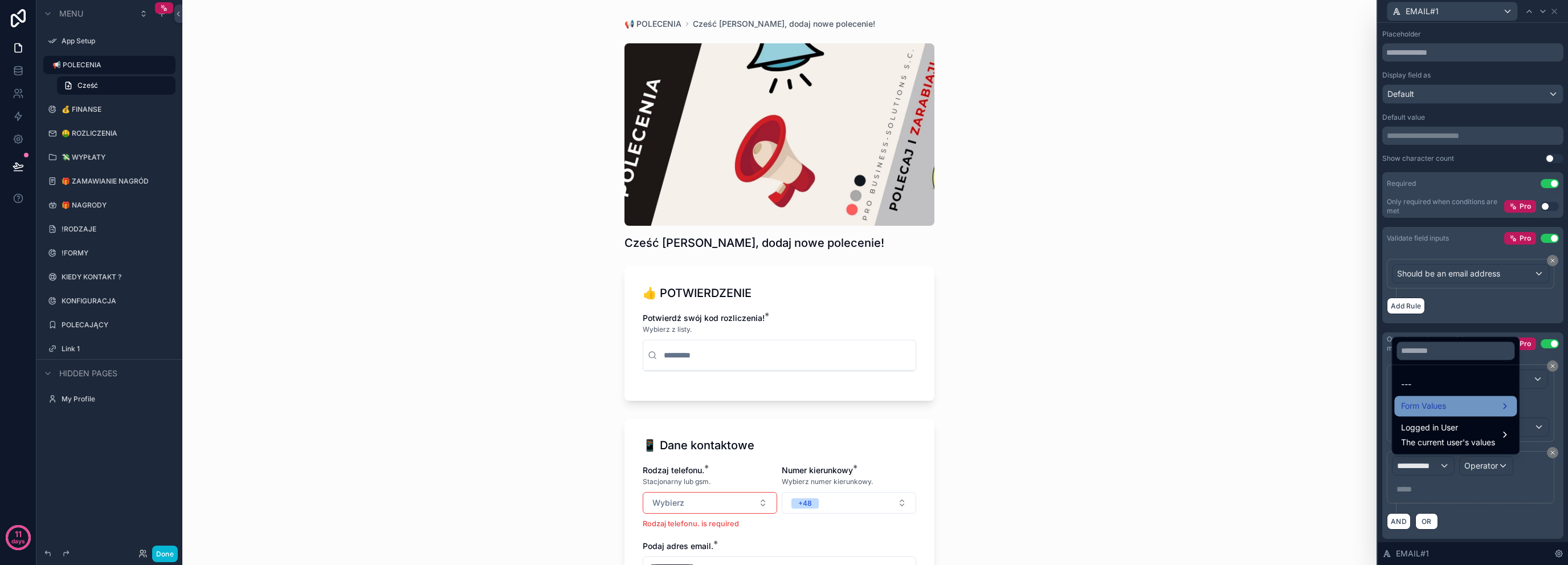
click at [1455, 408] on div "Form Values" at bounding box center [1455, 406] width 109 height 14
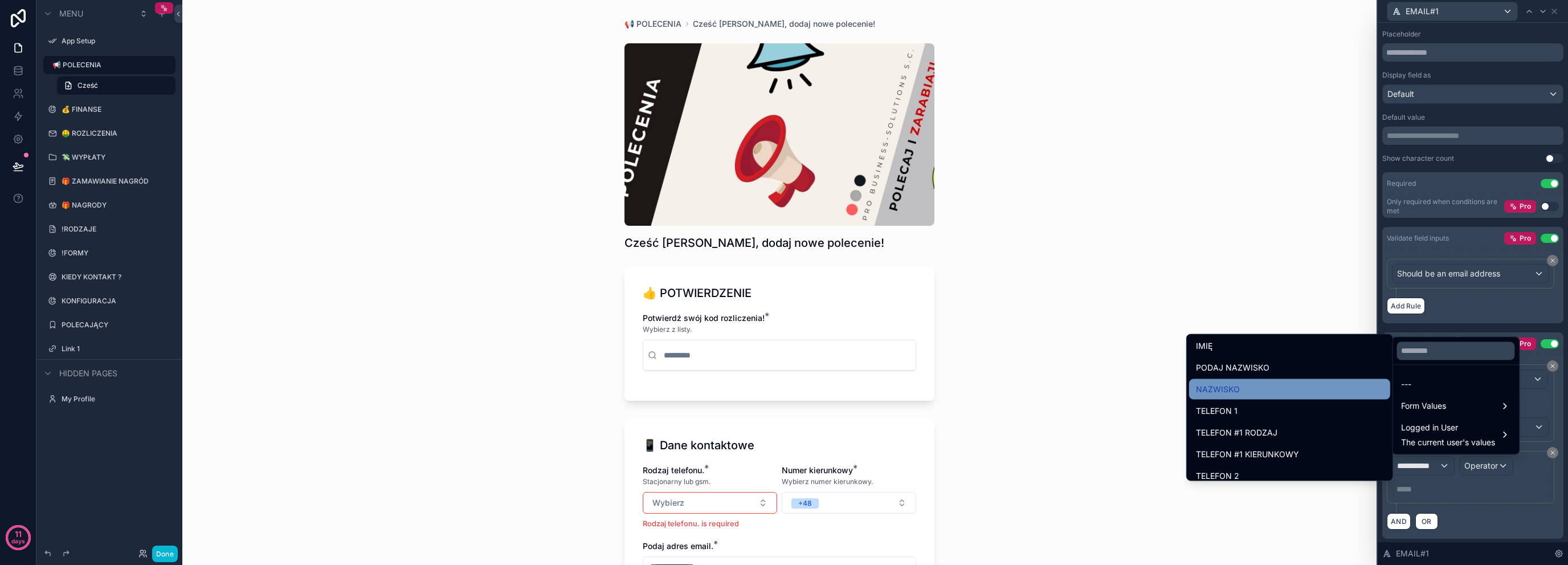
scroll to position [304, 0]
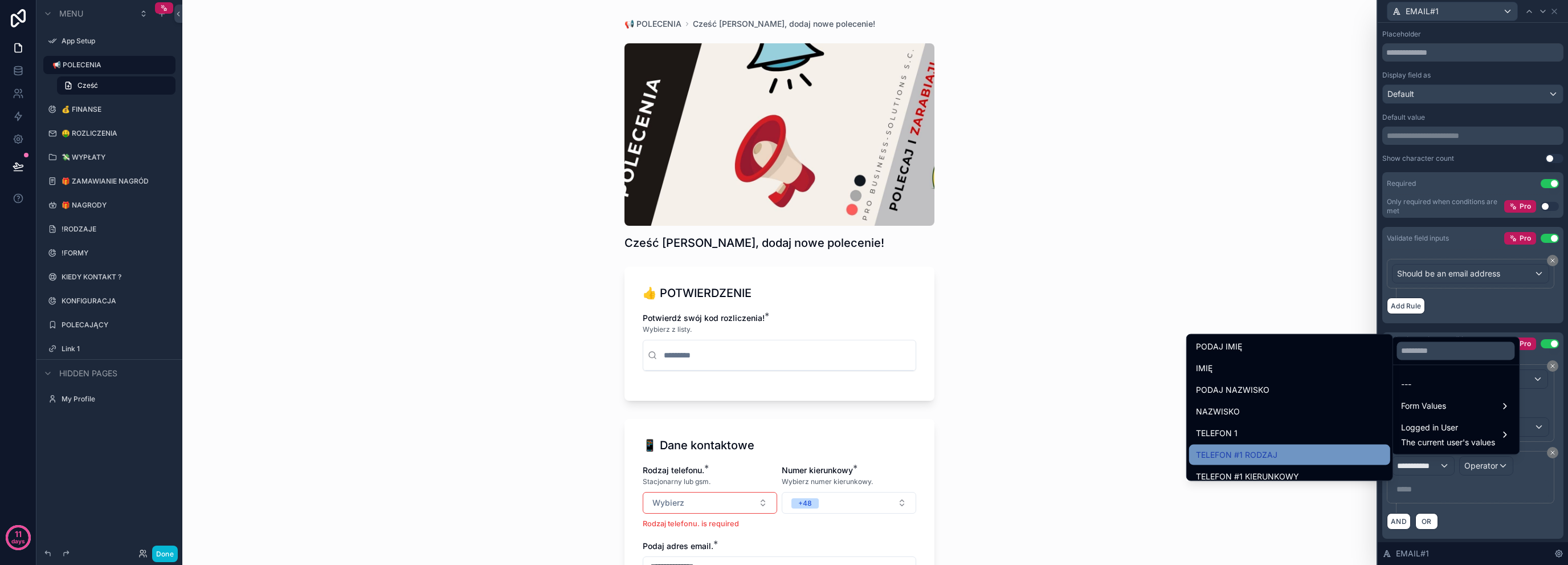
click at [1306, 462] on div "TELEFON #1 RODZAJ" at bounding box center [1290, 455] width 201 height 20
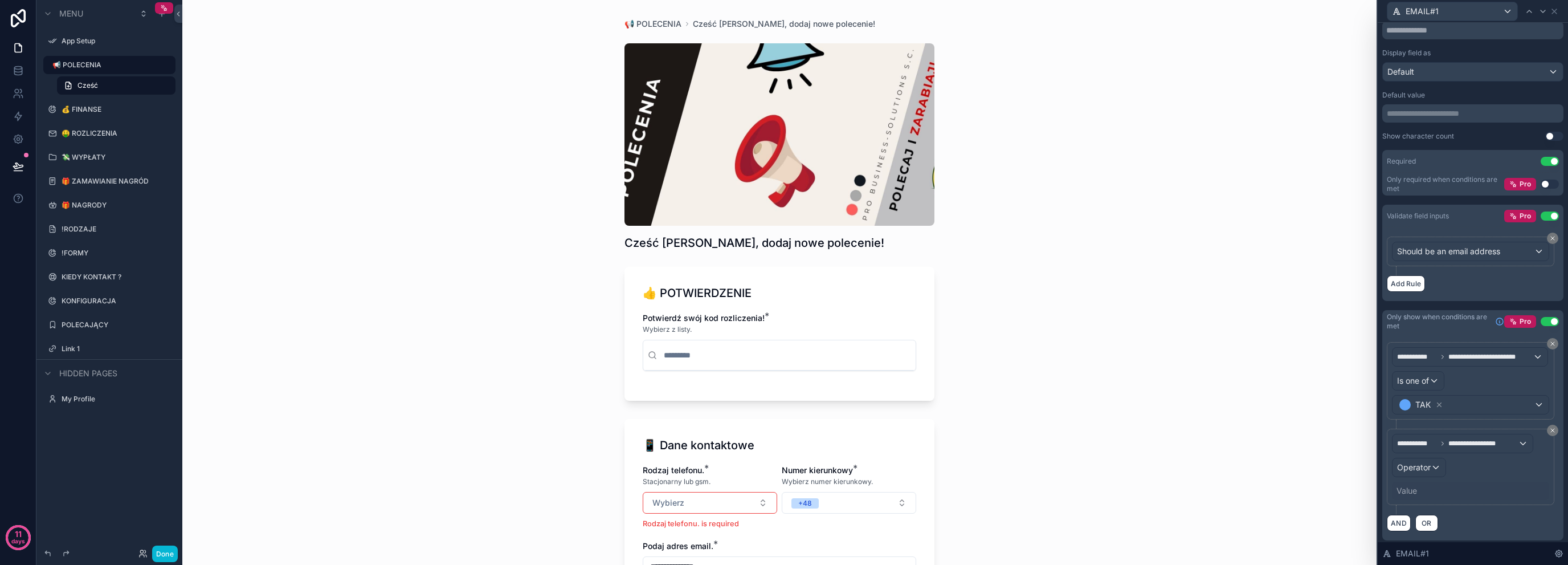
scroll to position [162, 0]
click at [1409, 467] on span "Operator" at bounding box center [1414, 466] width 34 height 9
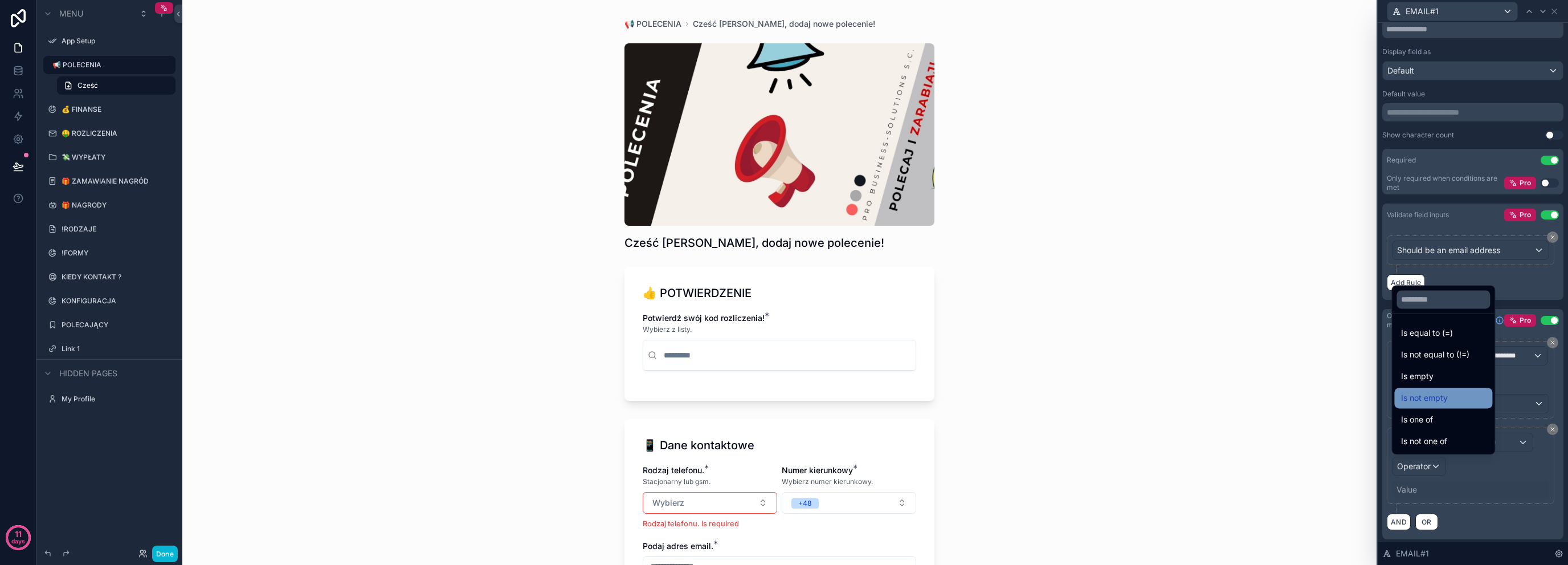
click at [1475, 402] on div "Is not empty" at bounding box center [1443, 398] width 84 height 14
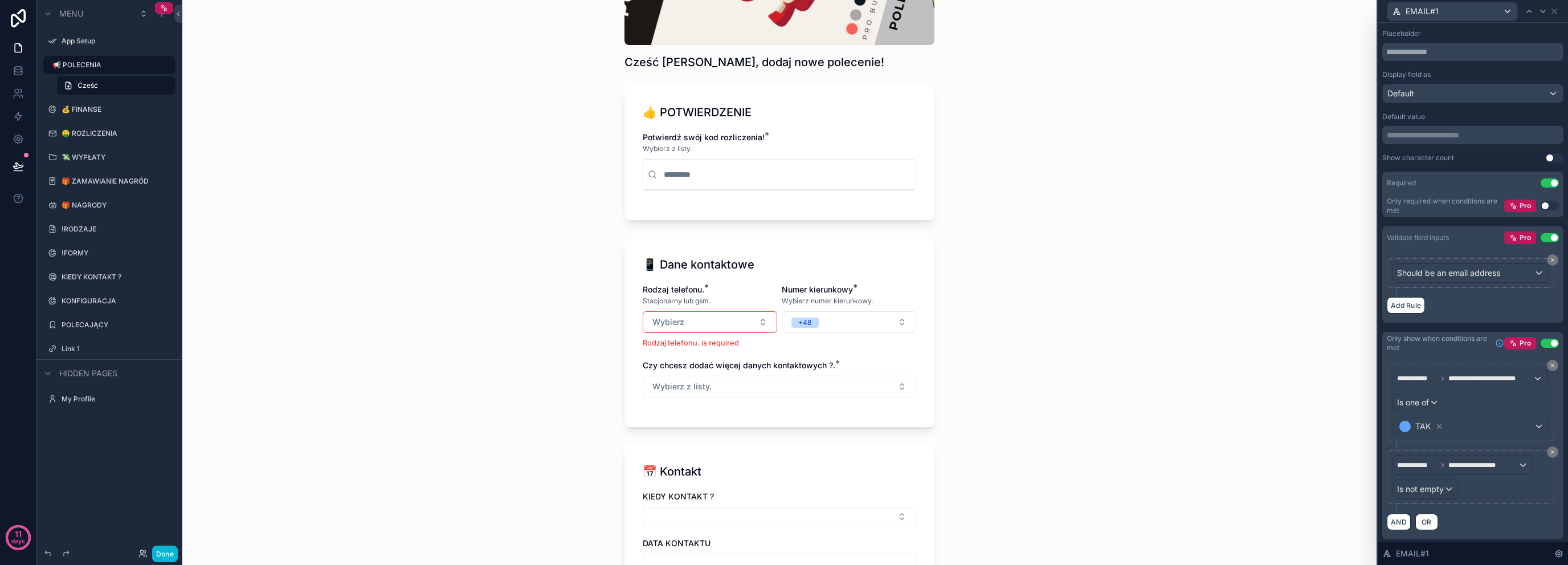
scroll to position [266, 0]
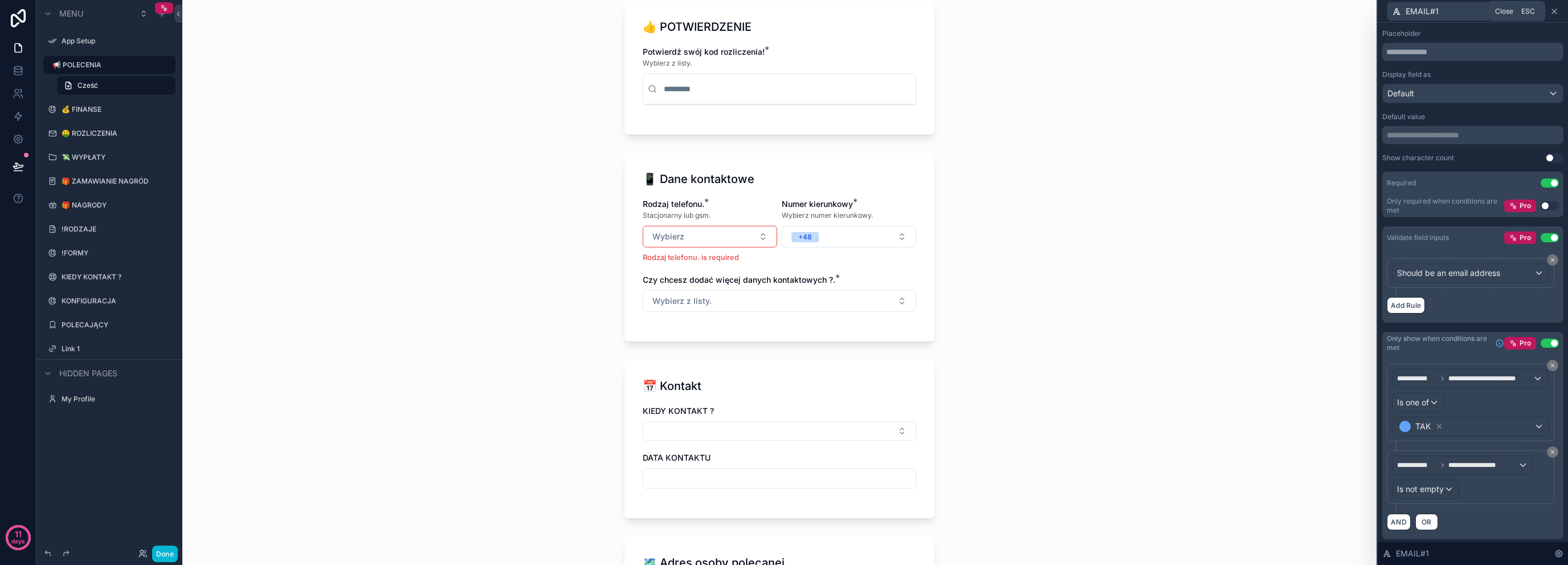
click at [1557, 14] on icon at bounding box center [1554, 11] width 9 height 9
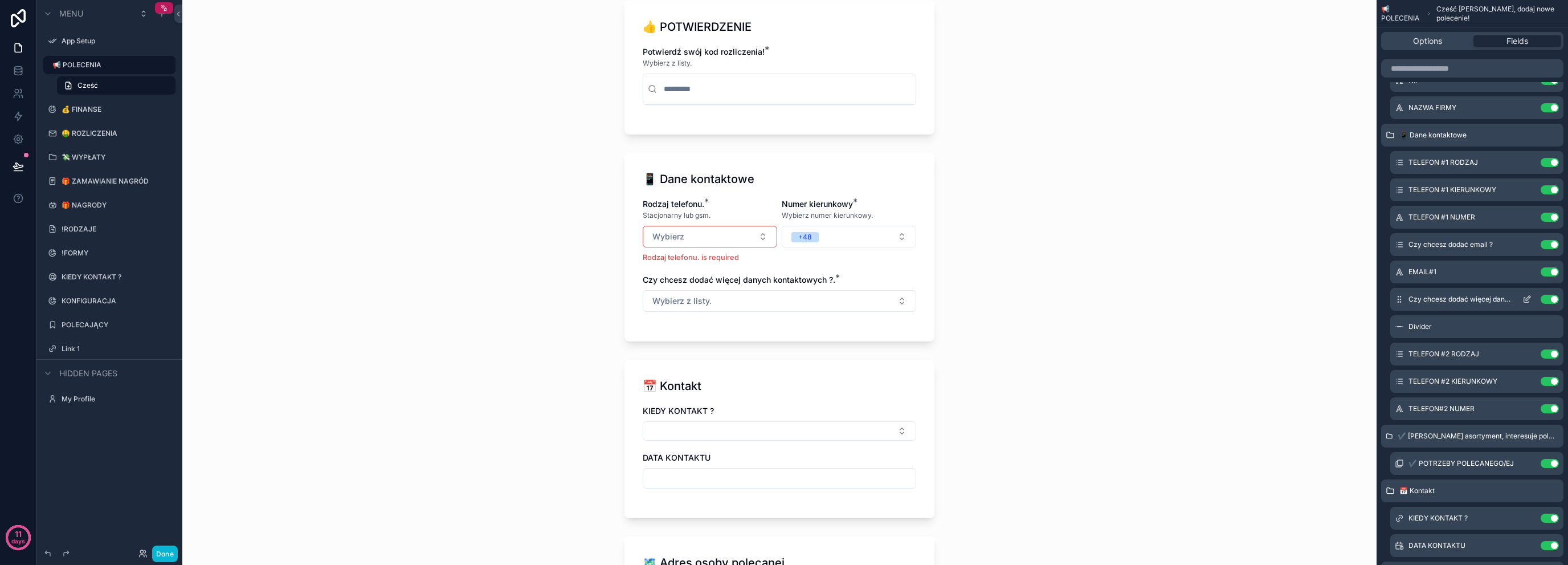
click at [1530, 297] on icon "scrollable content" at bounding box center [1530, 297] width 1 height 1
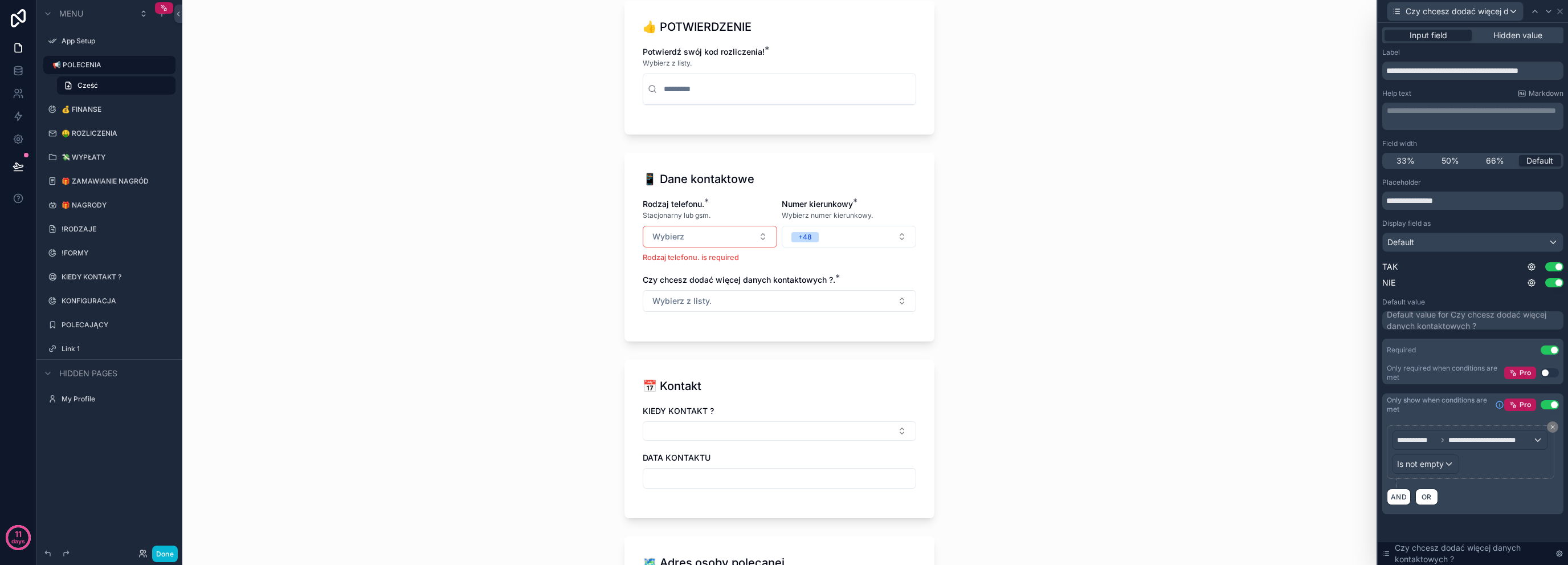
scroll to position [367, 0]
click at [1403, 495] on button "AND" at bounding box center [1399, 497] width 24 height 16
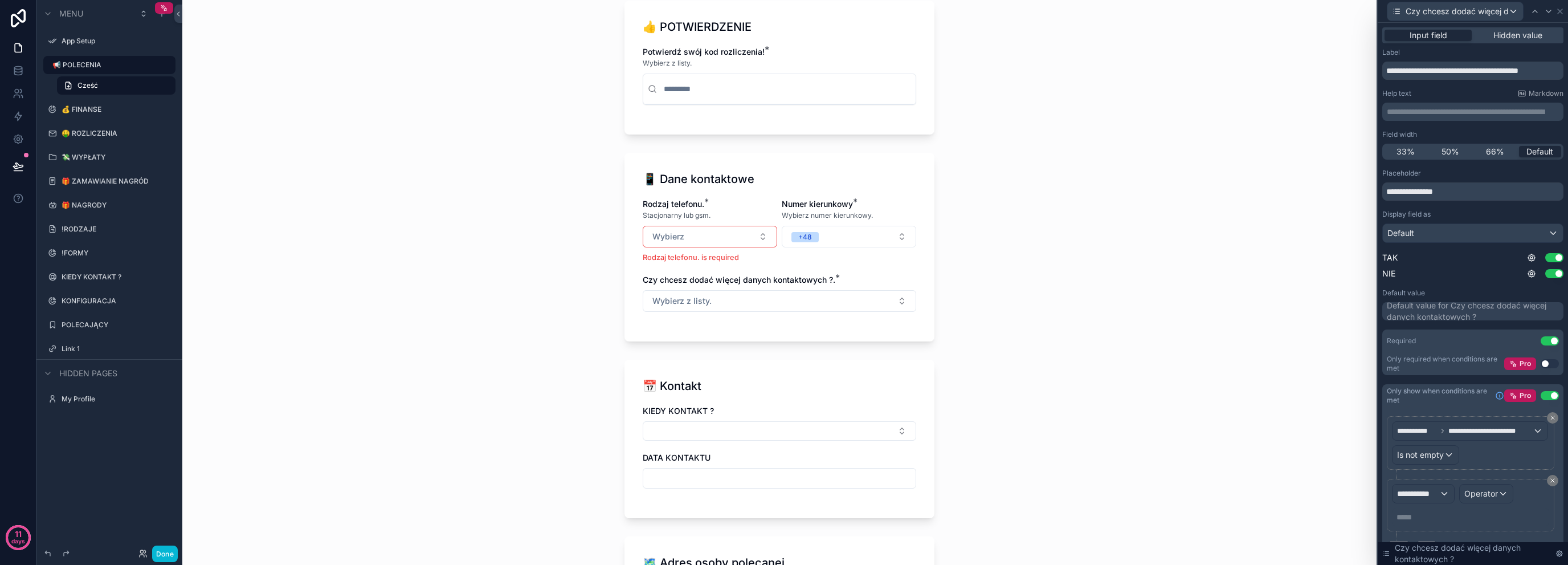
scroll to position [0, 0]
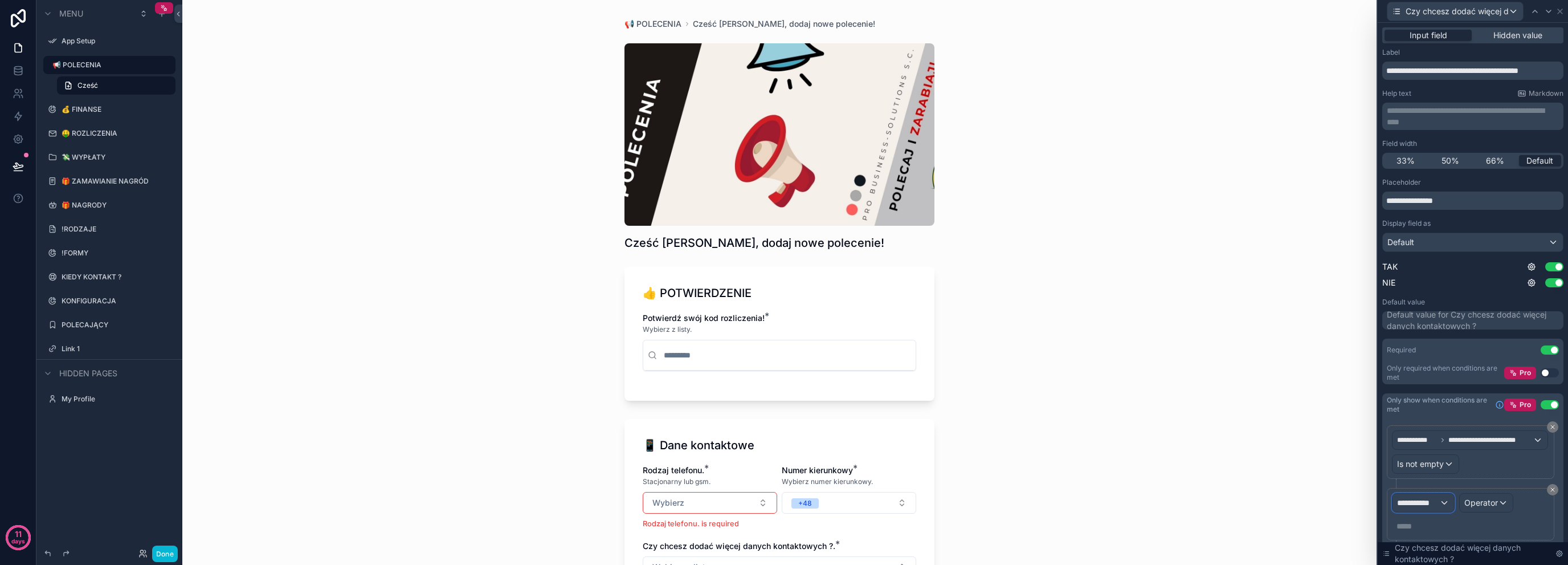
click at [1421, 506] on span "**********" at bounding box center [1418, 503] width 42 height 11
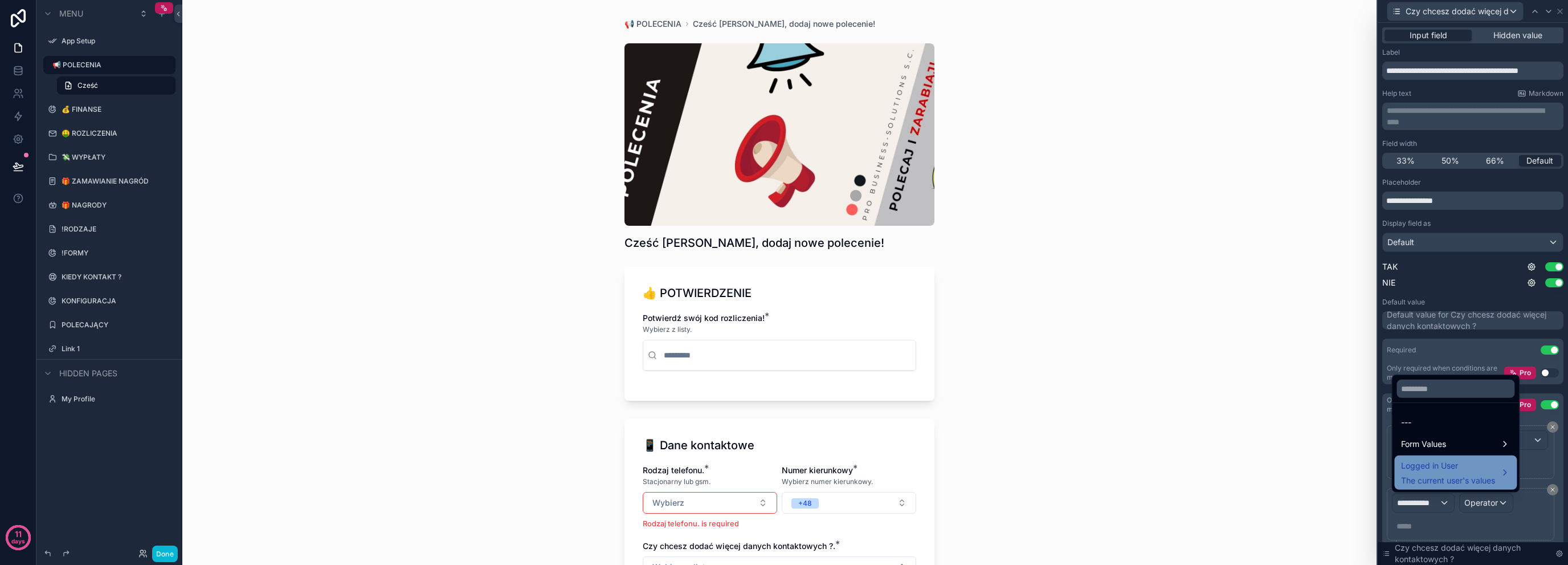
drag, startPoint x: 1443, startPoint y: 481, endPoint x: 1457, endPoint y: 458, distance: 26.9
click at [1457, 458] on div "Logged in User The current user's values" at bounding box center [1455, 472] width 122 height 34
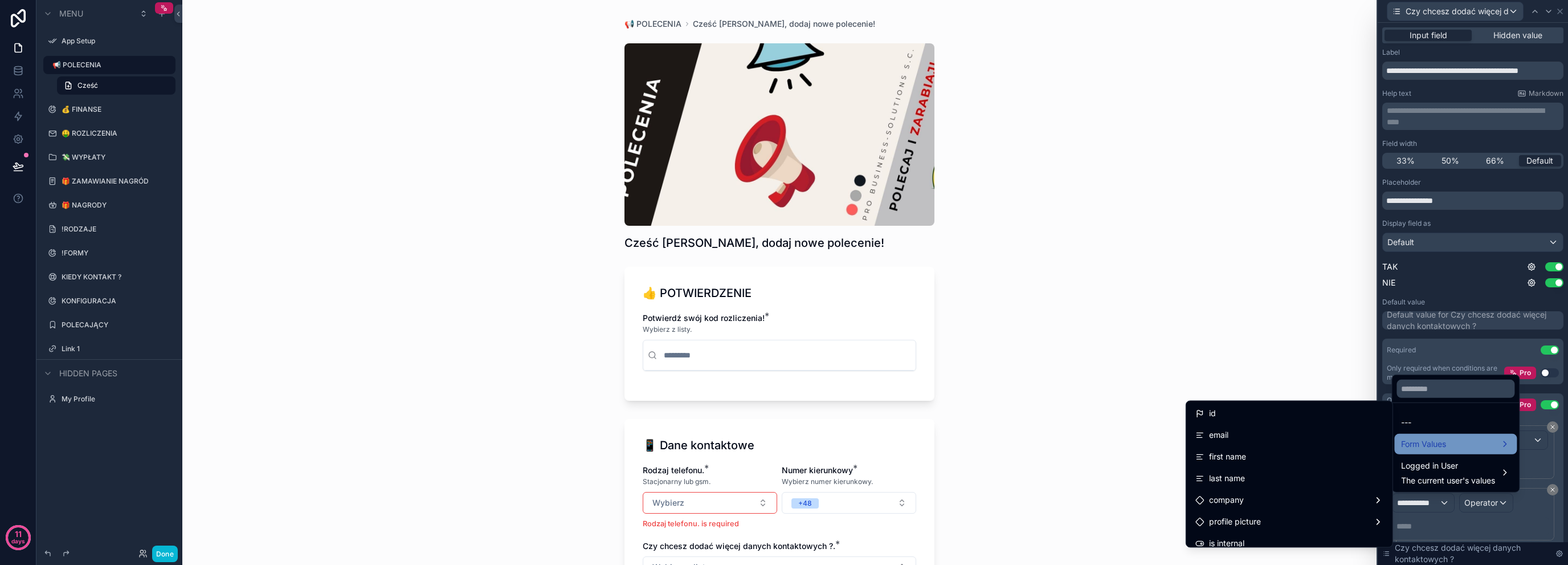
click at [1469, 440] on div "Form Values" at bounding box center [1455, 444] width 109 height 14
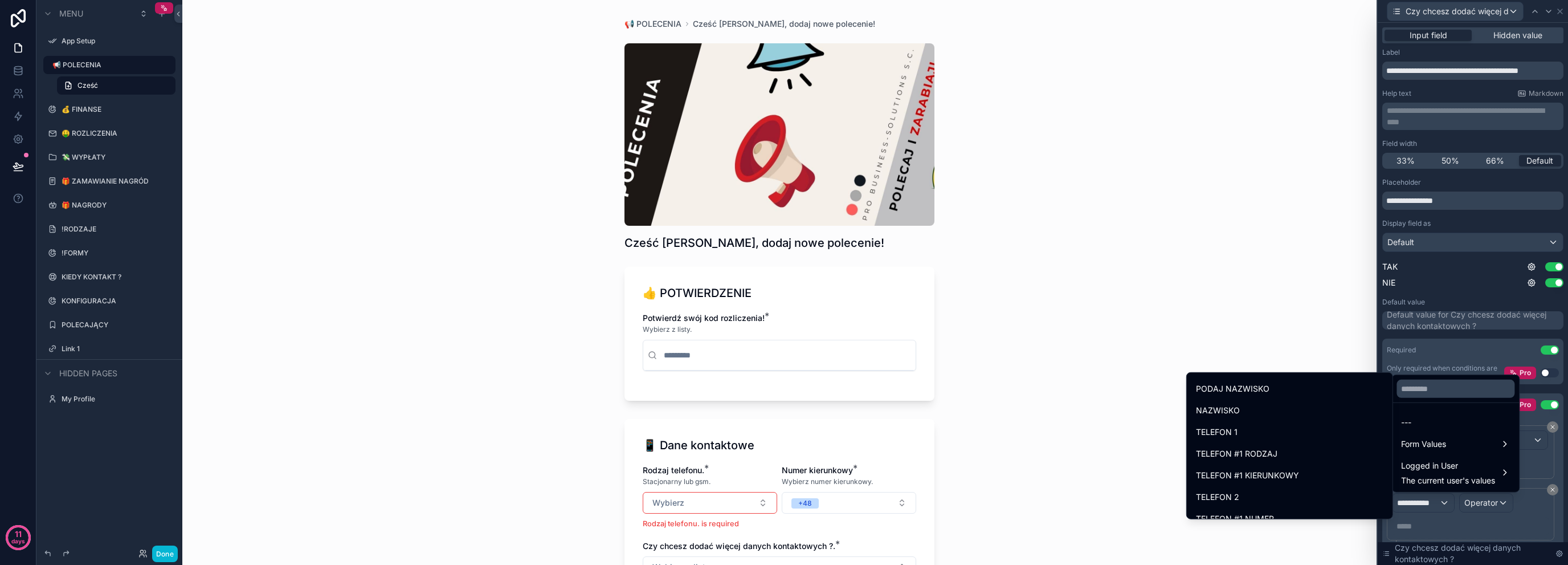
scroll to position [380, 0]
click at [1318, 422] on div "TELEFON #1 RODZAJ" at bounding box center [1290, 418] width 188 height 14
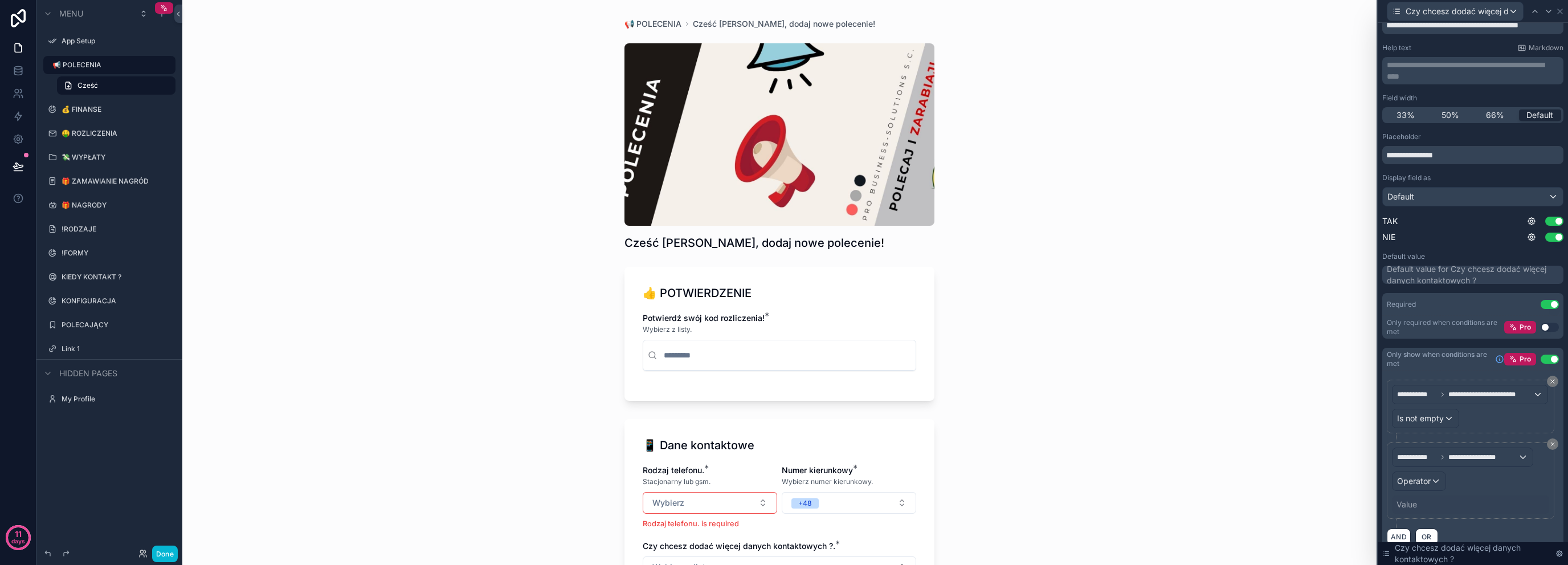
scroll to position [62, 0]
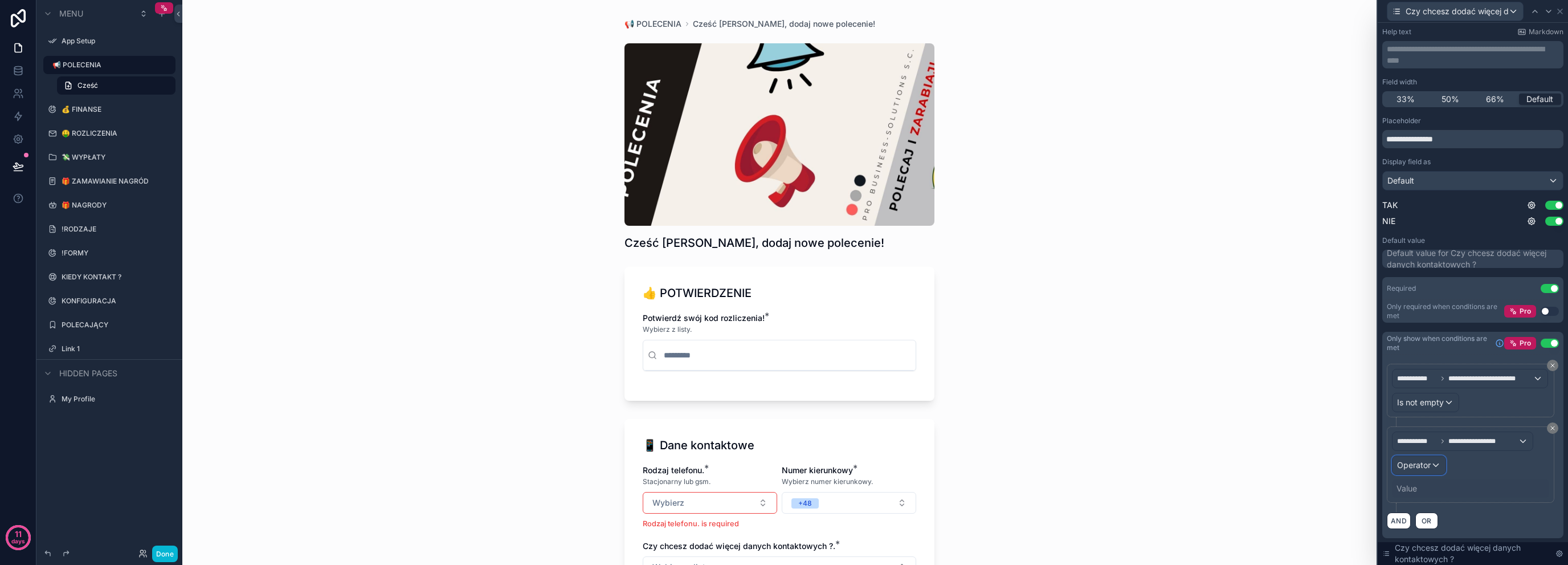
click at [1431, 470] on div "Operator" at bounding box center [1419, 465] width 53 height 18
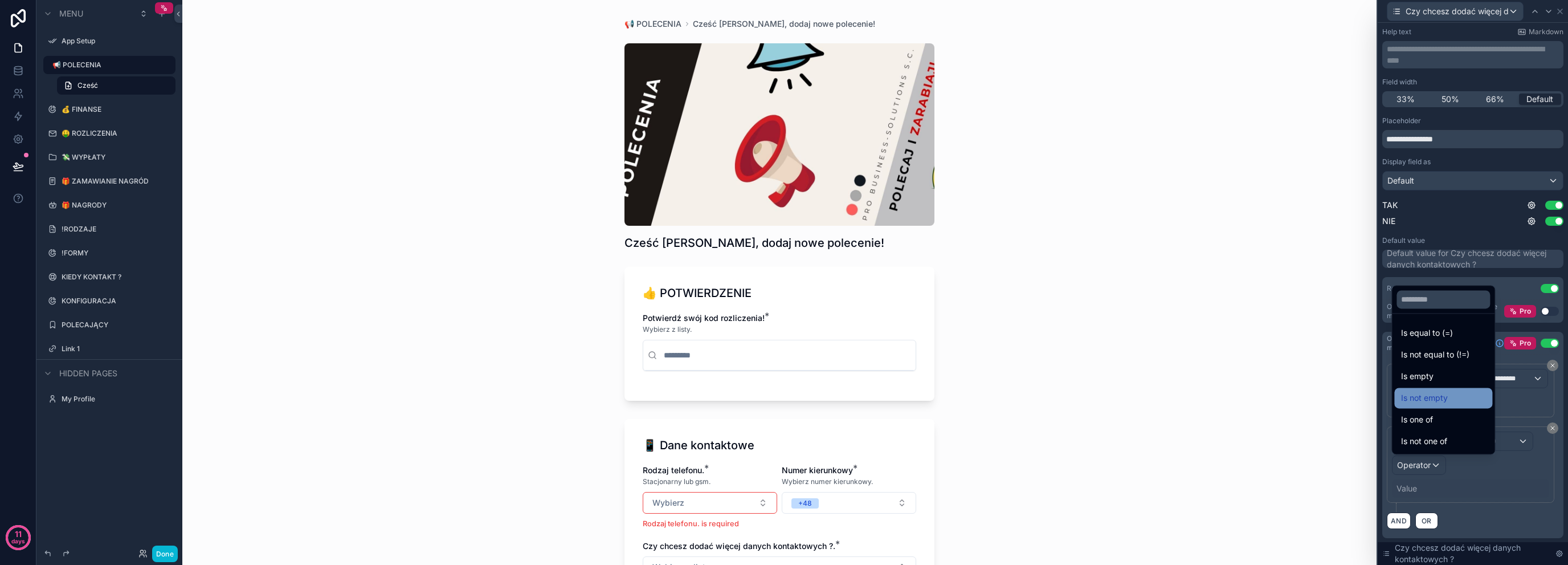
click at [1459, 400] on div "Is not empty" at bounding box center [1443, 398] width 84 height 14
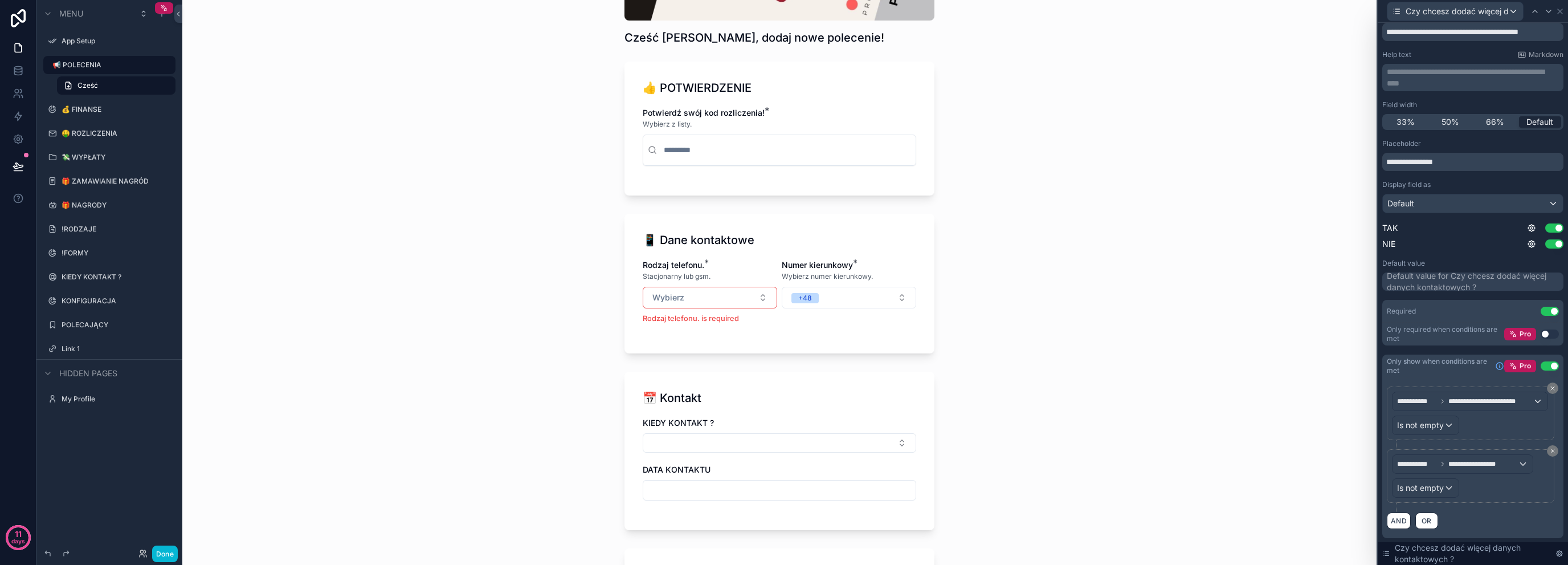
scroll to position [266, 0]
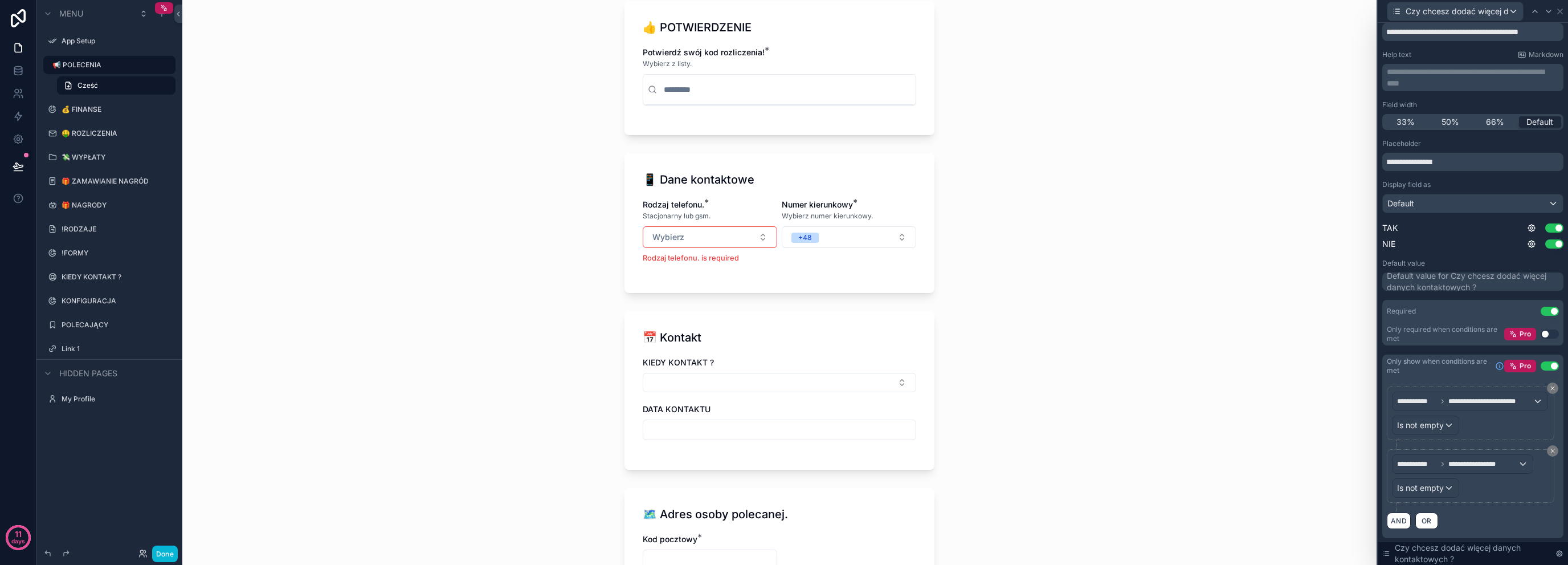
click at [517, 338] on div "📢 POLECENIA Cześć [PERSON_NAME], dodaj nowe polecenie! Cześć [PERSON_NAME], dod…" at bounding box center [779, 282] width 1195 height 565
click at [1560, 11] on icon at bounding box center [1560, 11] width 5 height 5
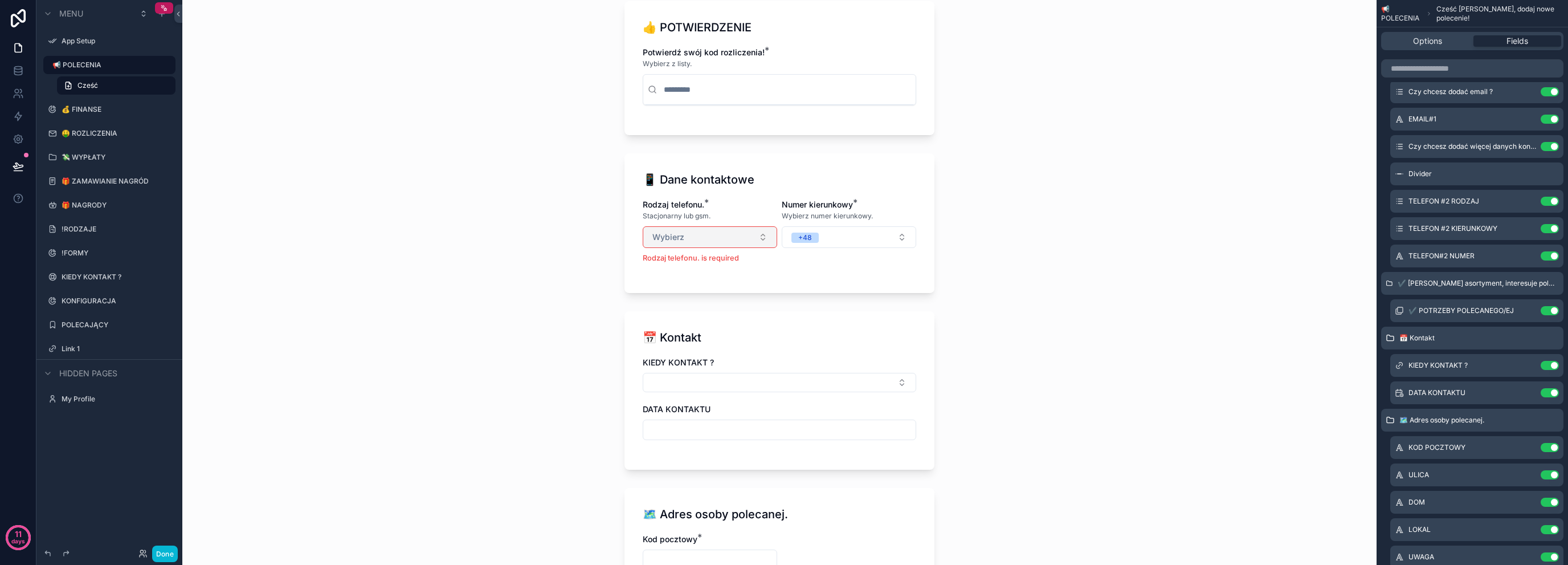
click at [721, 226] on button "Wybierz" at bounding box center [710, 237] width 134 height 22
click at [671, 282] on span "GSM" at bounding box center [657, 282] width 30 height 10
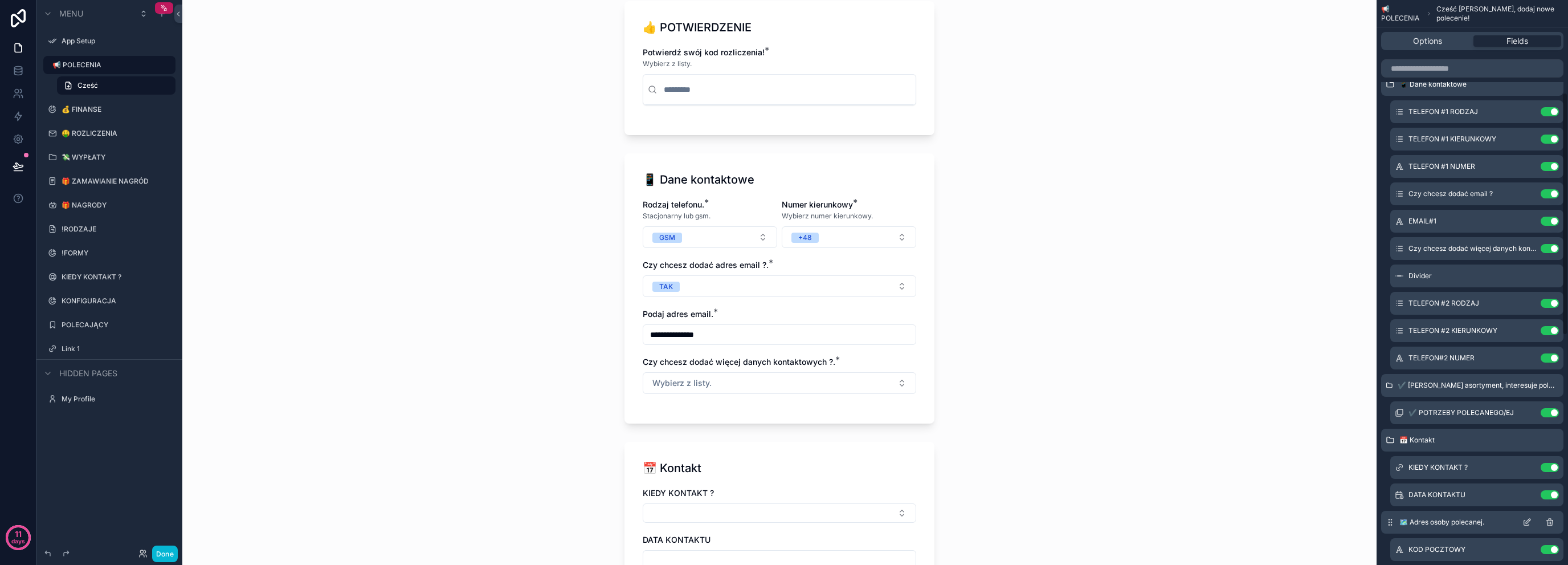
scroll to position [214, 0]
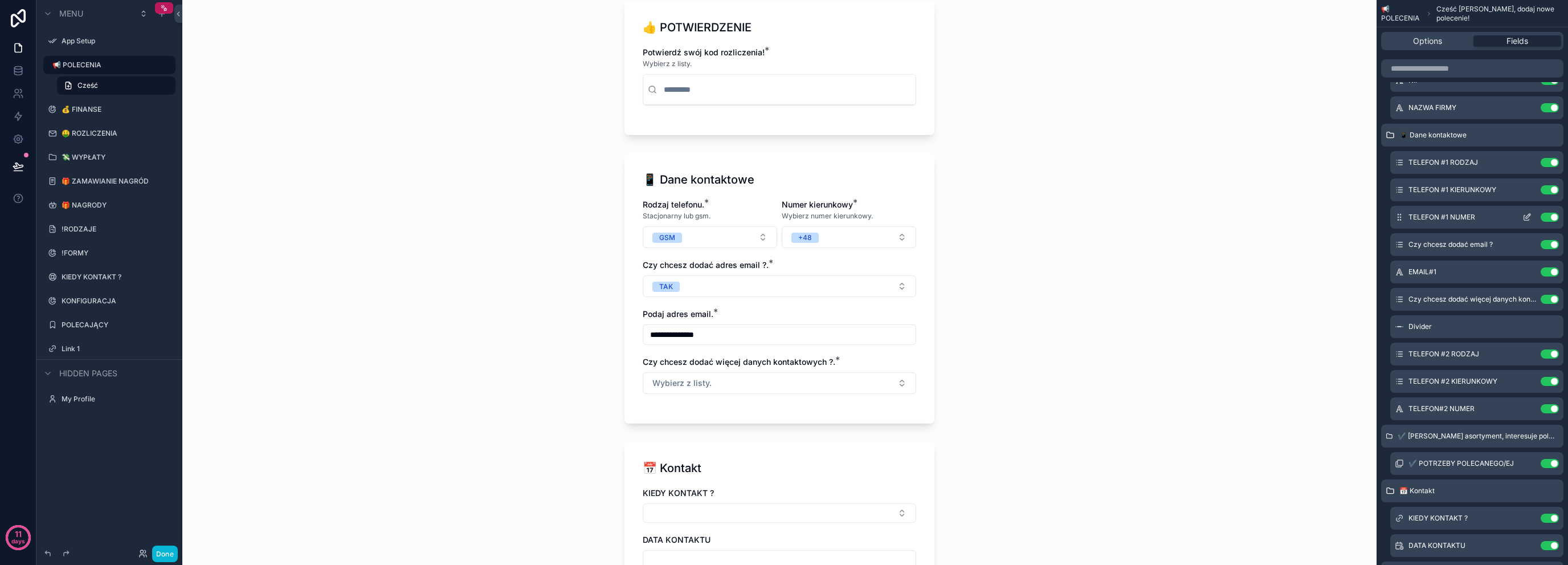
click at [1527, 218] on icon "scrollable content" at bounding box center [1527, 218] width 9 height 9
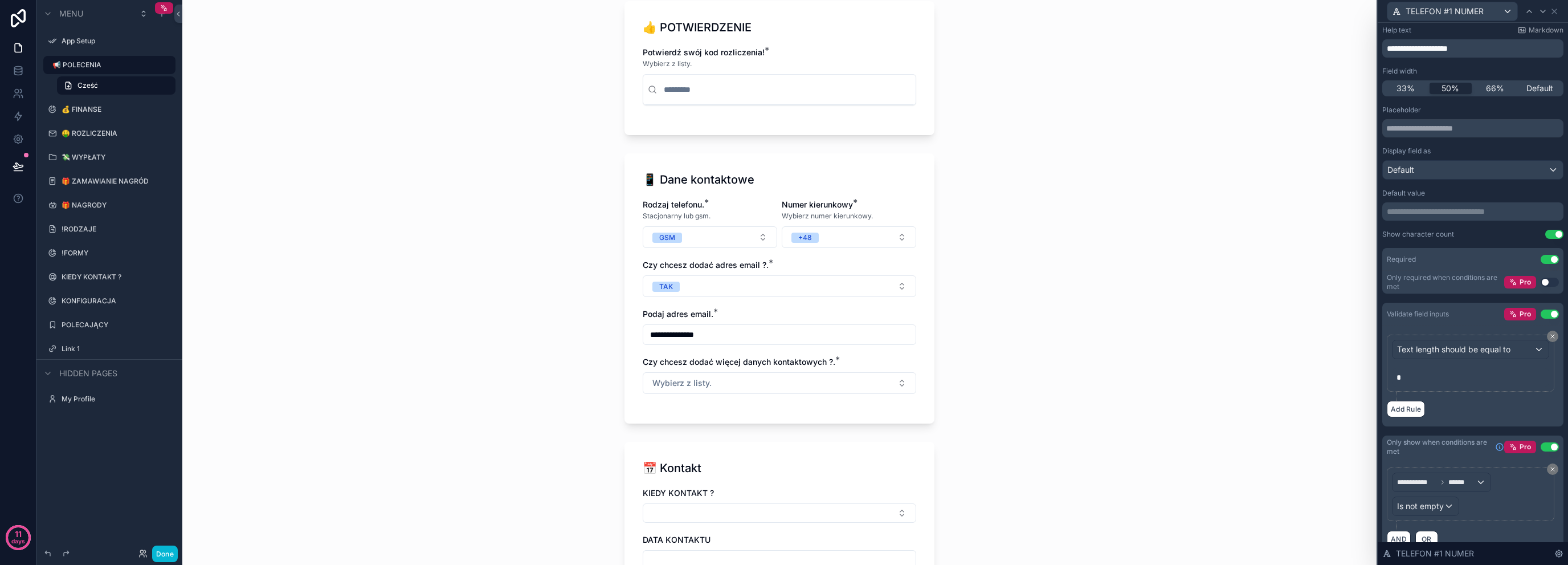
scroll to position [80, 0]
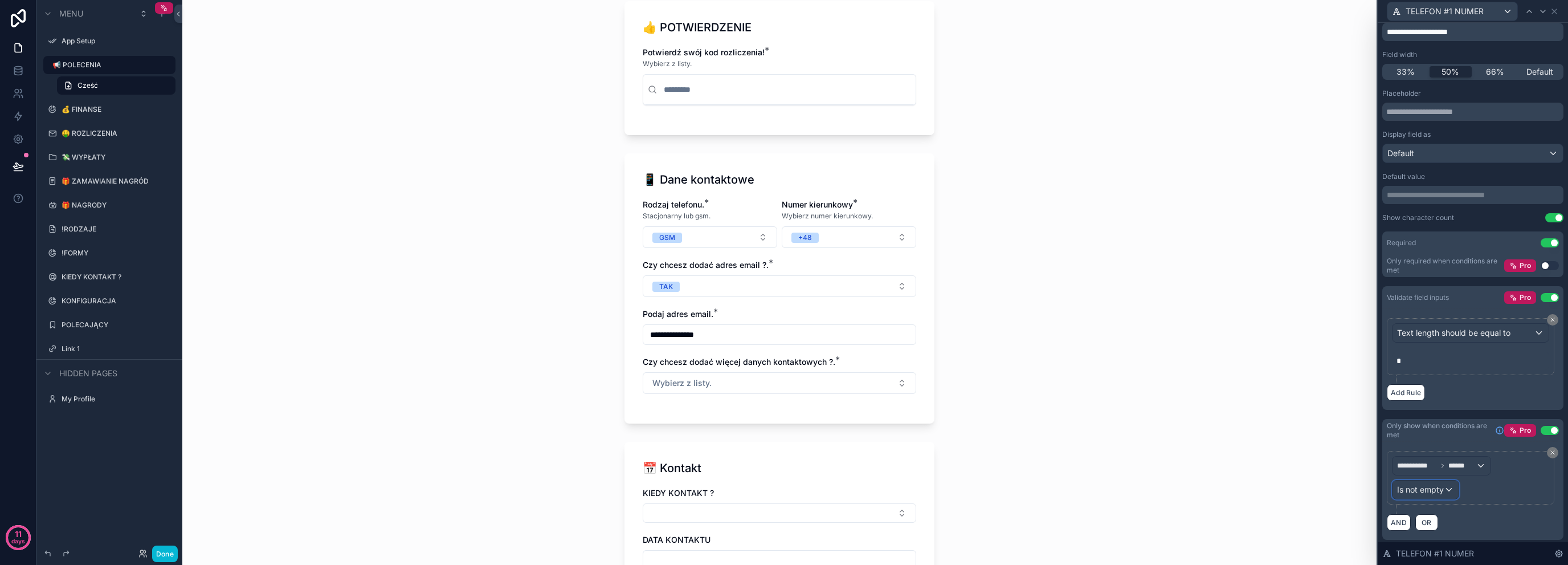
click at [1455, 485] on div "Is not empty" at bounding box center [1426, 489] width 66 height 18
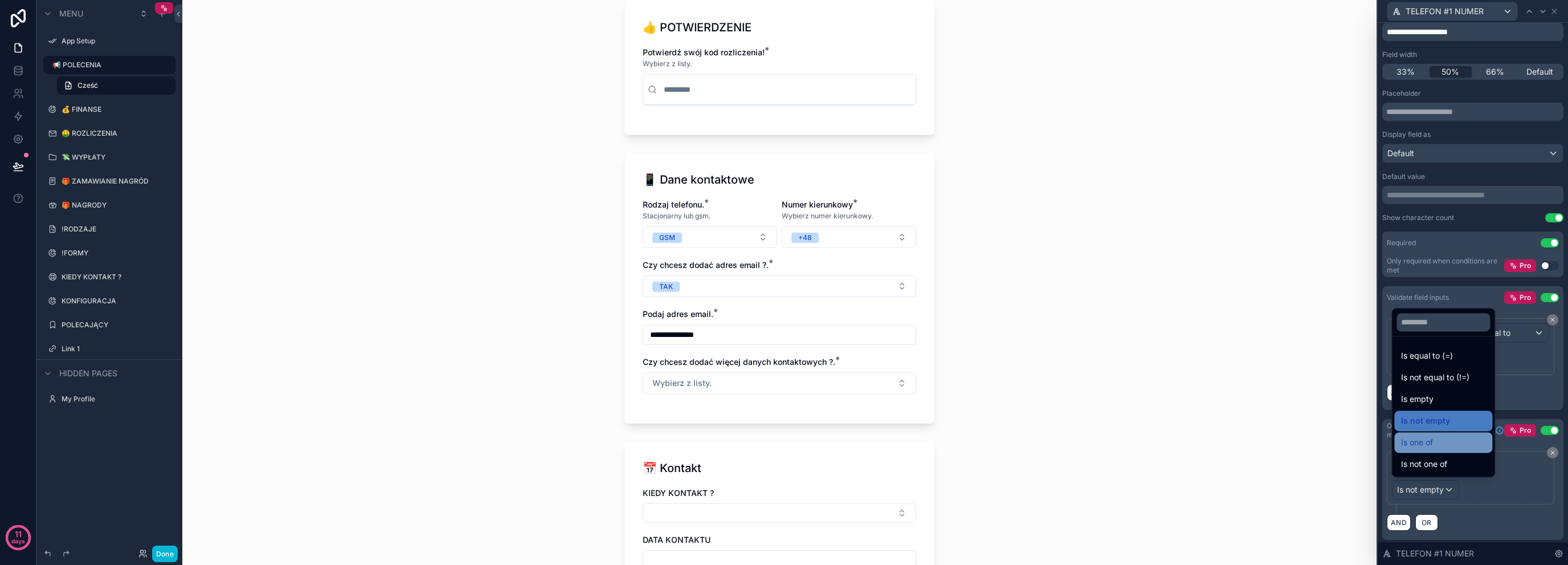
click at [1443, 443] on div "Is one of" at bounding box center [1443, 443] width 84 height 14
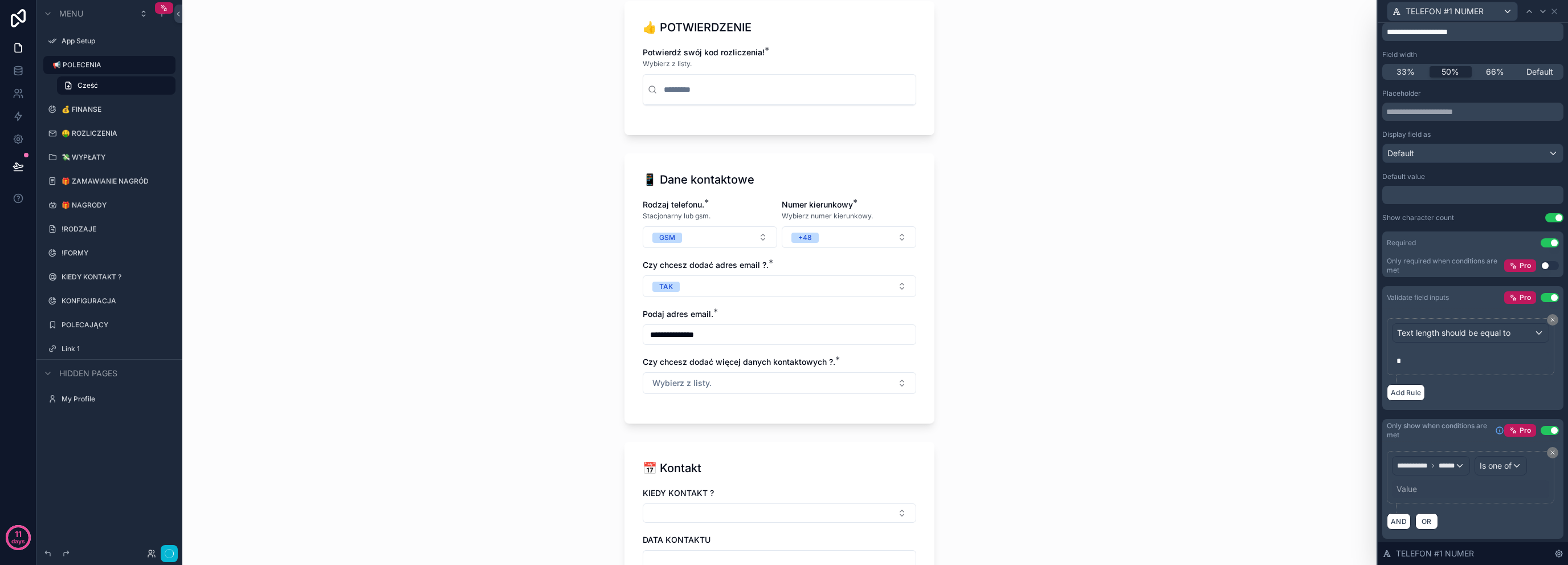
scroll to position [0, 0]
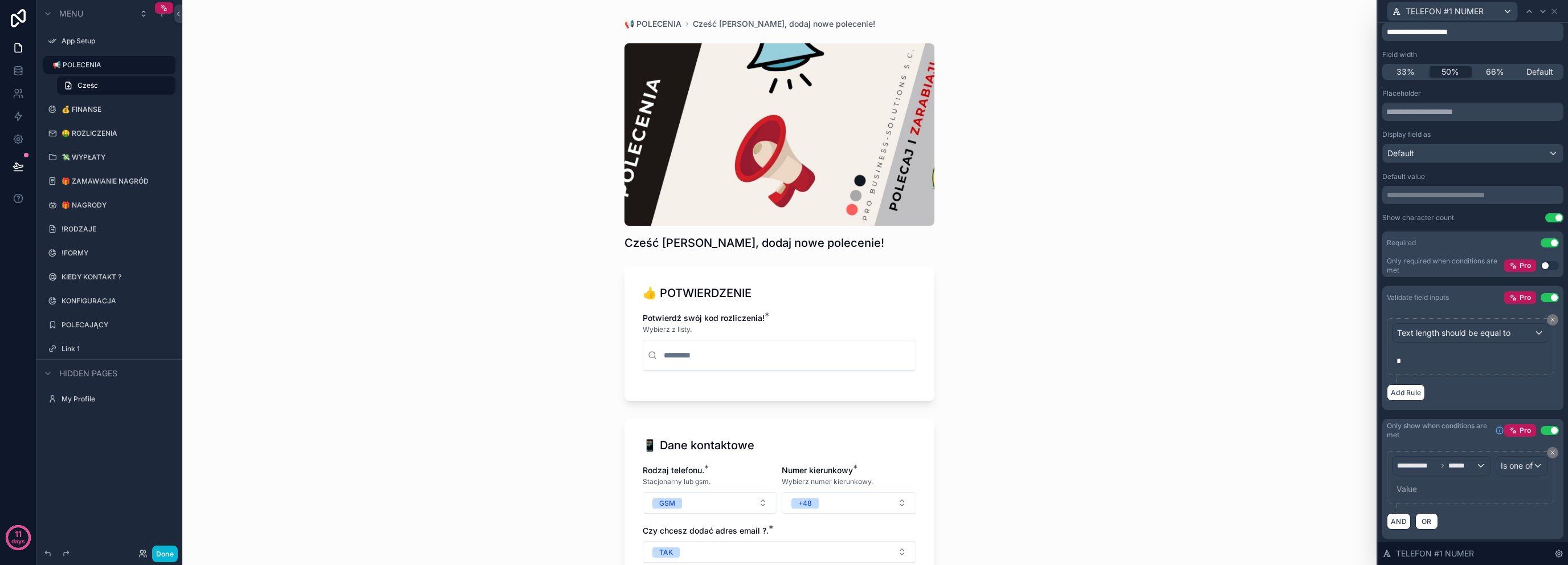
click at [1407, 495] on div "Value" at bounding box center [1407, 489] width 20 height 11
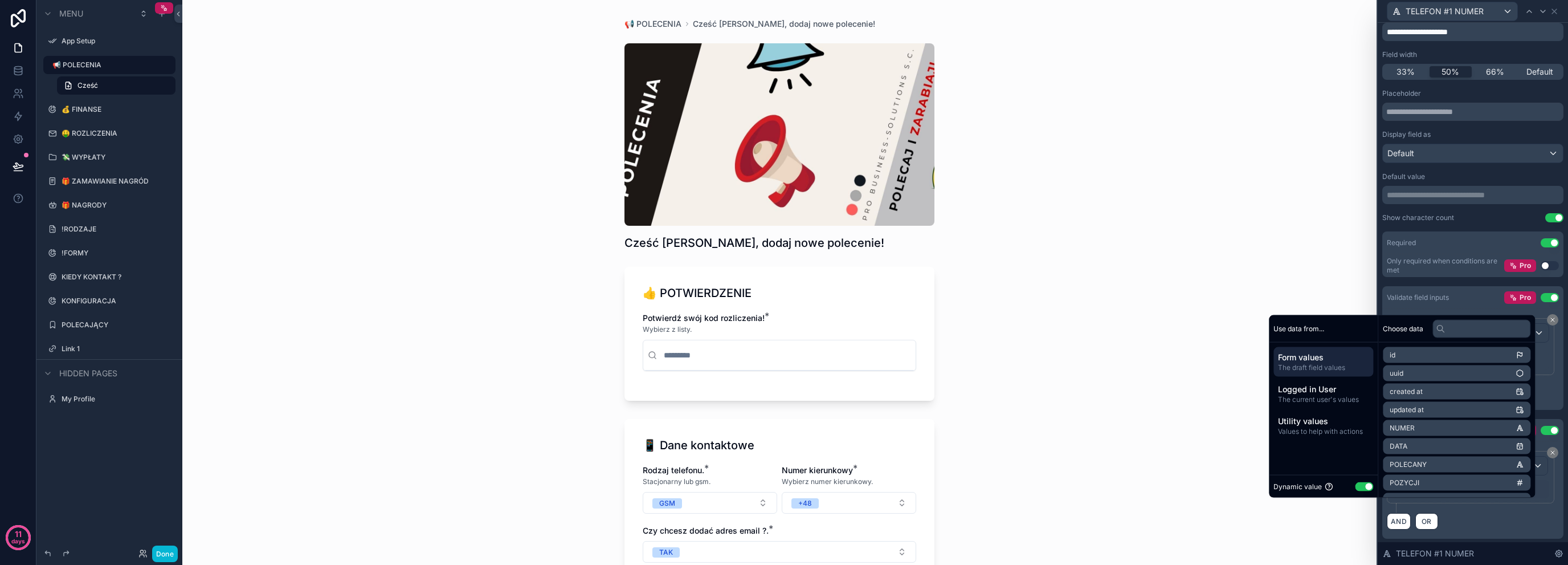
click at [1364, 482] on button "Use setting" at bounding box center [1364, 487] width 18 height 9
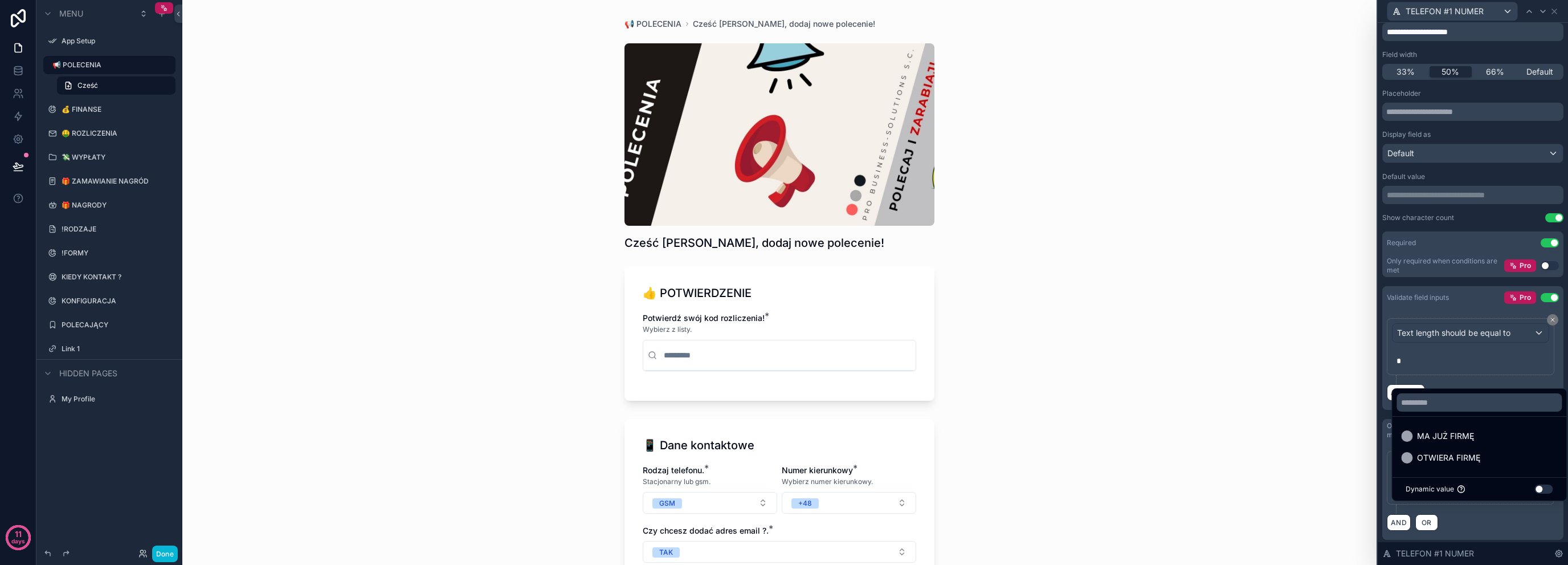
click at [1385, 456] on div at bounding box center [1473, 282] width 190 height 565
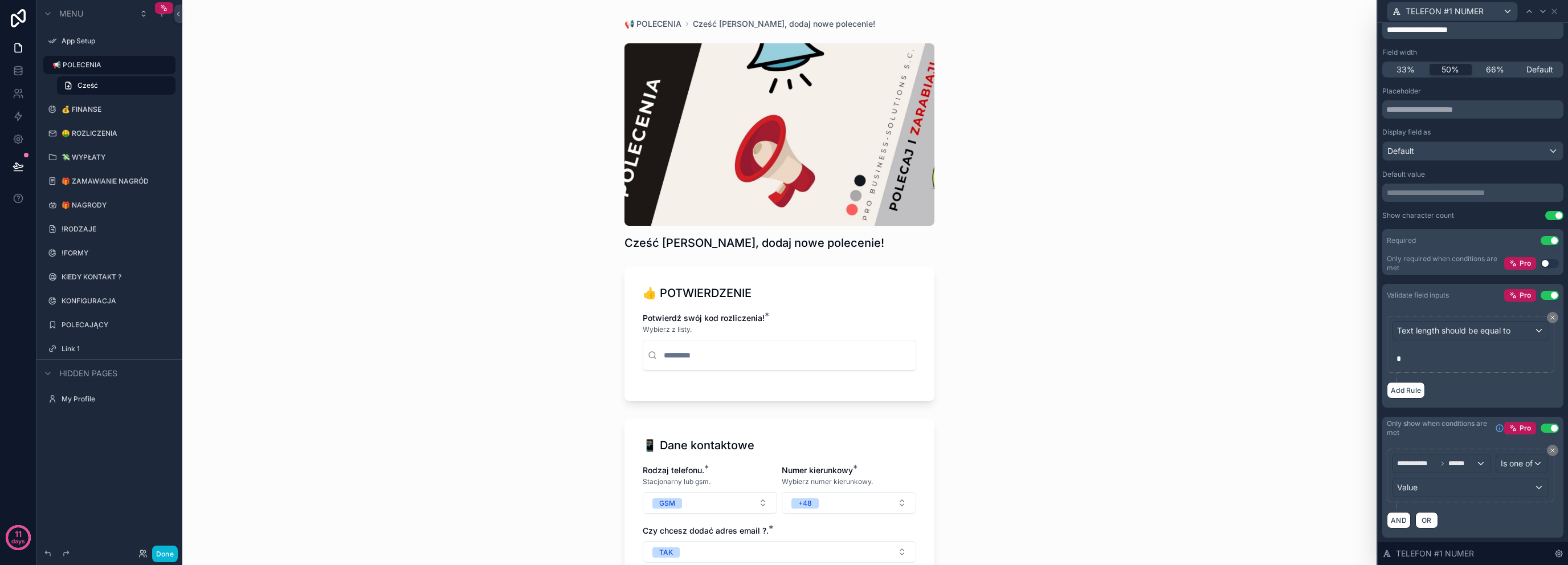
scroll to position [104, 0]
click at [1458, 459] on span "******" at bounding box center [1462, 464] width 28 height 9
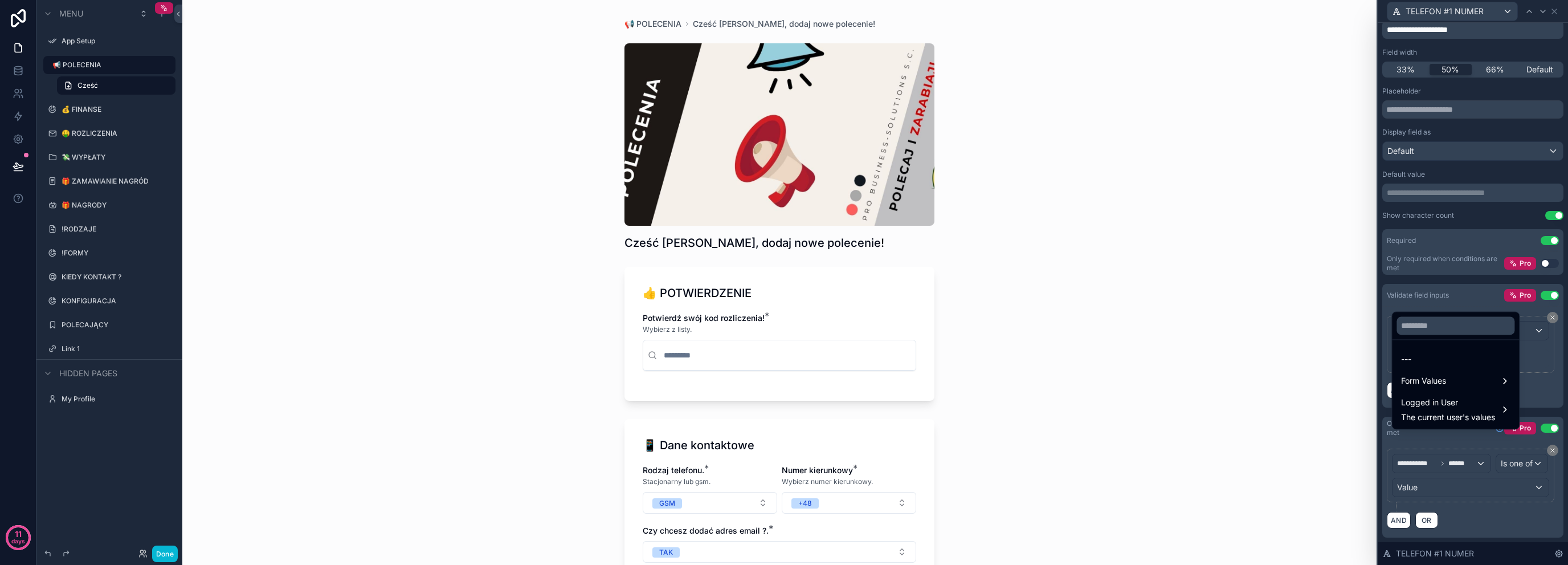
click at [1447, 392] on ul "--- Form Values Logged in User The current user's values" at bounding box center [1456, 385] width 127 height 89
click at [1446, 387] on span "Form Values" at bounding box center [1423, 381] width 45 height 14
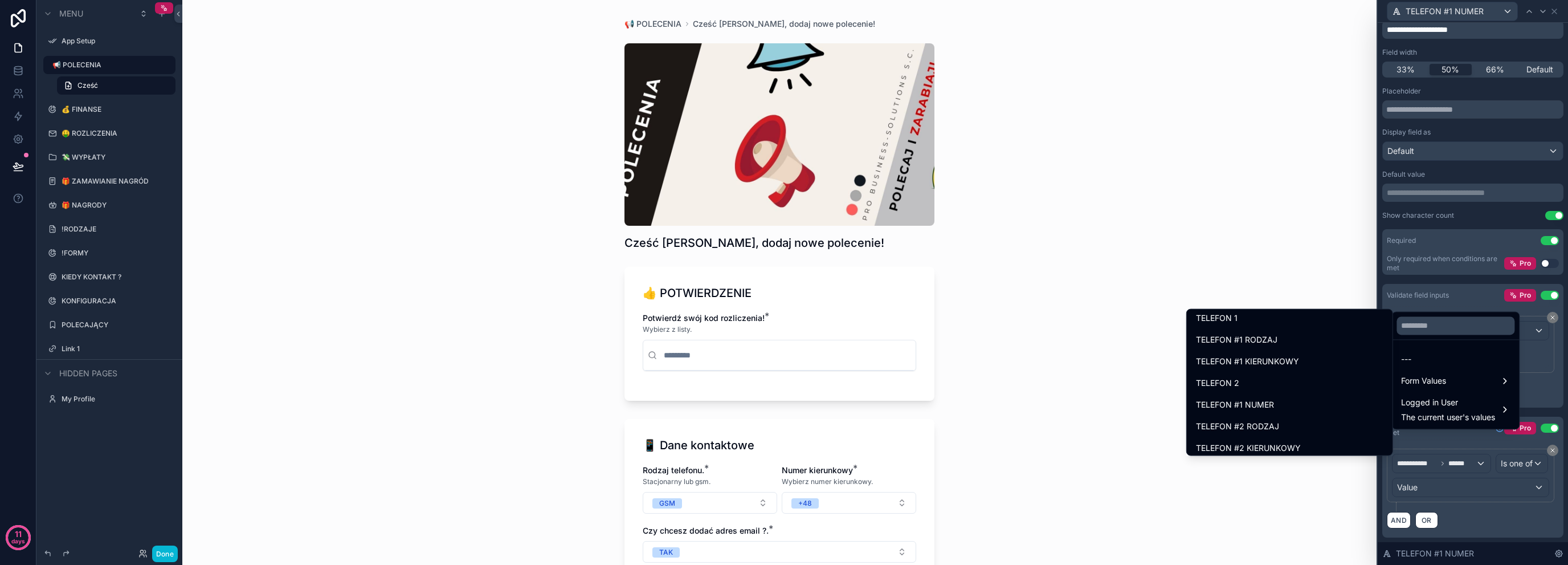
scroll to position [418, 0]
click at [1278, 323] on div "TELEFON #1 RODZAJ" at bounding box center [1290, 316] width 201 height 20
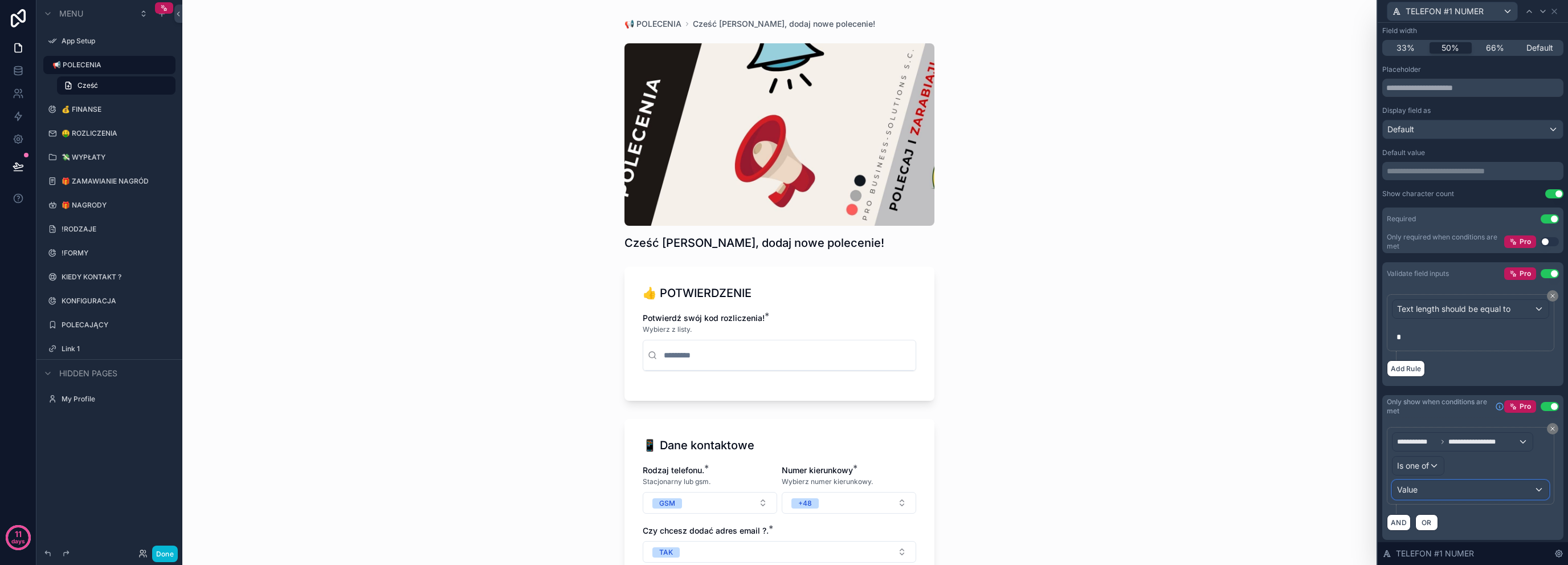
click at [1423, 487] on div "Value" at bounding box center [1470, 489] width 156 height 18
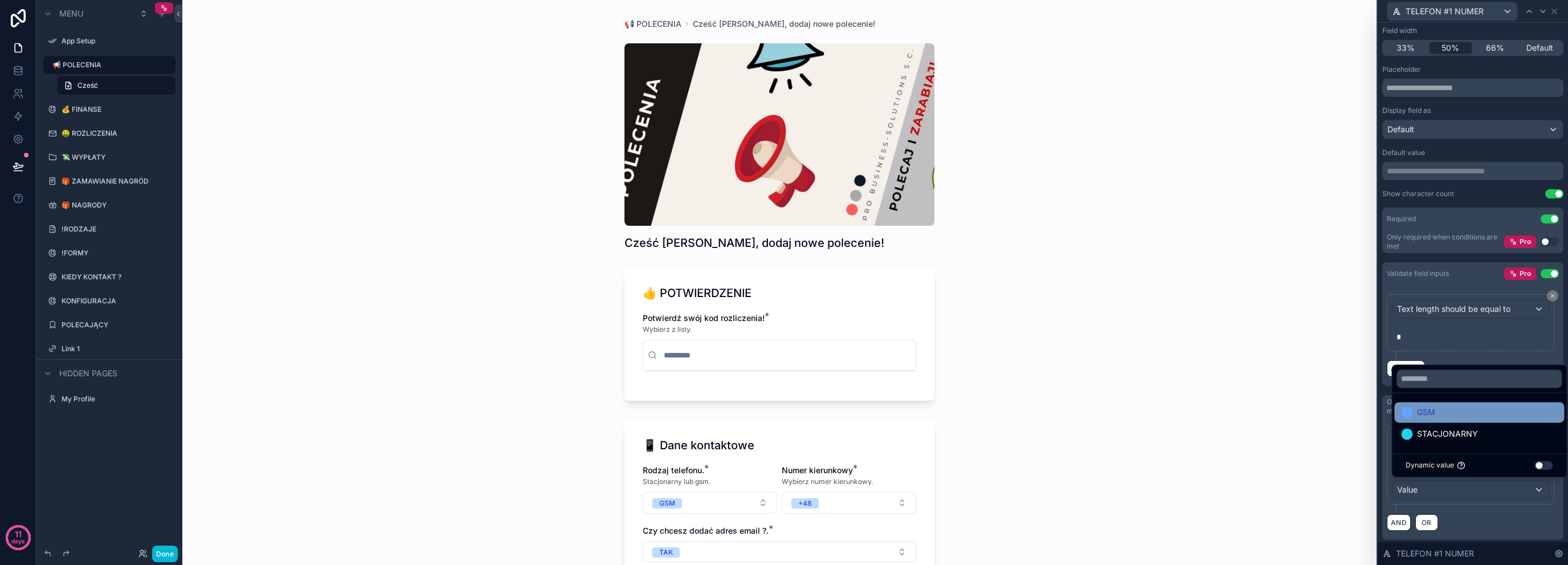
click at [1451, 420] on div "GSM" at bounding box center [1479, 412] width 169 height 20
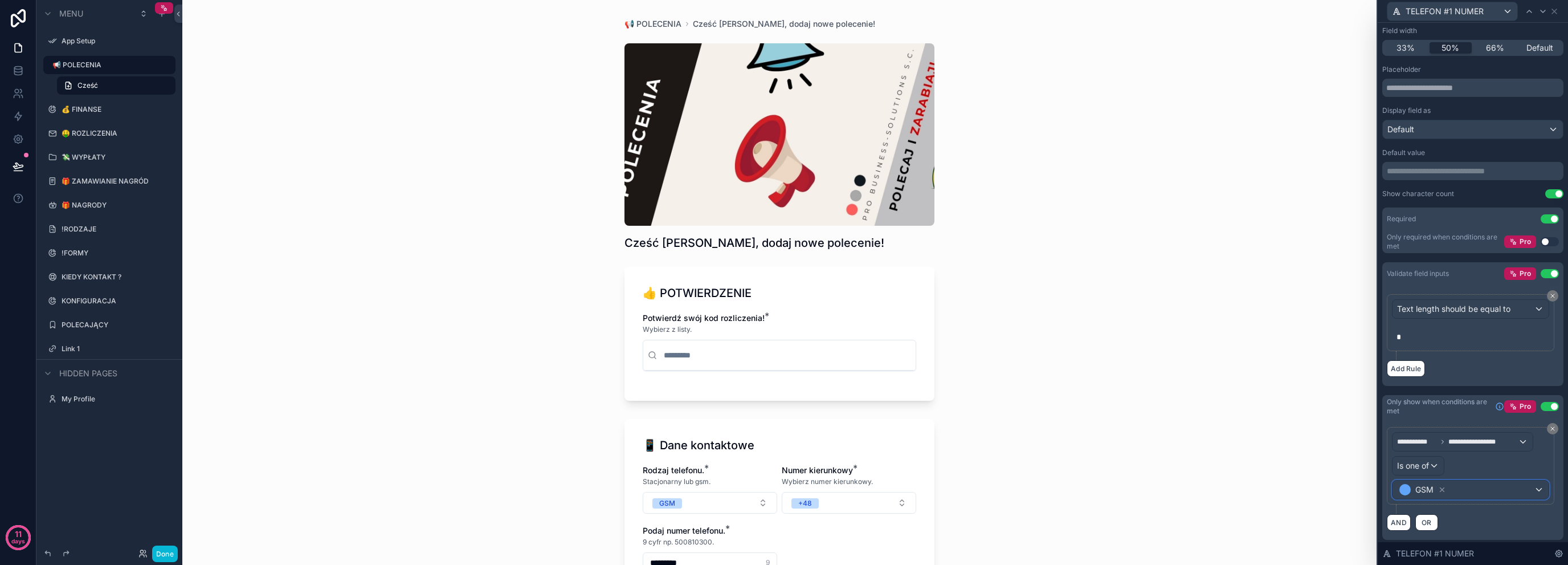
click at [1427, 487] on span "GSM" at bounding box center [1424, 489] width 18 height 11
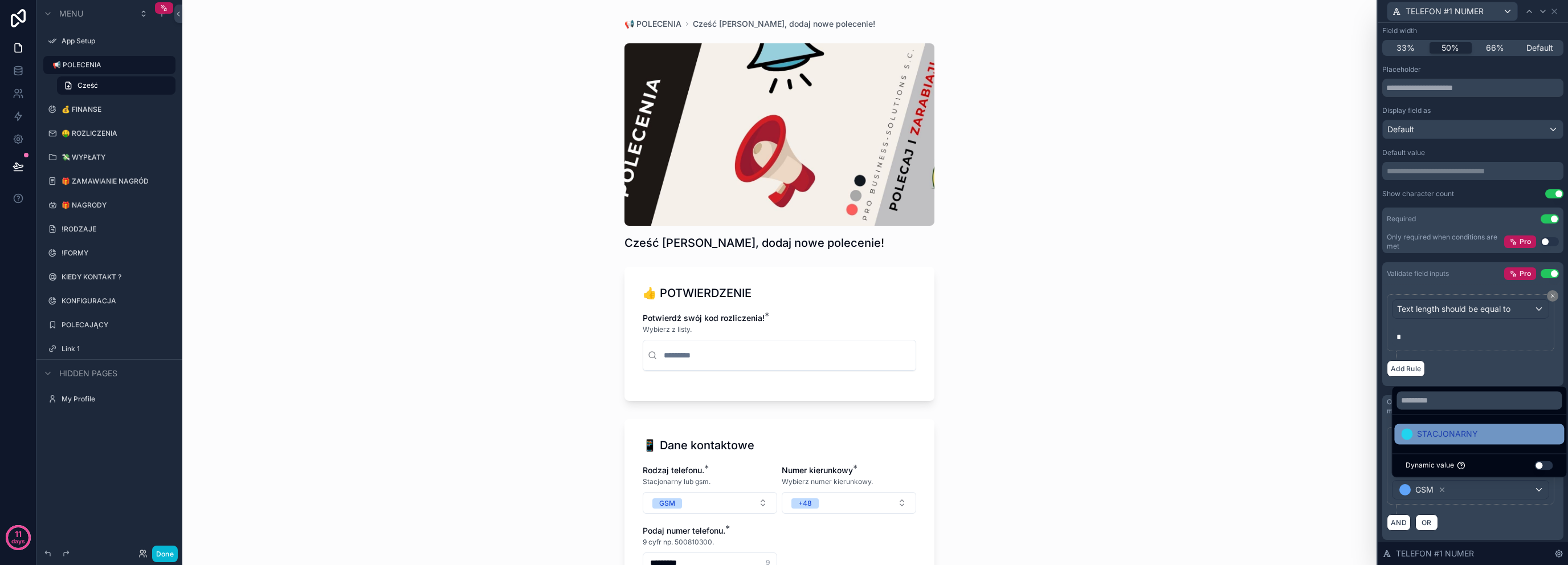
click at [1450, 433] on span "STACJONARNY" at bounding box center [1448, 434] width 61 height 14
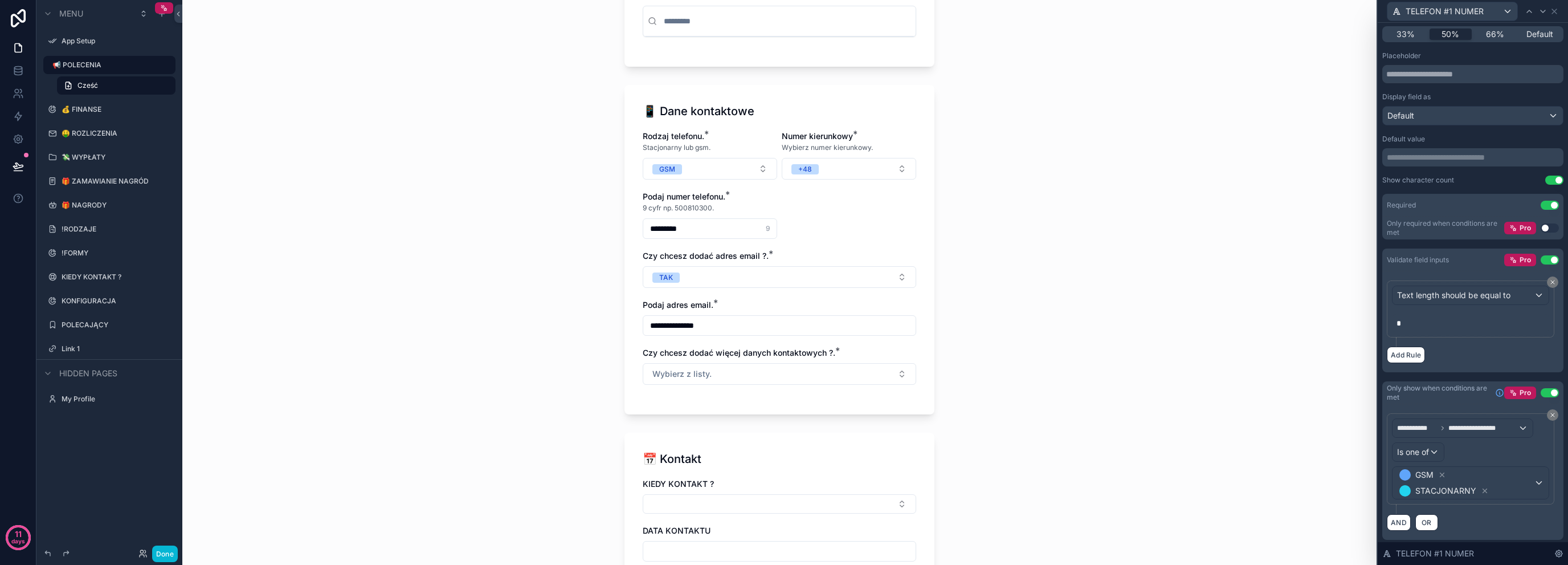
scroll to position [380, 0]
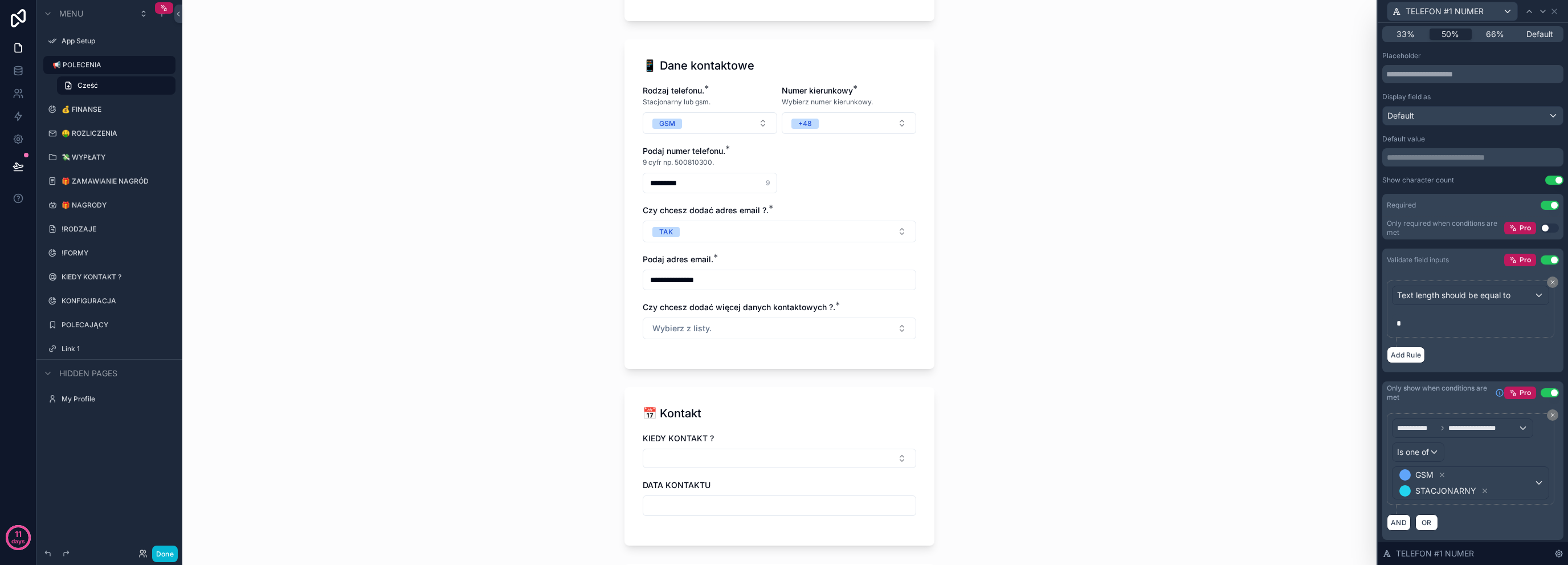
click at [729, 183] on input "*********" at bounding box center [710, 183] width 133 height 16
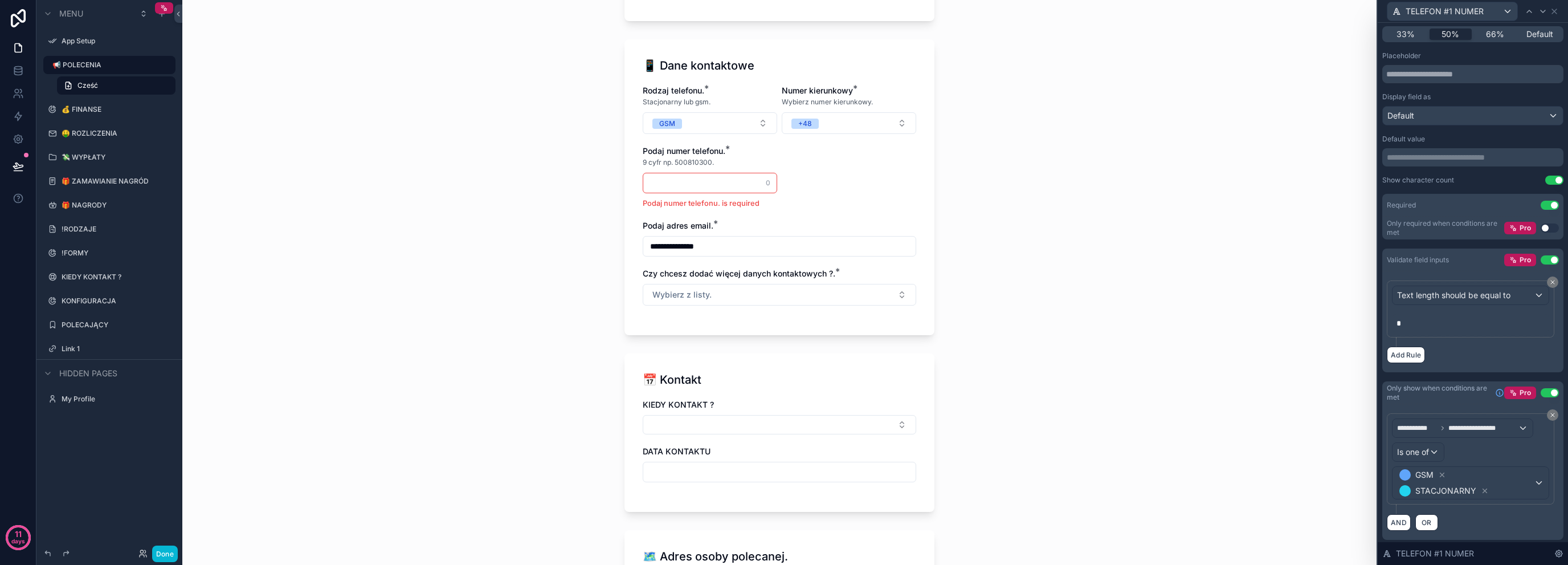
click at [515, 253] on div "**********" at bounding box center [779, 282] width 1195 height 565
click at [1552, 11] on icon at bounding box center [1554, 11] width 9 height 9
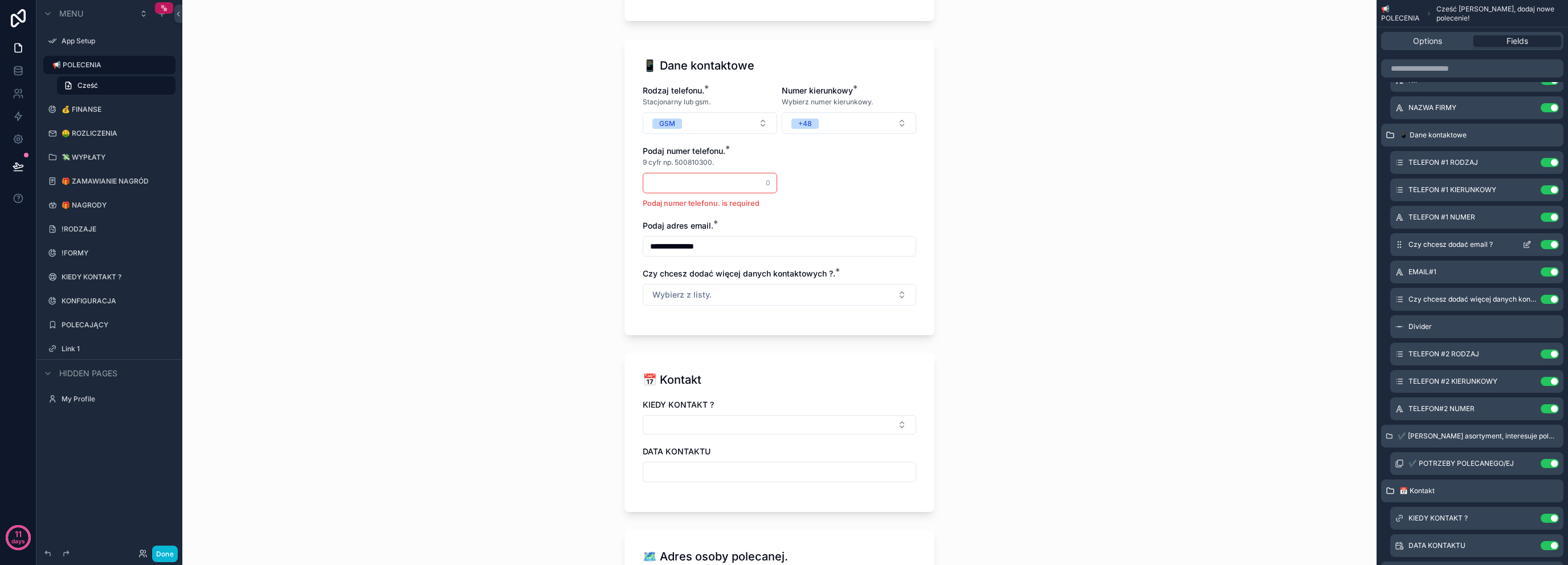
click at [1526, 246] on icon "scrollable content" at bounding box center [1527, 245] width 9 height 9
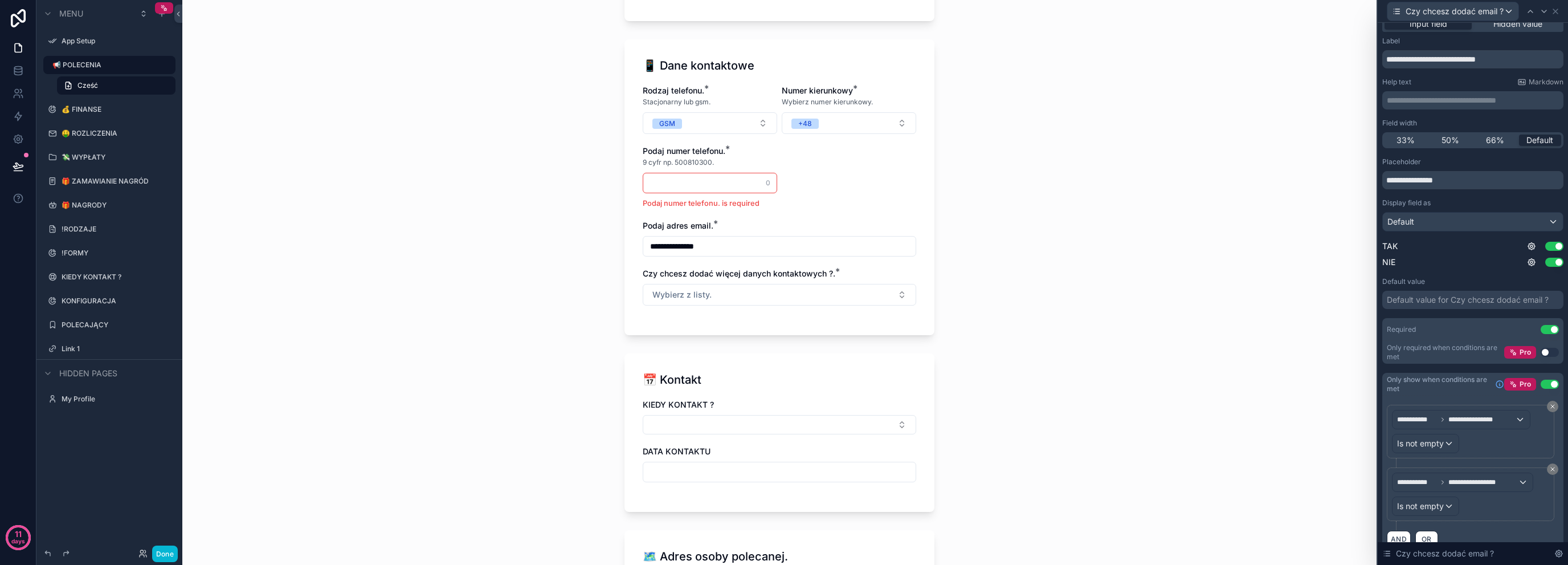
scroll to position [28, 0]
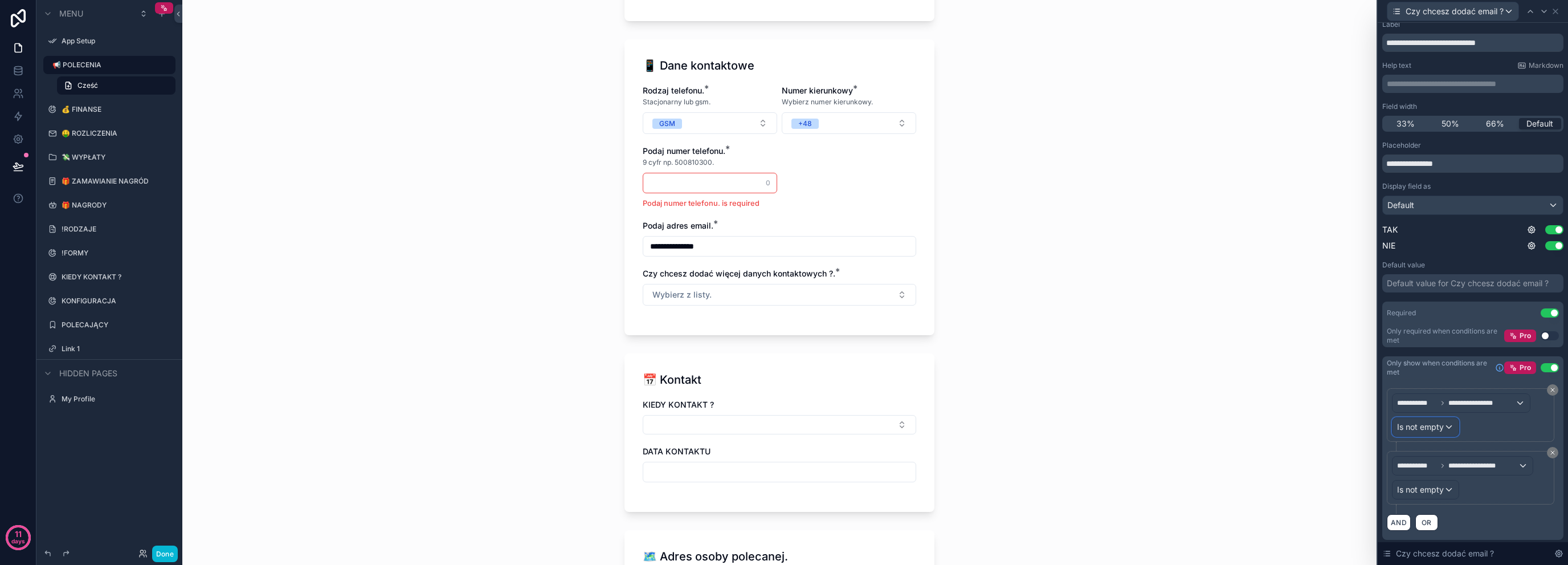
click at [1442, 435] on div "Is not empty" at bounding box center [1426, 427] width 66 height 18
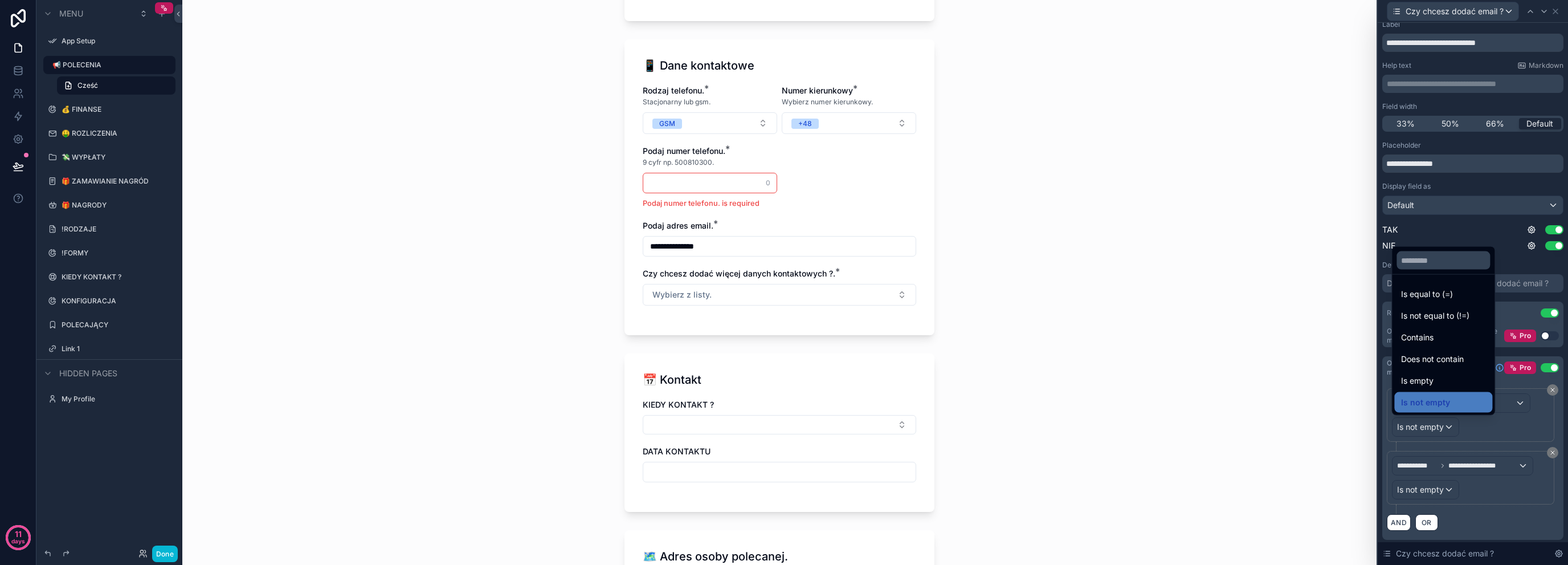
click at [1476, 431] on div at bounding box center [1473, 282] width 190 height 565
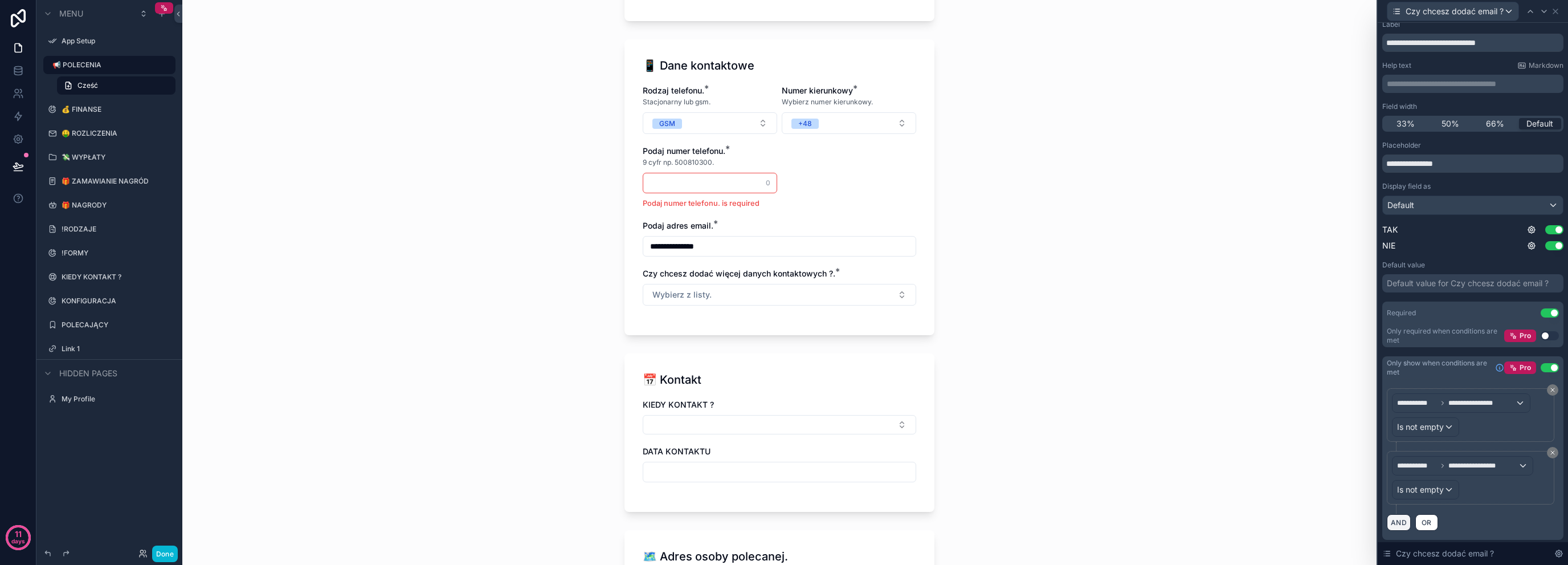
click at [1401, 524] on button "AND" at bounding box center [1399, 522] width 24 height 16
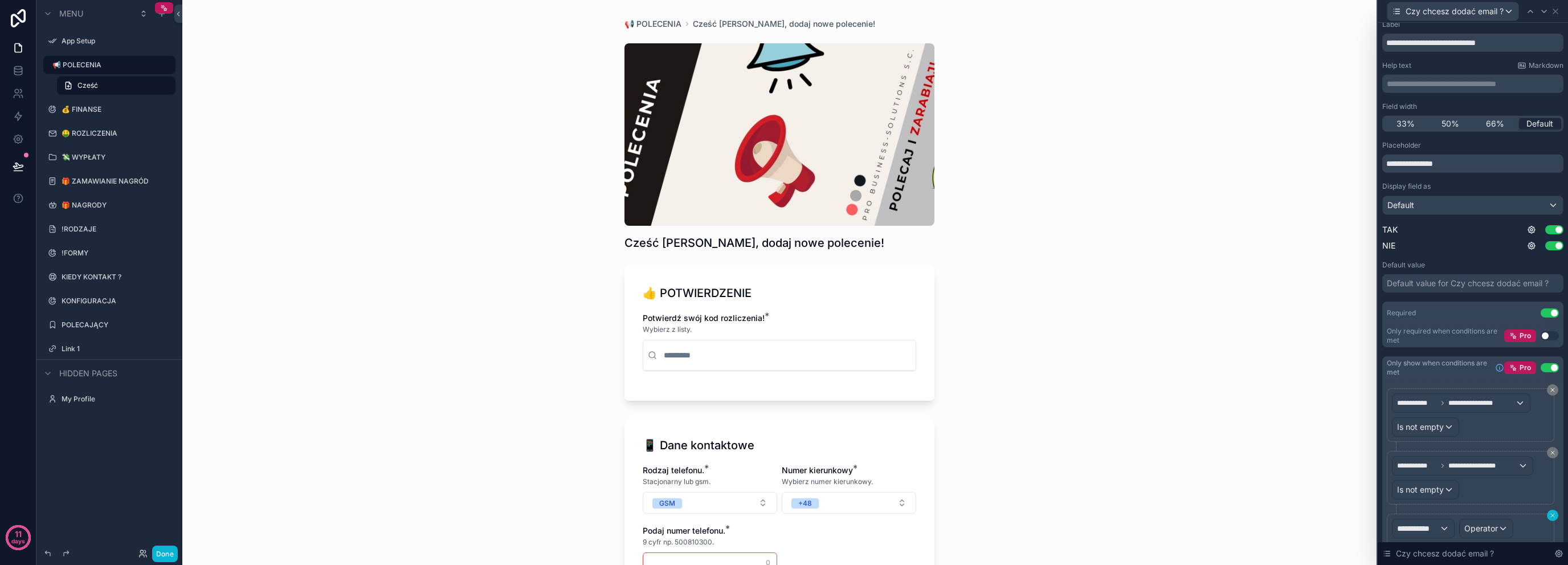
click at [1549, 512] on icon at bounding box center [1552, 516] width 7 height 7
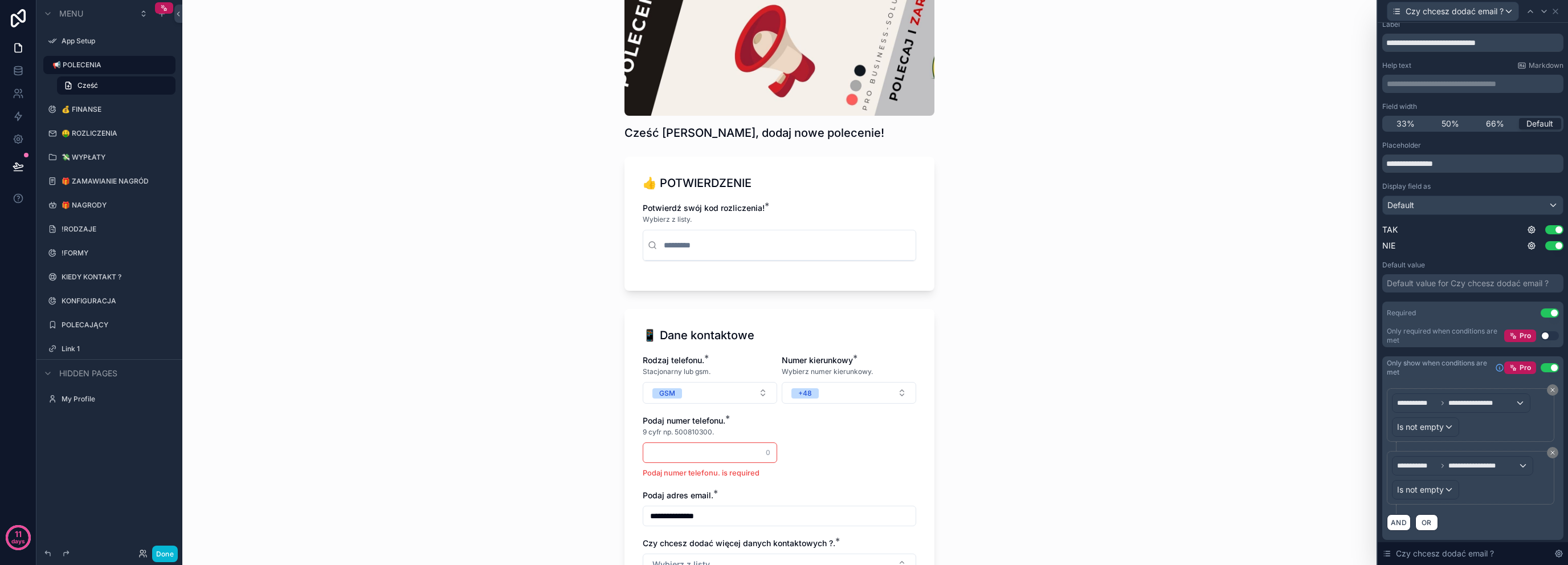
scroll to position [152, 0]
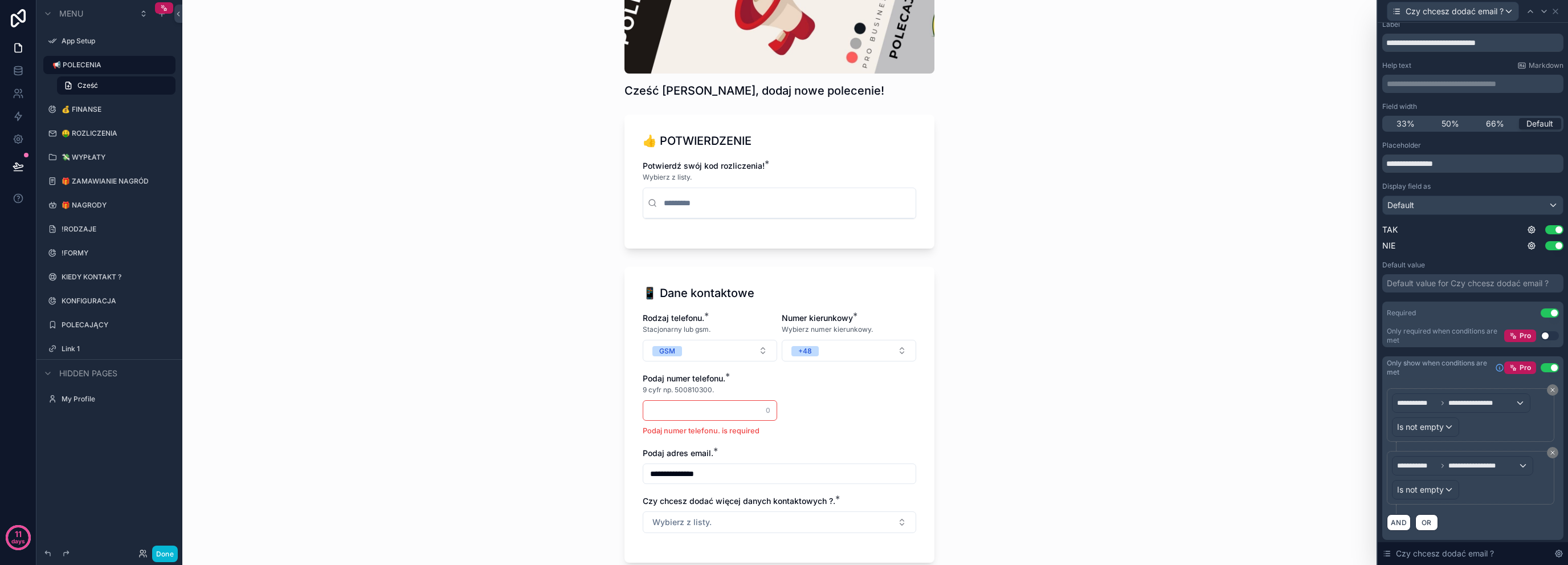
click at [816, 431] on div "**********" at bounding box center [779, 428] width 273 height 232
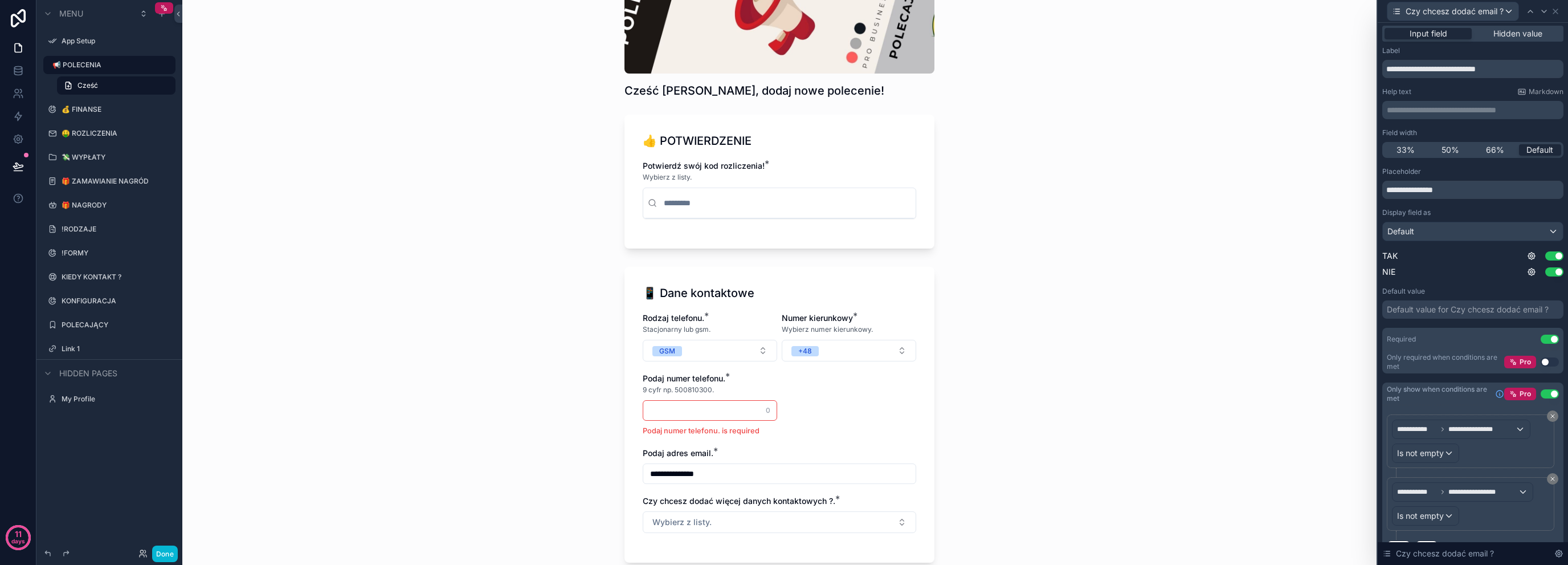
scroll to position [0, 0]
click at [1557, 13] on icon at bounding box center [1556, 11] width 9 height 9
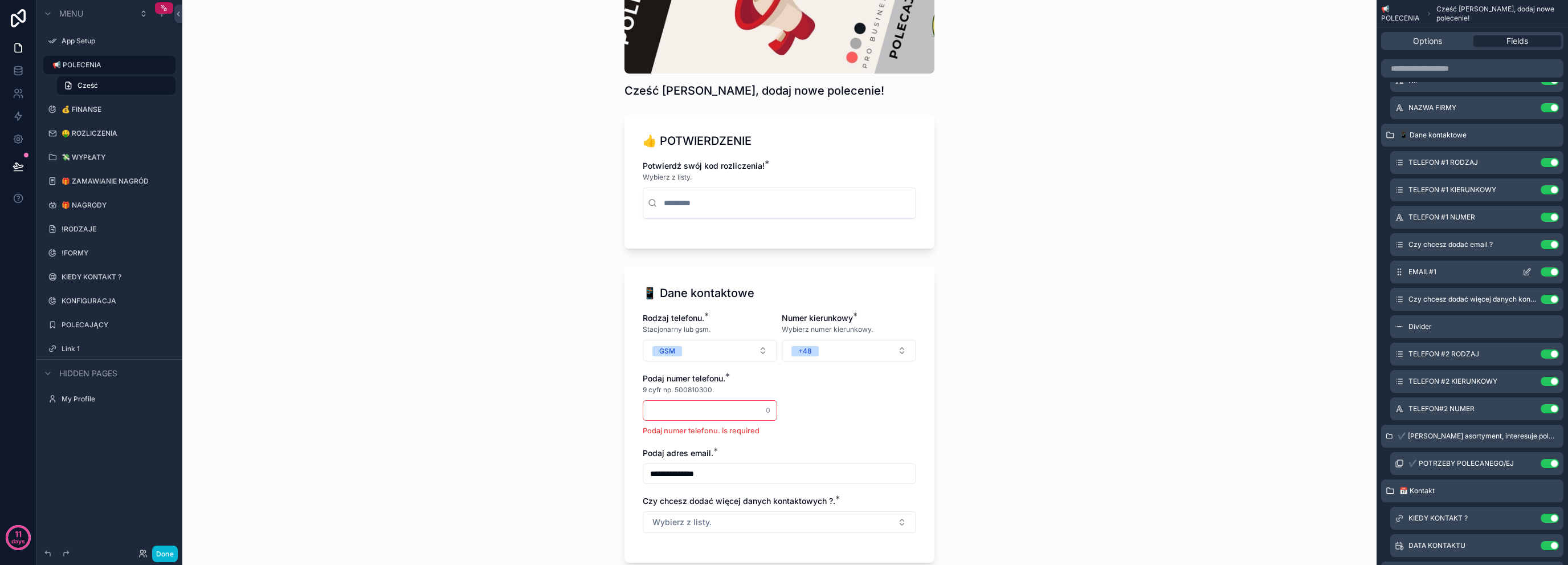
click at [1523, 276] on div "EMAIL#1 Use setting" at bounding box center [1477, 272] width 174 height 23
click at [1526, 272] on icon "scrollable content" at bounding box center [1528, 270] width 5 height 5
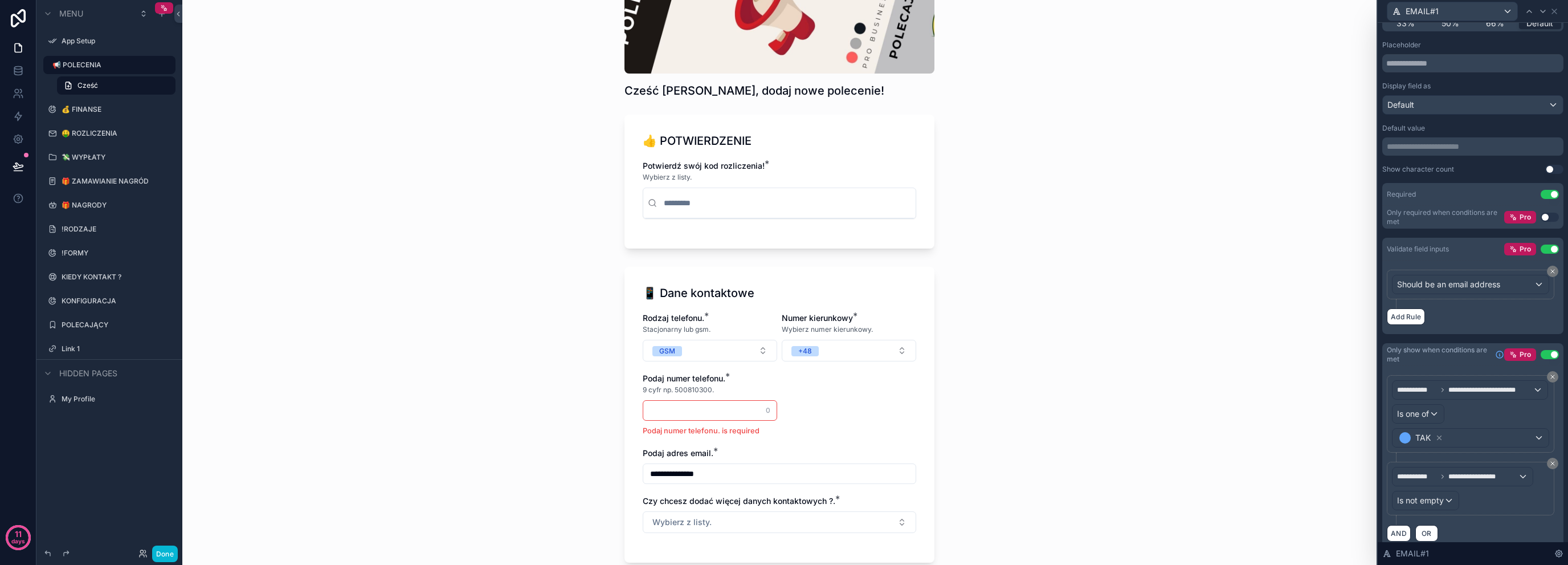
scroll to position [140, 0]
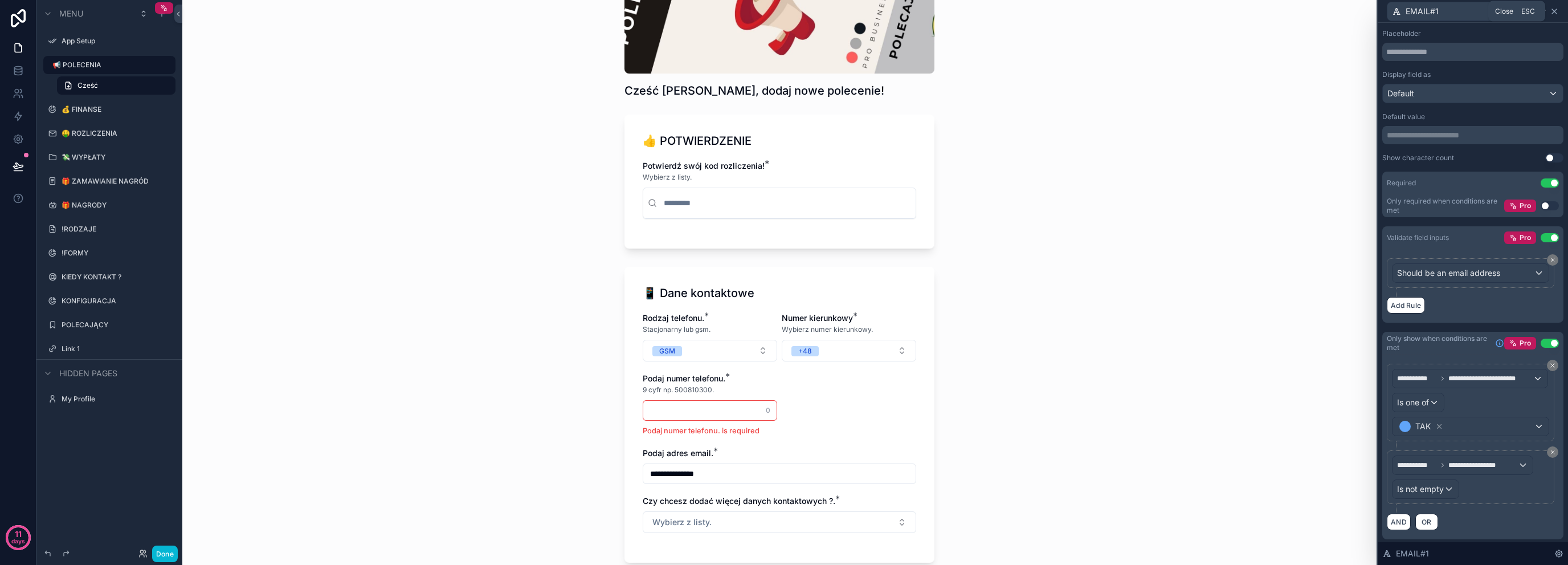
click at [1552, 9] on icon at bounding box center [1554, 11] width 9 height 9
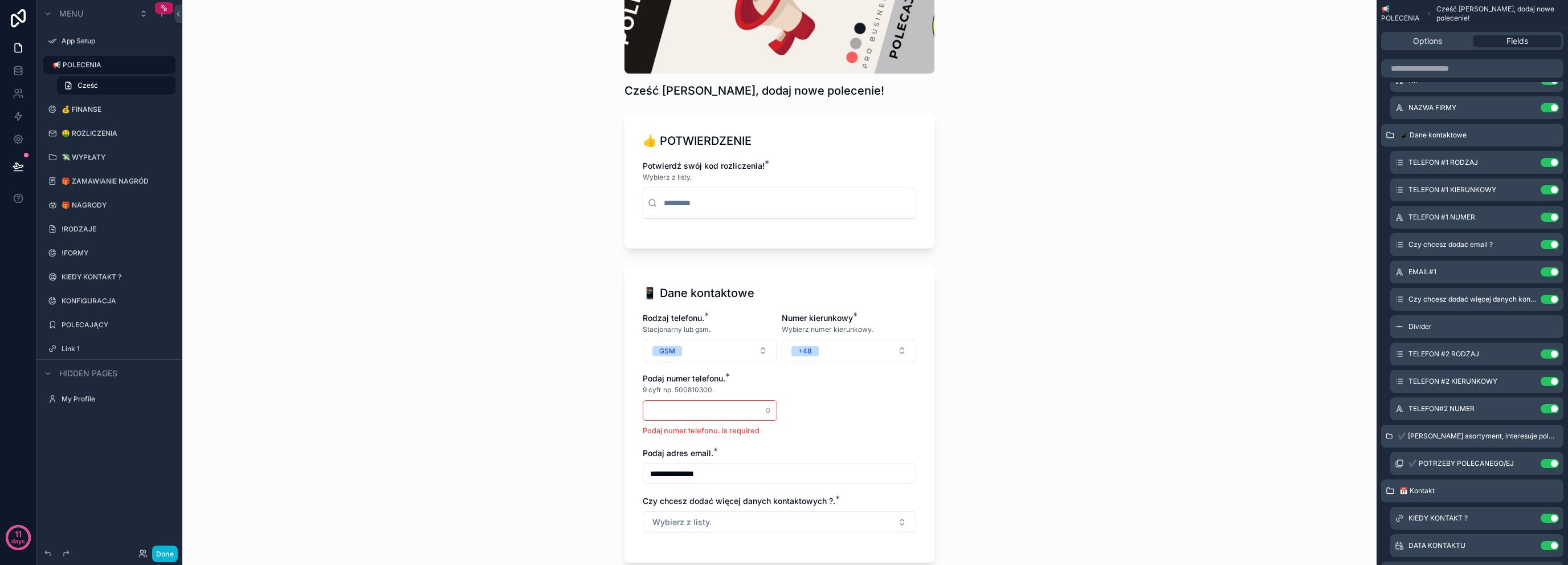
click at [738, 412] on input "scrollable content" at bounding box center [710, 411] width 133 height 16
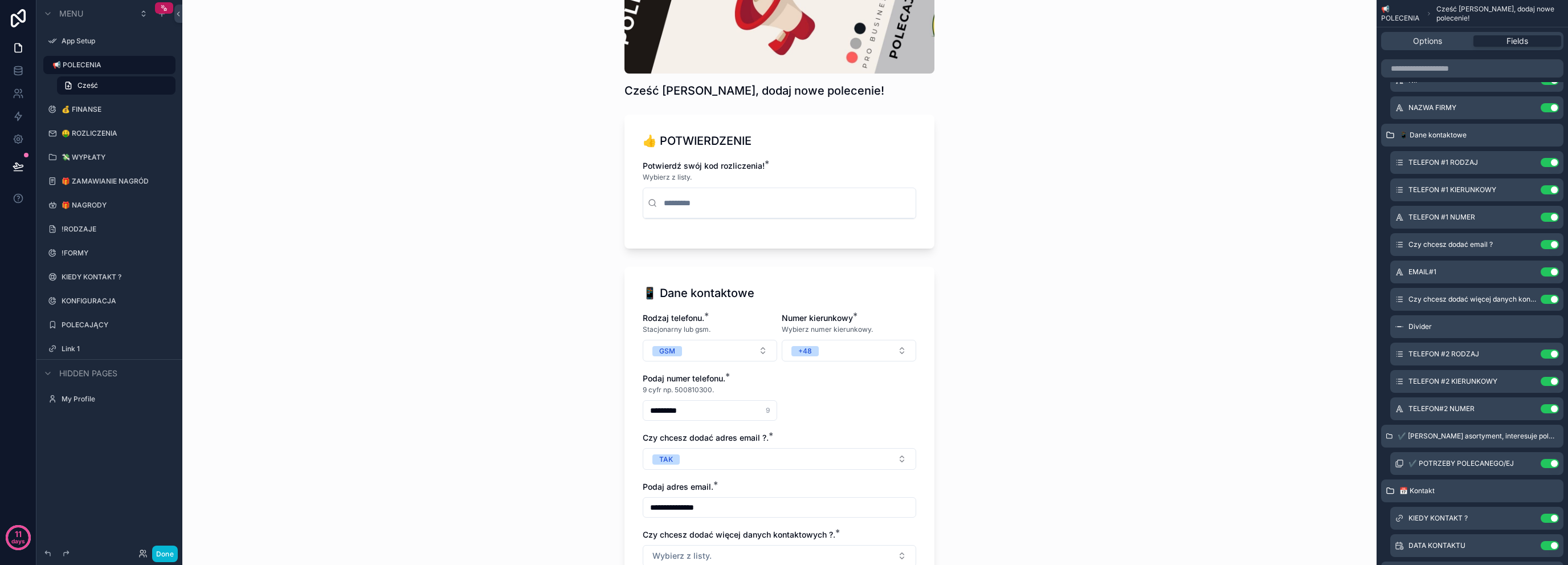
type input "*********"
click at [523, 438] on div "**********" at bounding box center [779, 282] width 1195 height 565
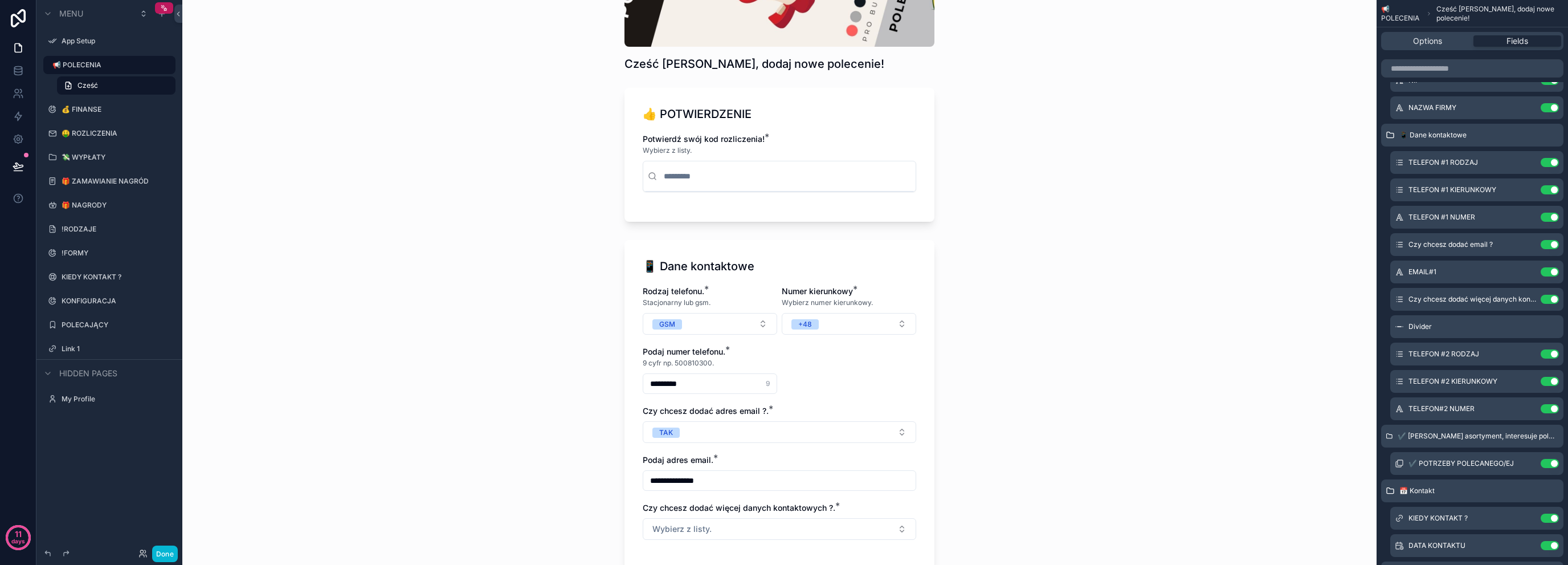
scroll to position [342, 0]
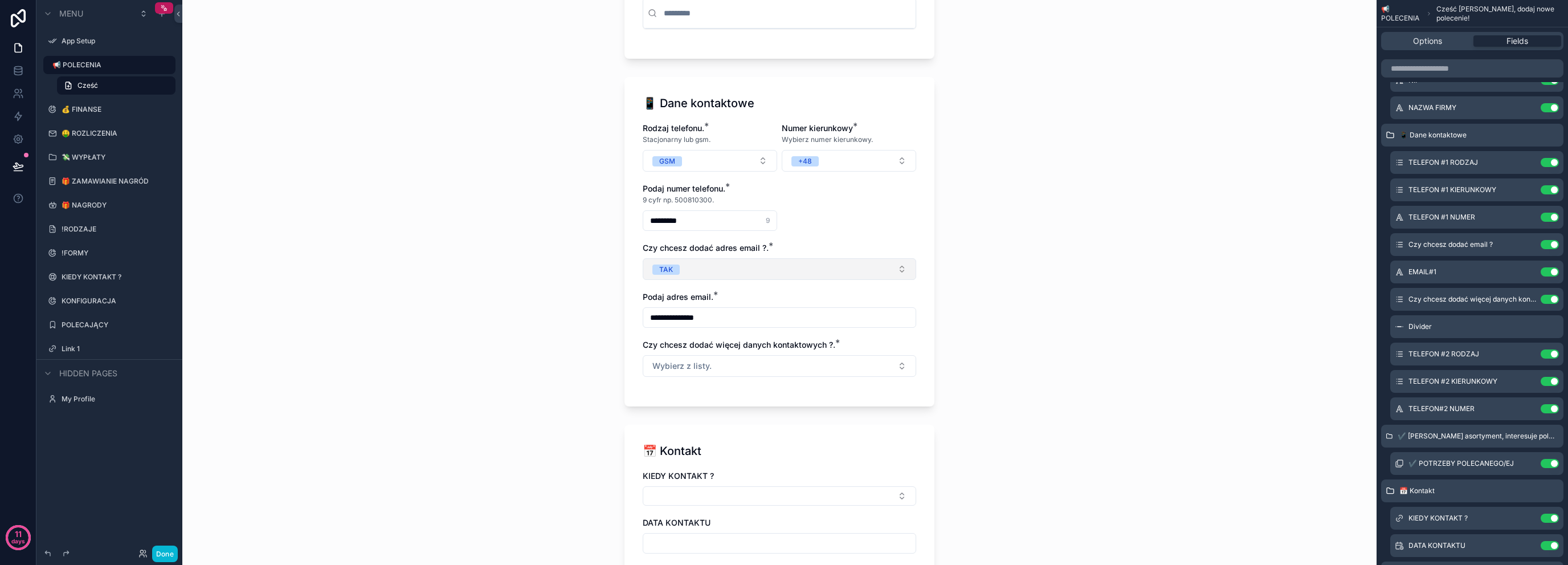
click at [889, 272] on button "TAK" at bounding box center [779, 269] width 273 height 22
click at [698, 327] on div "NIE" at bounding box center [775, 331] width 268 height 17
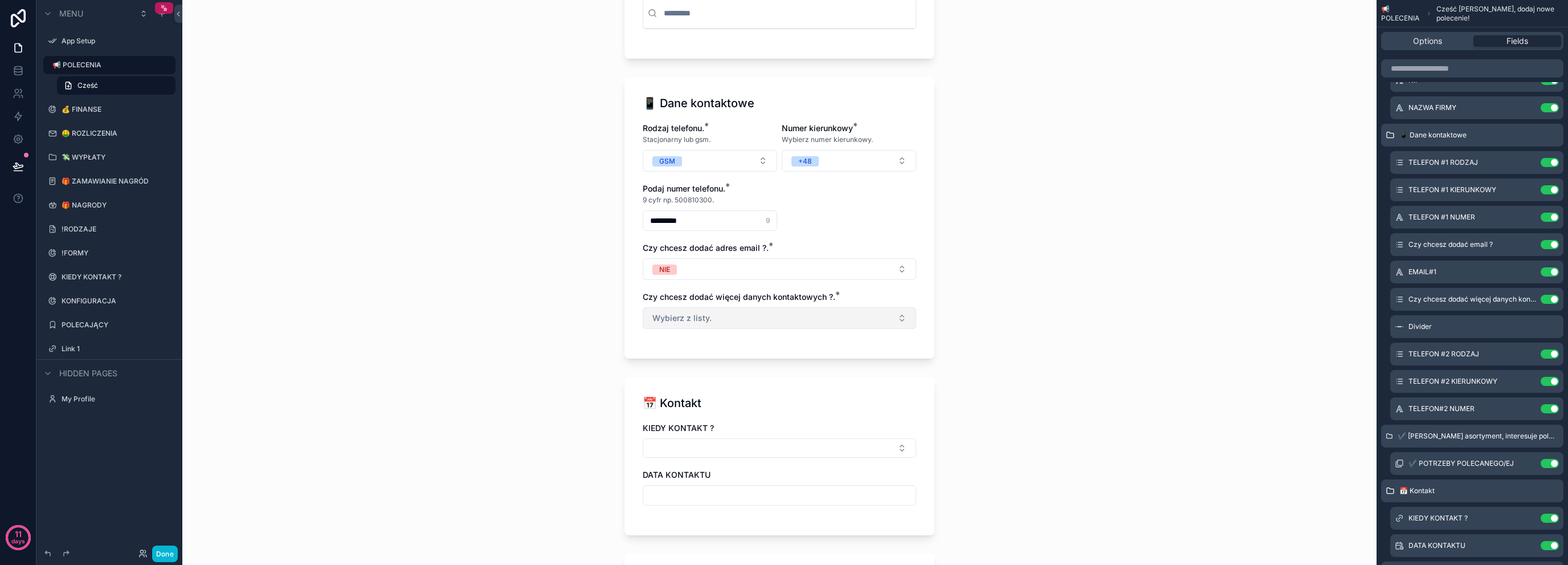
click at [714, 322] on button "Wybierz z listy." at bounding box center [779, 318] width 273 height 22
click at [461, 312] on div "📢 POLECENIA Cześć [PERSON_NAME], dodaj nowe polecenie! Cześć [PERSON_NAME], dod…" at bounding box center [779, 282] width 1195 height 565
click at [673, 319] on span "Wybierz z listy." at bounding box center [682, 318] width 59 height 11
click at [684, 357] on div "TAK" at bounding box center [775, 363] width 268 height 17
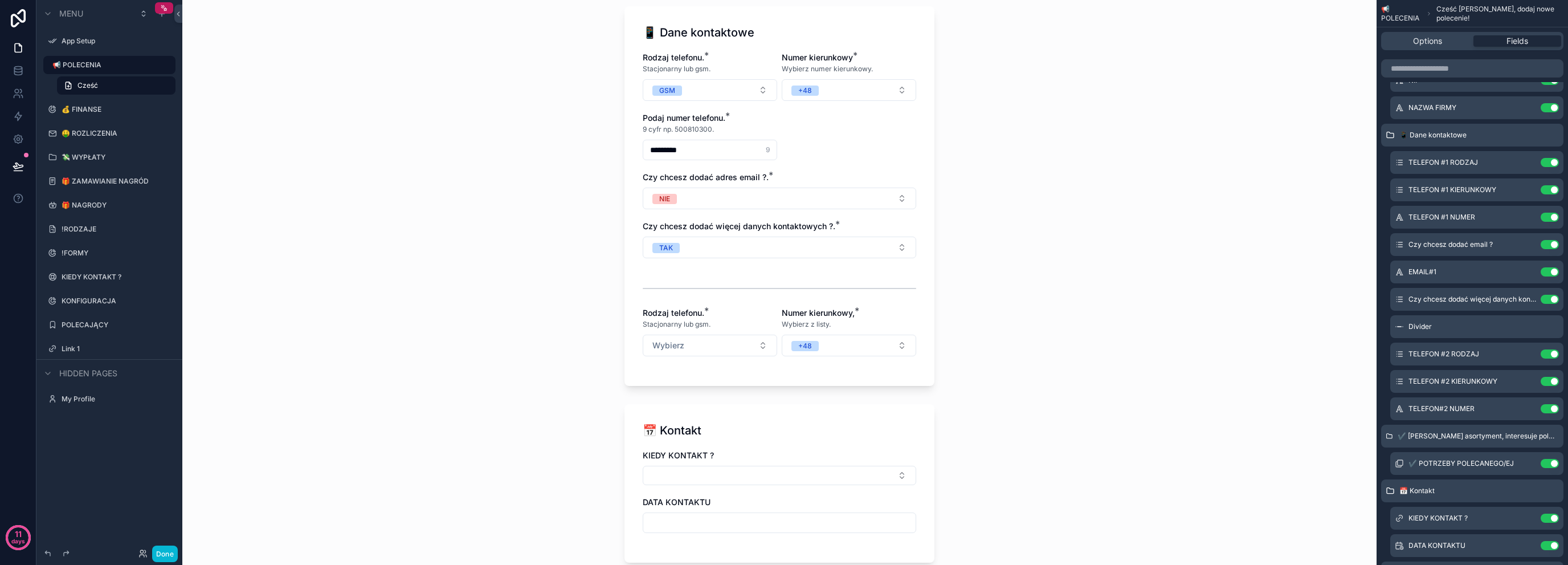
scroll to position [456, 0]
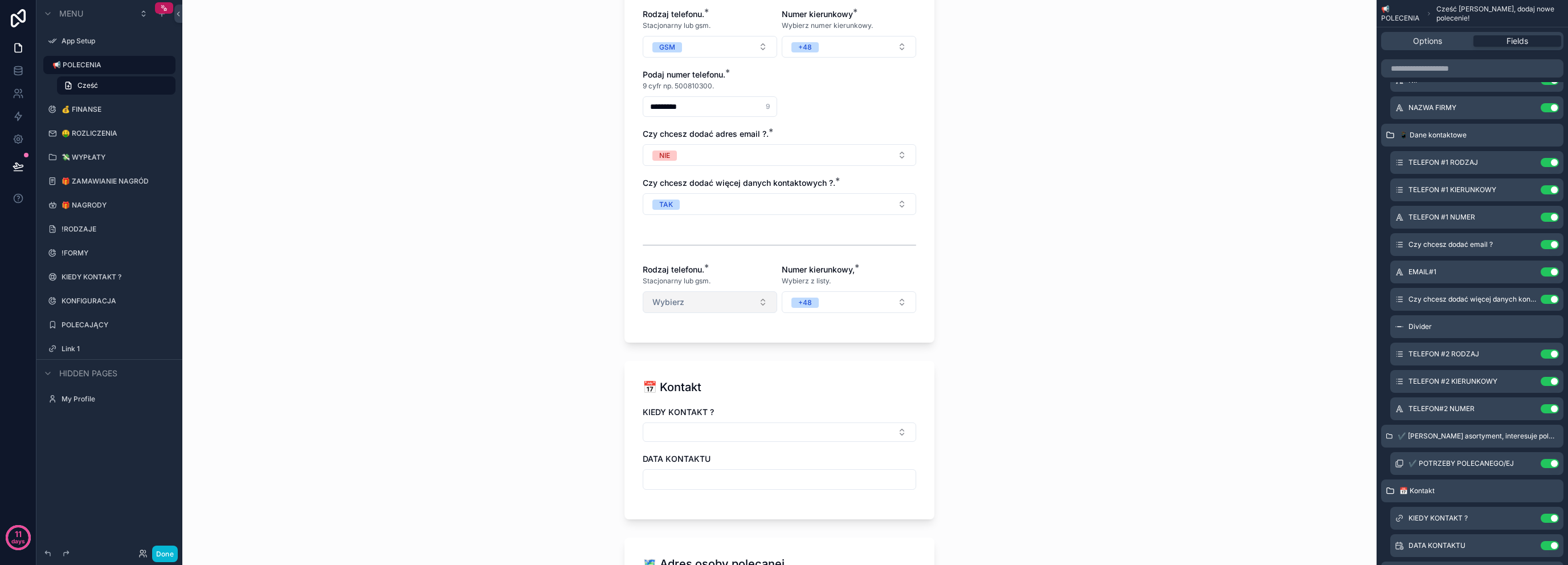
click at [700, 305] on button "Wybierz" at bounding box center [710, 302] width 134 height 22
click at [583, 324] on div "📢 POLECENIA Cześć [PERSON_NAME], dodaj nowe polecenie! Cześć [PERSON_NAME], dod…" at bounding box center [779, 282] width 1195 height 565
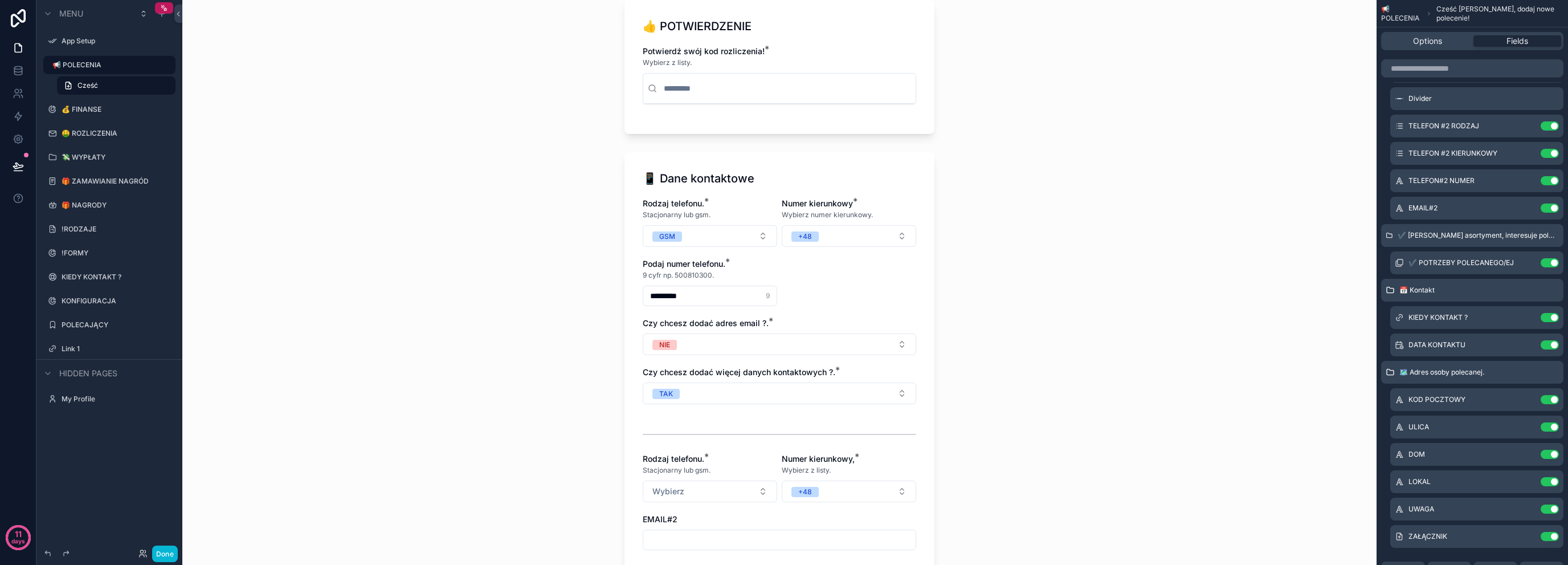
scroll to position [342, 0]
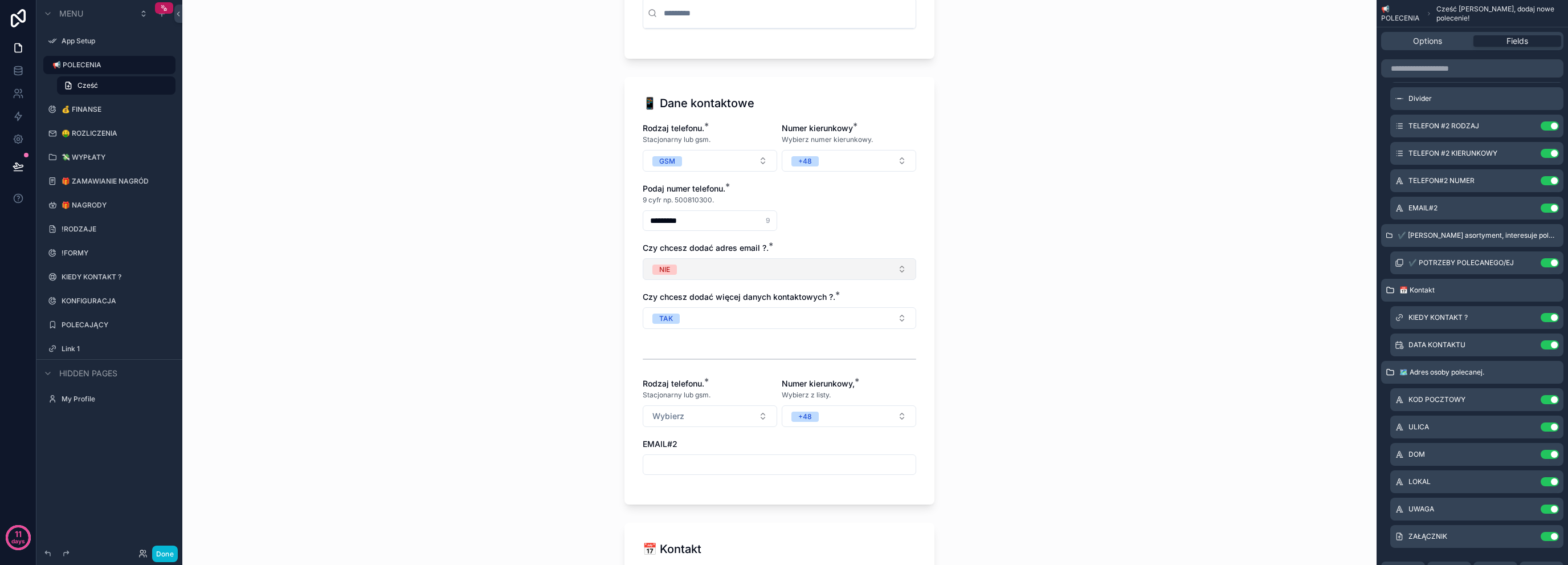
click at [756, 270] on button "NIE" at bounding box center [779, 269] width 273 height 22
click at [683, 333] on div "NIE" at bounding box center [775, 331] width 268 height 17
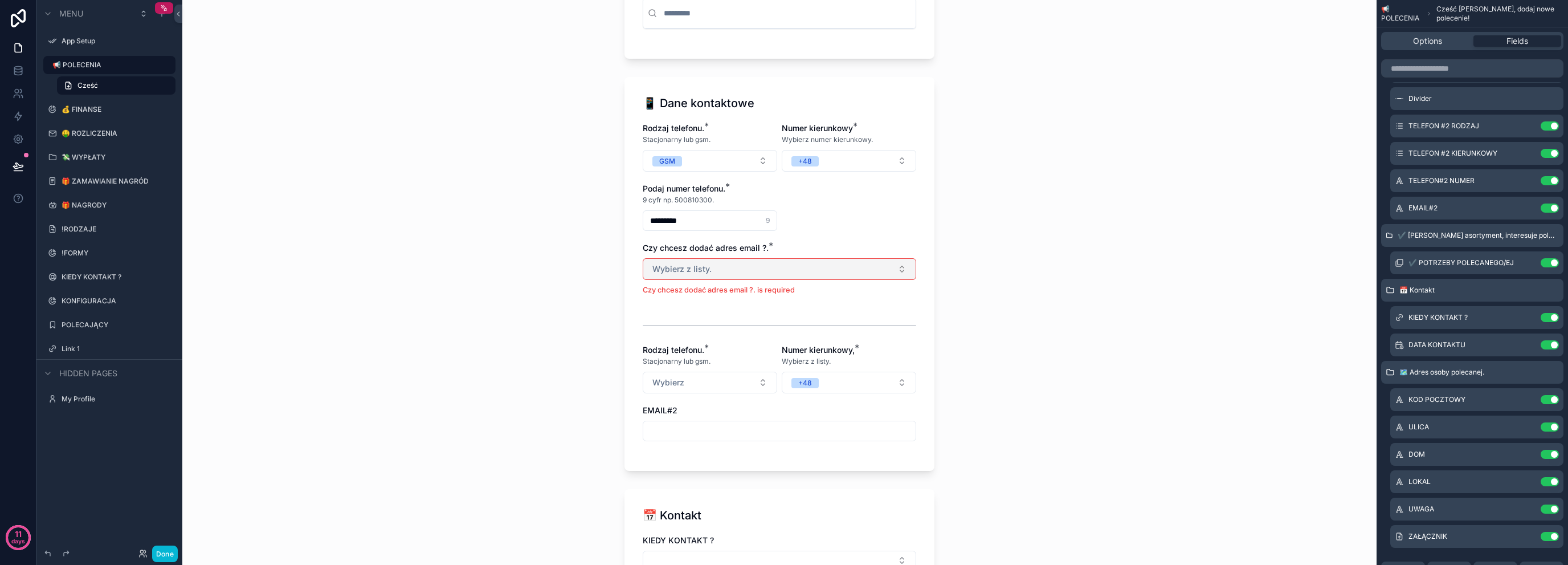
click at [703, 277] on button "Wybierz z listy." at bounding box center [779, 269] width 273 height 22
click at [684, 323] on div "NIE" at bounding box center [775, 331] width 268 height 17
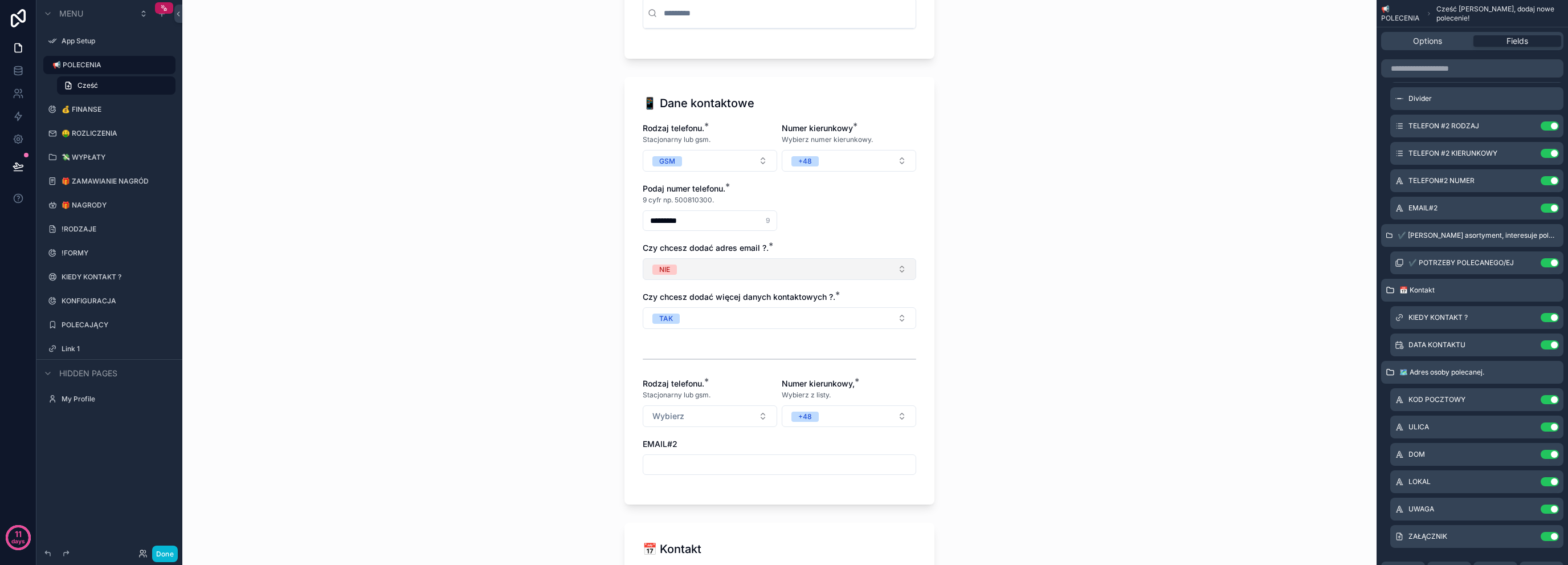
click at [699, 276] on button "NIE" at bounding box center [779, 269] width 273 height 22
click at [681, 312] on div "TAK" at bounding box center [775, 314] width 268 height 17
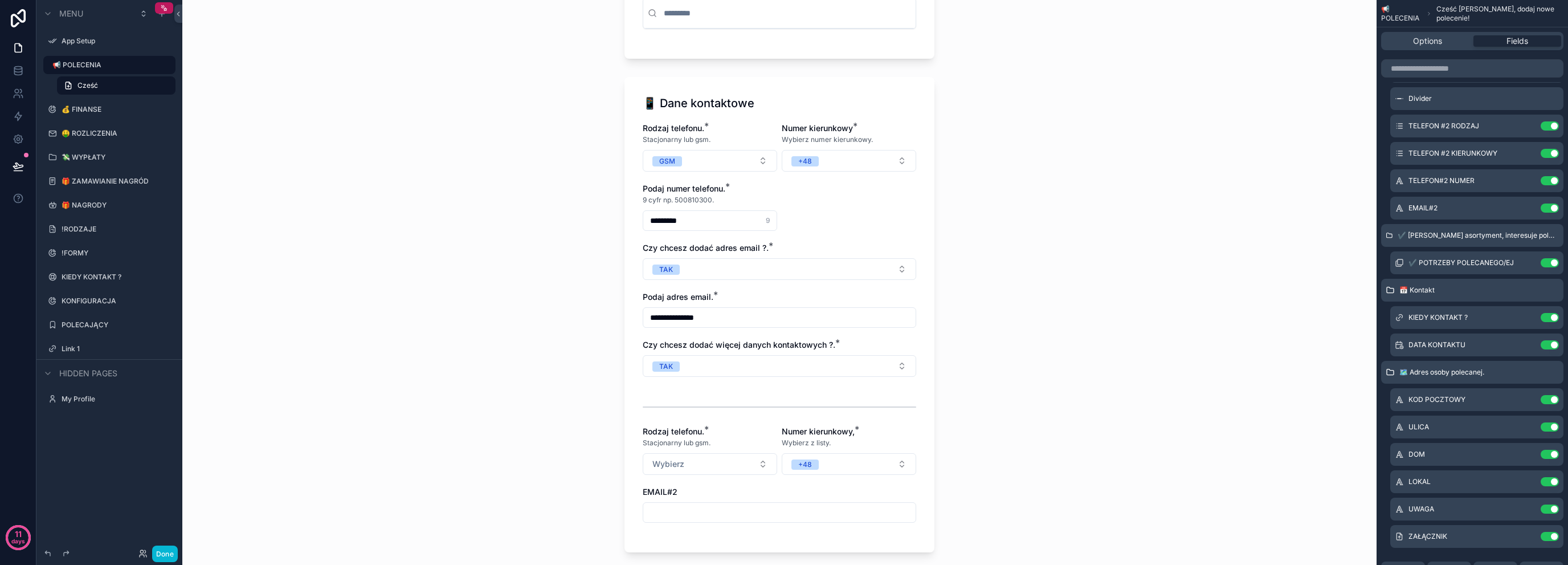
click at [633, 355] on div "**********" at bounding box center [779, 315] width 310 height 476
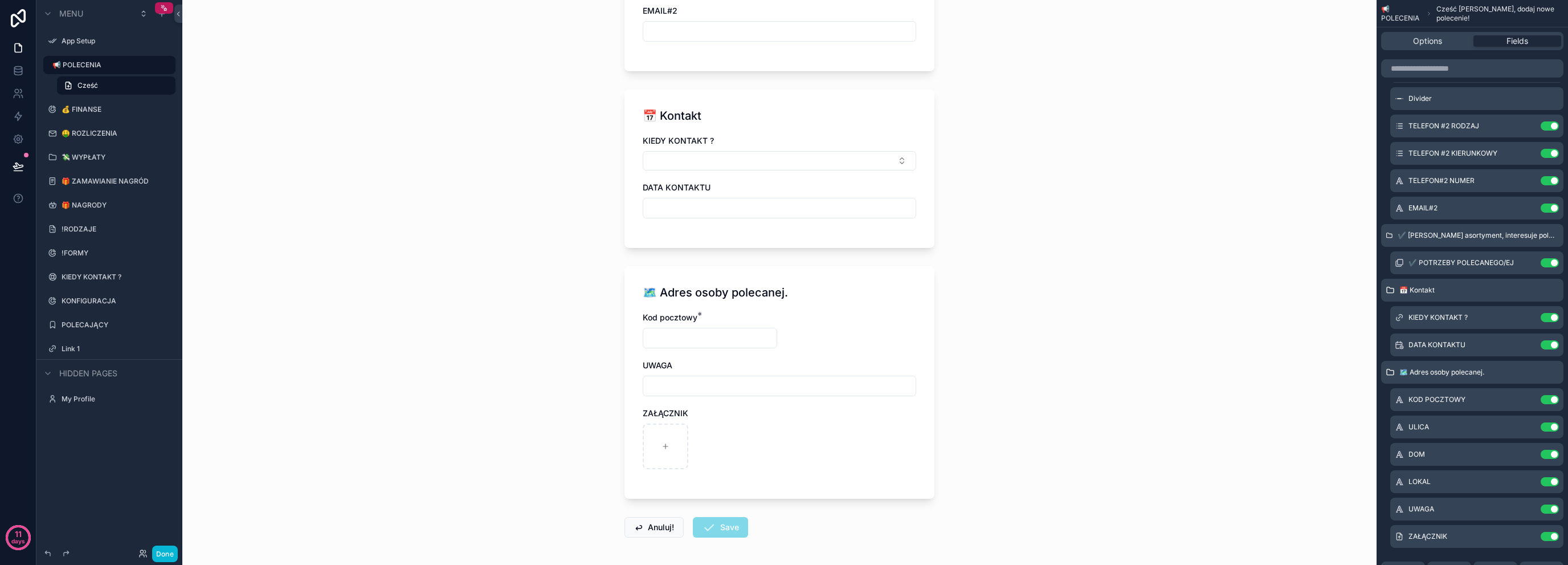
scroll to position [564, 0]
